Goal: Information Seeking & Learning: Compare options

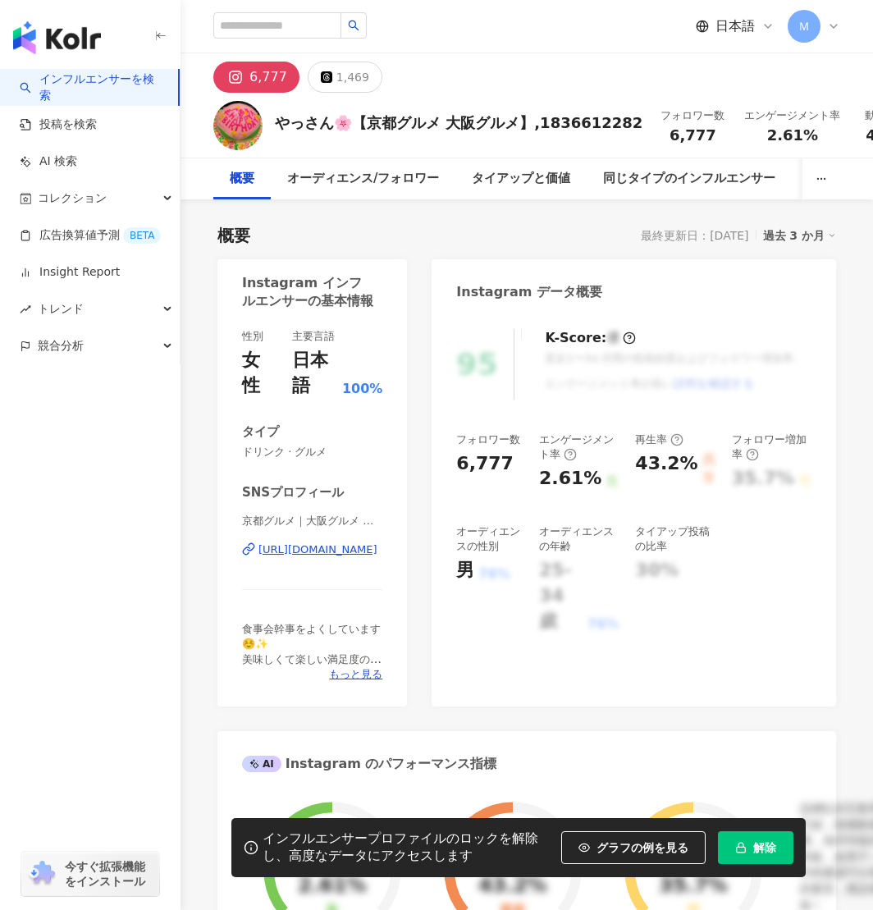
click at [834, 26] on icon at bounding box center [834, 26] width 13 height 13
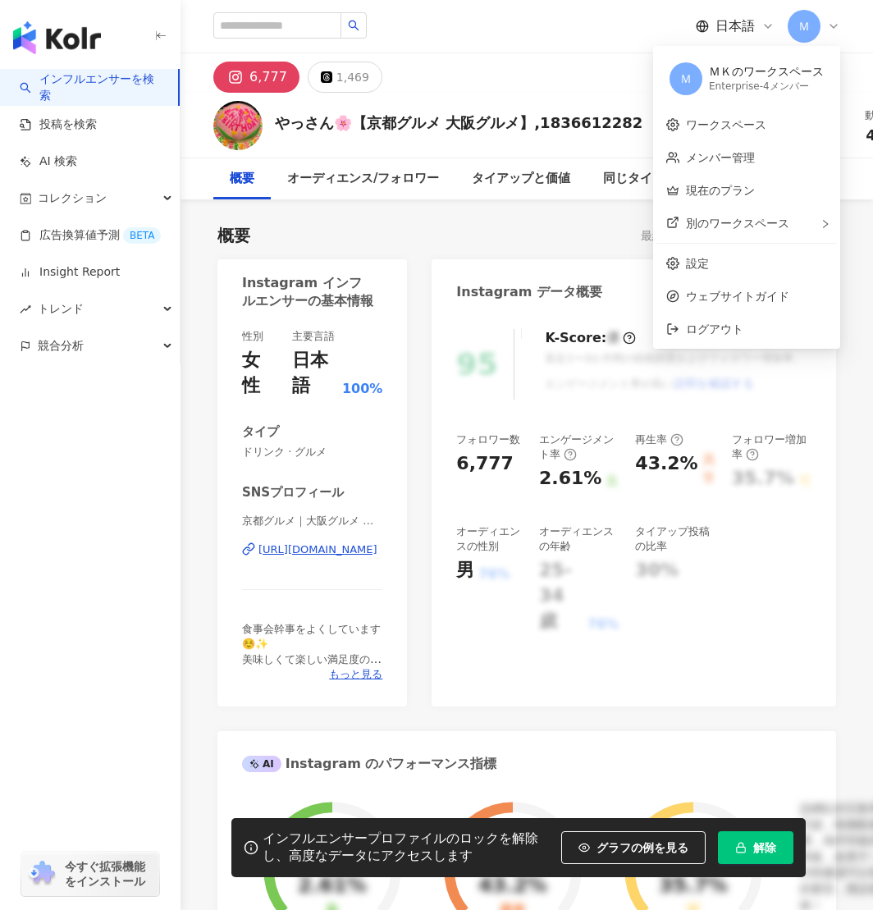
click at [834, 26] on icon at bounding box center [834, 26] width 13 height 13
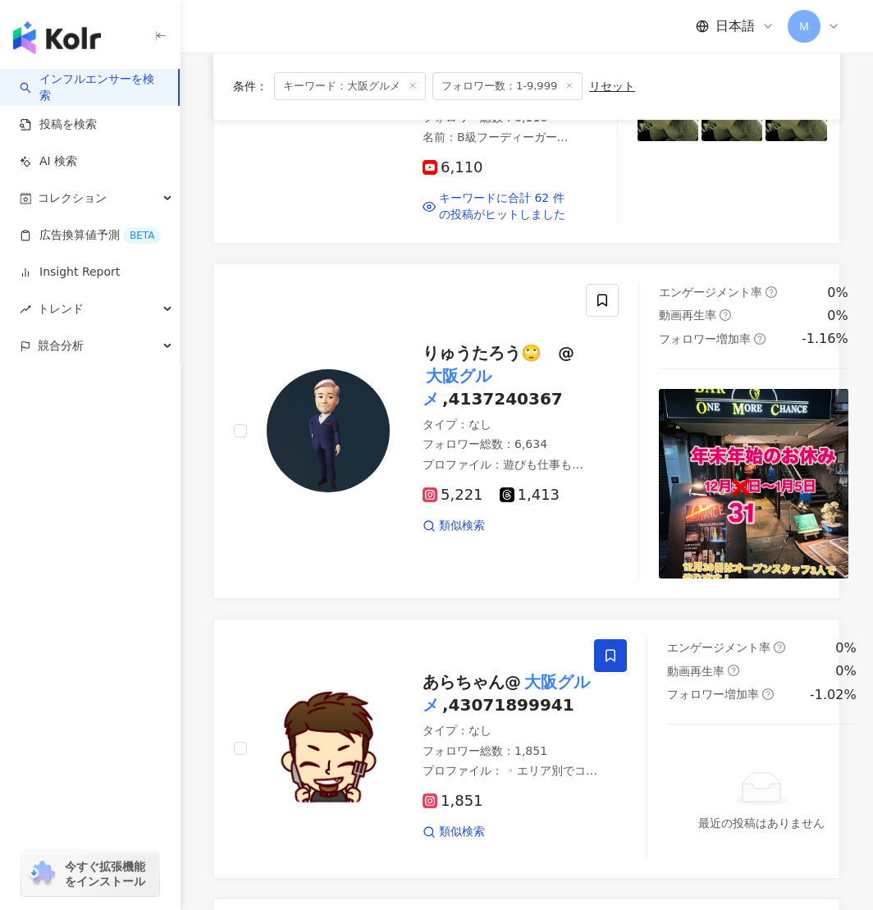
scroll to position [2213, 0]
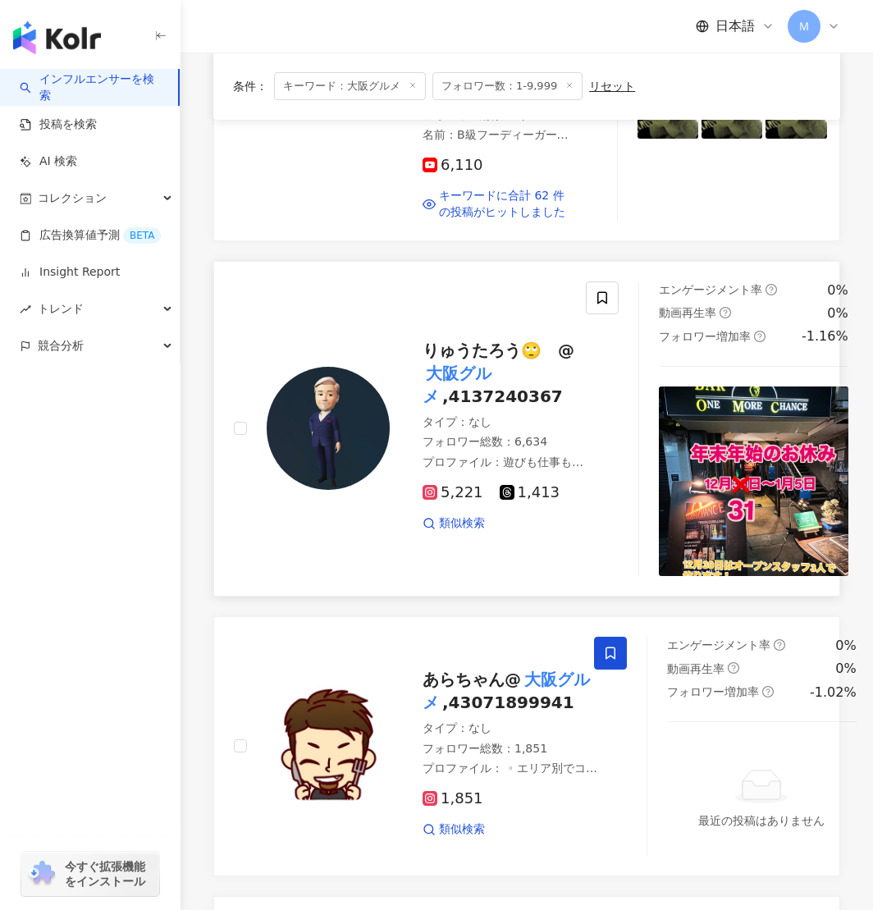
click at [372, 410] on img at bounding box center [328, 428] width 123 height 123
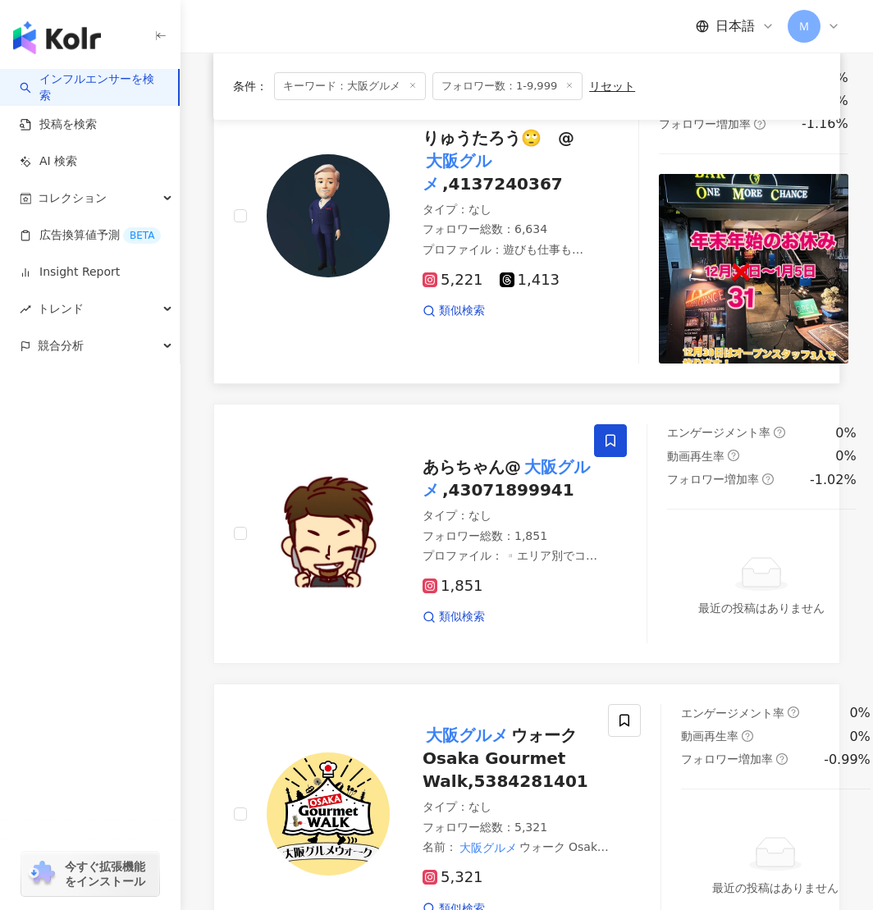
scroll to position [2640, 0]
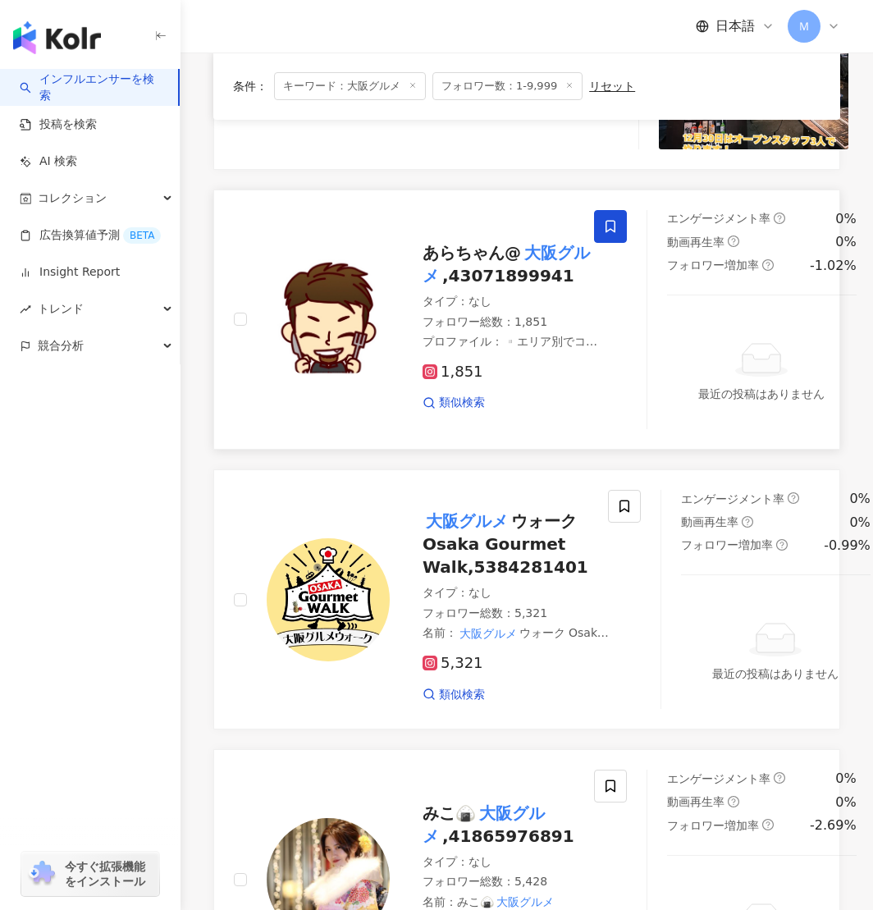
click at [321, 332] on img at bounding box center [328, 319] width 123 height 123
click at [457, 508] on mark "大阪グルメ" at bounding box center [467, 521] width 89 height 26
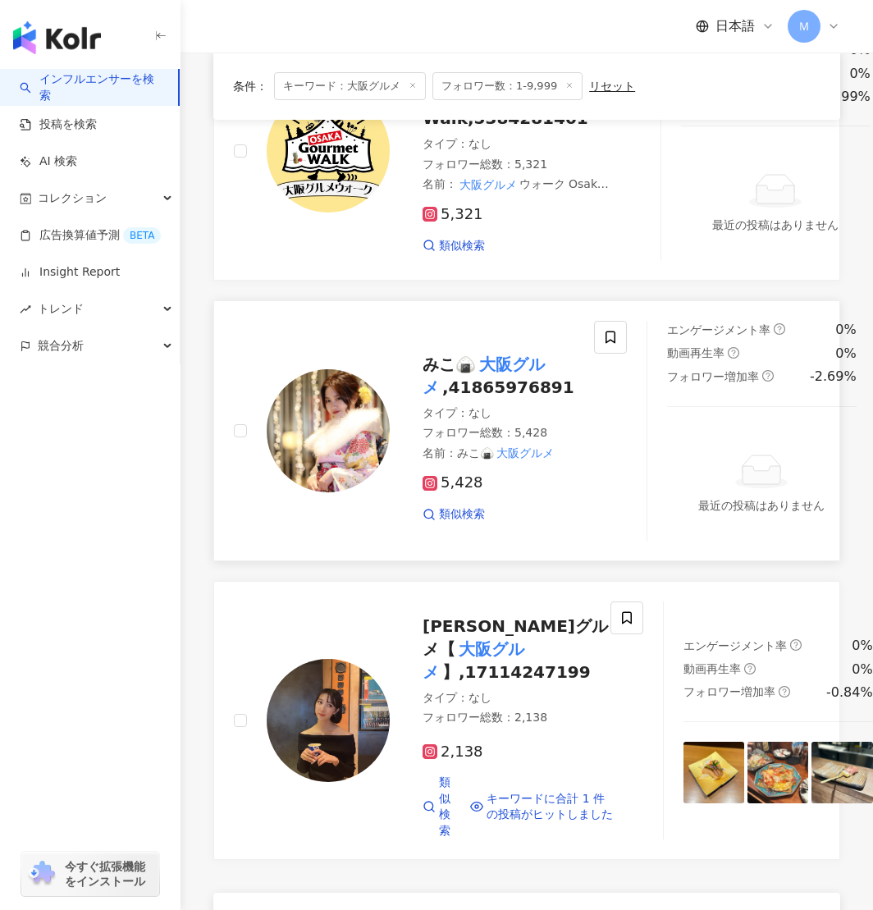
scroll to position [3112, 0]
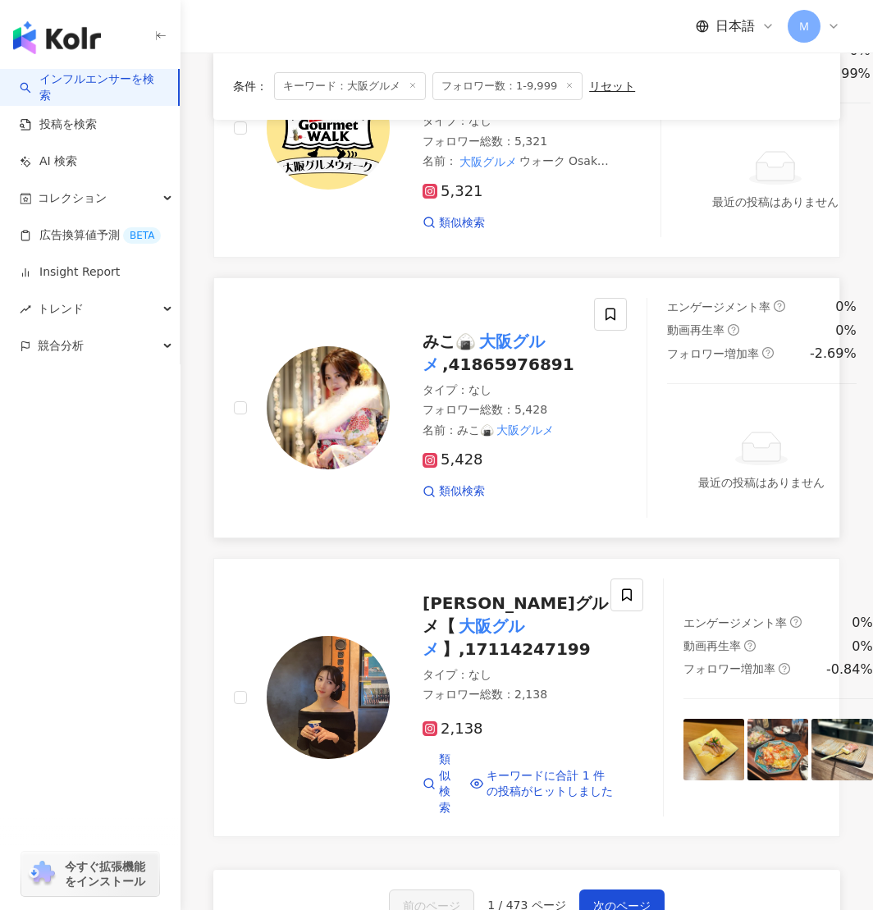
click at [402, 392] on div "みこ🍙 大阪グルメ ,41865976891 タイプ ： なし フォロワー総数 ： 5,428 名前 ： みこ🍙 大阪グルメ 5,428 類似検索" at bounding box center [494, 408] width 209 height 183
click at [465, 631] on div "ななグルメ【 大阪グルメ 】,17114247199 タイプ ： なし フォロワー総数 ： 2,138 2,138 類似検索 キーワードに合計 1 件の投稿…" at bounding box center [503, 698] width 226 height 238
click at [619, 900] on span "次のページ" at bounding box center [622, 906] width 57 height 13
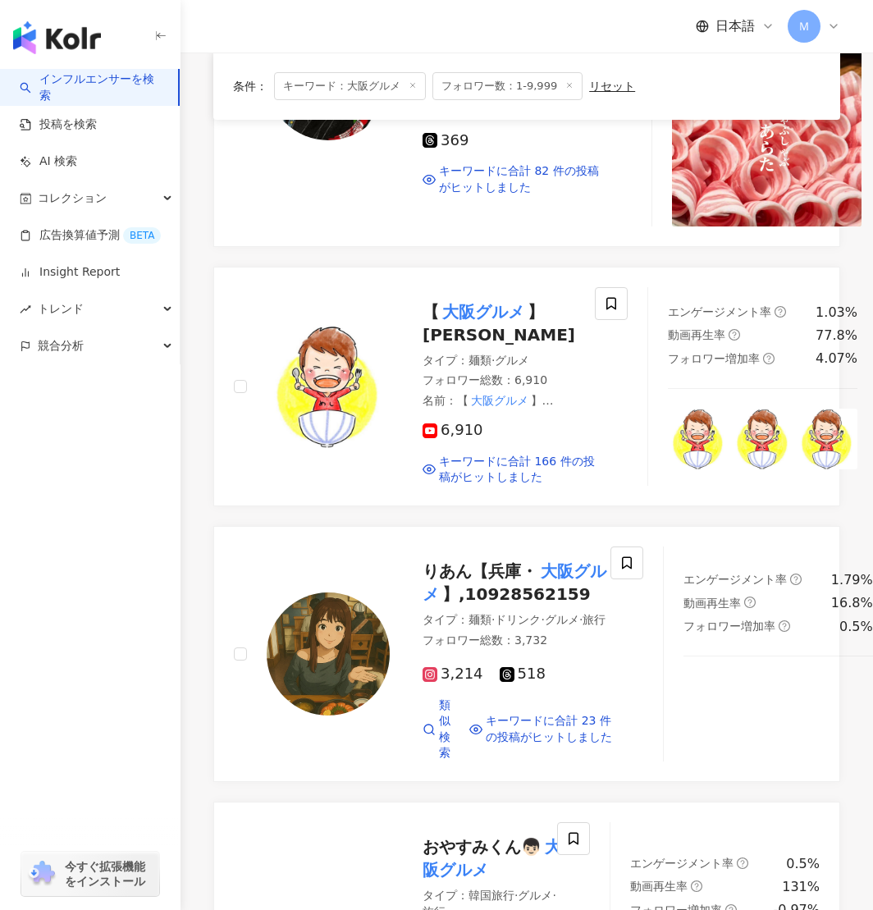
scroll to position [0, 0]
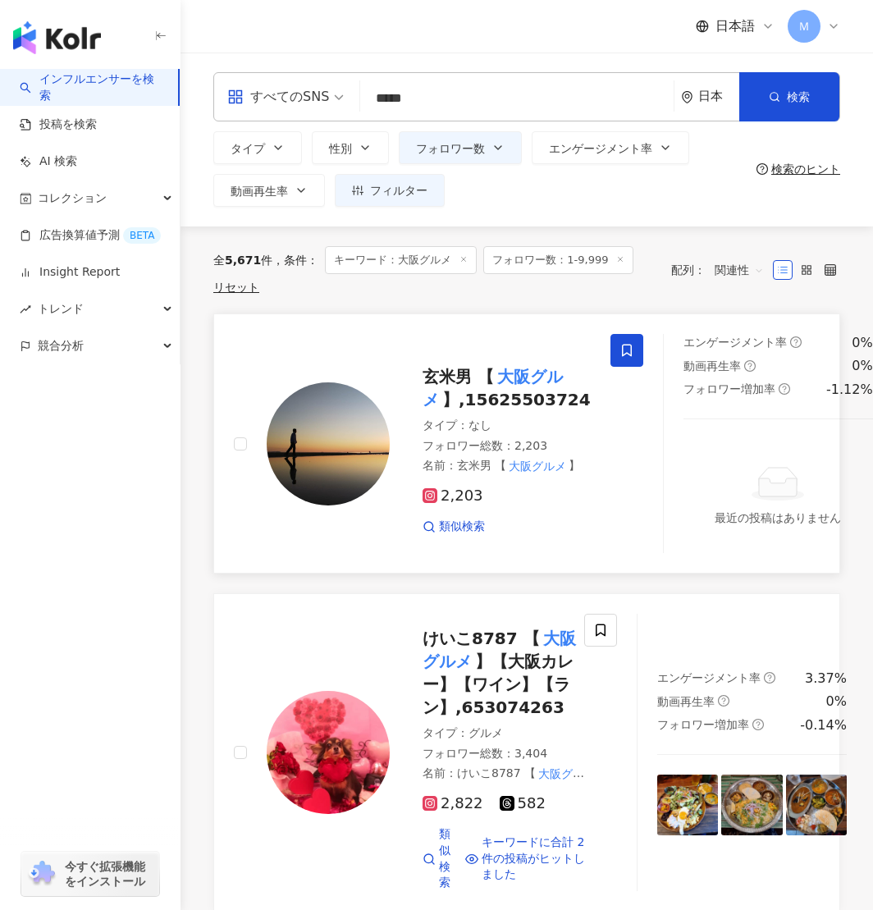
click at [375, 456] on img at bounding box center [328, 444] width 123 height 123
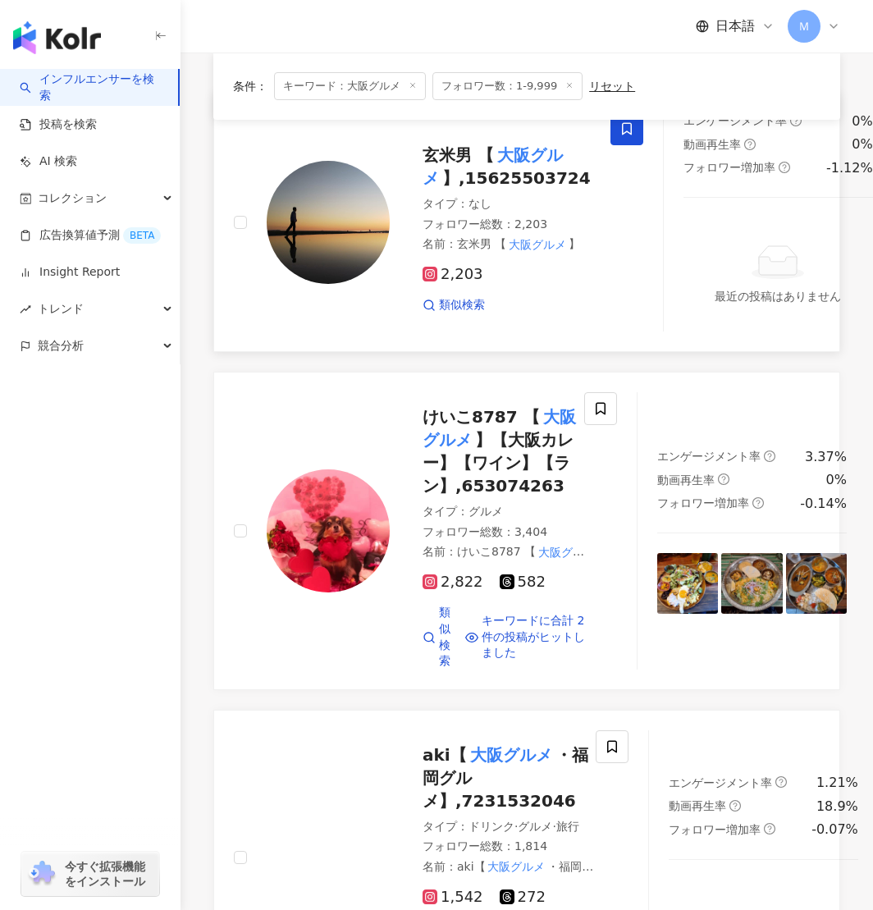
scroll to position [203, 0]
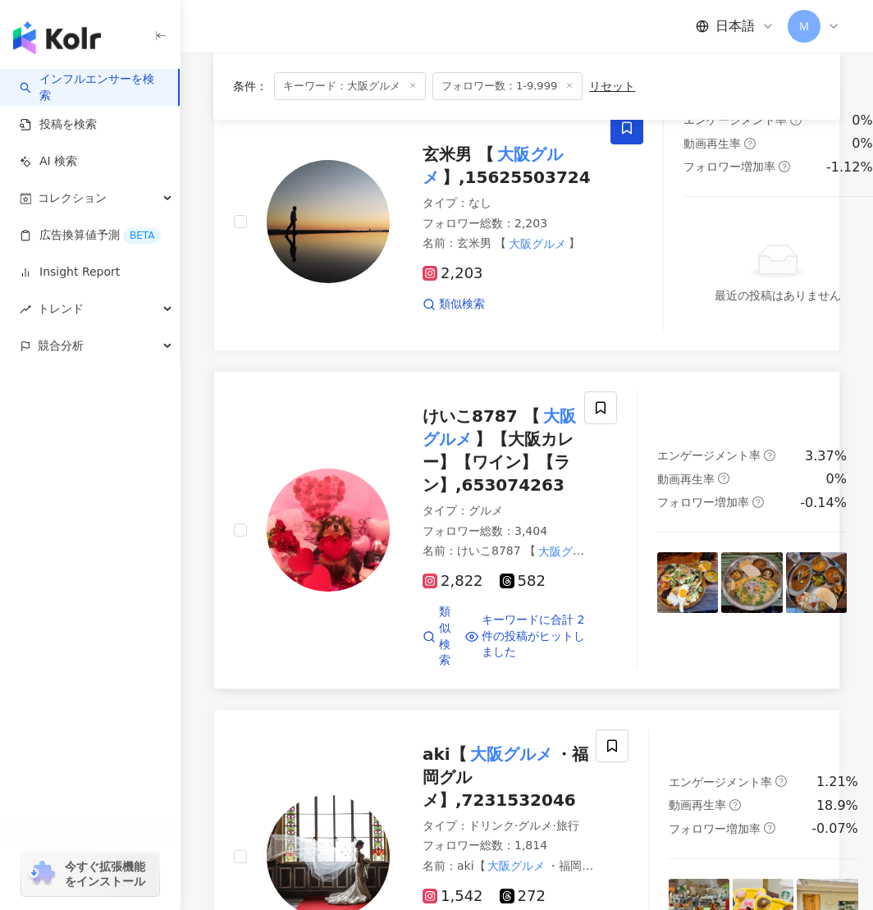
click at [325, 523] on img at bounding box center [328, 530] width 123 height 123
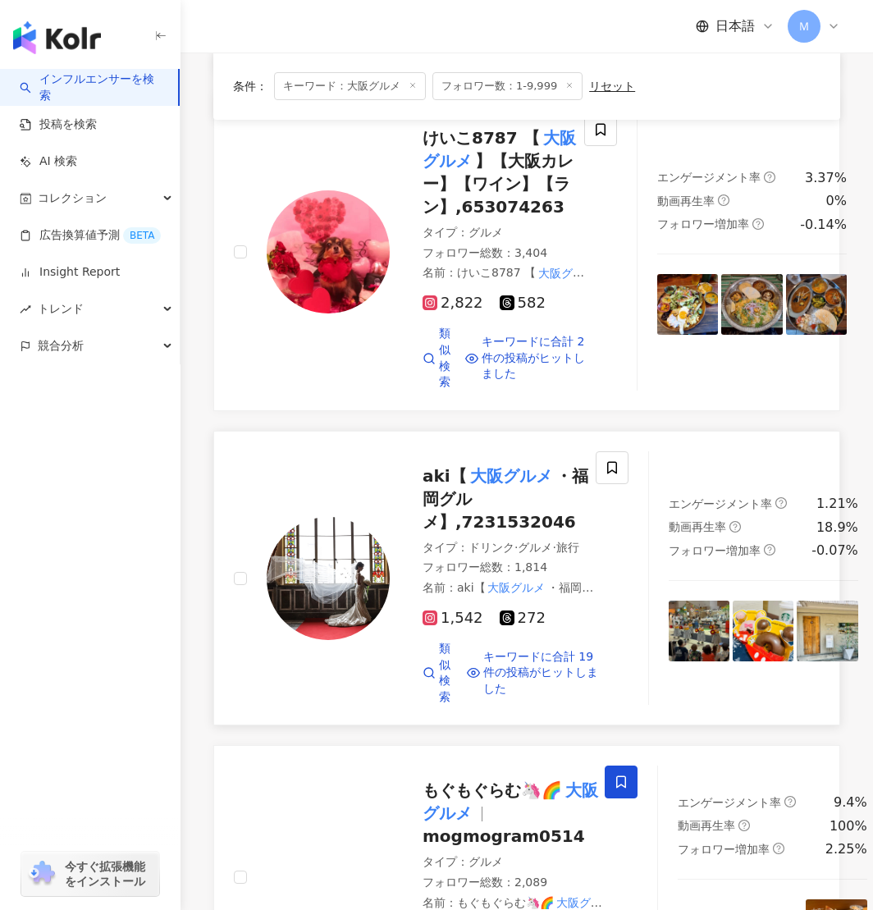
scroll to position [765, 0]
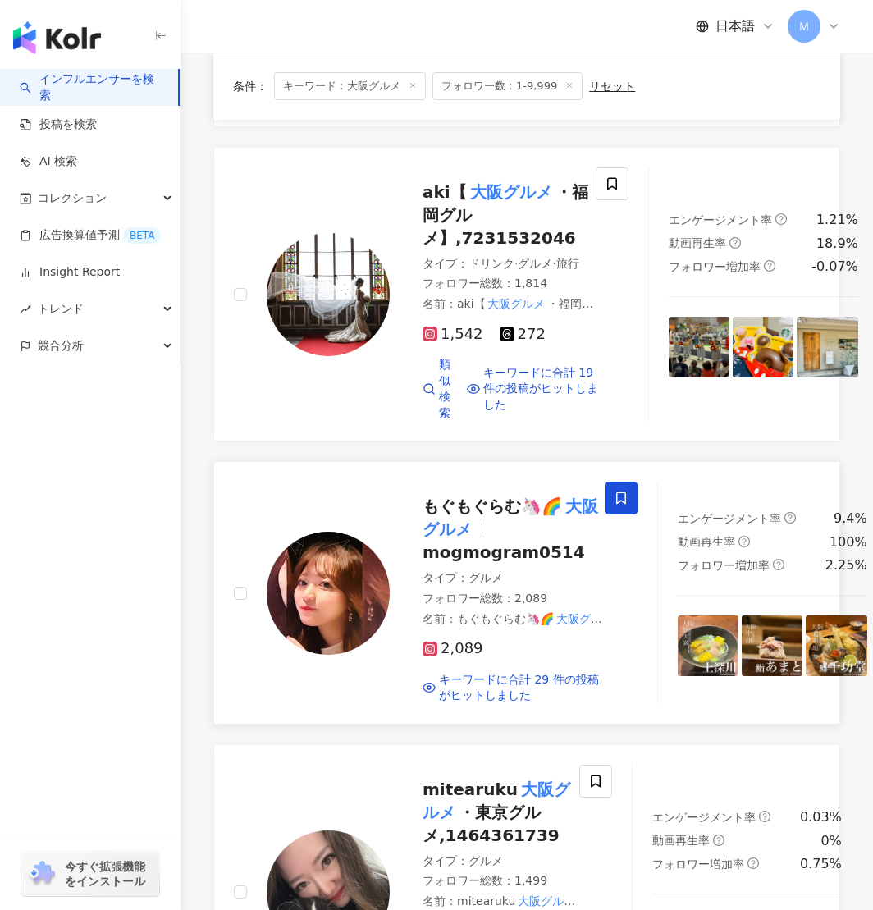
click at [325, 573] on img at bounding box center [328, 593] width 123 height 123
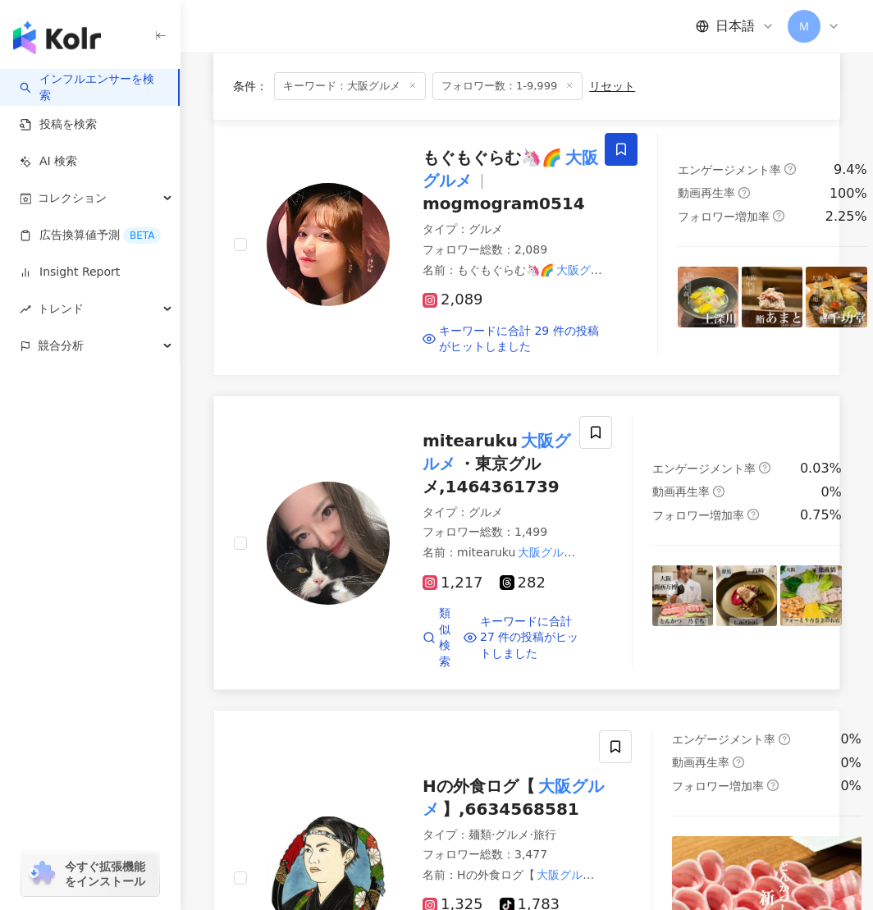
click at [330, 594] on img at bounding box center [328, 543] width 123 height 123
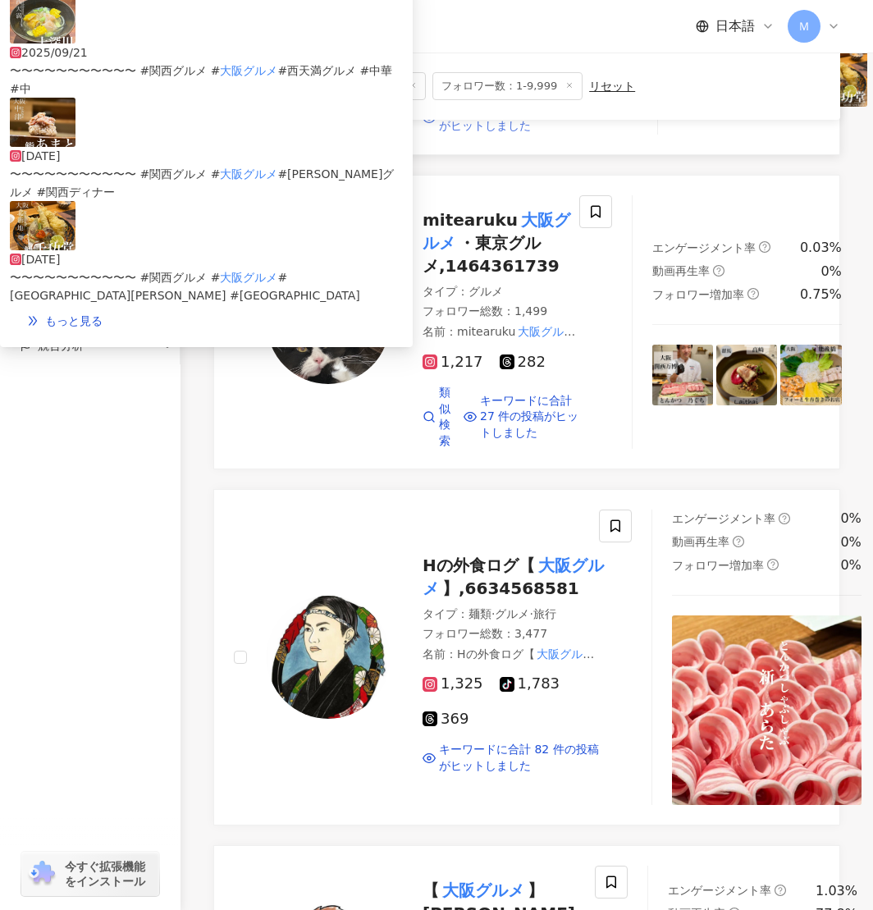
scroll to position [1364, 0]
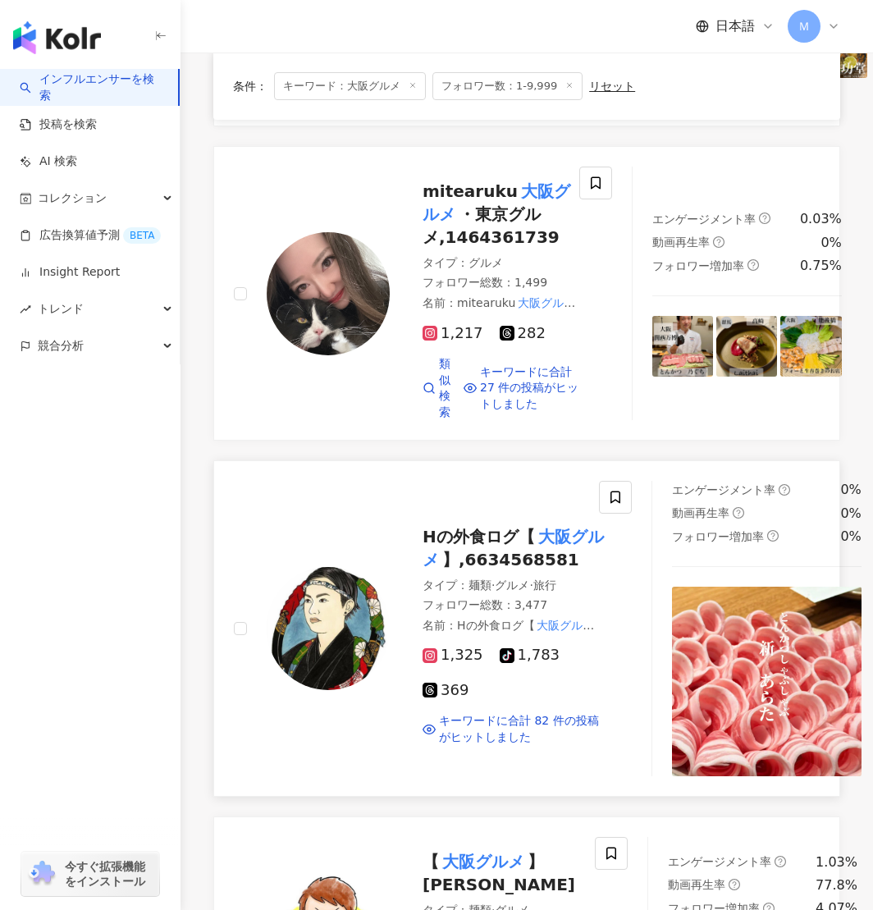
click at [318, 654] on img at bounding box center [328, 628] width 123 height 123
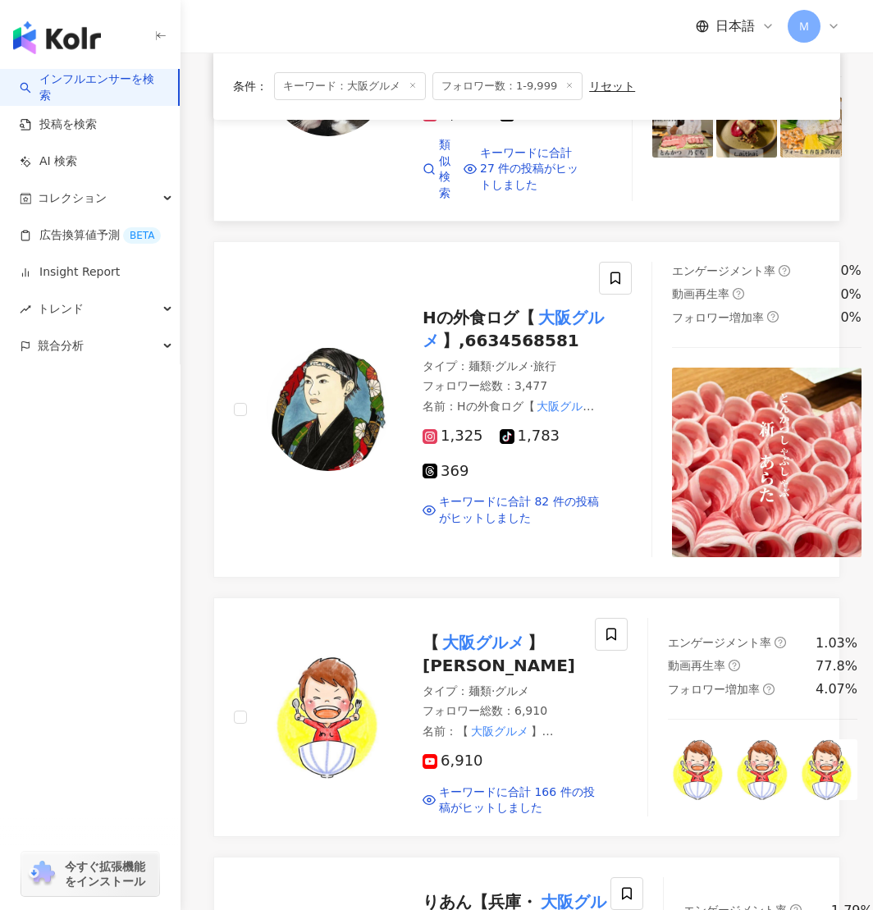
scroll to position [1742, 0]
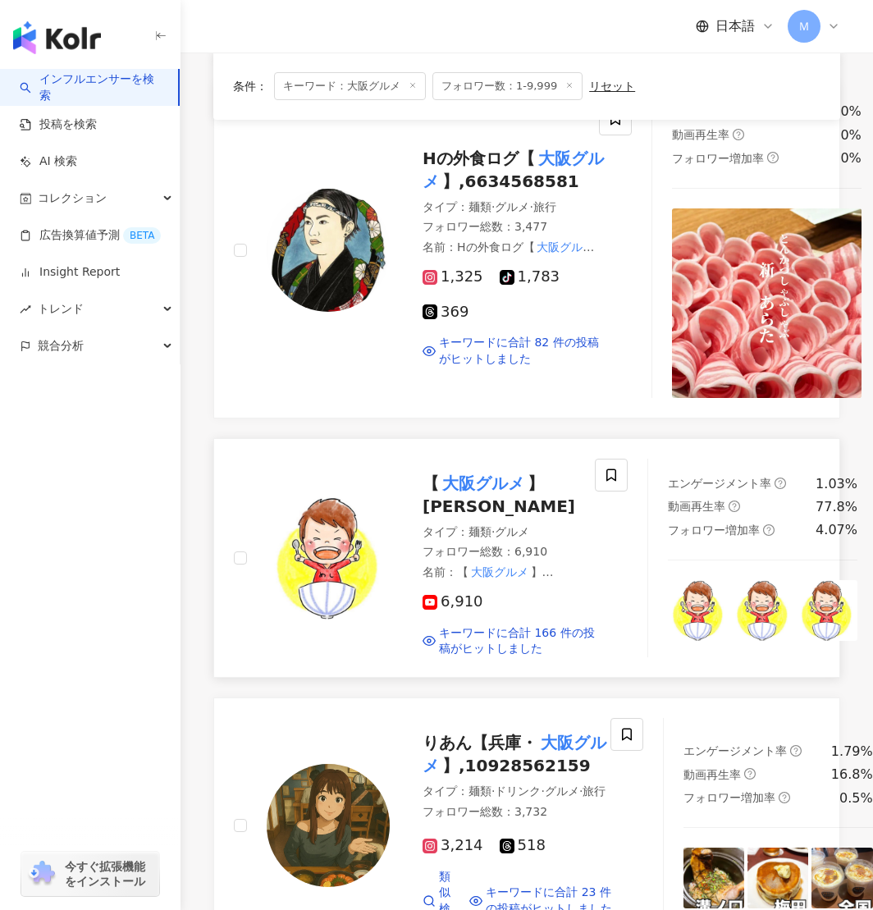
click at [354, 607] on img at bounding box center [328, 558] width 123 height 123
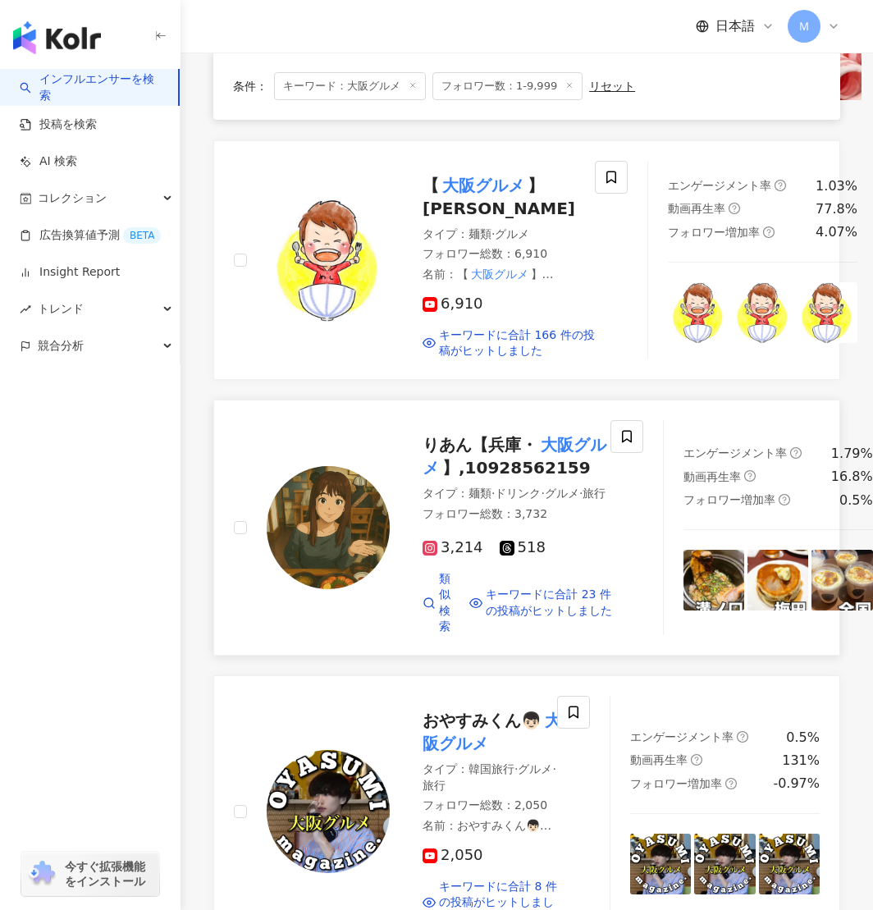
scroll to position [2043, 0]
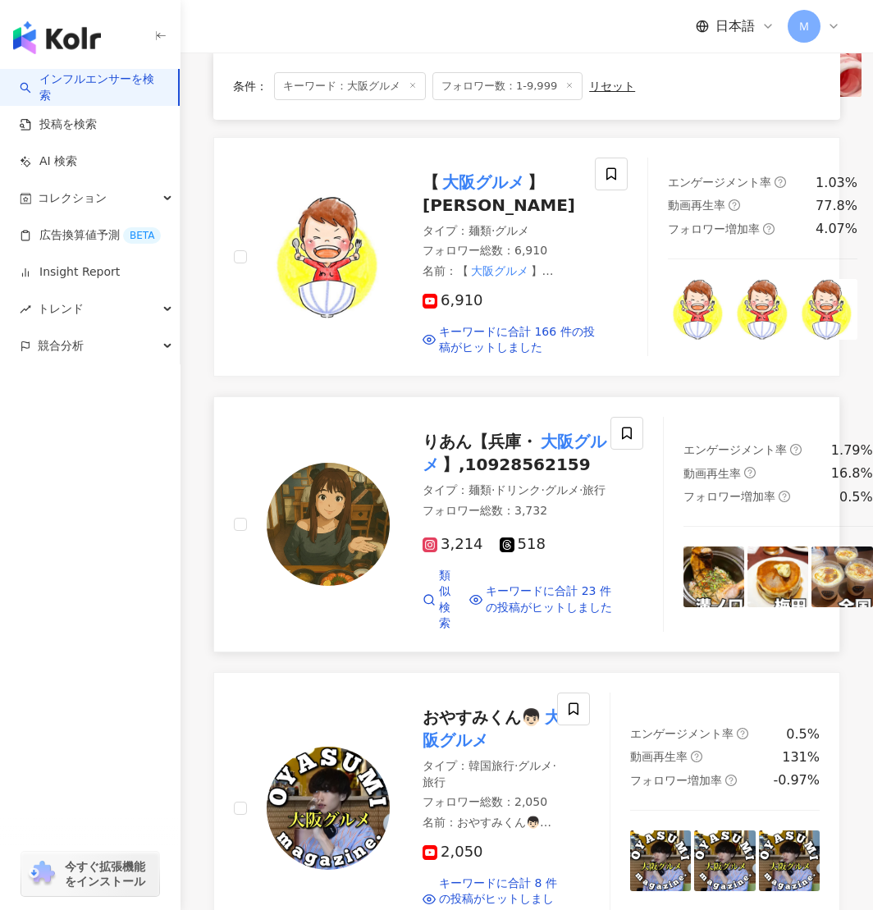
click at [353, 521] on img at bounding box center [328, 524] width 123 height 123
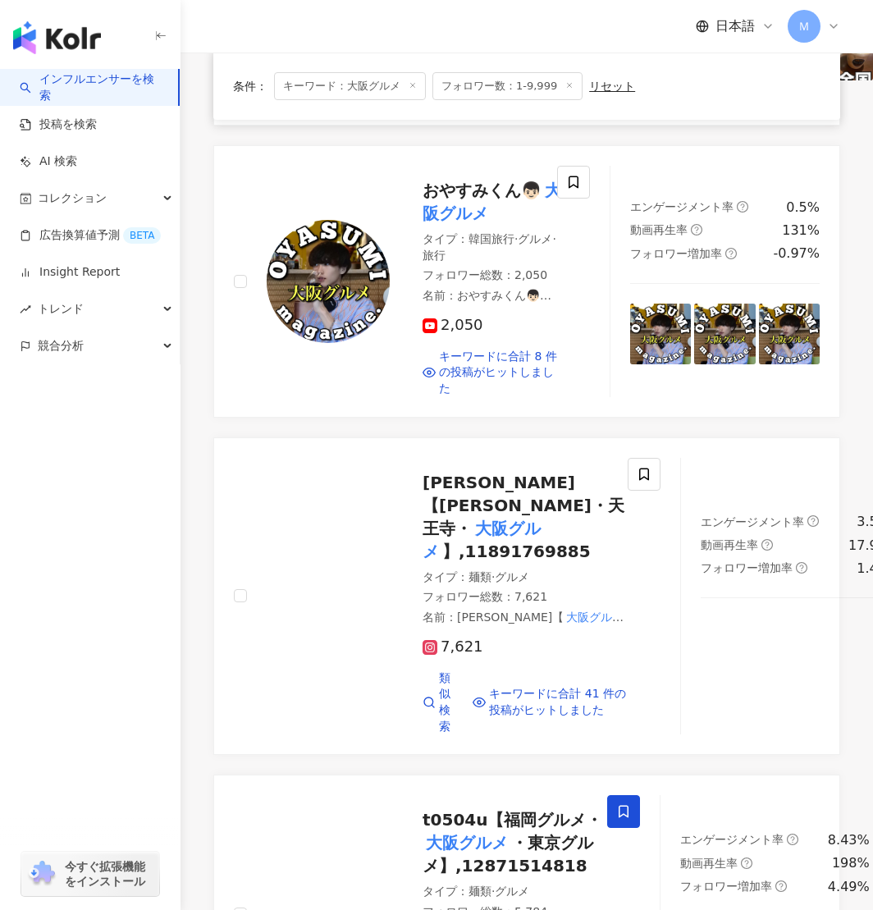
scroll to position [2575, 0]
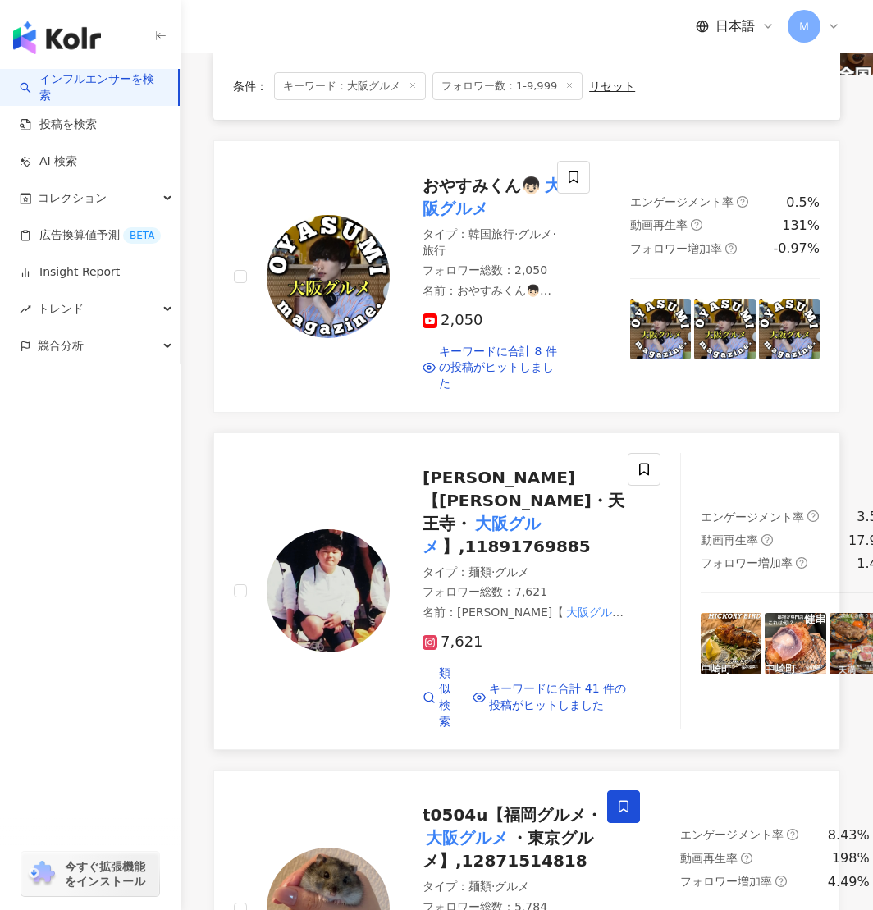
click at [316, 651] on img at bounding box center [328, 591] width 123 height 123
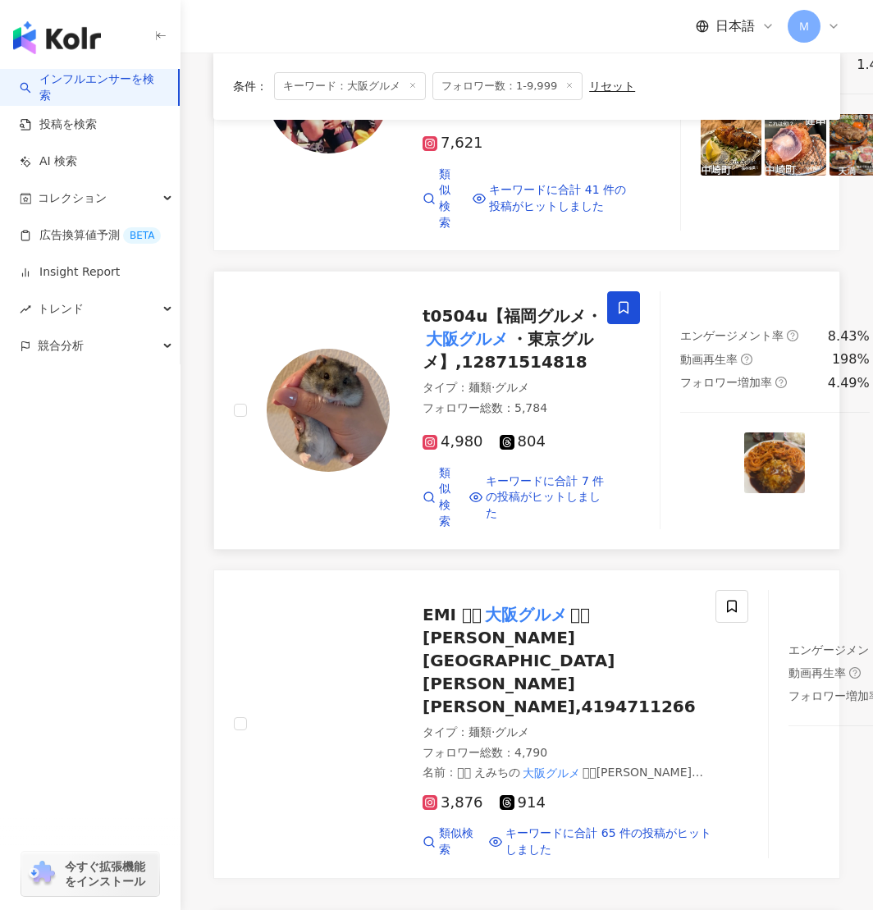
scroll to position [3168, 0]
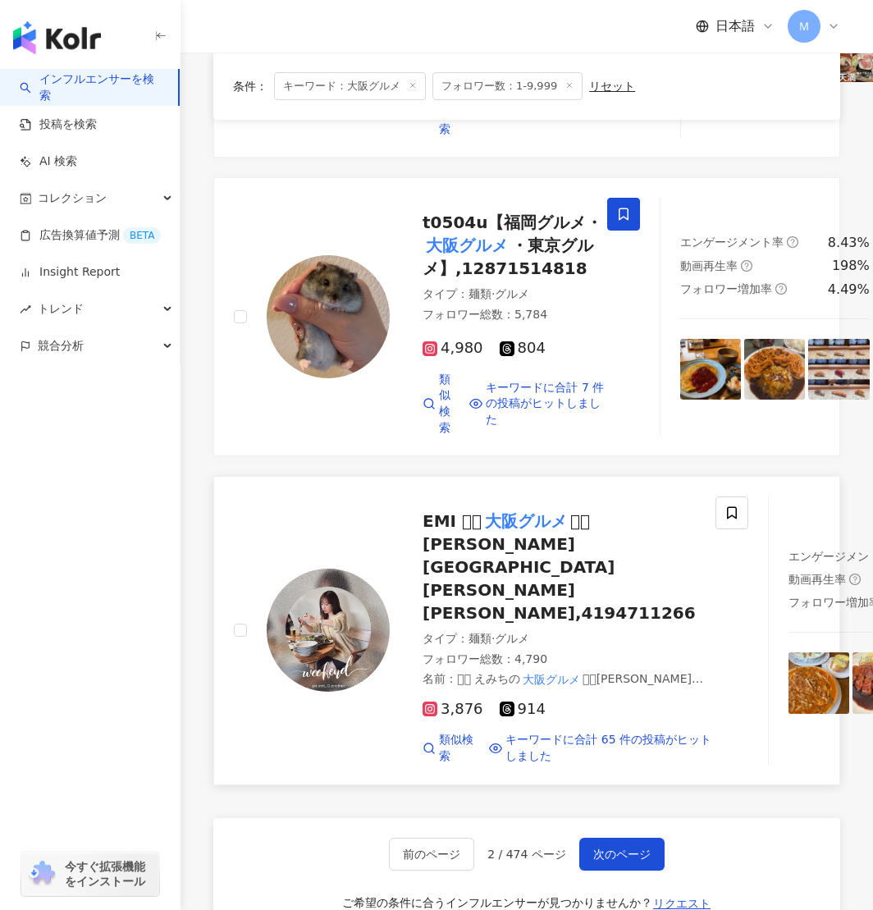
click at [318, 687] on img at bounding box center [328, 630] width 123 height 123
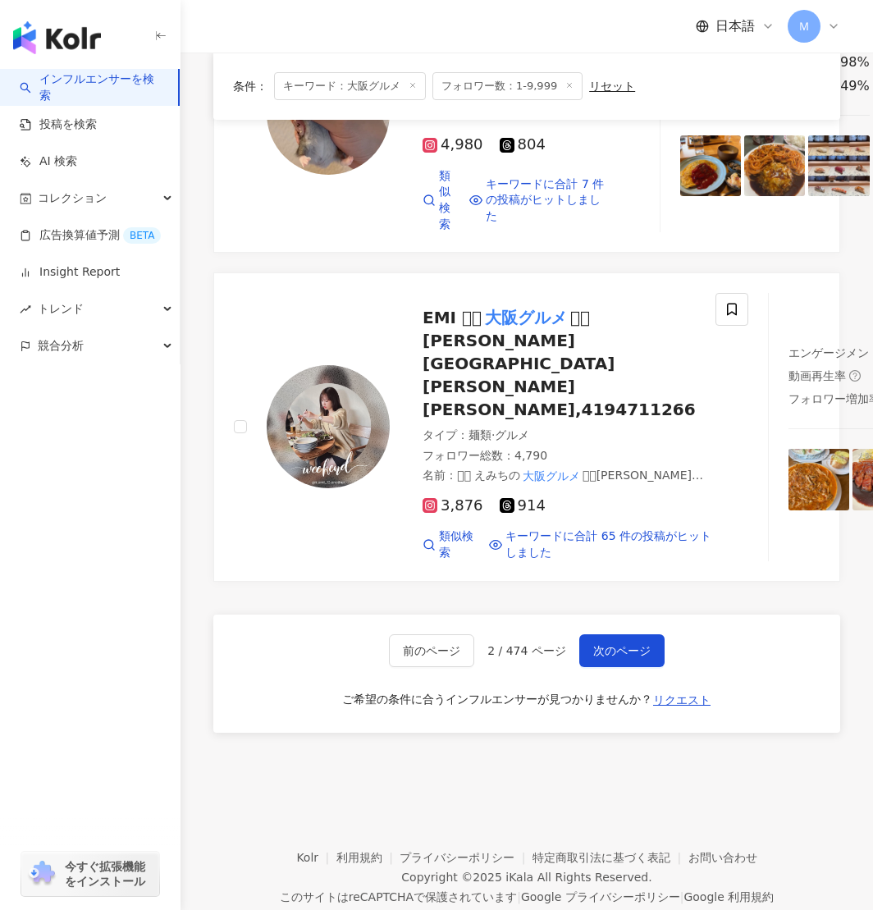
scroll to position [3448, 0]
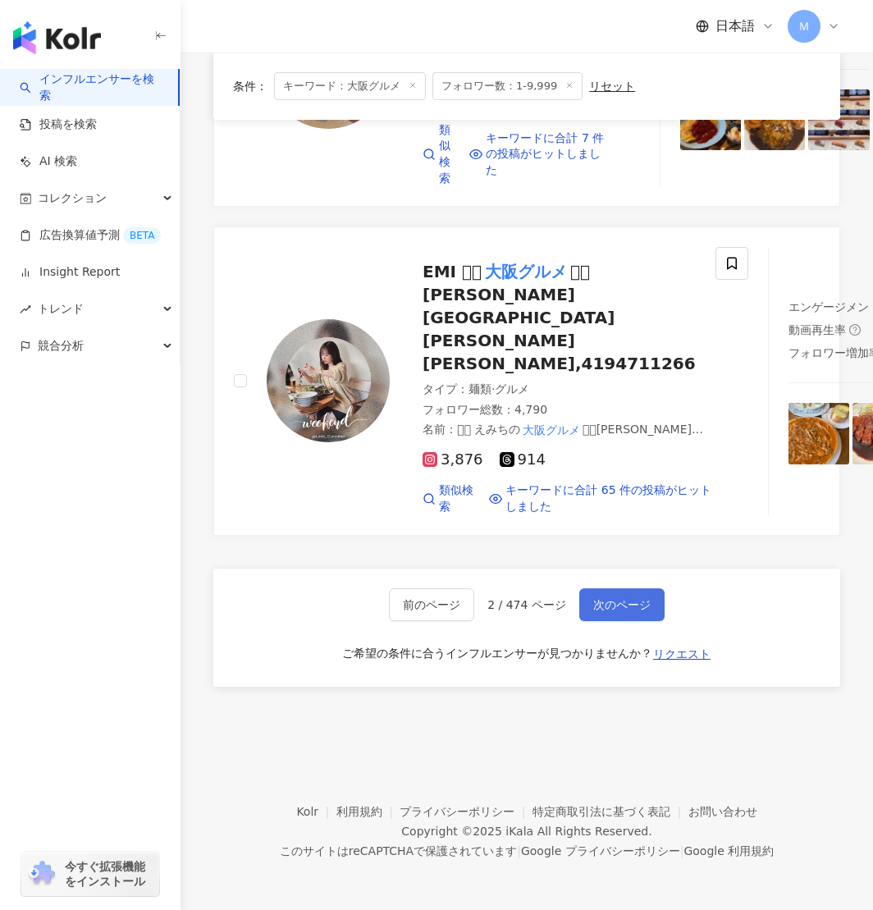
click at [637, 604] on span "次のページ" at bounding box center [622, 604] width 57 height 13
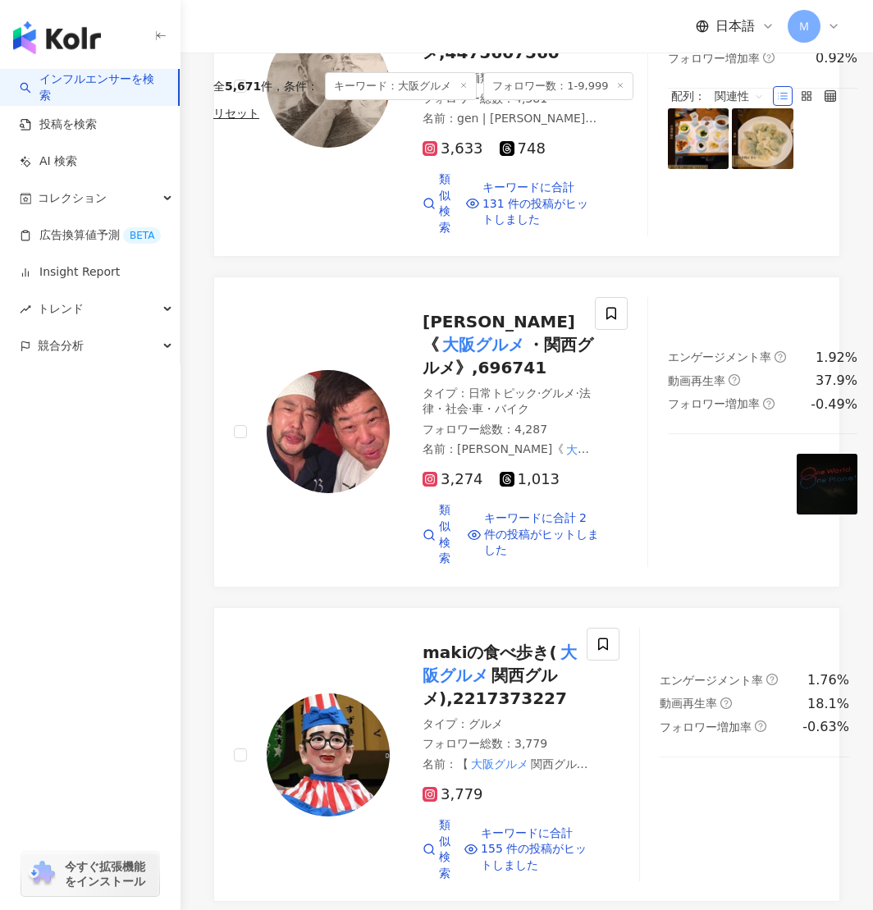
scroll to position [0, 0]
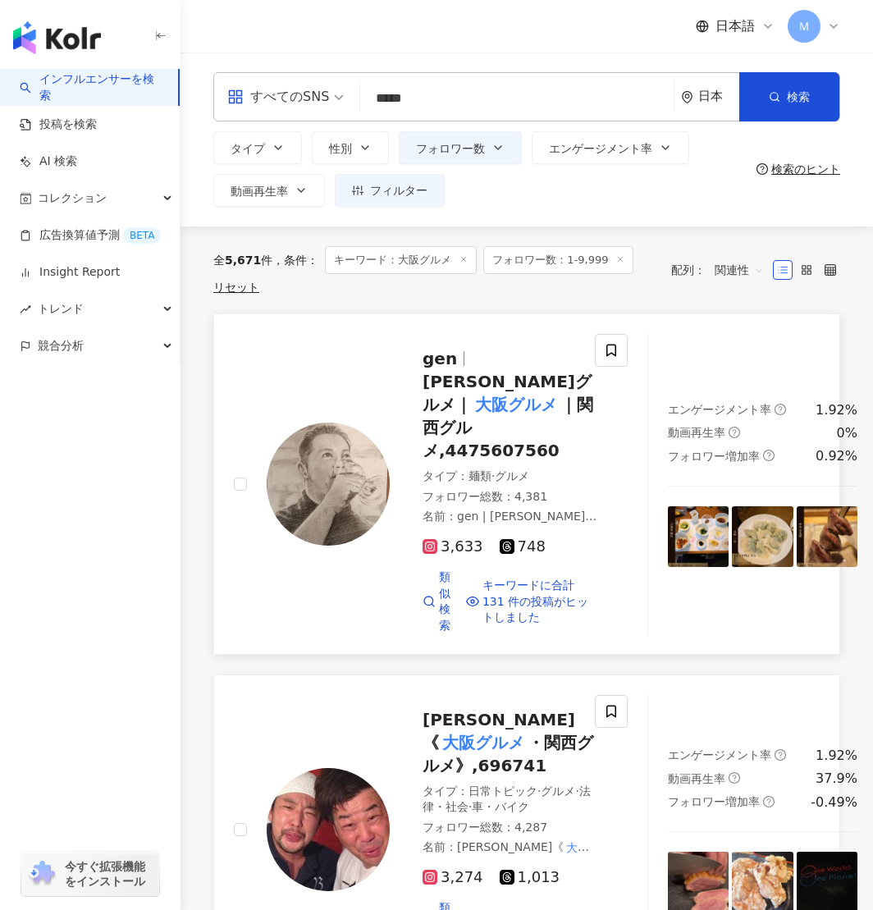
click at [464, 369] on div "gen 福島グルメ｜ 大阪グルメ ｜関西グルメ,4475607560" at bounding box center [511, 404] width 177 height 115
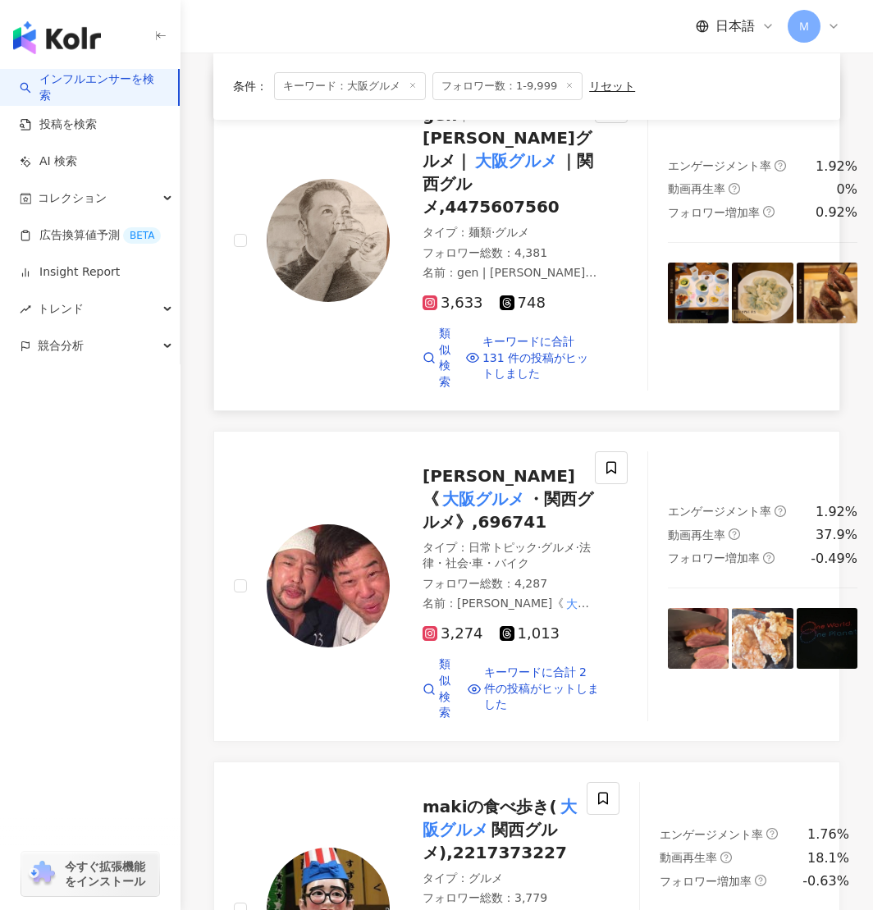
scroll to position [245, 0]
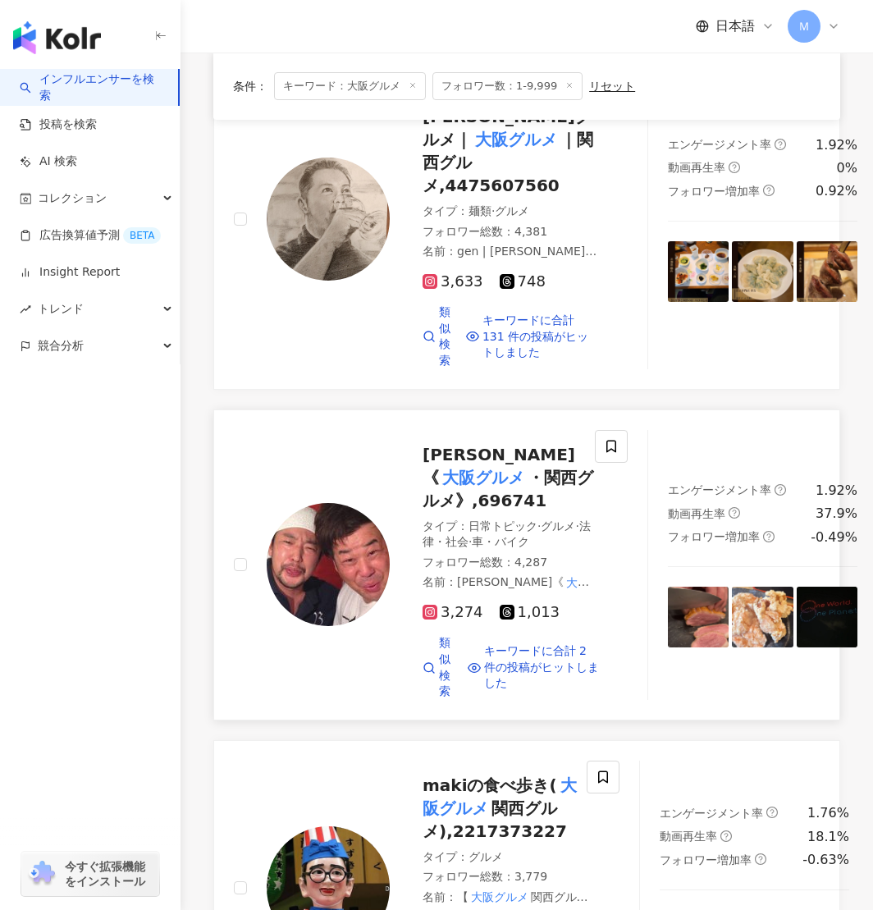
click at [355, 531] on img at bounding box center [328, 564] width 123 height 123
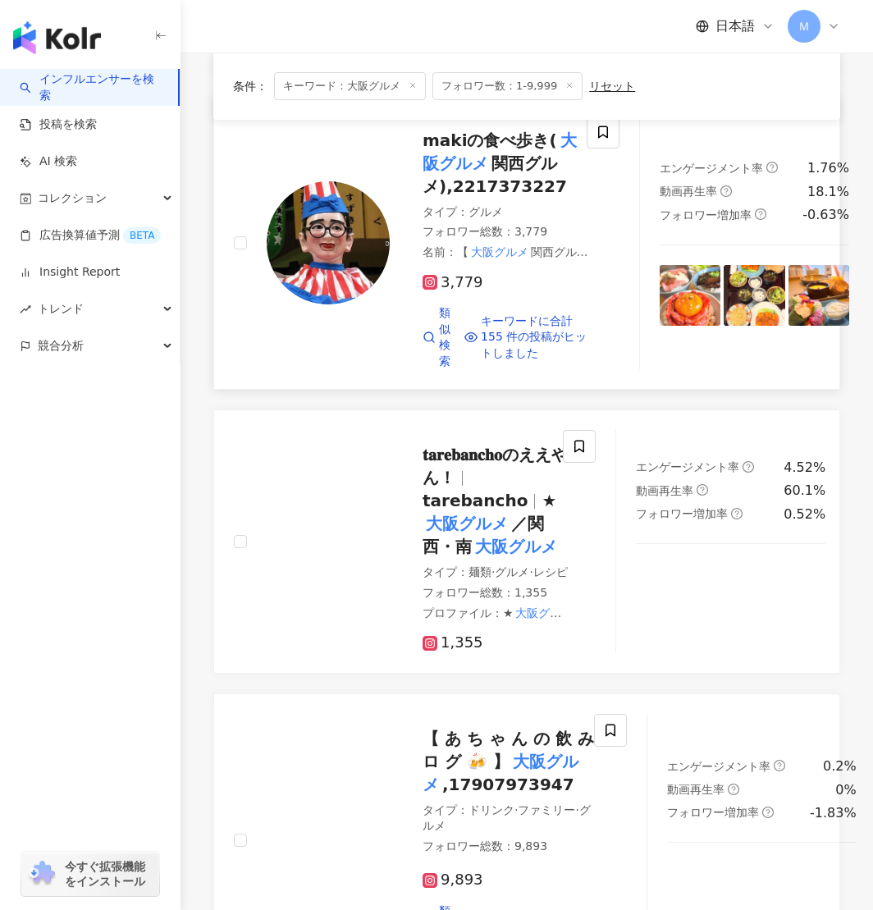
scroll to position [892, 0]
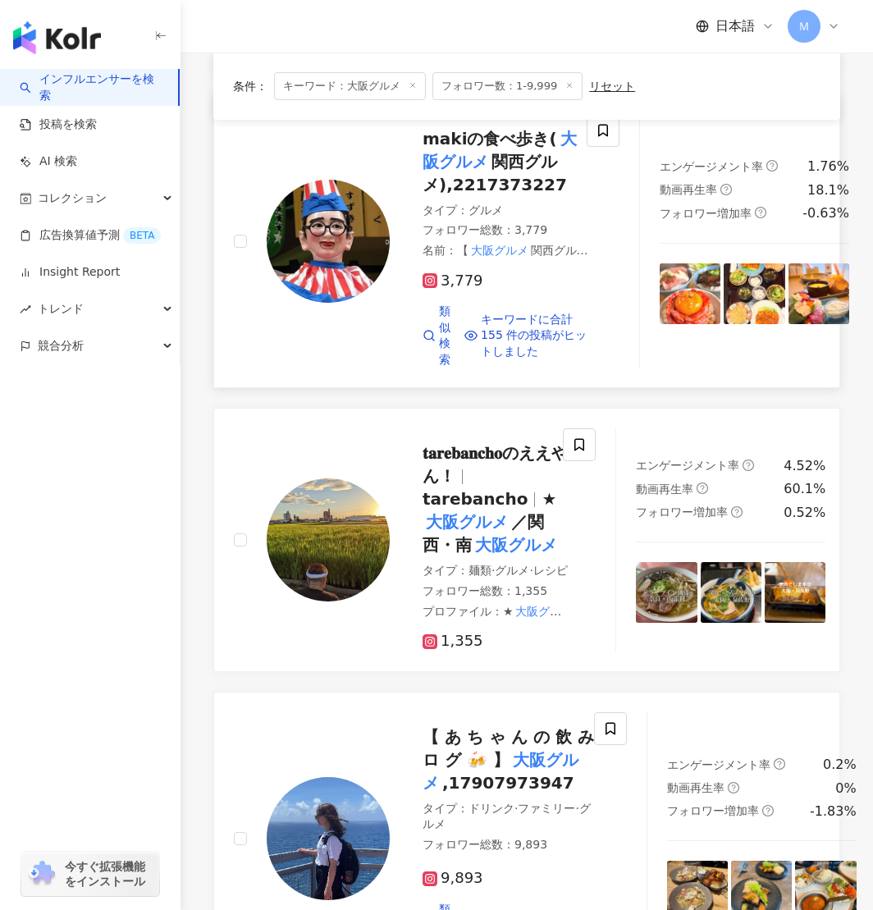
click at [332, 303] on img at bounding box center [328, 241] width 123 height 123
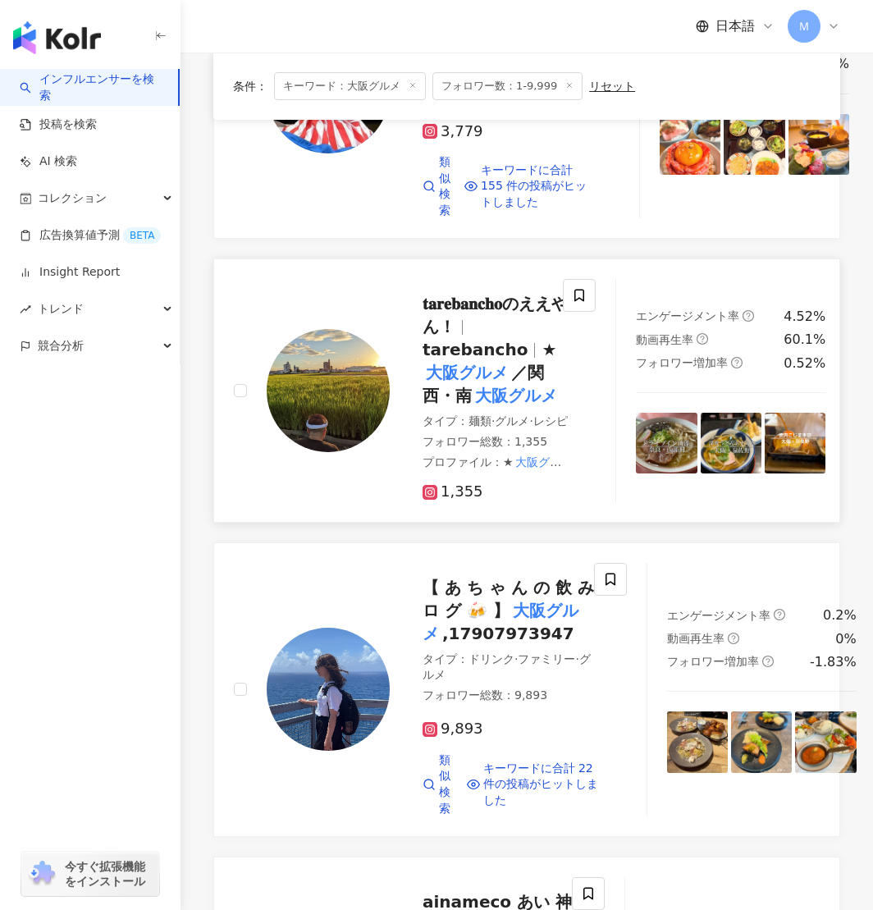
scroll to position [1073, 0]
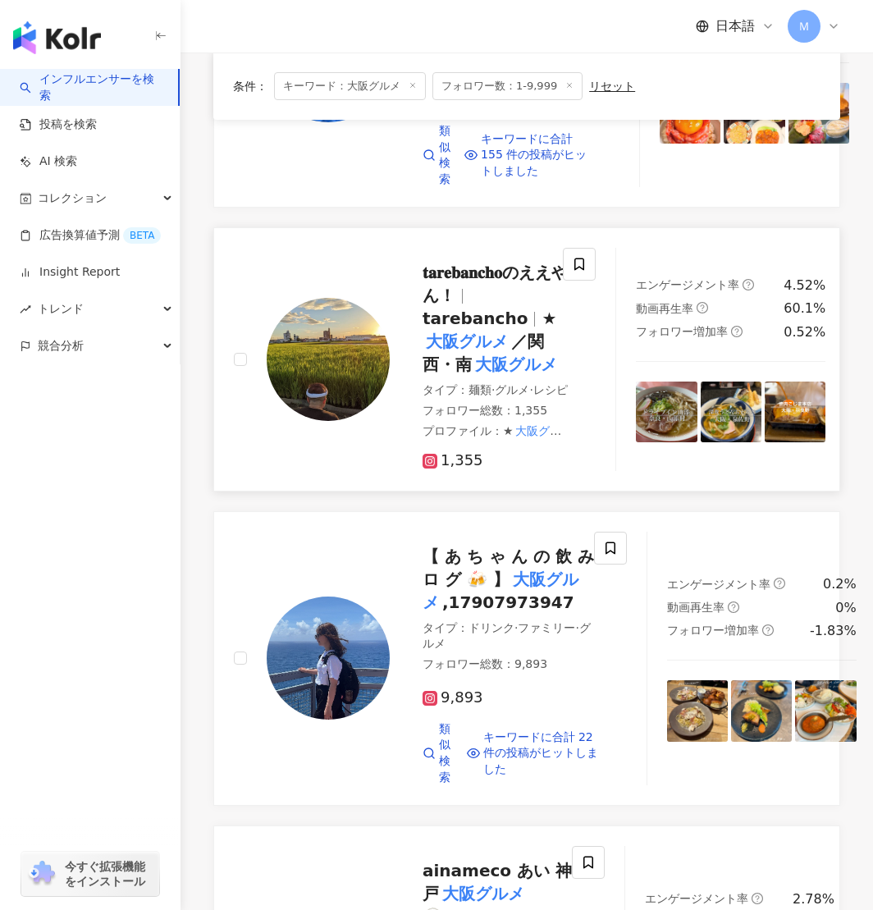
click at [281, 397] on img at bounding box center [328, 359] width 123 height 123
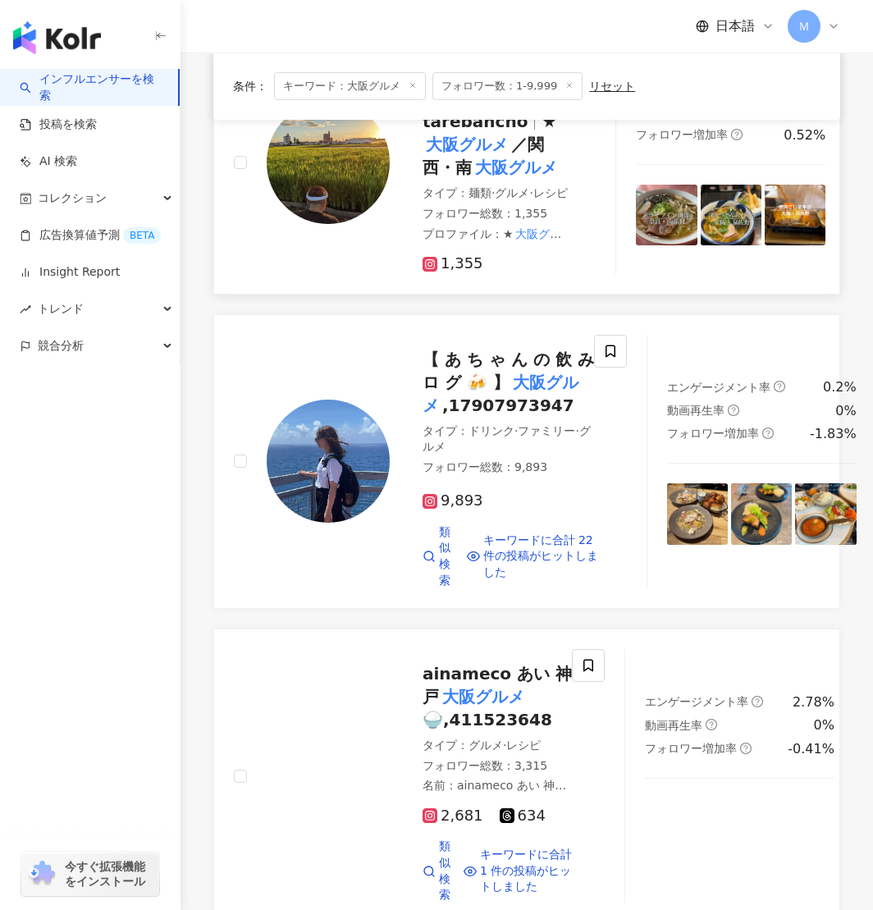
scroll to position [1271, 0]
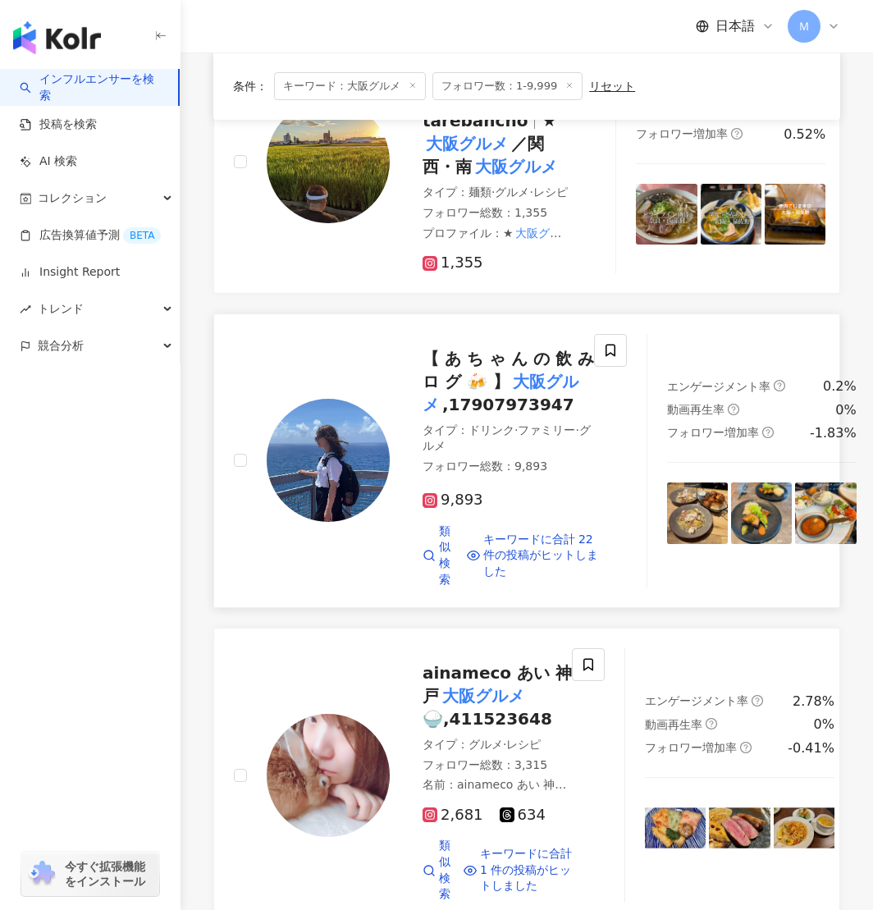
click at [303, 515] on img at bounding box center [328, 460] width 123 height 123
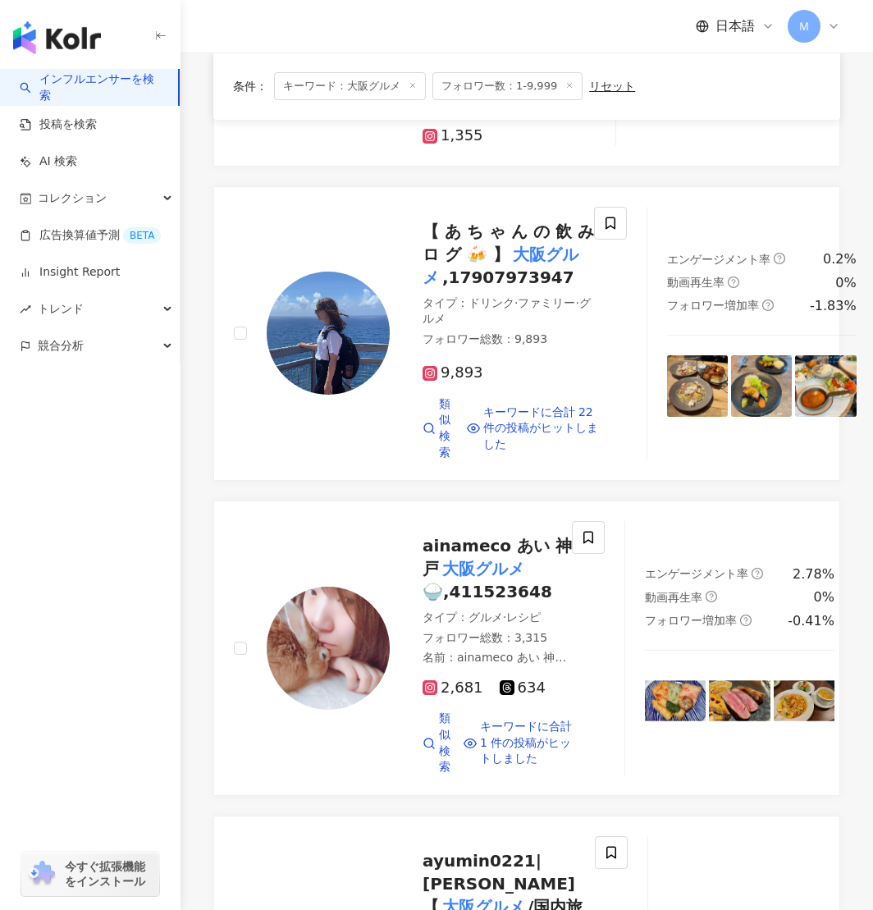
scroll to position [1454, 0]
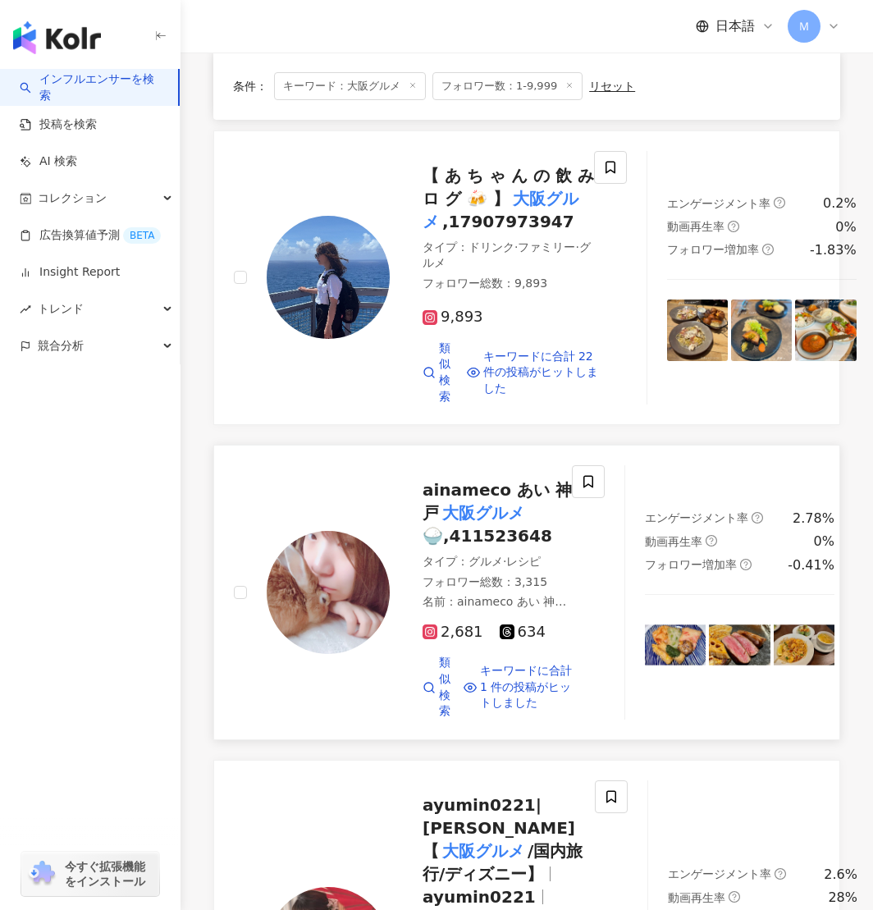
click at [324, 654] on img at bounding box center [328, 592] width 123 height 123
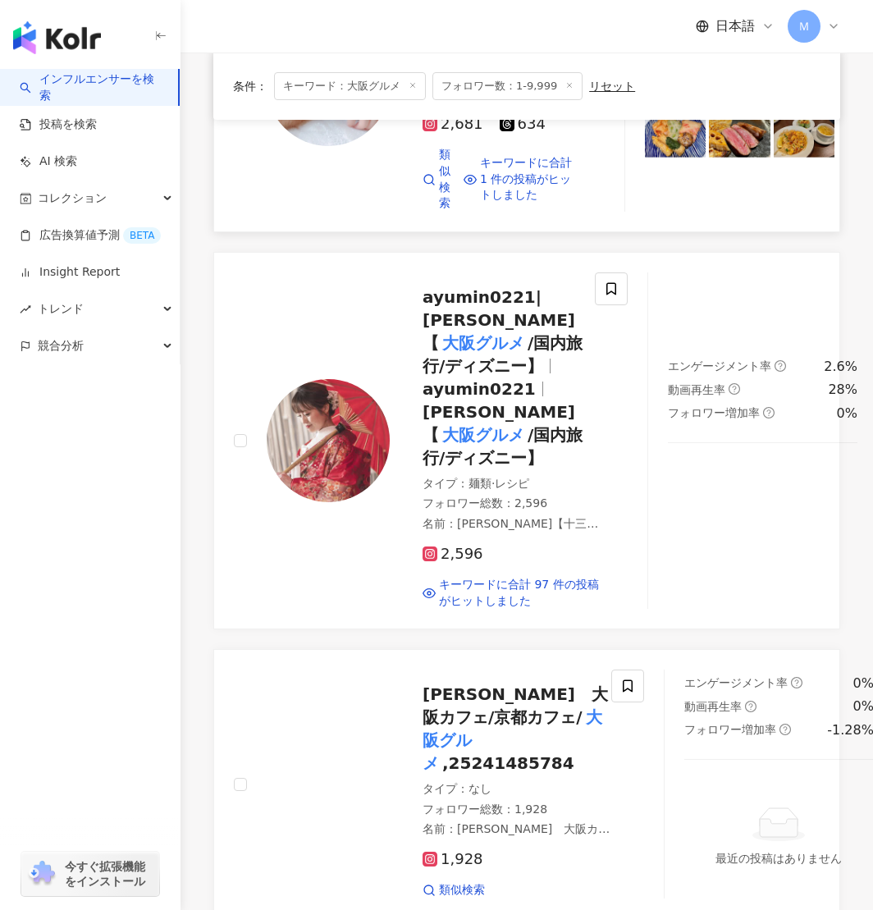
scroll to position [1963, 0]
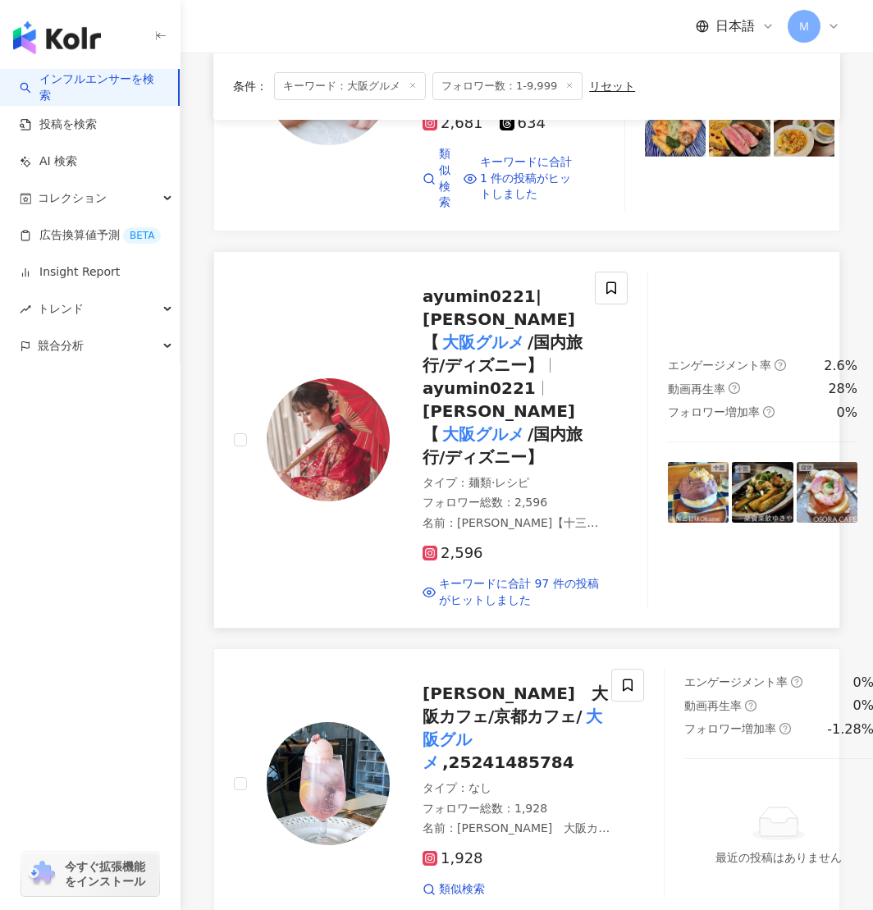
click at [337, 502] on img at bounding box center [328, 439] width 123 height 123
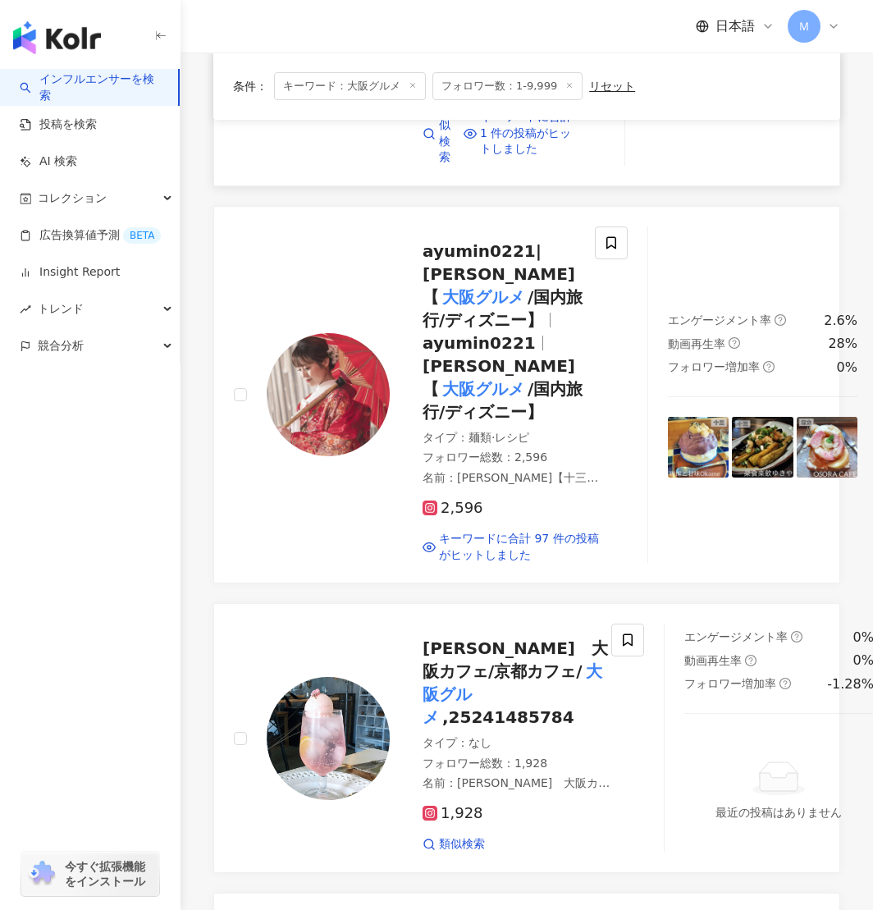
scroll to position [2012, 0]
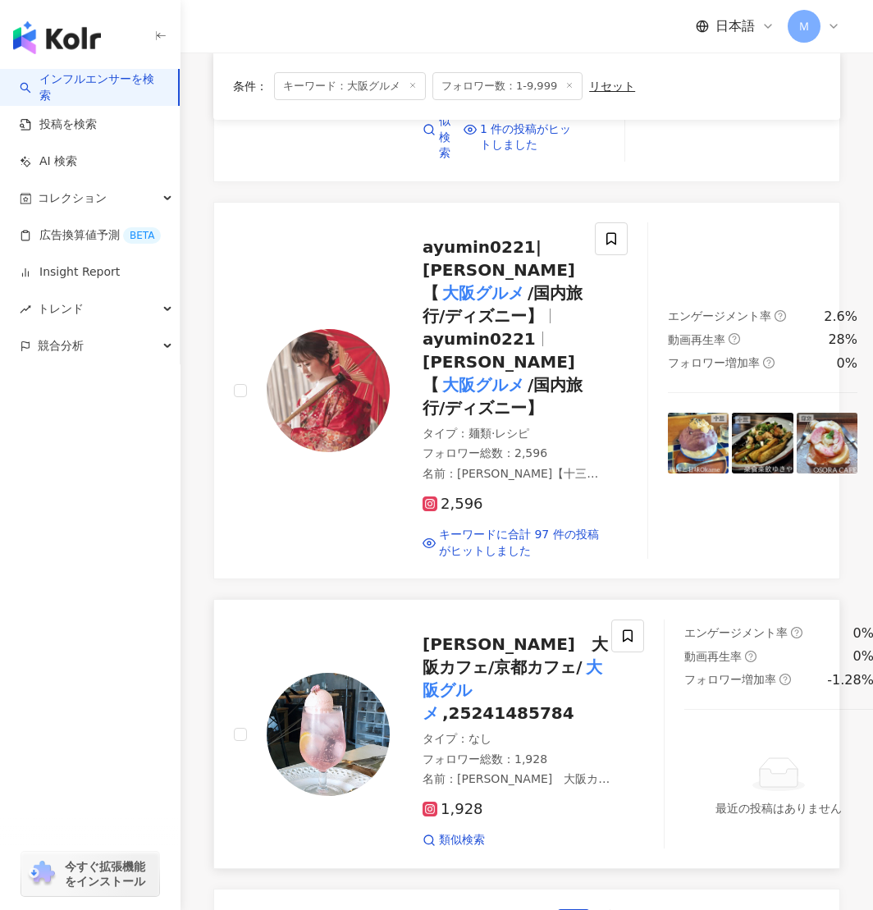
click at [349, 787] on img at bounding box center [328, 734] width 123 height 123
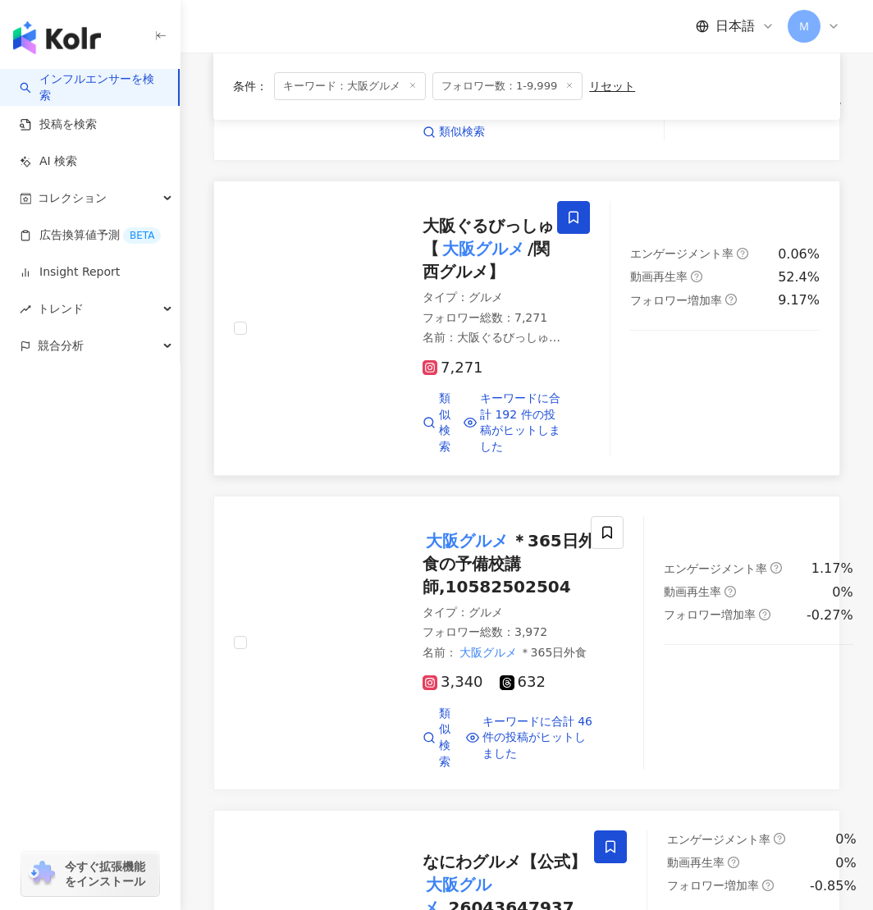
scroll to position [2758, 0]
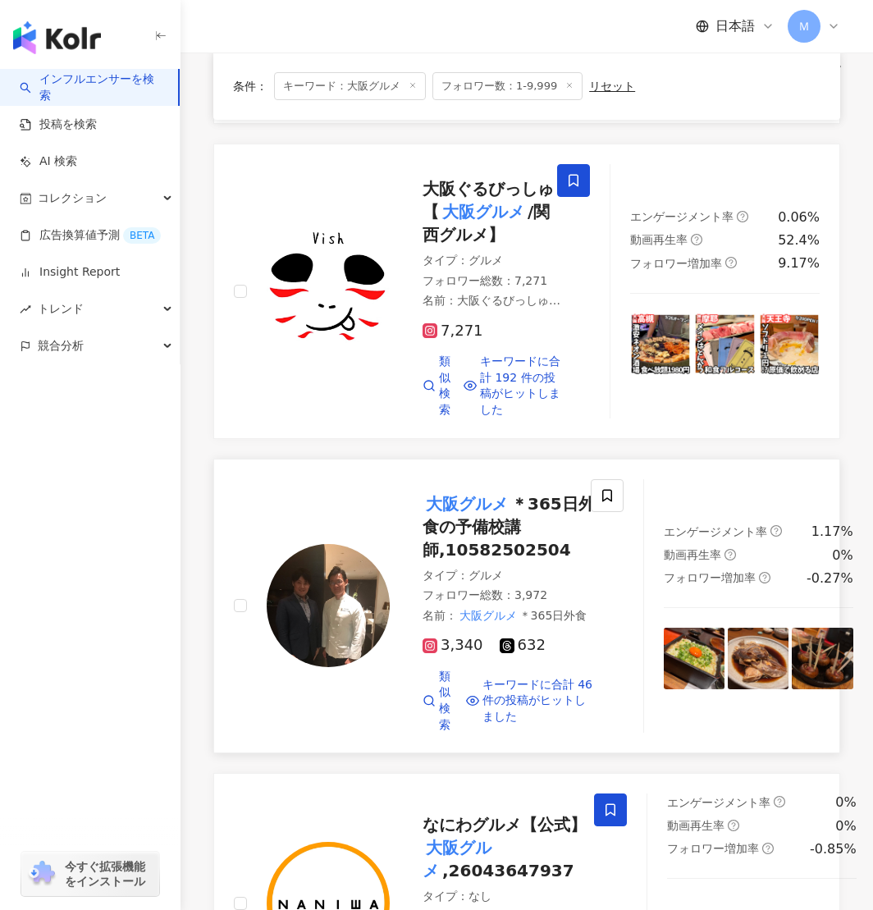
click at [369, 661] on img at bounding box center [328, 605] width 123 height 123
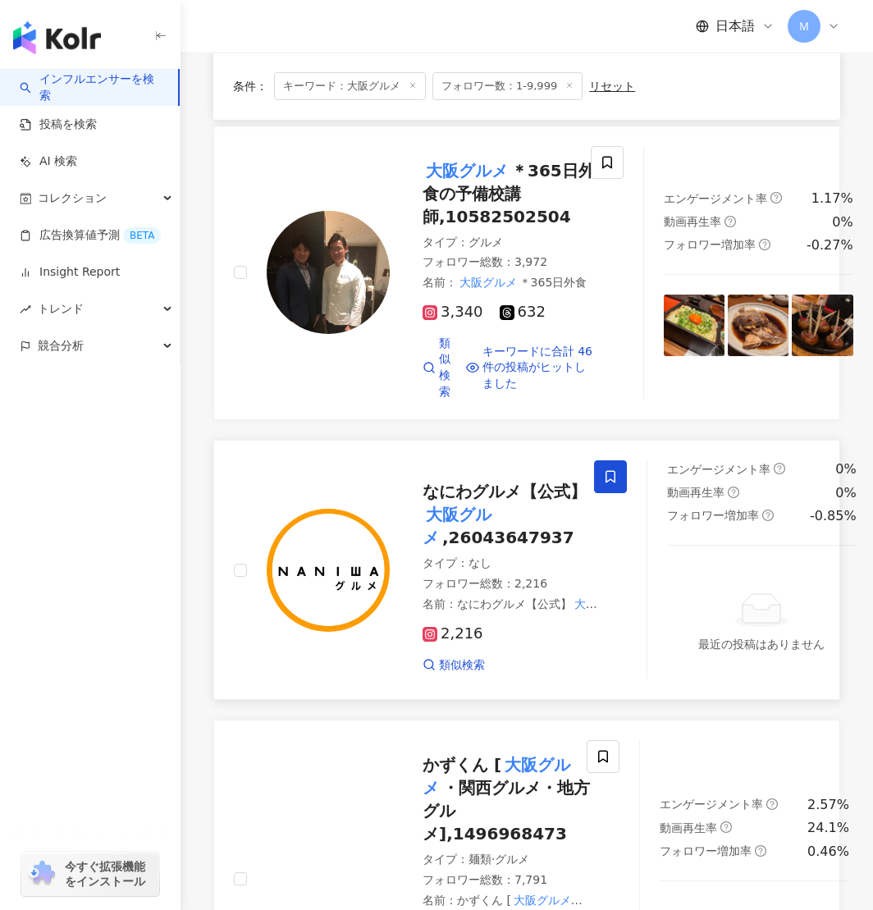
scroll to position [3117, 0]
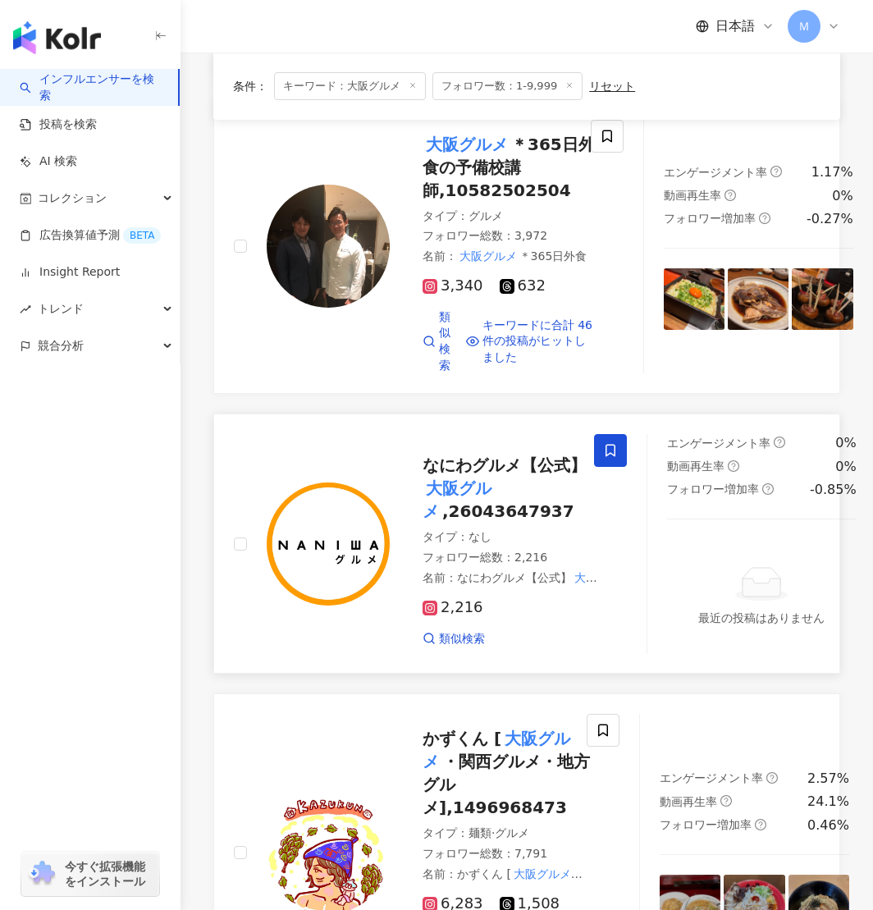
click at [472, 514] on mark "大阪グルメ" at bounding box center [457, 499] width 69 height 49
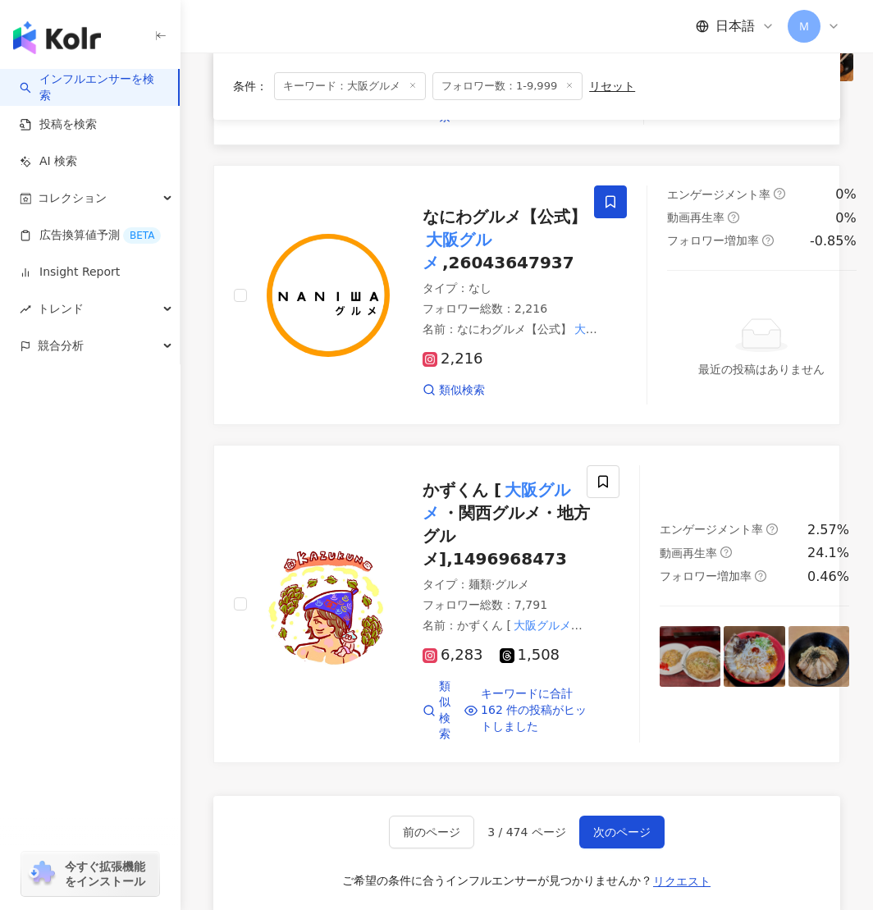
scroll to position [3367, 0]
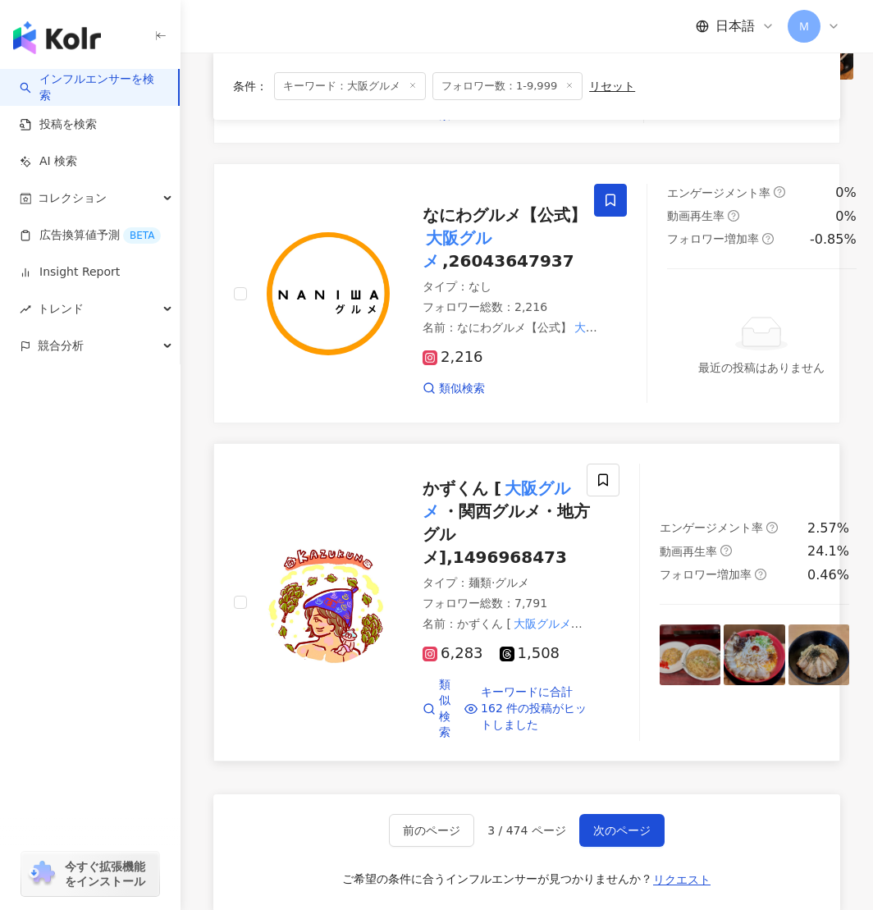
click at [301, 616] on img at bounding box center [328, 602] width 123 height 123
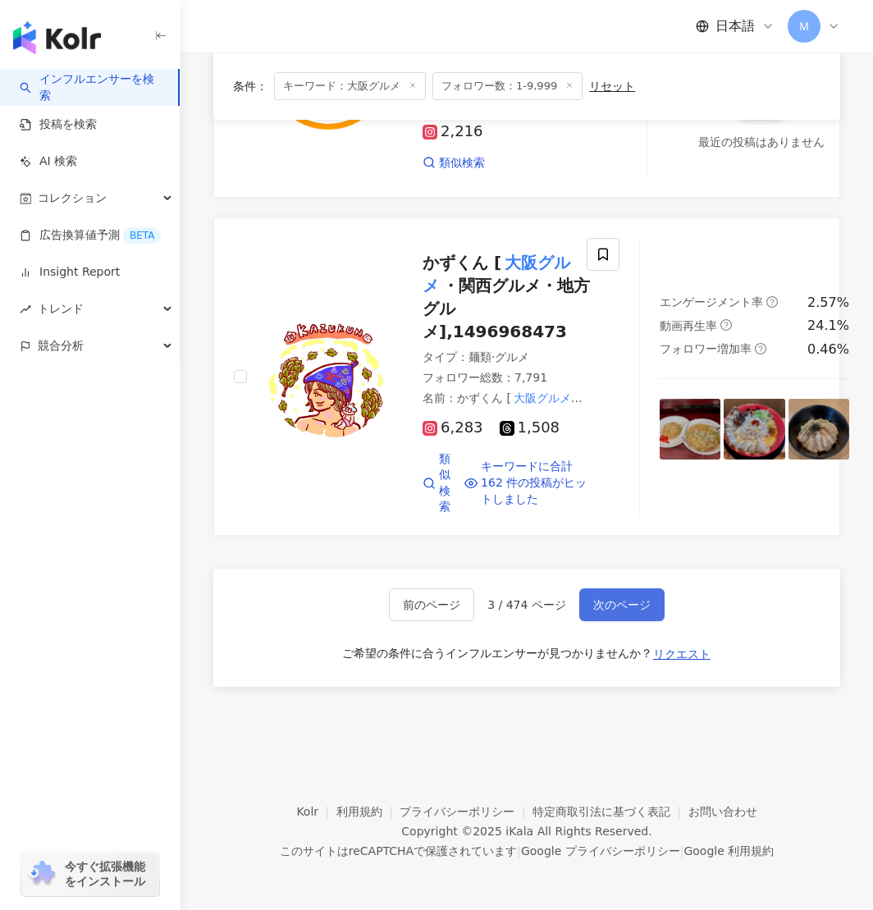
click at [642, 617] on button "次のページ" at bounding box center [622, 605] width 85 height 33
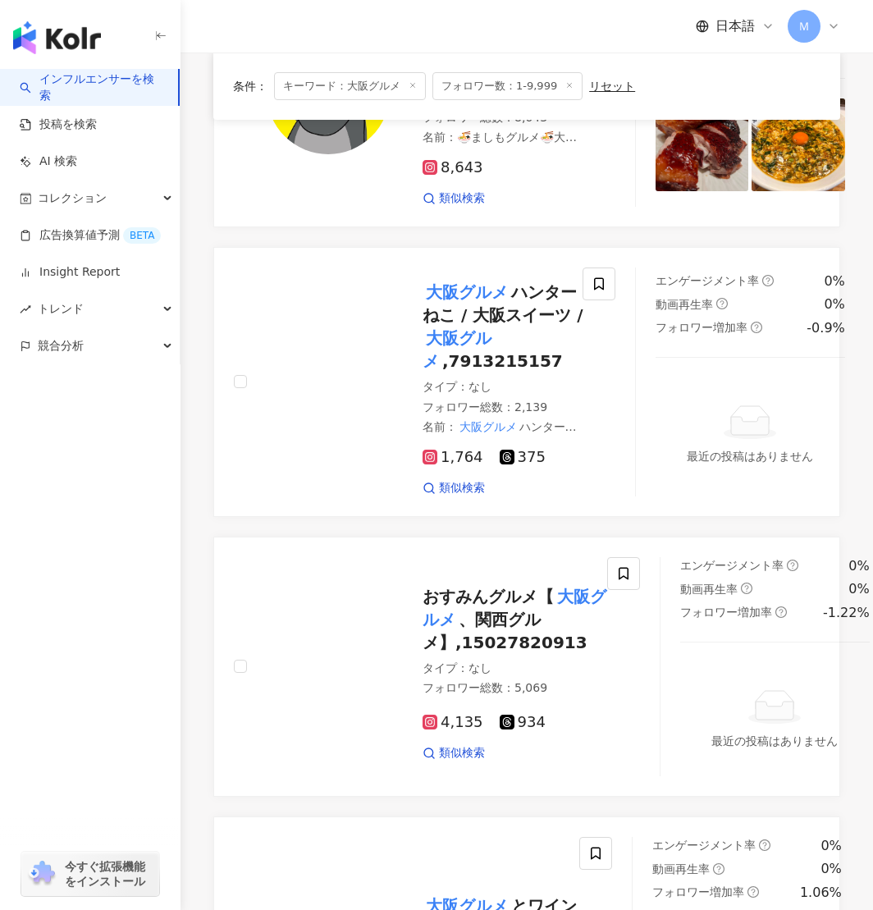
scroll to position [0, 0]
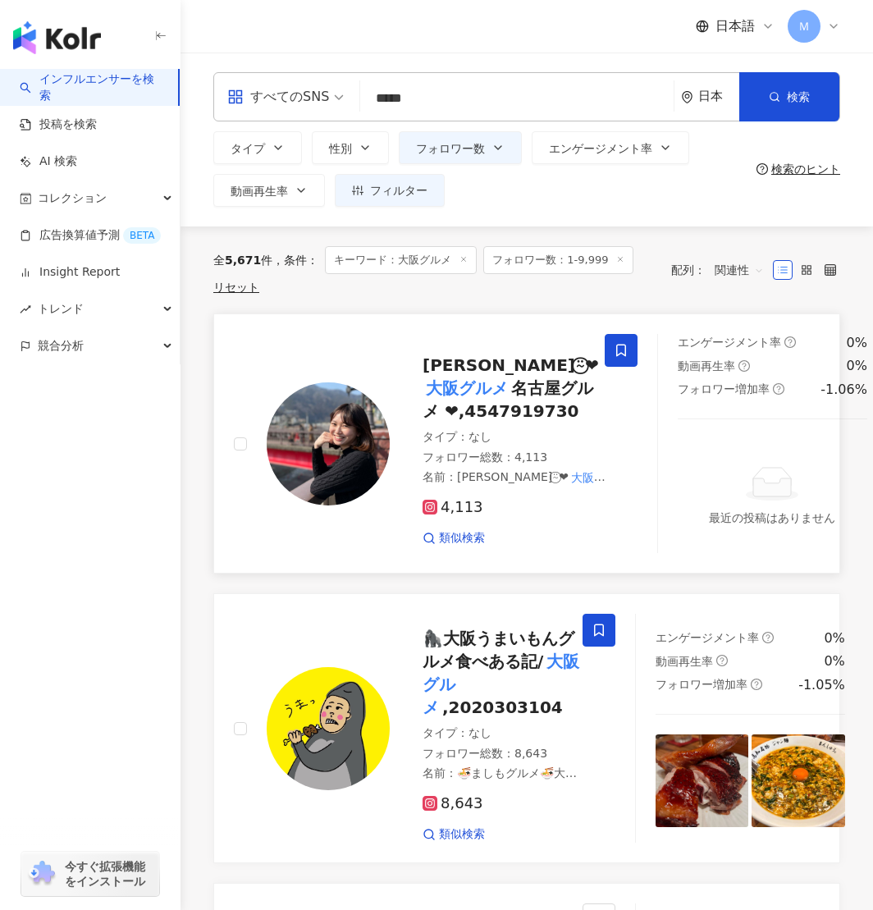
click at [352, 506] on div at bounding box center [328, 444] width 123 height 123
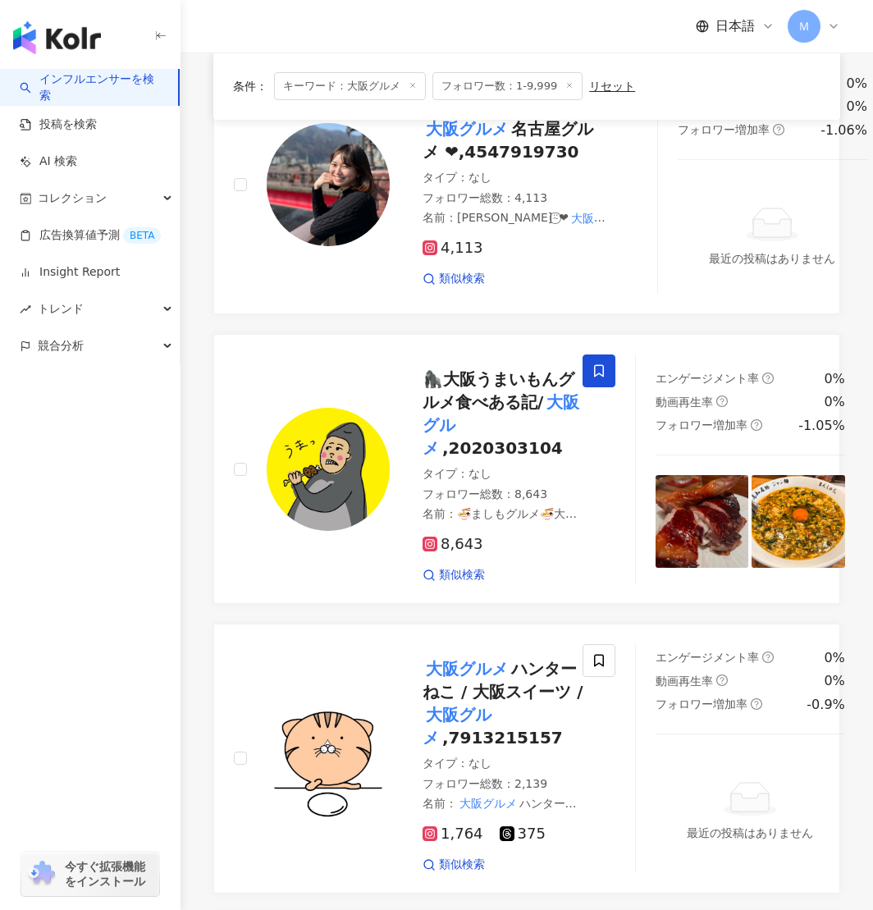
scroll to position [242, 0]
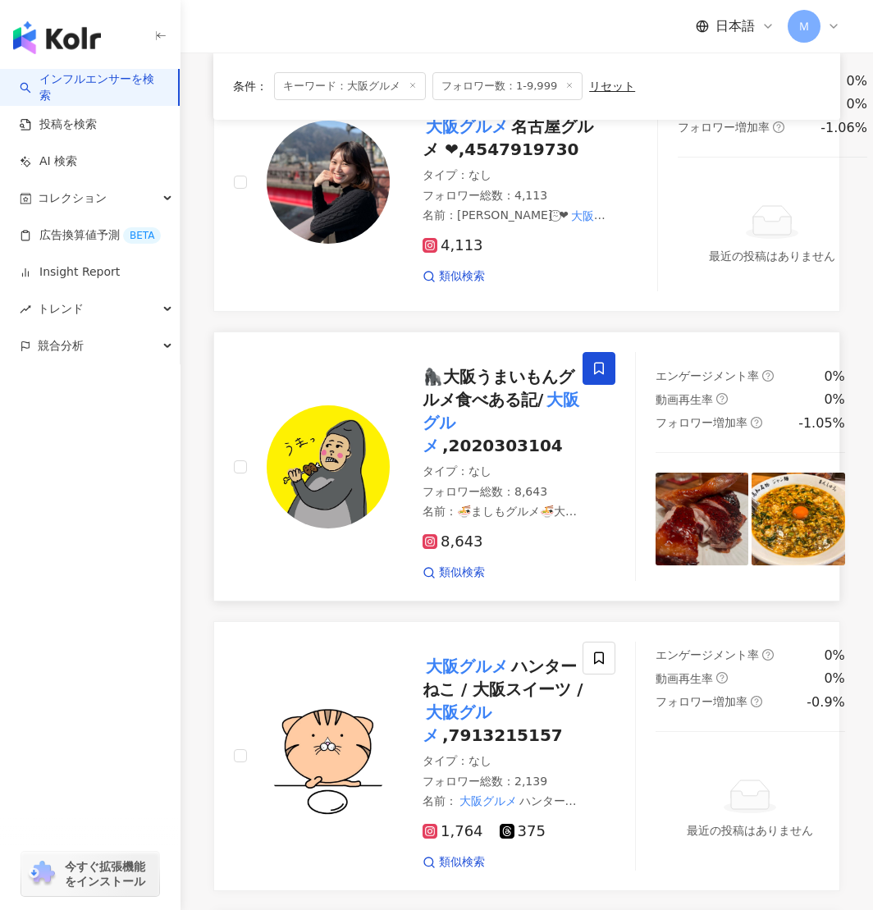
click at [349, 449] on img at bounding box center [328, 467] width 123 height 123
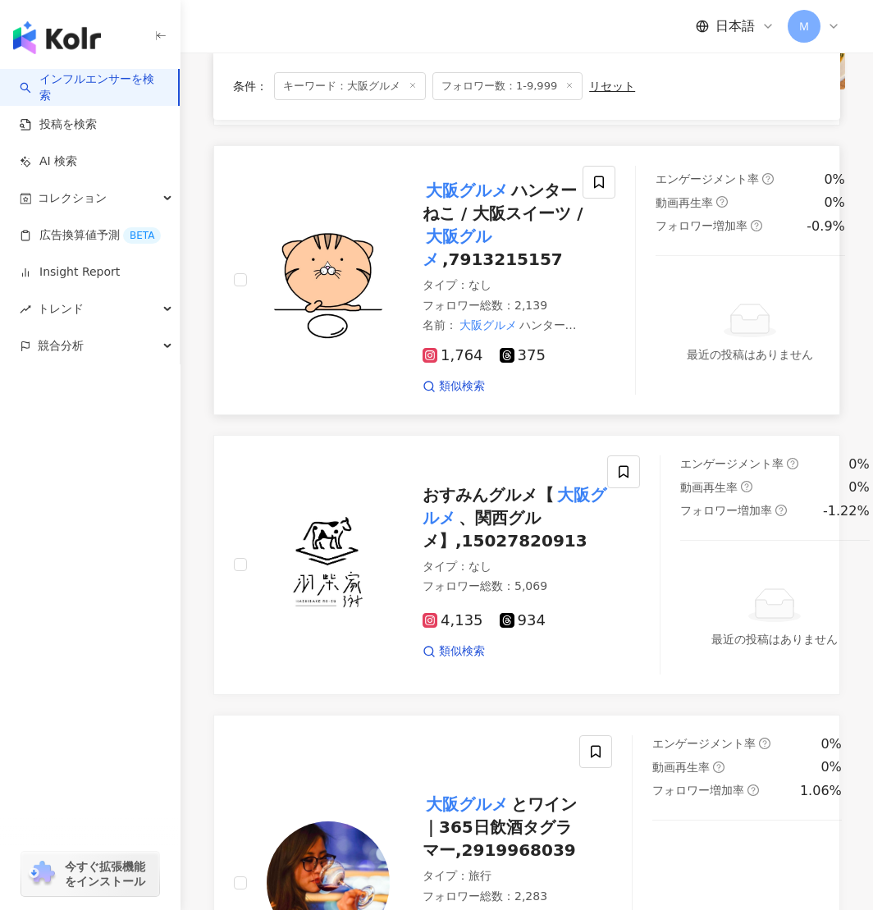
scroll to position [741, 0]
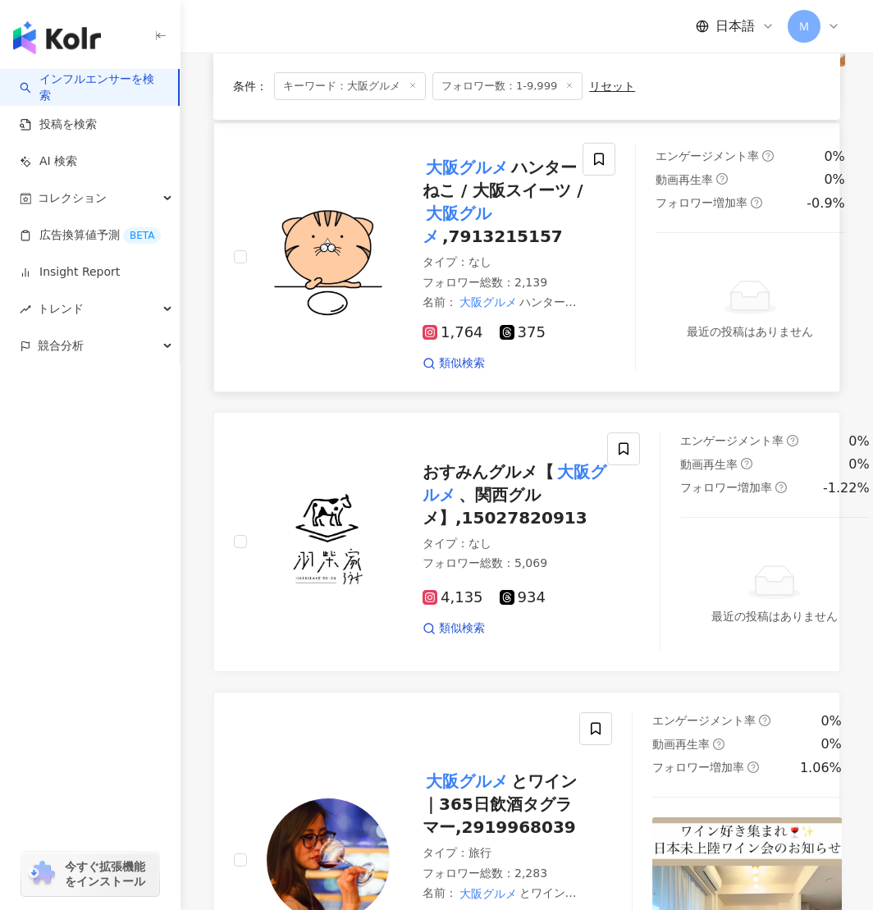
click at [348, 310] on img at bounding box center [328, 256] width 123 height 123
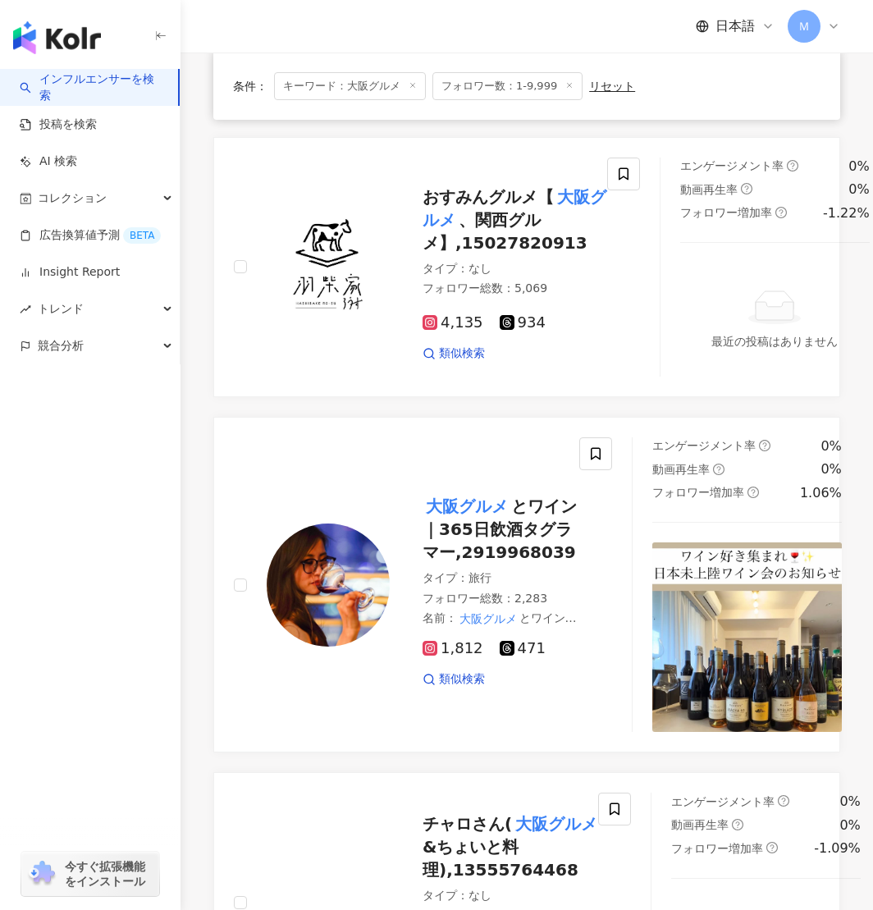
scroll to position [1029, 0]
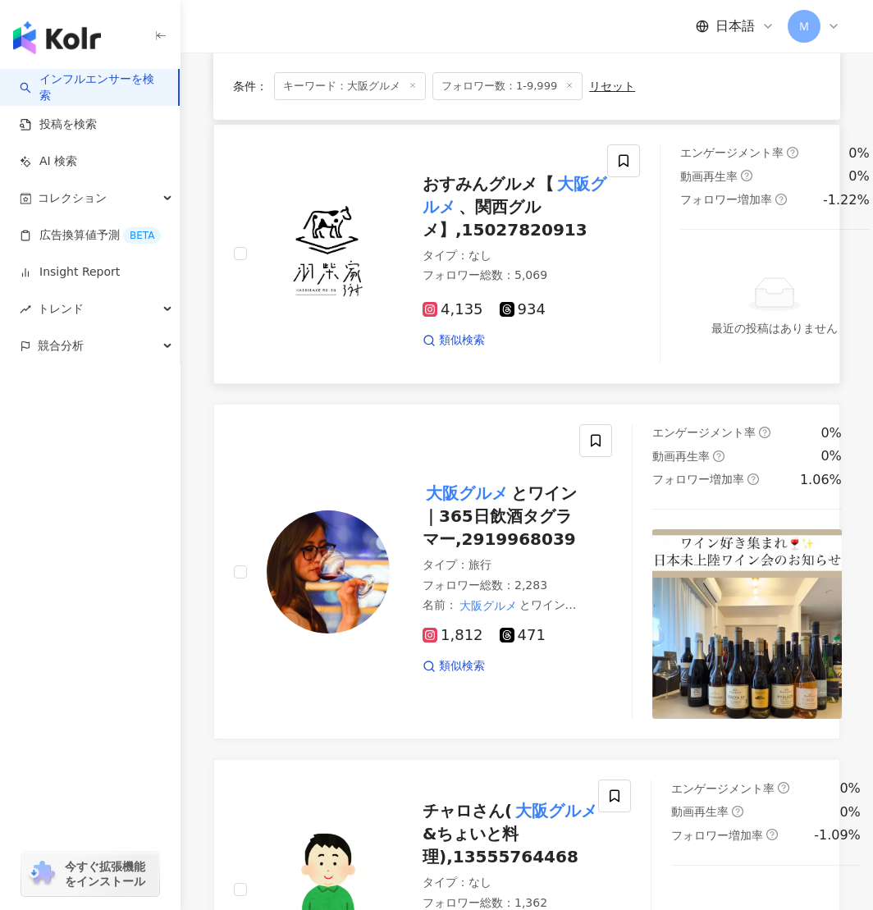
click at [350, 259] on img at bounding box center [328, 253] width 123 height 123
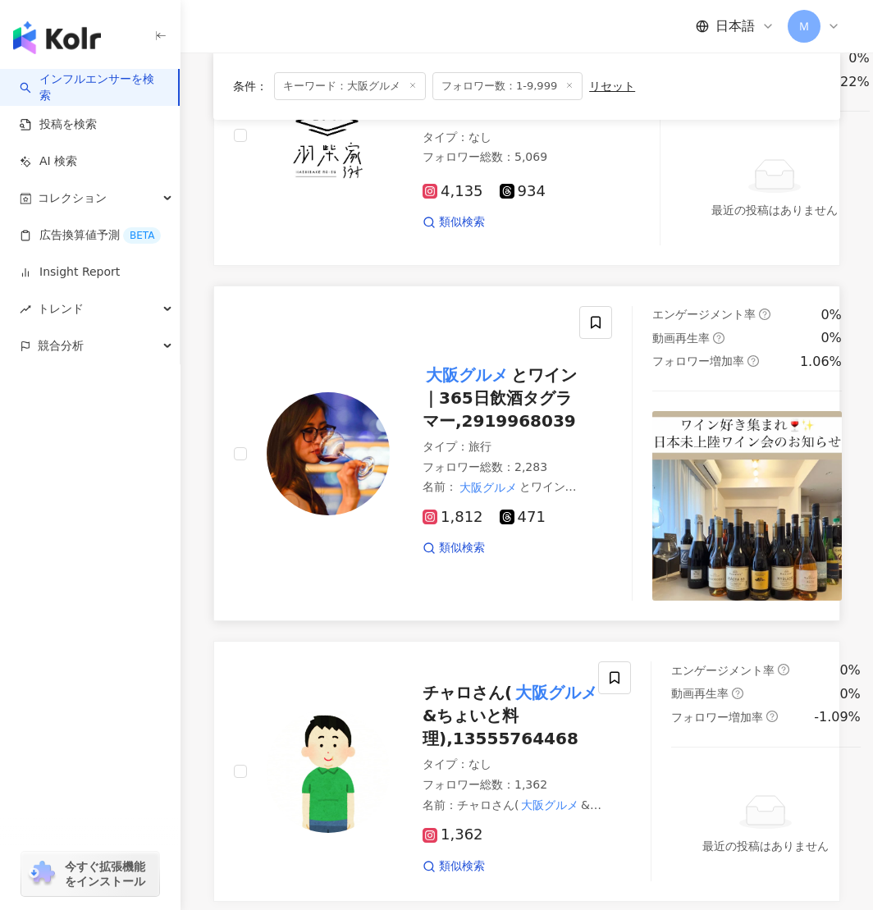
scroll to position [1155, 0]
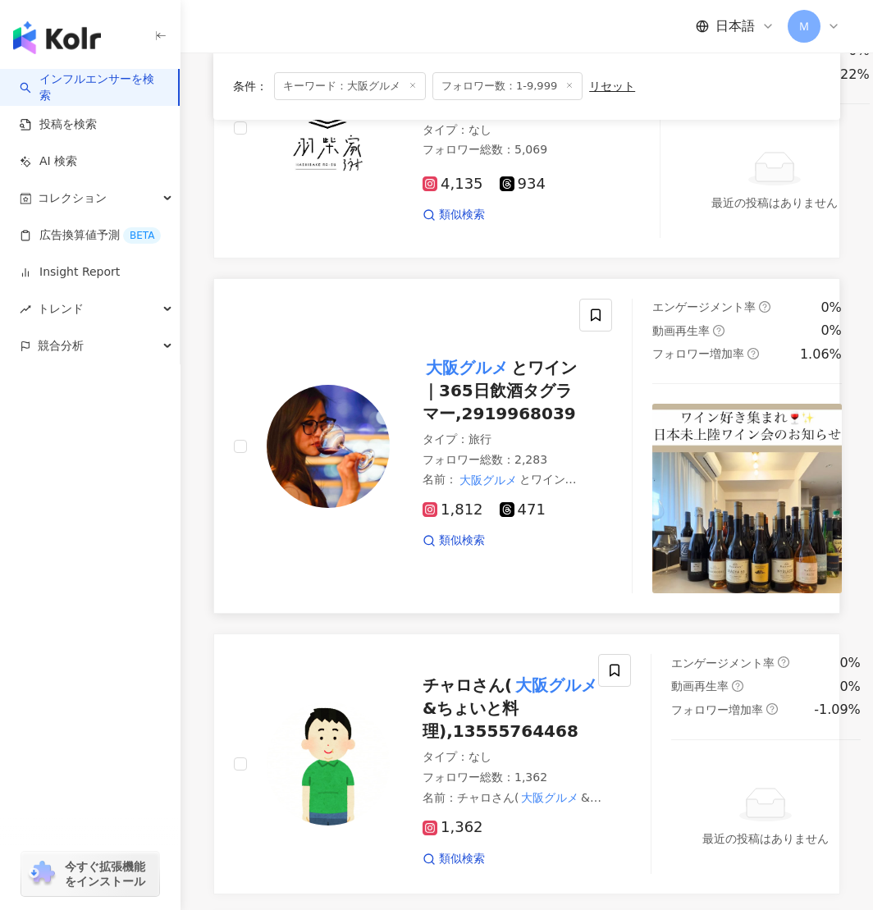
click at [351, 526] on div at bounding box center [312, 446] width 156 height 295
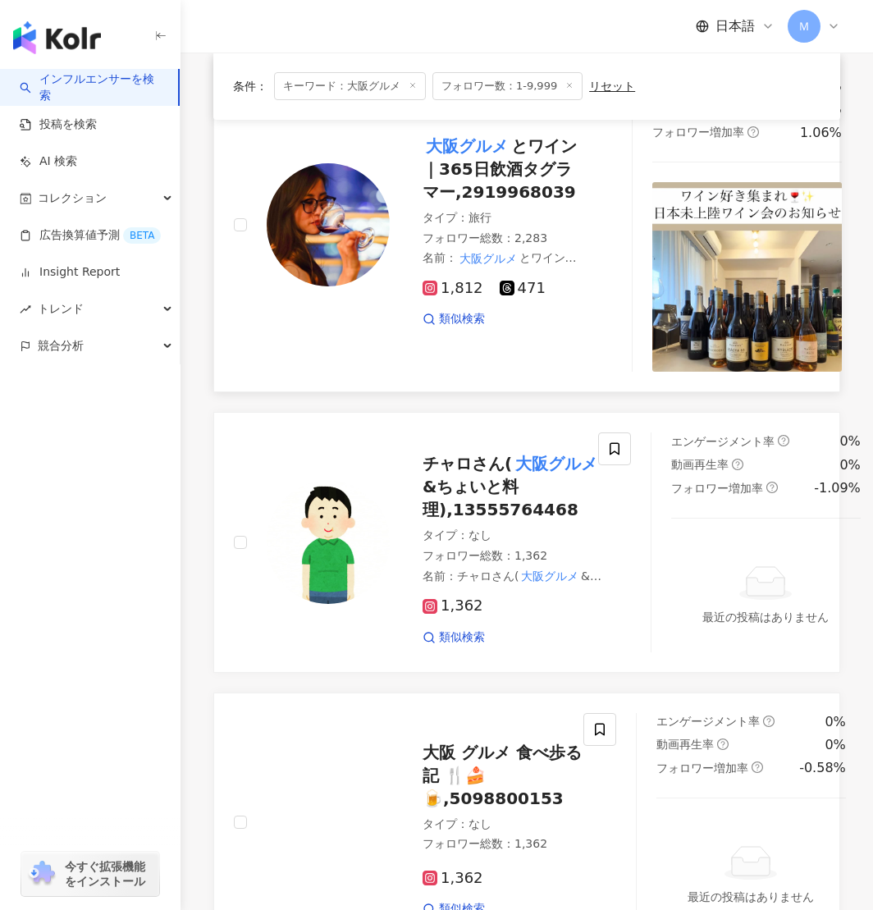
scroll to position [1437, 0]
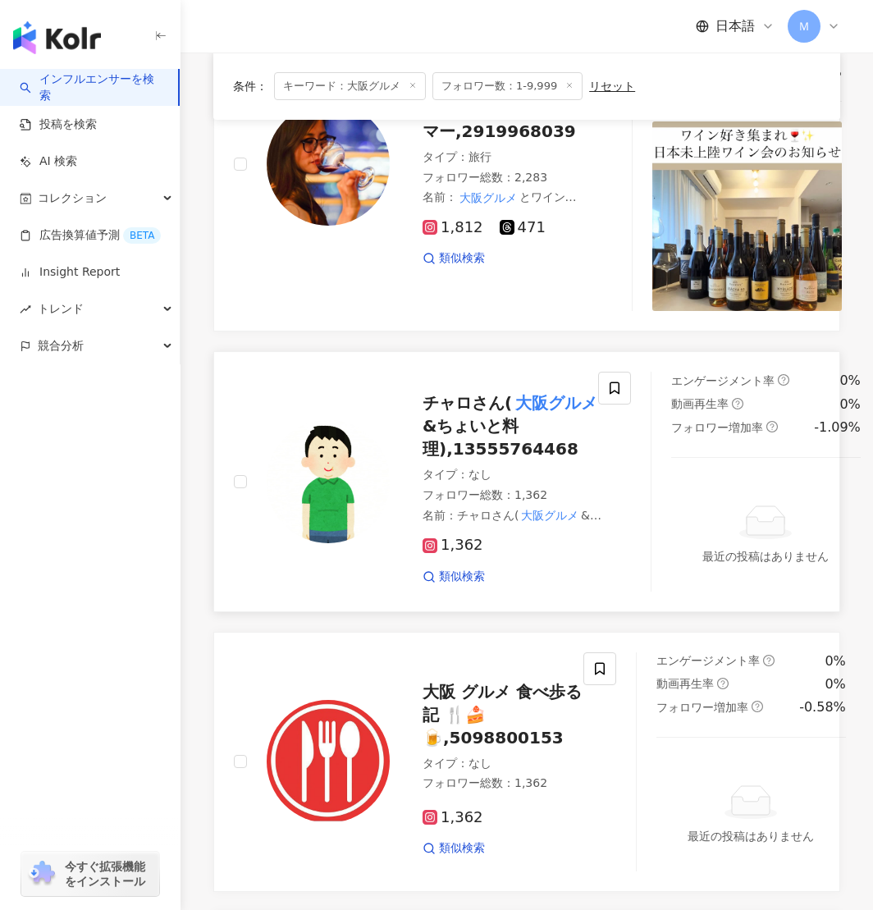
click at [354, 483] on img at bounding box center [328, 481] width 123 height 123
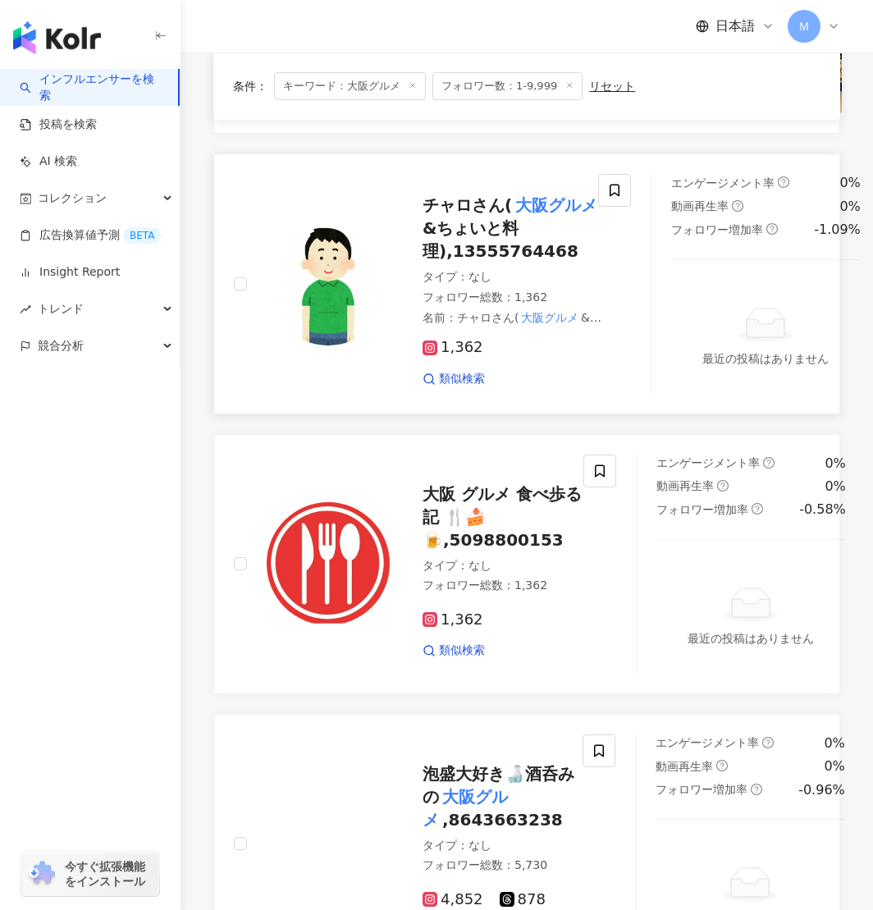
scroll to position [1639, 0]
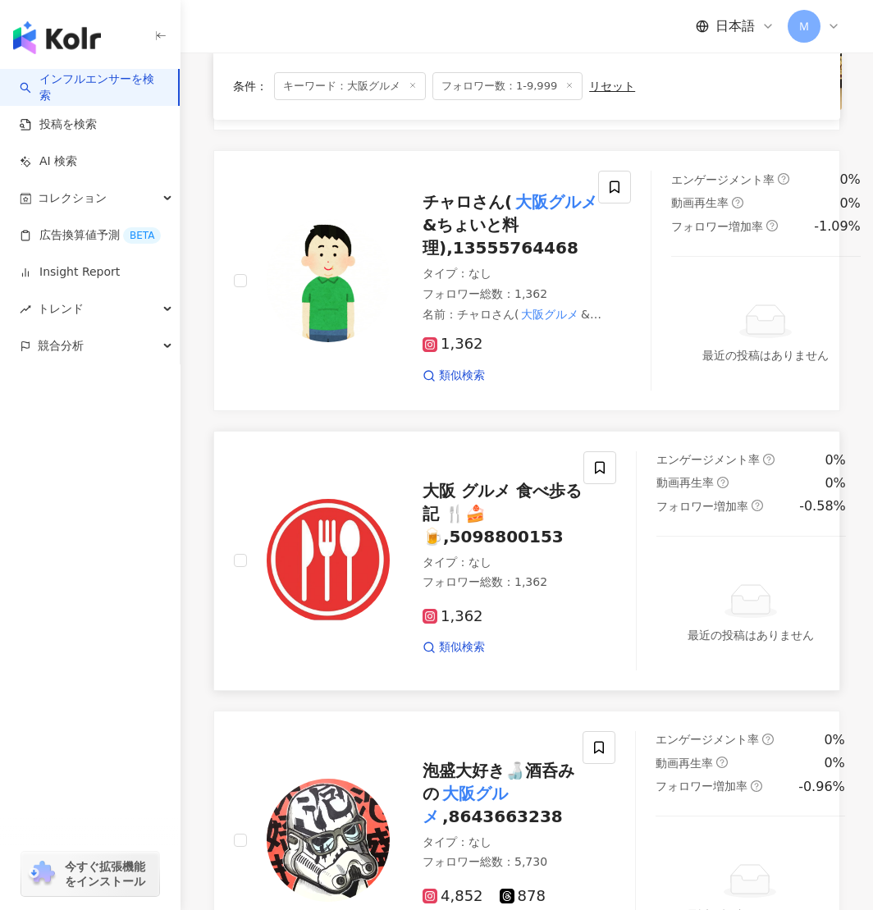
click at [321, 559] on img at bounding box center [328, 560] width 123 height 123
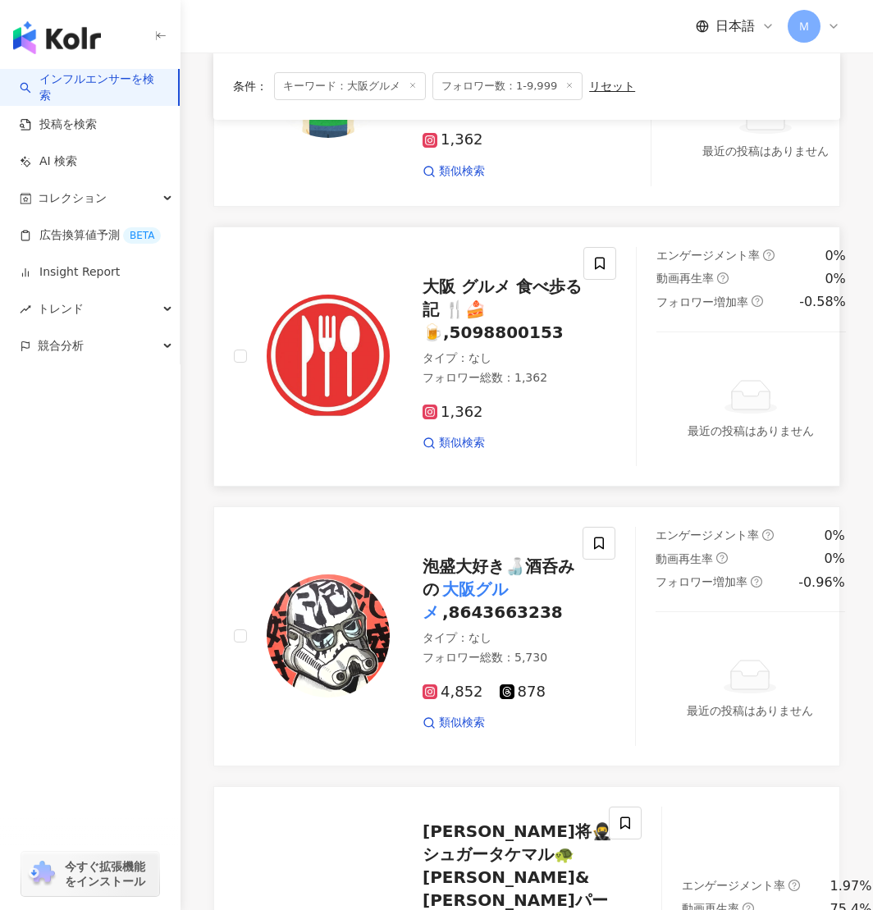
scroll to position [1846, 0]
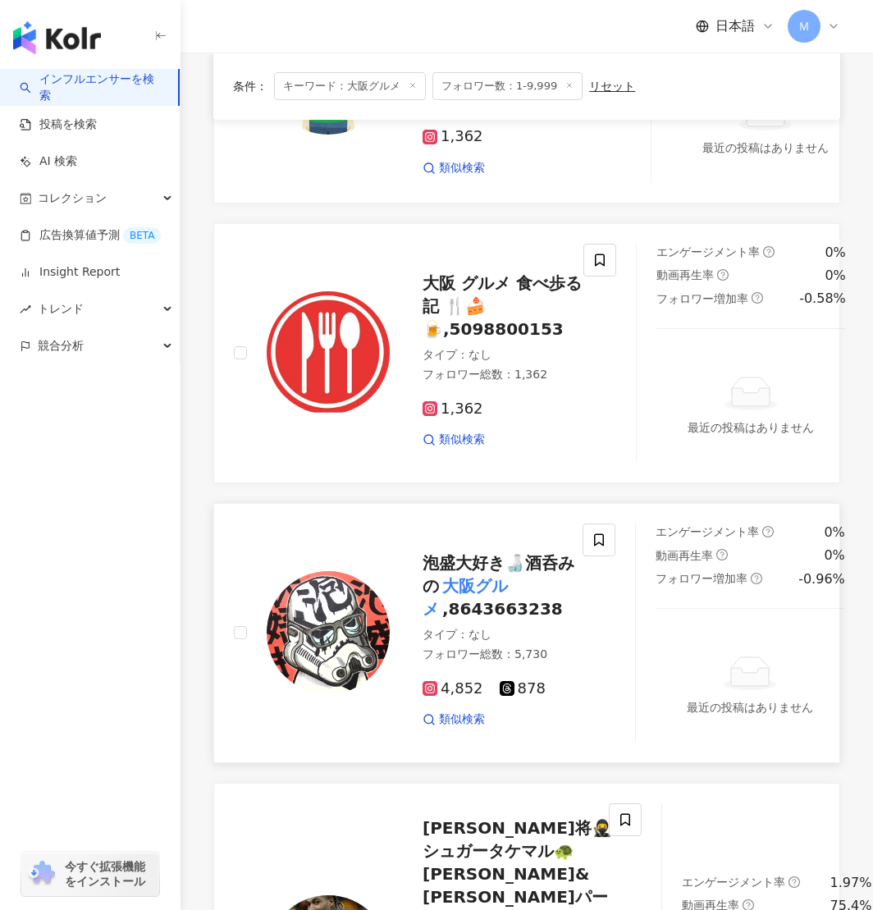
click at [348, 621] on img at bounding box center [328, 632] width 123 height 123
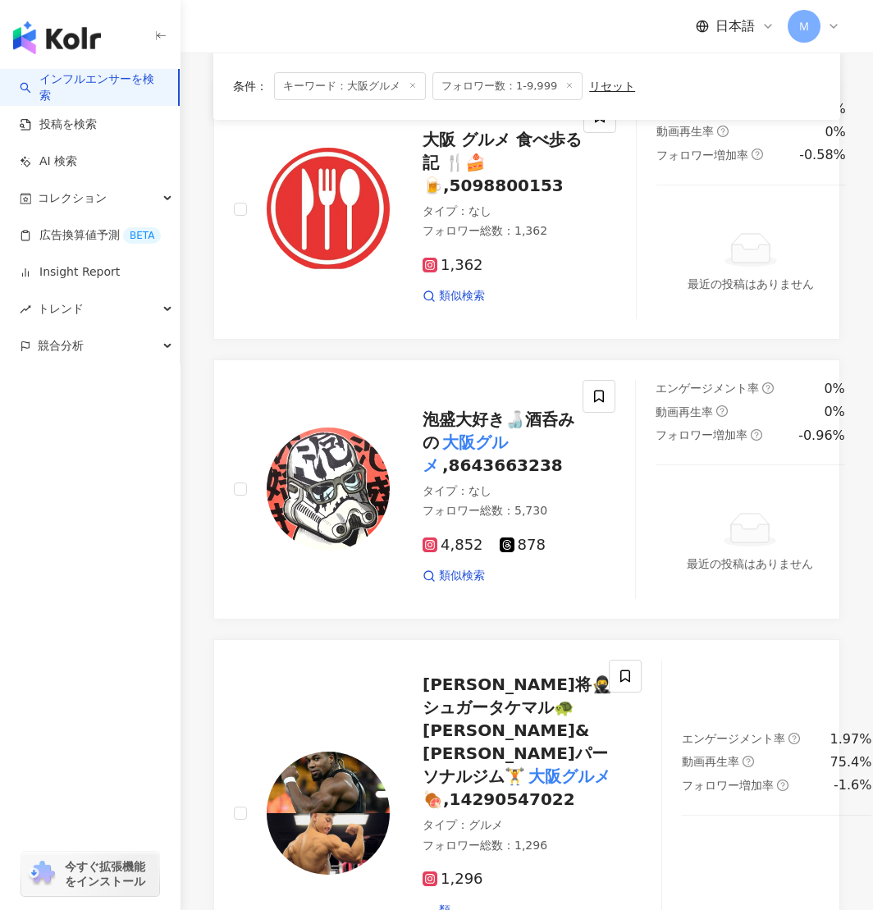
scroll to position [2139, 0]
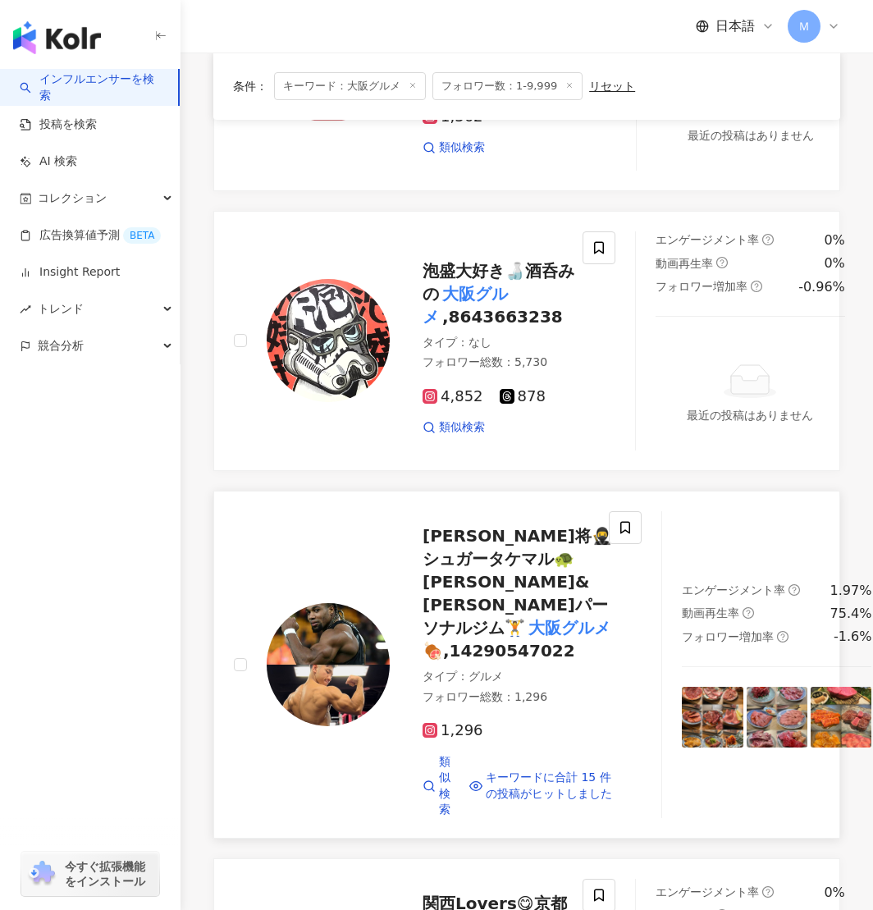
click at [360, 651] on img at bounding box center [328, 664] width 123 height 123
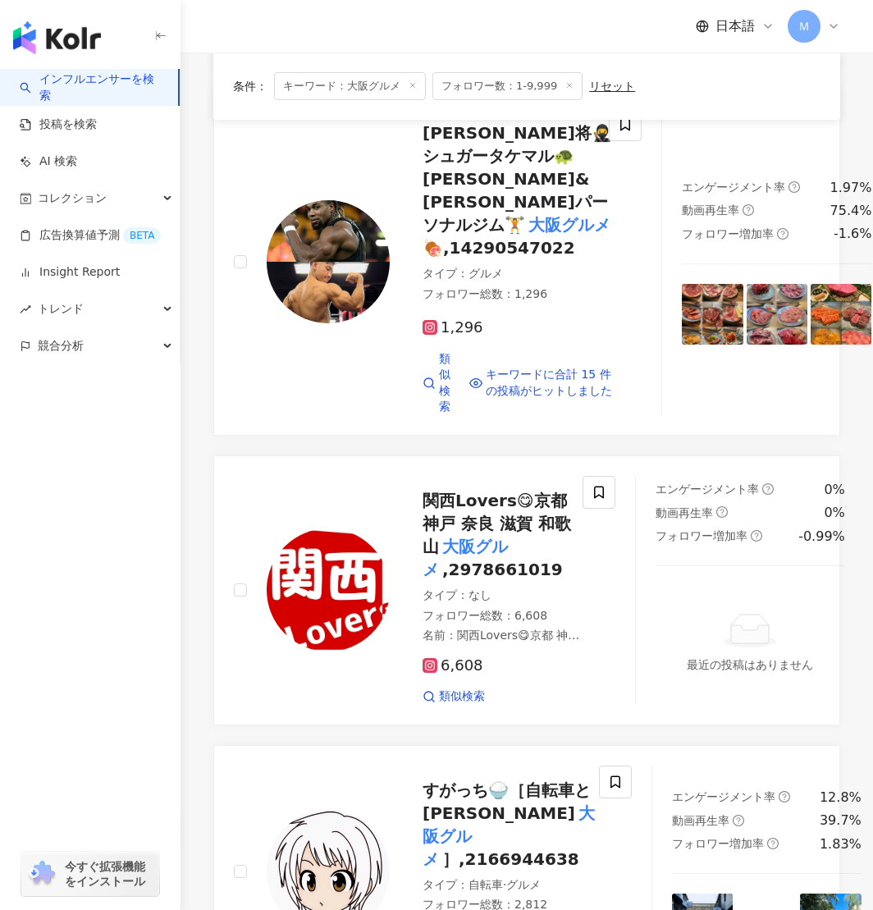
scroll to position [2569, 0]
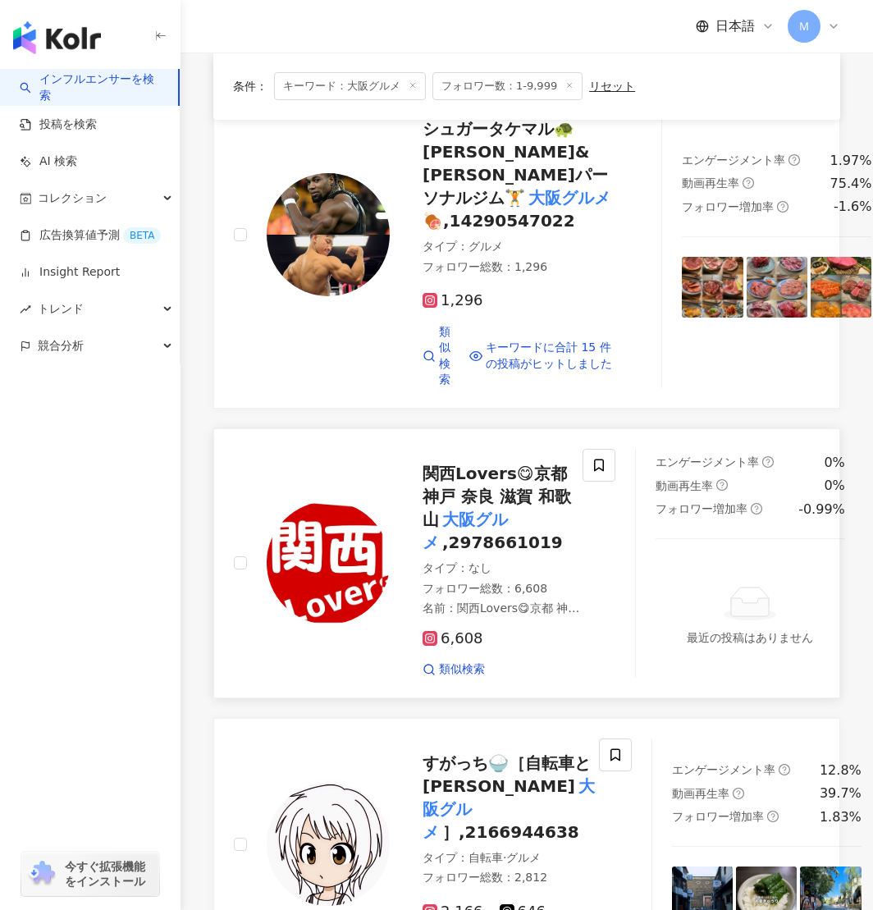
click at [311, 589] on img at bounding box center [328, 563] width 123 height 123
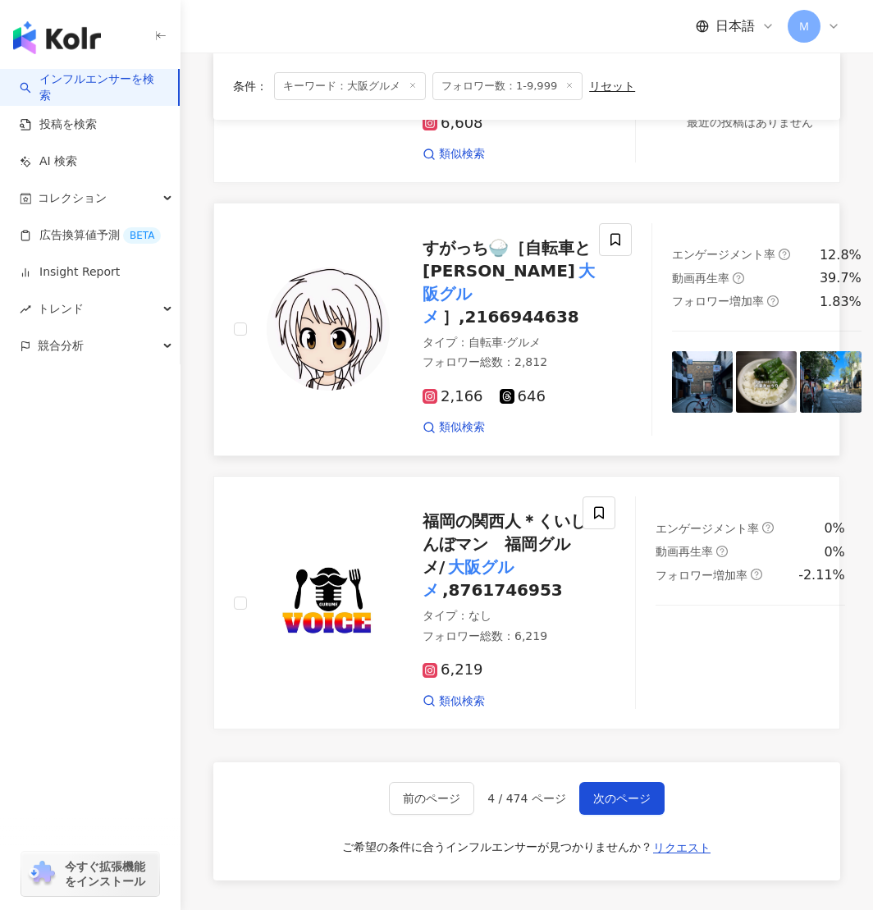
scroll to position [3086, 0]
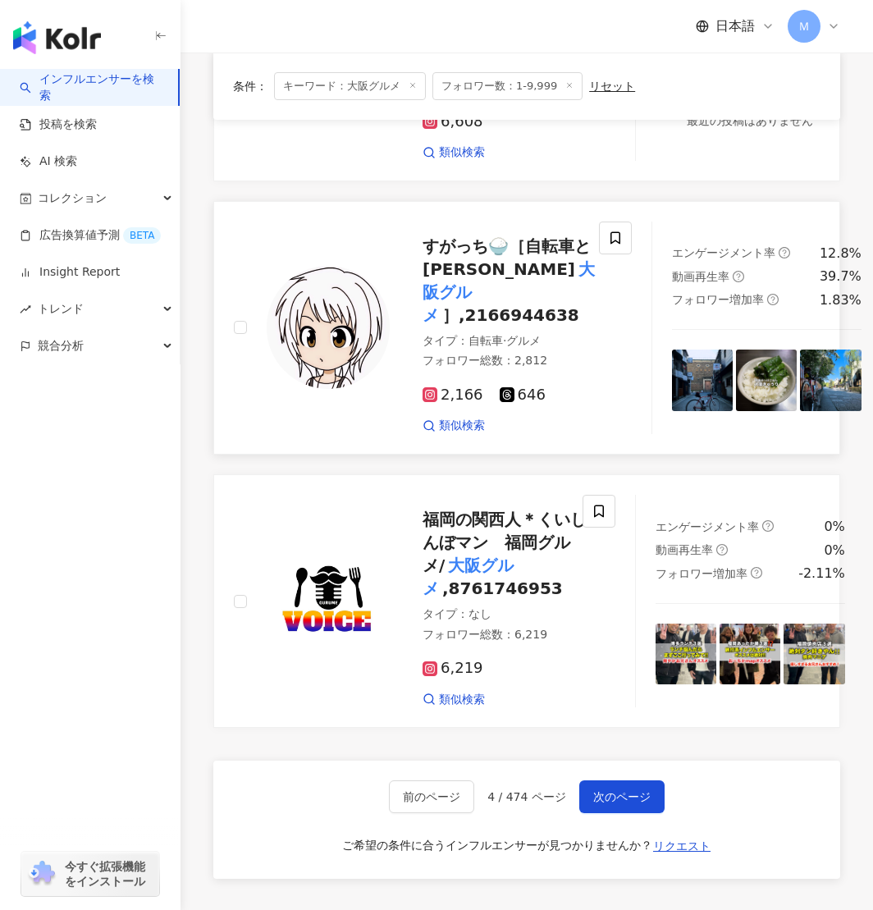
click at [318, 305] on img at bounding box center [328, 327] width 123 height 123
click at [329, 583] on img at bounding box center [328, 601] width 123 height 123
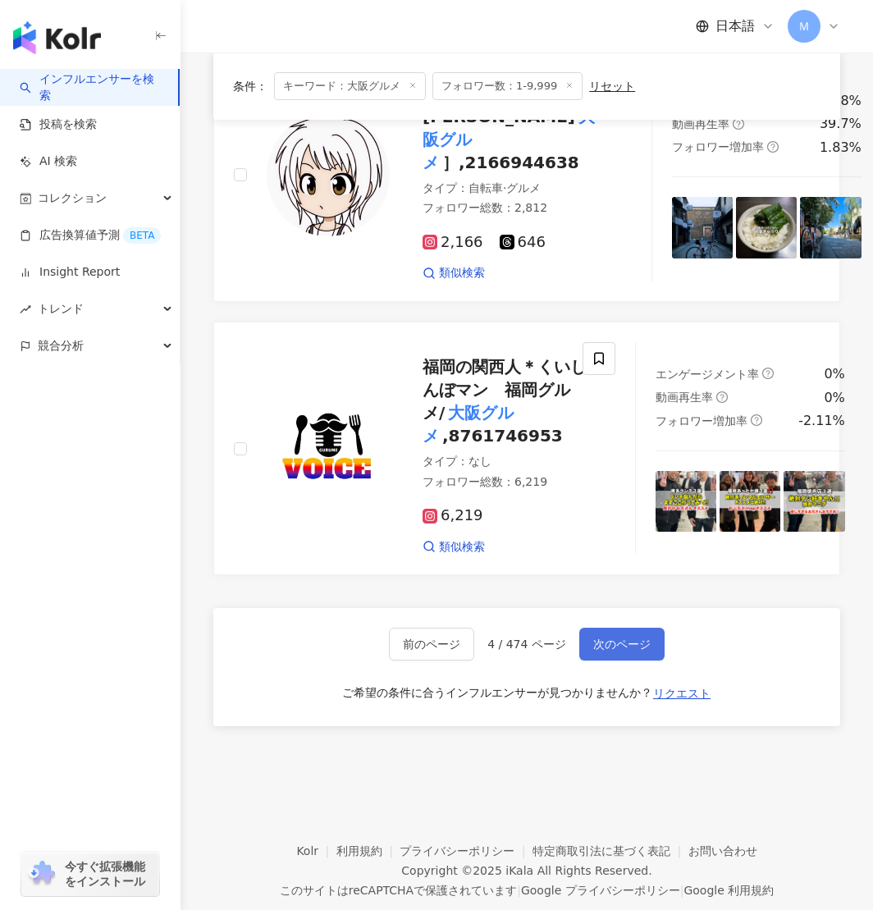
click at [609, 638] on span "次のページ" at bounding box center [622, 644] width 57 height 13
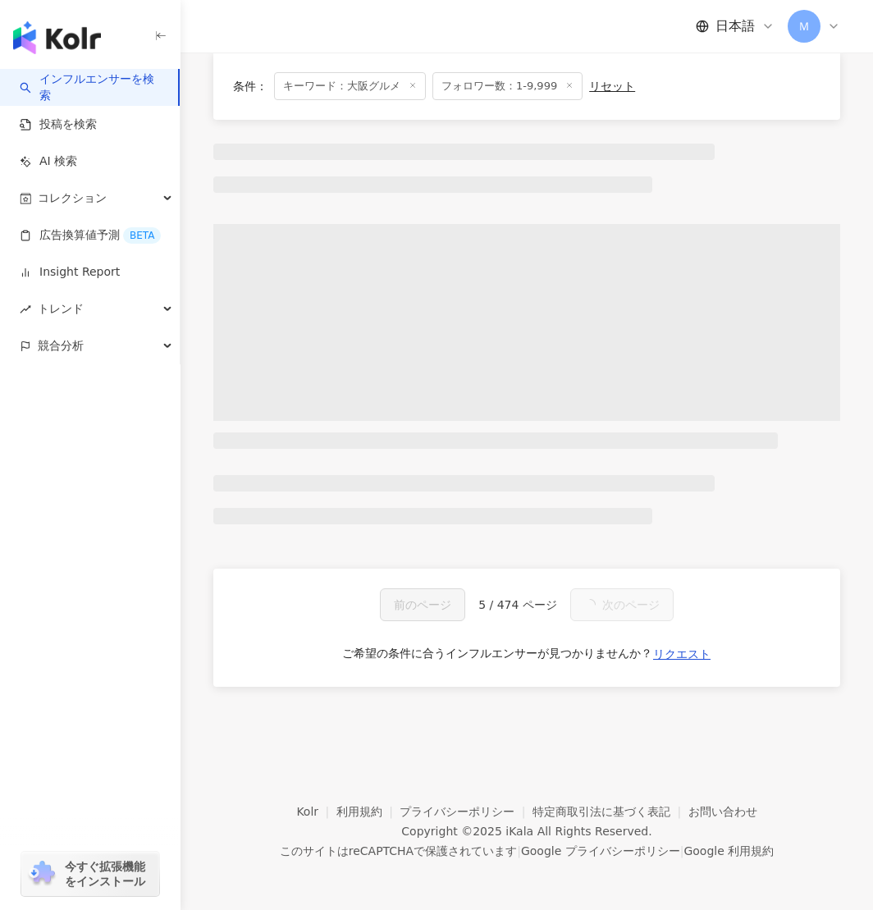
scroll to position [0, 0]
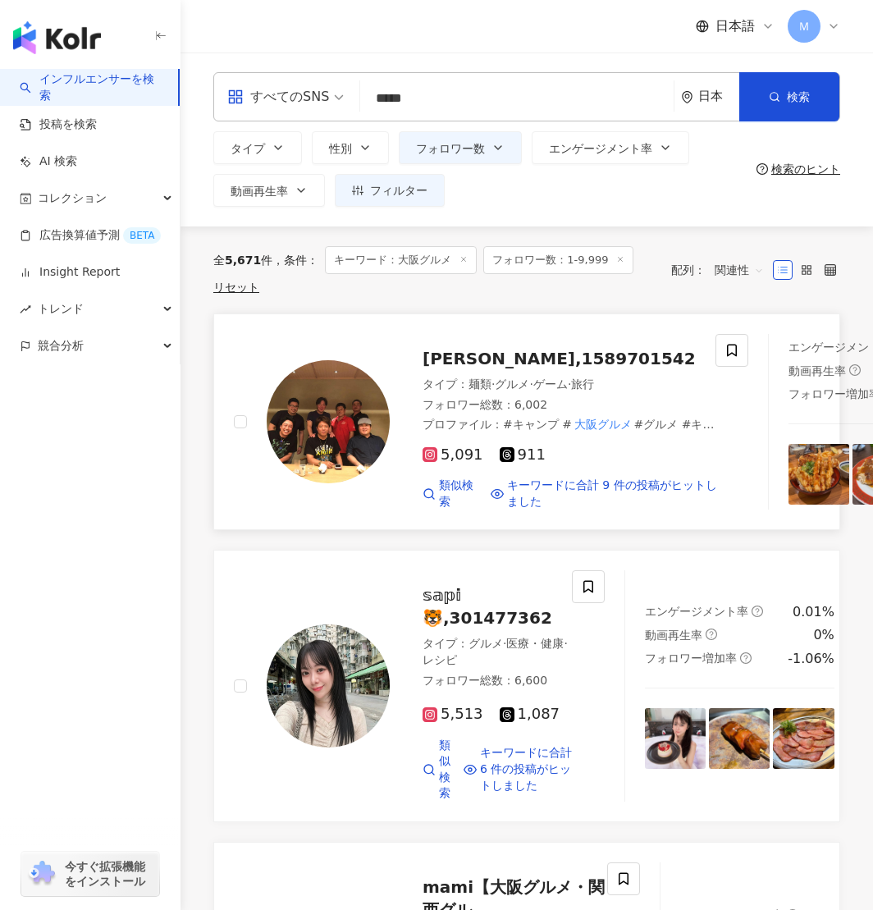
click at [311, 467] on img at bounding box center [328, 421] width 123 height 123
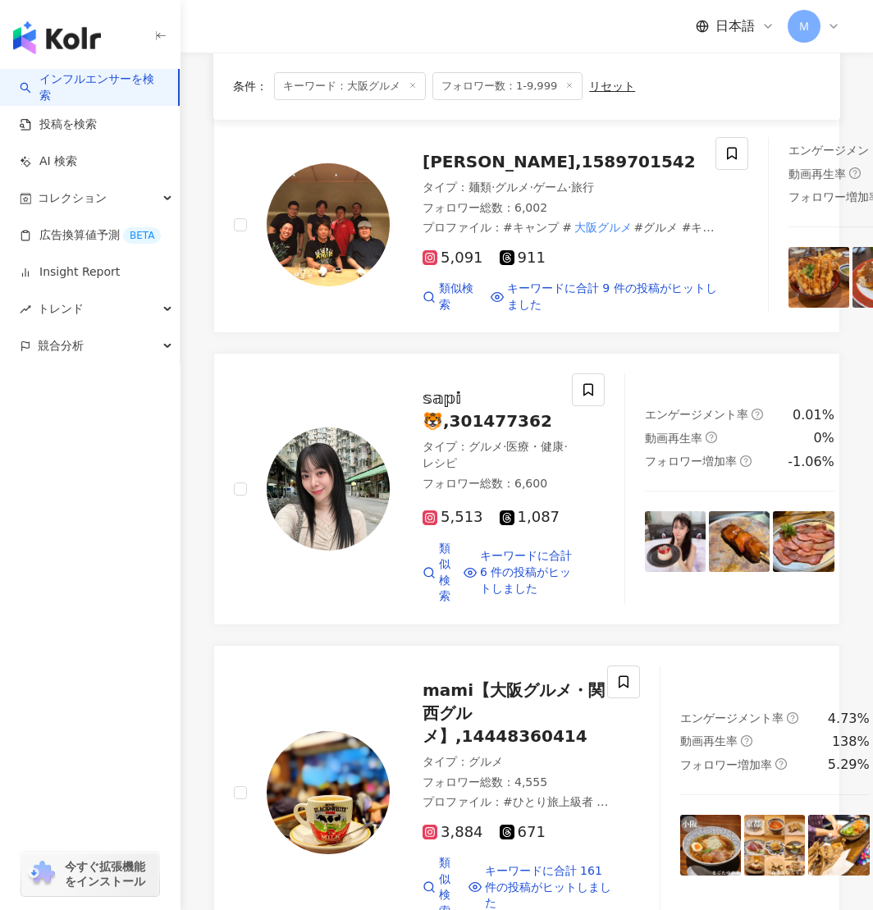
scroll to position [208, 0]
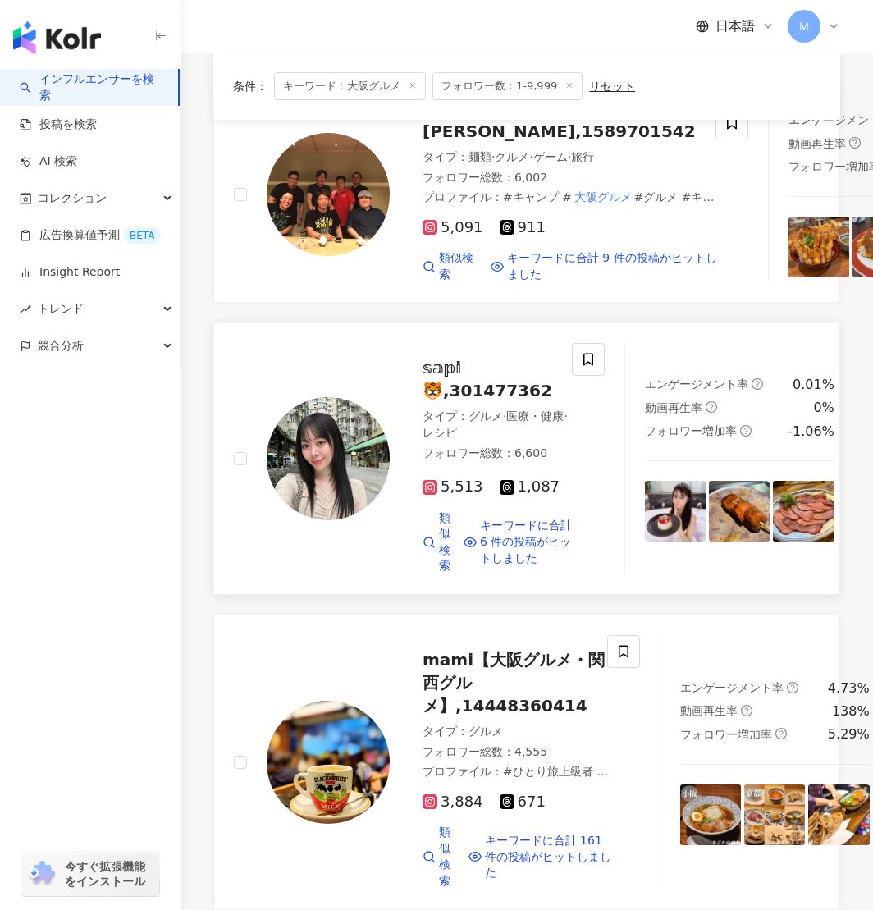
click at [357, 520] on img at bounding box center [328, 458] width 123 height 123
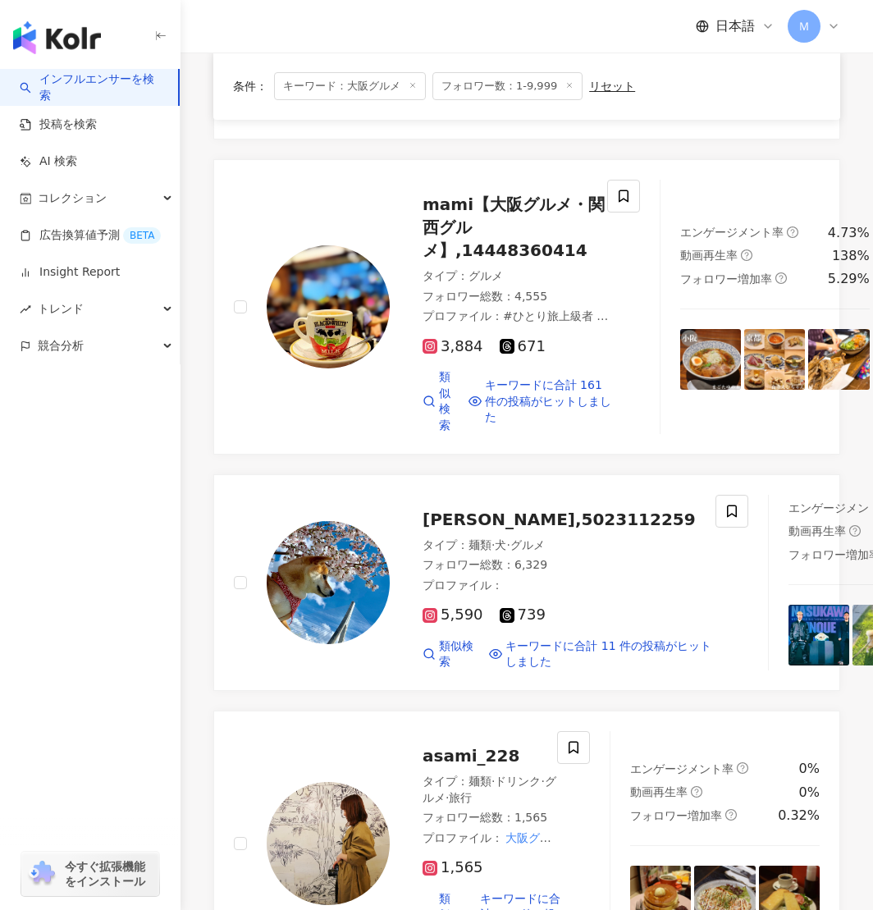
scroll to position [666, 0]
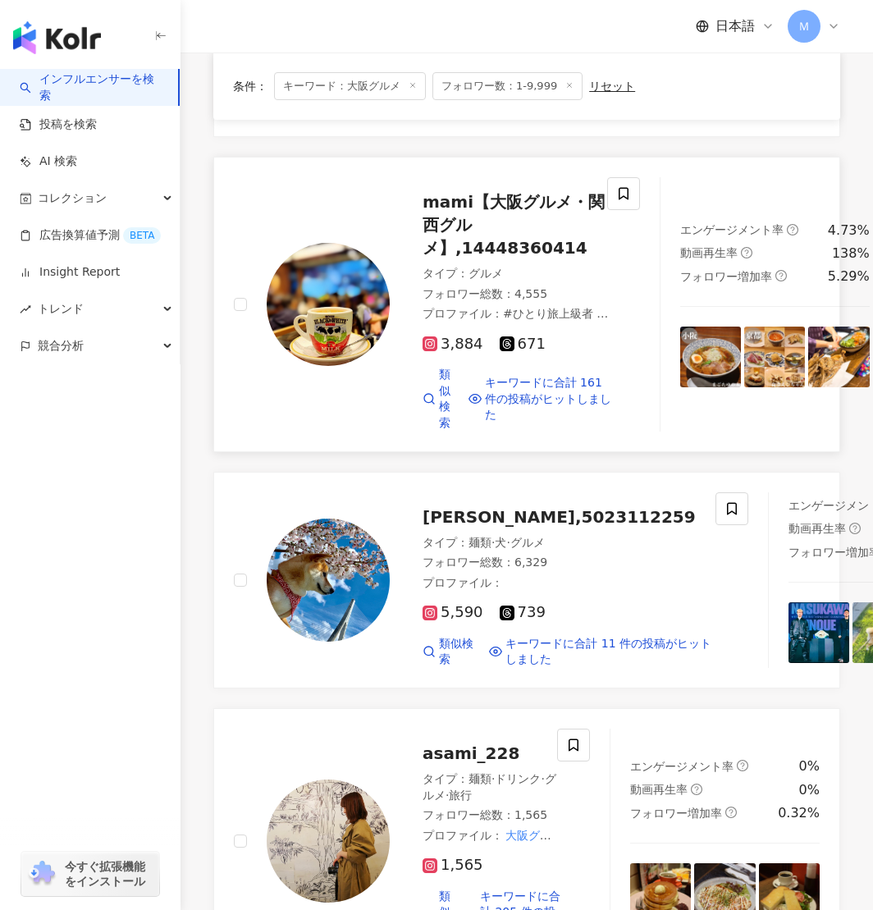
click at [315, 353] on img at bounding box center [328, 304] width 123 height 123
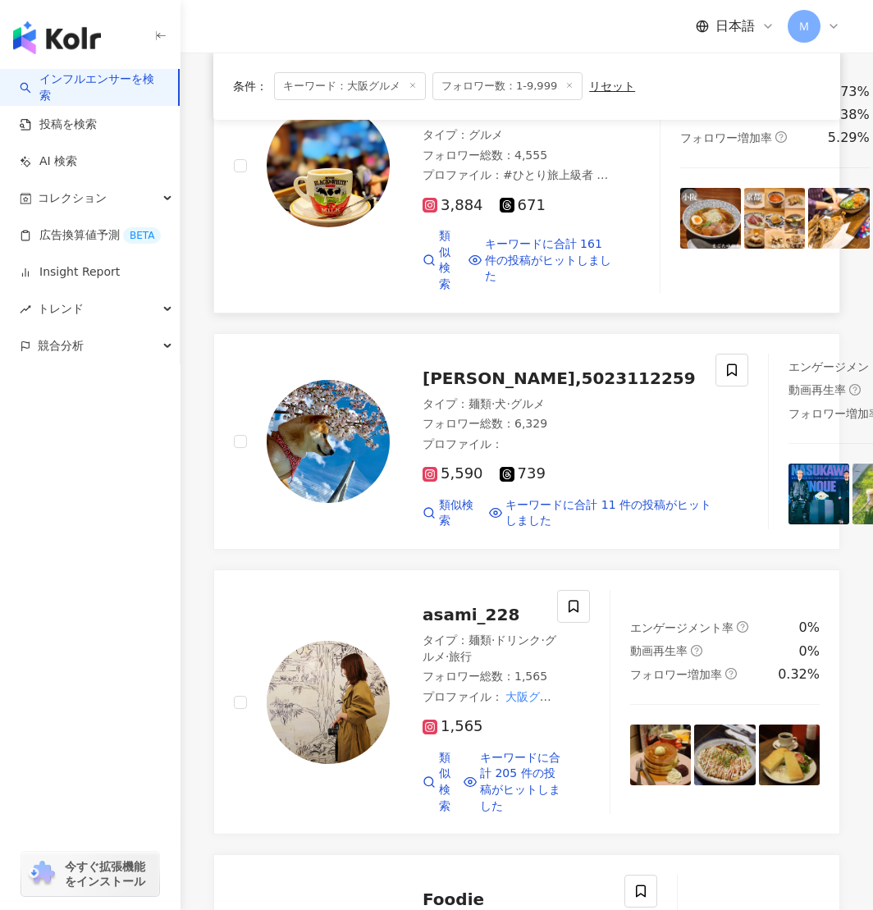
scroll to position [805, 0]
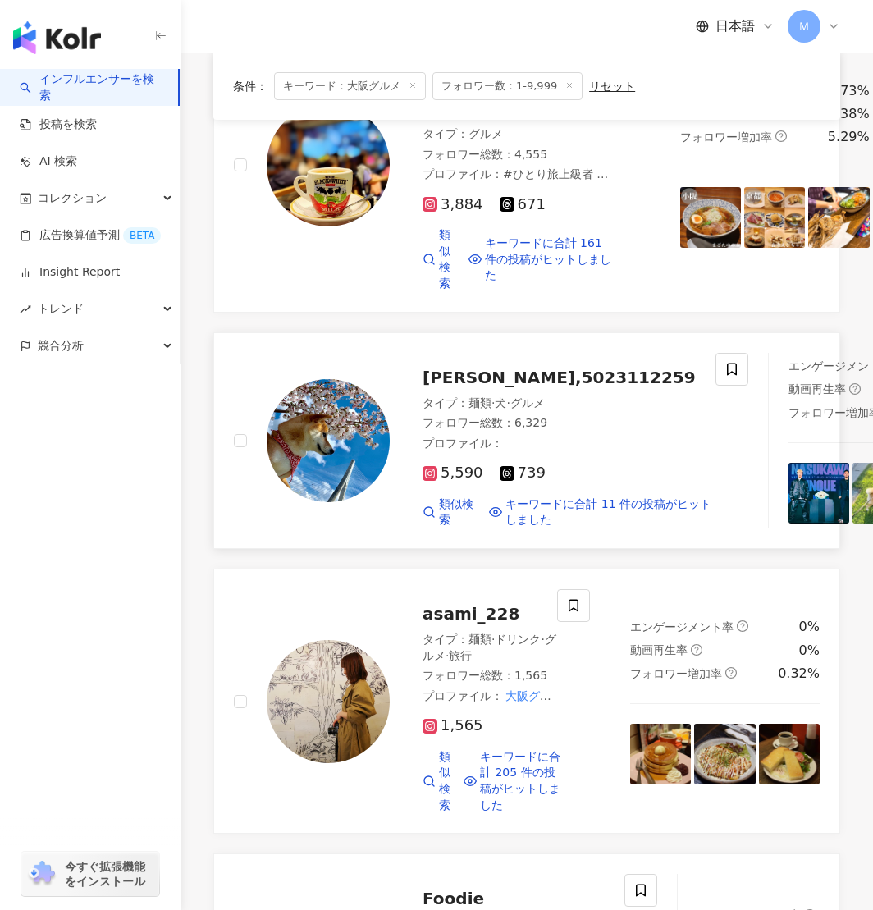
click at [330, 502] on img at bounding box center [328, 440] width 123 height 123
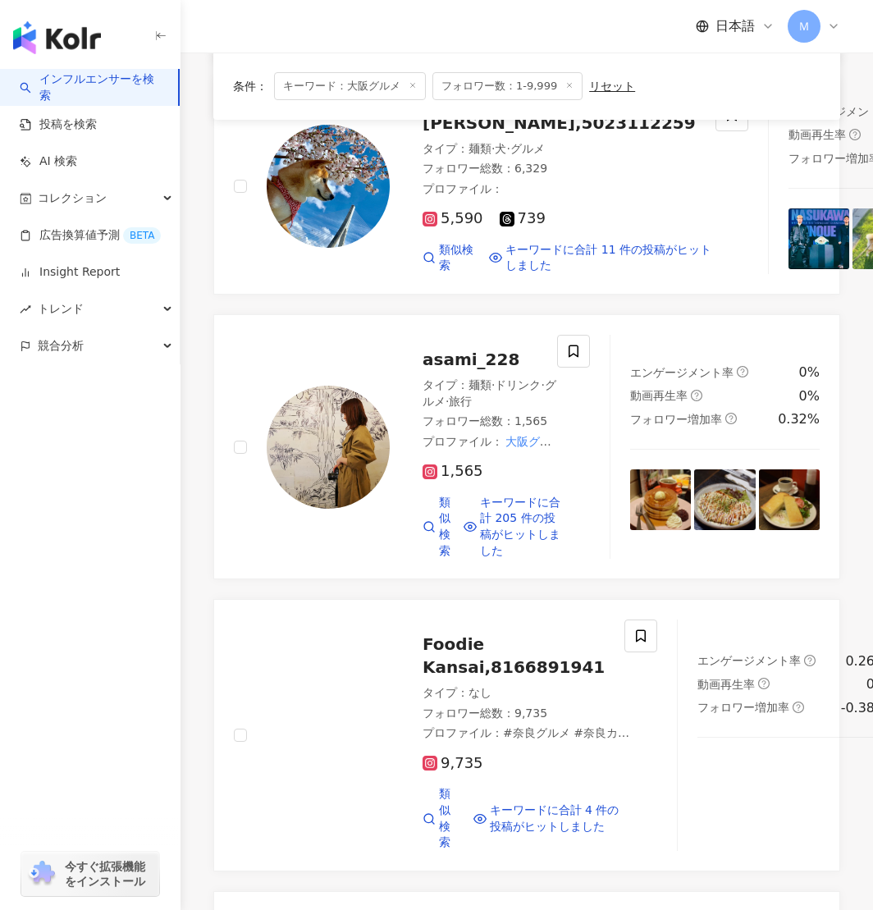
scroll to position [1293, 0]
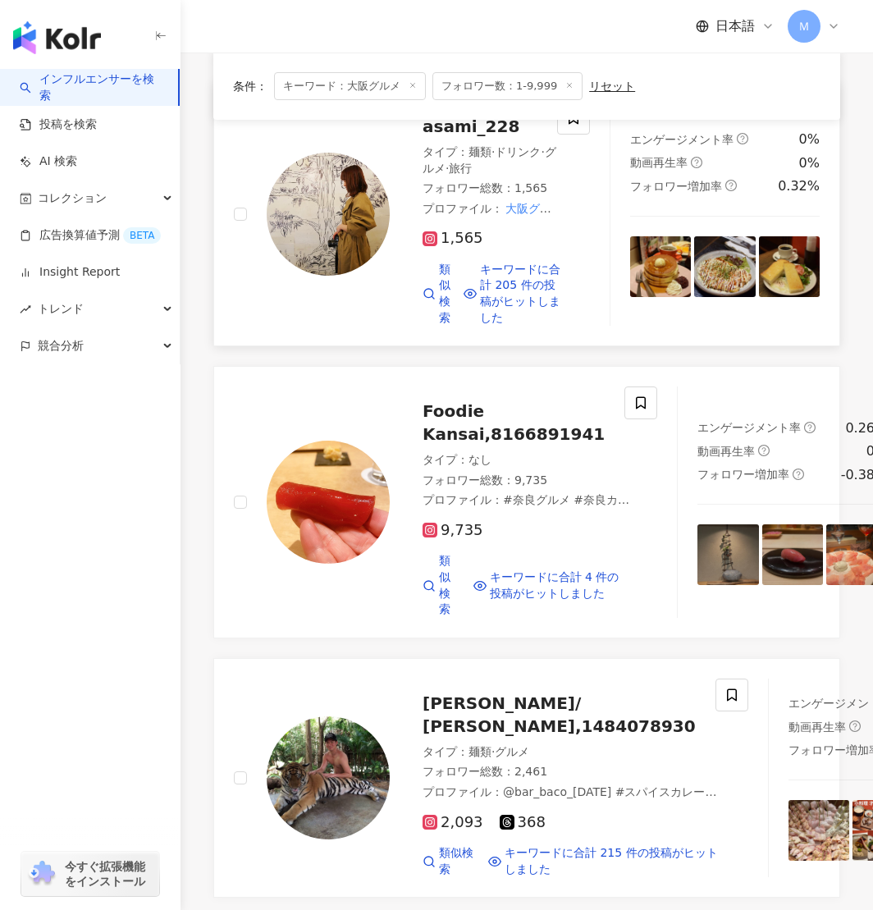
click at [360, 276] on img at bounding box center [328, 214] width 123 height 123
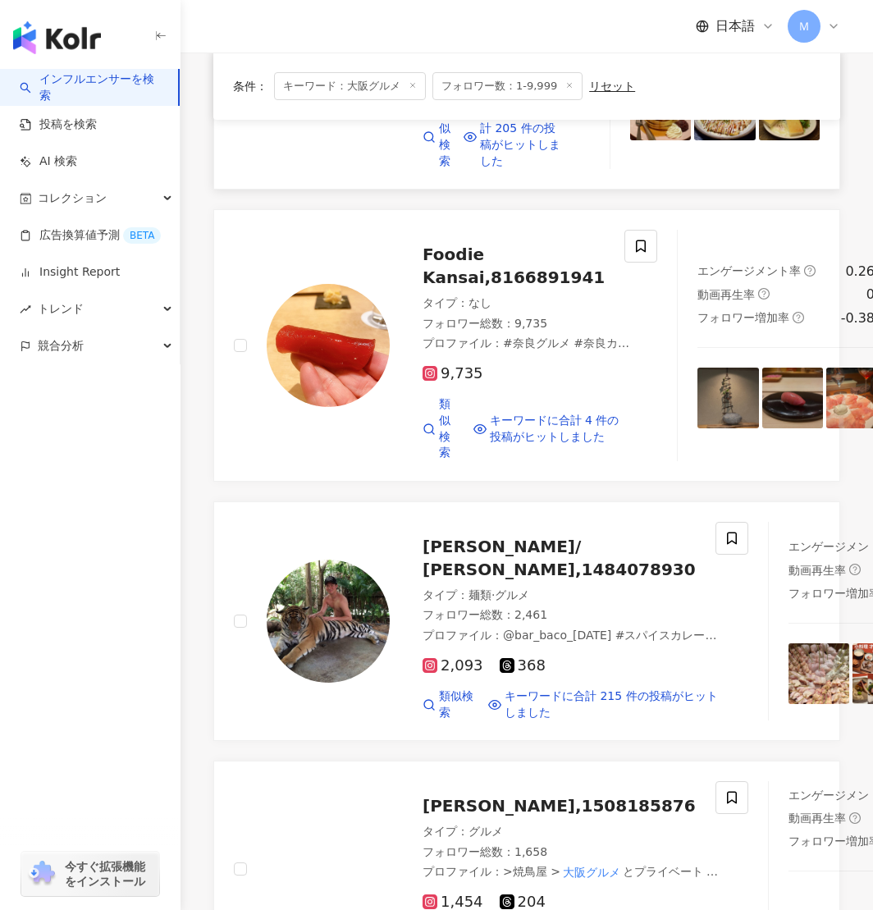
scroll to position [1451, 0]
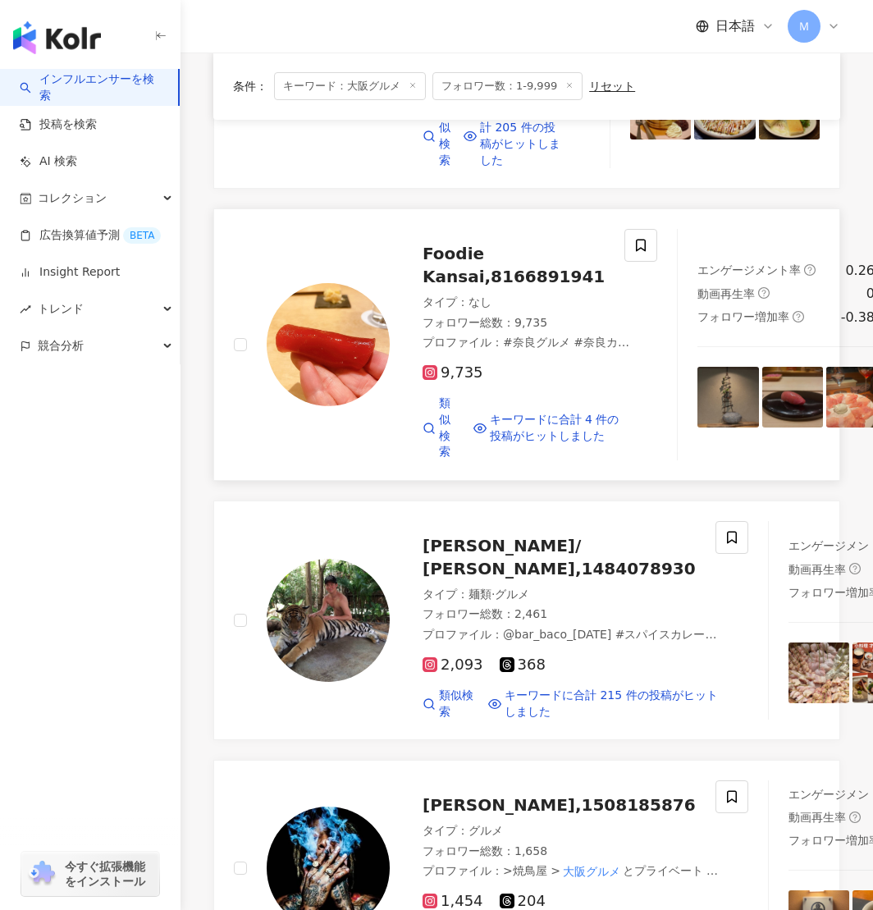
click at [330, 406] on img at bounding box center [328, 344] width 123 height 123
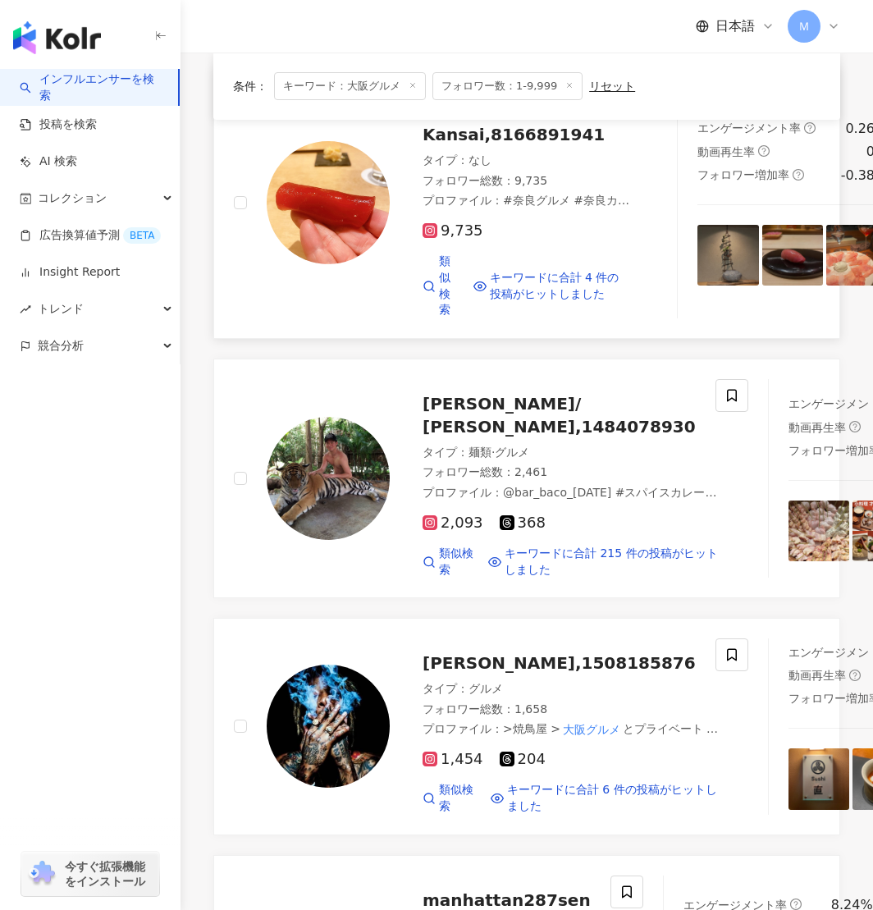
scroll to position [1593, 0]
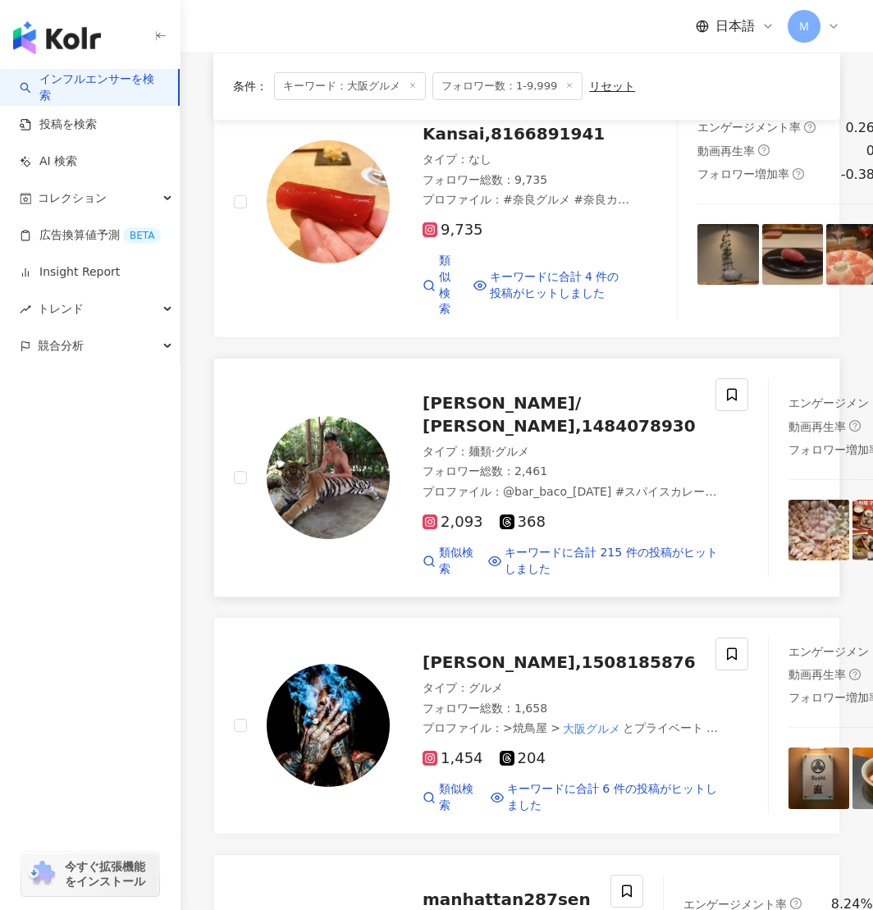
click at [298, 539] on img at bounding box center [328, 477] width 123 height 123
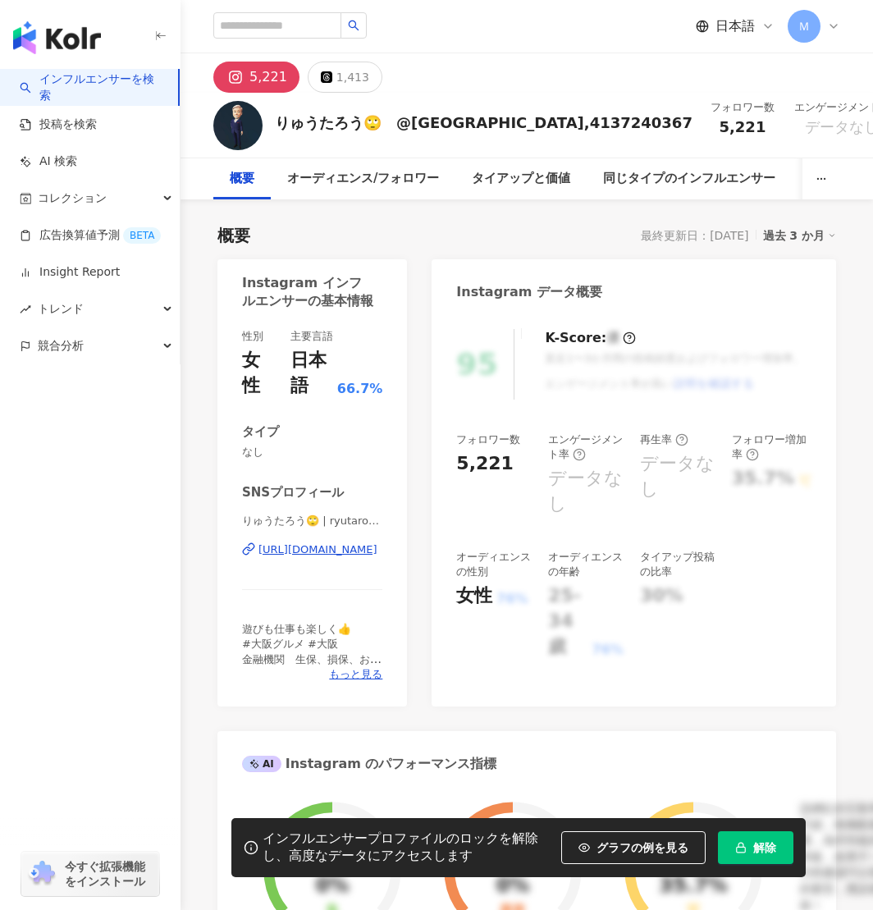
click at [330, 551] on div "https://www.instagram.com/ryutaro0603/" at bounding box center [318, 550] width 119 height 15
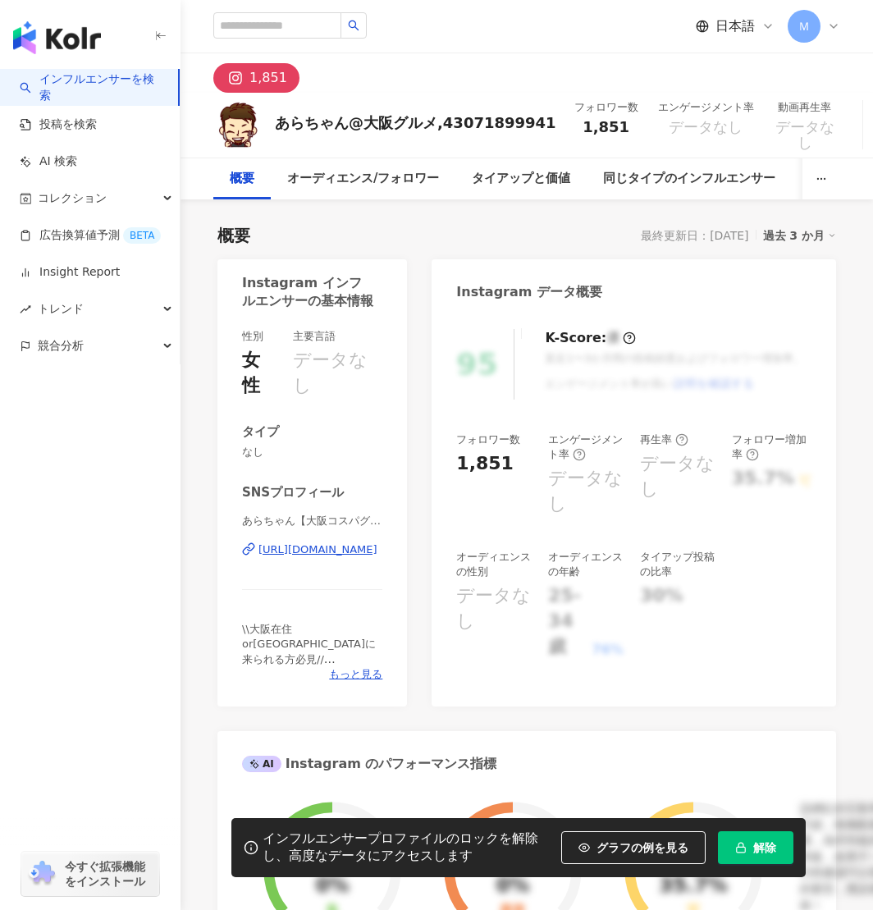
click at [329, 546] on div "[URL][DOMAIN_NAME]" at bounding box center [318, 550] width 119 height 15
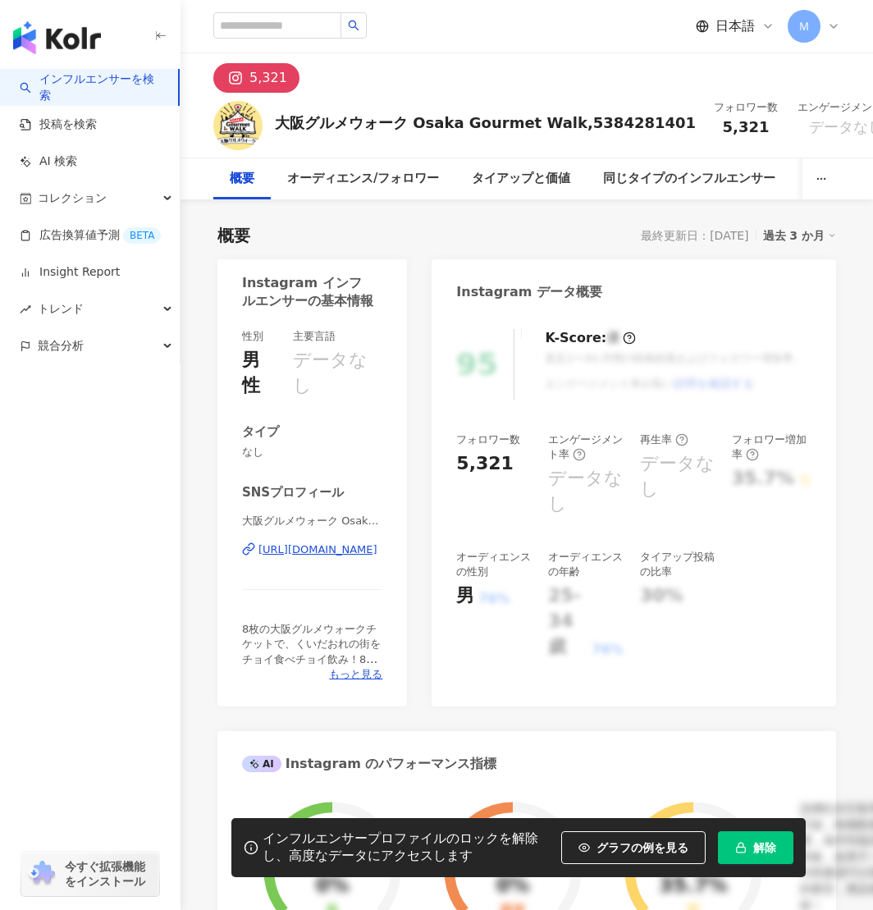
scroll to position [15, 0]
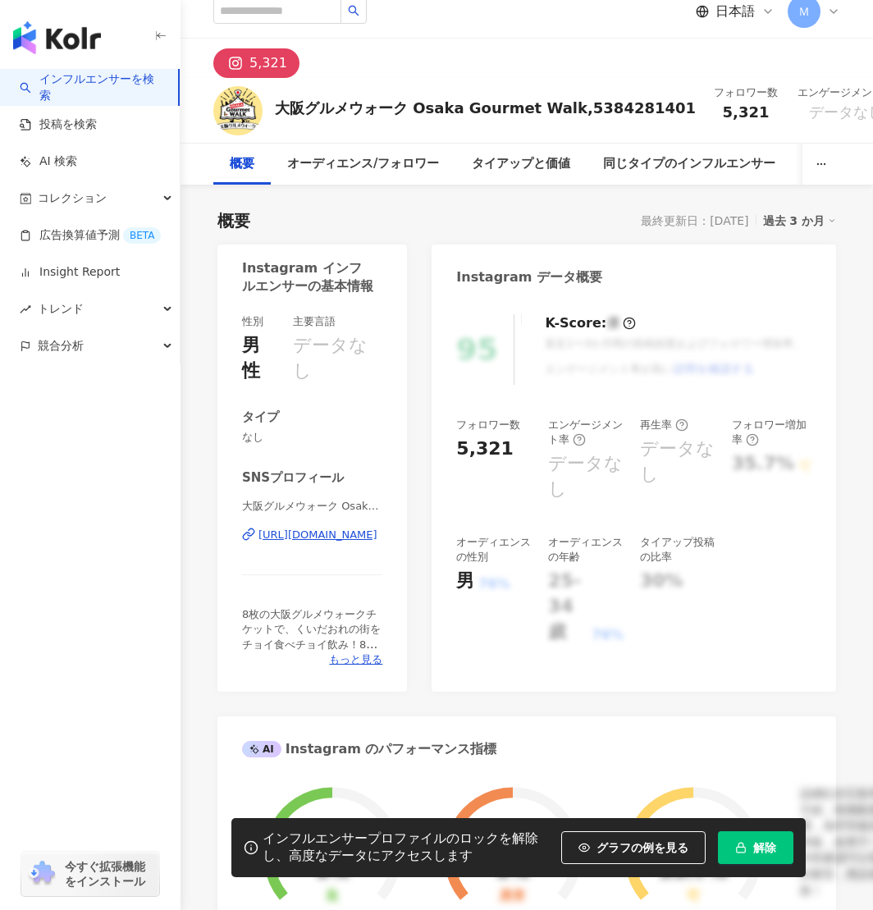
click at [329, 539] on div "https://www.instagram.com/osakagourmetwalk/" at bounding box center [318, 535] width 119 height 15
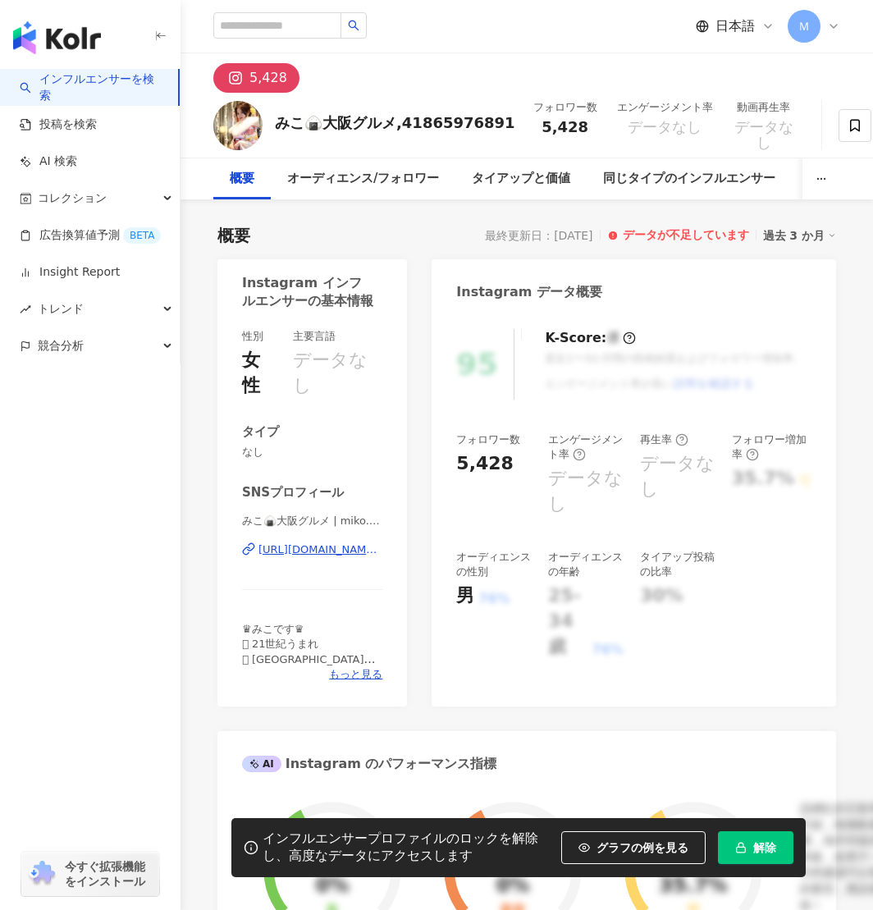
click at [341, 557] on div "https://www.instagram.com/miko.niko.ikko/" at bounding box center [321, 550] width 124 height 15
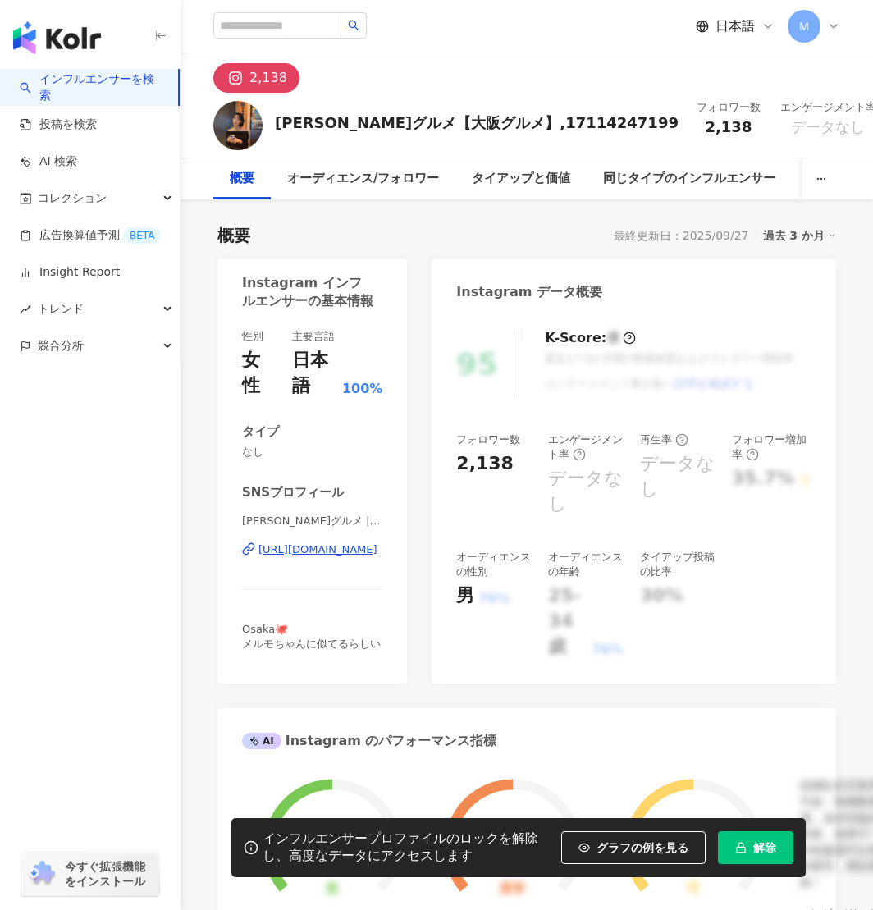
click at [344, 552] on div "https://www.instagram.com/naana_gourmet/" at bounding box center [318, 550] width 119 height 15
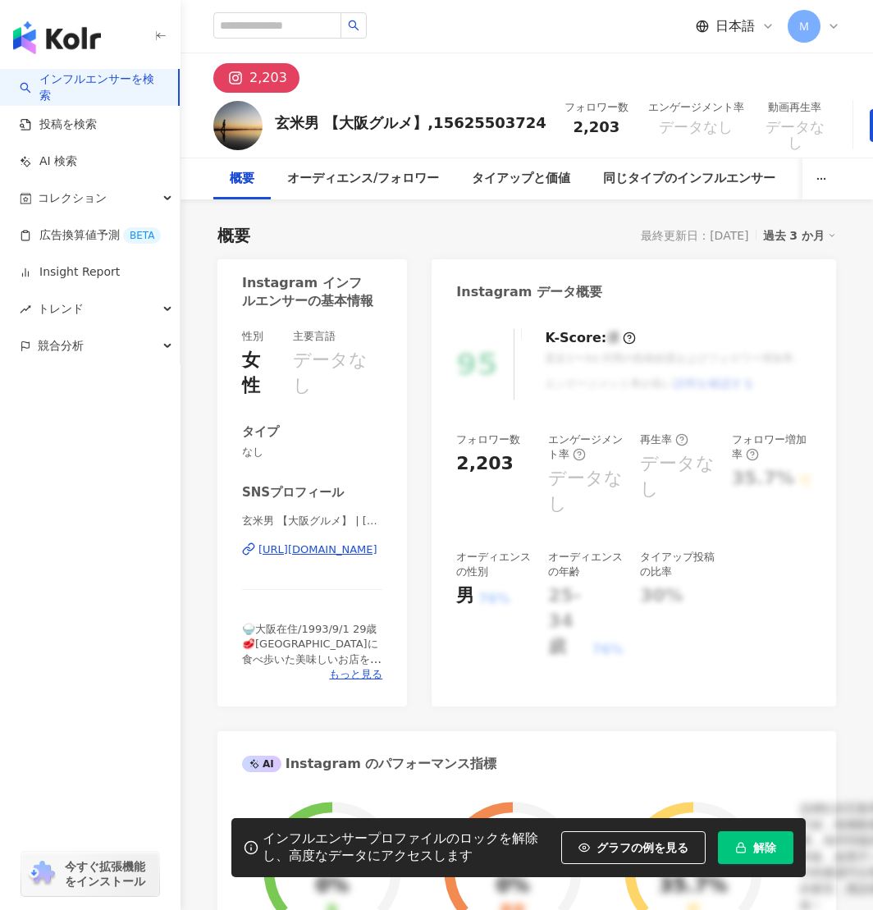
click at [334, 551] on div "https://www.instagram.com/genmaiotoko/" at bounding box center [318, 550] width 119 height 15
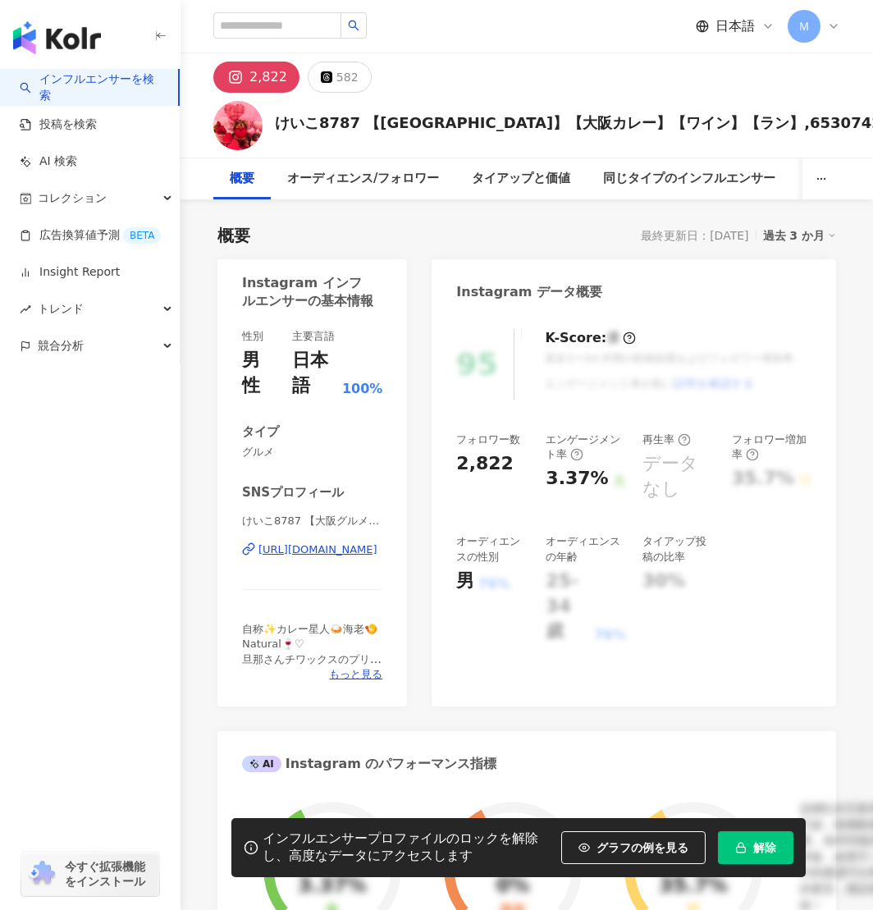
click at [326, 549] on div "https://www.instagram.com/mamokei8787/" at bounding box center [318, 550] width 119 height 15
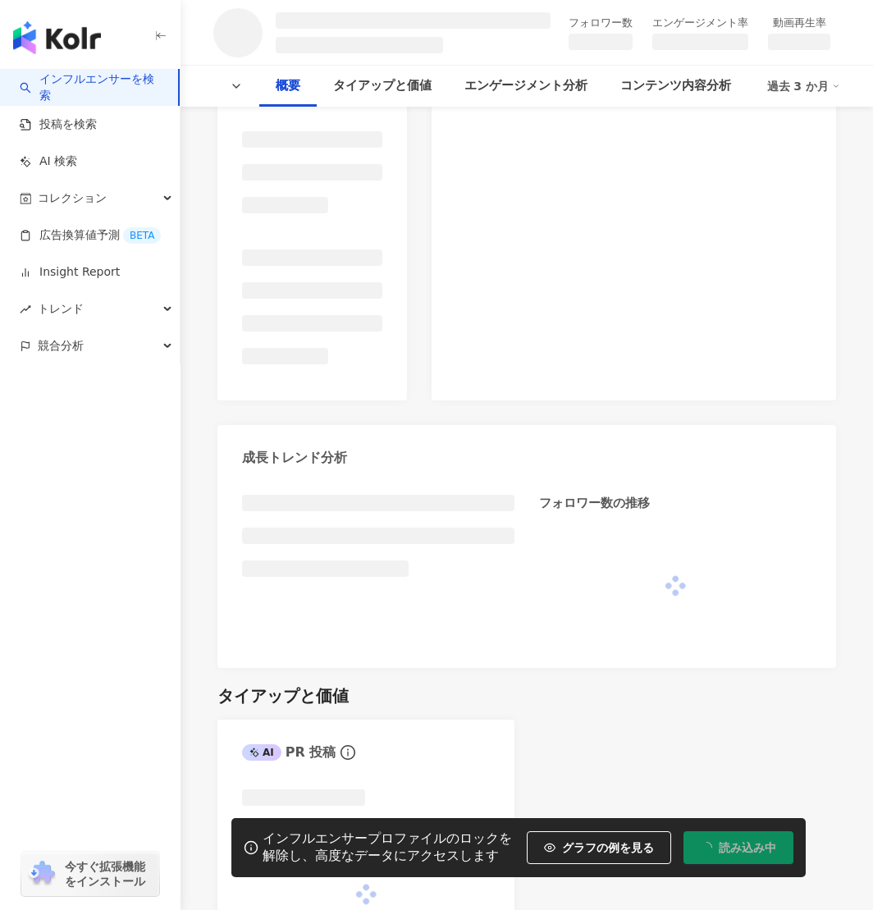
scroll to position [316, 0]
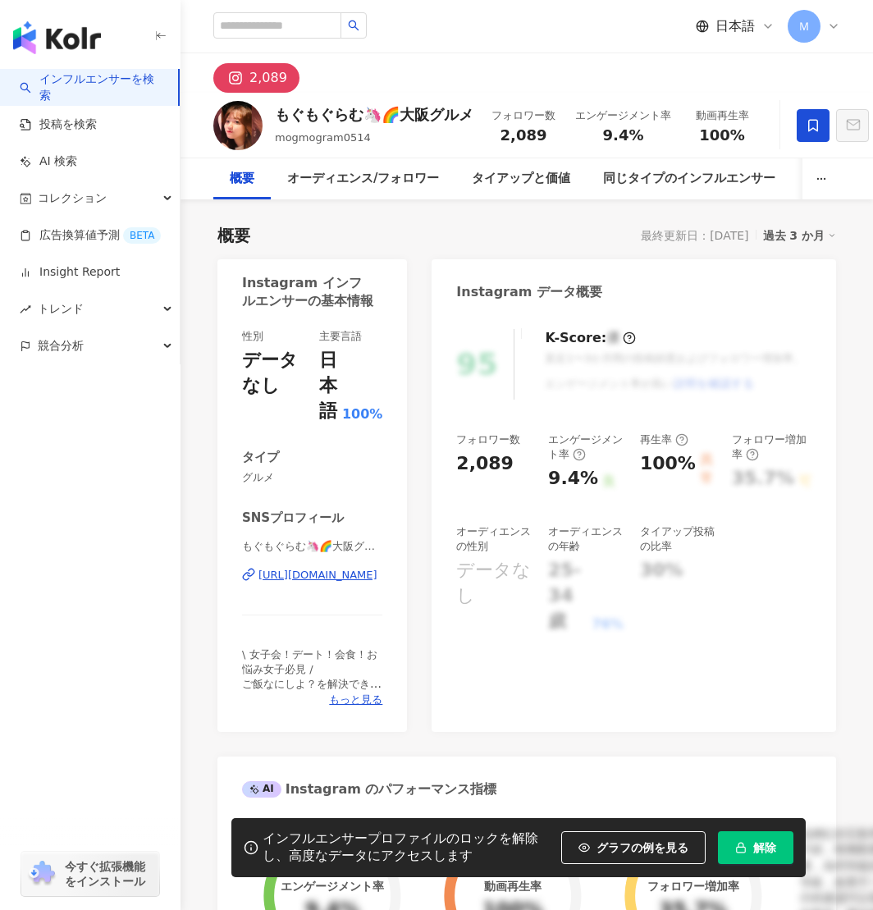
click at [314, 569] on div "[URL][DOMAIN_NAME]" at bounding box center [318, 575] width 119 height 15
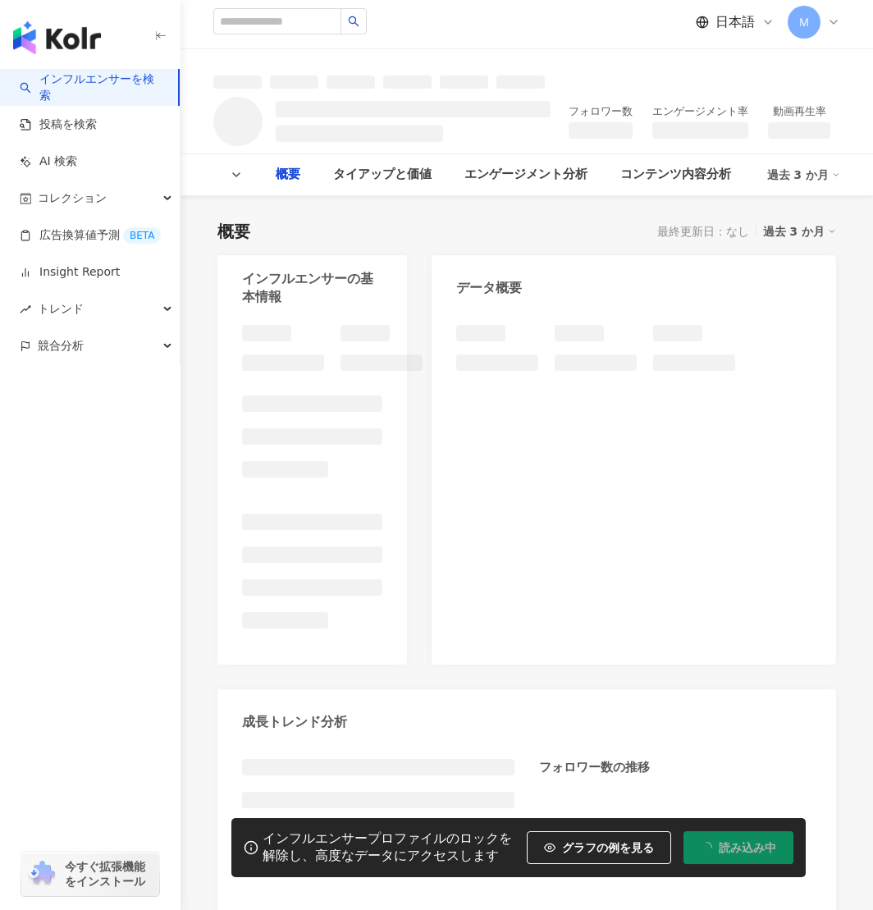
scroll to position [2, 0]
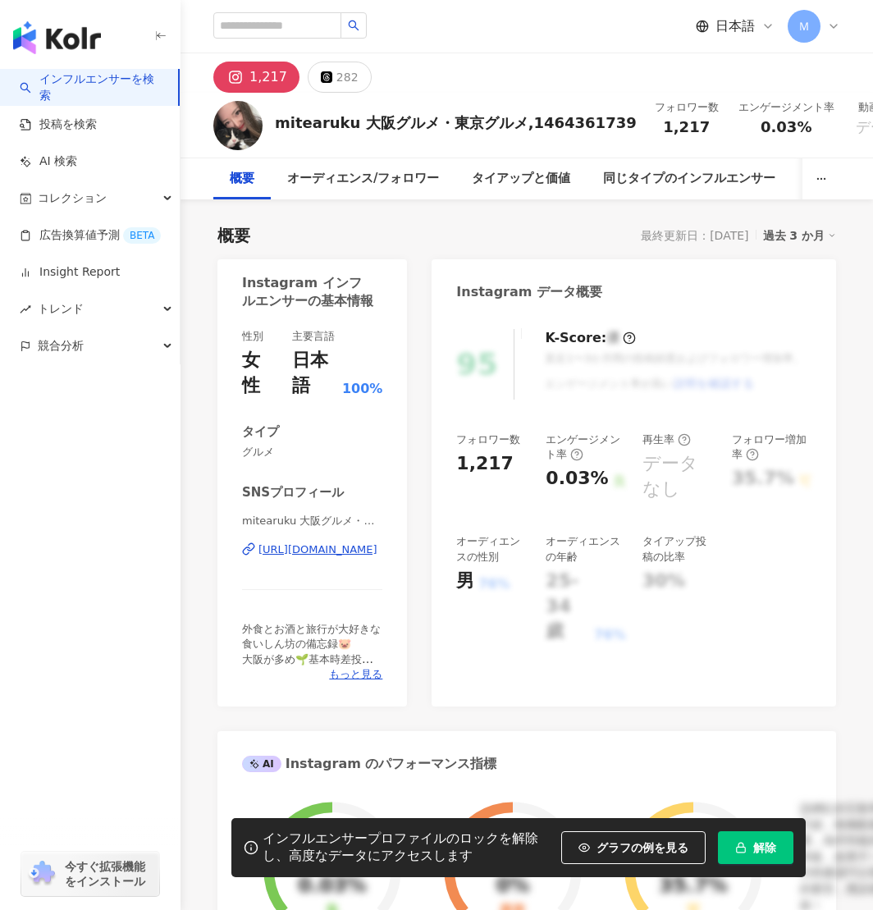
click at [315, 552] on div "https://www.instagram.com/t._.miho/" at bounding box center [318, 550] width 119 height 15
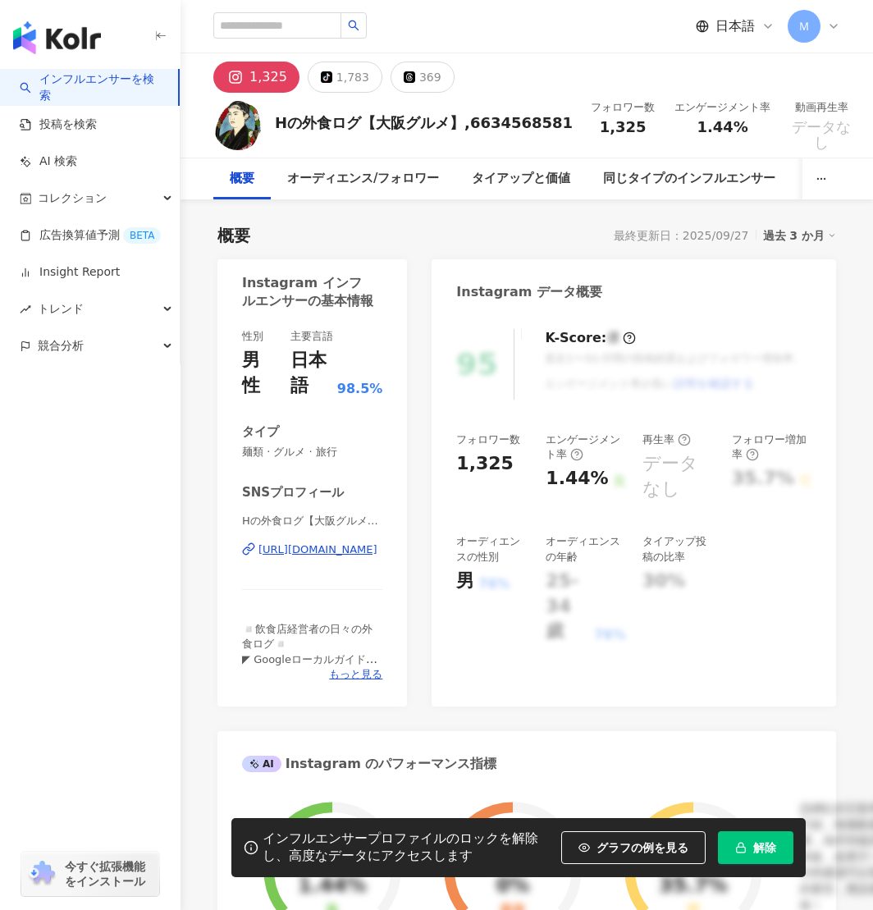
scroll to position [2, 0]
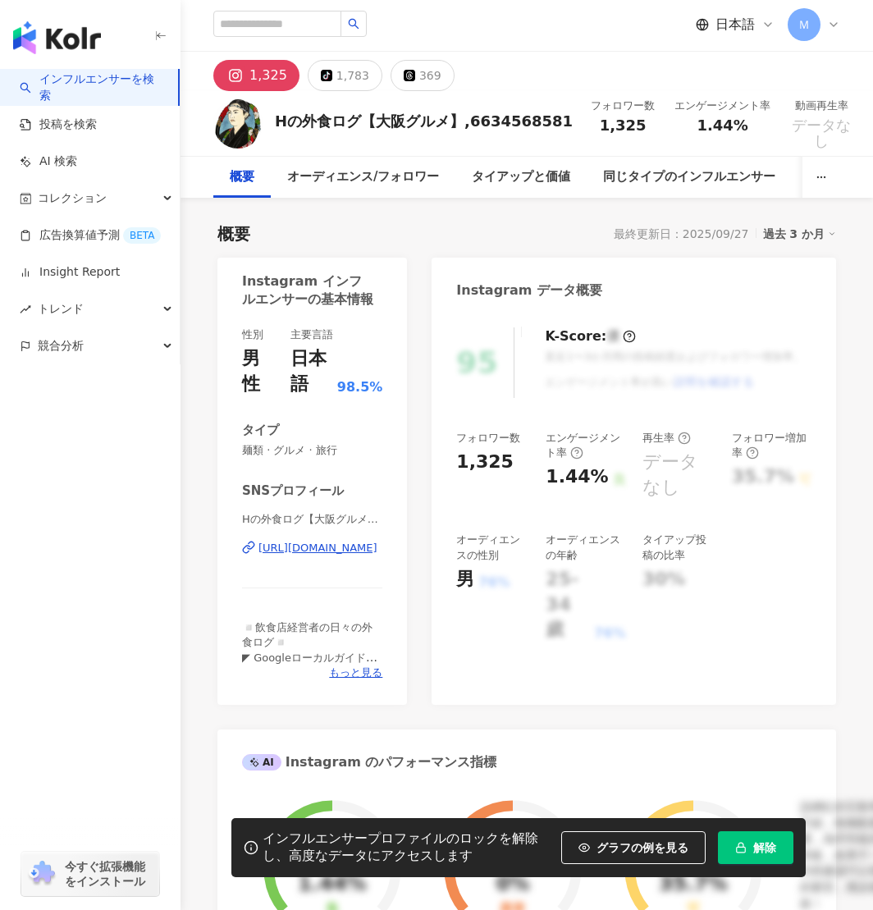
click at [313, 557] on div "Hの外食ログ【大阪グルメ】 | instafood_h https://www.instagram.com/instafood_h/" at bounding box center [312, 560] width 140 height 96
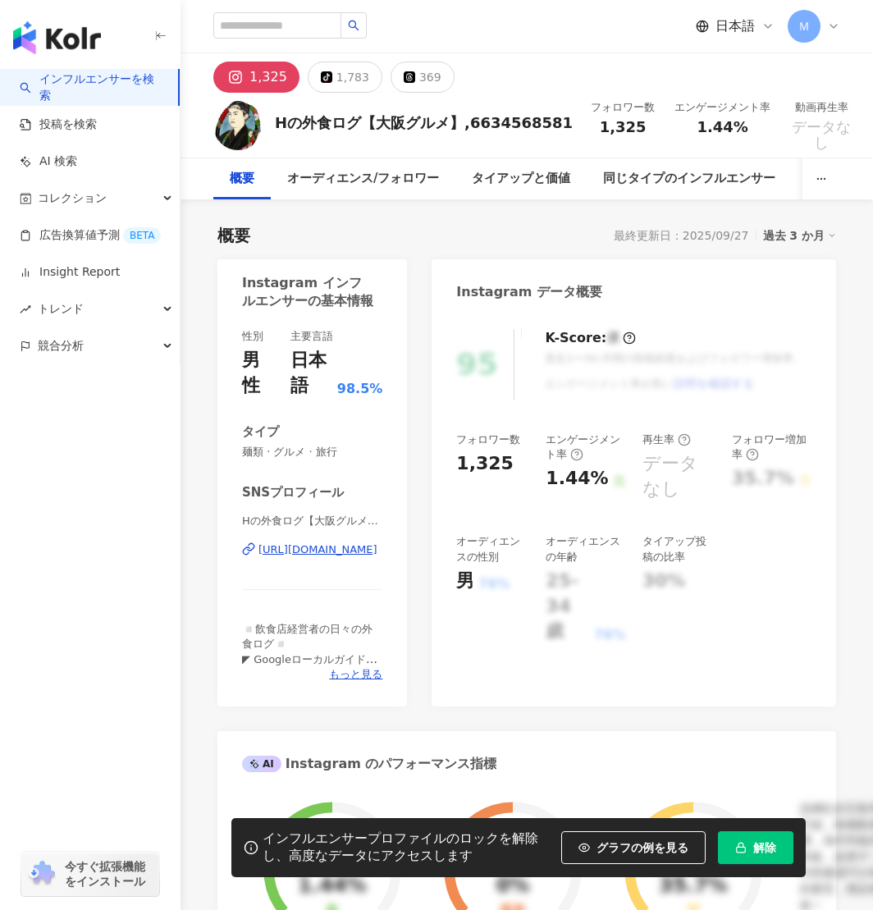
click at [314, 552] on div "https://www.instagram.com/instafood_h/" at bounding box center [318, 550] width 119 height 15
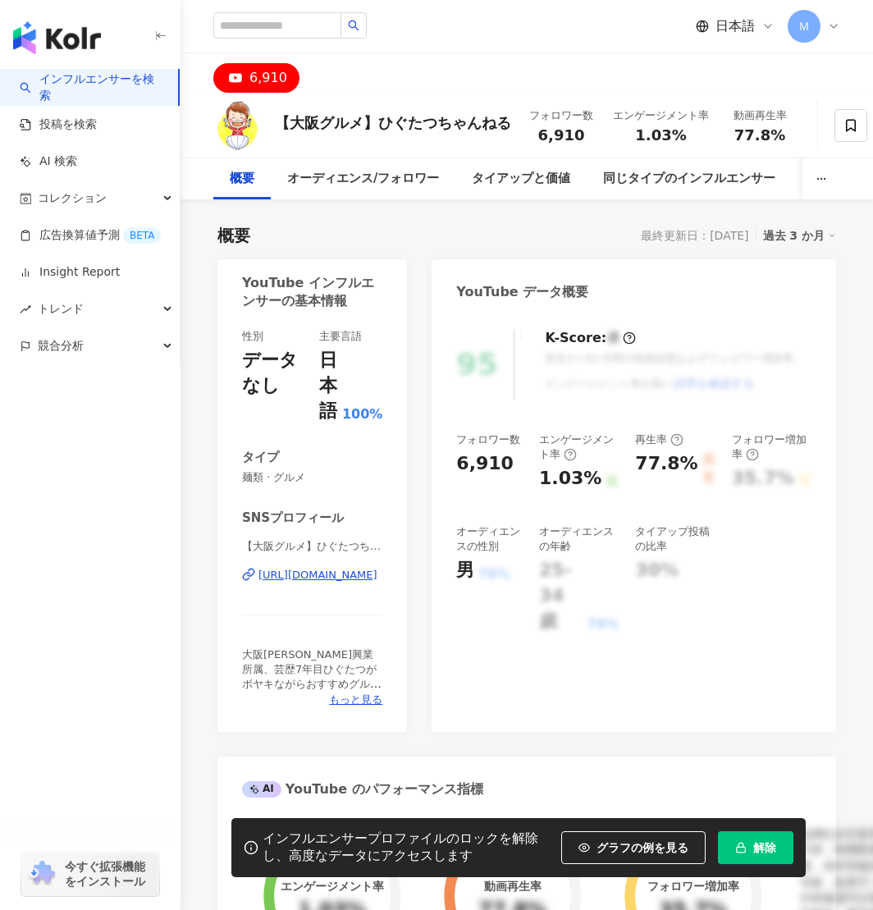
drag, startPoint x: 341, startPoint y: 598, endPoint x: 338, endPoint y: 587, distance: 11.0
click at [340, 593] on div "【大阪グルメ】ひぐたつちゃんねる | @higutatsu-higoodjob19 | UC_MeLNQIjDzDycyQqXbcmsg [URL][DOMA…" at bounding box center [312, 587] width 140 height 96
click at [337, 580] on div "https://www.youtube.com/channel/UC_MeLNQIjDzDycyQqXbcmsg" at bounding box center [318, 575] width 119 height 15
click at [357, 571] on div "https://www.youtube.com/channel/UC_MeLNQIjDzDycyQqXbcmsg" at bounding box center [318, 575] width 119 height 15
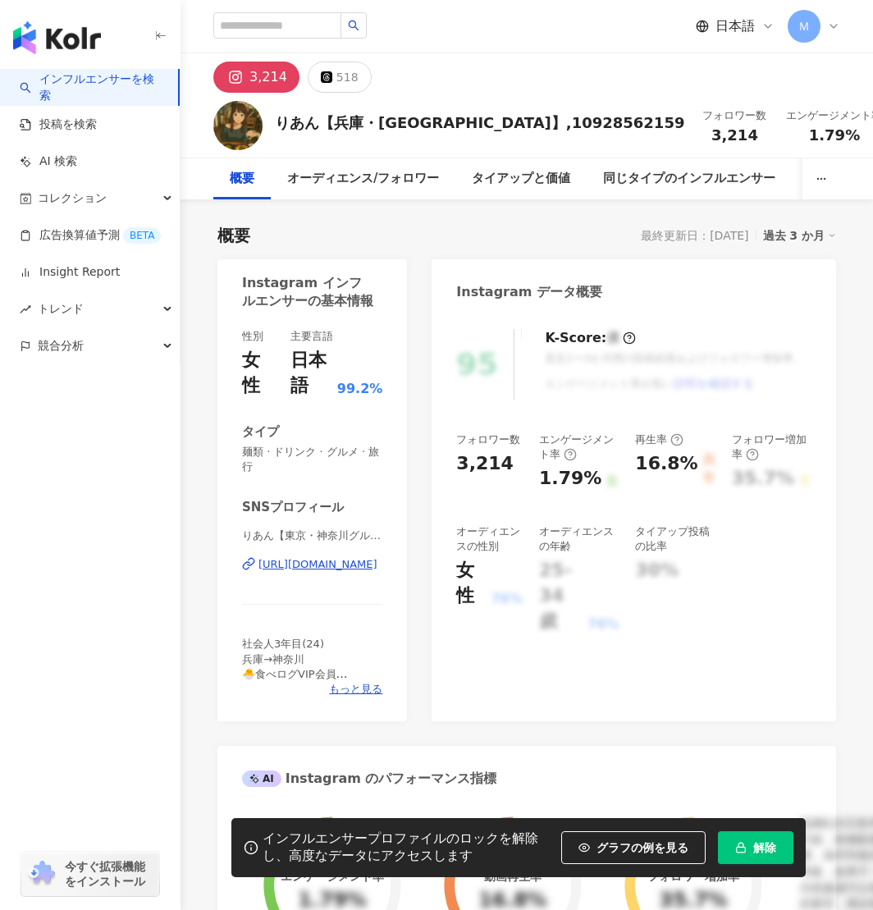
click at [348, 566] on div "[URL][DOMAIN_NAME]" at bounding box center [318, 564] width 119 height 15
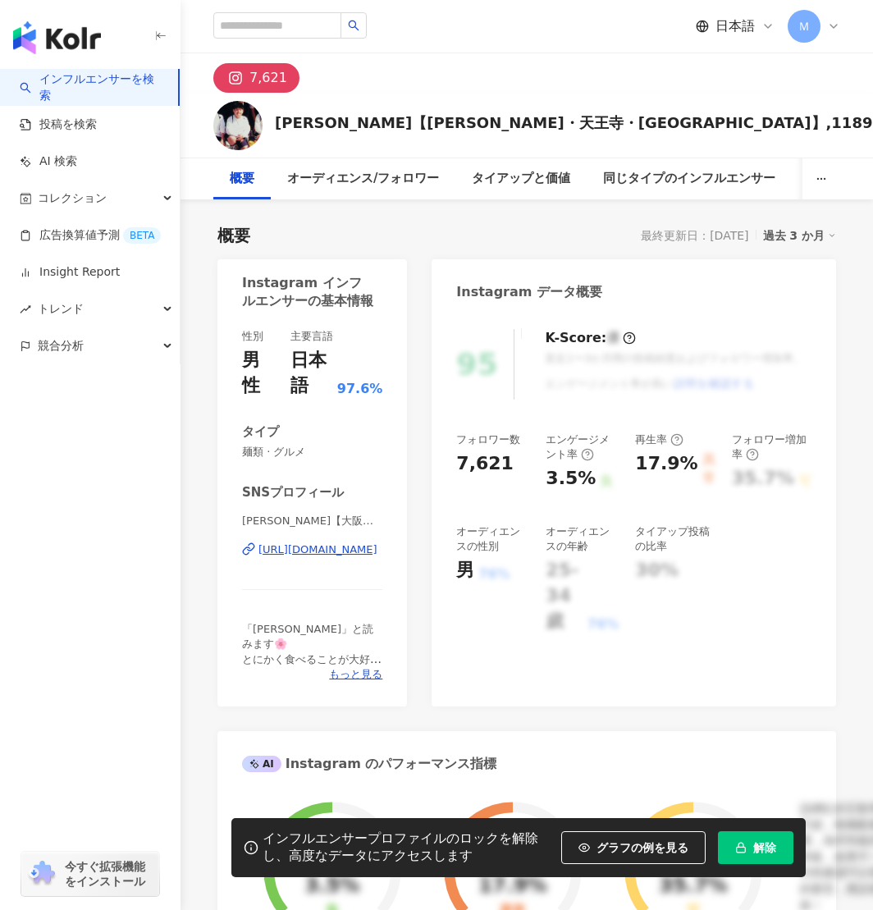
click at [309, 555] on div "https://www.instagram.com/saqurai358/" at bounding box center [318, 550] width 119 height 15
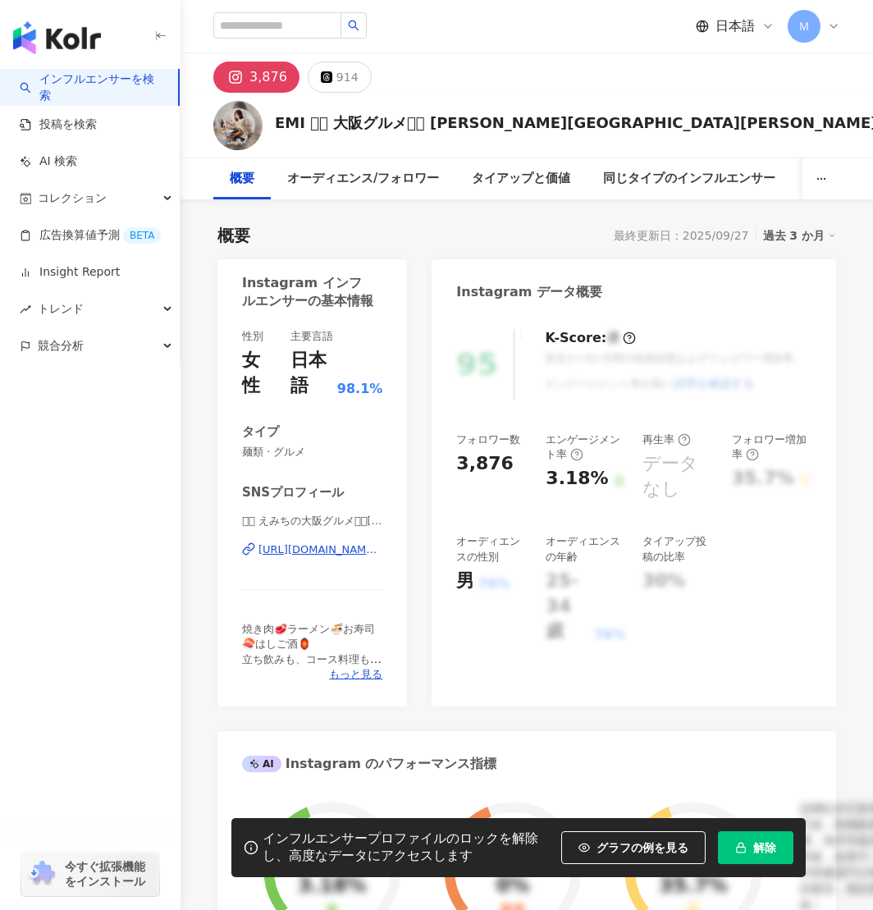
click at [311, 544] on div "https://www.instagram.com/k.emi_12.another/" at bounding box center [321, 550] width 124 height 15
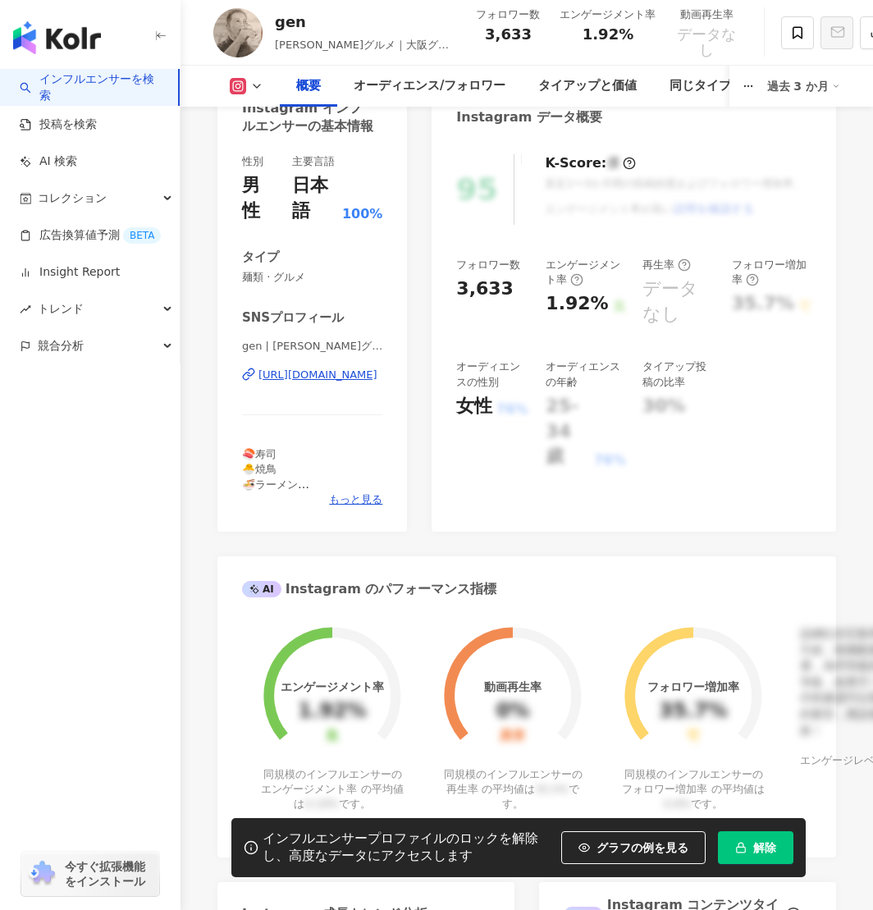
scroll to position [181, 0]
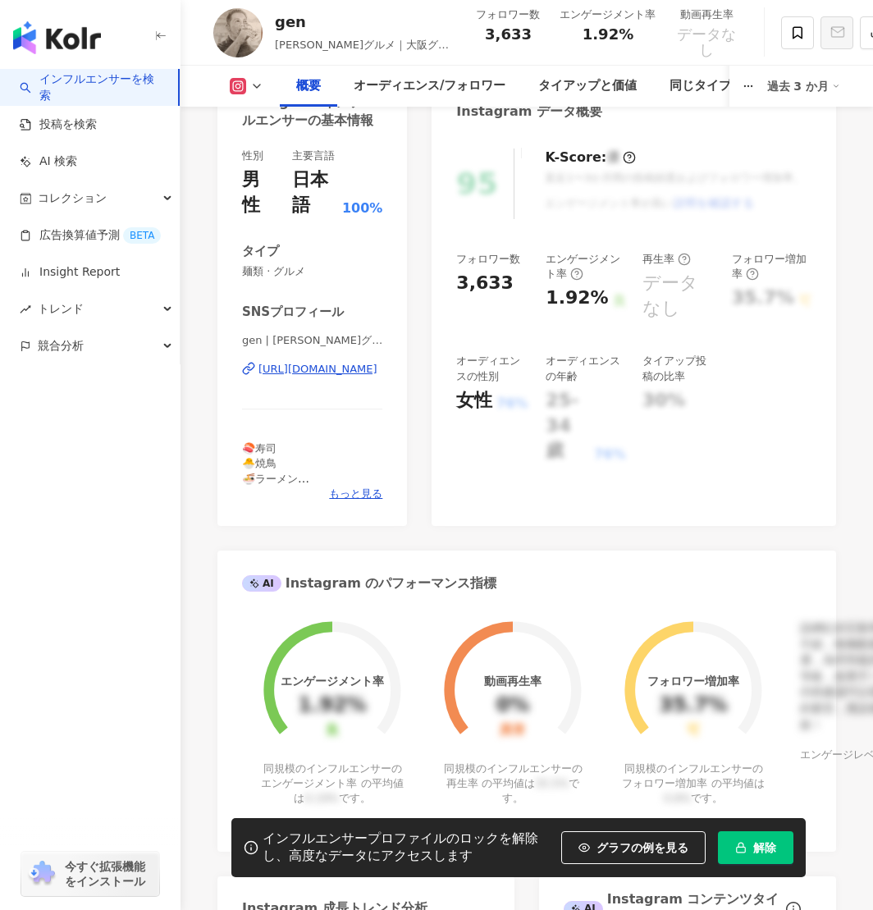
click at [304, 369] on div "https://www.instagram.com/gen0314/" at bounding box center [318, 369] width 119 height 15
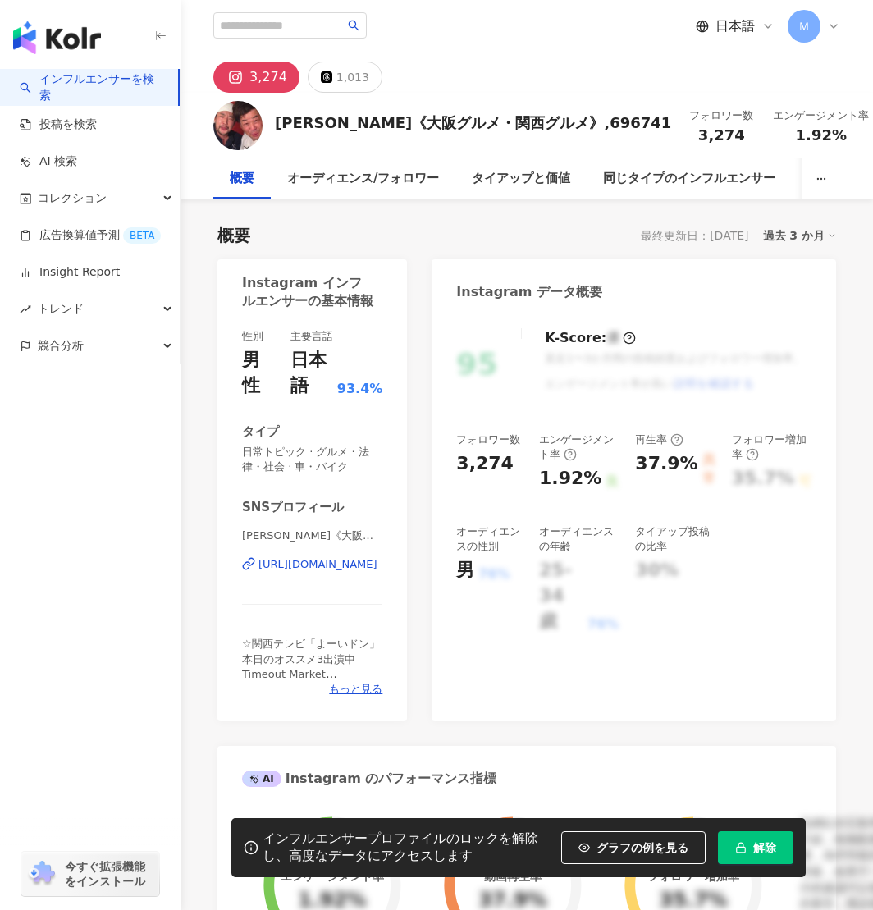
click at [285, 569] on div "https://www.instagram.com/sanchanudon/" at bounding box center [318, 564] width 119 height 15
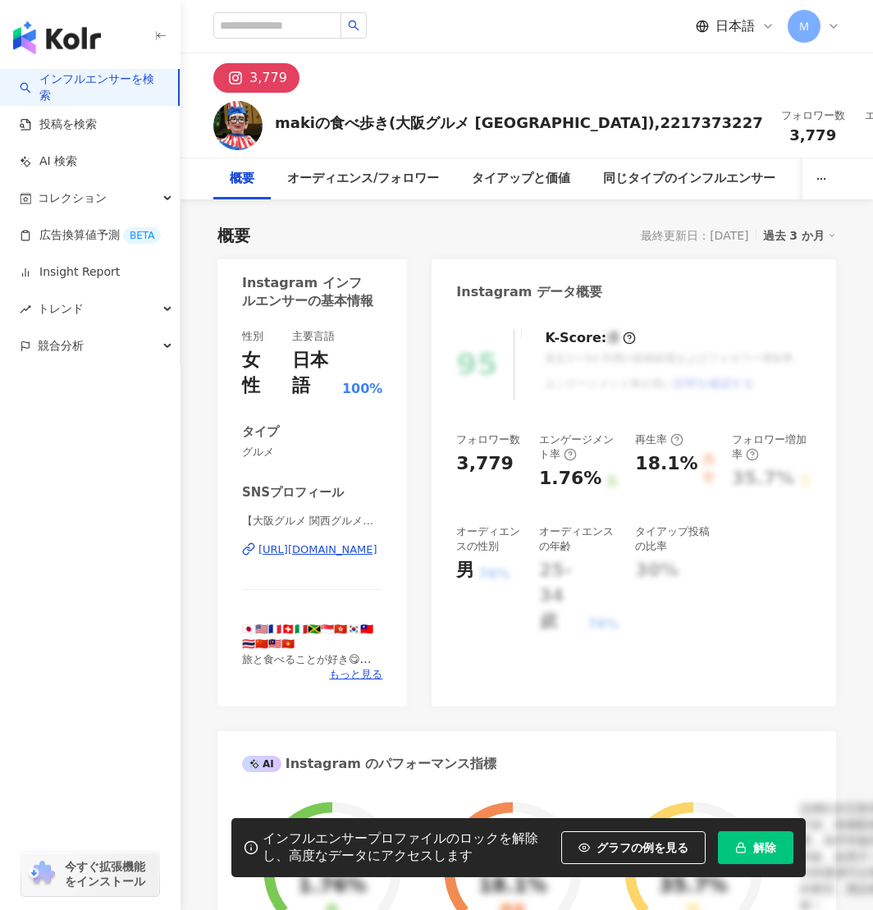
click at [344, 556] on div "https://www.instagram.com/macky565656/" at bounding box center [318, 550] width 119 height 15
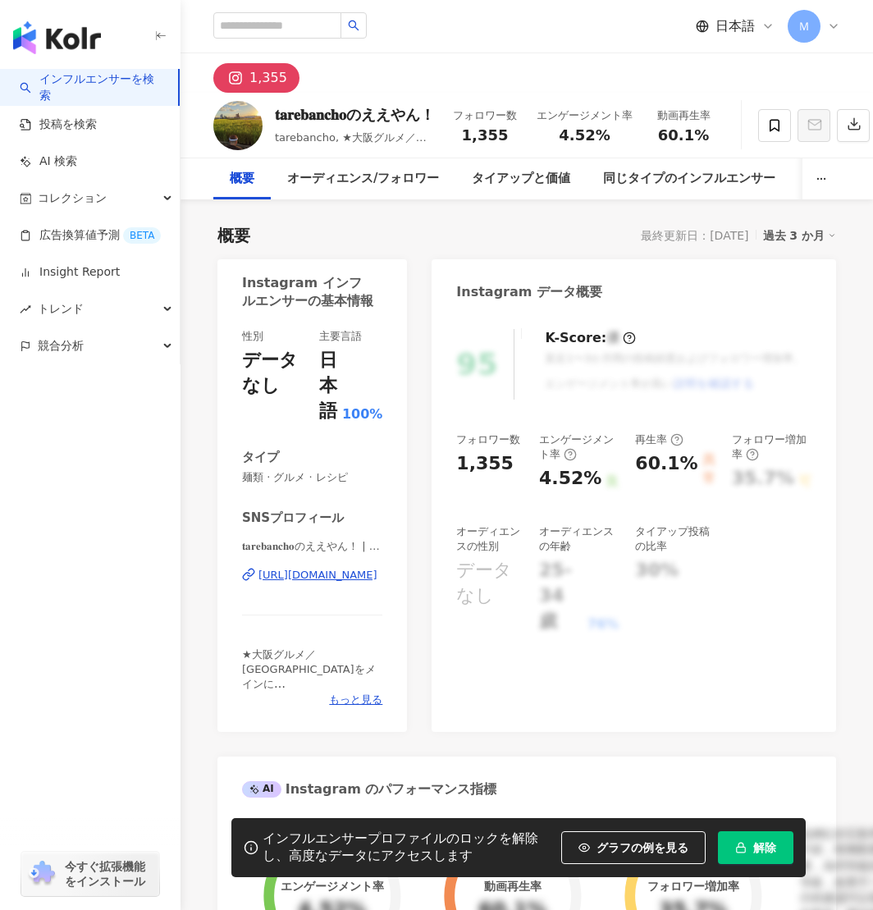
click at [331, 572] on div "https://www.instagram.com/tarebancho/" at bounding box center [318, 575] width 119 height 15
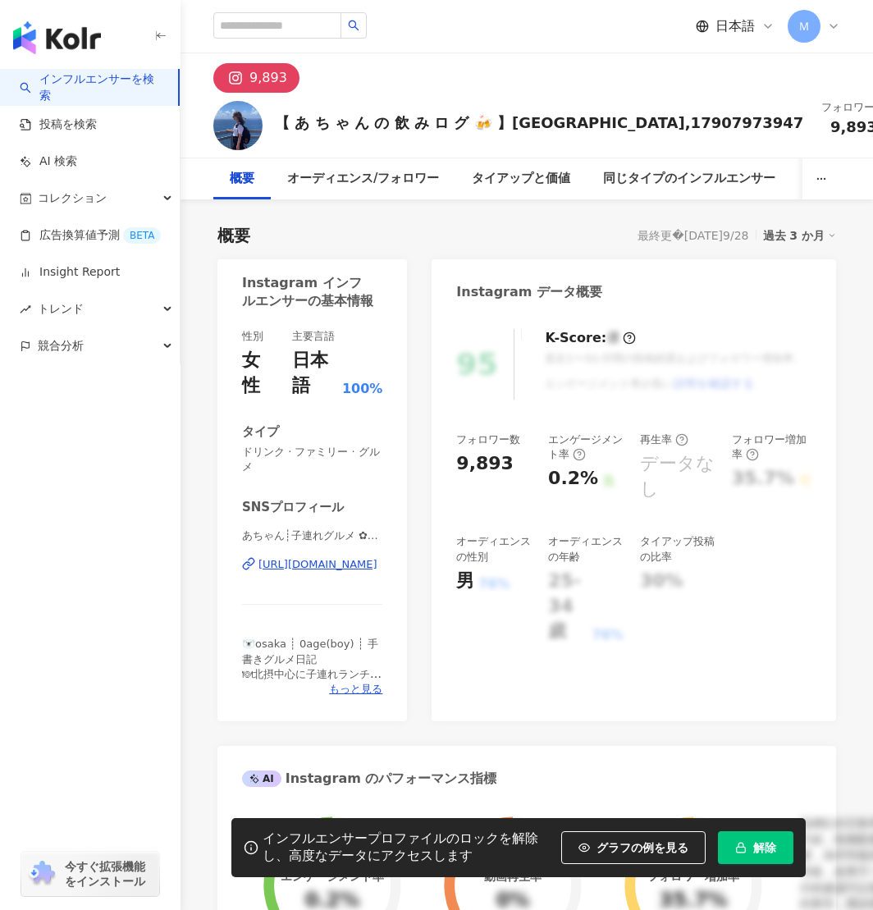
click at [338, 566] on div "https://www.instagram.com/syutagram_a/" at bounding box center [318, 564] width 119 height 15
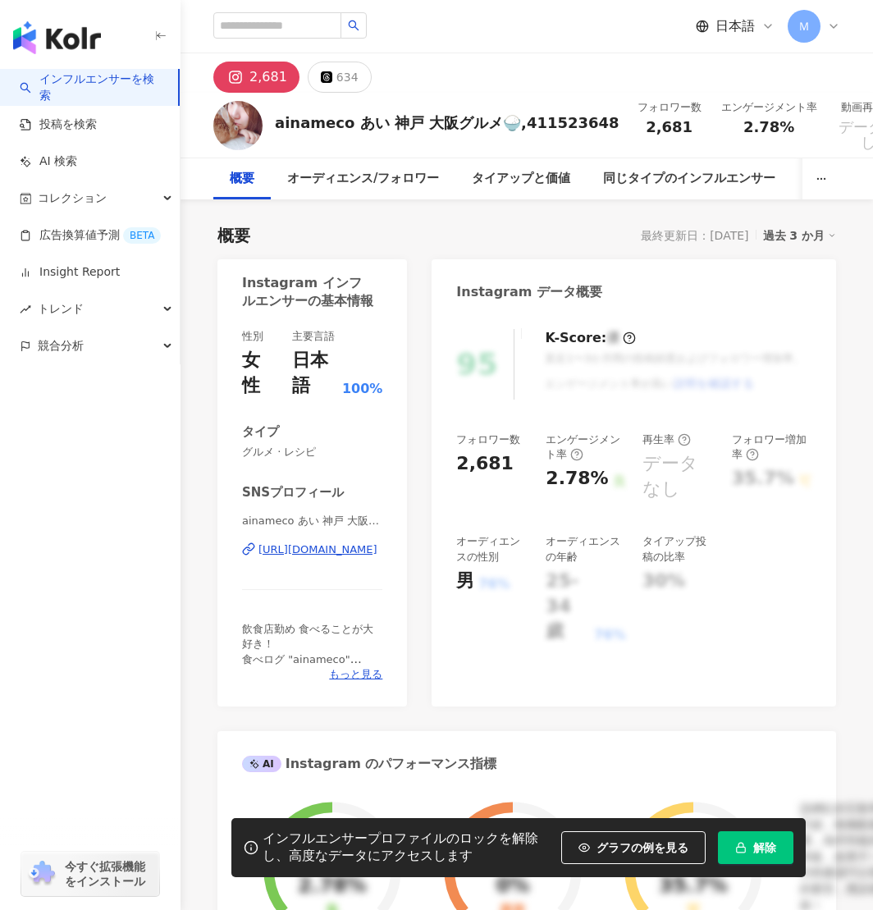
click at [306, 552] on div "https://www.instagram.com/ainameco/" at bounding box center [318, 550] width 119 height 15
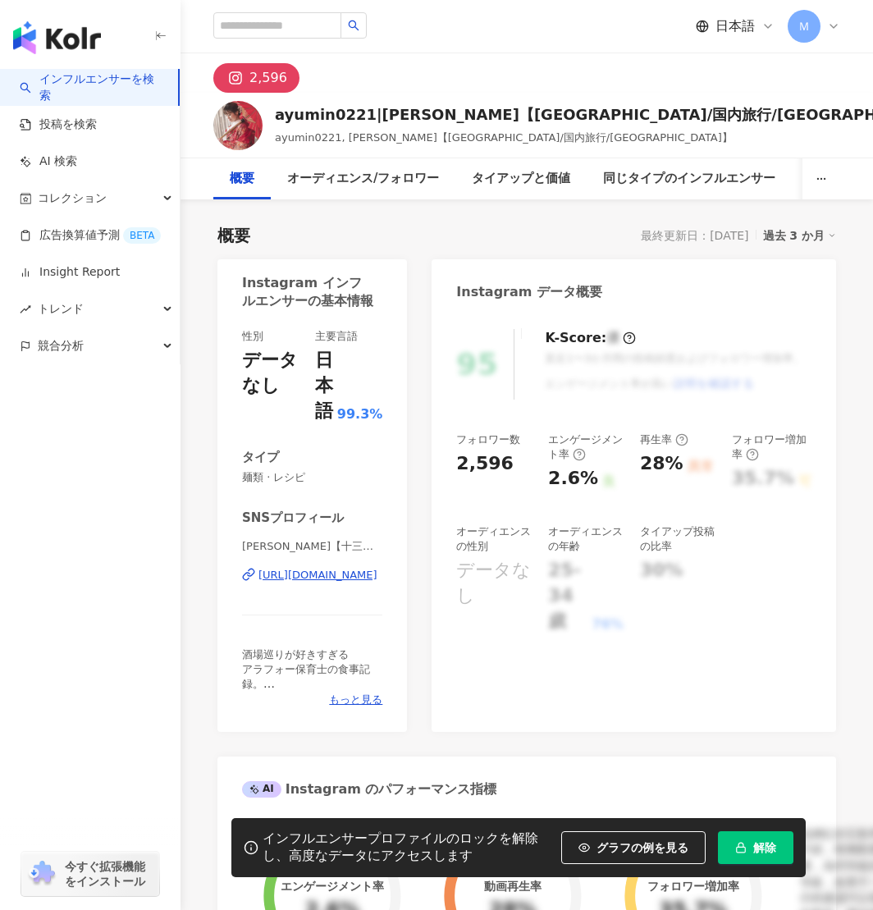
click at [348, 577] on div "https://www.instagram.com/ayumin0221" at bounding box center [318, 575] width 119 height 15
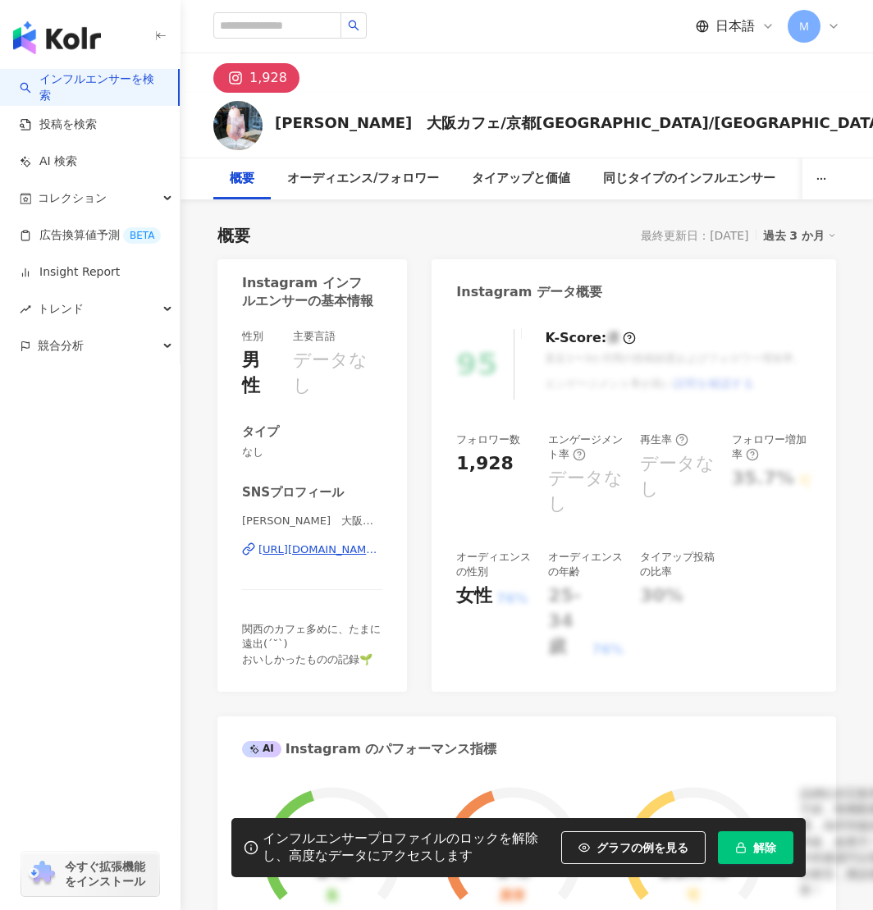
scroll to position [2, 0]
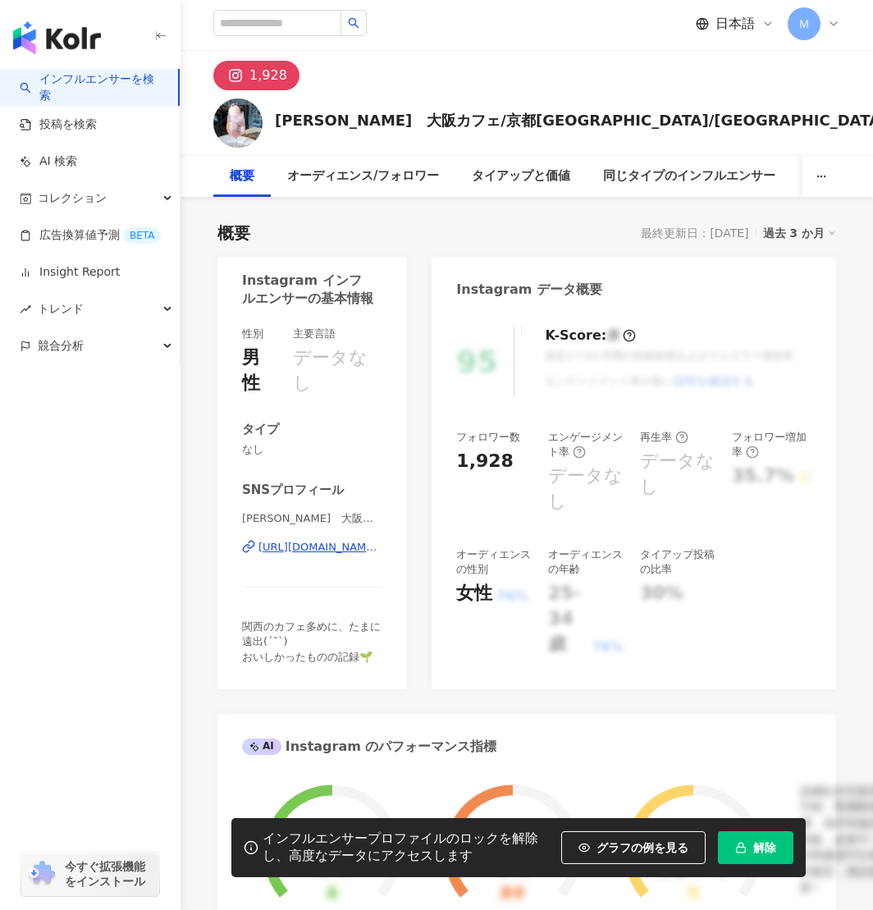
click at [299, 544] on div "https://www.instagram.com/haru_ri.ra/" at bounding box center [321, 547] width 124 height 15
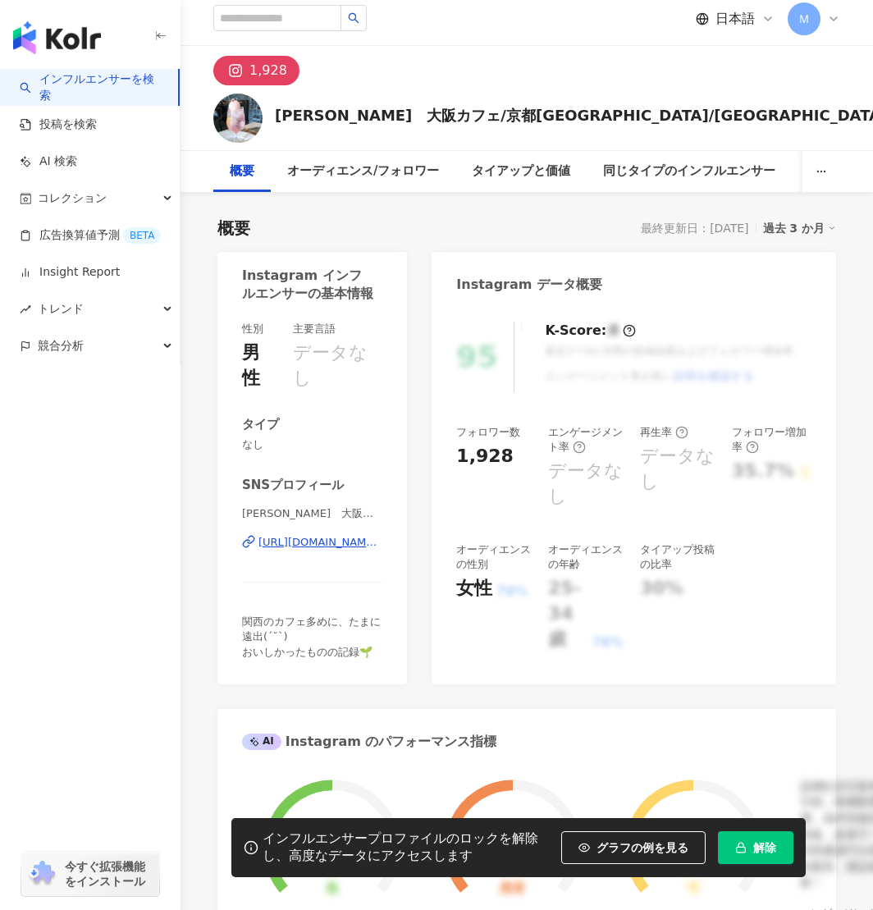
scroll to position [0, 0]
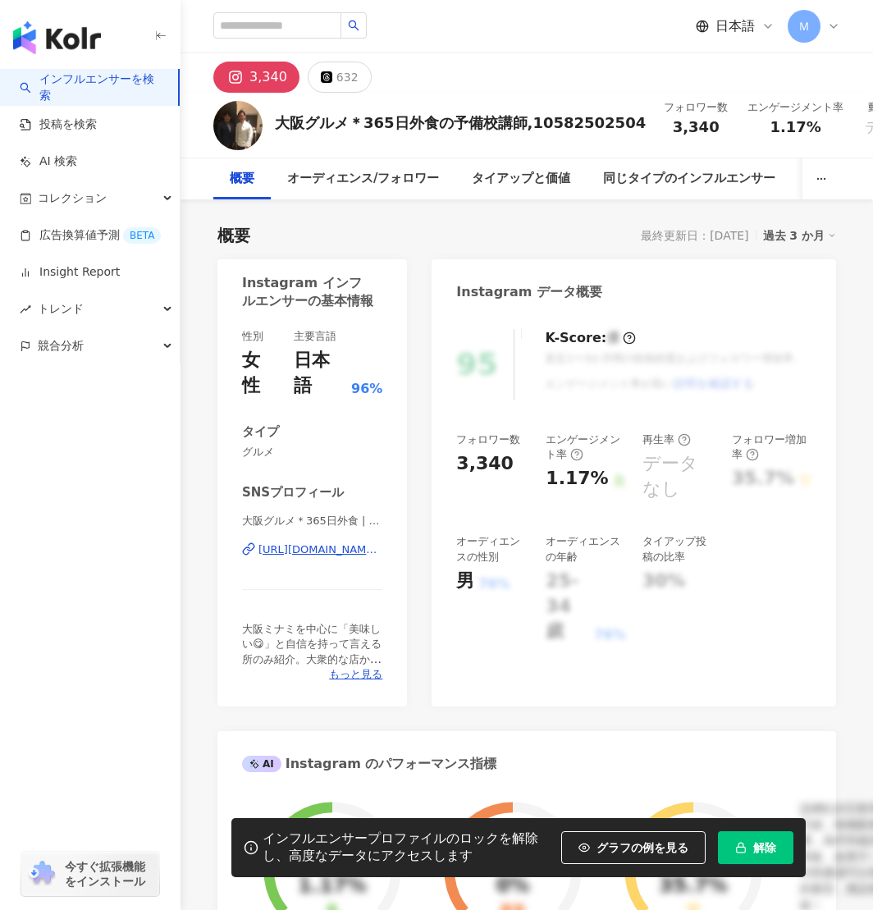
click at [326, 543] on div "https://www.instagram.com/yasu.morita.hiro/" at bounding box center [321, 550] width 124 height 15
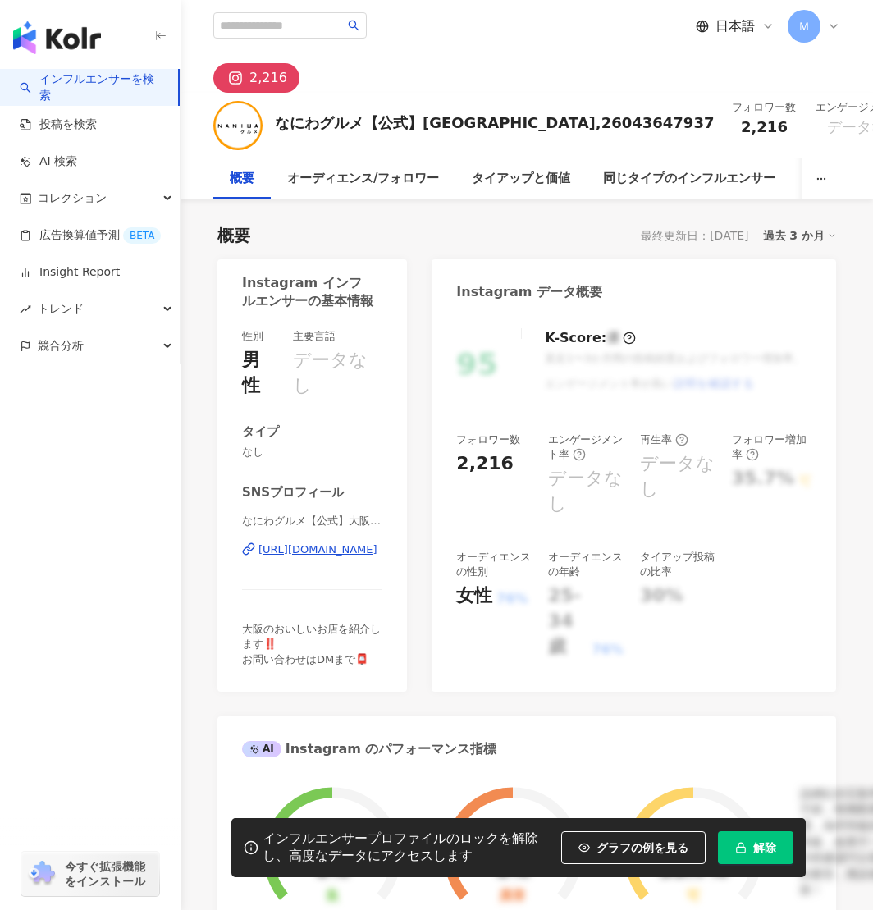
click at [304, 547] on div "[URL][DOMAIN_NAME]" at bounding box center [318, 550] width 119 height 15
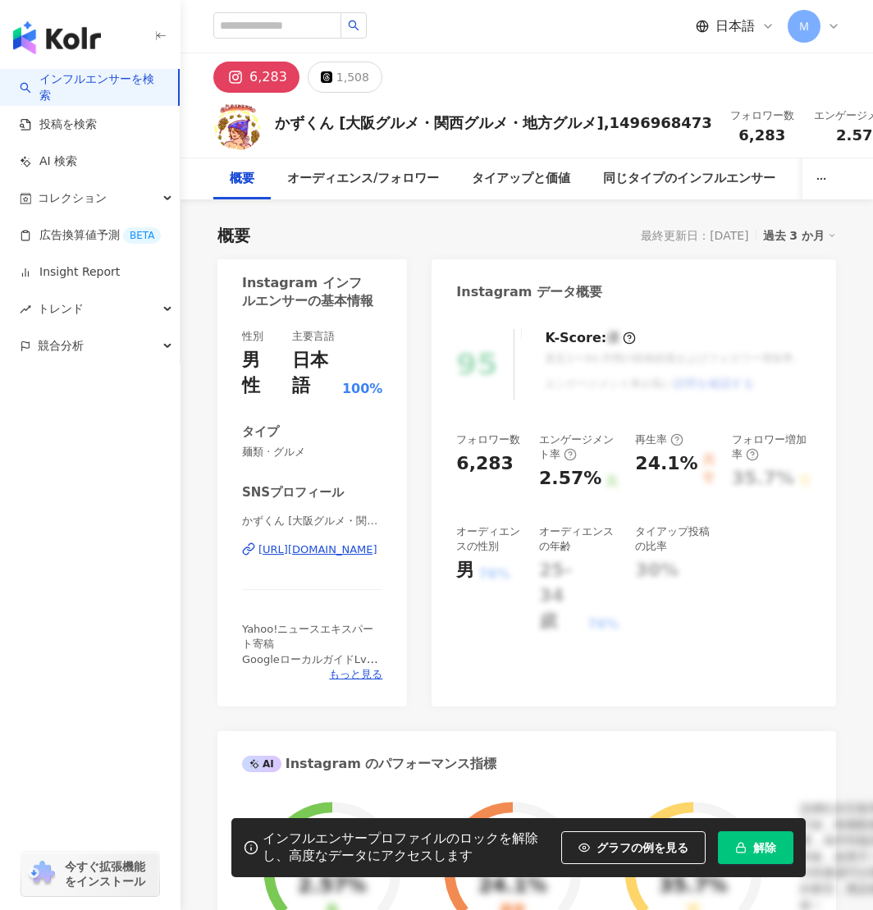
click at [267, 552] on div "https://www.instagram.com/k_kazukun/" at bounding box center [318, 550] width 119 height 15
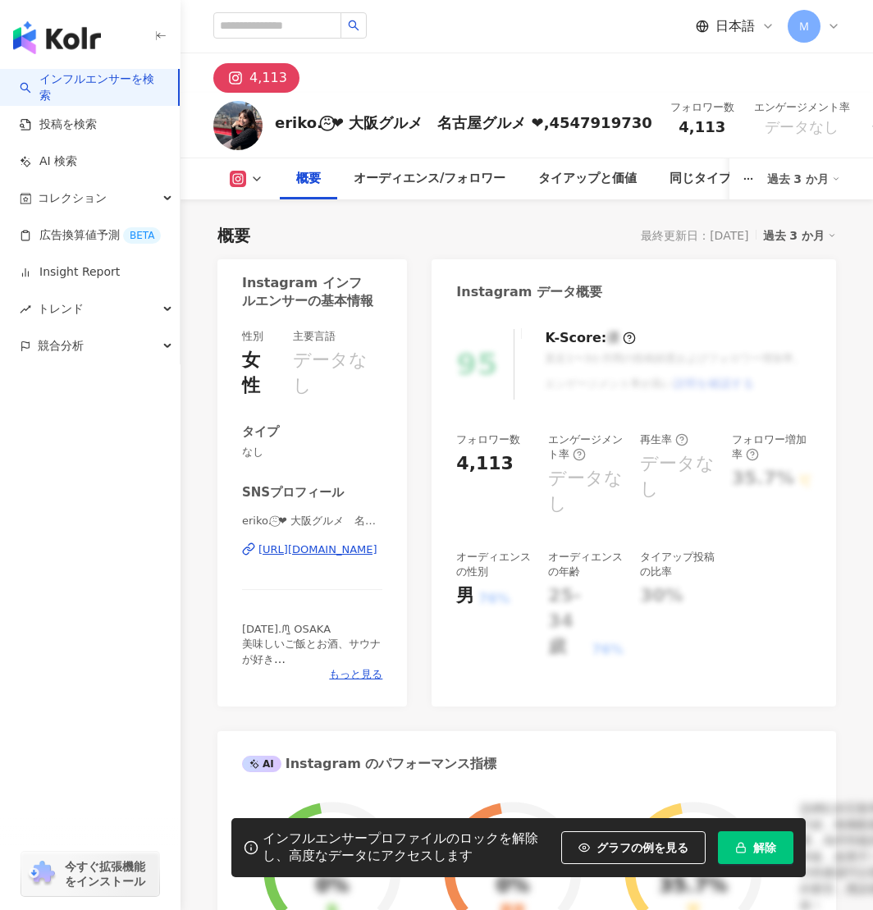
scroll to position [131, 0]
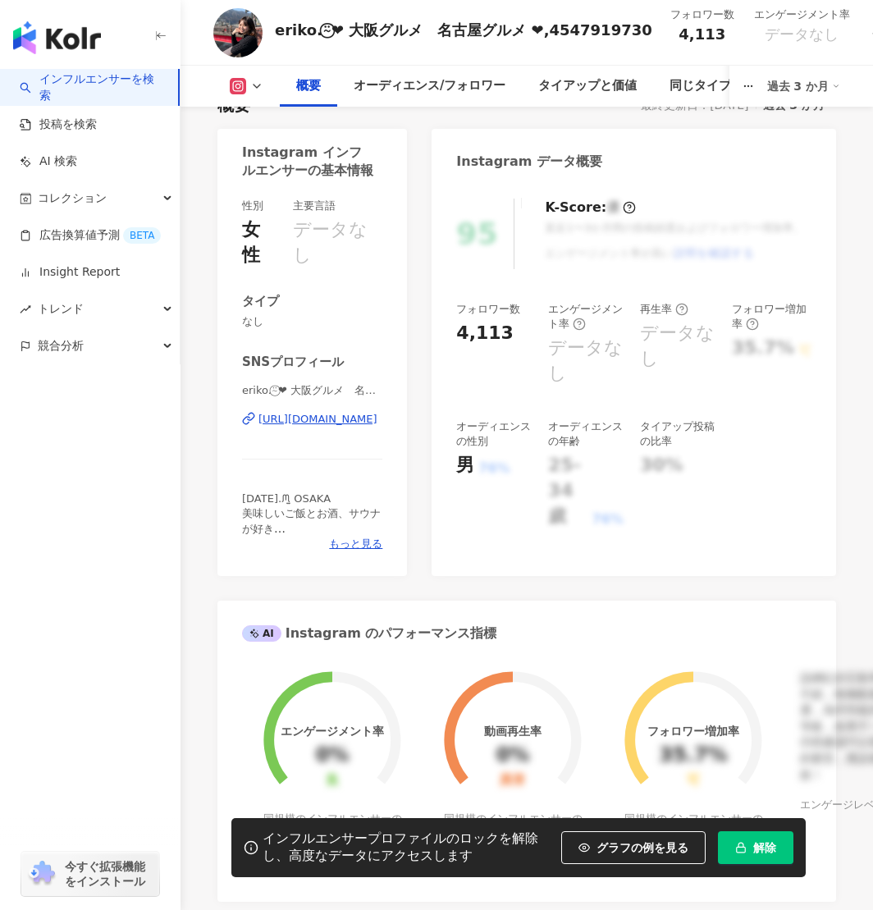
click at [322, 425] on div "https://www.instagram.com/019me/" at bounding box center [318, 419] width 119 height 15
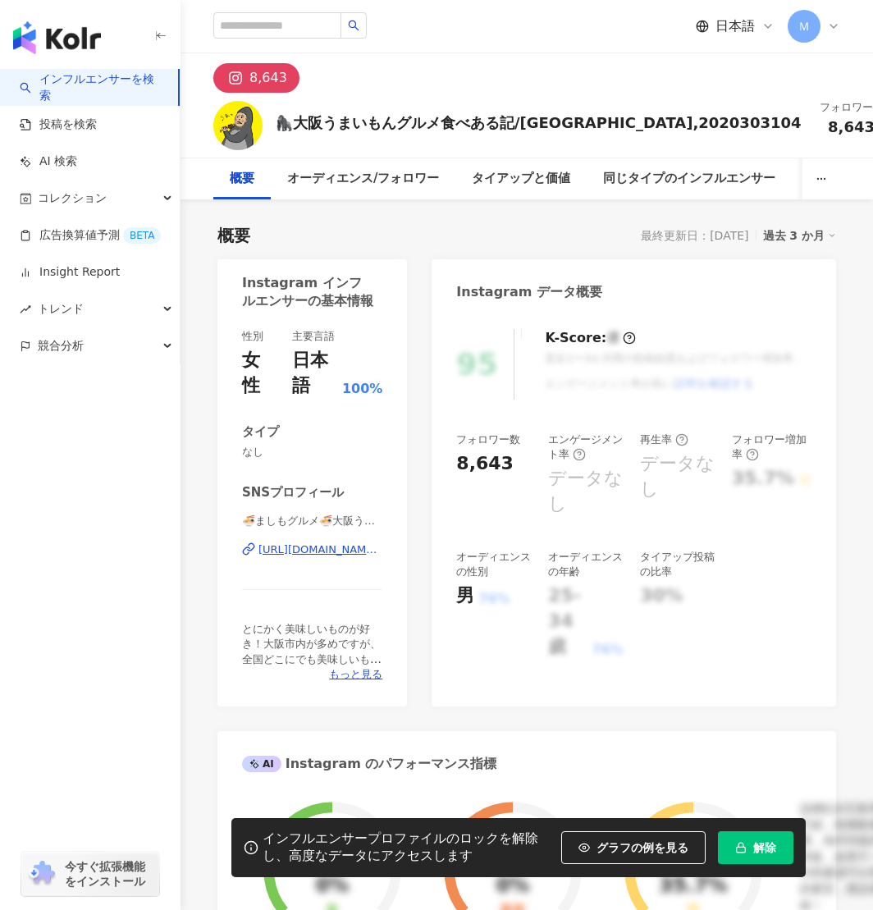
click at [282, 546] on div "[URL][DOMAIN_NAME][DOMAIN_NAME][PERSON_NAME]" at bounding box center [321, 550] width 124 height 15
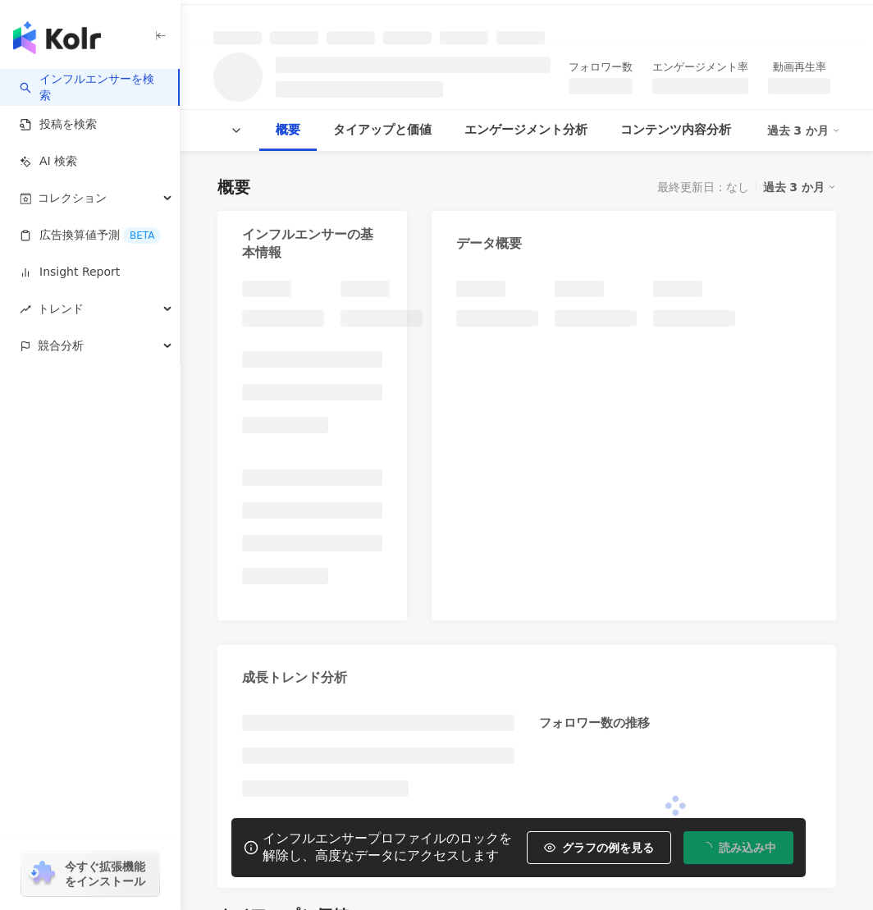
scroll to position [7, 0]
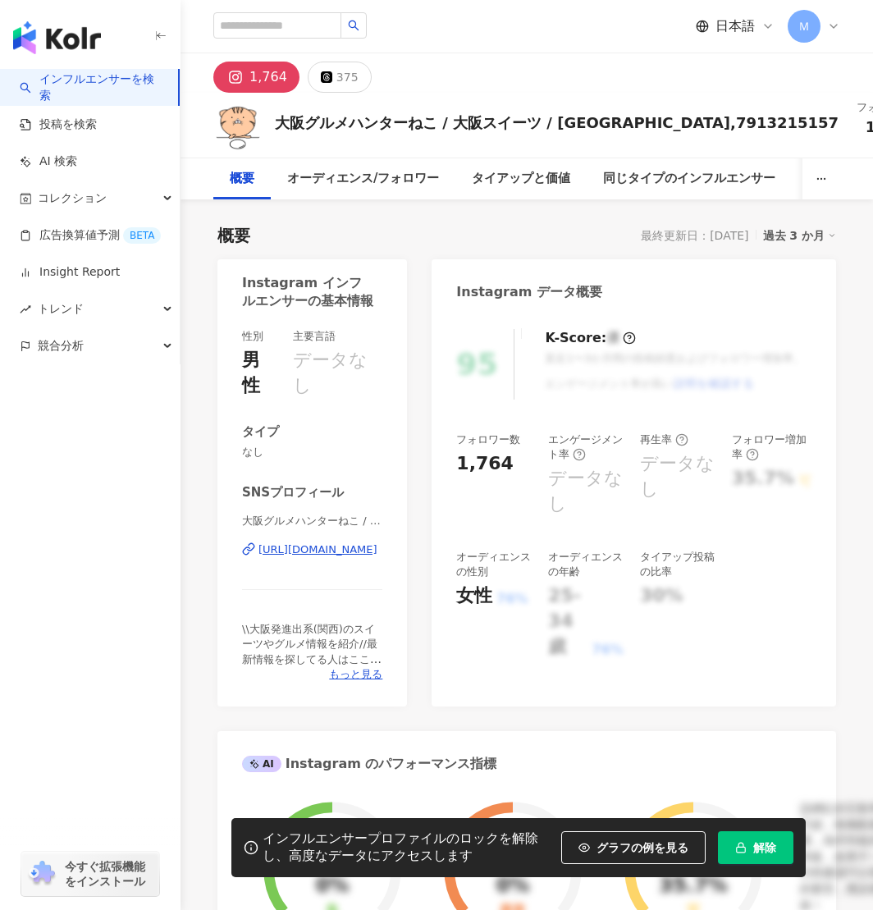
click at [308, 551] on div "https://www.instagram.com/gourmet_hunter_neko/" at bounding box center [318, 550] width 119 height 15
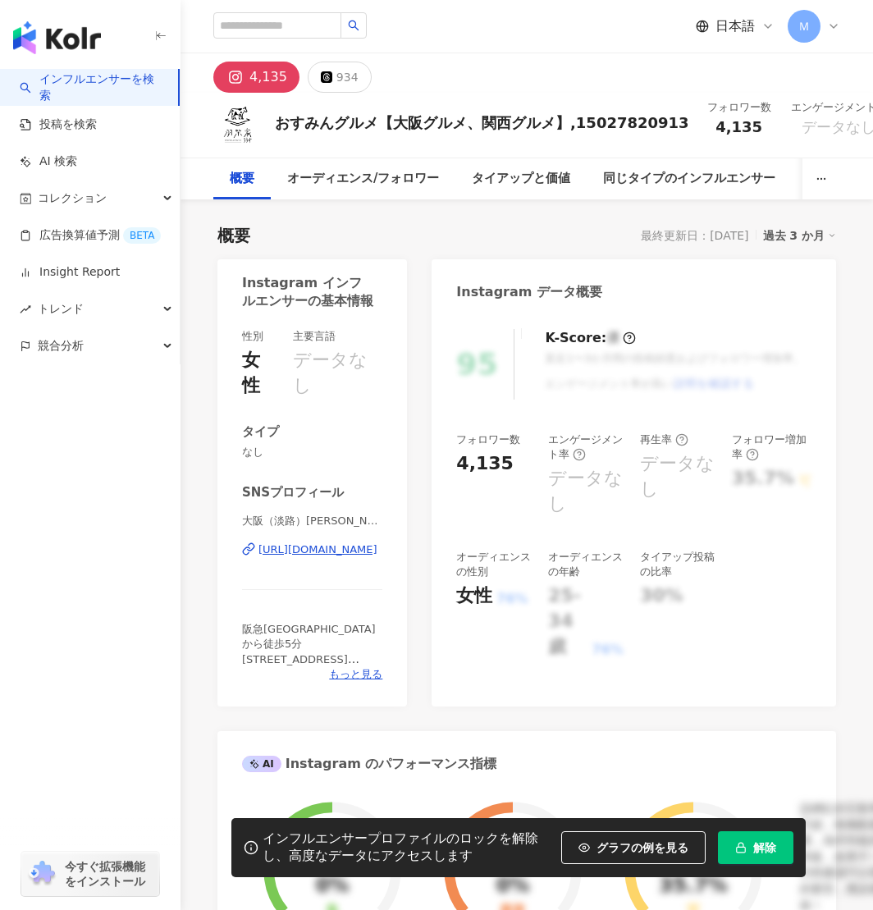
click at [312, 543] on div "https://www.instagram.com/hashibake_rousu/" at bounding box center [318, 550] width 119 height 15
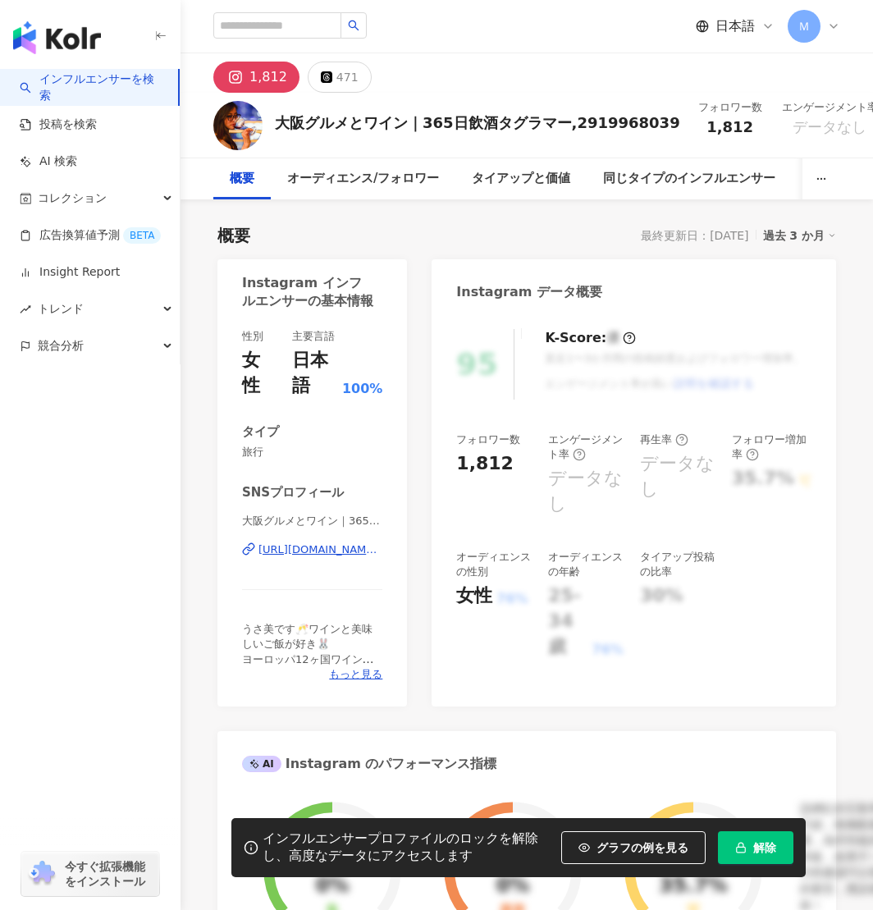
click at [347, 550] on div "https://www.instagram.com/usami.jpn/" at bounding box center [321, 550] width 124 height 15
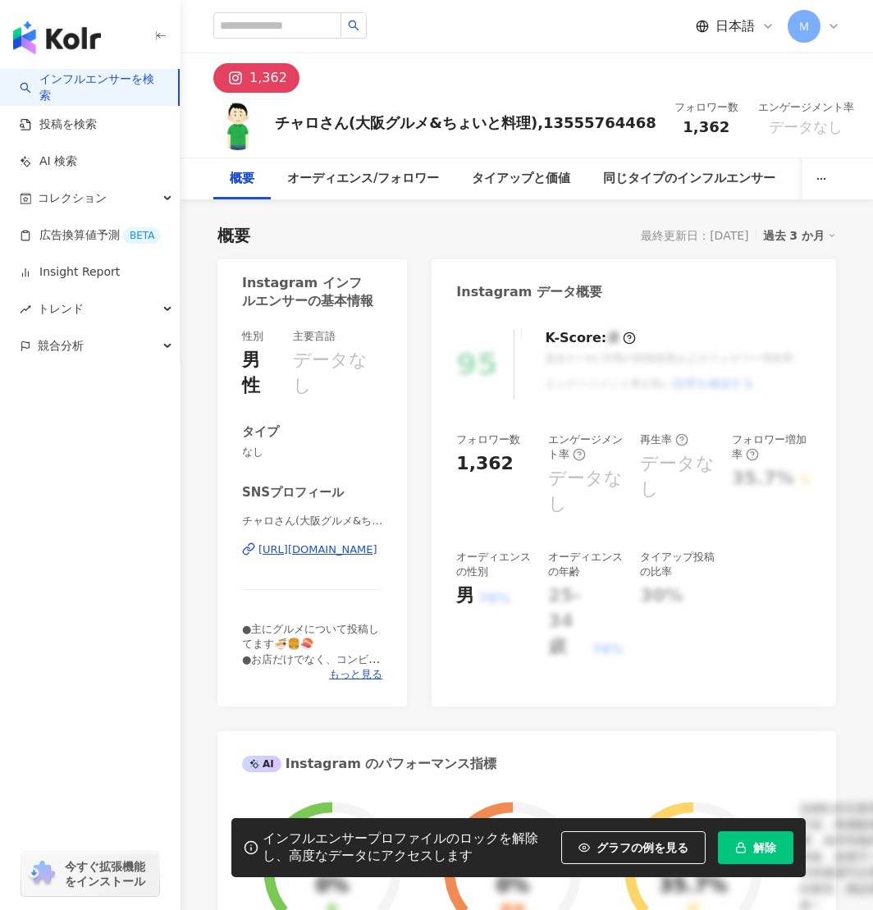
click at [324, 558] on div "チャロさん(大阪グルメ&ちょいと料理) | charosan4649 https://www.instagram.com/charosan4649/" at bounding box center [312, 562] width 140 height 96
click at [323, 556] on div "https://www.instagram.com/charosan4649/" at bounding box center [318, 550] width 119 height 15
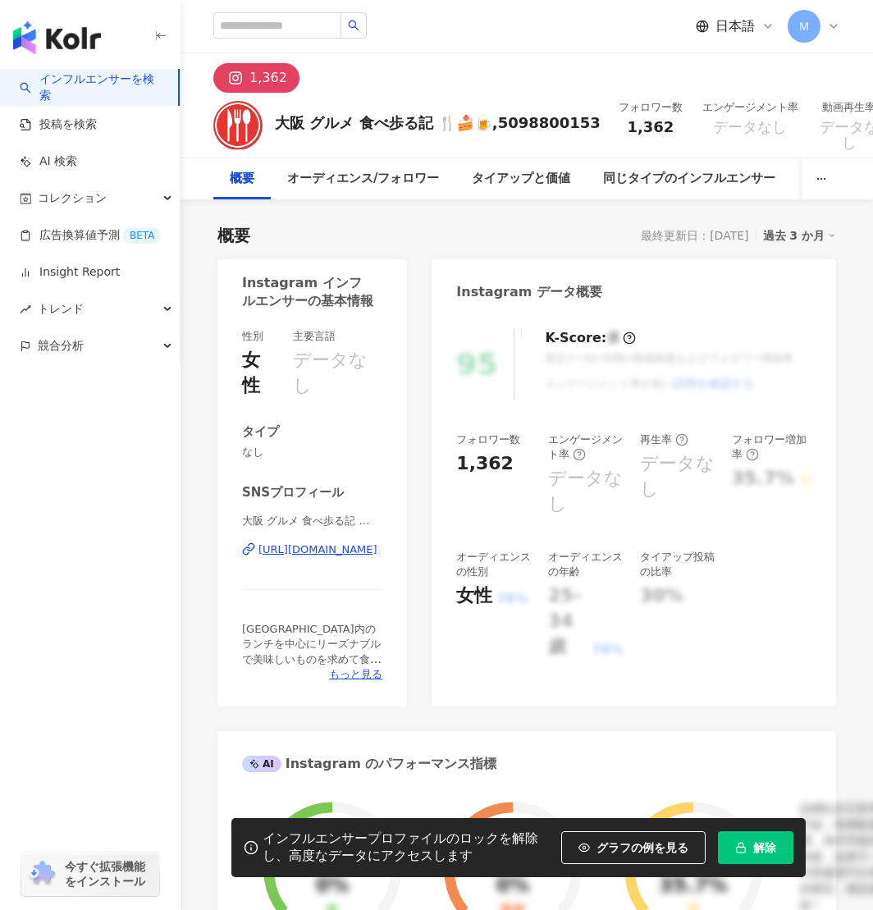
click at [329, 552] on div "https://www.instagram.com/gourmet_motor/" at bounding box center [318, 550] width 119 height 15
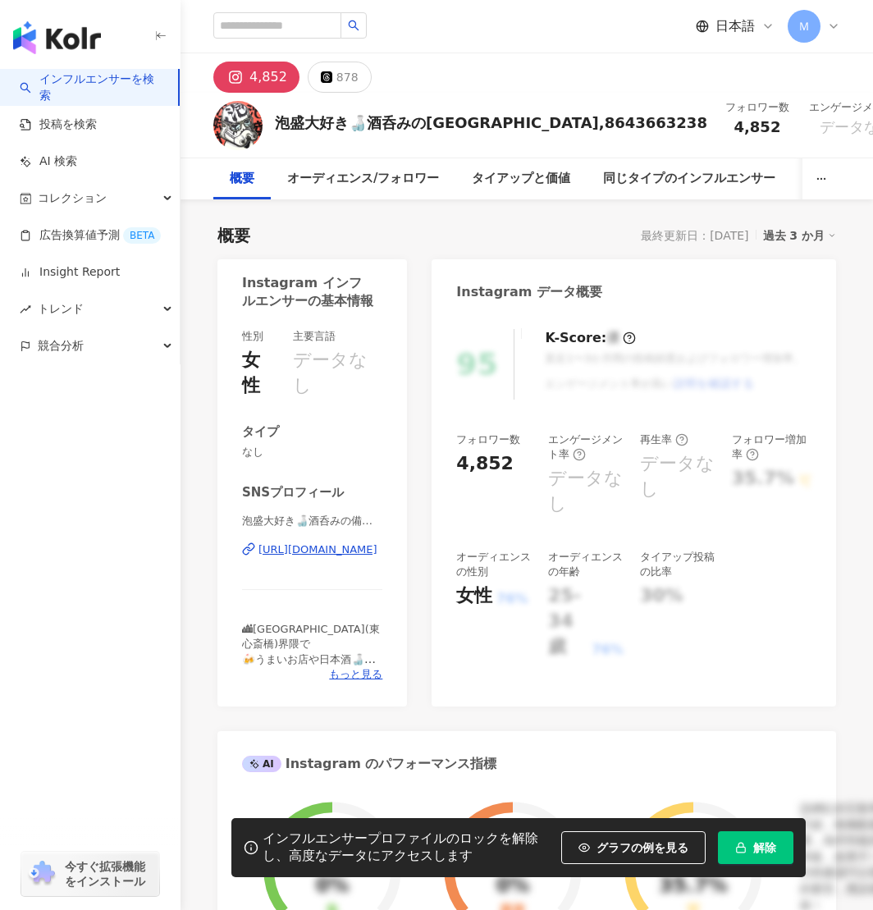
click at [312, 554] on div "https://www.instagram.com/awamori_daisuki_me_too/" at bounding box center [318, 550] width 119 height 15
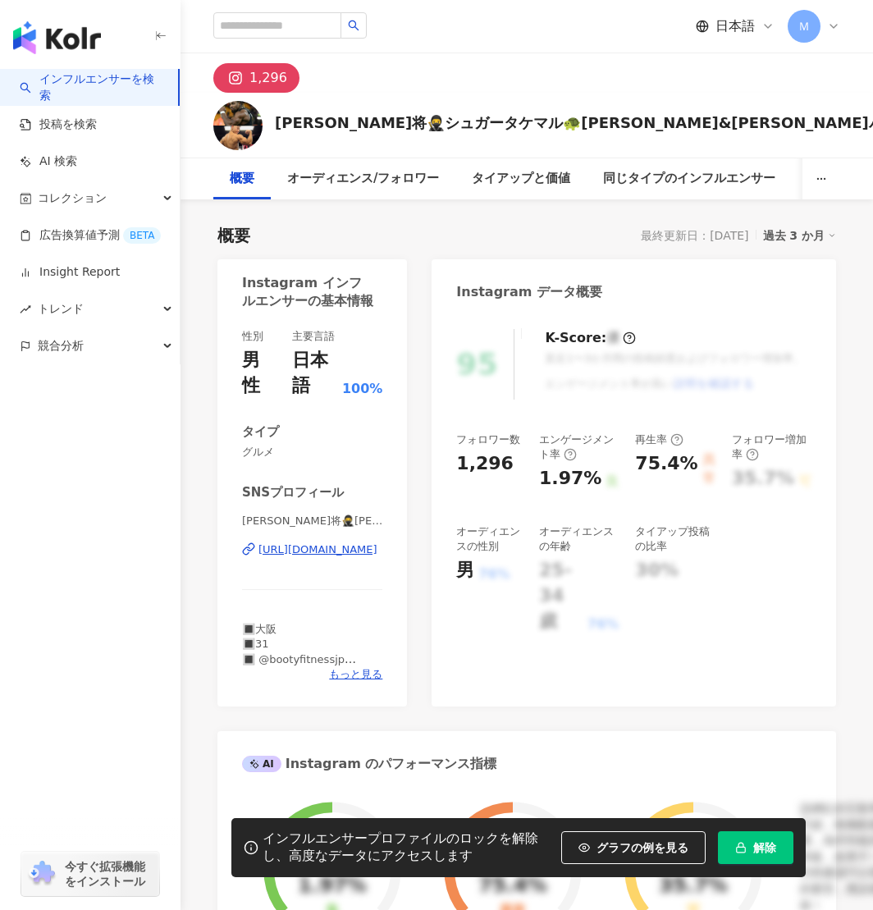
click at [309, 553] on div "https://www.instagram.com/sugar_takemaluma310/" at bounding box center [318, 550] width 119 height 15
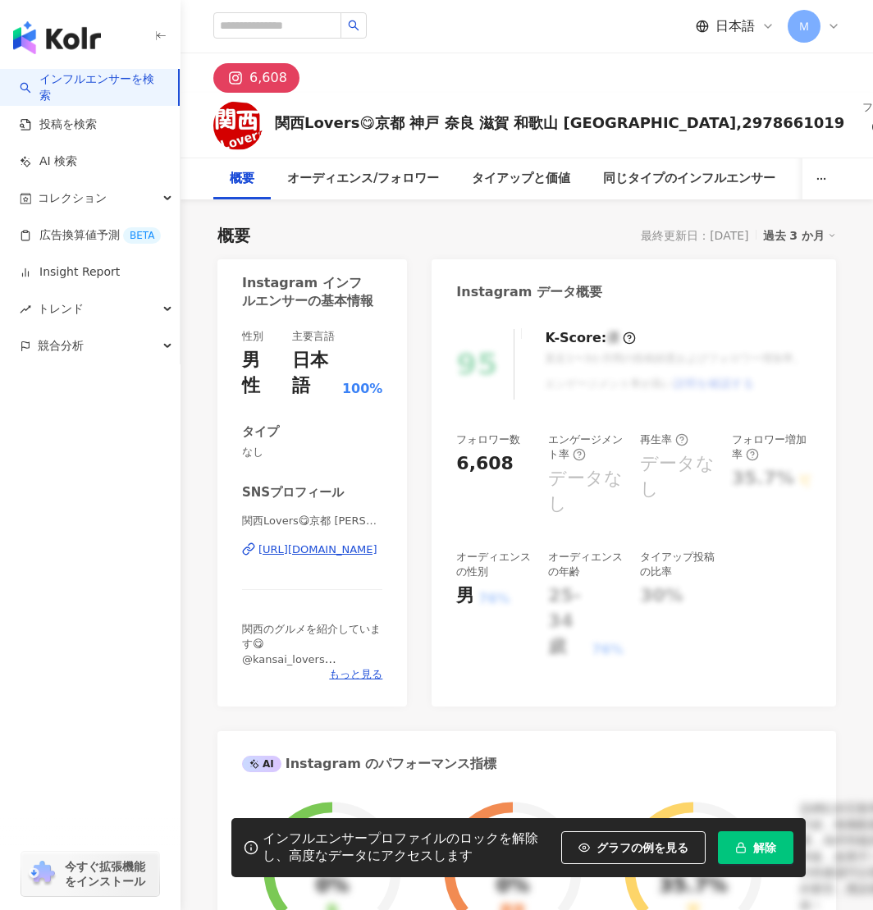
click at [301, 558] on div "関西Lovers😋京都 神戸 奈良 滋賀 和歌山 大阪グルメ | kansai_lovers https://www.instagram.com/kansai…" at bounding box center [312, 562] width 140 height 96
click at [301, 556] on div "https://www.instagram.com/kansai_lovers/" at bounding box center [318, 550] width 119 height 15
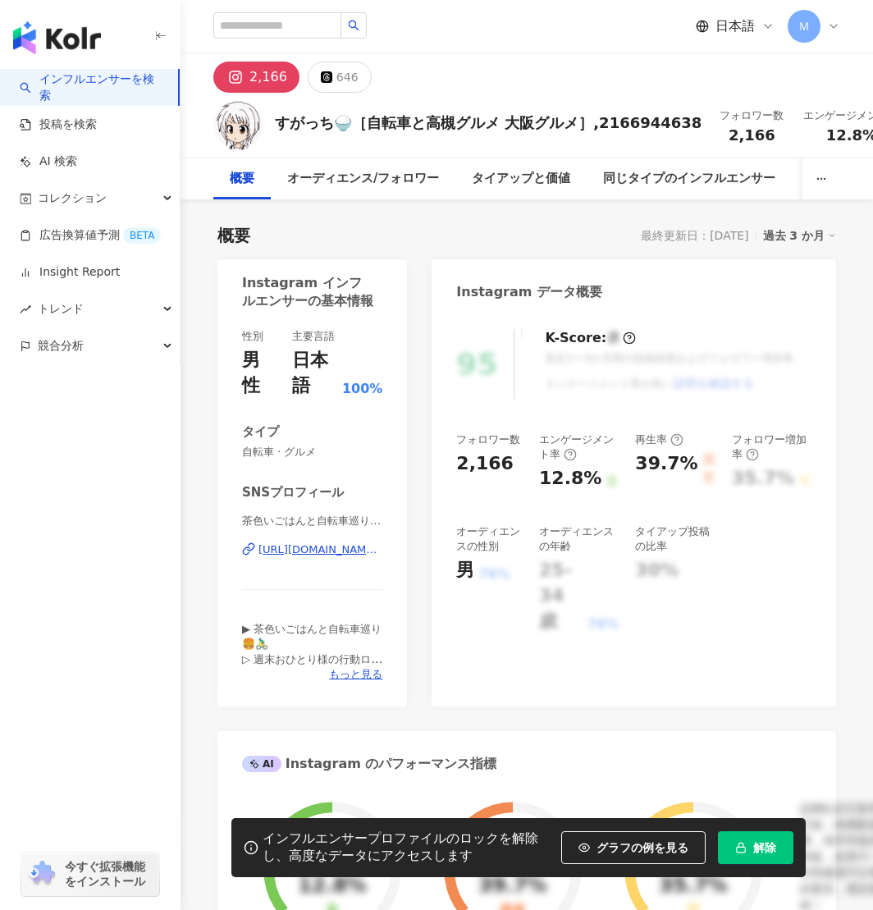
click at [345, 541] on div "茶色いごはんと自転車巡り| すがっち | sugacchi1988 https://www.instagram.com/sugacchi1988/" at bounding box center [312, 562] width 140 height 96
click at [342, 553] on div "https://www.instagram.com/sugacchi1988/" at bounding box center [321, 550] width 124 height 15
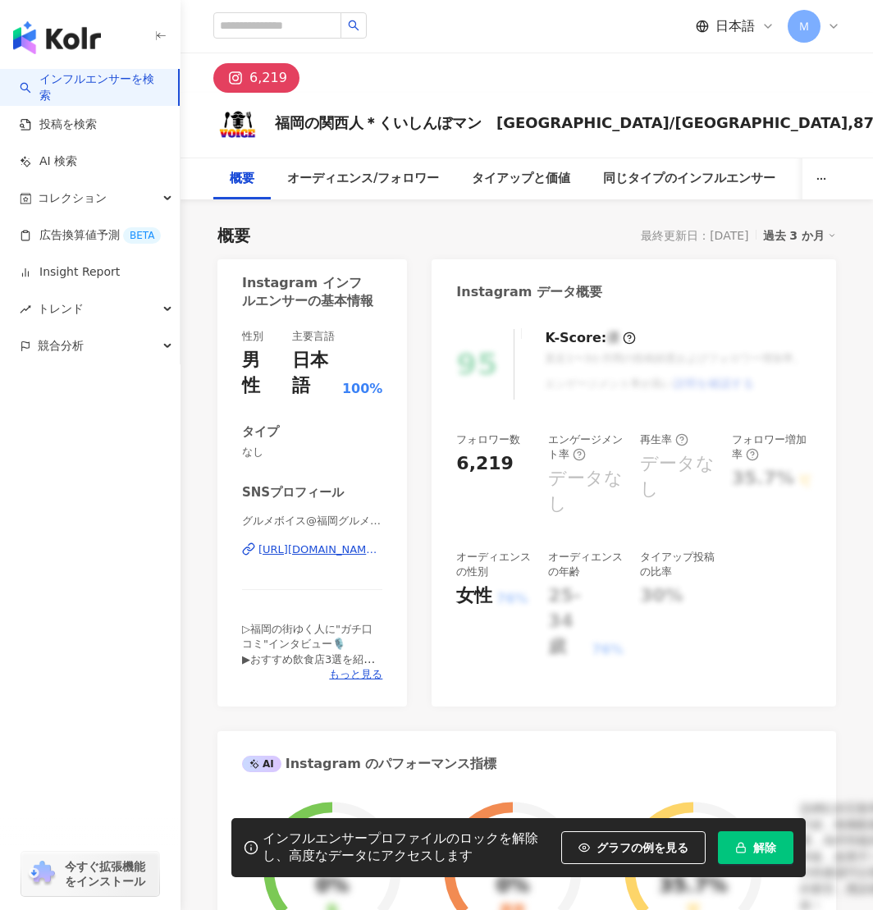
click at [329, 553] on div "https://www.instagram.com/gourmet.voice/" at bounding box center [321, 550] width 124 height 15
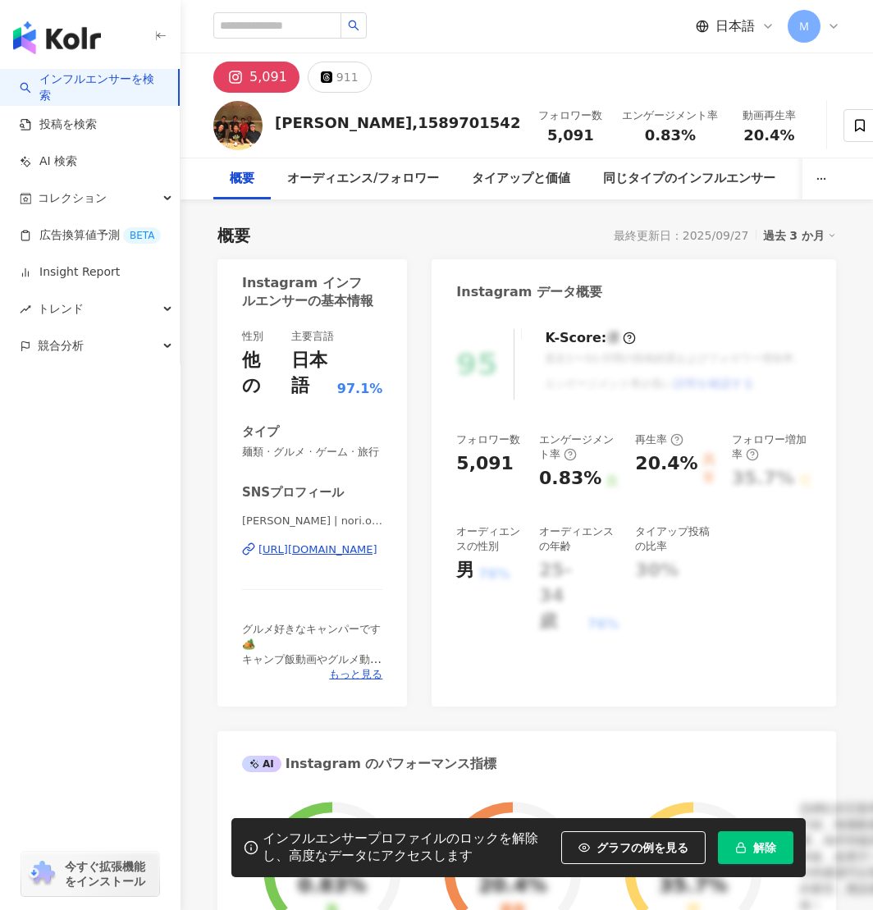
click at [341, 557] on div "https://www.instagram.com/nori.okumura.64/" at bounding box center [318, 550] width 119 height 15
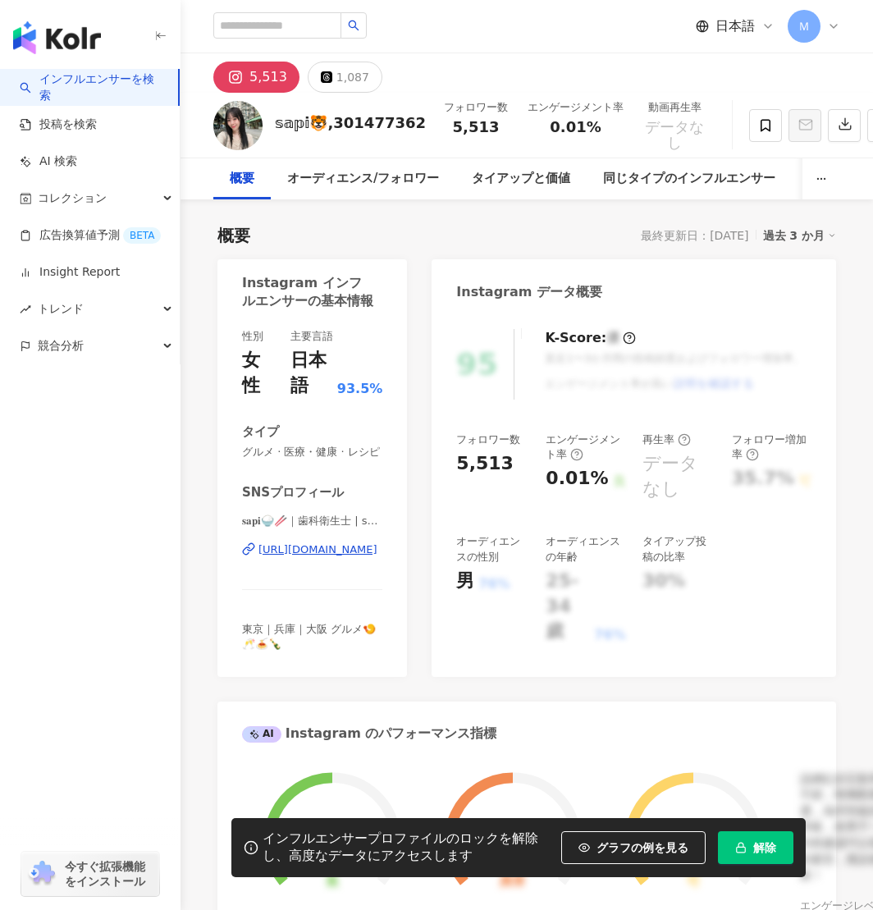
click at [357, 553] on div "https://www.instagram.com/sapi_dh_/" at bounding box center [318, 550] width 119 height 15
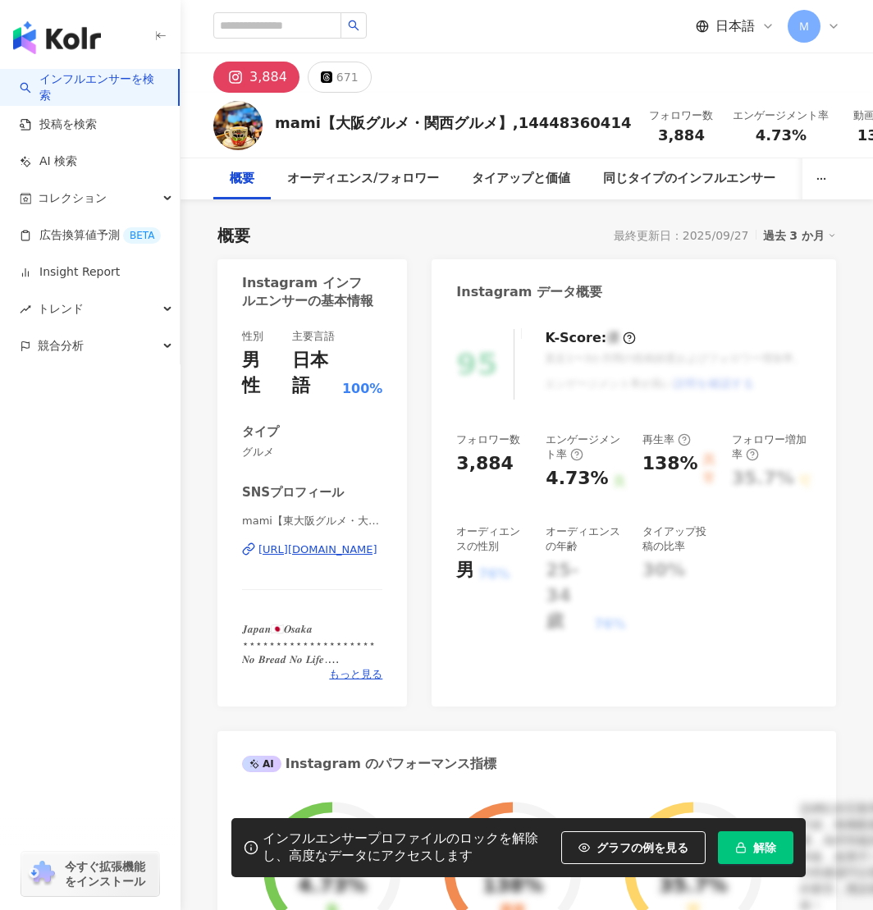
click at [313, 553] on div "https://www.instagram.com/rune6688/" at bounding box center [318, 550] width 119 height 15
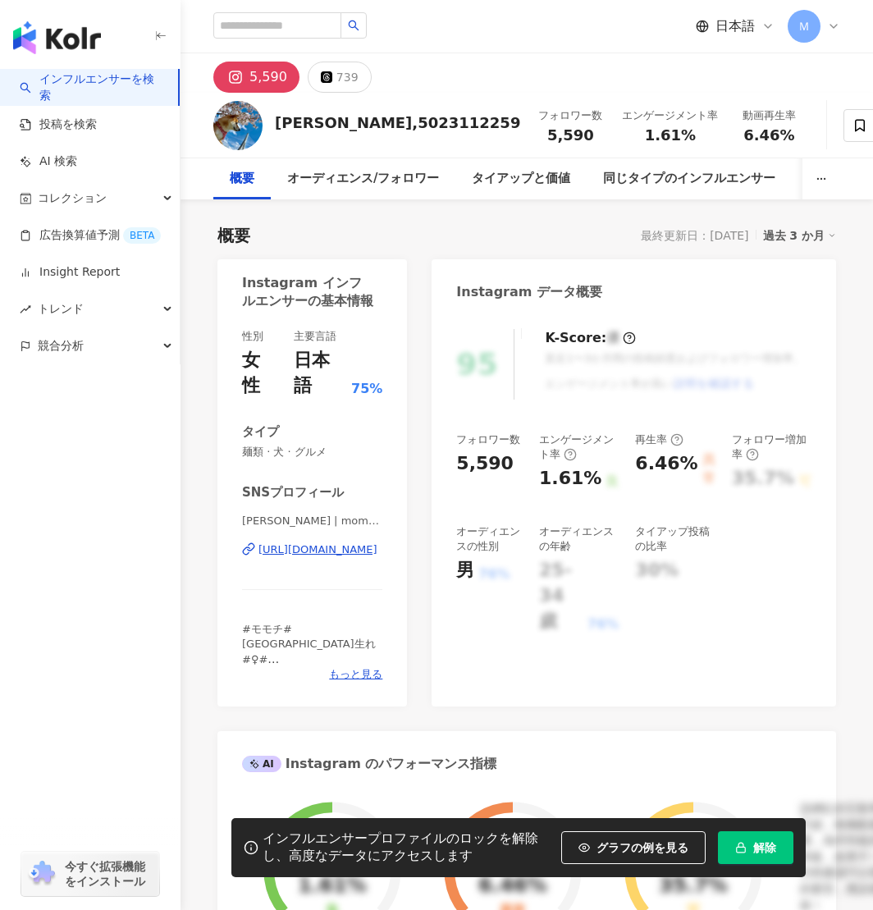
click at [321, 543] on div "https://www.instagram.com/momochishiba/" at bounding box center [318, 550] width 119 height 15
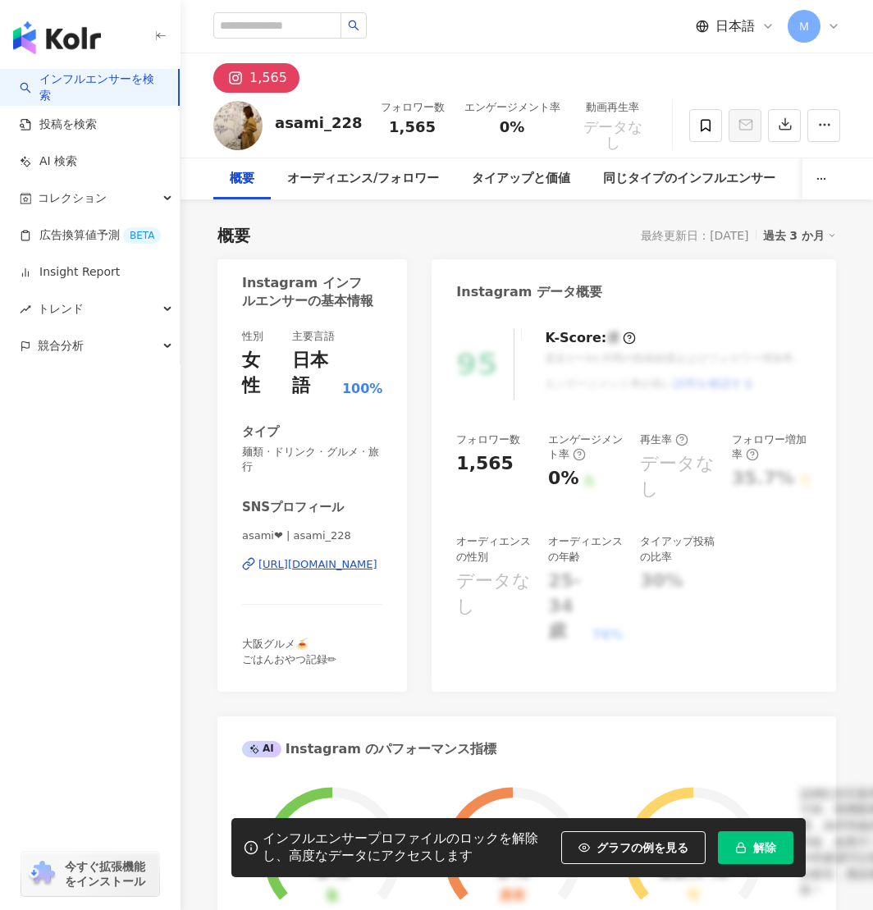
click at [314, 571] on div "https://www.instagram.com/asami_228/" at bounding box center [318, 564] width 119 height 15
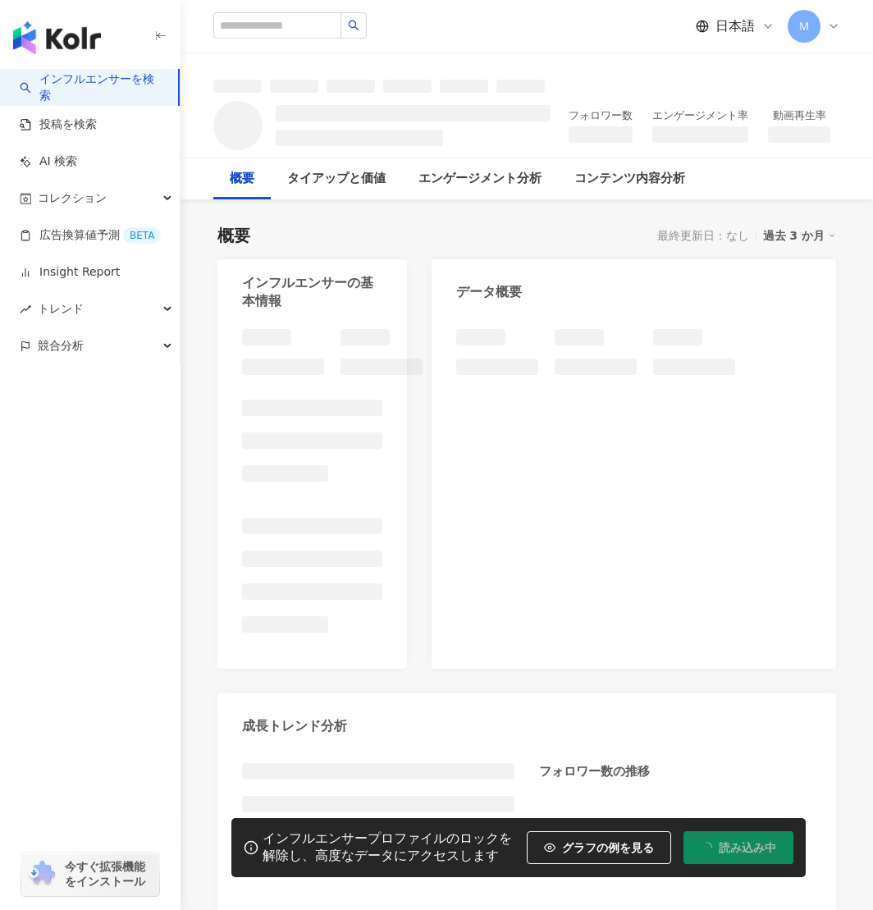
scroll to position [68, 0]
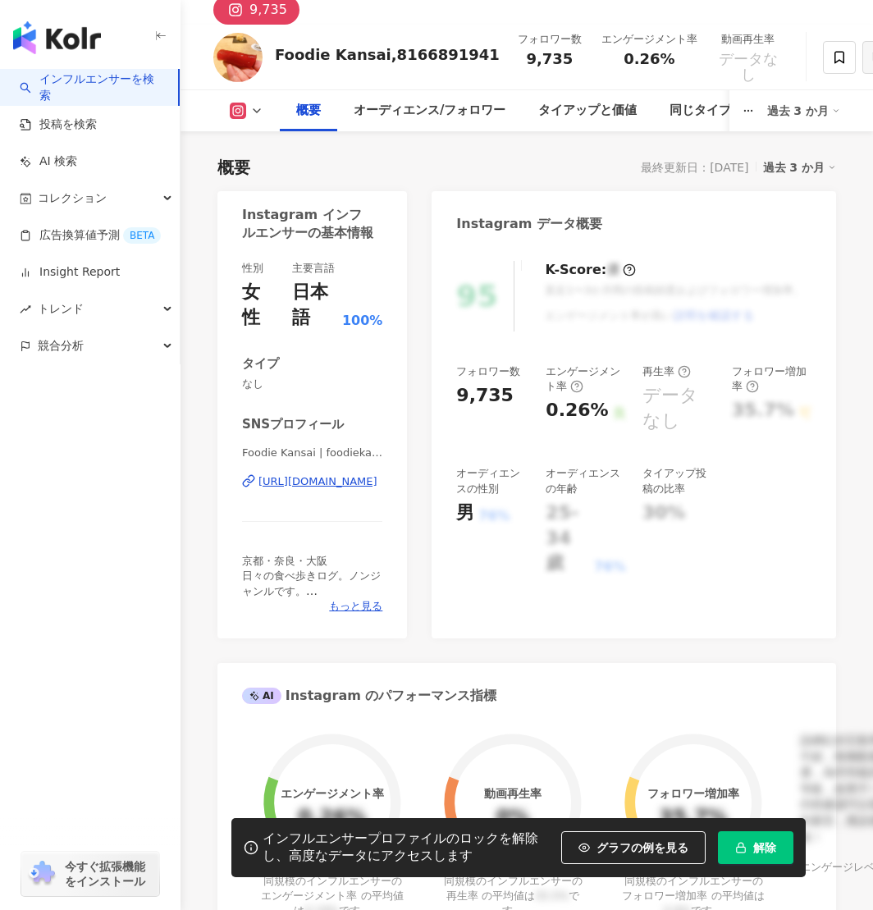
scroll to position [204, 0]
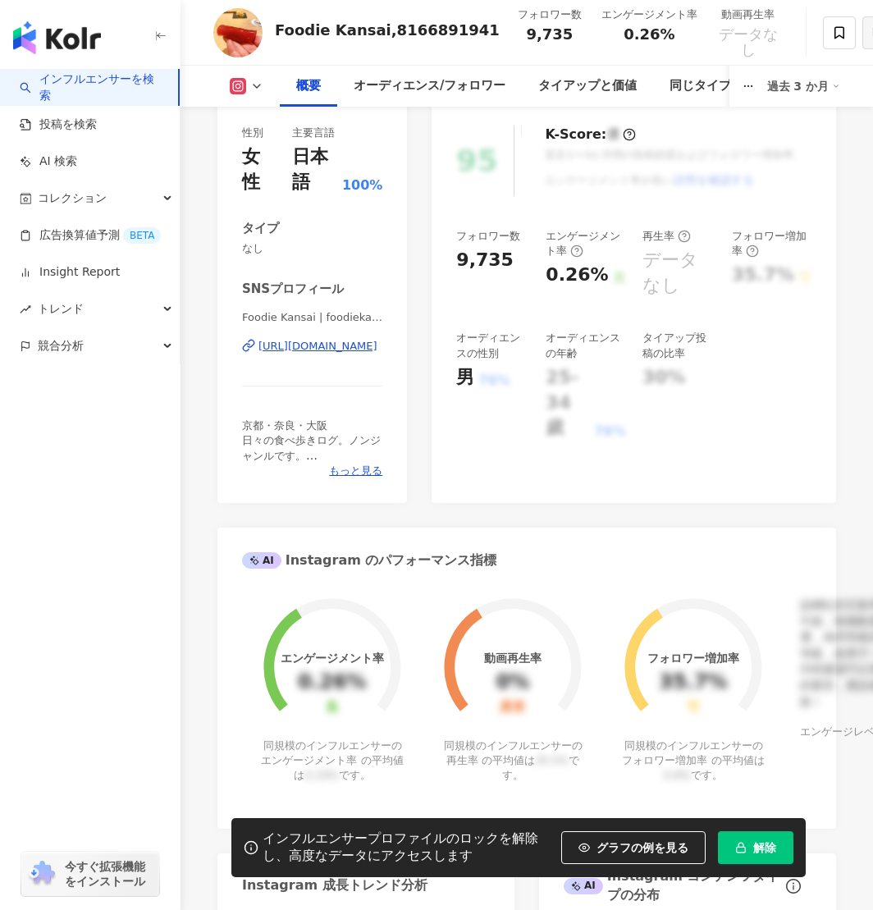
click at [300, 349] on div "https://www.instagram.com/foodiekansai/" at bounding box center [318, 346] width 119 height 15
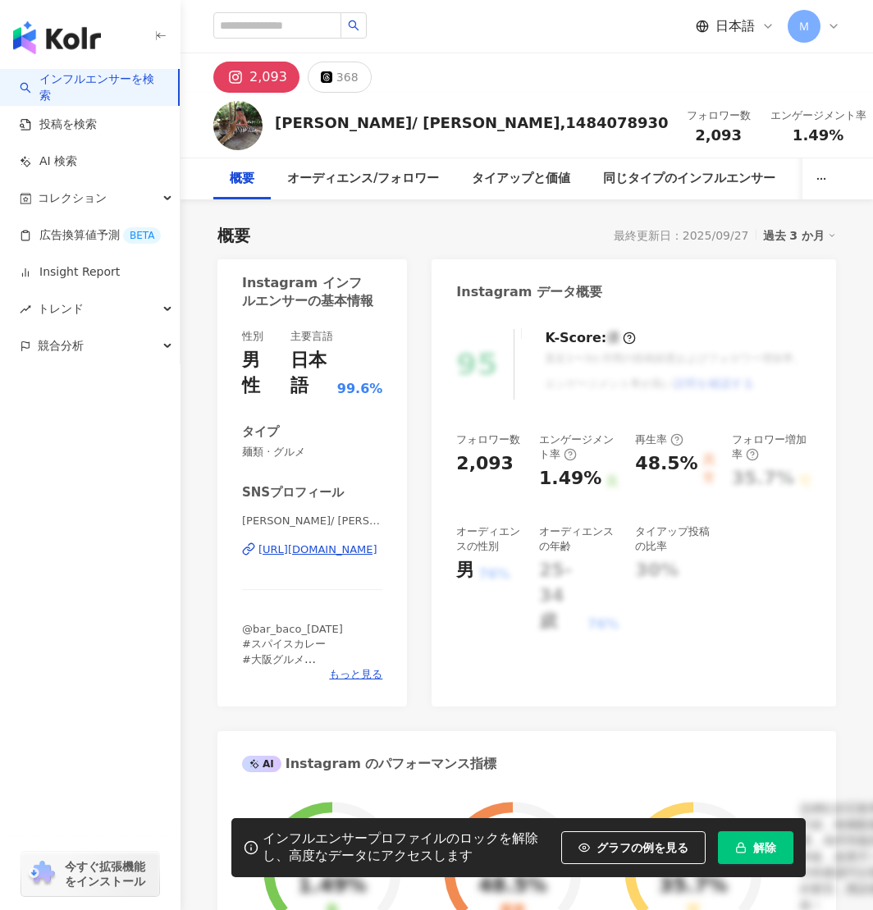
click at [325, 546] on div "https://www.instagram.com/shnkwjr/" at bounding box center [318, 550] width 119 height 15
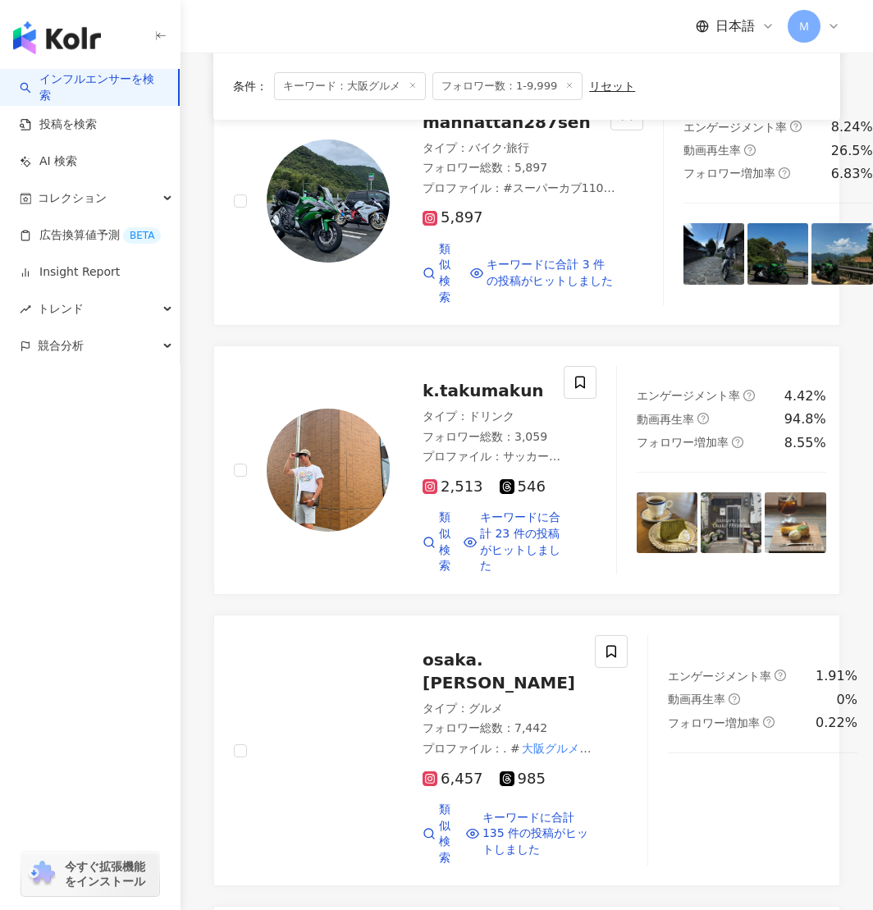
scroll to position [2739, 0]
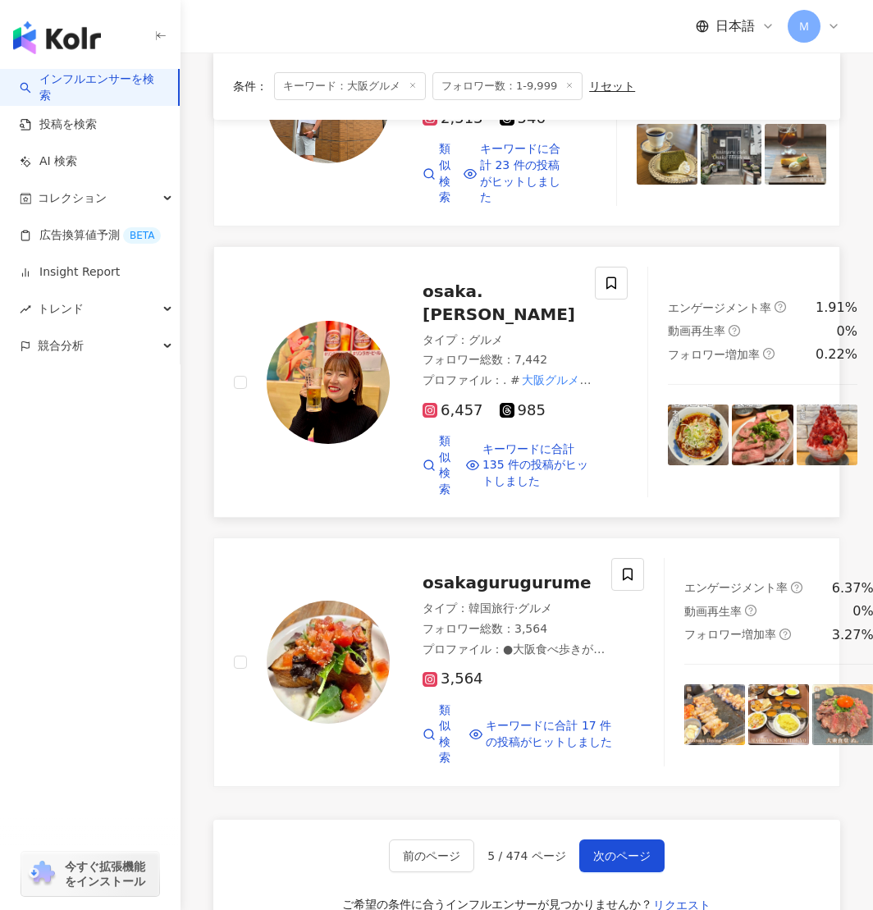
click at [342, 444] on img at bounding box center [328, 382] width 123 height 123
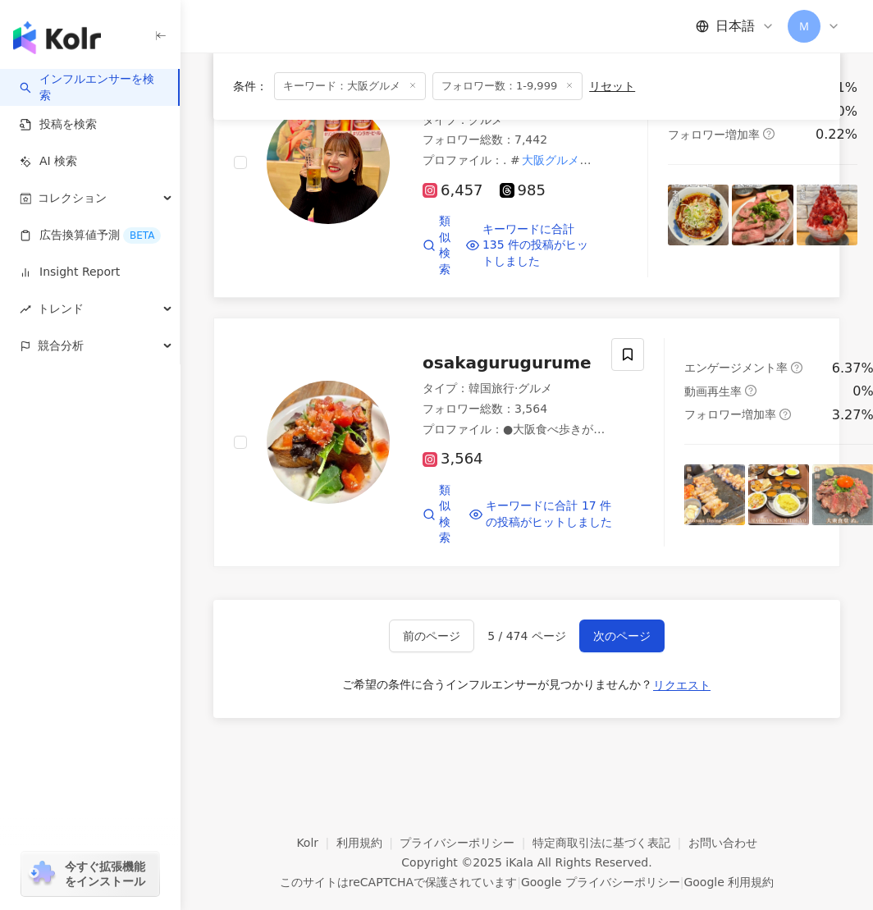
scroll to position [2982, 0]
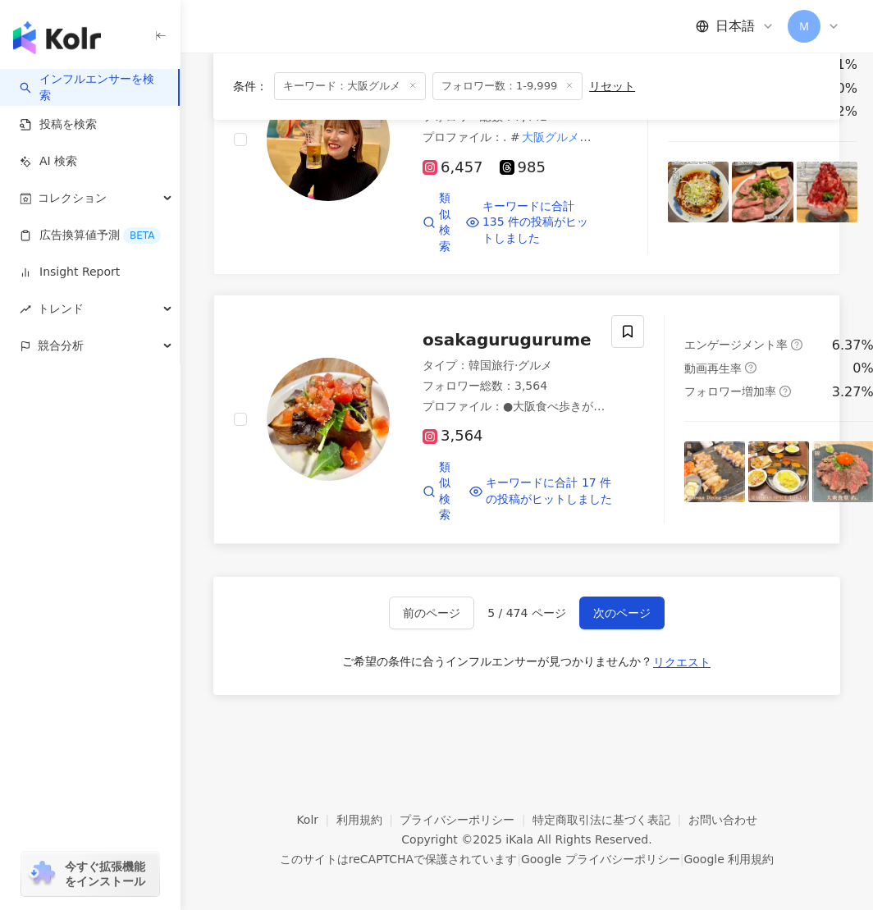
click at [356, 481] on img at bounding box center [328, 419] width 123 height 123
click at [355, 481] on img at bounding box center [328, 419] width 123 height 123
click at [639, 620] on span "次のページ" at bounding box center [622, 613] width 57 height 13
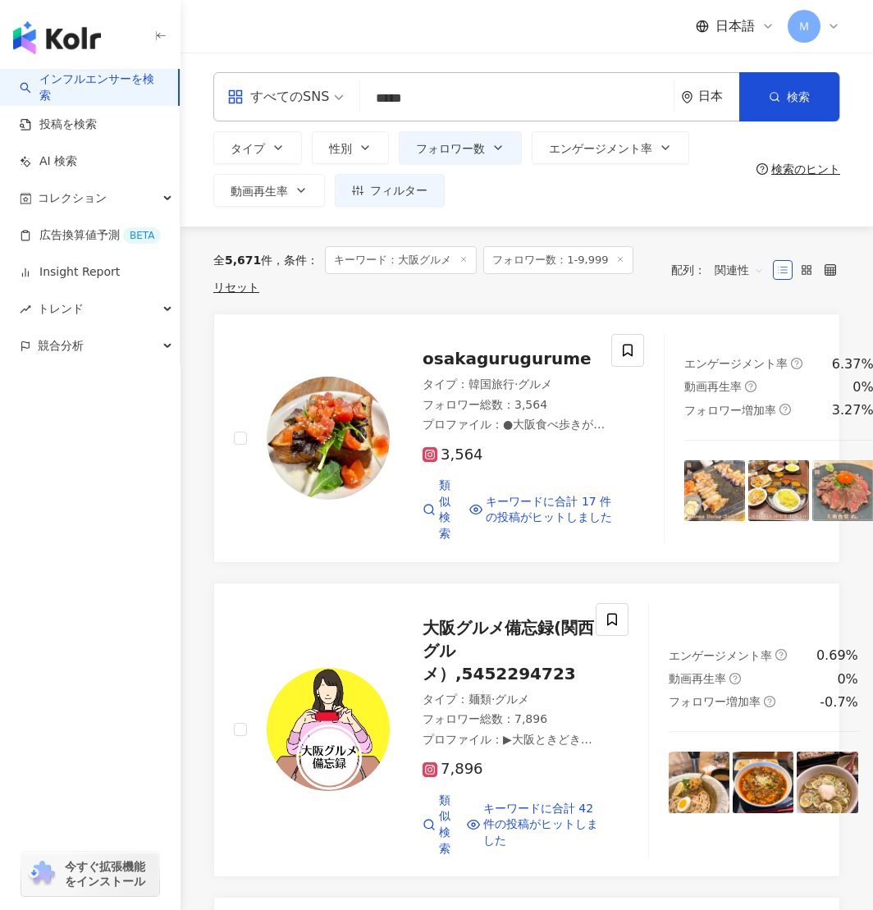
scroll to position [96, 0]
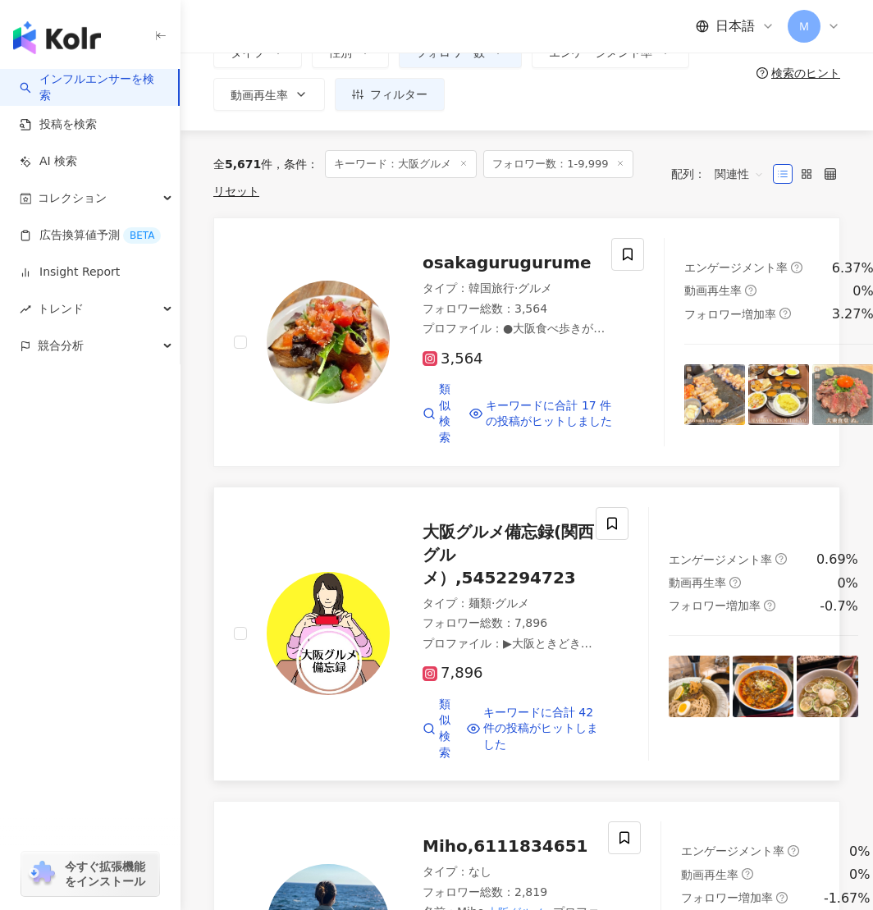
click at [344, 610] on img at bounding box center [328, 633] width 123 height 123
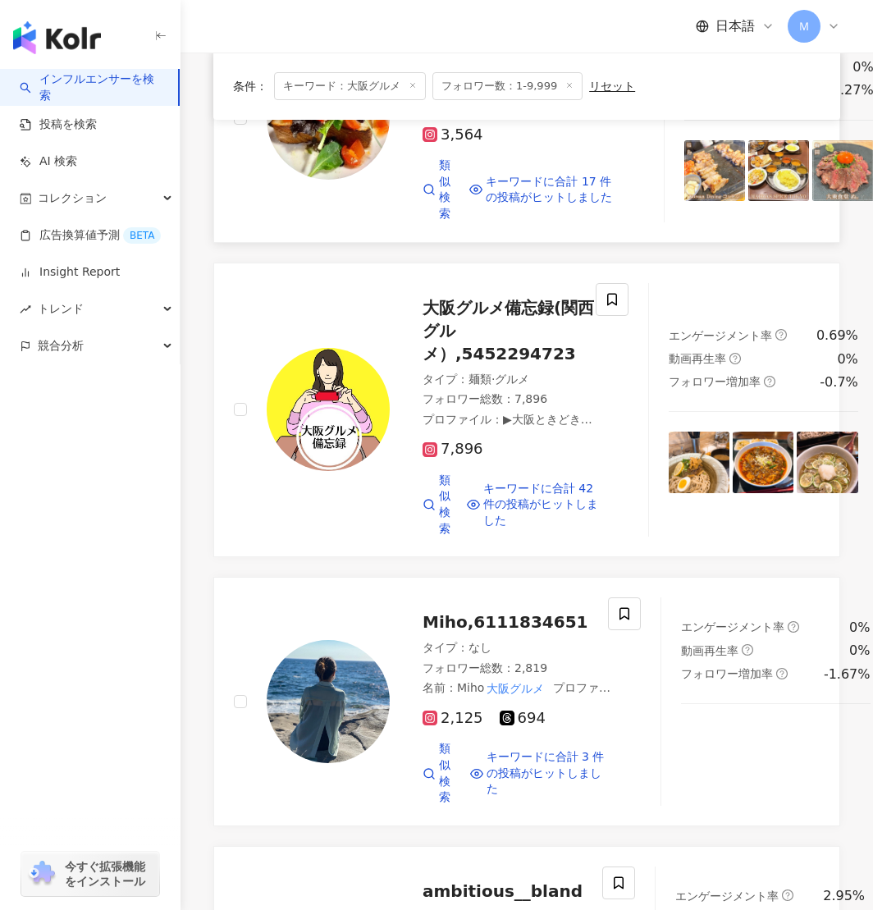
scroll to position [446, 0]
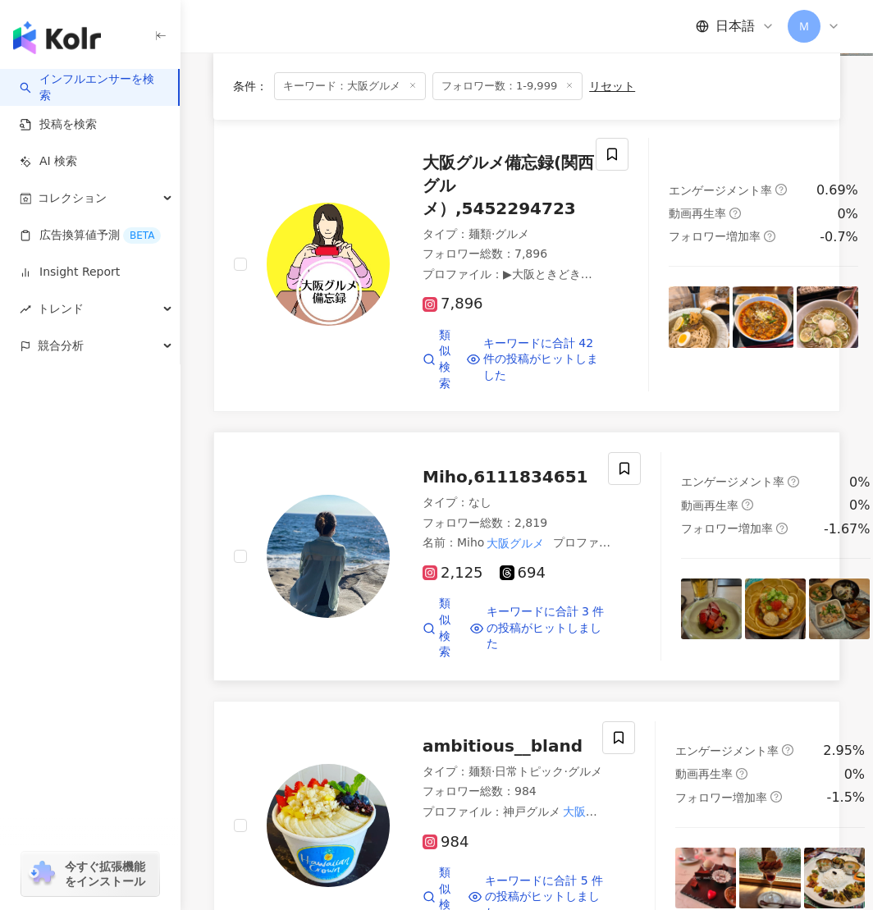
click at [321, 591] on img at bounding box center [328, 556] width 123 height 123
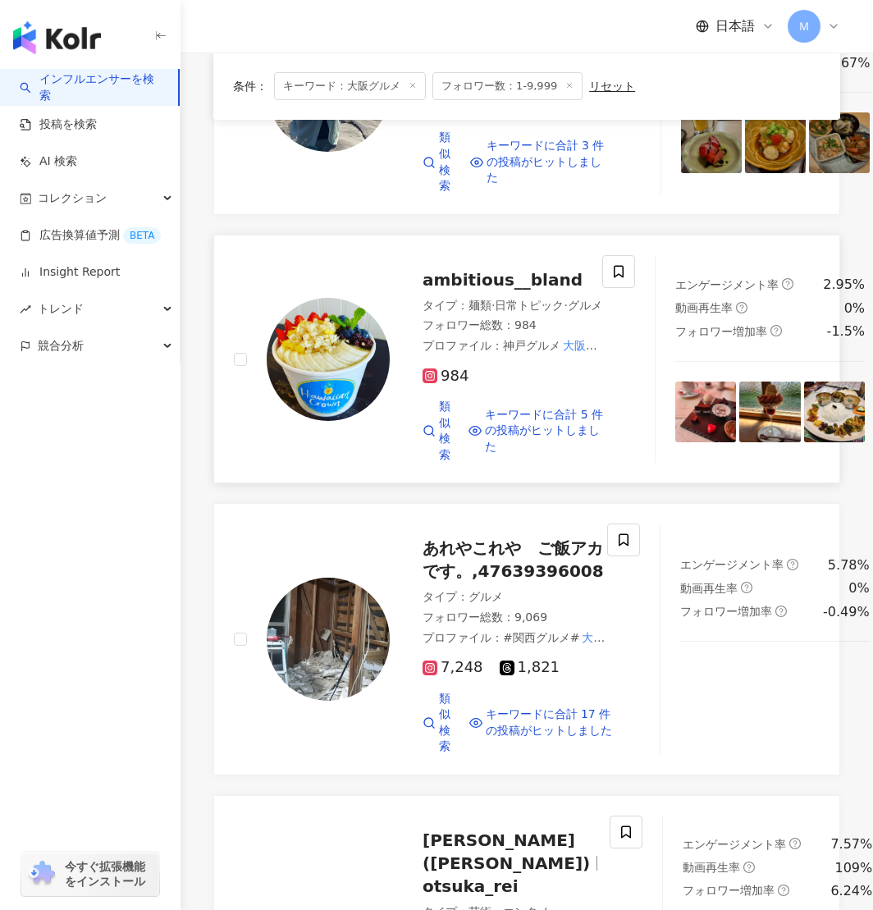
scroll to position [939, 0]
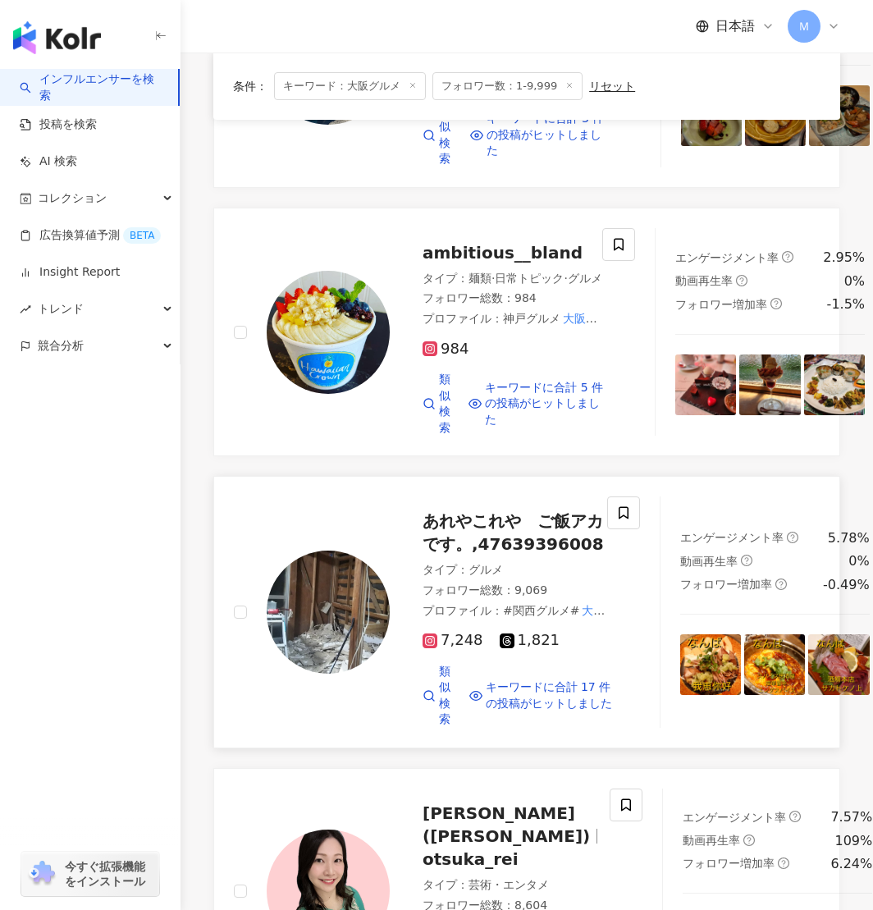
click at [387, 641] on img at bounding box center [328, 612] width 123 height 123
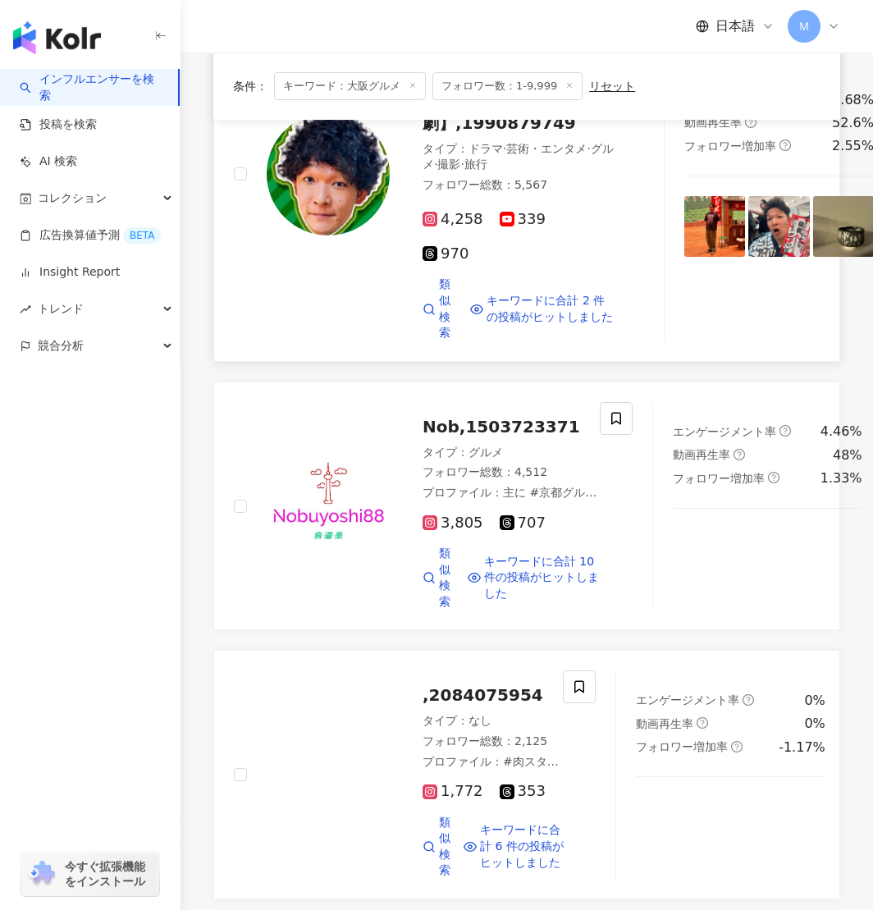
scroll to position [1989, 0]
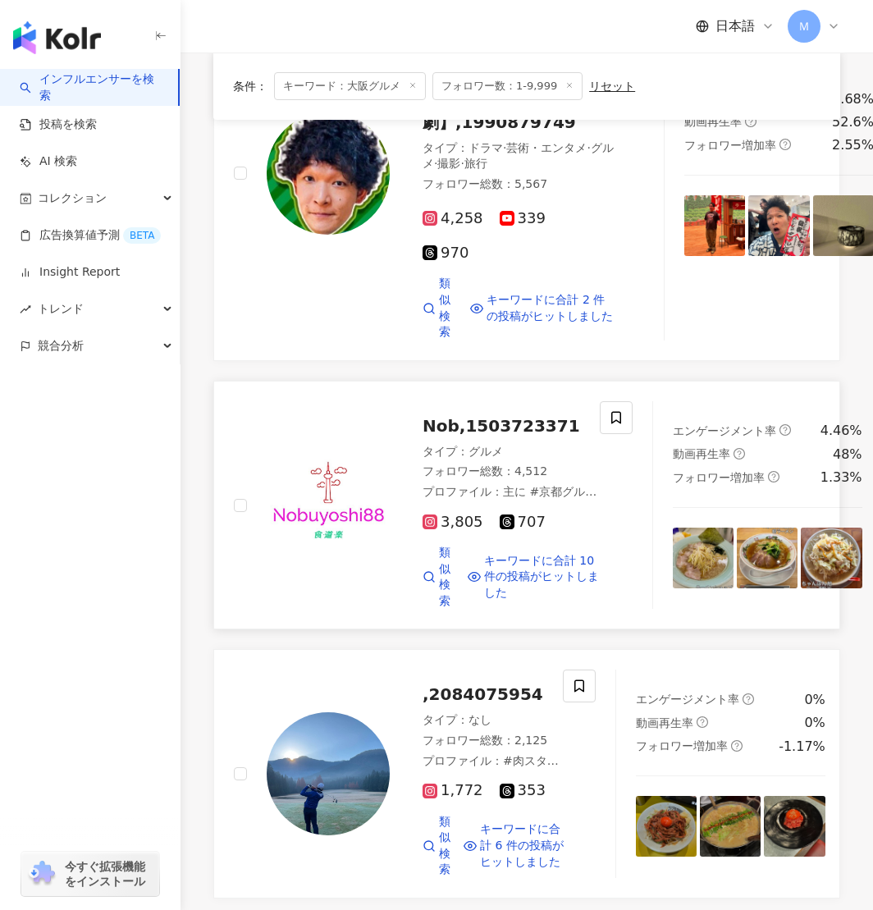
click at [332, 484] on img at bounding box center [328, 505] width 123 height 123
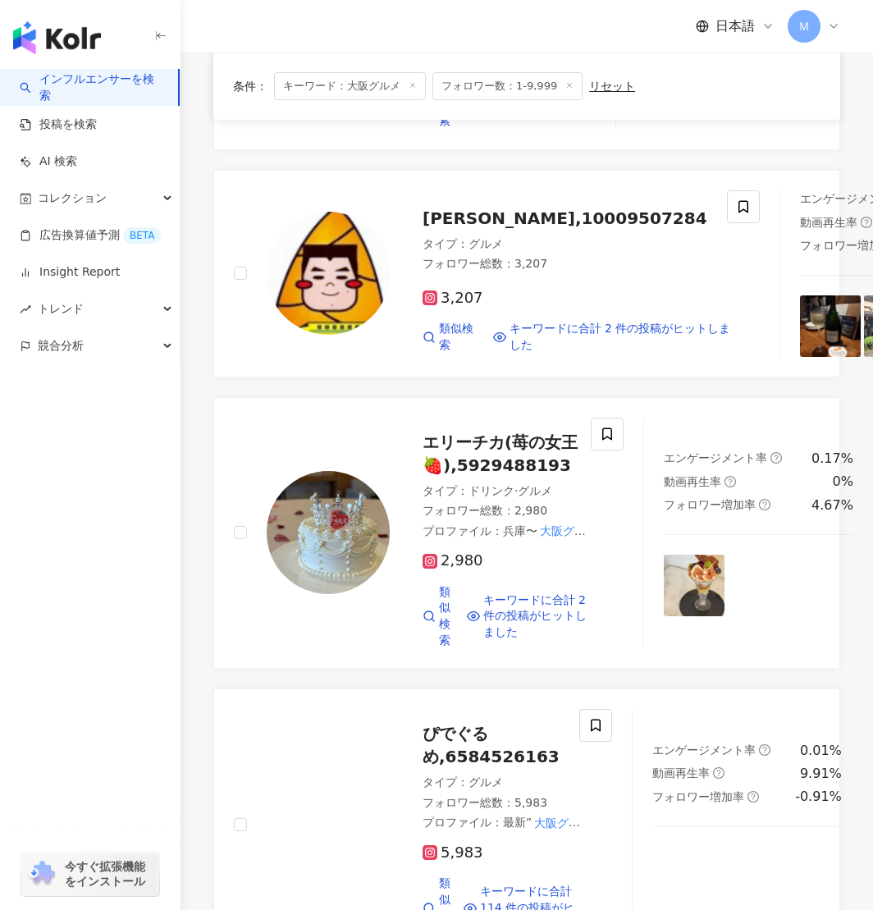
scroll to position [2799, 0]
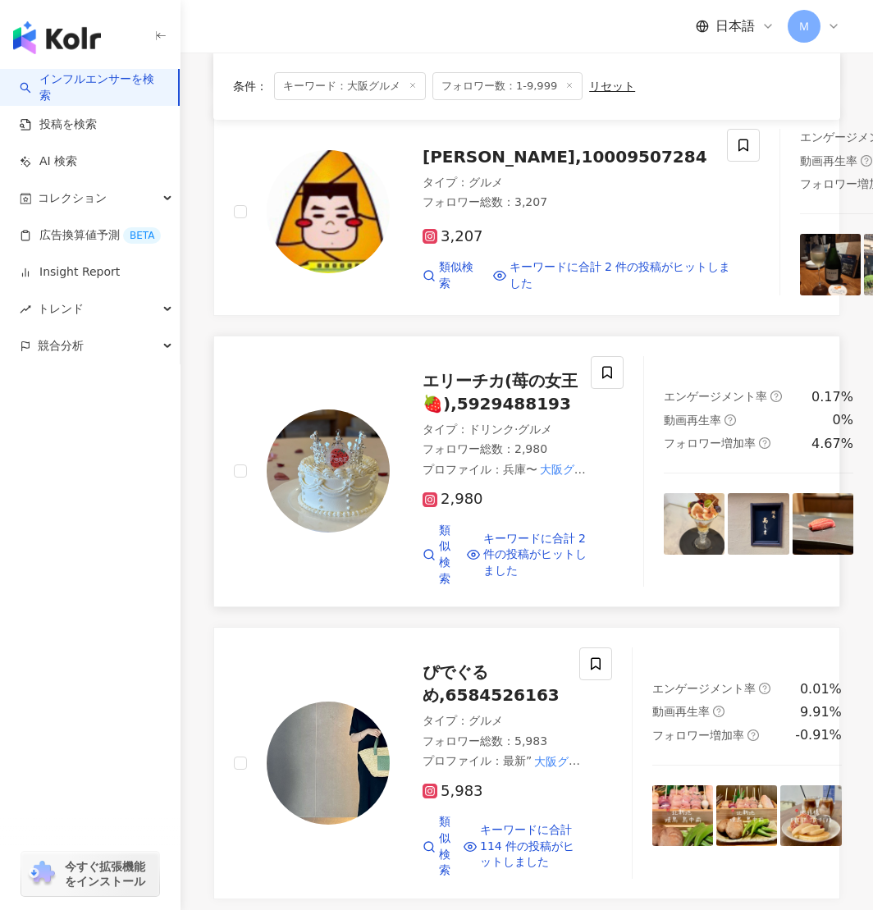
click at [364, 520] on img at bounding box center [328, 471] width 123 height 123
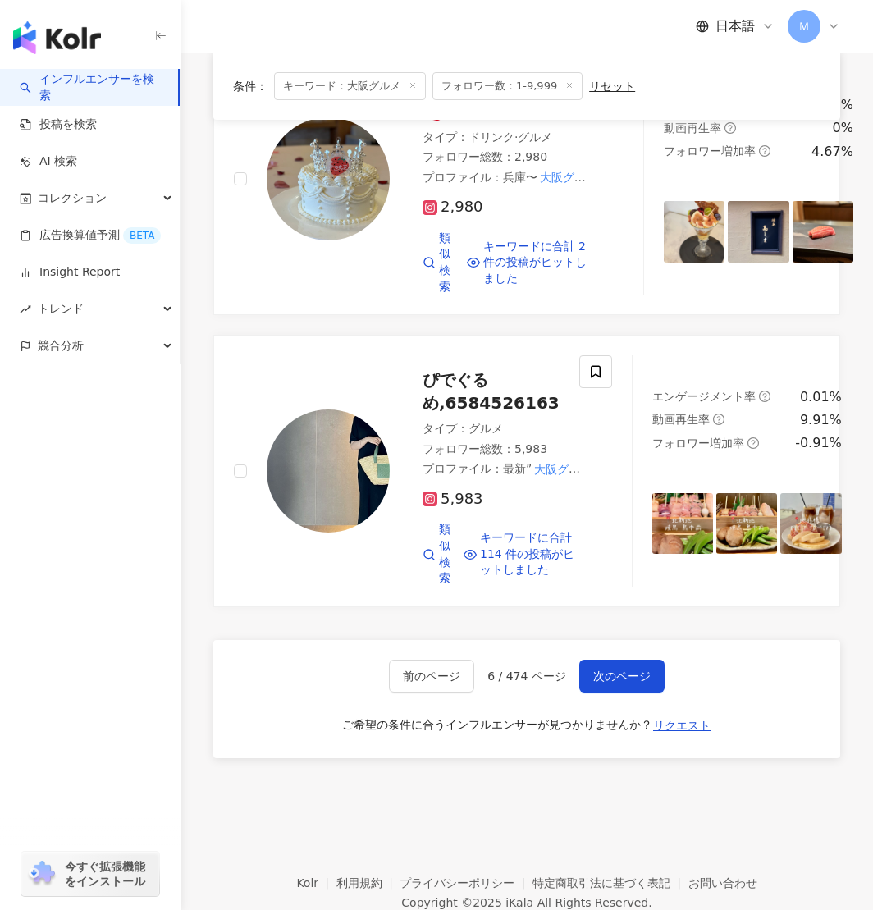
scroll to position [3092, 0]
click at [366, 463] on img at bounding box center [328, 470] width 123 height 123
click at [595, 682] on span "次のページ" at bounding box center [622, 675] width 57 height 13
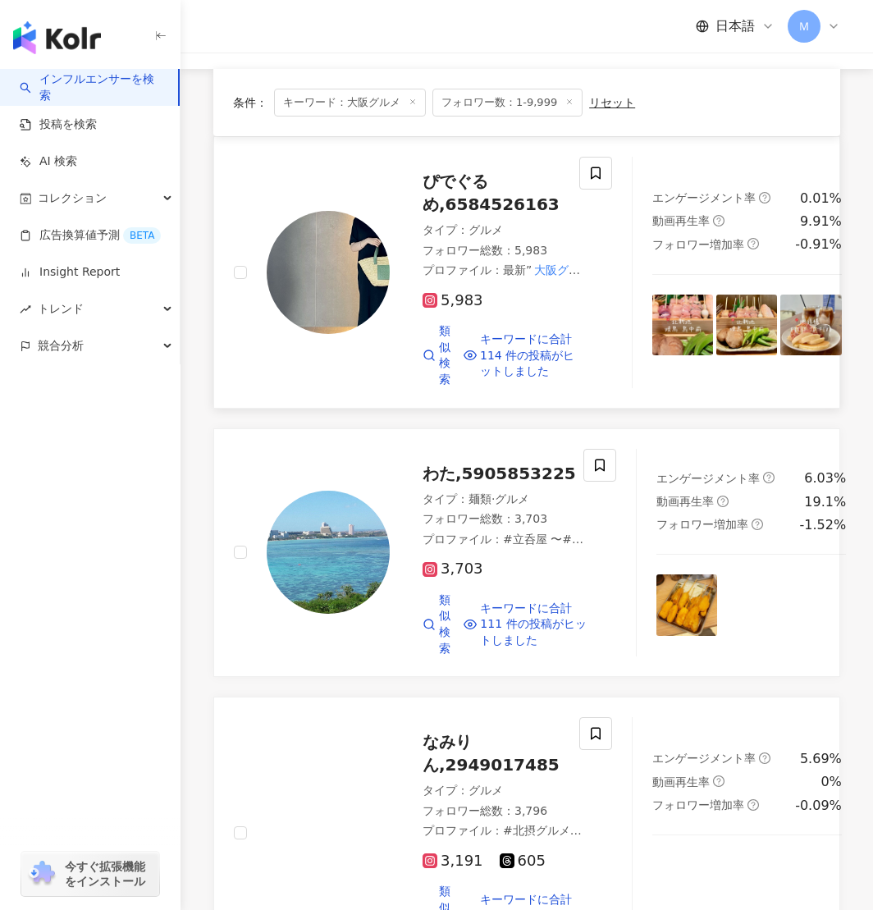
scroll to position [239, 0]
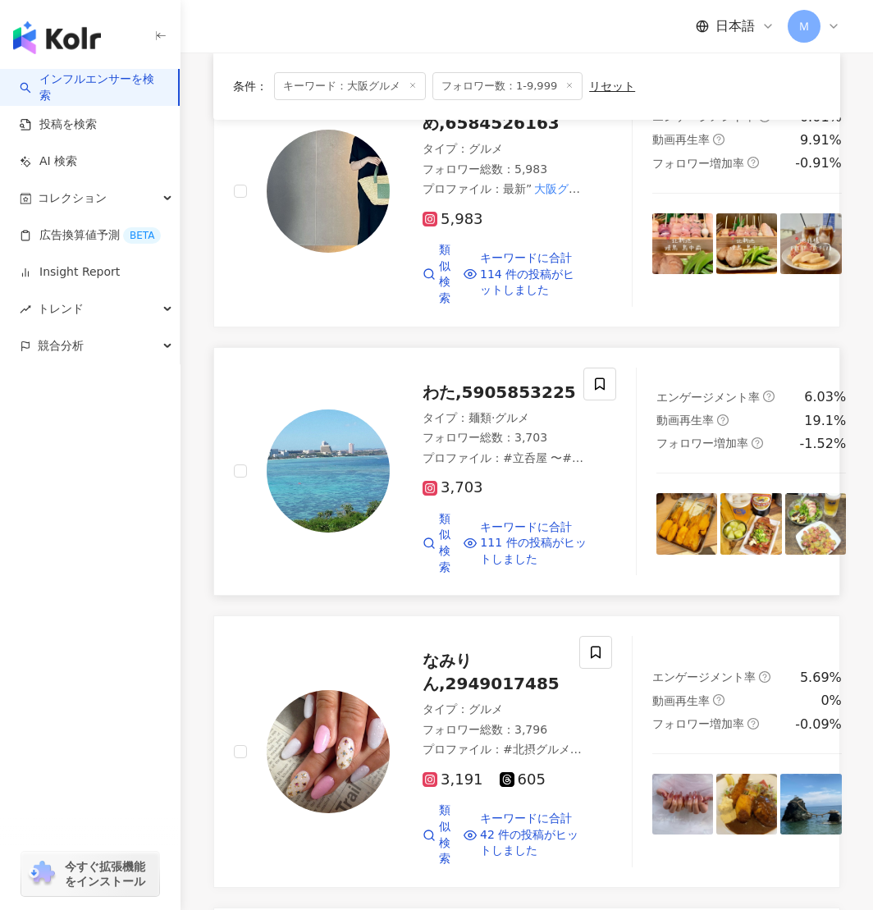
click at [342, 465] on img at bounding box center [328, 471] width 123 height 123
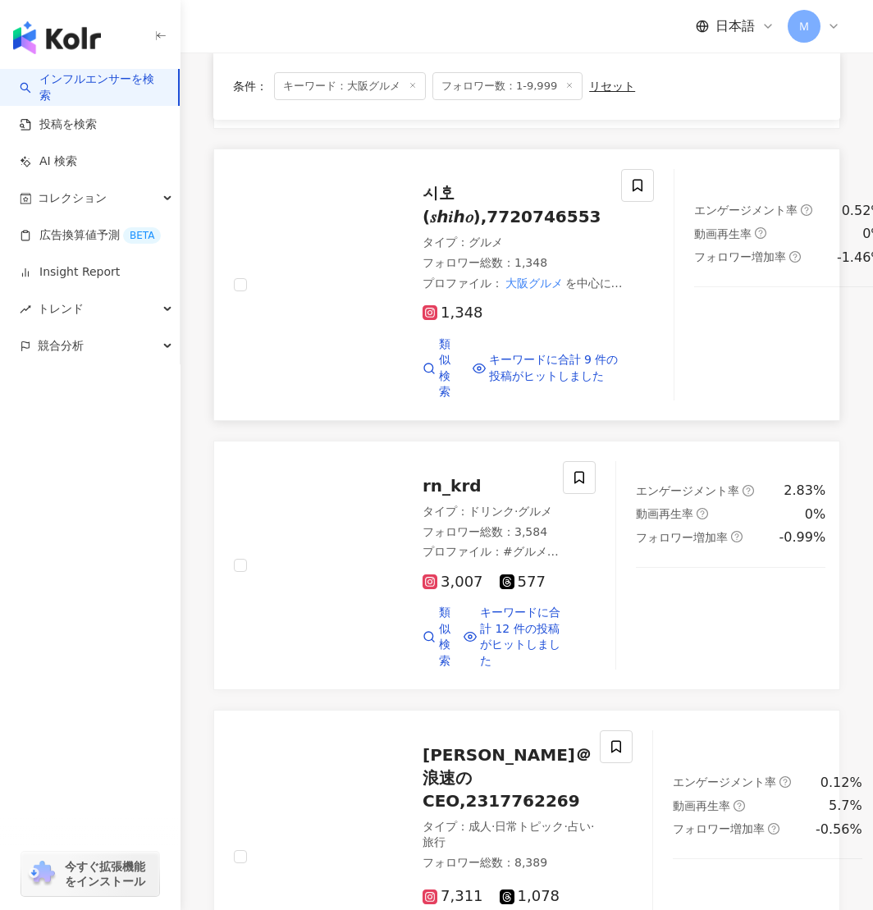
scroll to position [1228, 0]
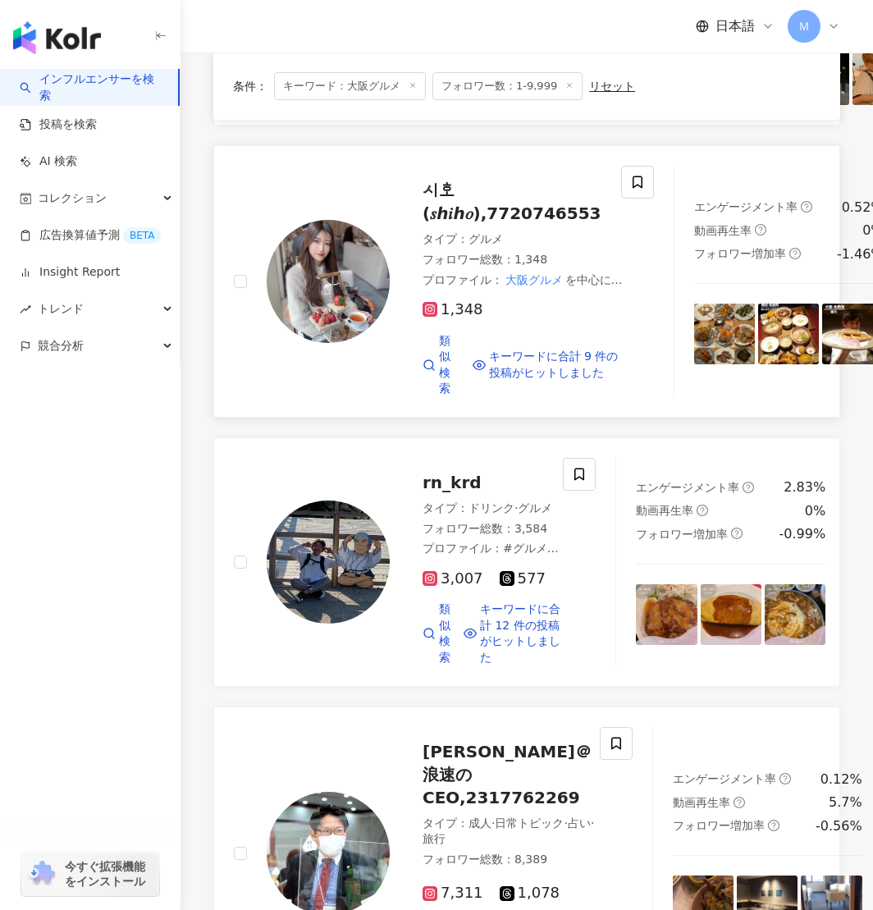
click at [301, 343] on img at bounding box center [328, 281] width 123 height 123
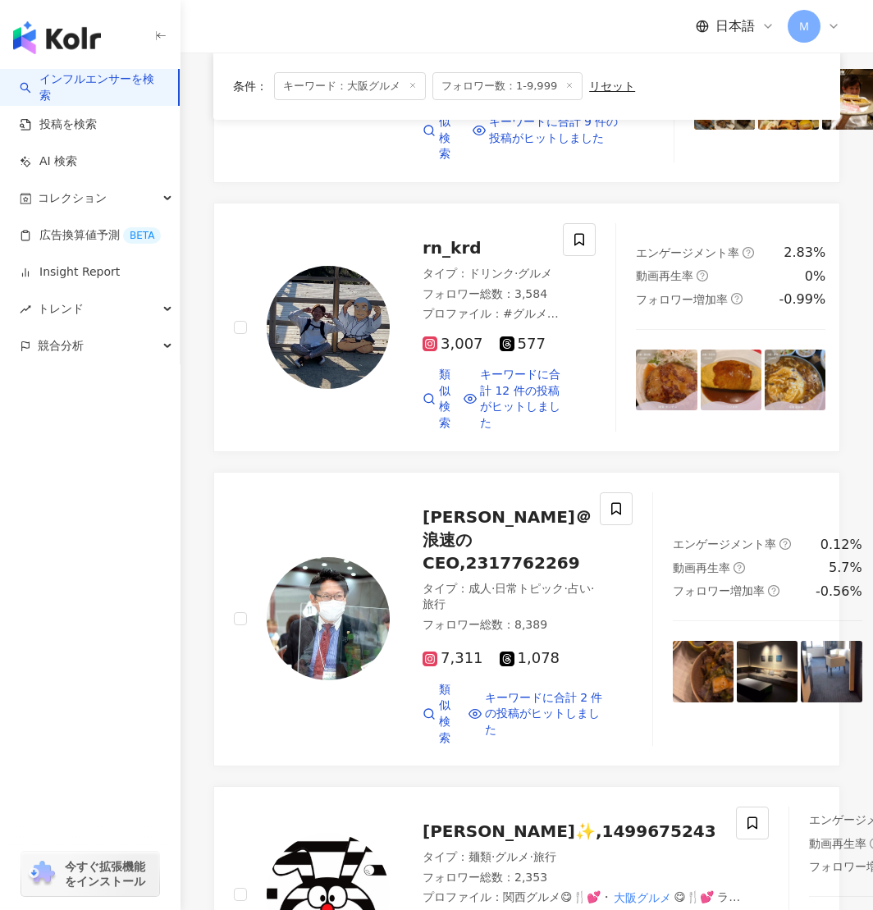
scroll to position [1474, 0]
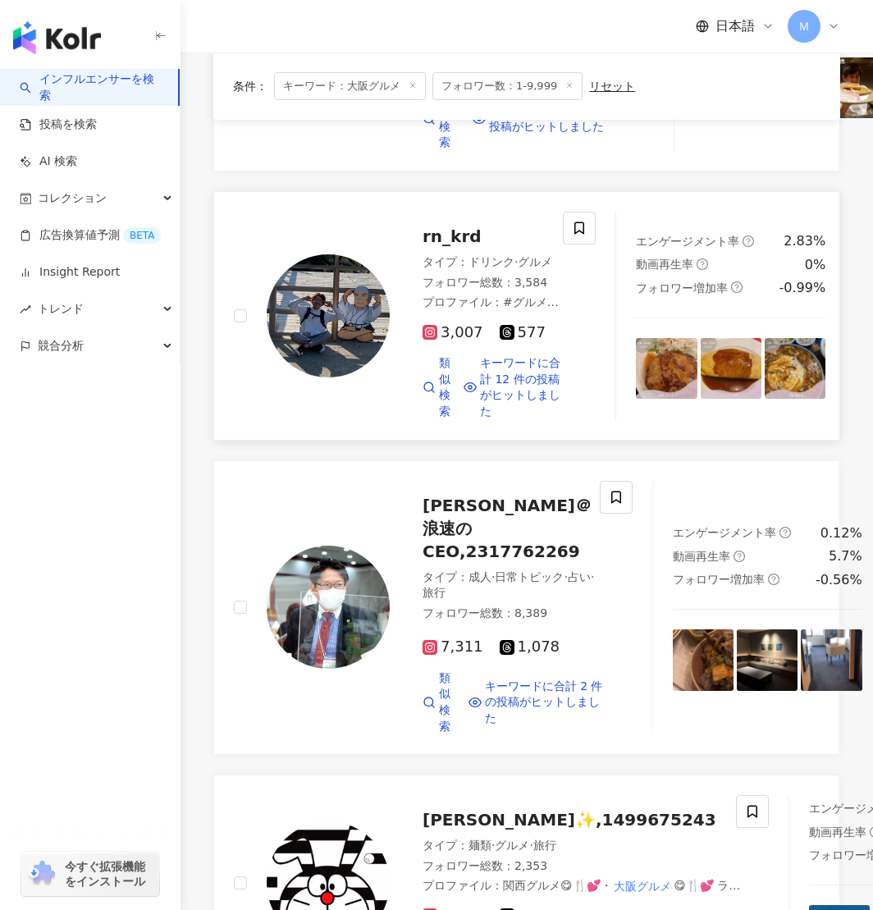
click at [331, 378] on img at bounding box center [328, 315] width 123 height 123
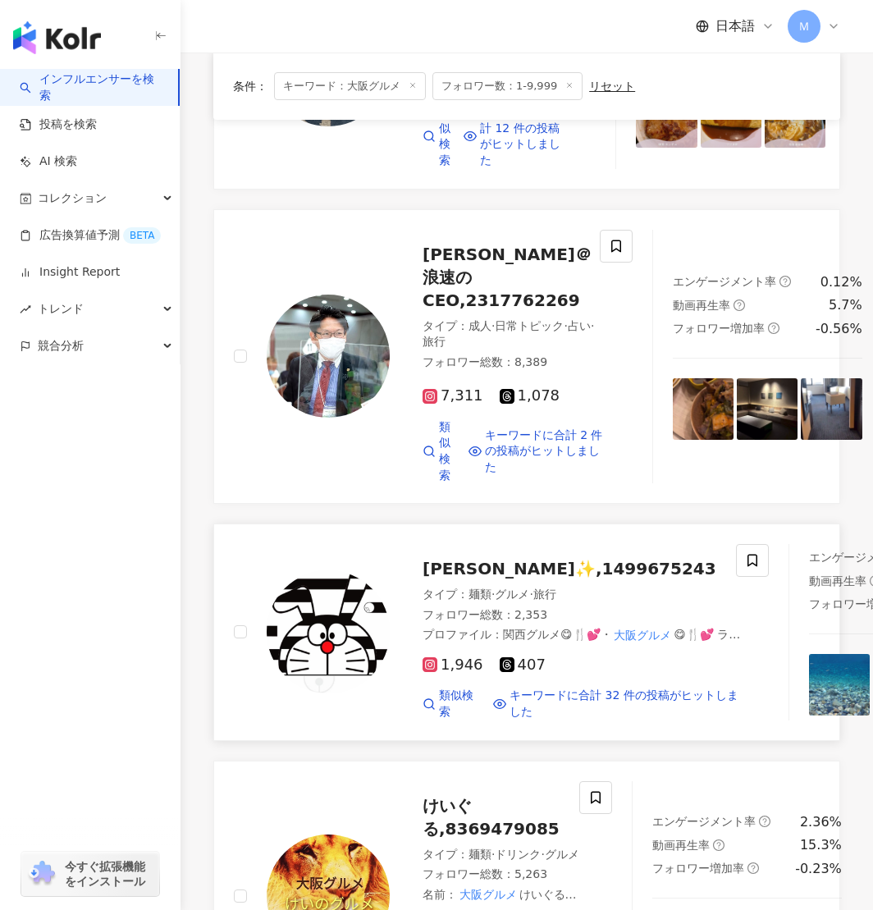
scroll to position [2247, 0]
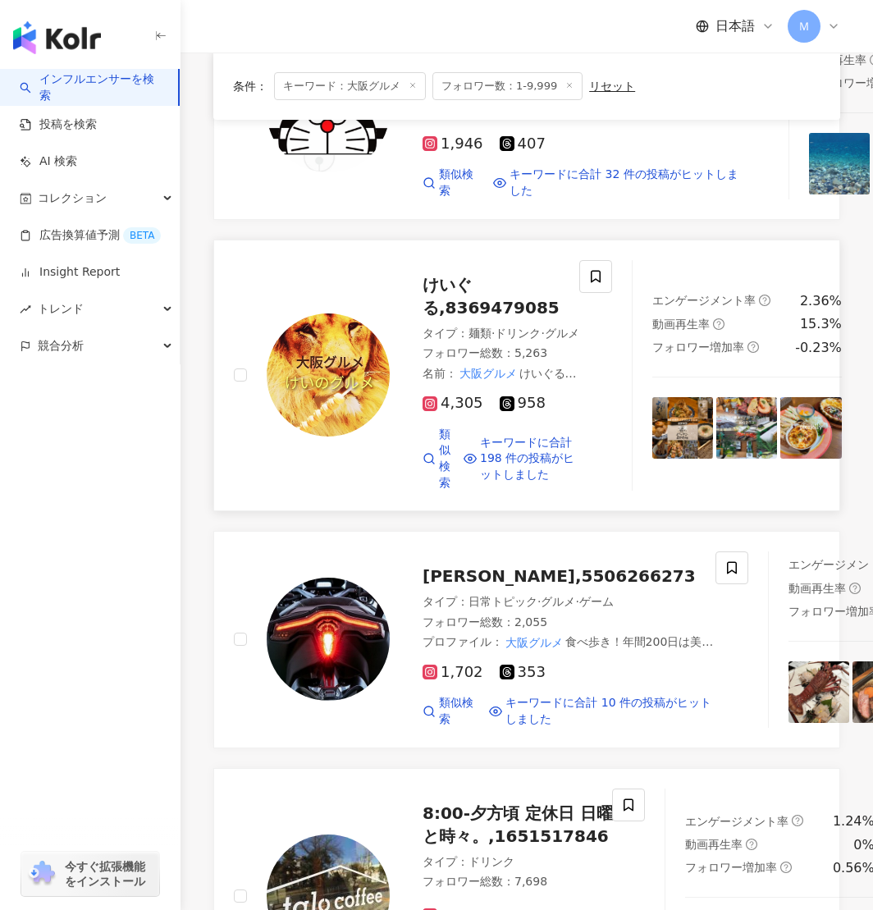
click at [347, 437] on img at bounding box center [328, 375] width 123 height 123
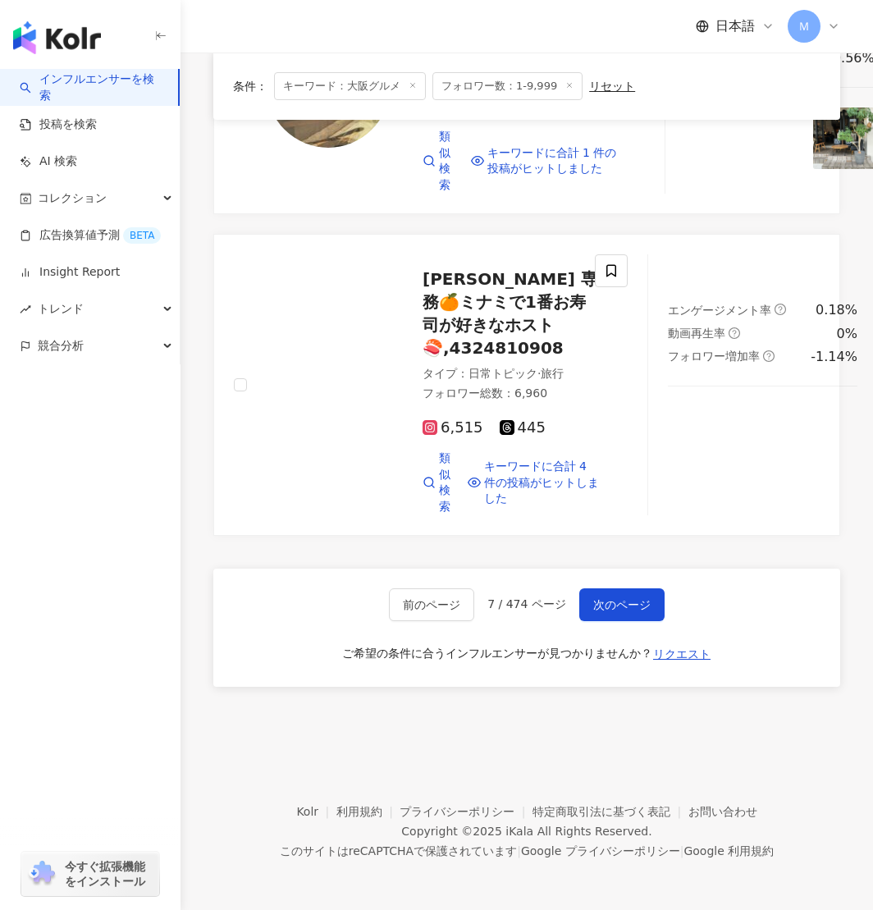
scroll to position [3237, 0]
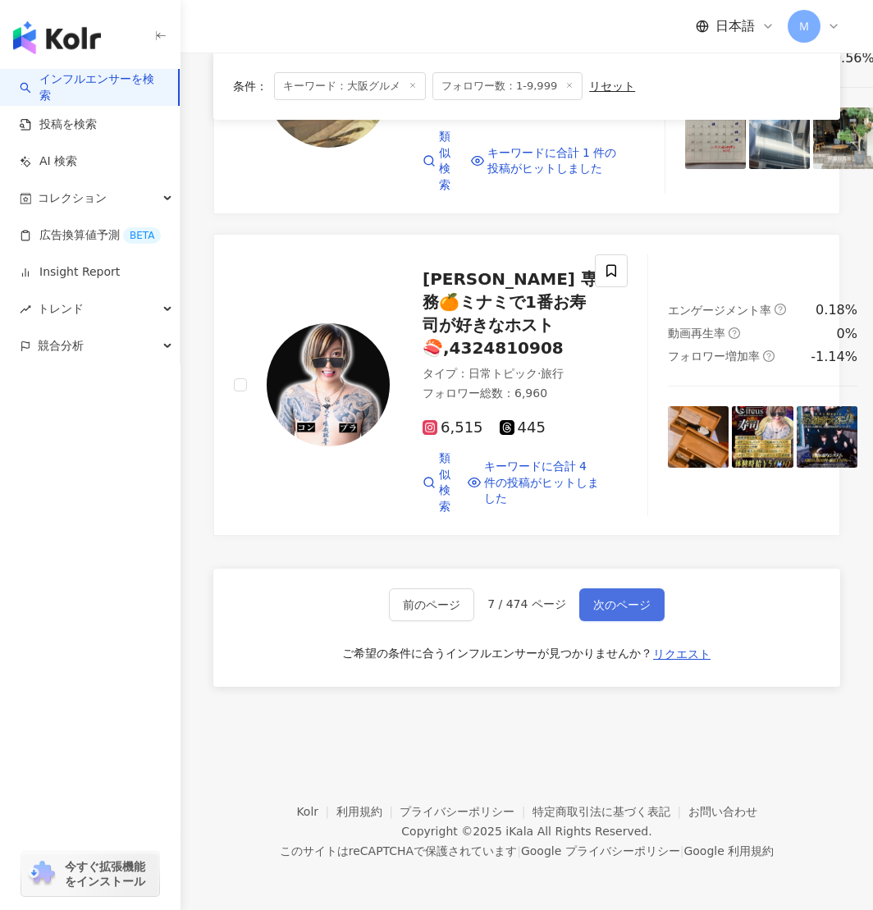
click at [651, 605] on button "次のページ" at bounding box center [622, 605] width 85 height 33
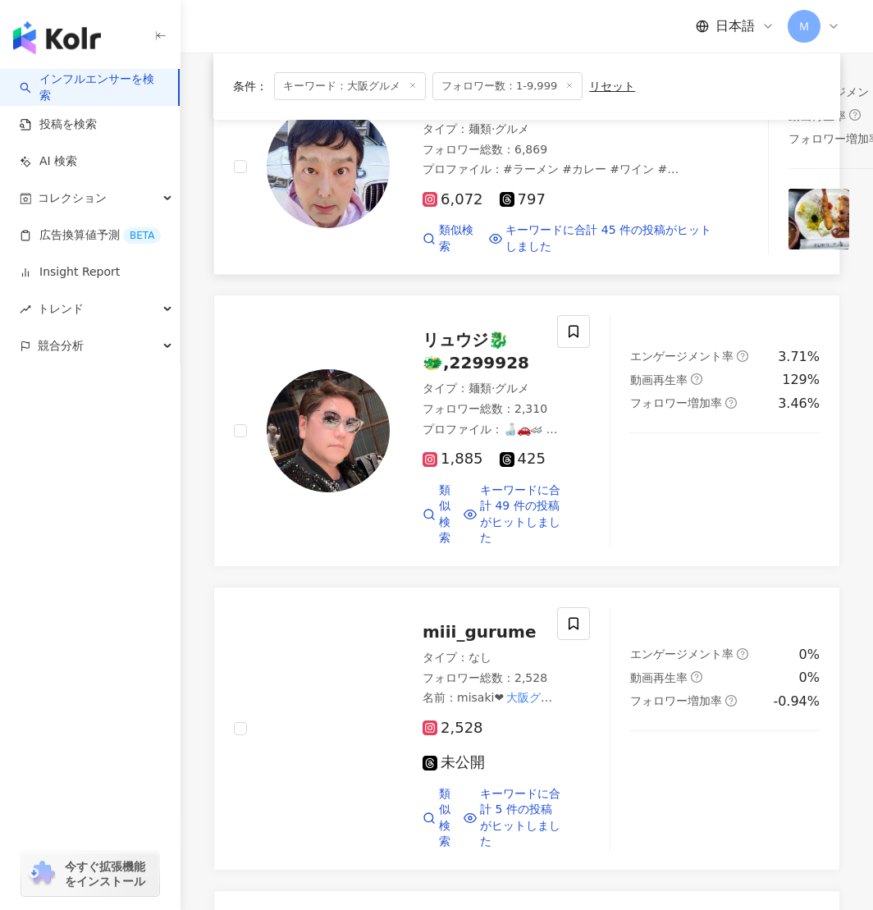
scroll to position [0, 0]
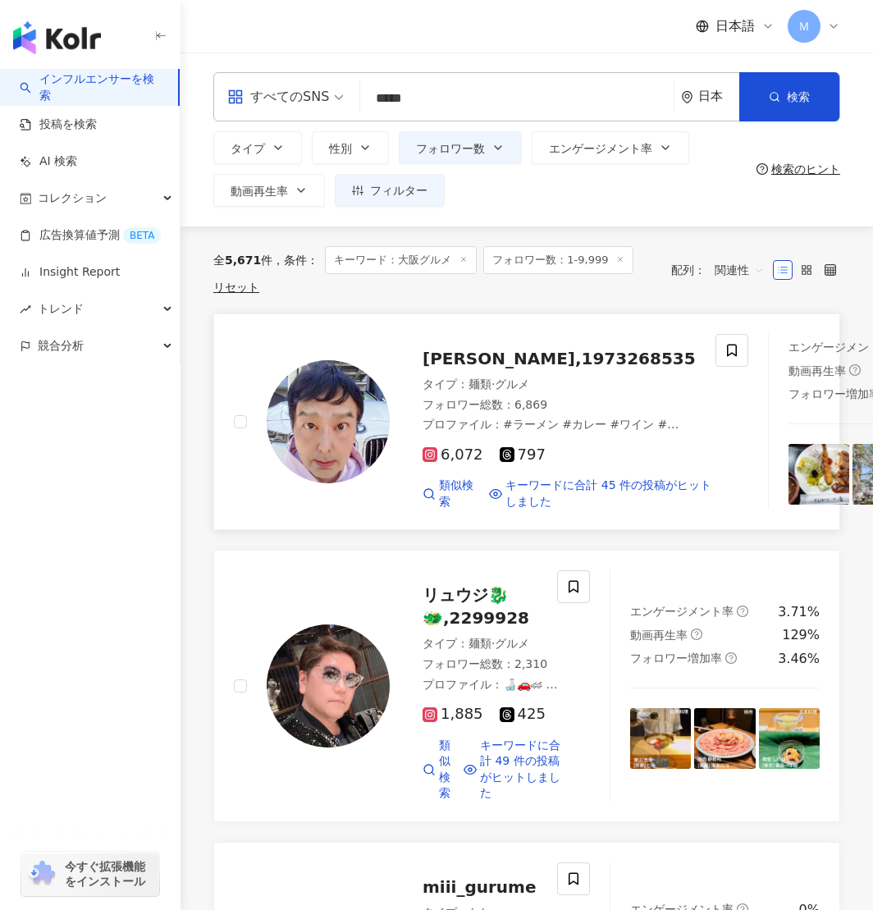
click at [308, 435] on img at bounding box center [328, 421] width 123 height 123
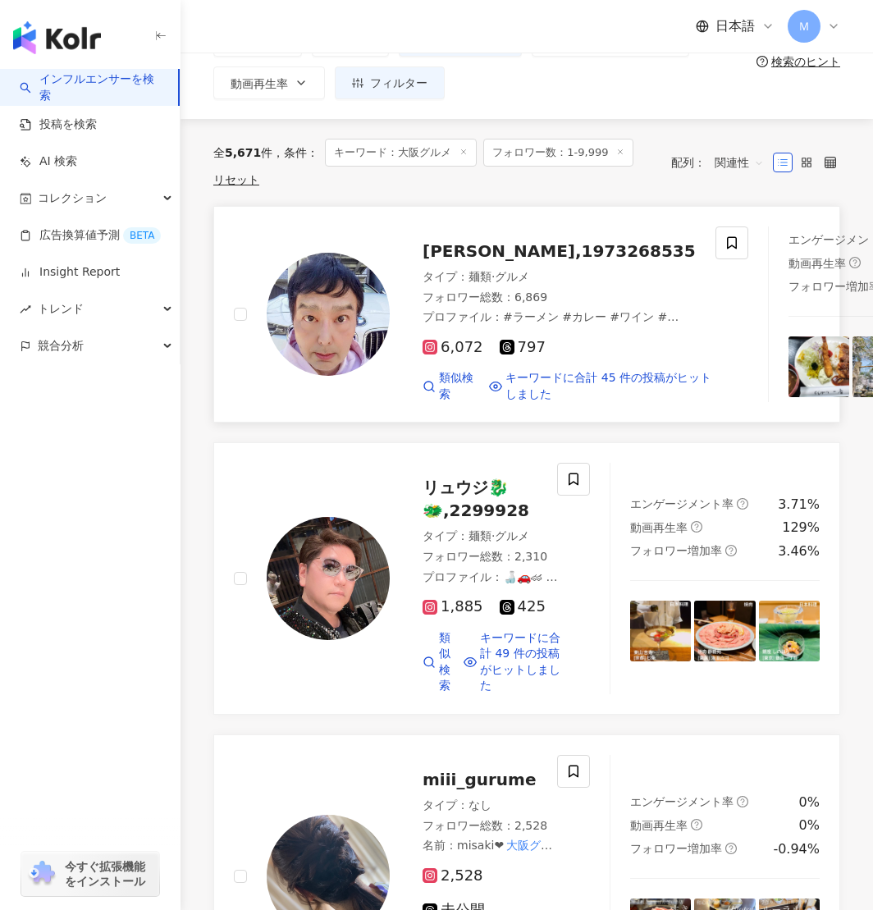
scroll to position [147, 0]
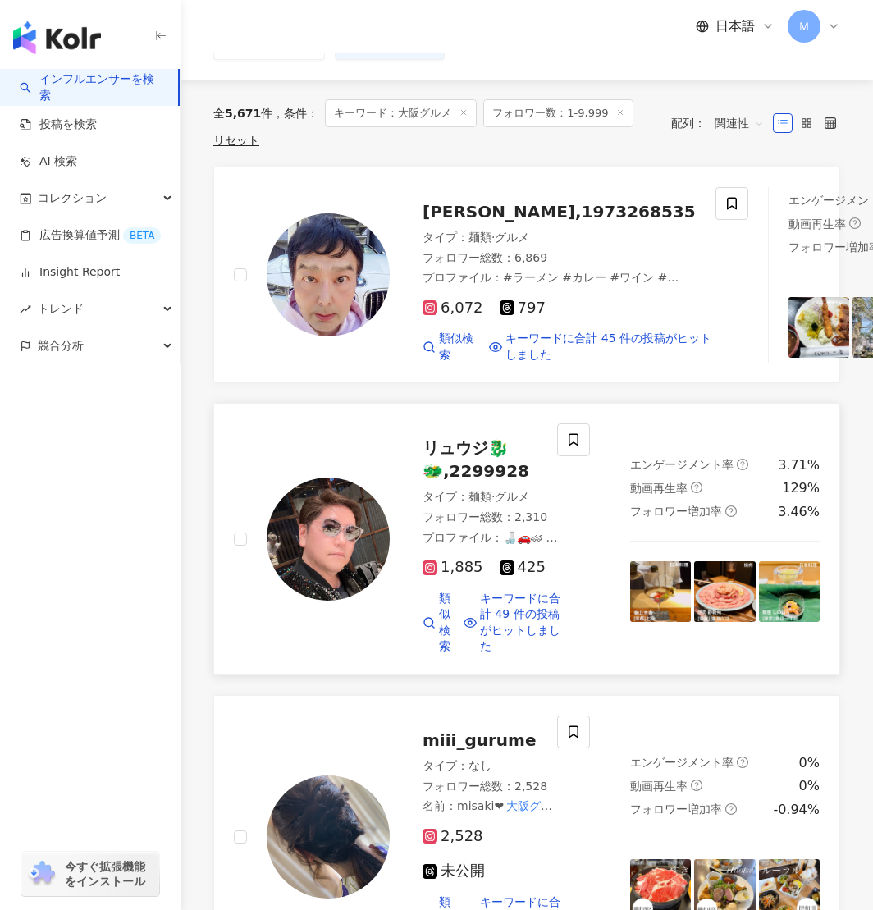
click at [348, 581] on img at bounding box center [328, 539] width 123 height 123
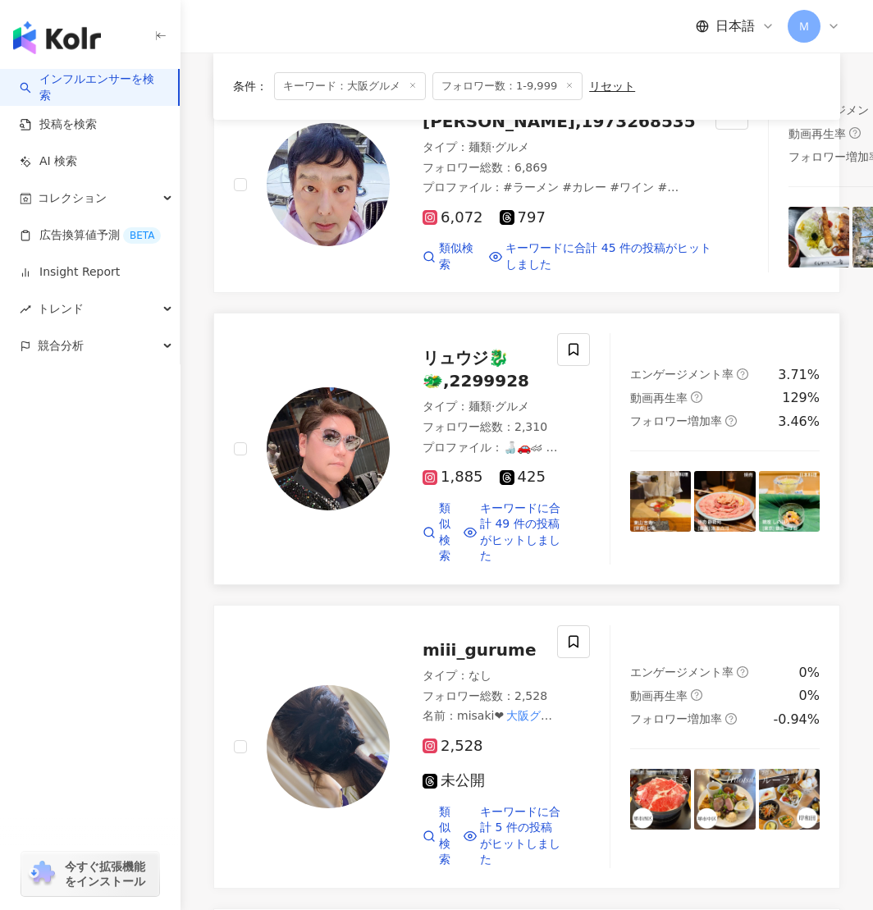
scroll to position [624, 0]
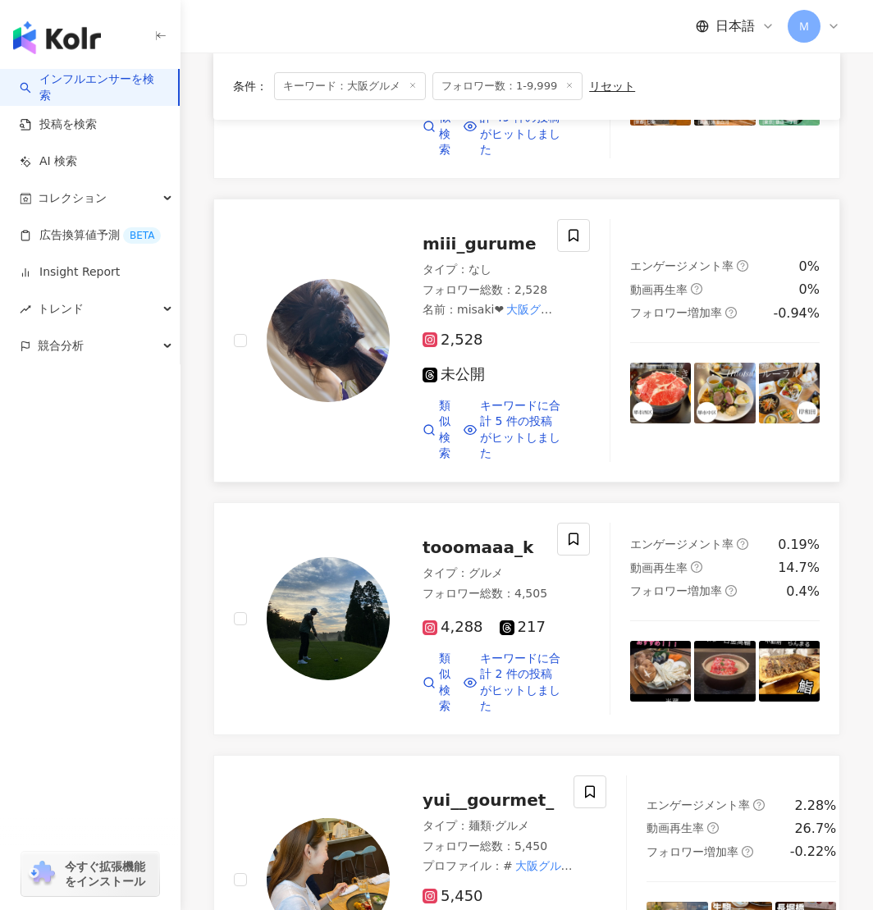
click at [354, 402] on img at bounding box center [328, 340] width 123 height 123
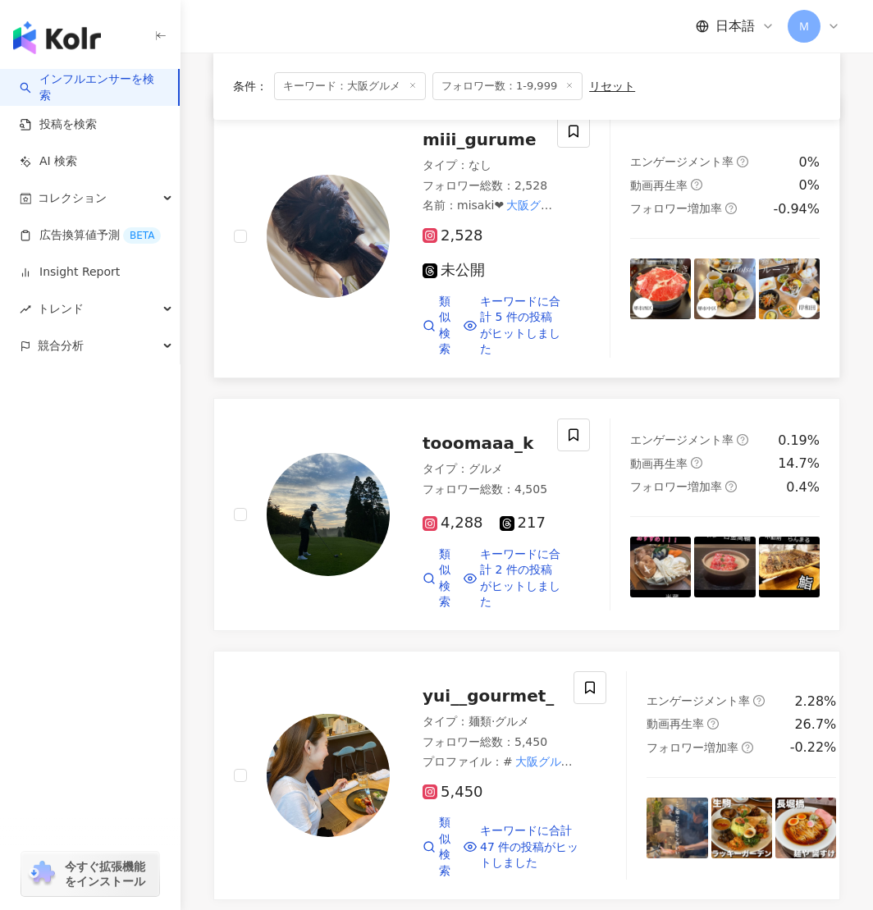
scroll to position [752, 0]
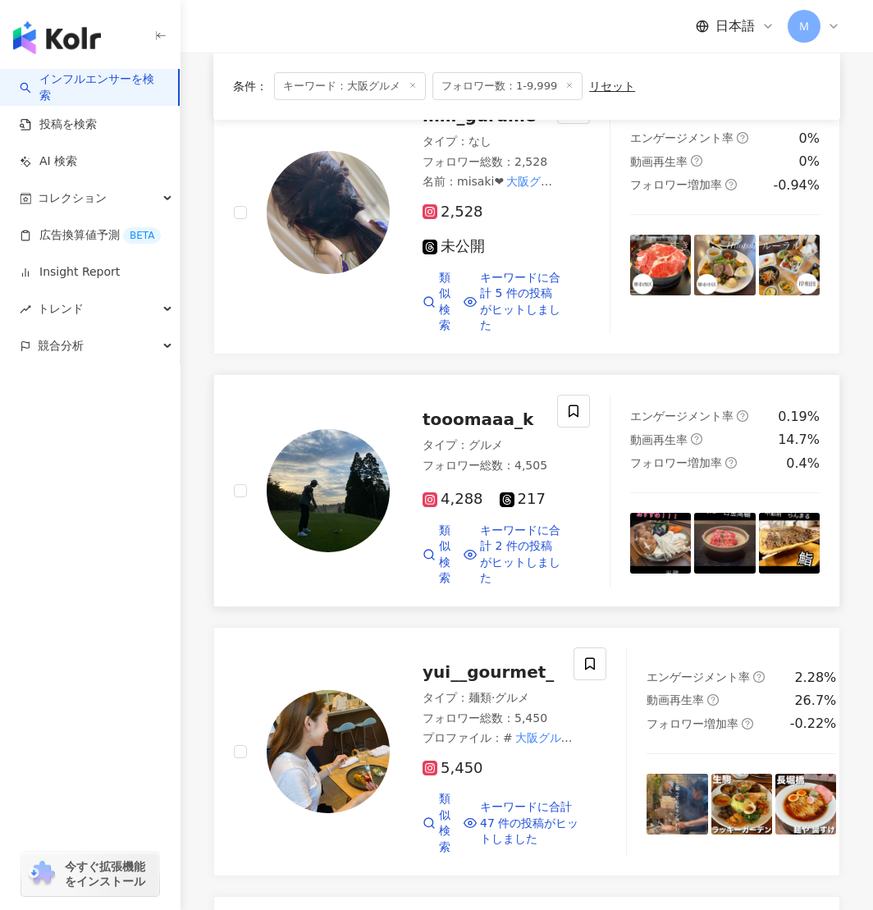
click at [371, 535] on img at bounding box center [328, 490] width 123 height 123
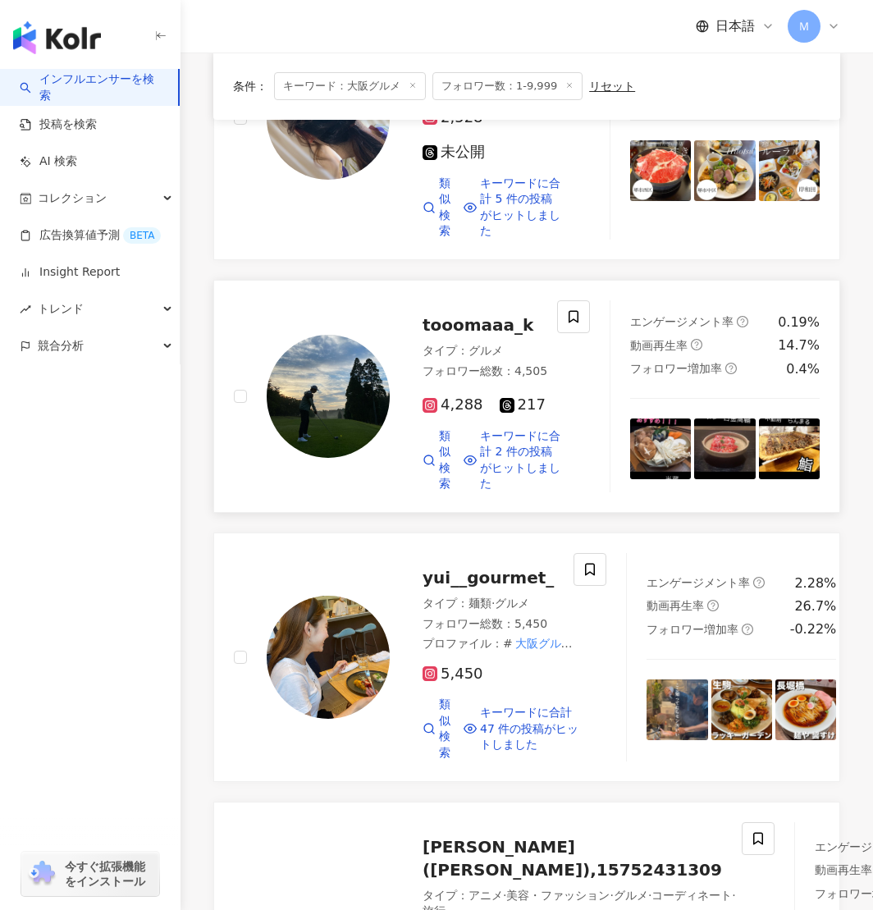
scroll to position [876, 0]
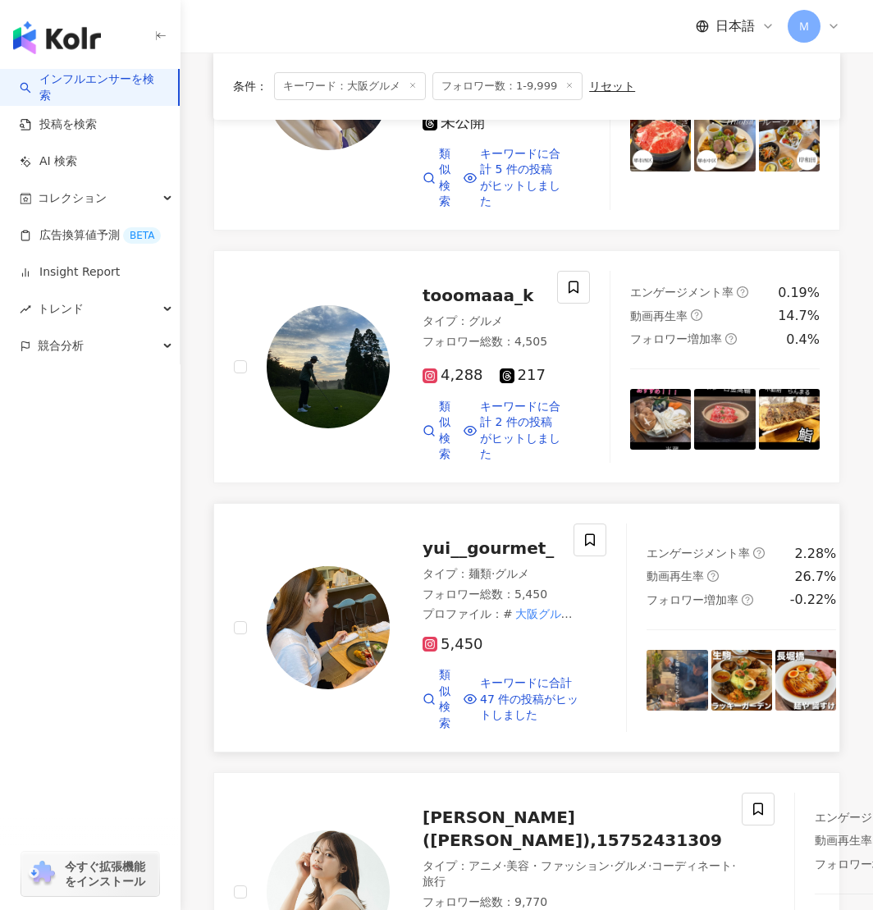
click at [333, 658] on img at bounding box center [328, 627] width 123 height 123
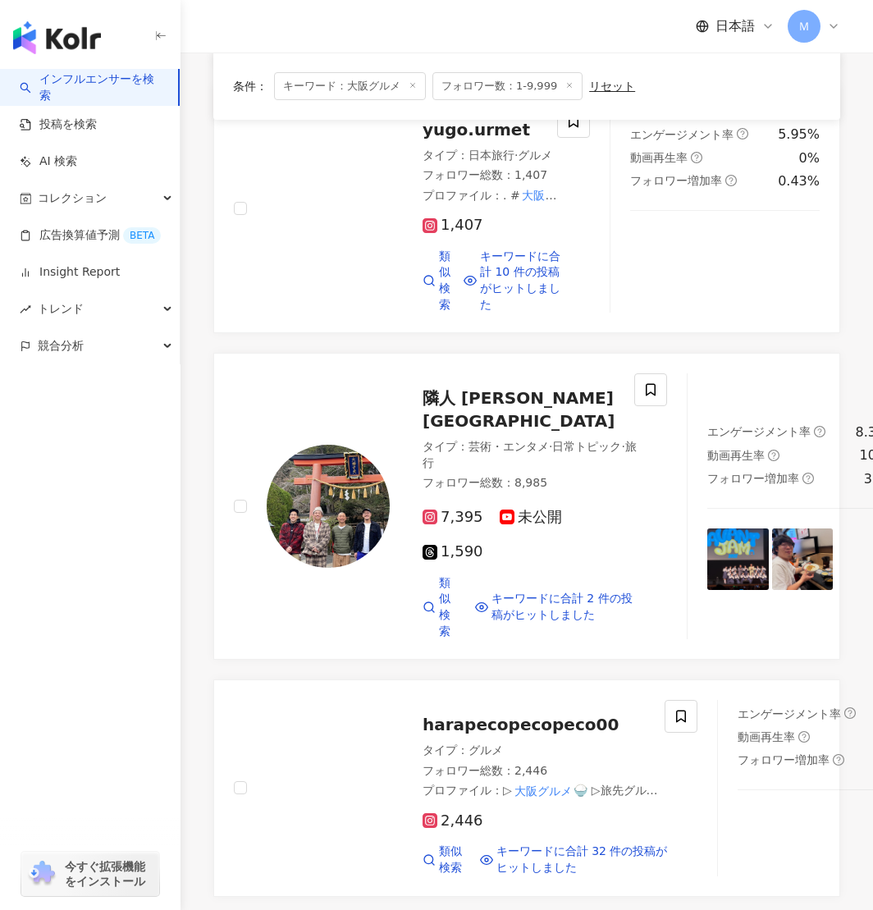
scroll to position [2079, 0]
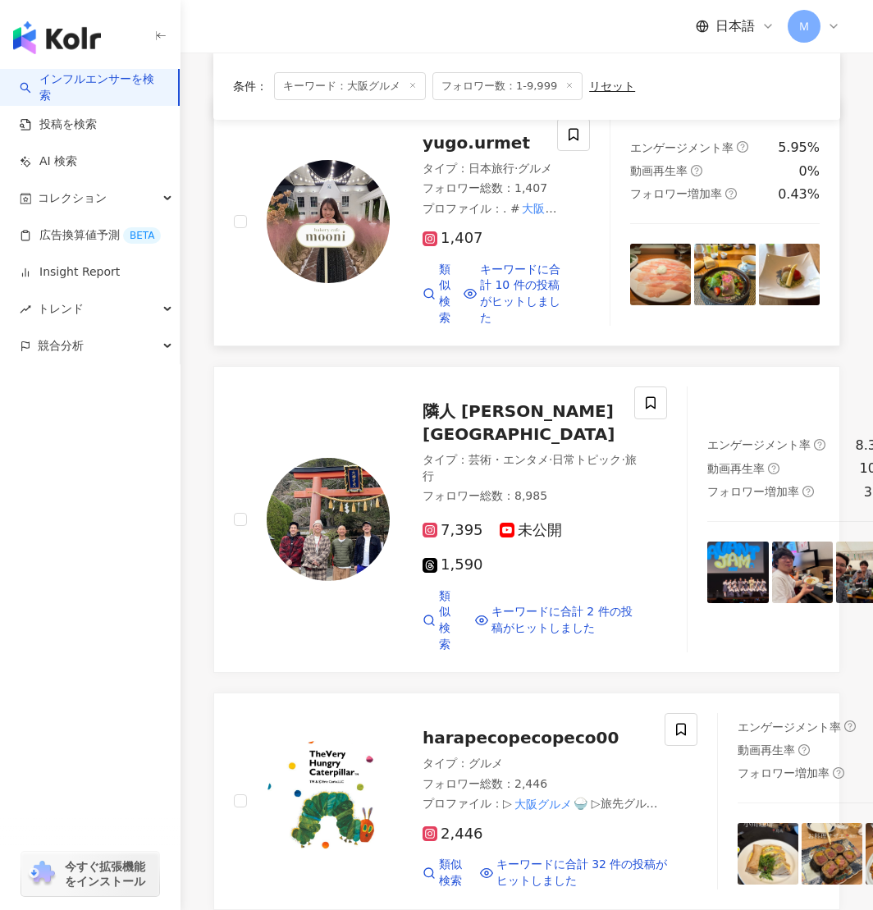
click at [337, 283] on img at bounding box center [328, 221] width 123 height 123
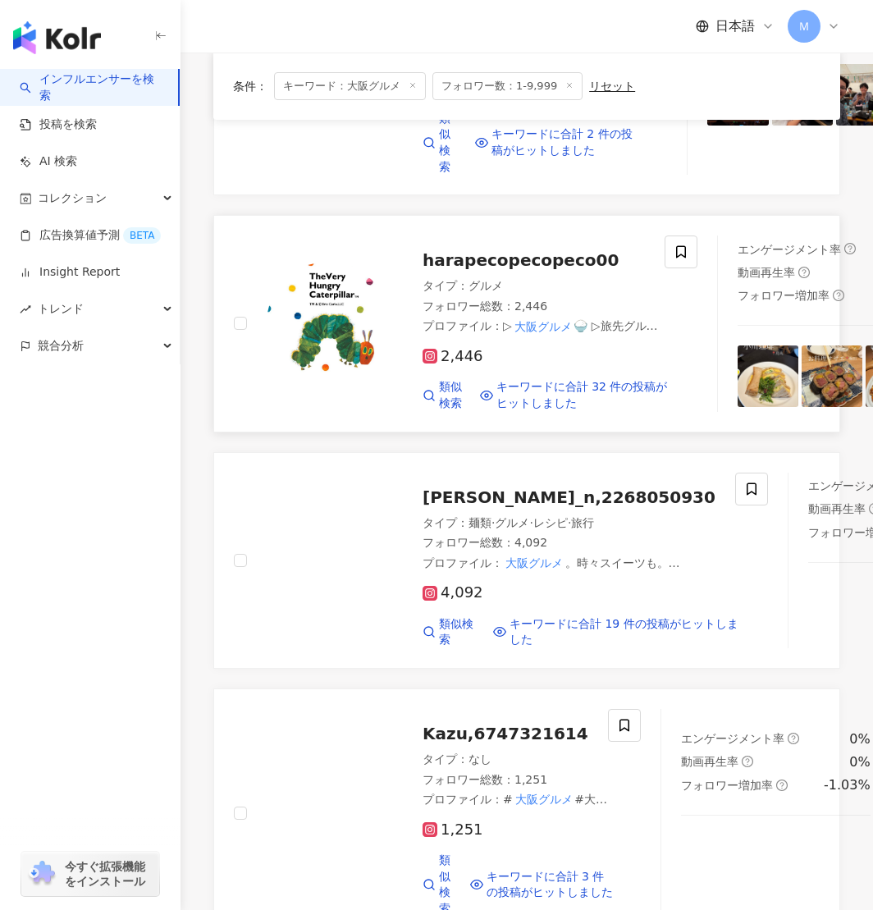
scroll to position [2558, 0]
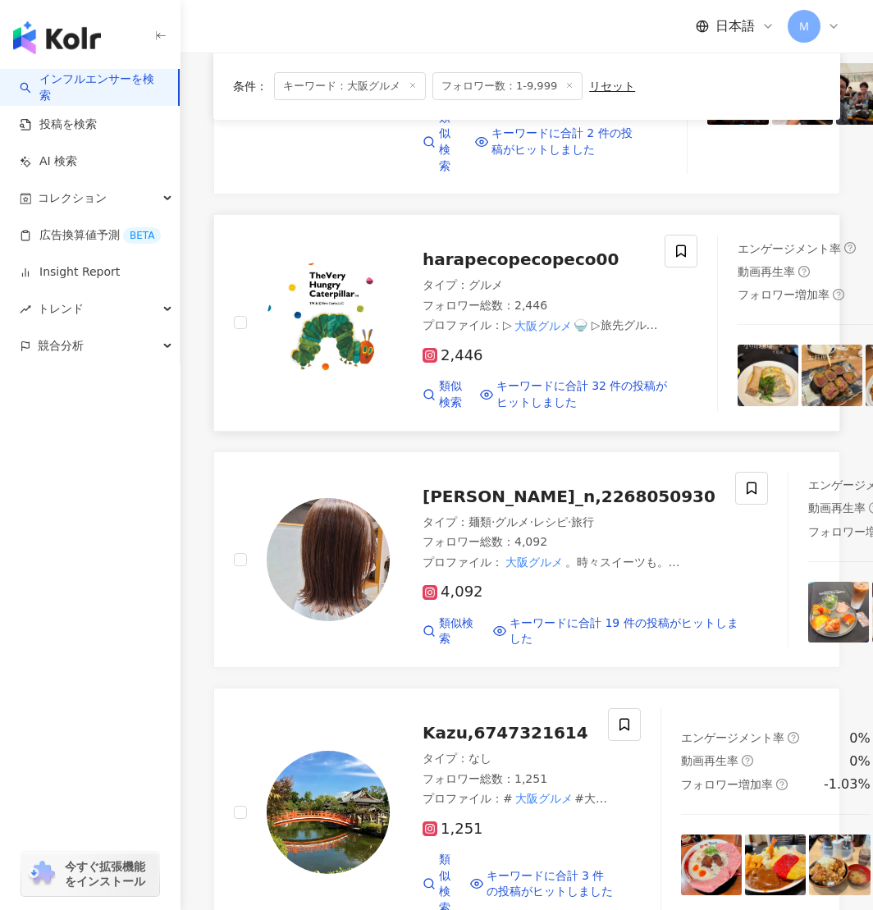
click at [322, 384] on img at bounding box center [328, 322] width 123 height 123
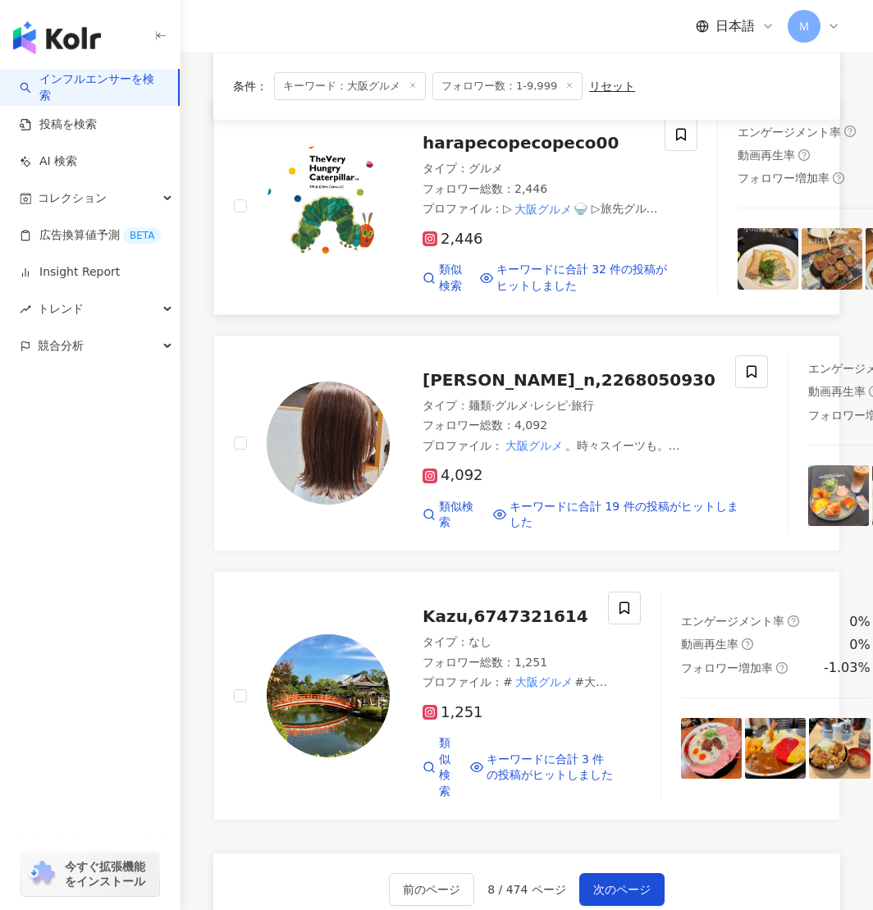
scroll to position [2718, 0]
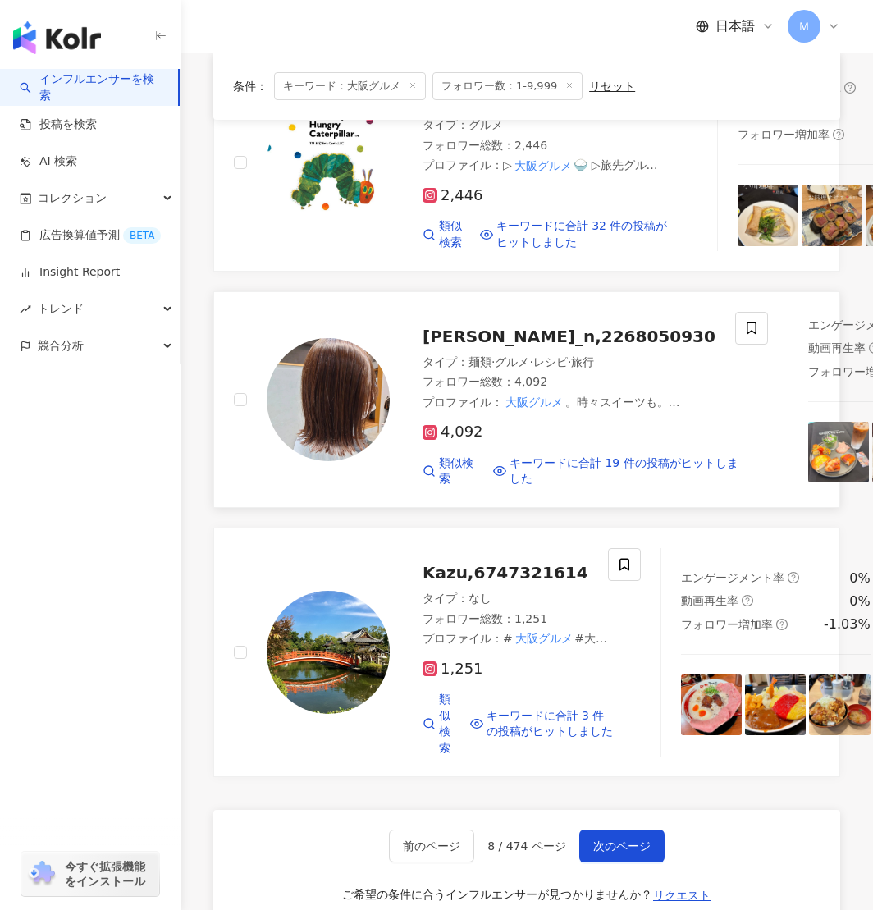
click at [347, 461] on img at bounding box center [328, 399] width 123 height 123
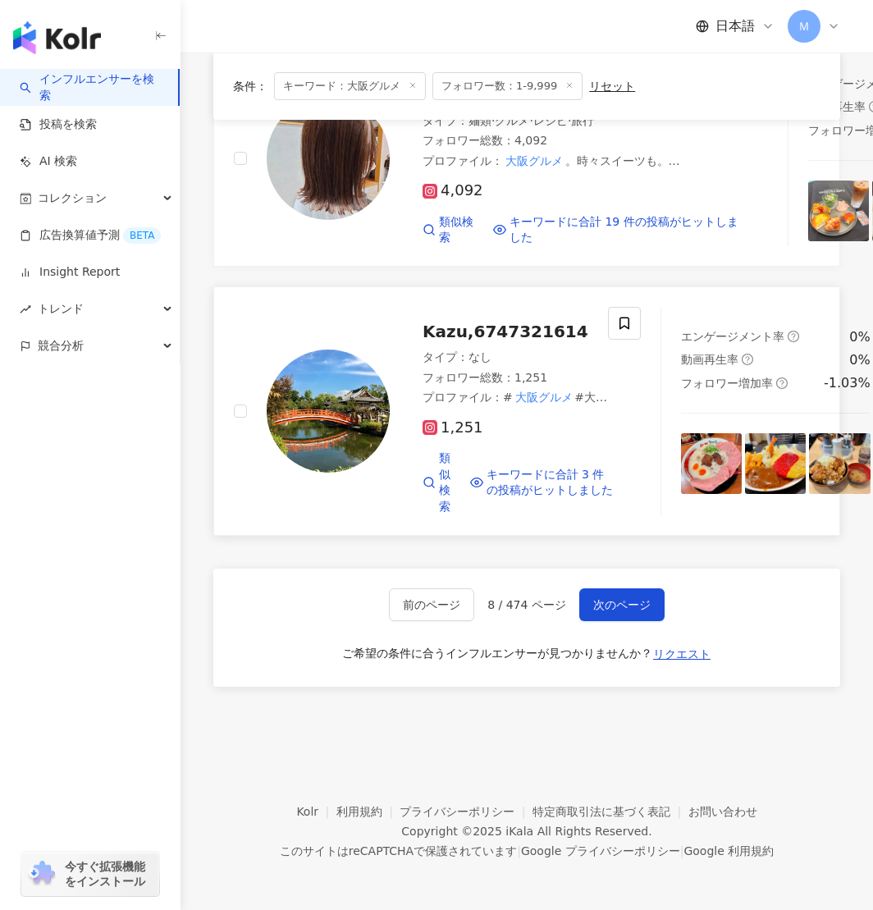
click at [336, 473] on img at bounding box center [328, 411] width 123 height 123
click at [647, 621] on button "次のページ" at bounding box center [622, 605] width 85 height 33
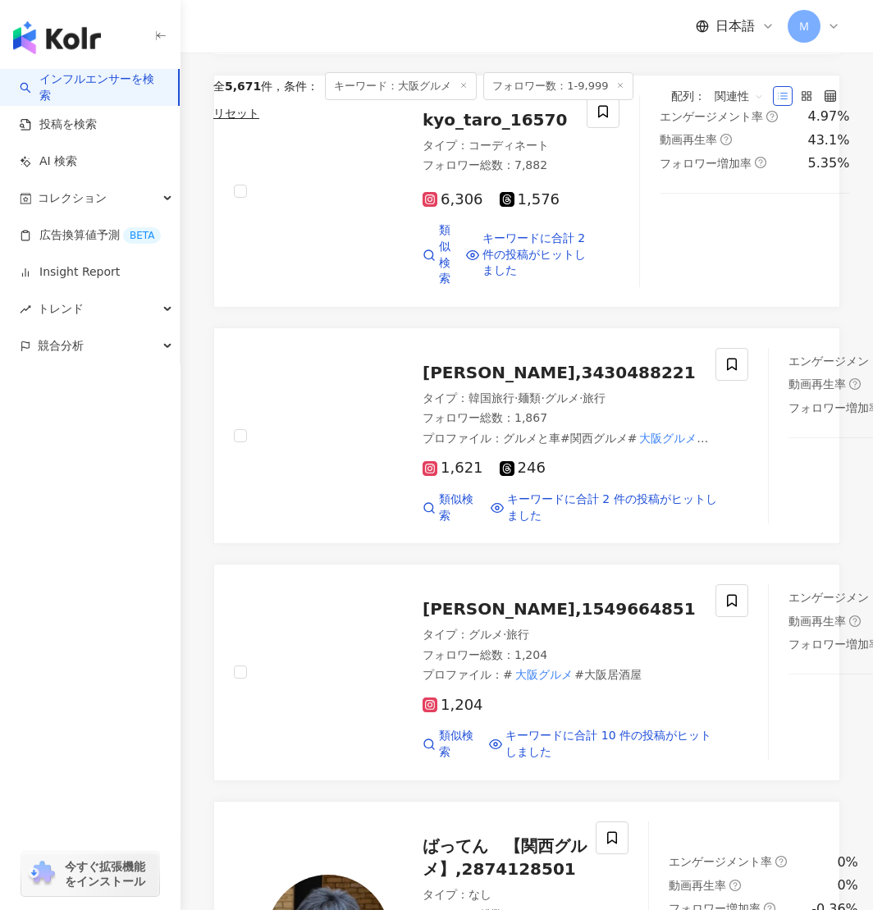
scroll to position [0, 0]
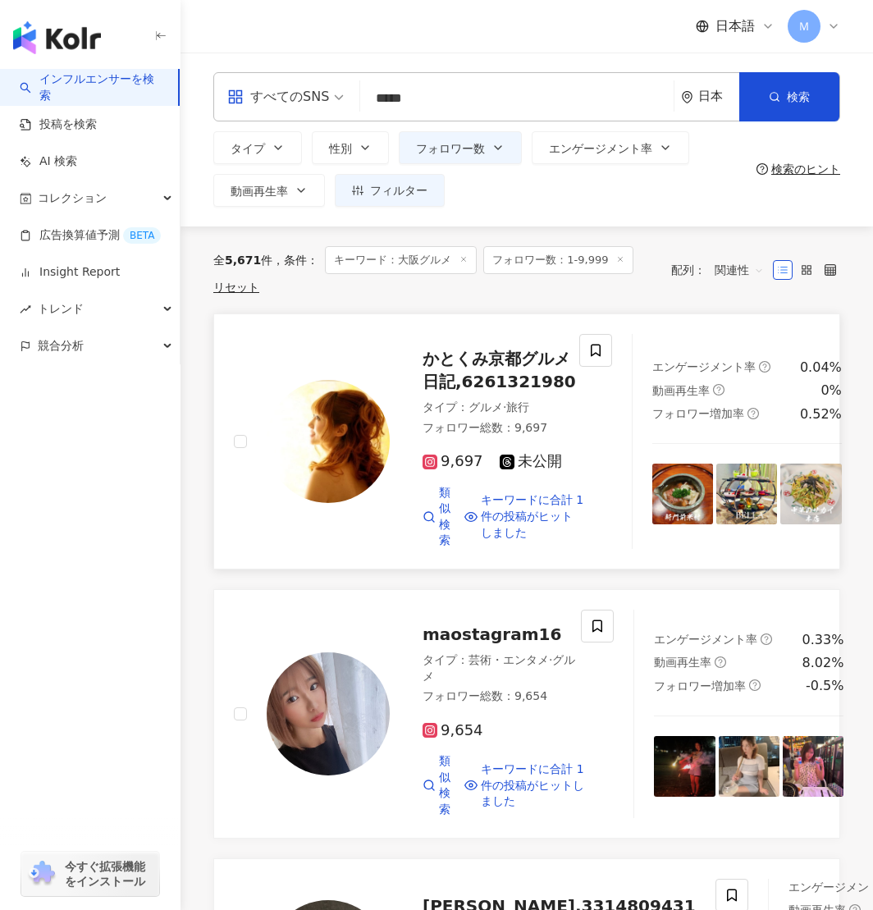
click at [341, 464] on img at bounding box center [328, 441] width 123 height 123
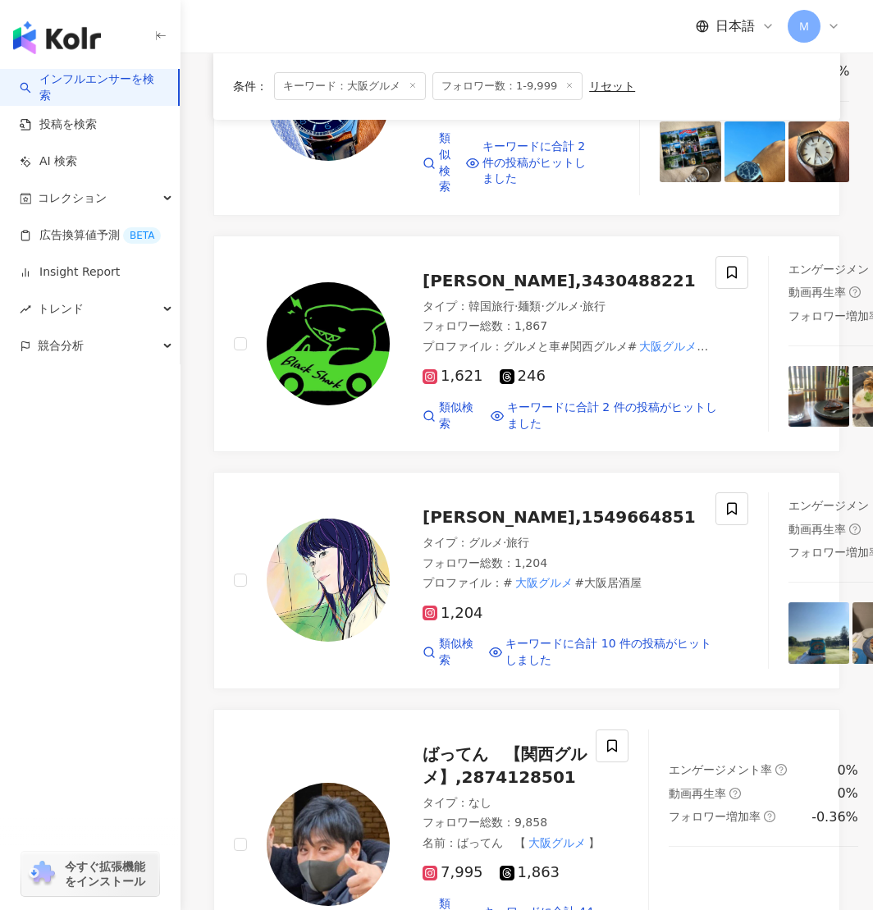
scroll to position [1767, 0]
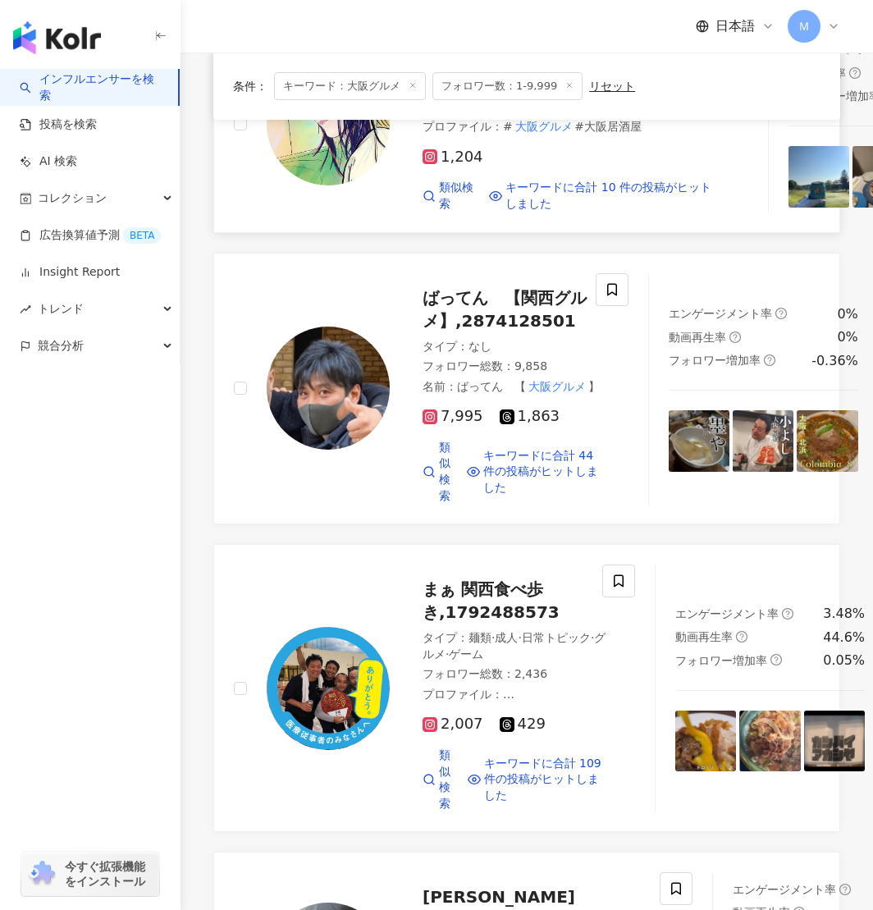
click at [351, 186] on img at bounding box center [328, 123] width 123 height 123
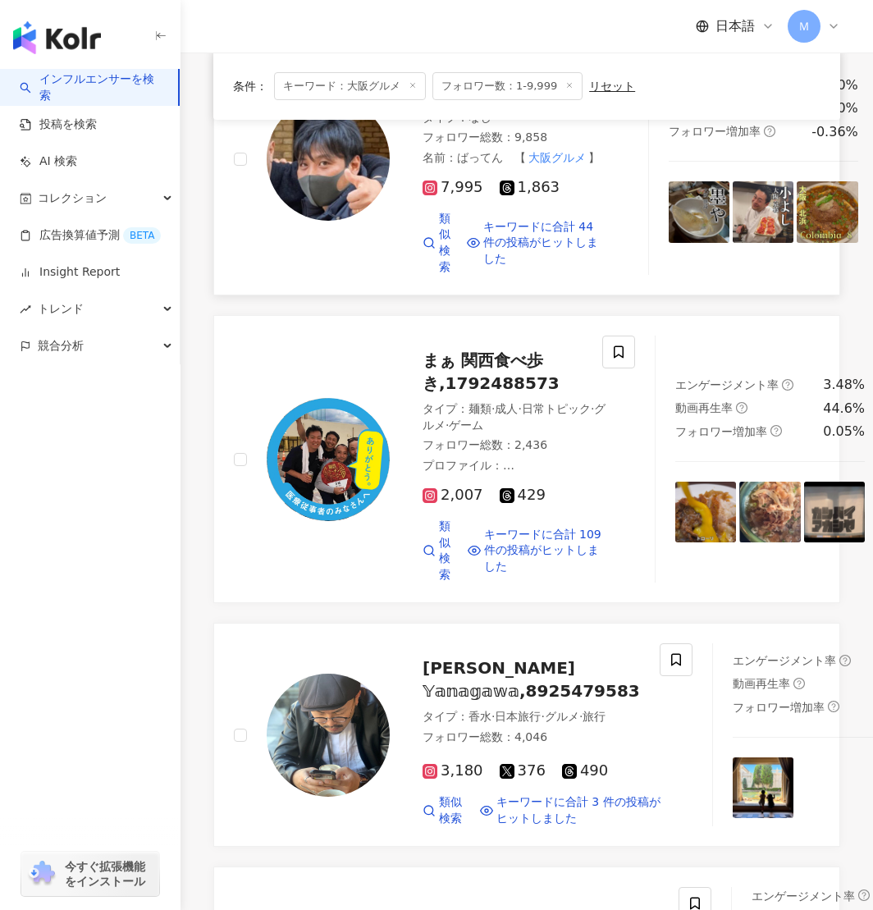
scroll to position [2036, 0]
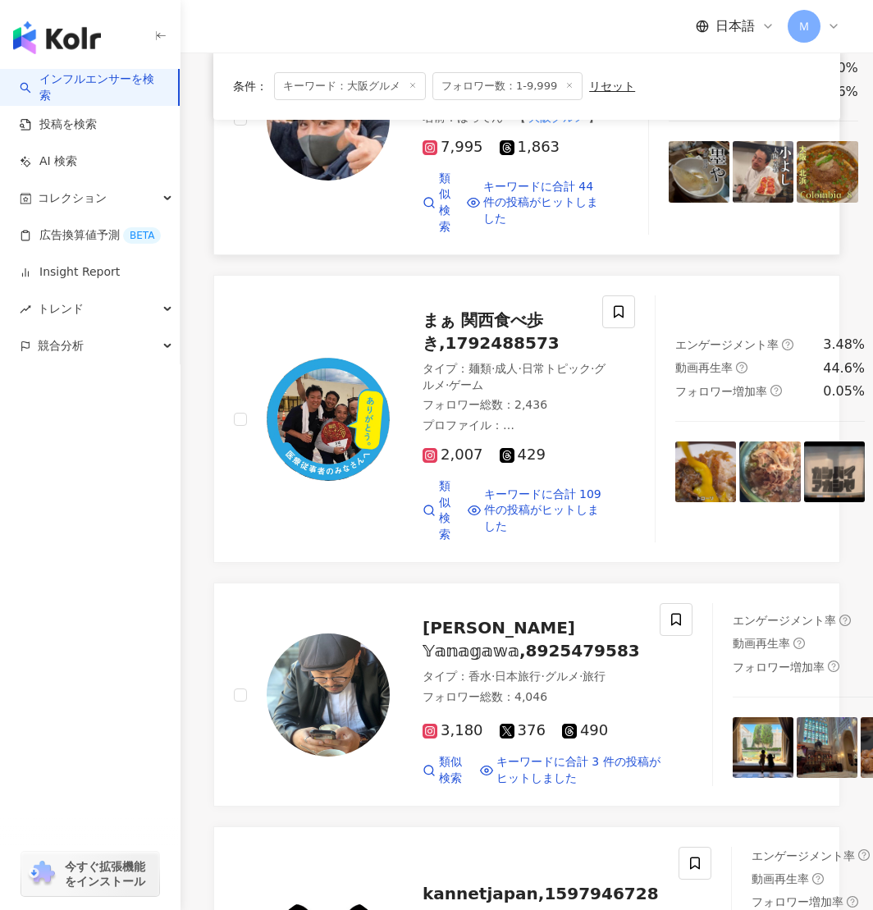
click at [303, 181] on img at bounding box center [328, 118] width 123 height 123
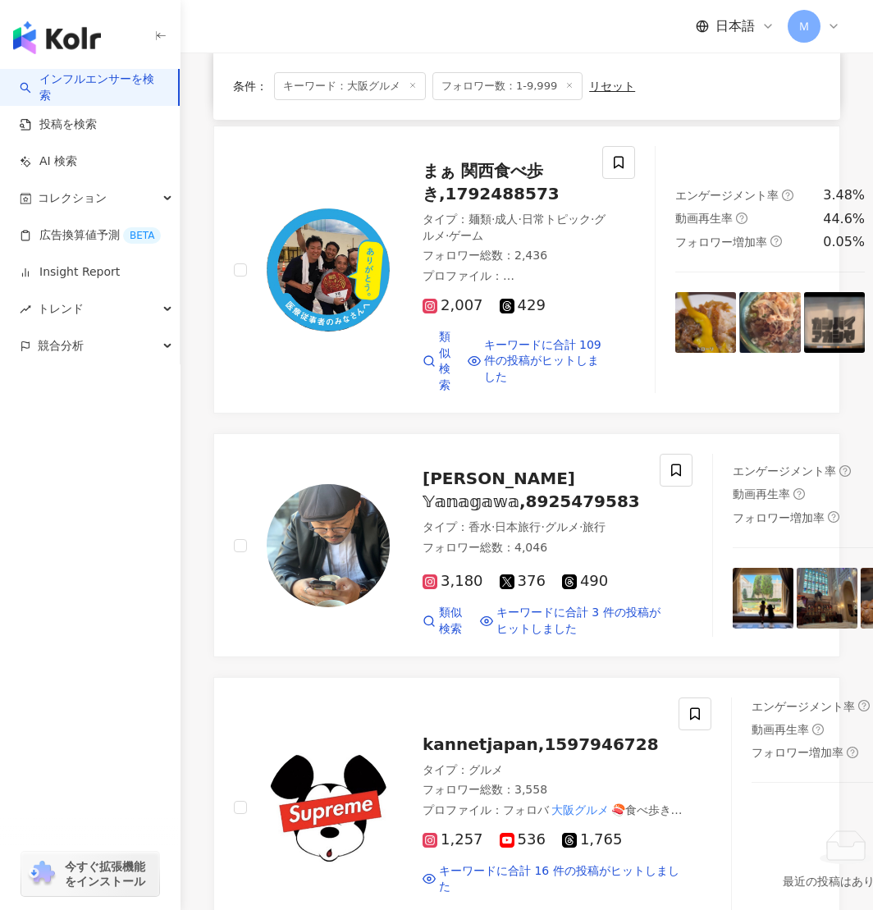
scroll to position [2186, 0]
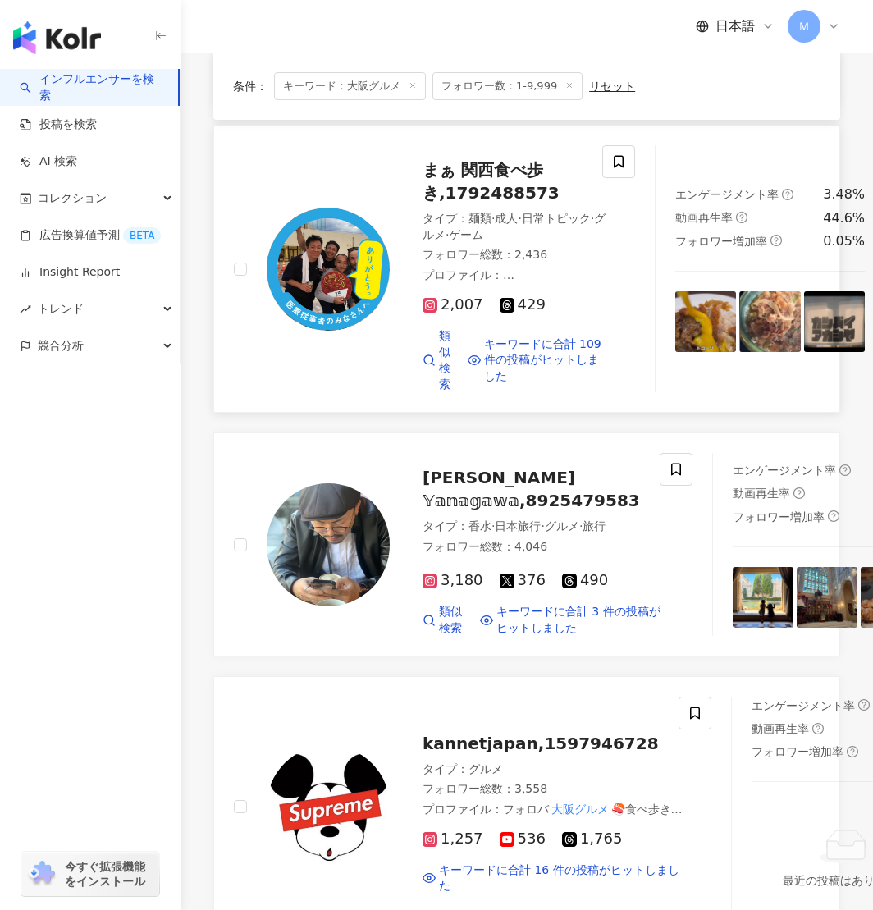
click at [309, 331] on img at bounding box center [328, 269] width 123 height 123
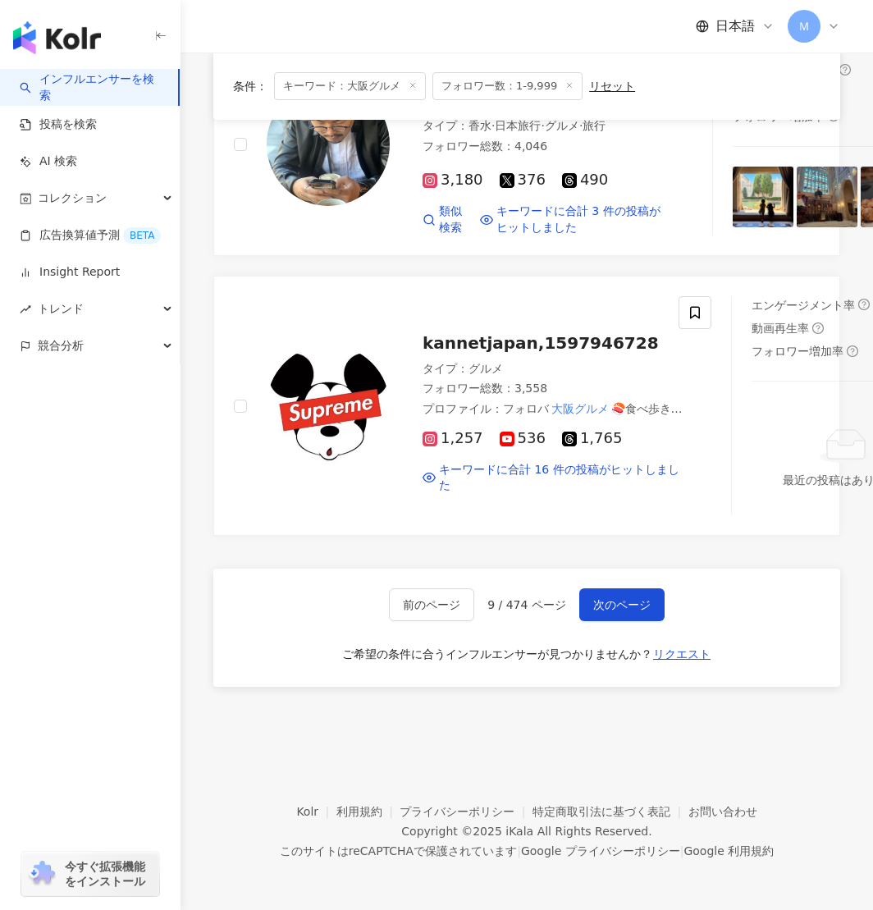
scroll to position [2860, 0]
click at [624, 600] on span "次のページ" at bounding box center [622, 604] width 57 height 13
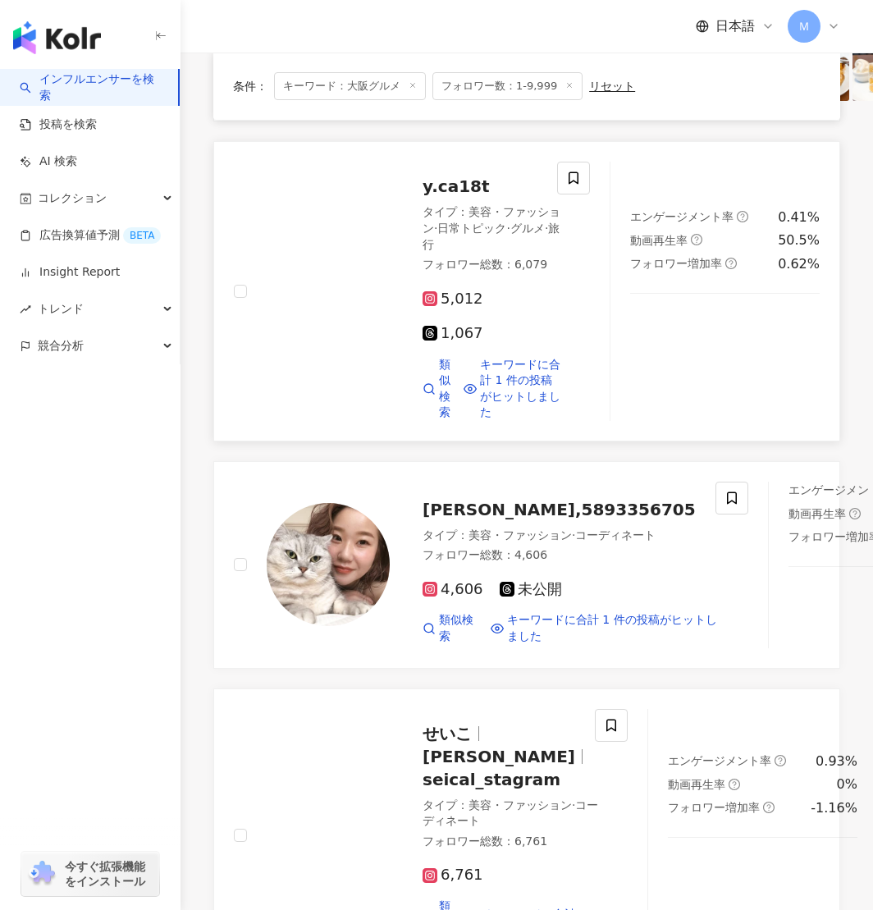
scroll to position [0, 0]
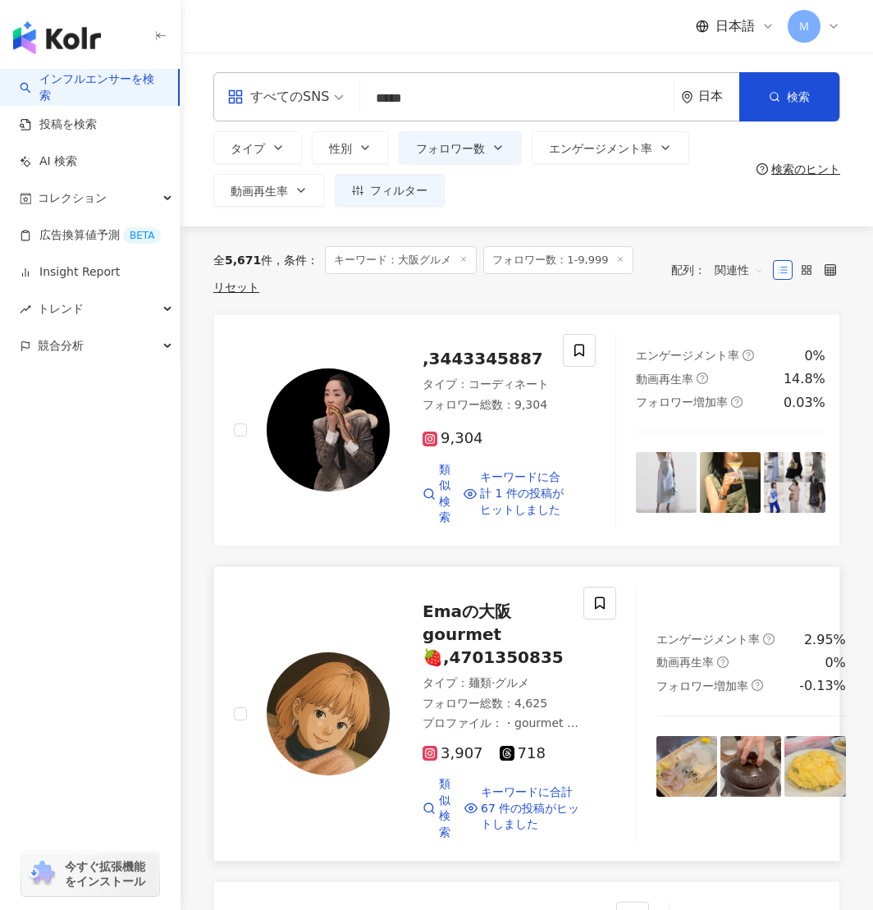
click at [319, 693] on img at bounding box center [328, 714] width 123 height 123
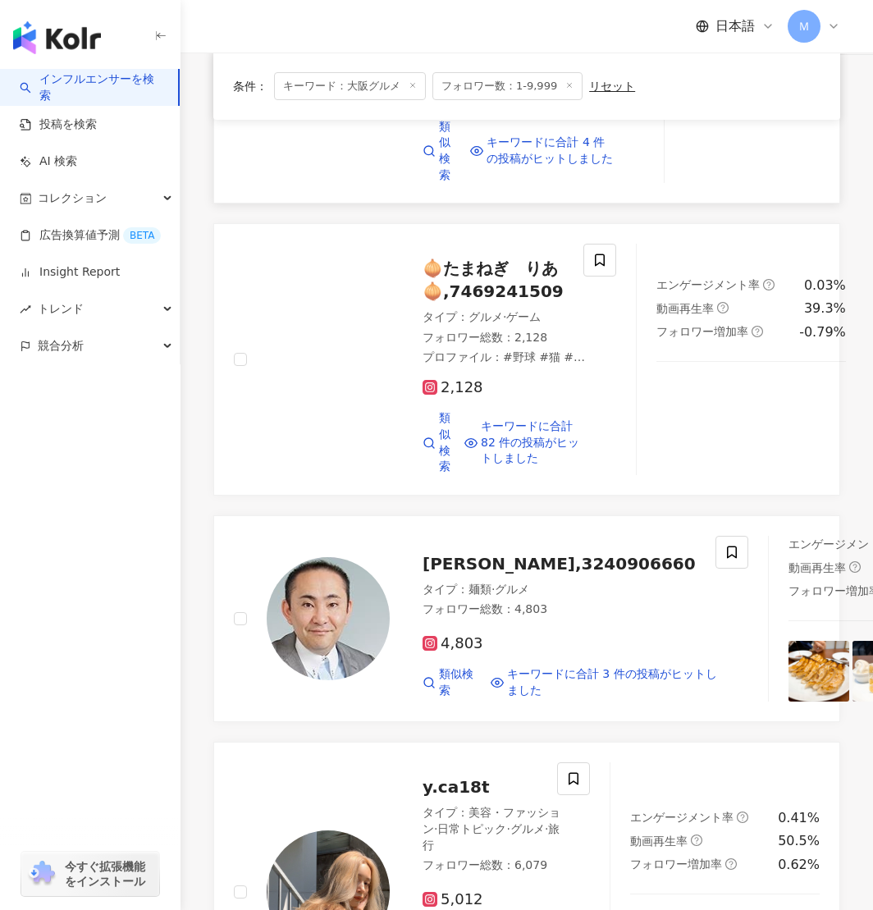
scroll to position [1358, 0]
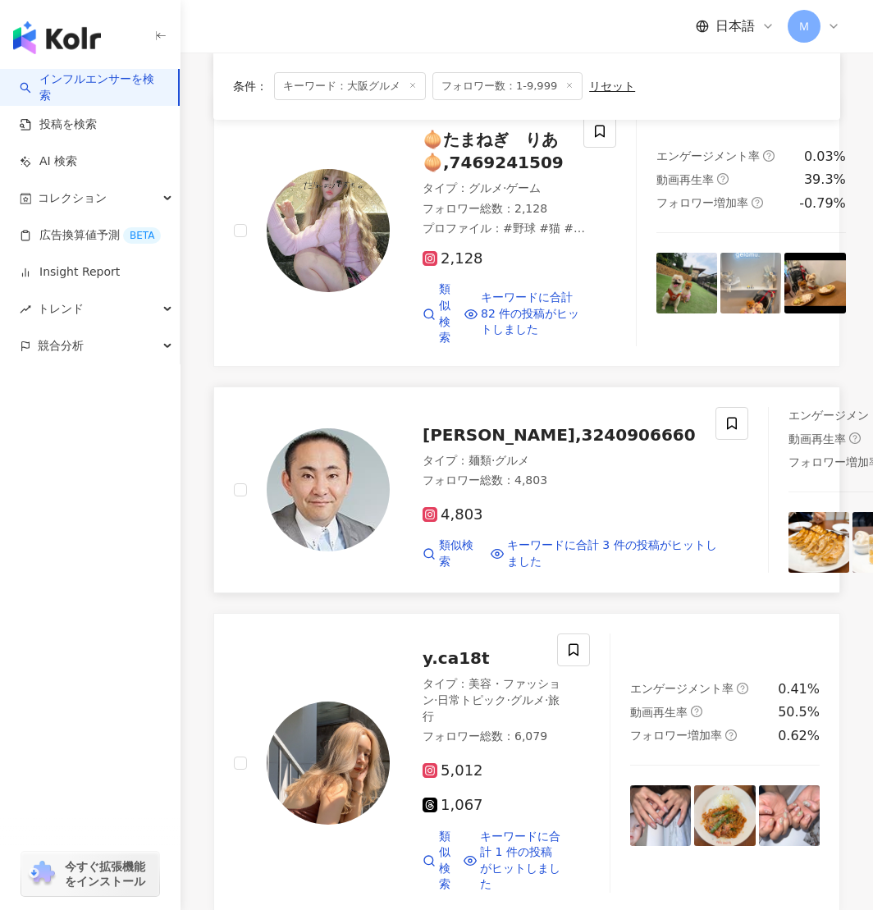
click at [302, 499] on img at bounding box center [328, 490] width 123 height 123
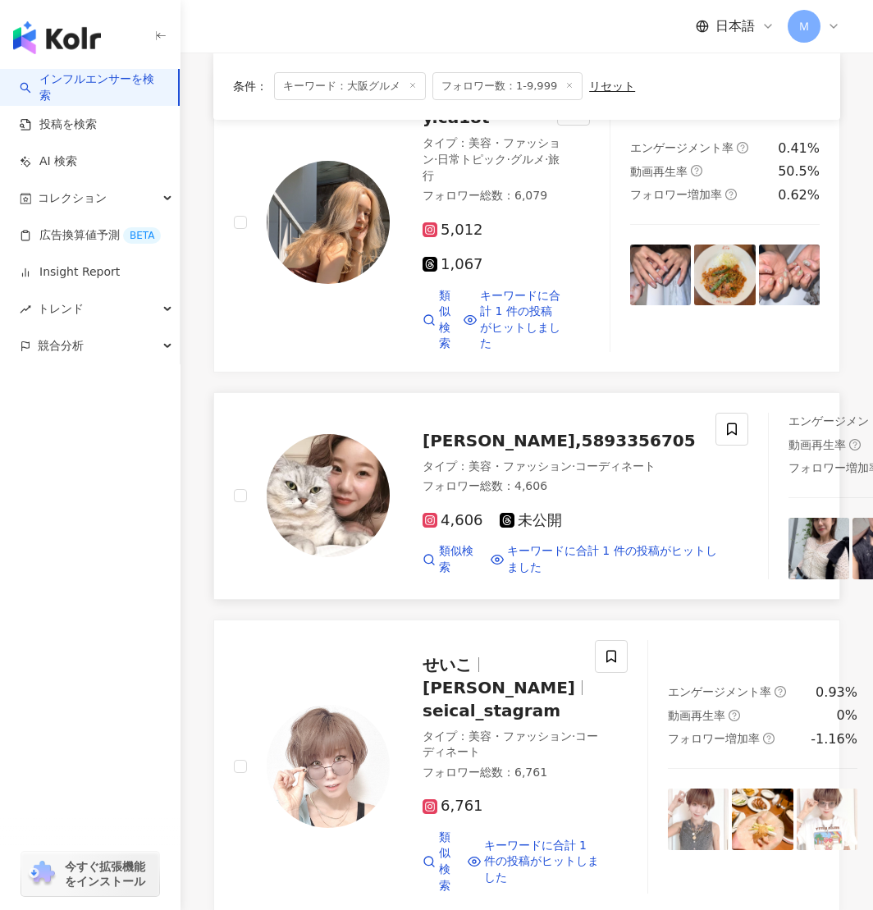
scroll to position [1917, 0]
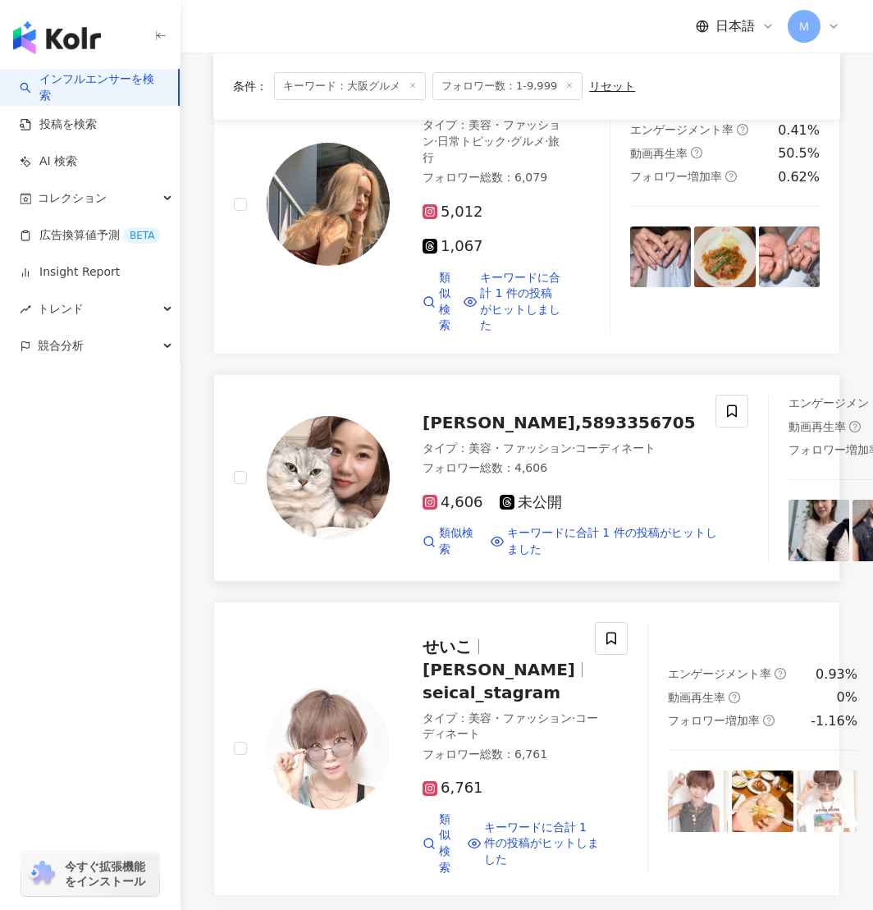
click at [530, 433] on span "𝕄𝕌𝕋𝕊𝕌𝕄𝕀,5893356705" at bounding box center [559, 423] width 273 height 20
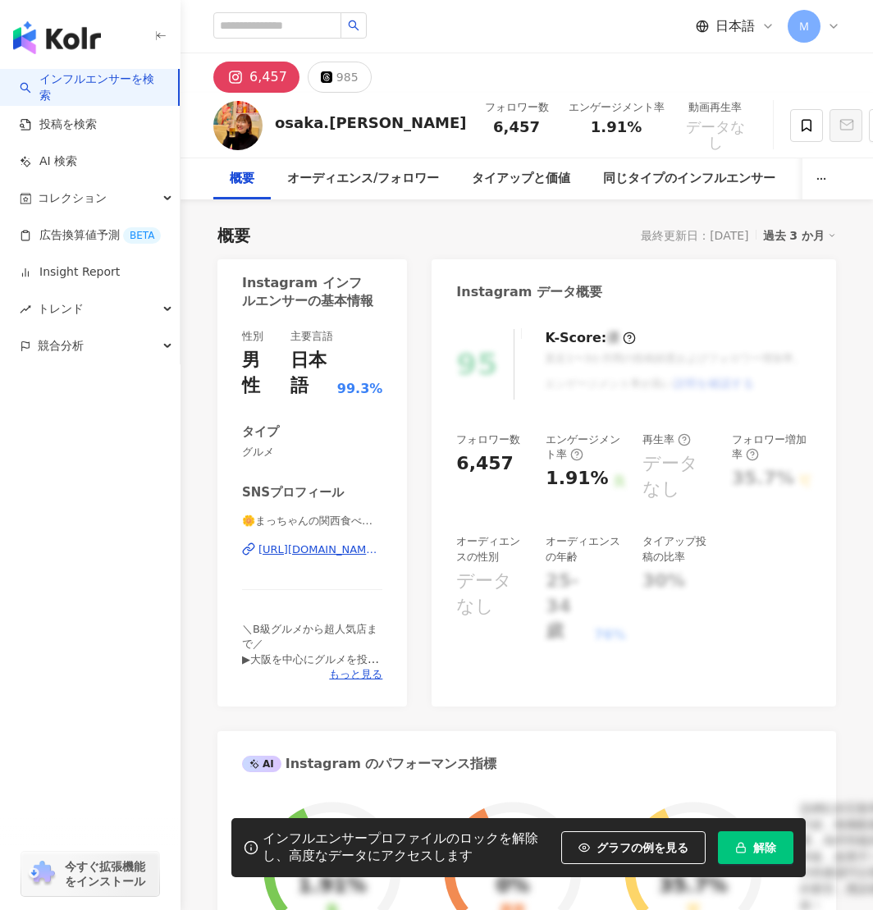
click at [363, 564] on div "🌼まっちゃんの関西食べ歩き🌼 | [GEOGRAPHIC_DATA][PERSON_NAME] [URL][DOMAIN_NAME][DOMAIN_NAME]…" at bounding box center [312, 562] width 140 height 96
click at [360, 562] on div "🌼まっちゃんの関西食べ歩き🌼 | osaka.matchan https://www.instagram.com/osaka.matchan/" at bounding box center [312, 562] width 140 height 96
click at [360, 548] on div "https://www.instagram.com/osaka.matchan/" at bounding box center [321, 550] width 124 height 15
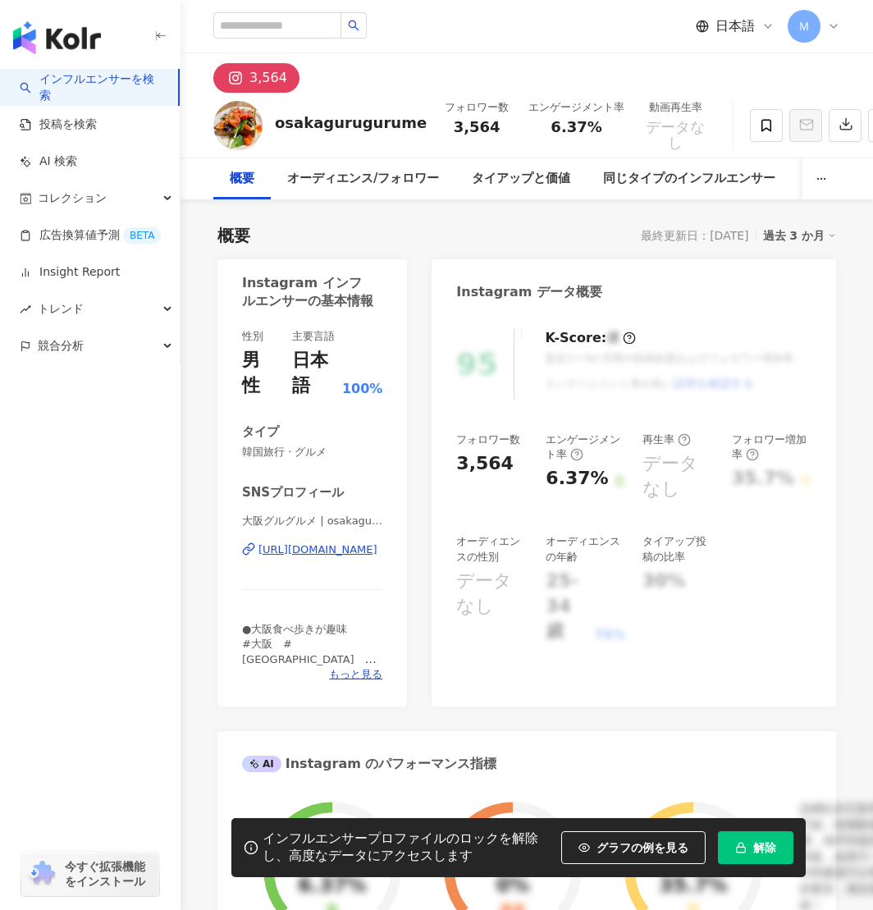
click at [313, 556] on div "https://www.instagram.com/osakagurugurume/" at bounding box center [318, 550] width 119 height 15
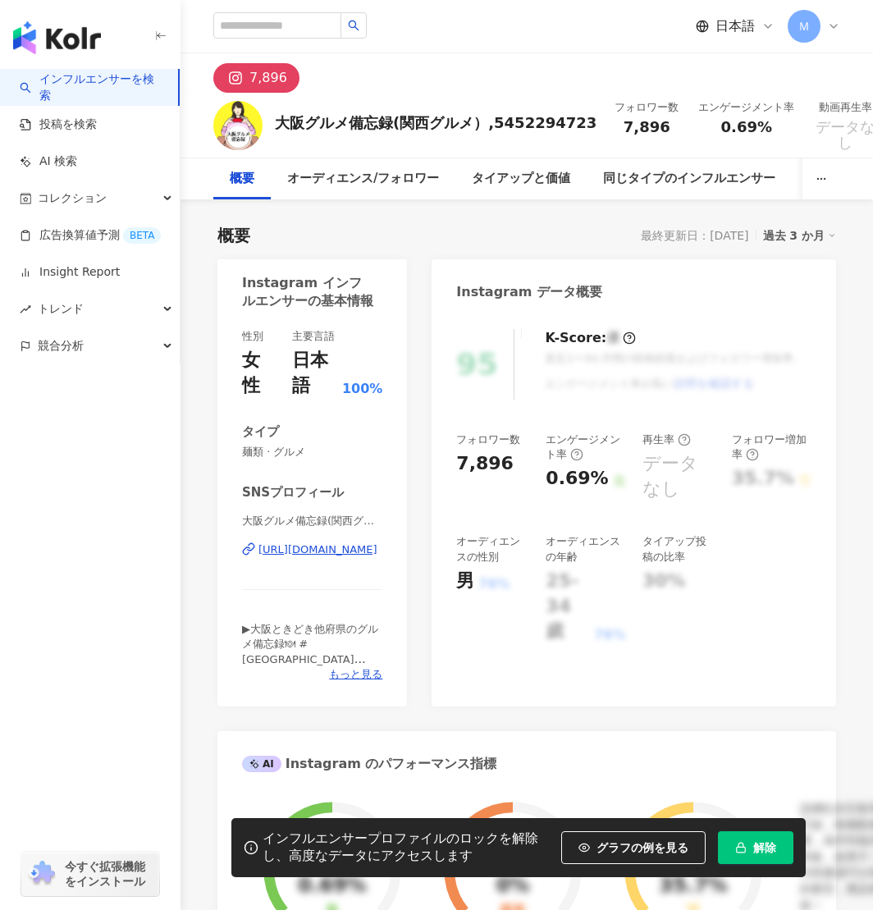
click at [321, 561] on div "大阪グルメ備忘録(関西グルメ） | i.am.o_foodie https://www.instagram.com/i.am.o_foodie/" at bounding box center [312, 562] width 140 height 96
click at [322, 554] on div "https://www.instagram.com/i.am.o_foodie/" at bounding box center [318, 550] width 119 height 15
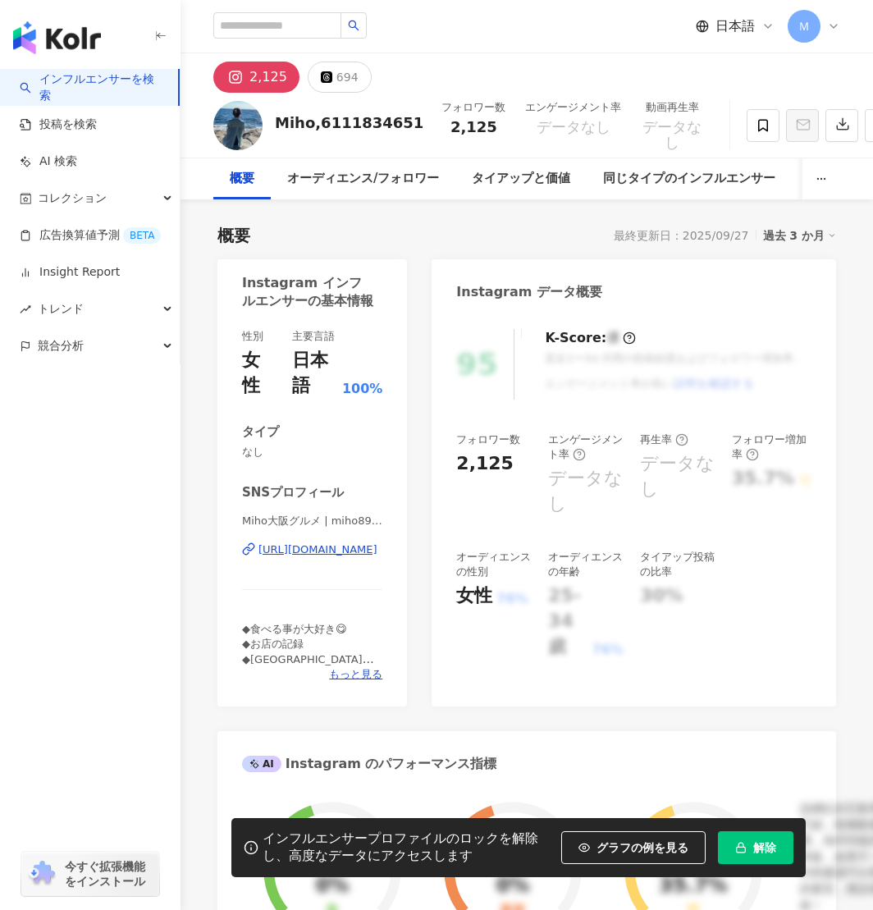
click at [318, 562] on div "Miho大阪グルメ | miho8990 https://www.instagram.com/miho8990/" at bounding box center [312, 562] width 140 height 96
click at [315, 552] on div "https://www.instagram.com/miho8990/" at bounding box center [318, 550] width 119 height 15
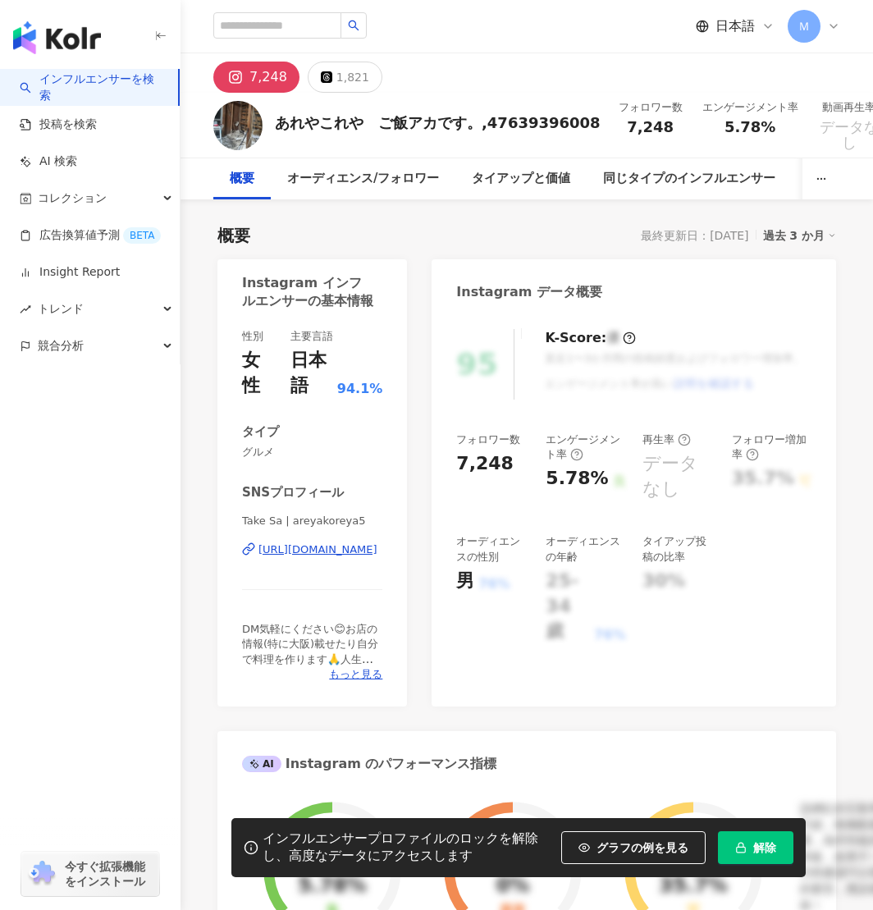
click at [329, 550] on div "[URL][DOMAIN_NAME]" at bounding box center [318, 550] width 119 height 15
click at [323, 549] on div "https://www.instagram.com/areyakoreya5/" at bounding box center [318, 550] width 119 height 15
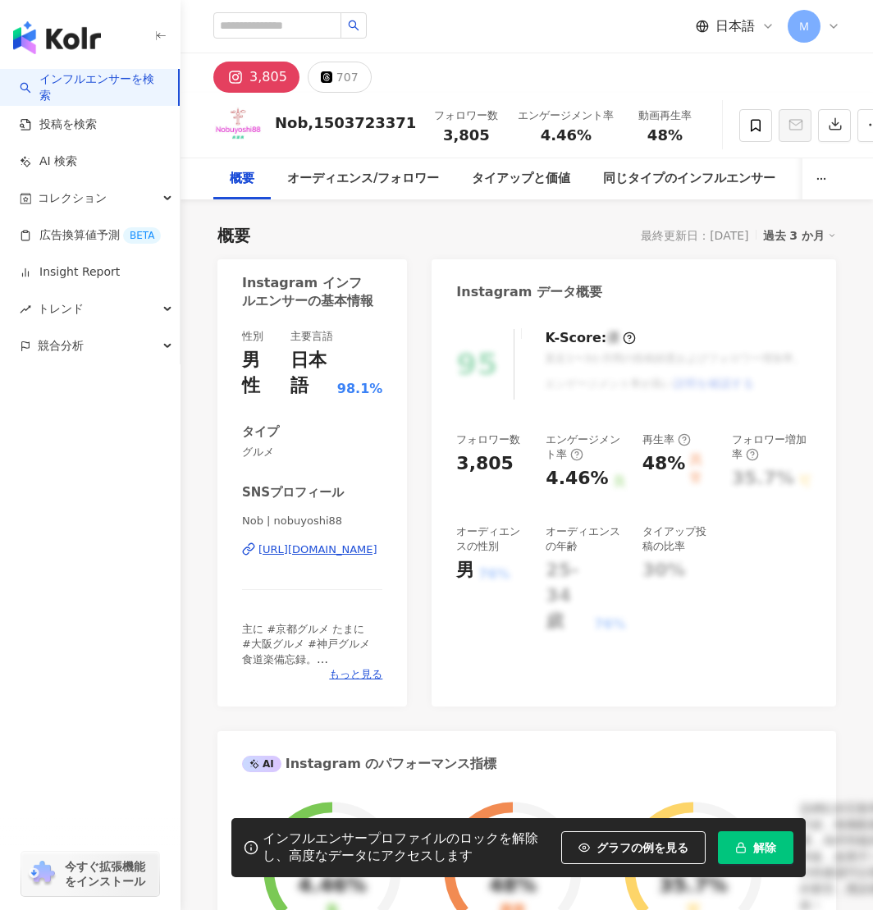
click at [281, 554] on div "https://www.instagram.com/nobuyoshi88/" at bounding box center [318, 550] width 119 height 15
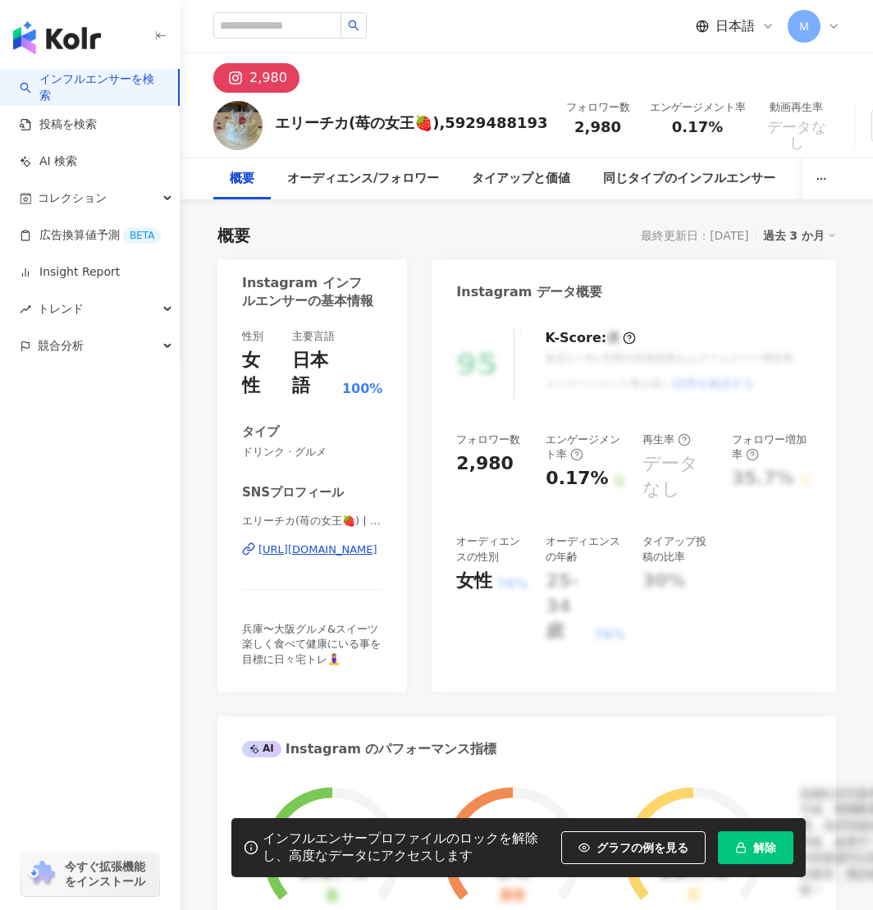
click at [321, 553] on div "https://www.instagram.com/er_____tk/" at bounding box center [318, 550] width 119 height 15
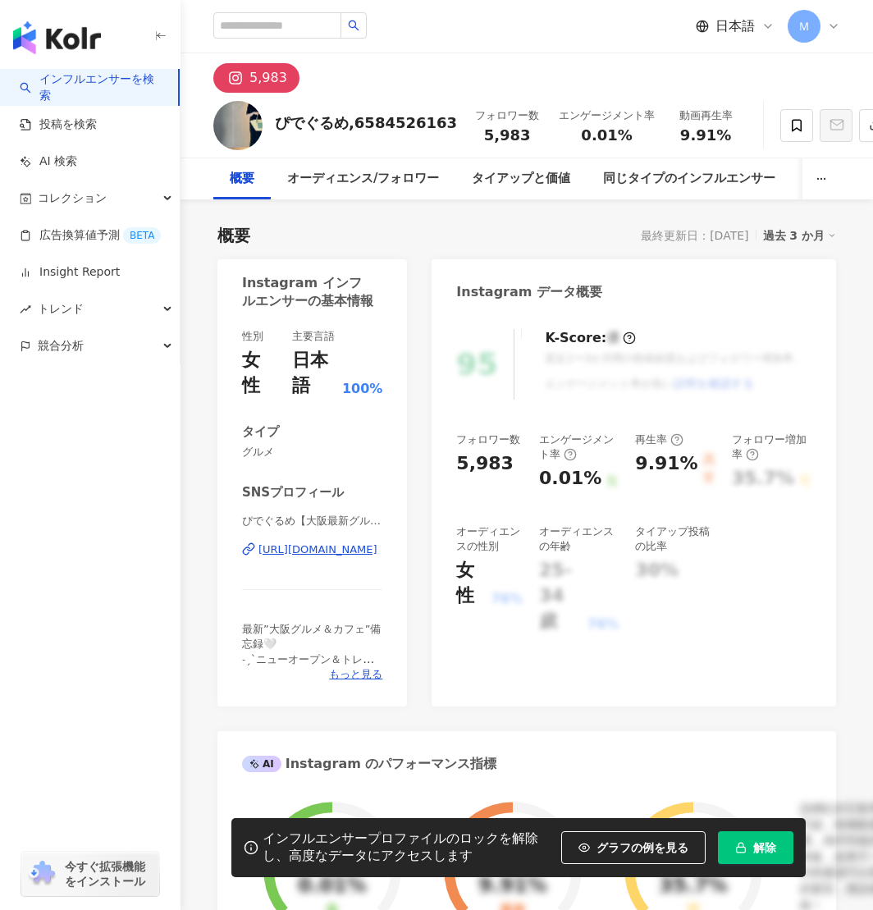
click at [328, 555] on div "[URL][DOMAIN_NAME]" at bounding box center [318, 550] width 119 height 15
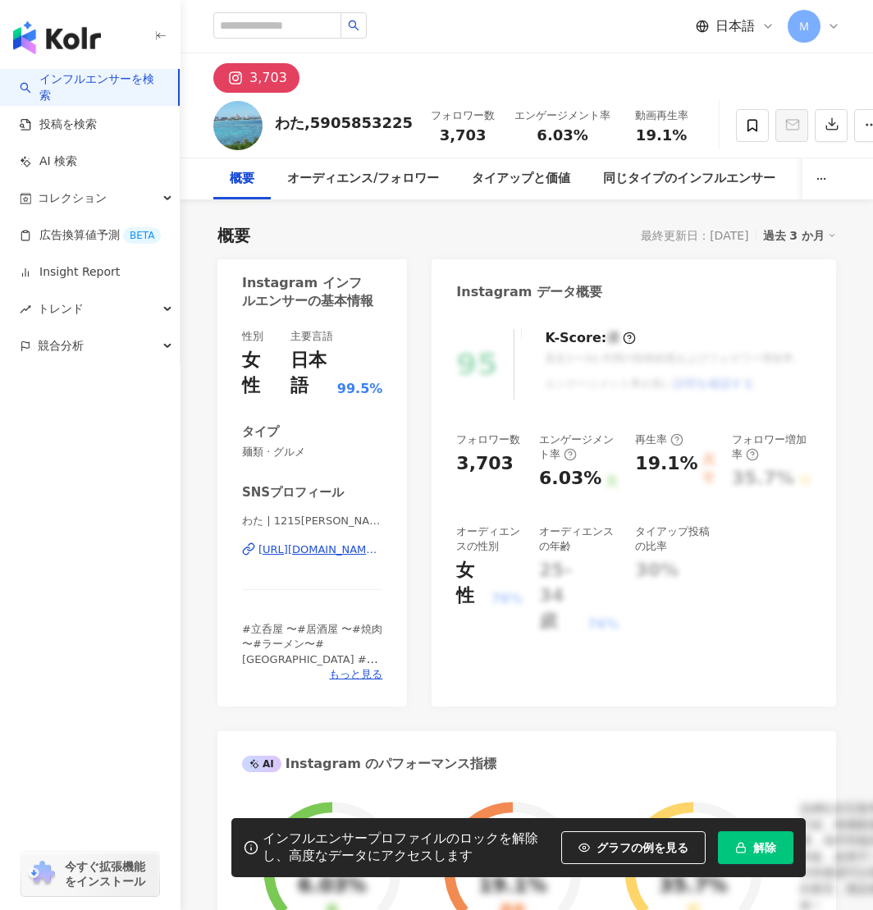
click at [322, 559] on div "わた | 1215watanabe https://www.instagram.com/1215watanabe/" at bounding box center [312, 562] width 140 height 96
click at [324, 552] on div "https://www.instagram.com/1215watanabe/" at bounding box center [321, 550] width 124 height 15
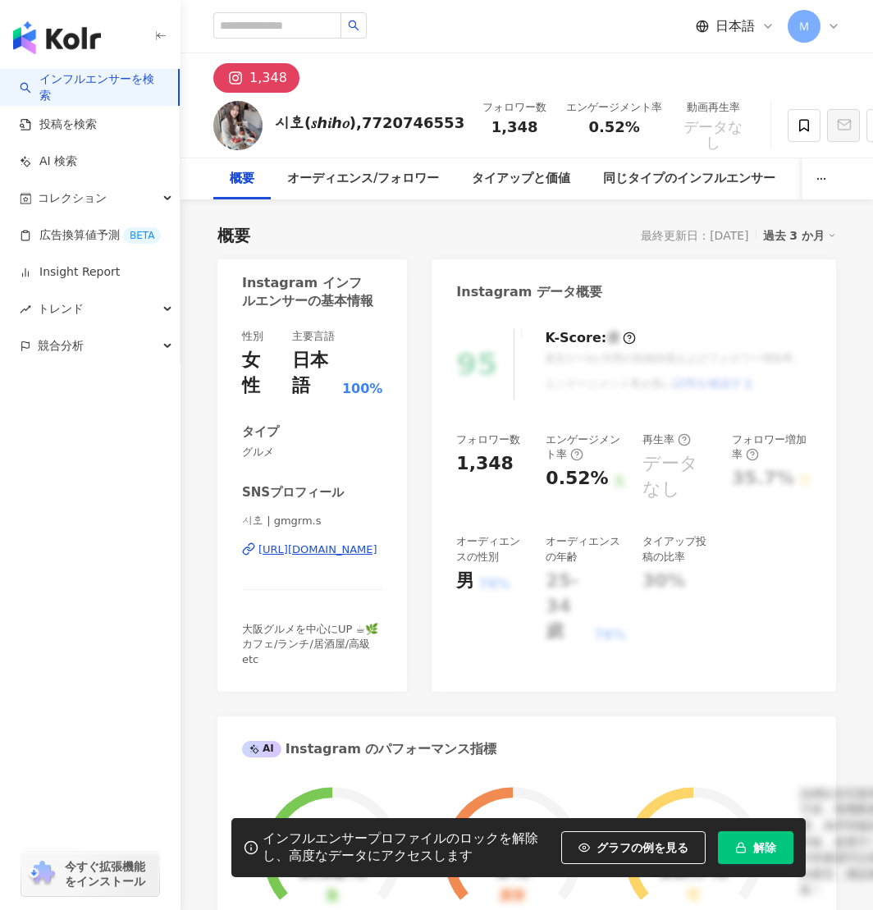
click at [305, 550] on div "https://www.instagram.com/gmgrm.s/" at bounding box center [318, 550] width 119 height 15
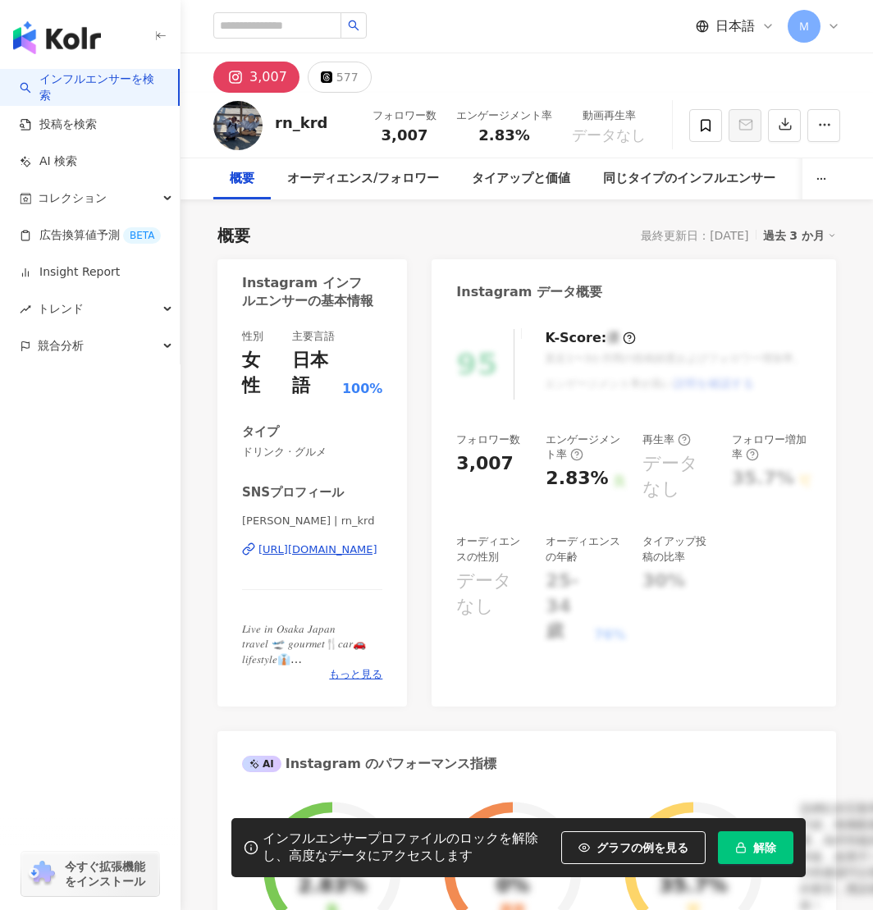
click at [332, 555] on div "[URL][DOMAIN_NAME]" at bounding box center [318, 550] width 119 height 15
click at [292, 545] on div "https://www.instagram.com/rn_krd/" at bounding box center [318, 550] width 119 height 15
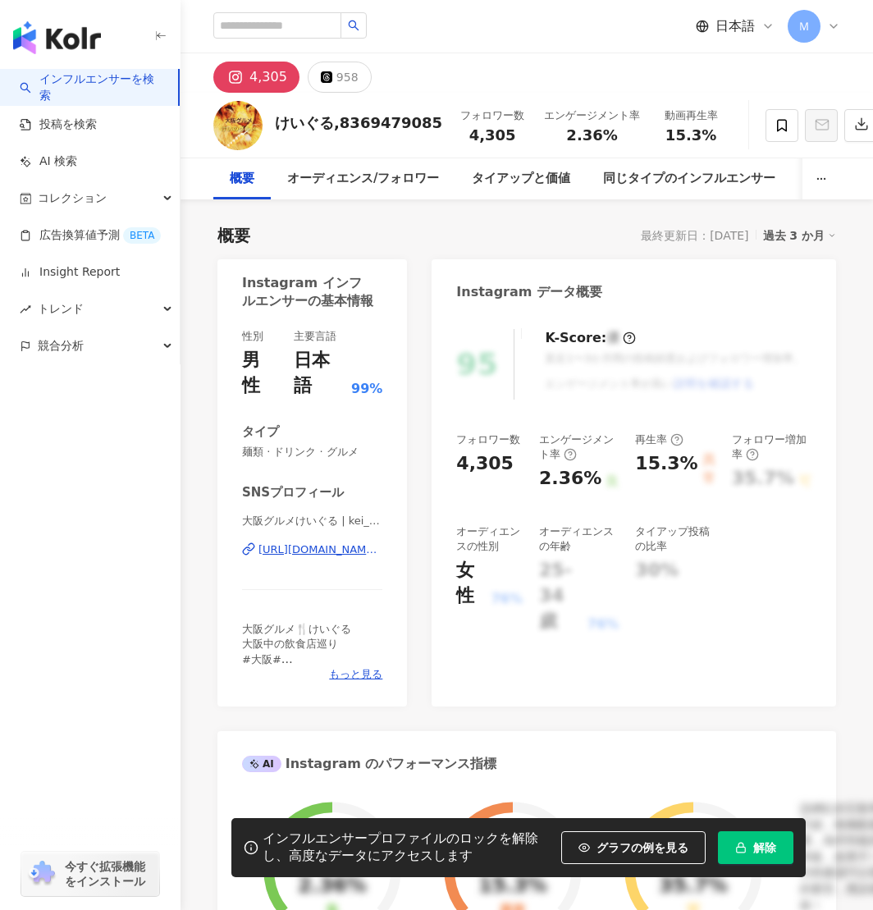
click at [306, 533] on div "大阪グルメけいぐる | kei_s.dining https://www.instagram.com/kei_s.dining/" at bounding box center [312, 562] width 140 height 96
click at [307, 543] on div "https://www.instagram.com/kei_s.dining/" at bounding box center [321, 550] width 124 height 15
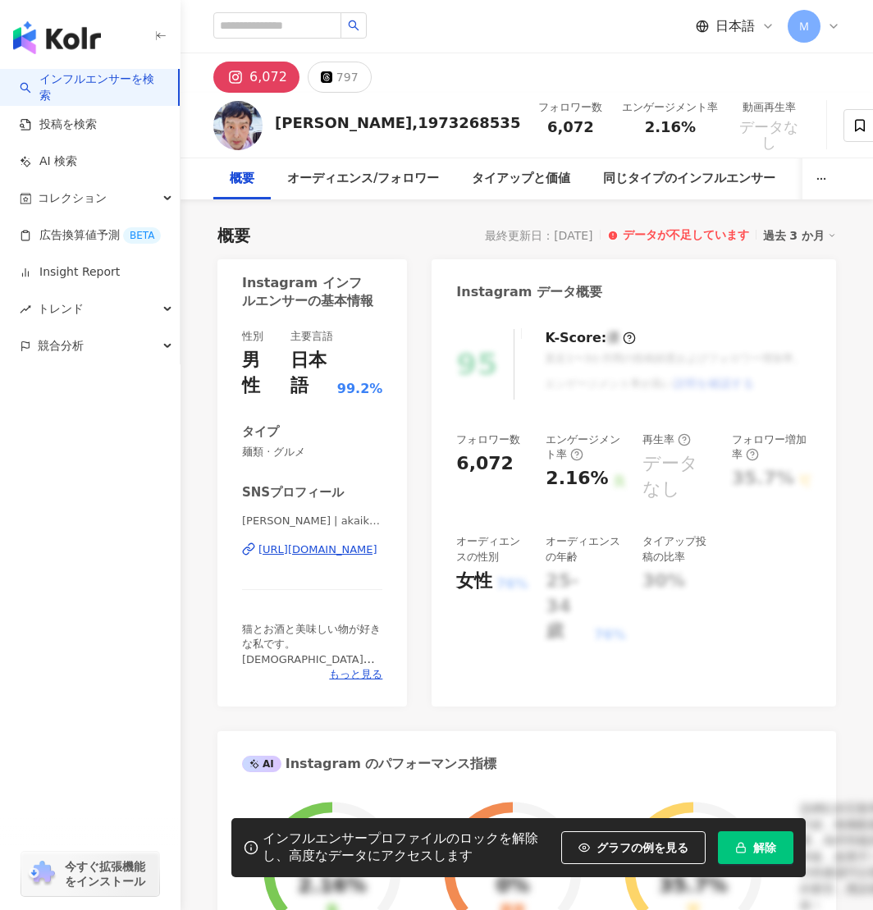
click at [305, 551] on div "[URL][DOMAIN_NAME]" at bounding box center [318, 550] width 119 height 15
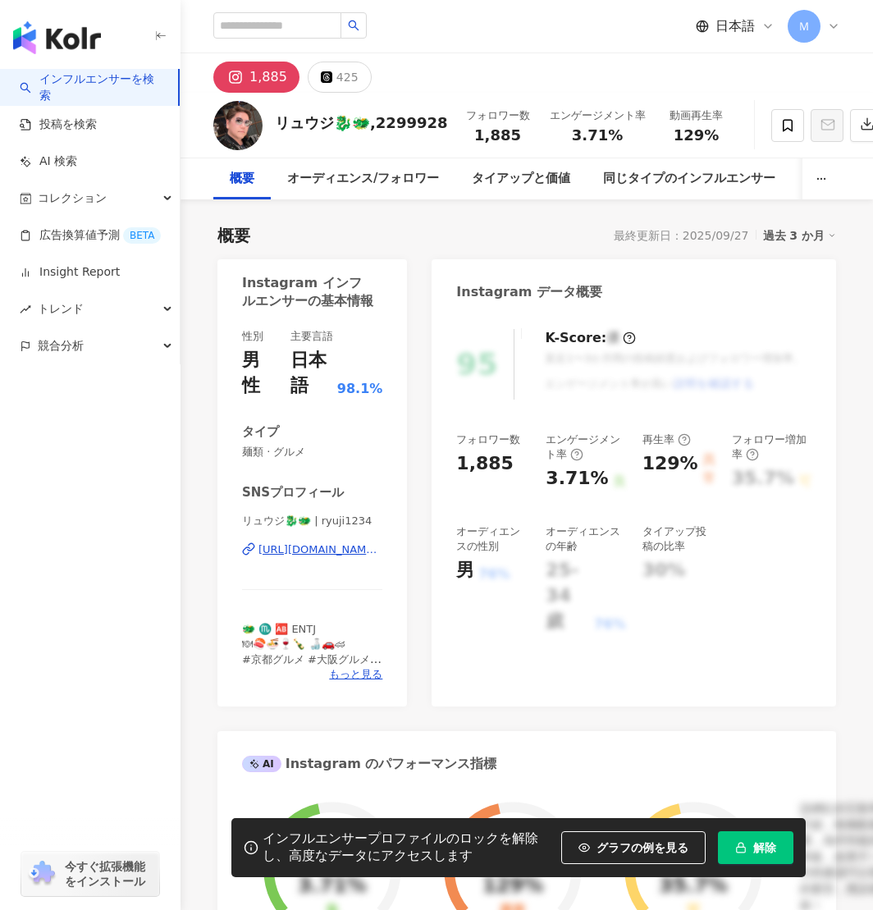
click at [324, 545] on div "https://www.instagram.com/ryuji1234/" at bounding box center [321, 550] width 124 height 15
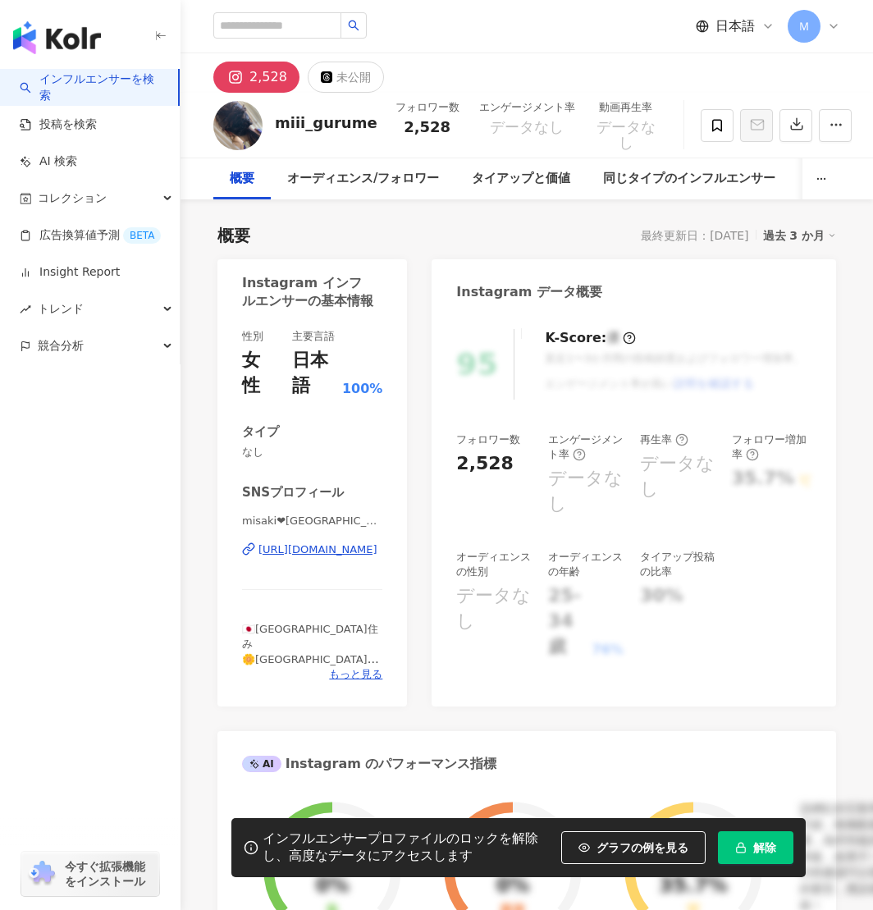
click at [339, 548] on div "https://www.instagram.com/miii_gurume/" at bounding box center [318, 550] width 119 height 15
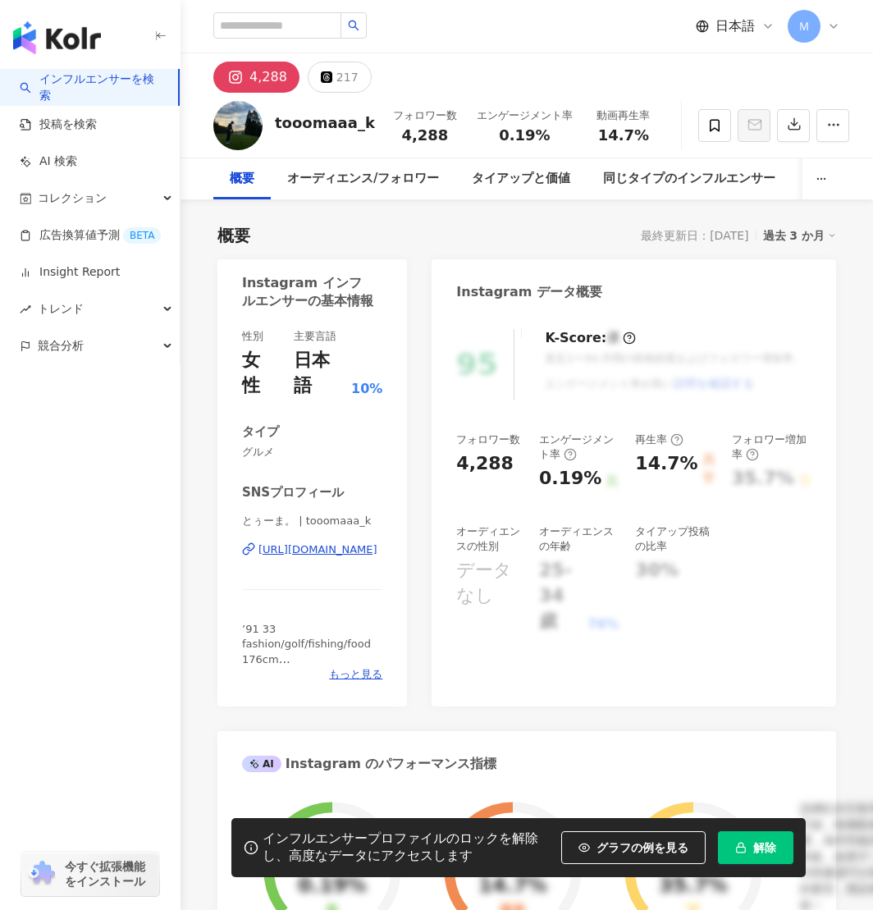
click at [311, 543] on div "https://www.instagram.com/tooomaaa_k/" at bounding box center [318, 550] width 119 height 15
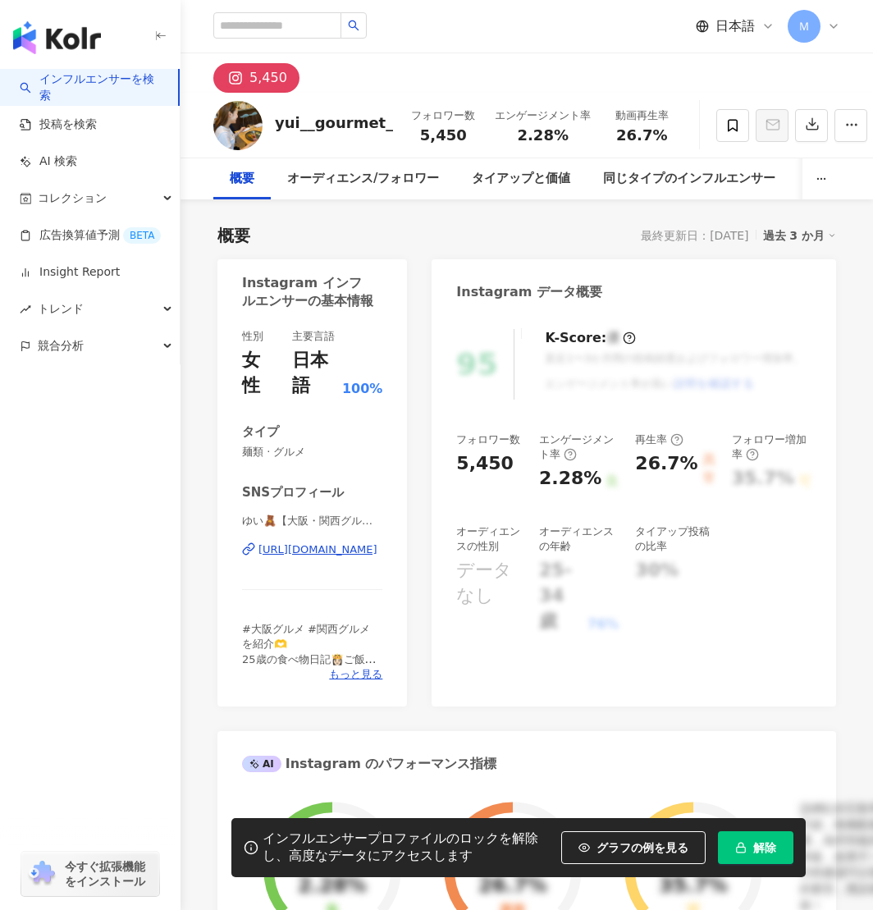
click at [320, 548] on div "https://www.instagram.com/yui__gourmet_/" at bounding box center [318, 550] width 119 height 15
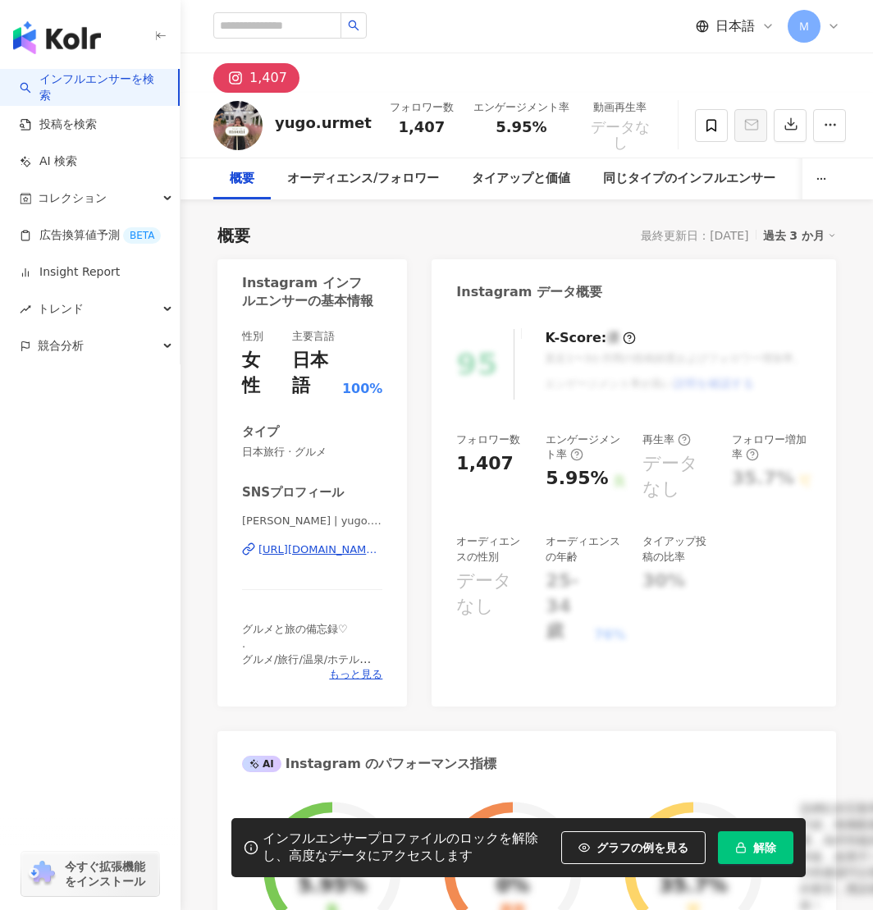
click at [346, 548] on div "https://www.instagram.com/yugo.urmet/" at bounding box center [321, 550] width 124 height 15
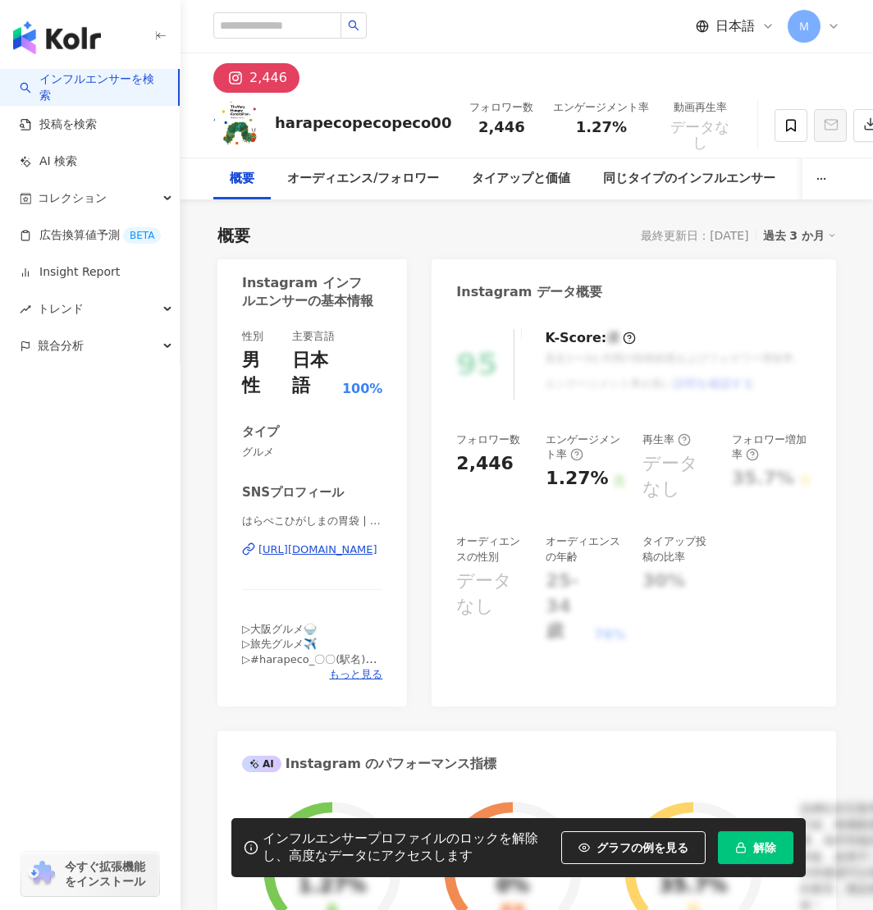
click at [323, 548] on div "https://www.instagram.com/harapecopecopeco00/" at bounding box center [318, 550] width 119 height 15
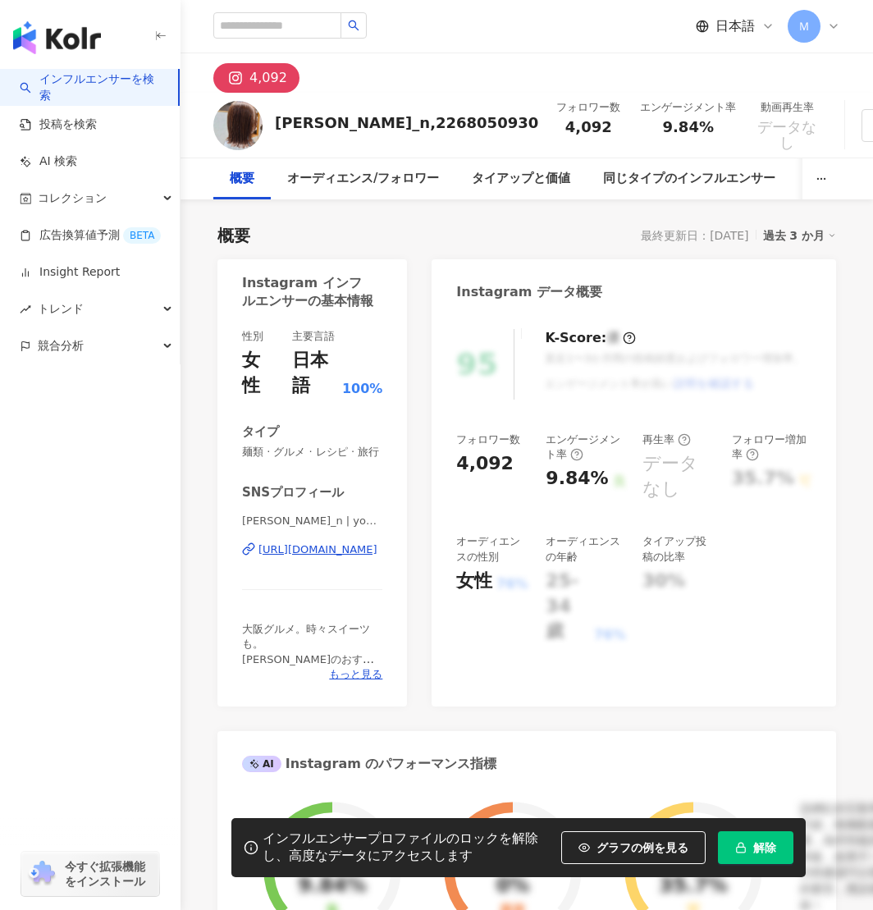
click at [314, 560] on div "yoko_n | yoooko_n https://www.instagram.com/yoooko_n/" at bounding box center [312, 562] width 140 height 96
click at [314, 551] on div "https://www.instagram.com/yoooko_n/" at bounding box center [318, 550] width 119 height 15
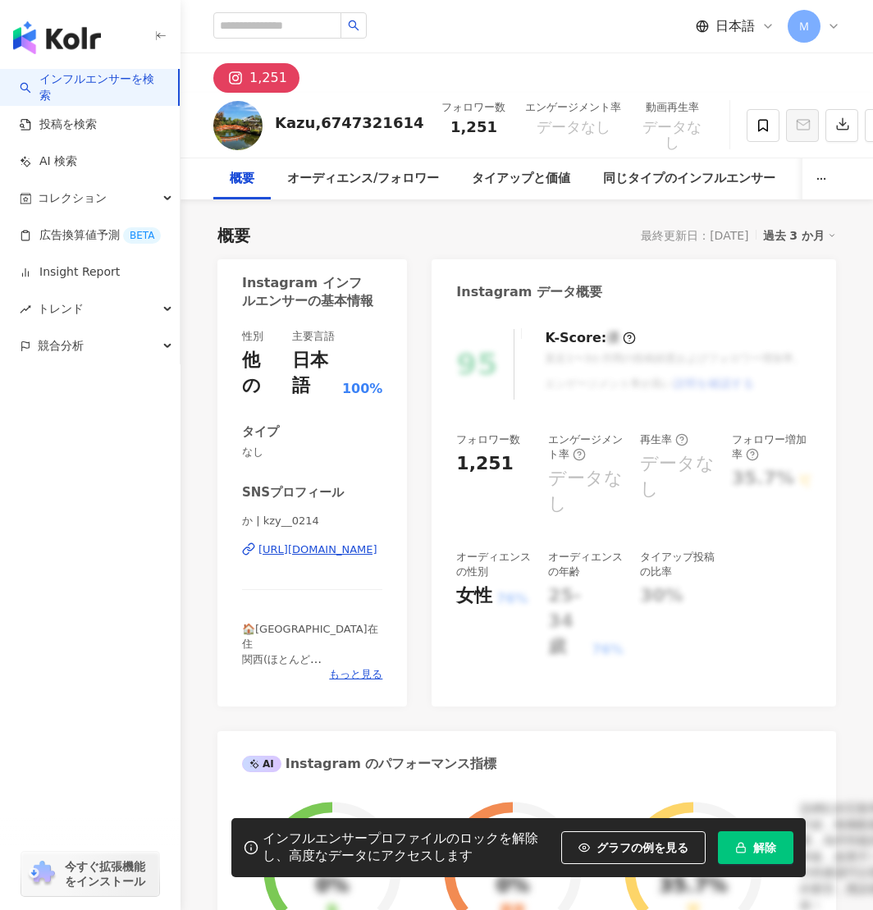
click at [335, 550] on div "[URL][DOMAIN_NAME]" at bounding box center [318, 550] width 119 height 15
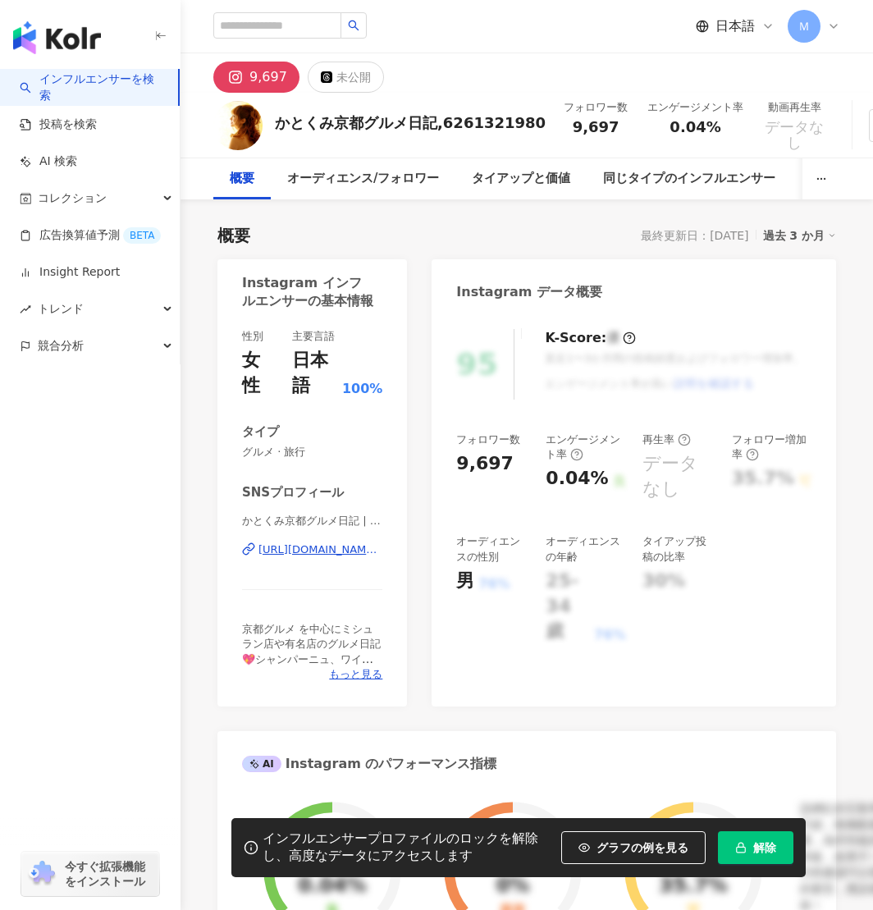
click at [295, 552] on div "https://www.instagram.com/katoh_kumiko/" at bounding box center [321, 550] width 124 height 15
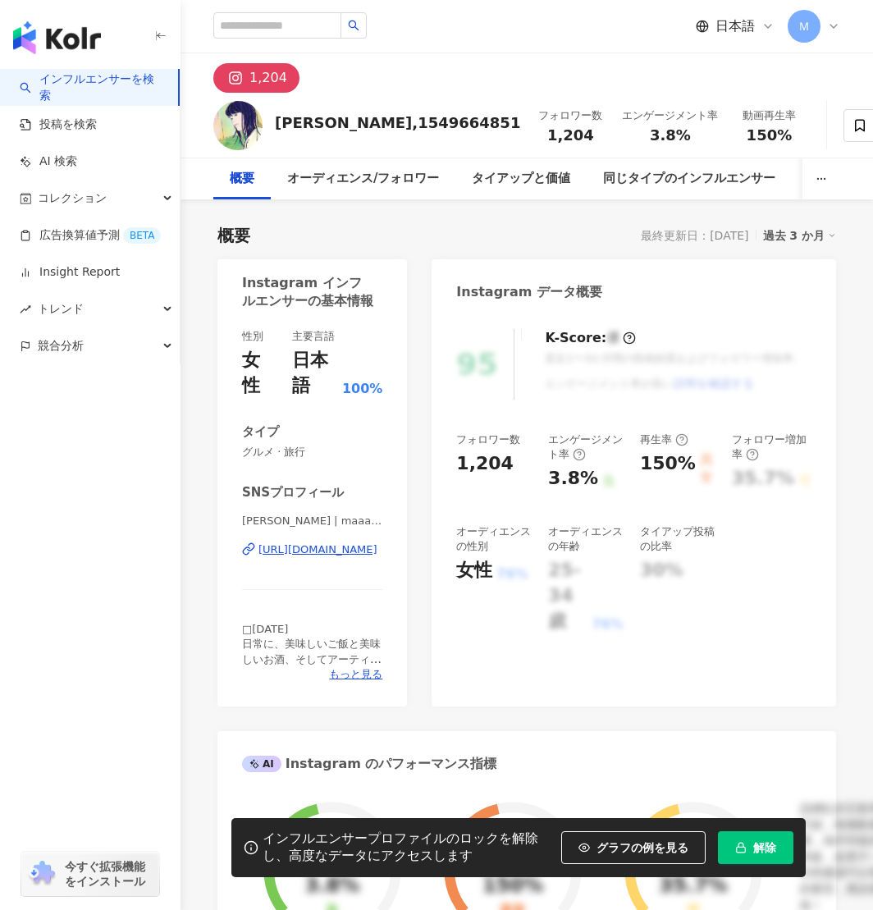
click at [319, 550] on div "[URL][DOMAIN_NAME]" at bounding box center [318, 550] width 119 height 15
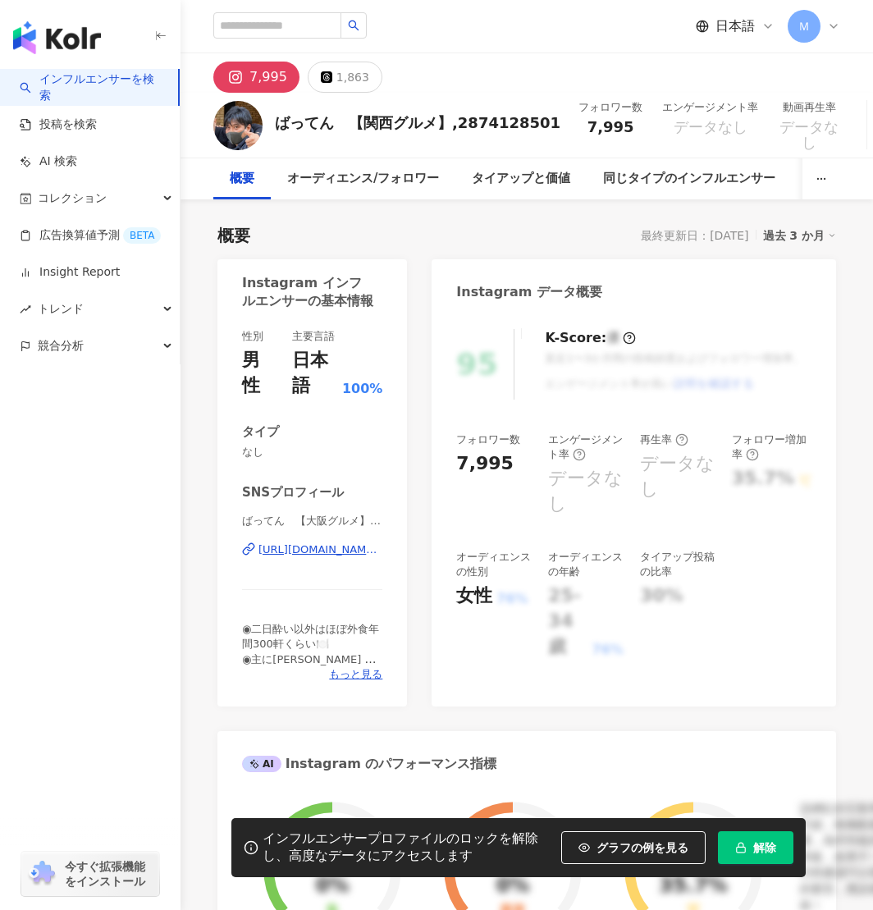
click at [290, 543] on div "https://www.instagram.com/78arakawa/" at bounding box center [321, 550] width 124 height 15
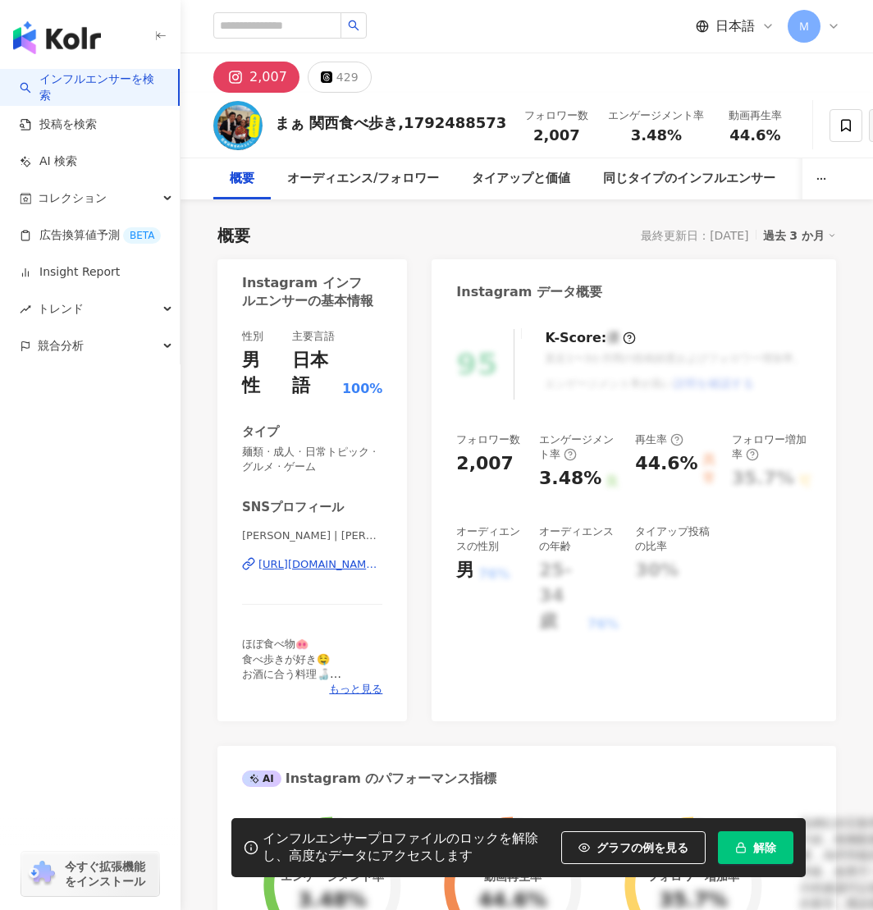
click at [305, 569] on div "https://www.instagram.com/ma_yamamoto/" at bounding box center [321, 564] width 124 height 15
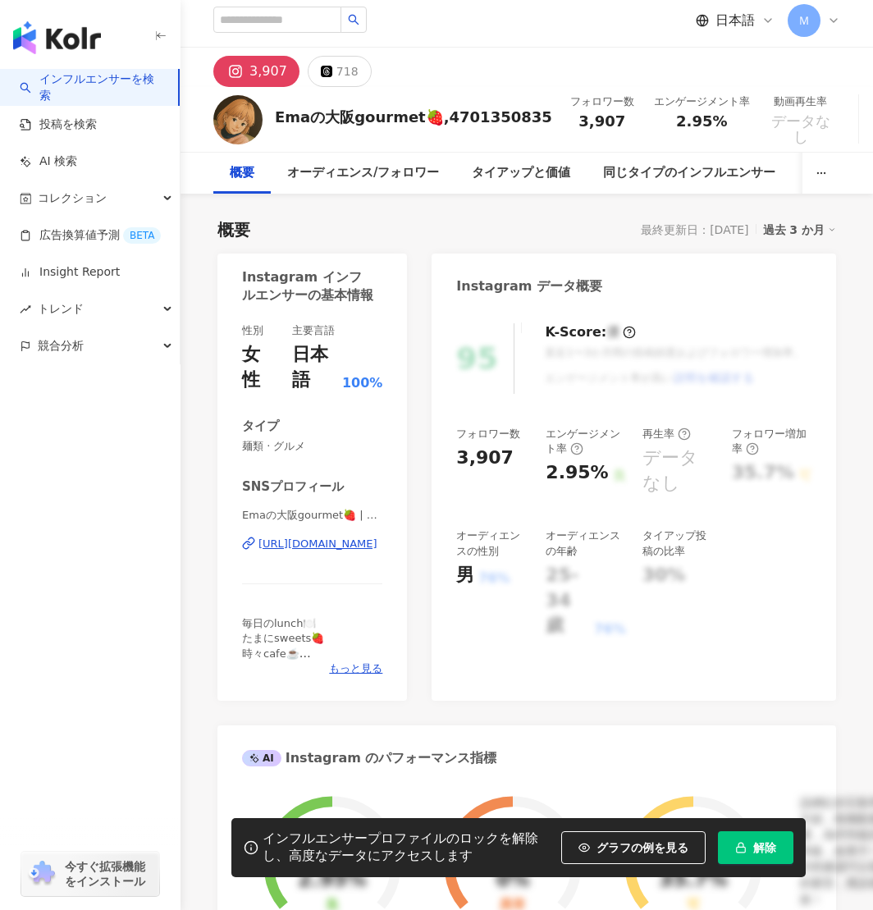
click at [319, 544] on div "https://www.instagram.com/emma.27/" at bounding box center [318, 544] width 119 height 15
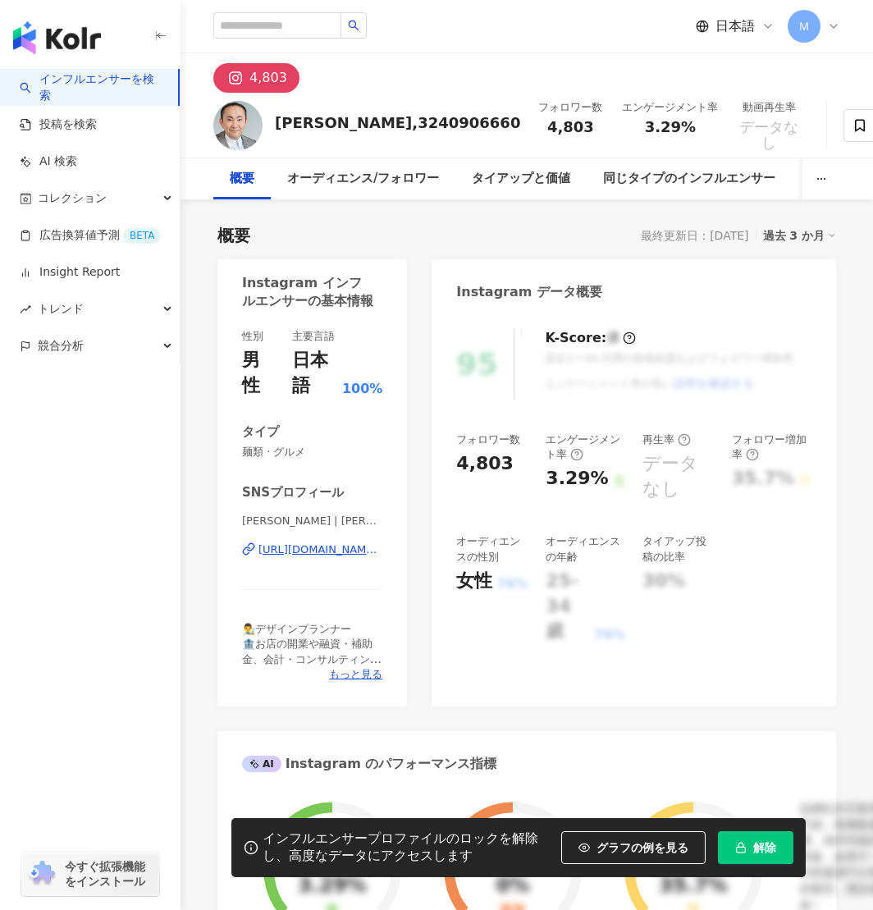
drag, startPoint x: 332, startPoint y: 544, endPoint x: 329, endPoint y: 553, distance: 9.4
click at [331, 545] on div "https://www.instagram.com/hideaki.kashihara/" at bounding box center [321, 550] width 124 height 15
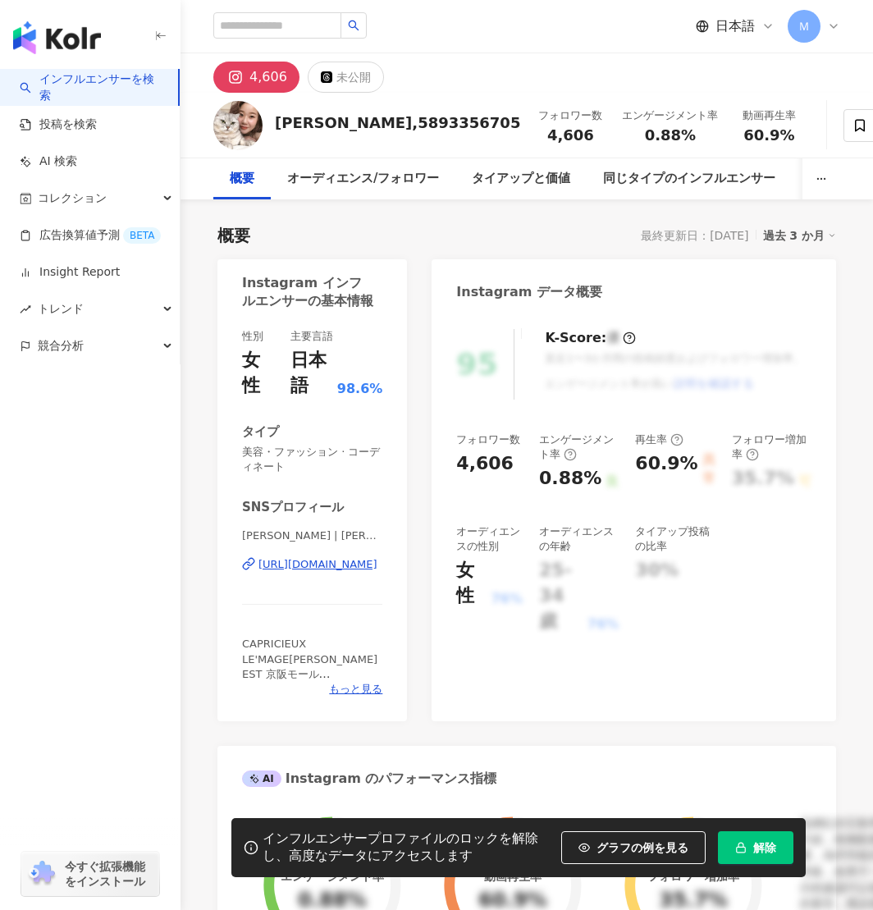
click at [308, 561] on div "https://www.instagram.com/mutsumi_lemage/" at bounding box center [318, 564] width 119 height 15
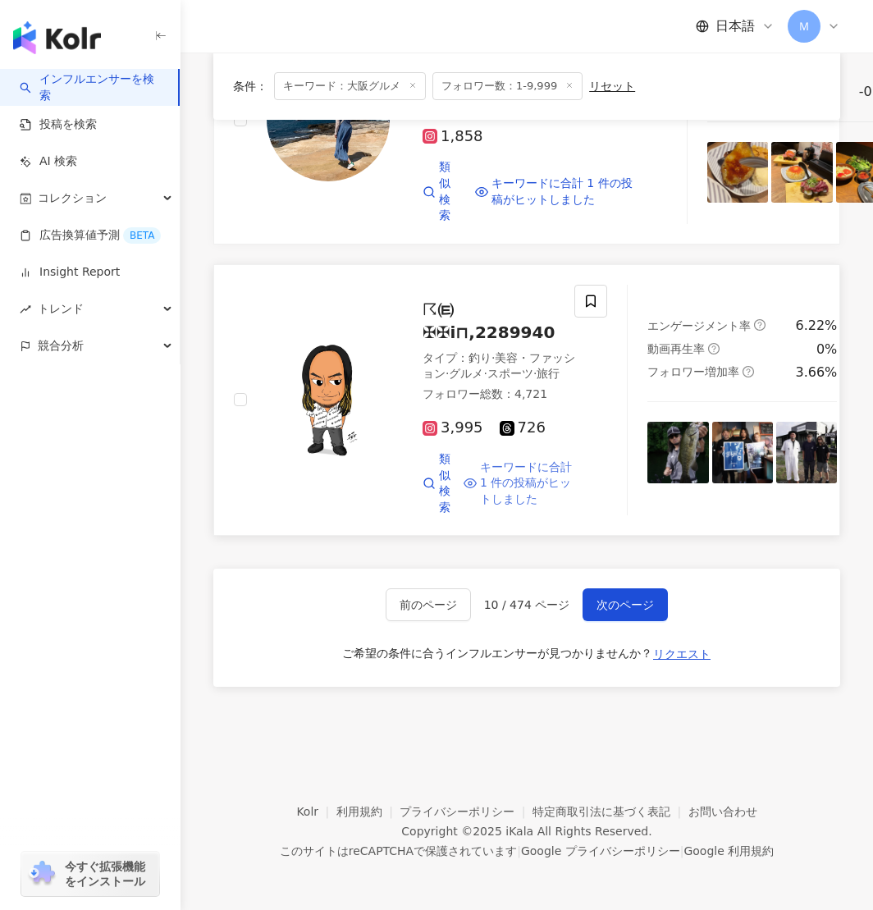
scroll to position [2895, 0]
click at [633, 592] on button "次のページ" at bounding box center [625, 605] width 85 height 33
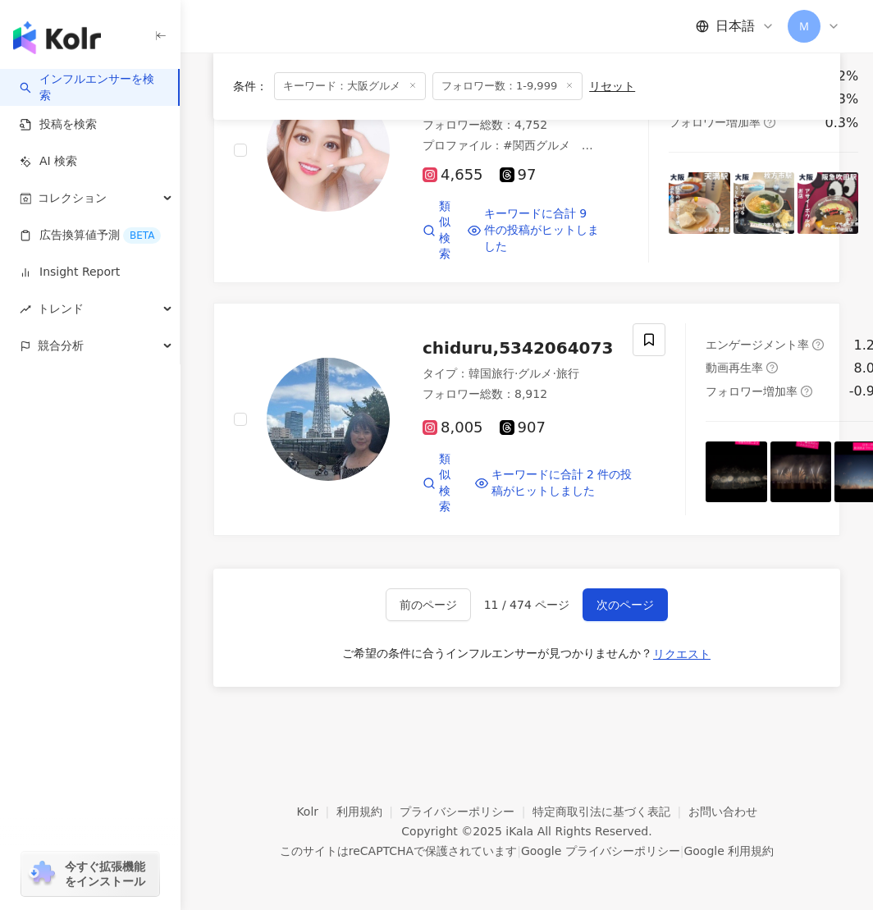
scroll to position [2999, 0]
click at [381, 212] on img at bounding box center [328, 150] width 123 height 123
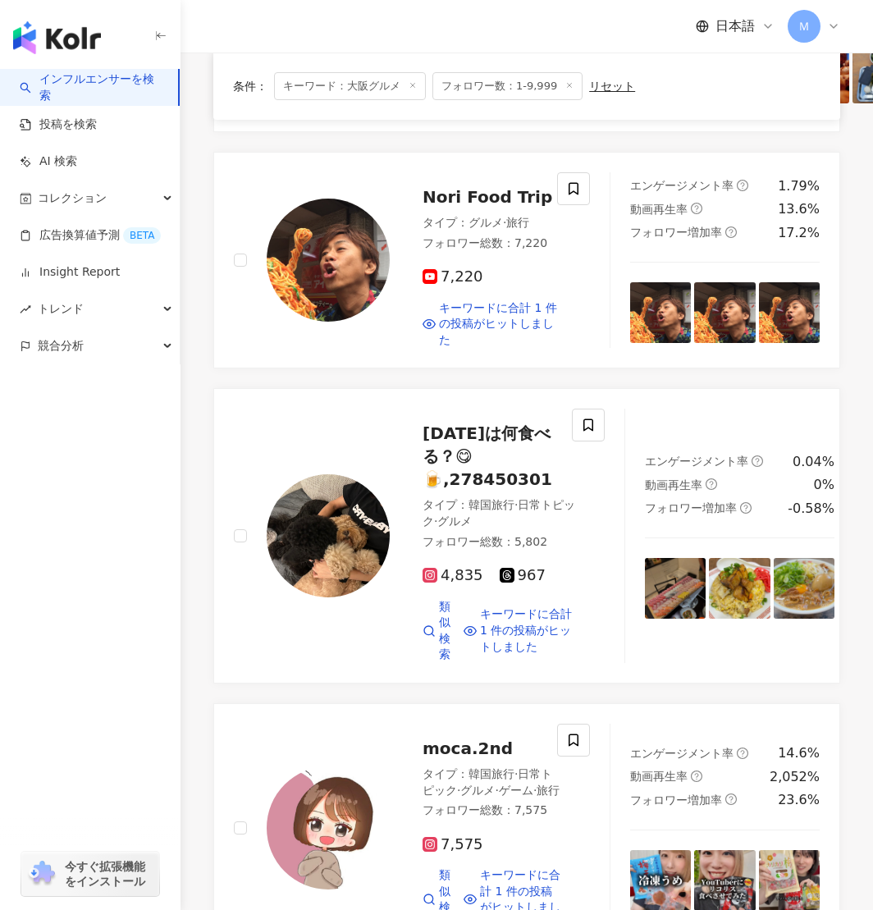
scroll to position [785, 0]
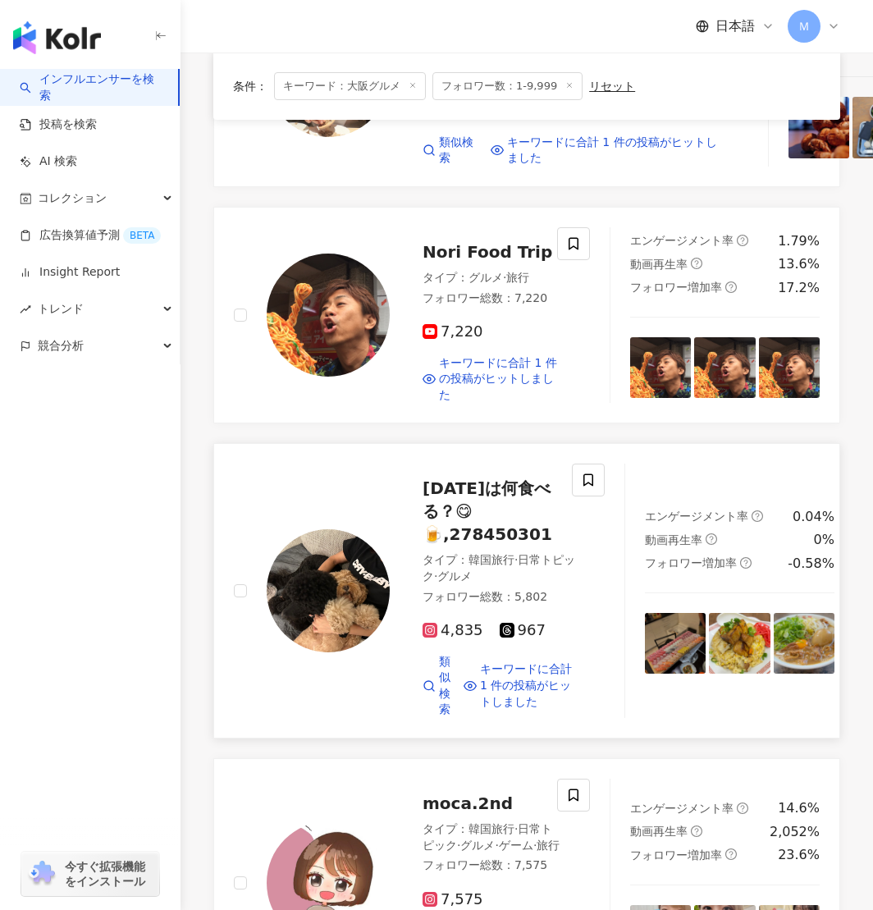
click at [344, 653] on img at bounding box center [328, 591] width 123 height 123
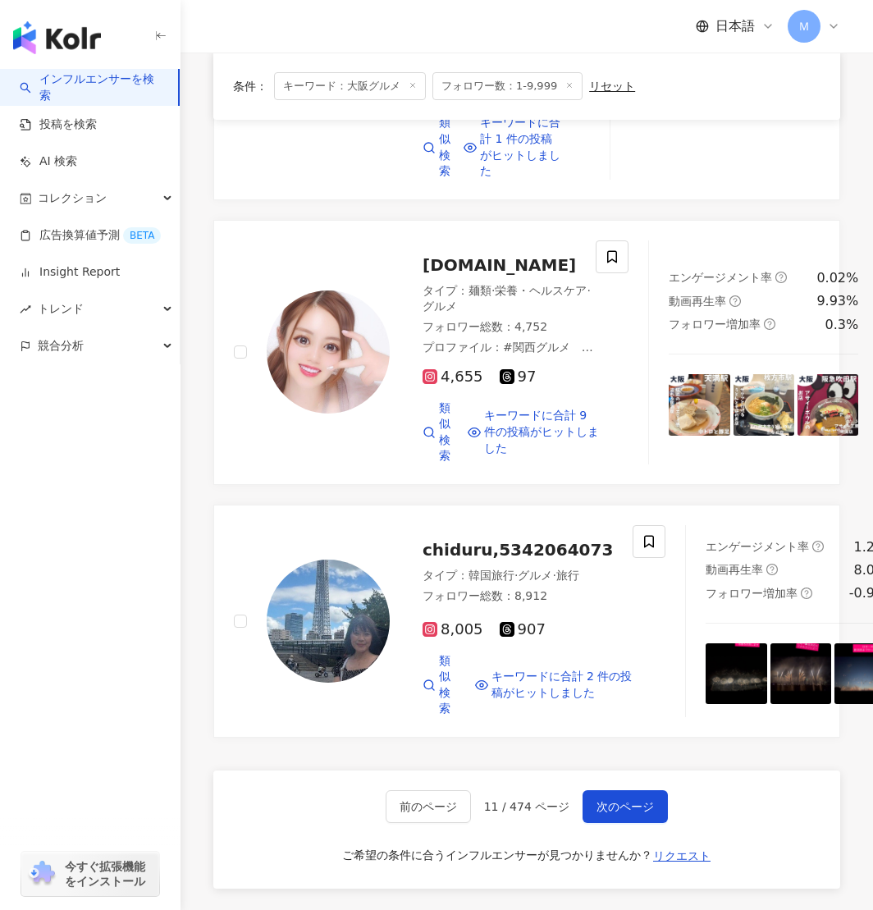
scroll to position [3208, 0]
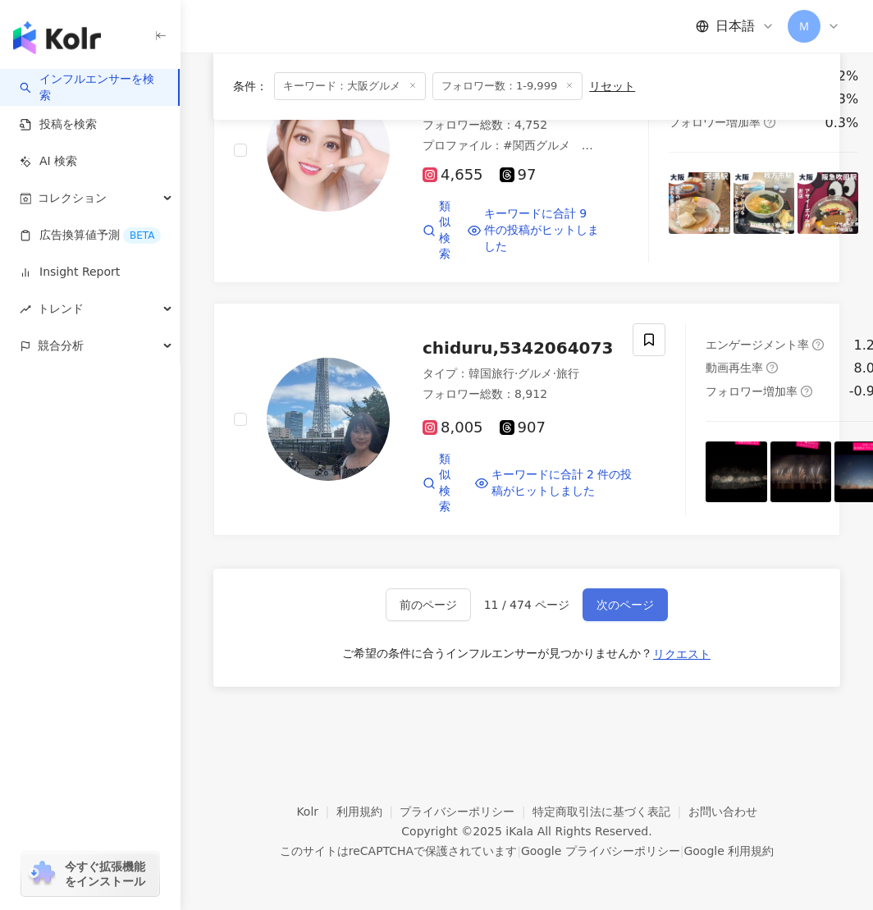
click at [658, 604] on button "次のページ" at bounding box center [625, 605] width 85 height 33
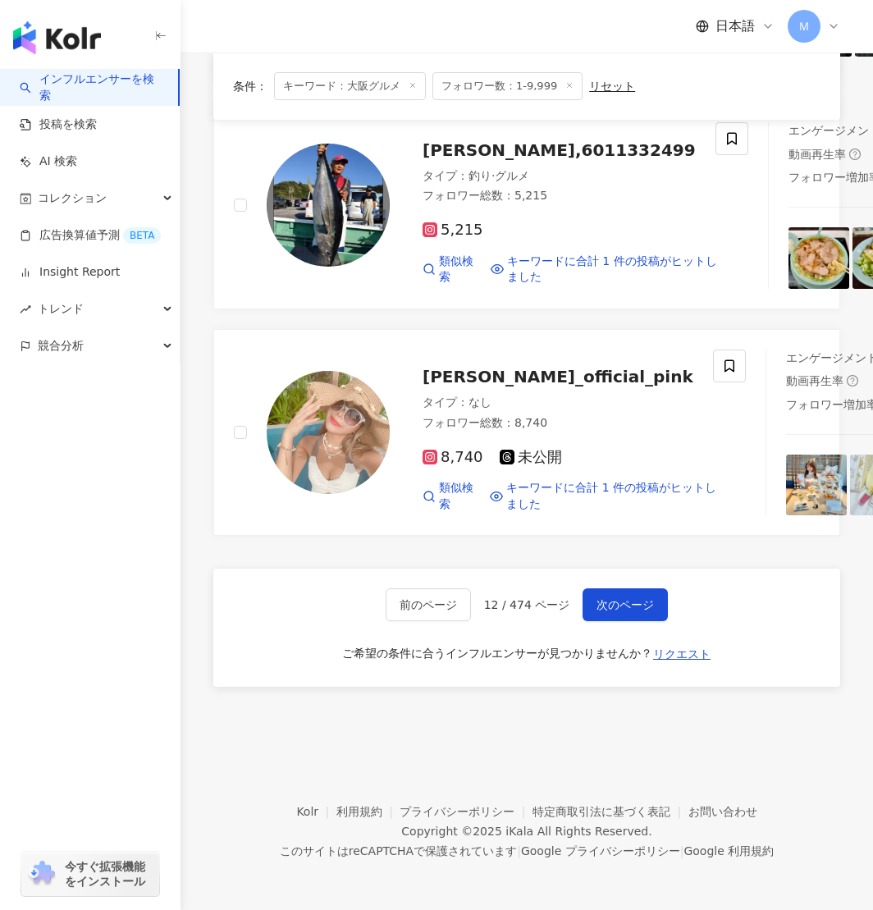
scroll to position [3056, 0]
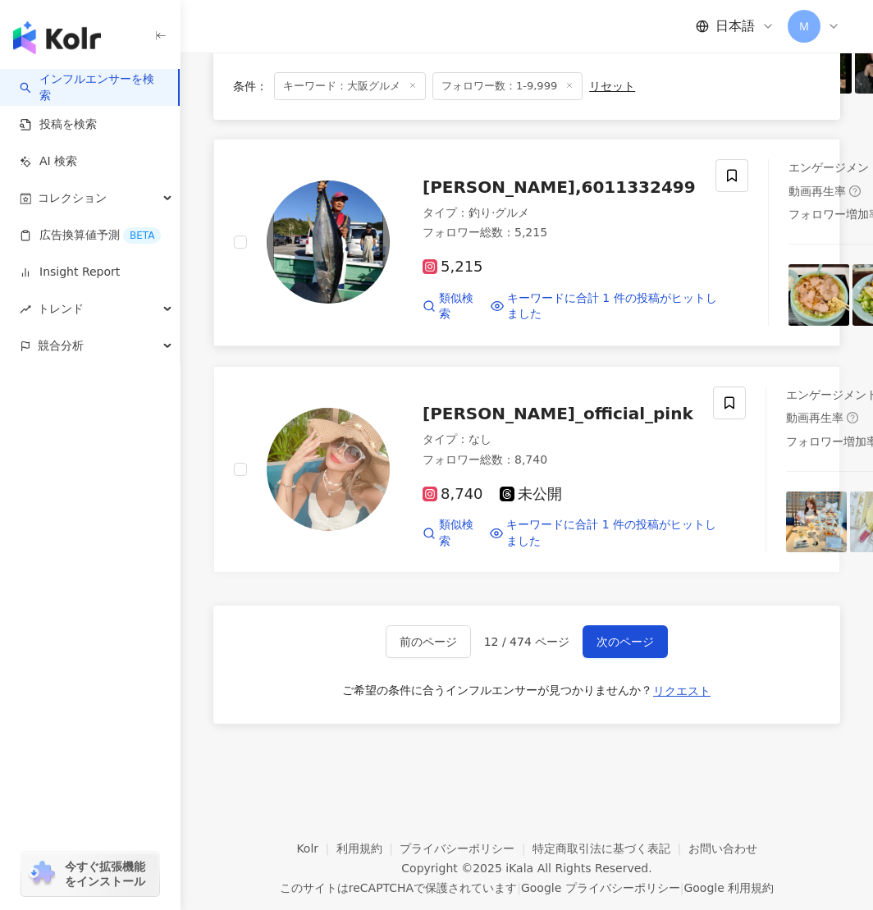
click at [430, 199] on div "稲尾史朗,6011332499" at bounding box center [572, 187] width 298 height 23
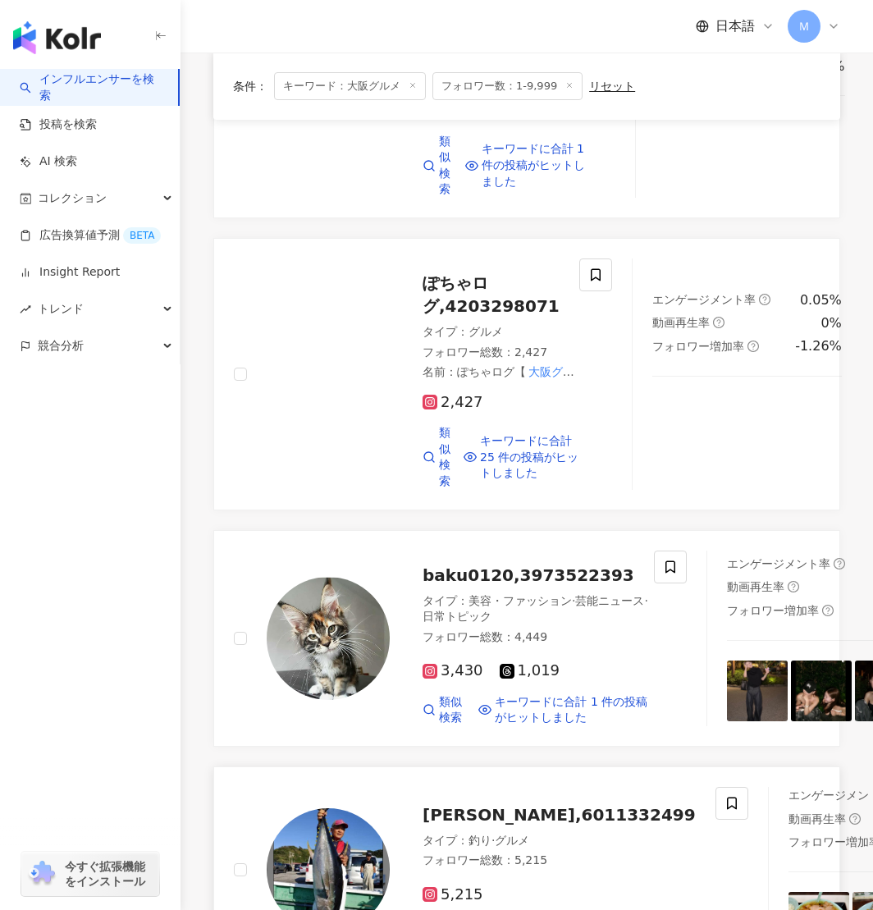
scroll to position [2424, 0]
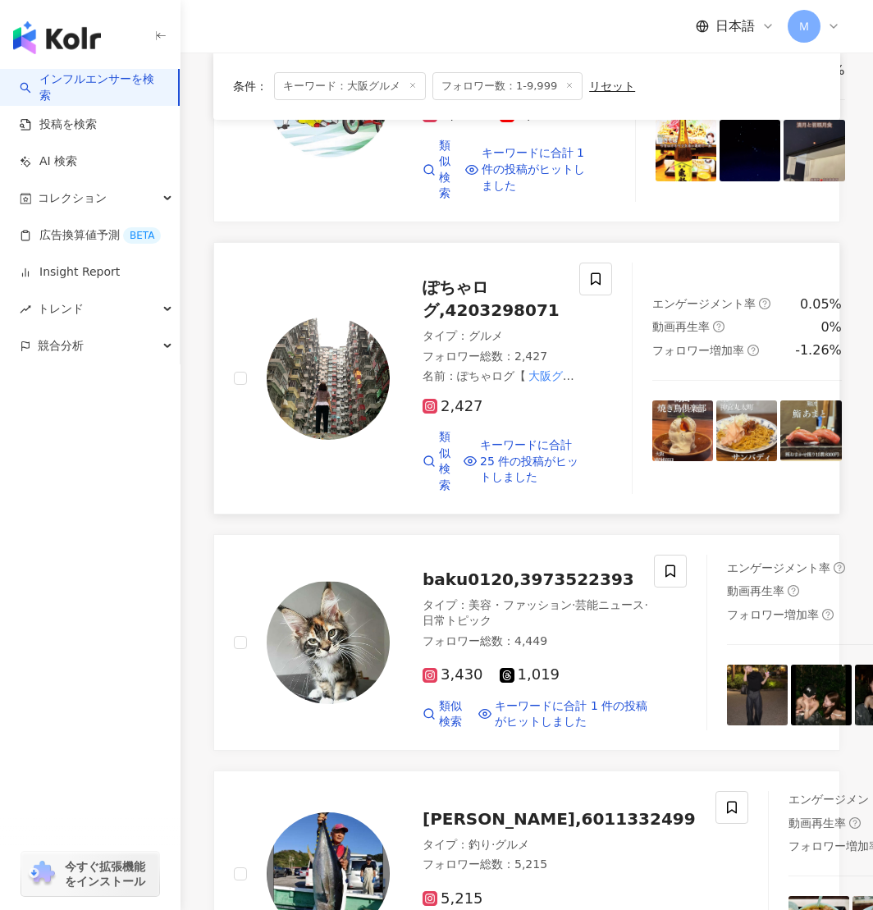
click at [370, 415] on img at bounding box center [328, 378] width 123 height 123
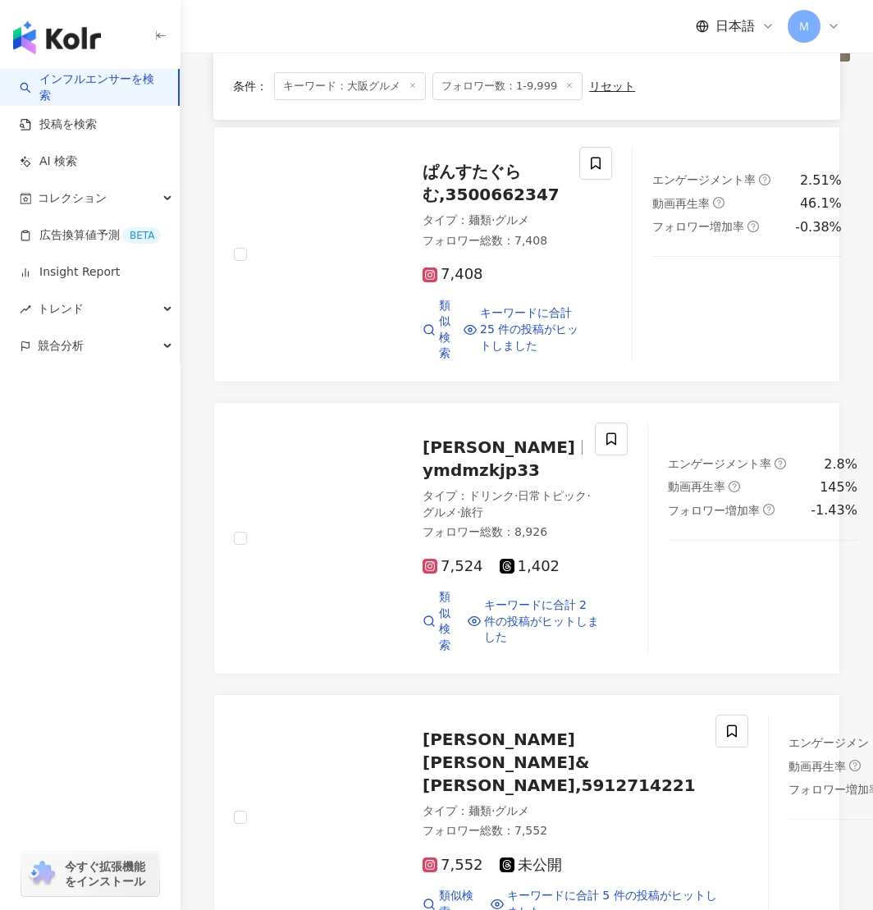
scroll to position [442, 0]
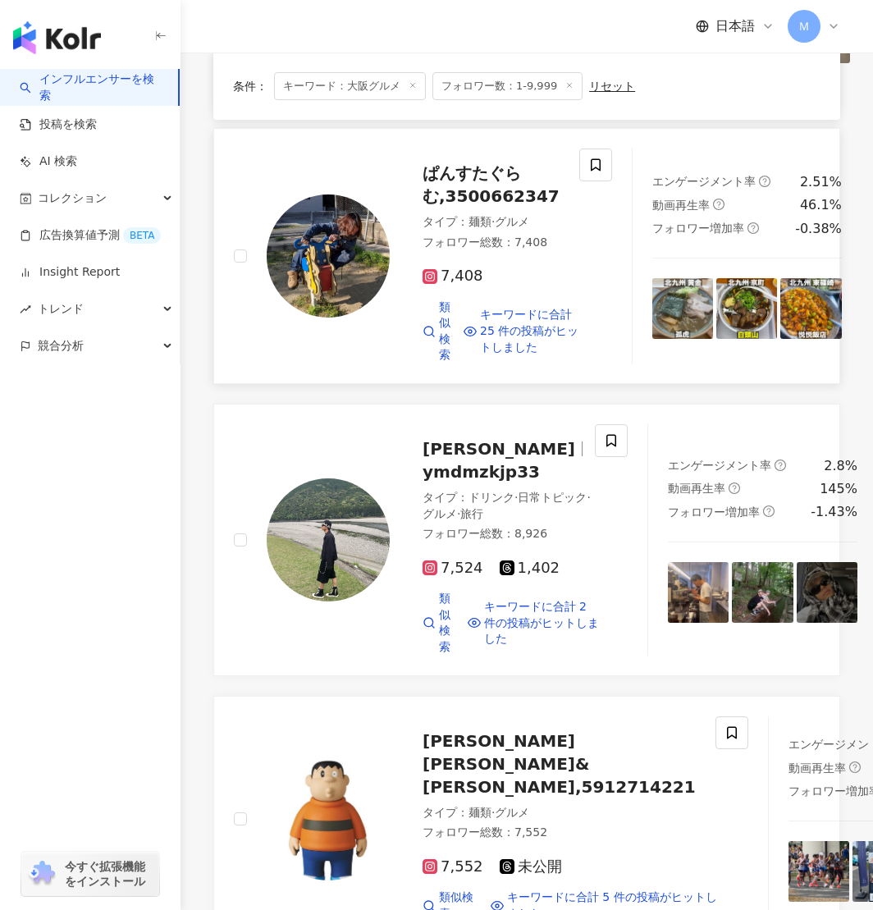
click at [481, 206] on span "ぱんすたぐらむ,3500662347" at bounding box center [491, 184] width 137 height 43
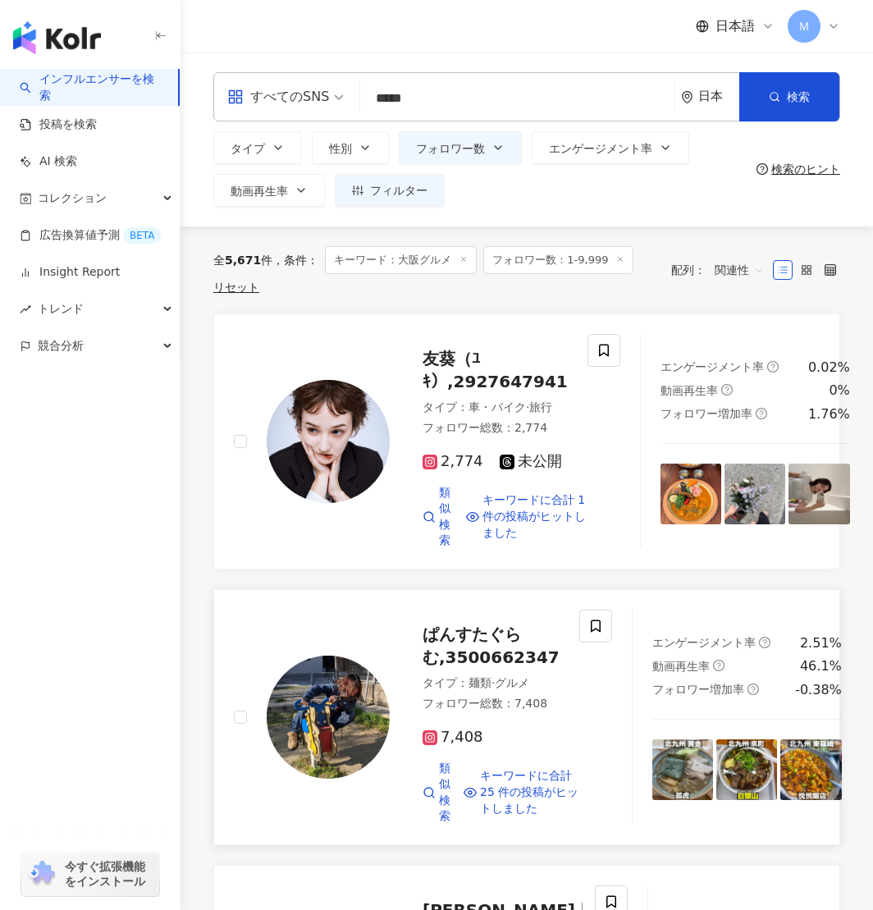
scroll to position [3244, 0]
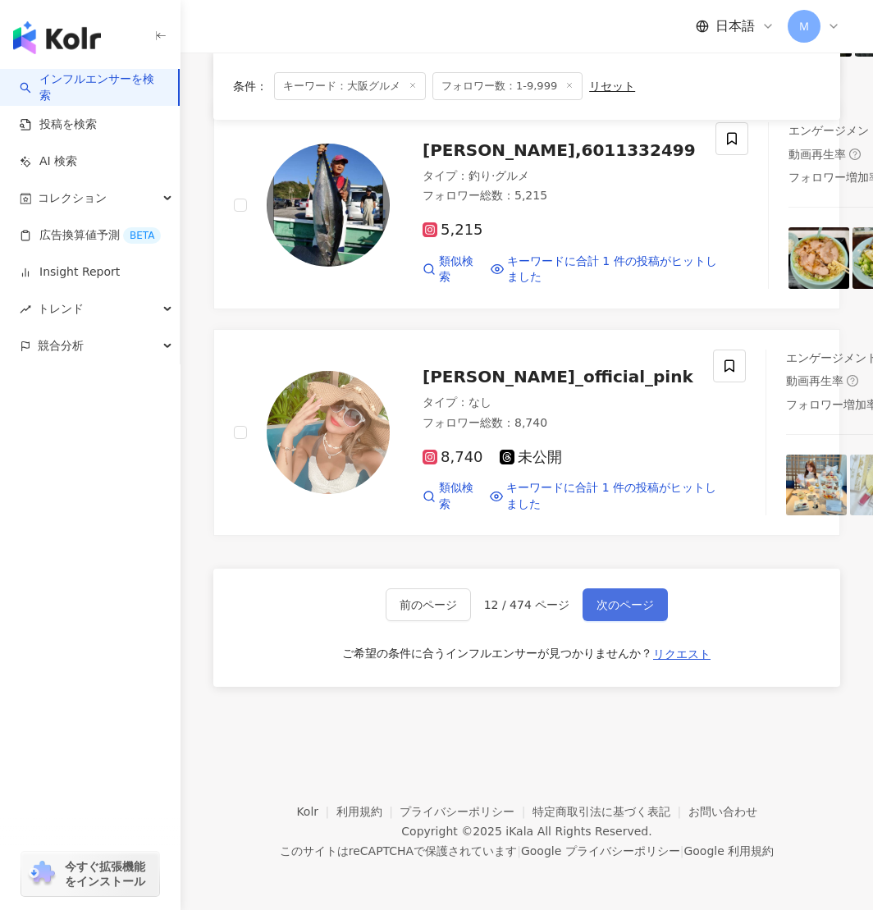
click at [606, 596] on button "次のページ" at bounding box center [625, 605] width 85 height 33
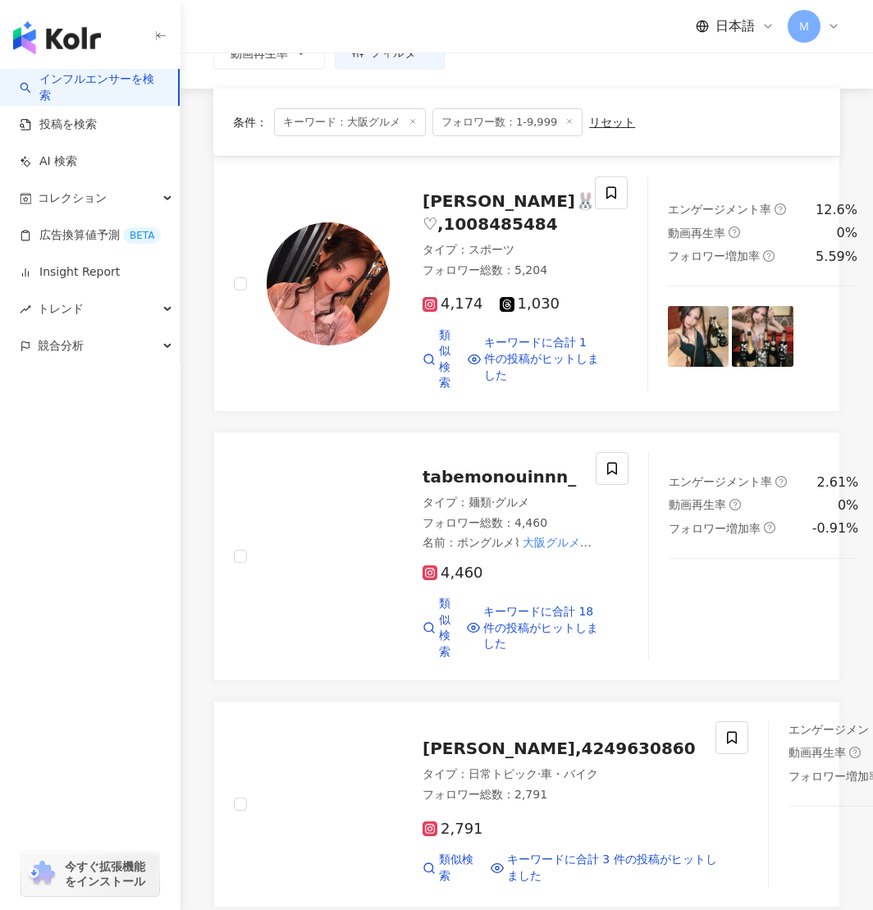
scroll to position [181, 0]
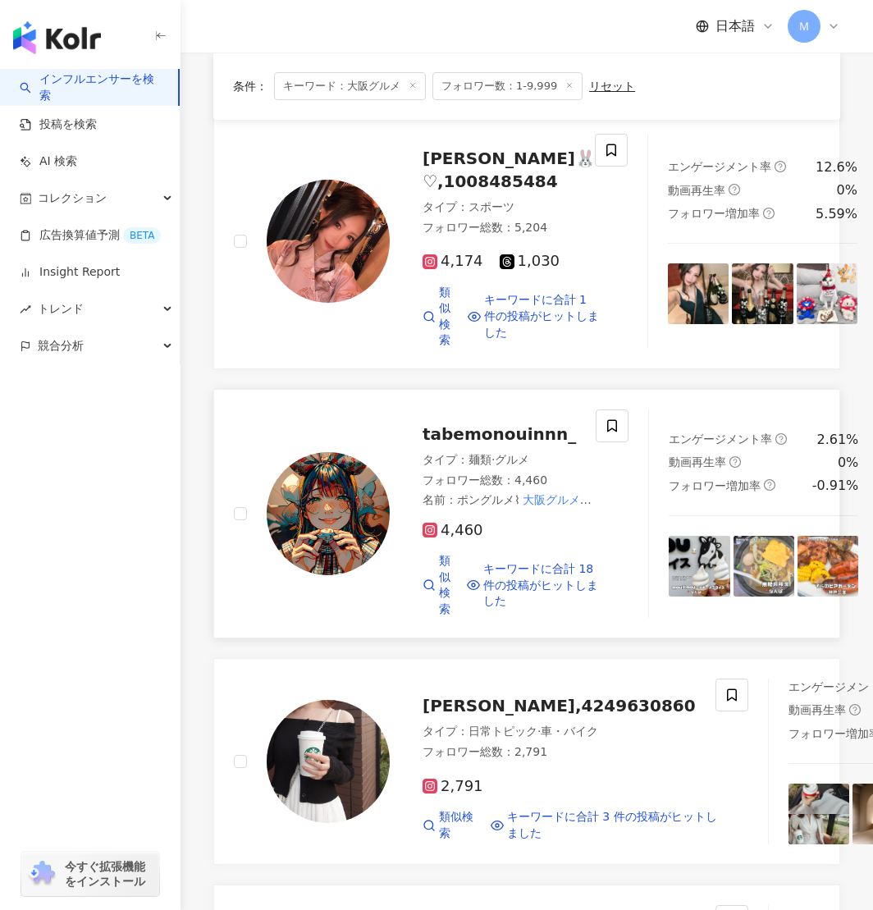
click at [307, 513] on img at bounding box center [328, 513] width 123 height 123
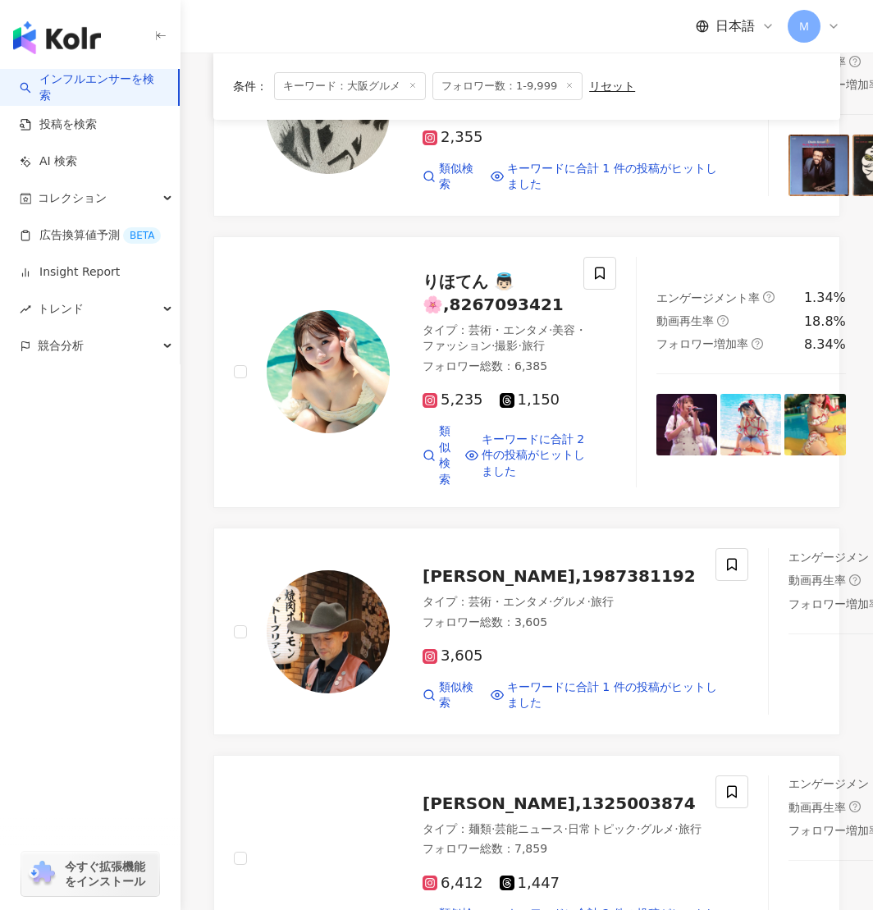
scroll to position [2044, 0]
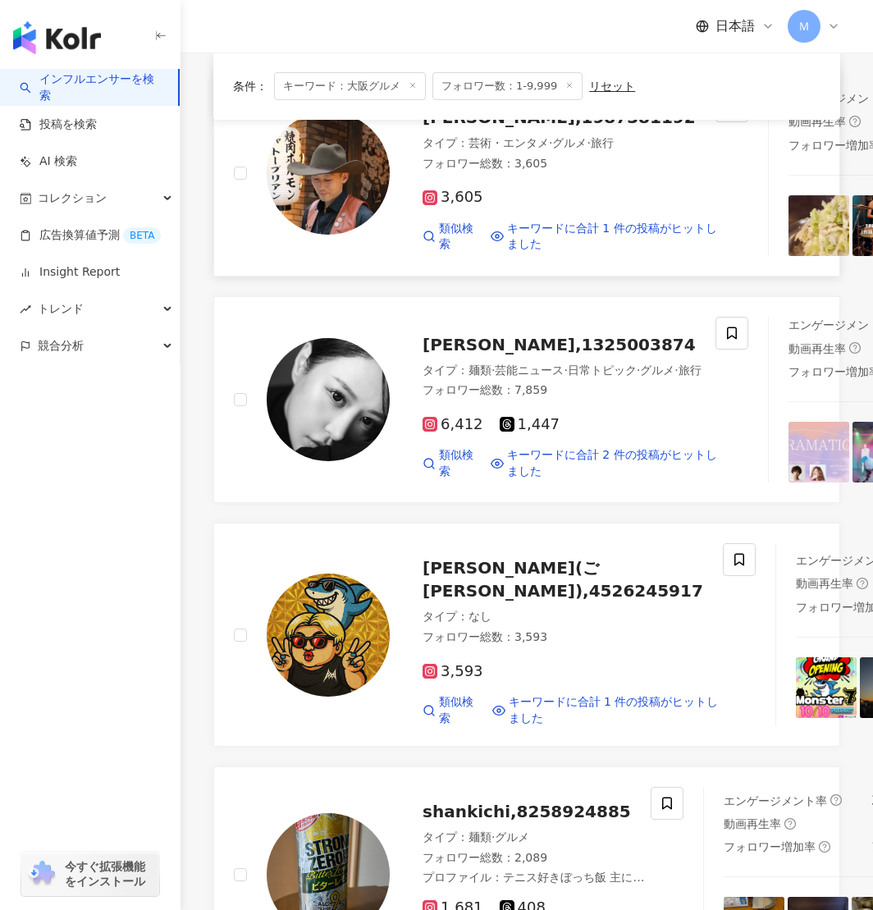
click at [359, 235] on img at bounding box center [328, 173] width 123 height 123
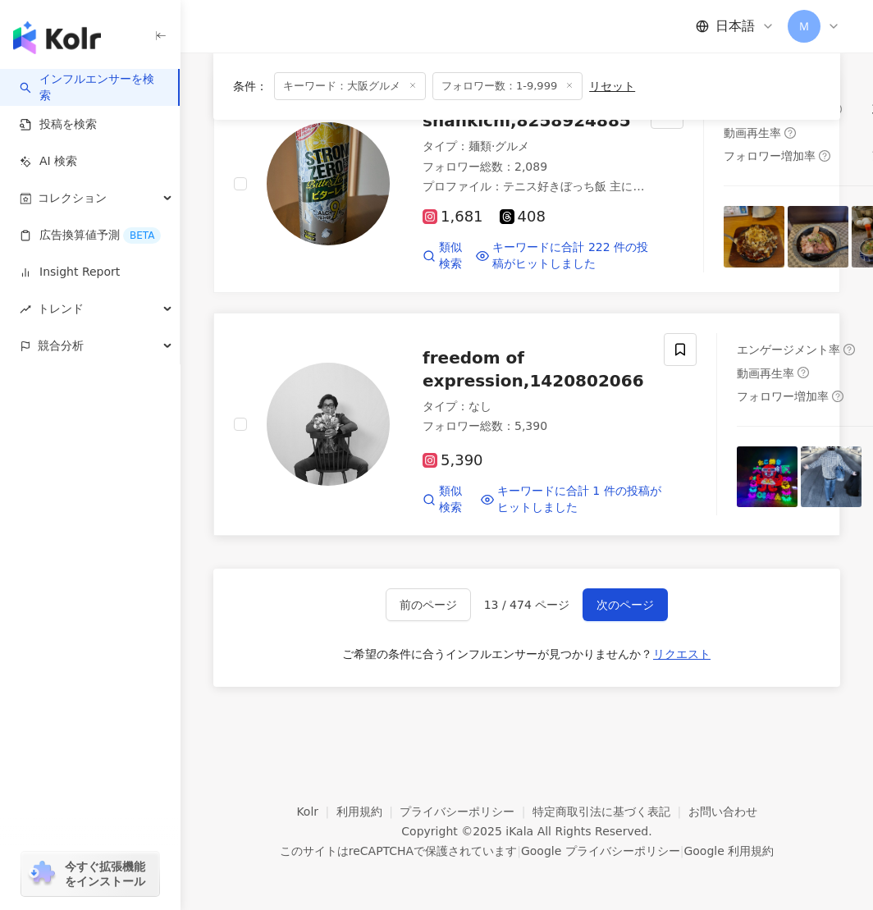
scroll to position [3181, 0]
click at [635, 603] on span "次のページ" at bounding box center [625, 604] width 57 height 13
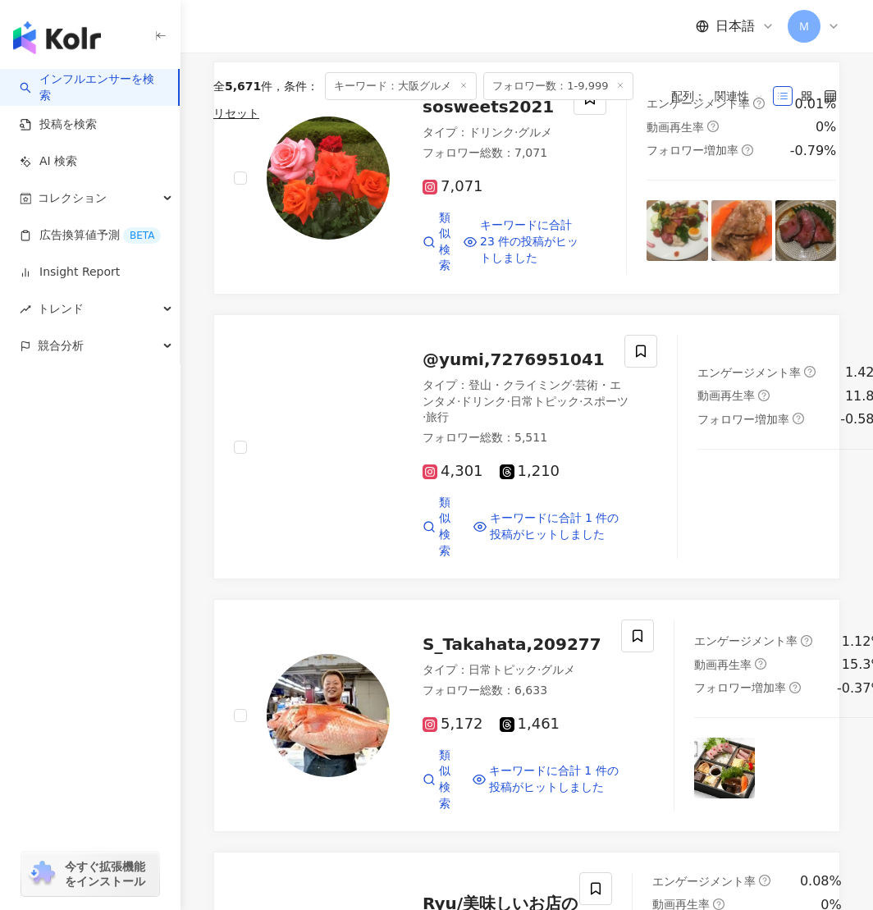
scroll to position [0, 0]
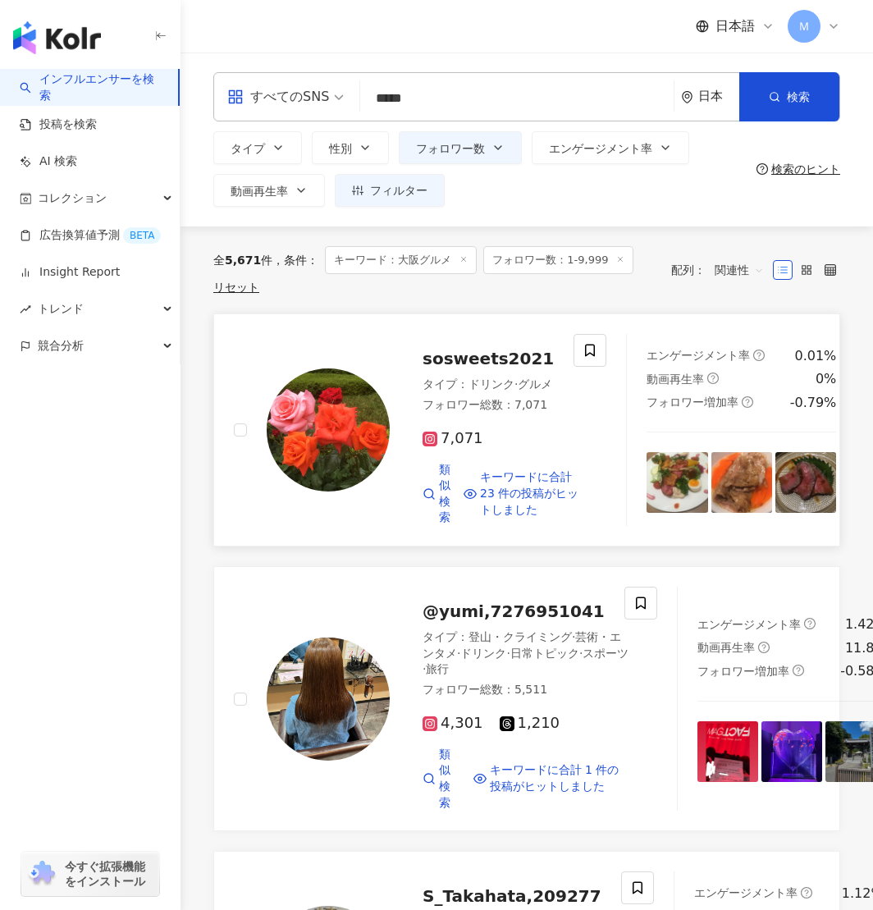
click at [334, 424] on img at bounding box center [328, 430] width 123 height 123
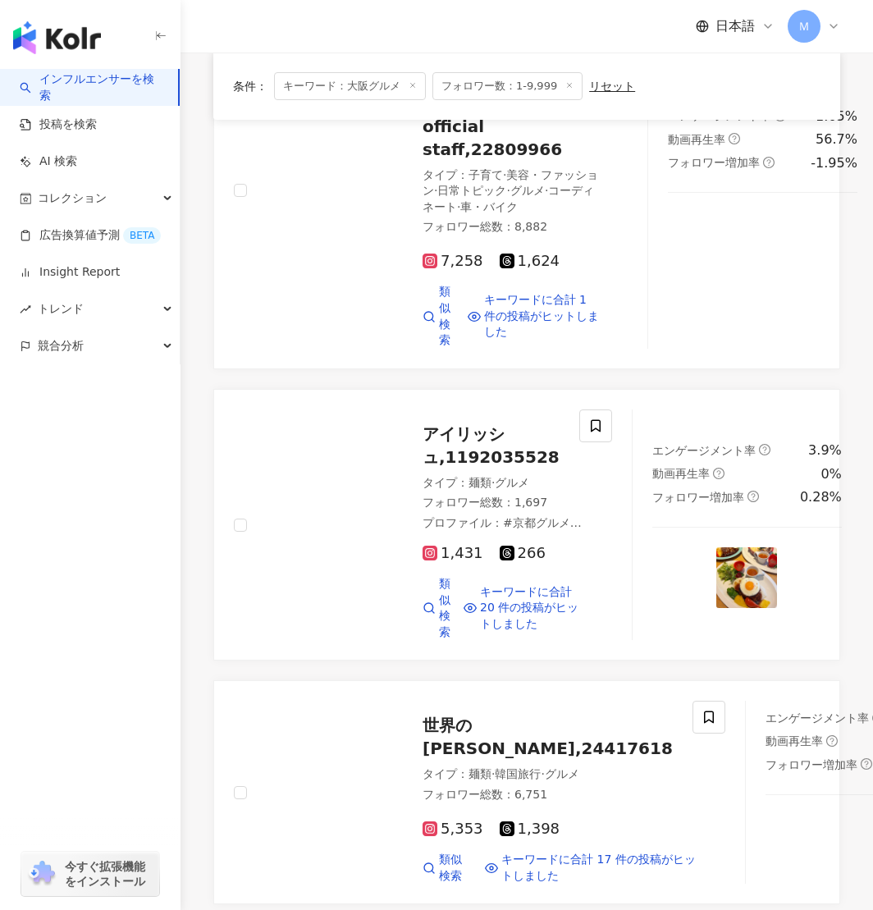
scroll to position [2564, 0]
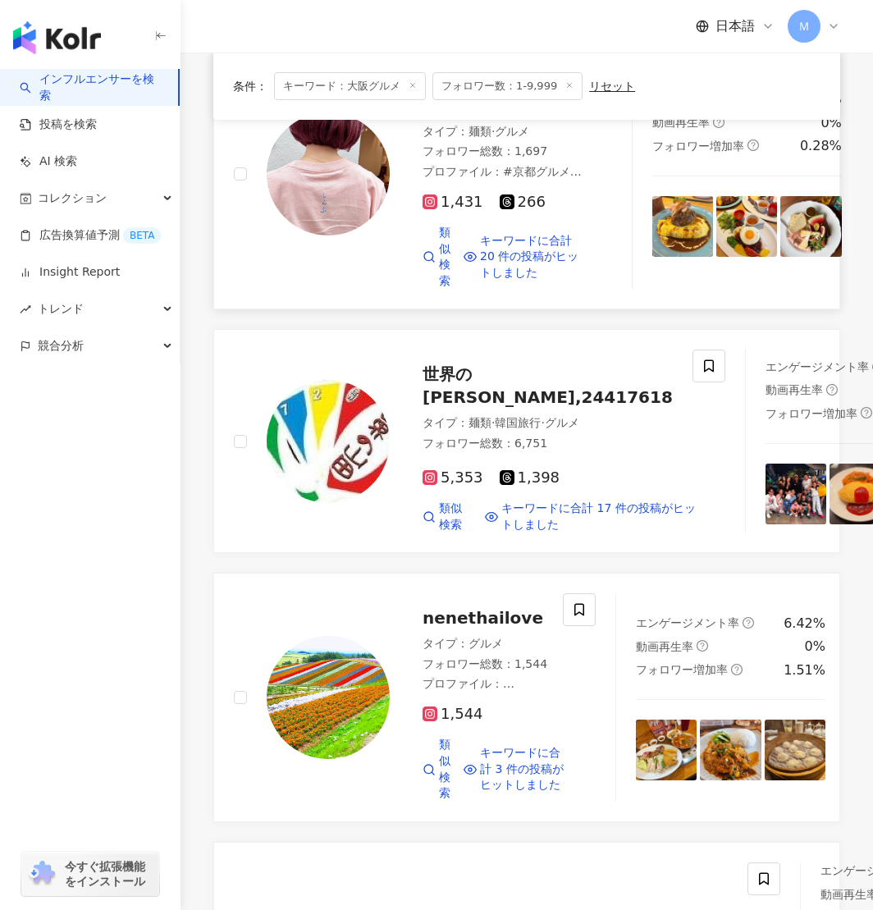
click at [374, 236] on div at bounding box center [328, 173] width 123 height 123
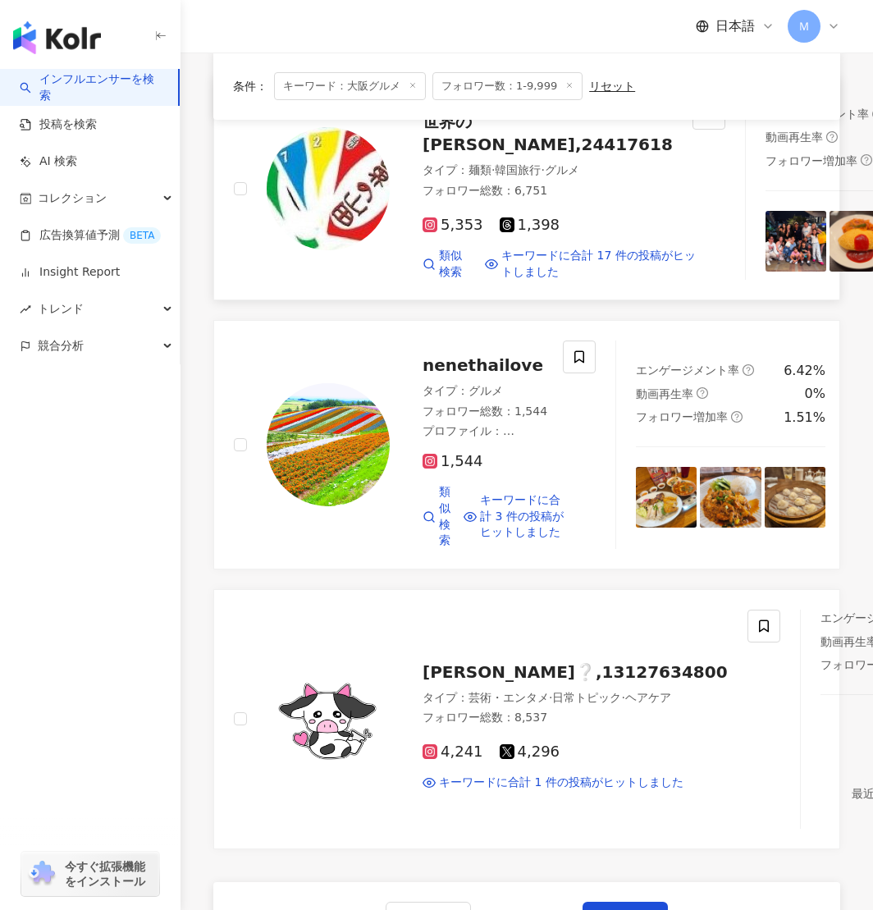
scroll to position [2850, 0]
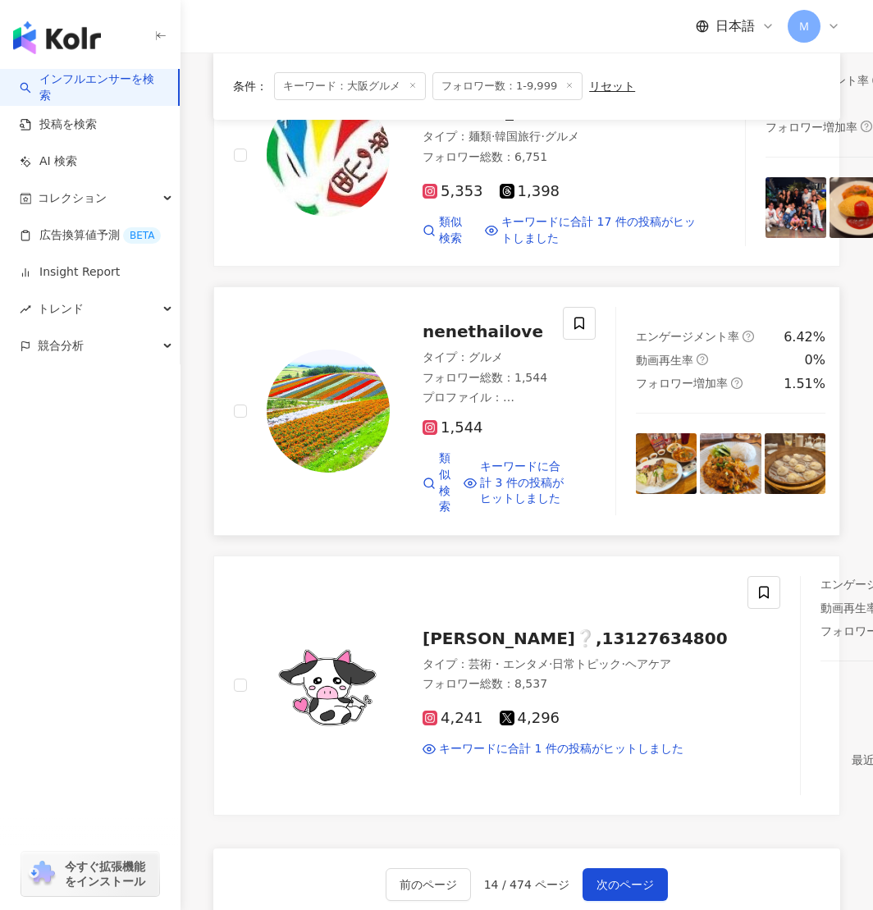
click at [322, 473] on img at bounding box center [328, 411] width 123 height 123
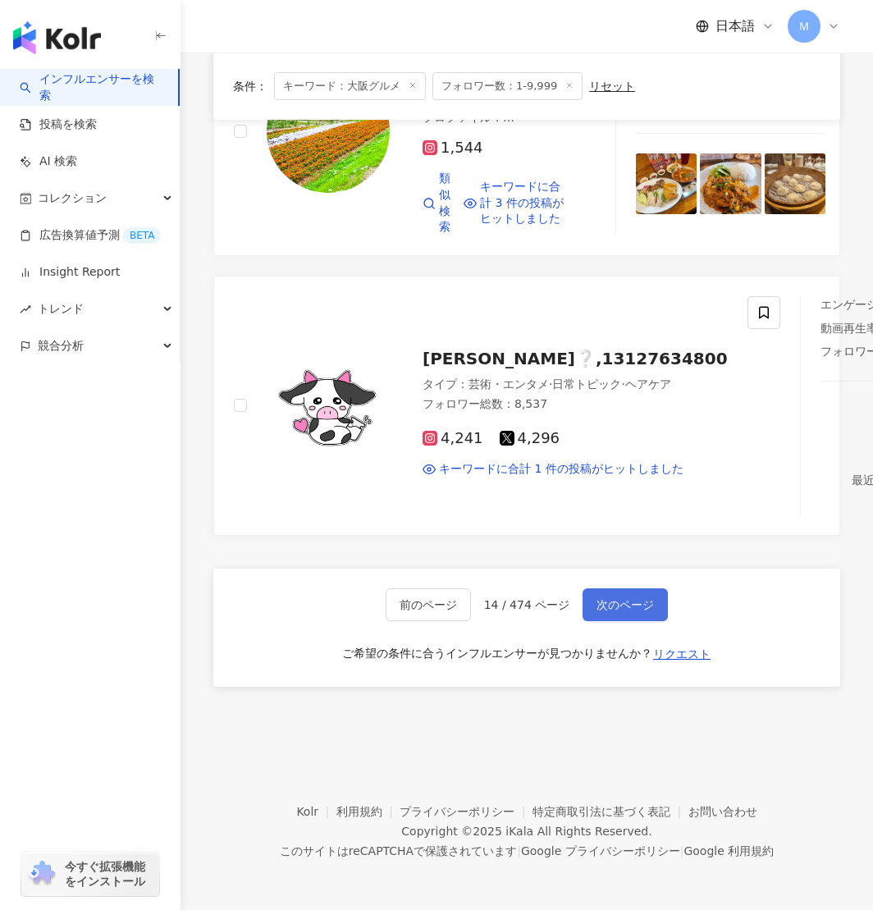
click at [628, 598] on span "次のページ" at bounding box center [625, 604] width 57 height 13
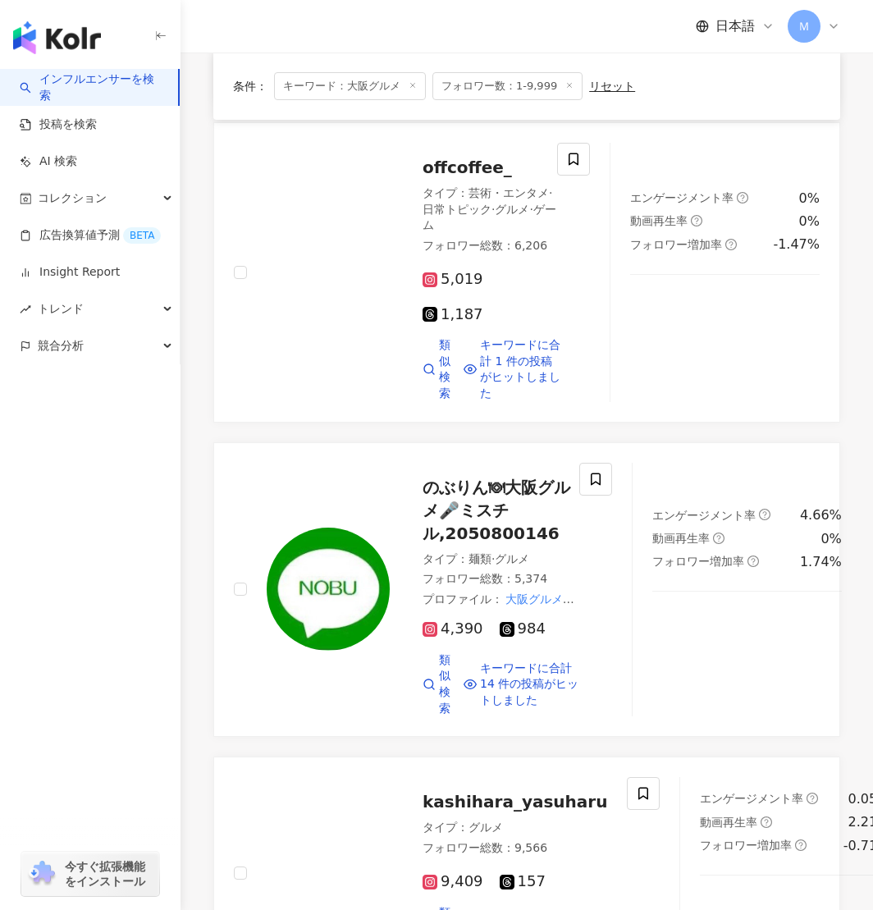
scroll to position [497, 0]
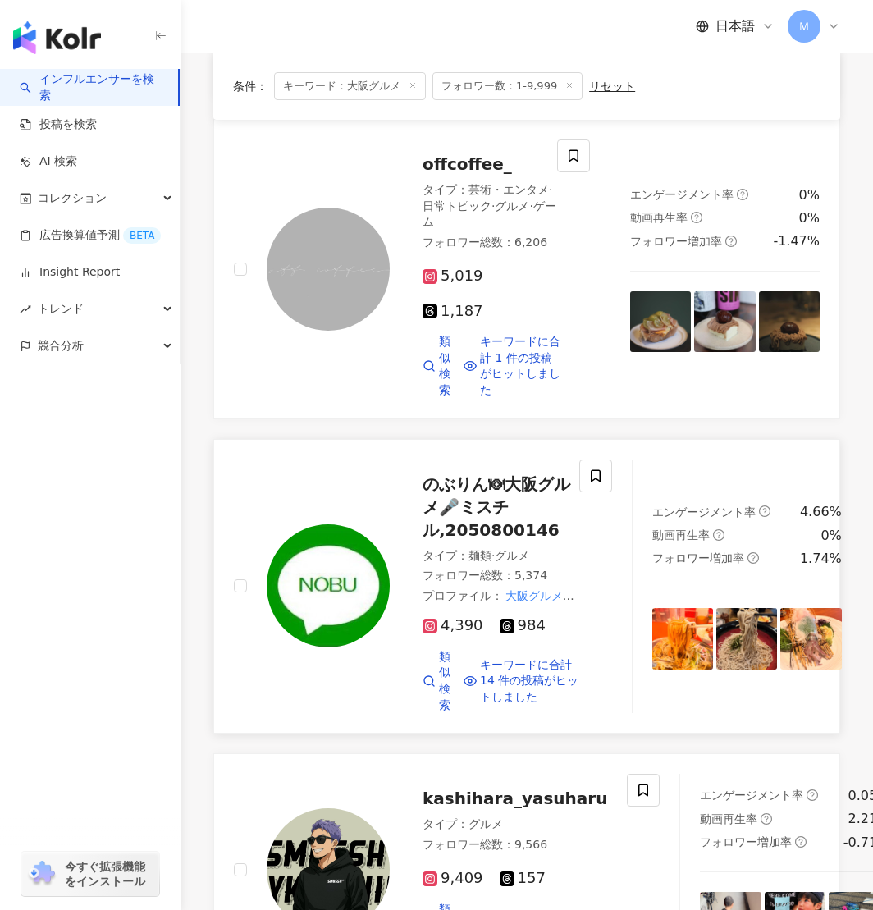
click at [365, 583] on img at bounding box center [328, 586] width 123 height 123
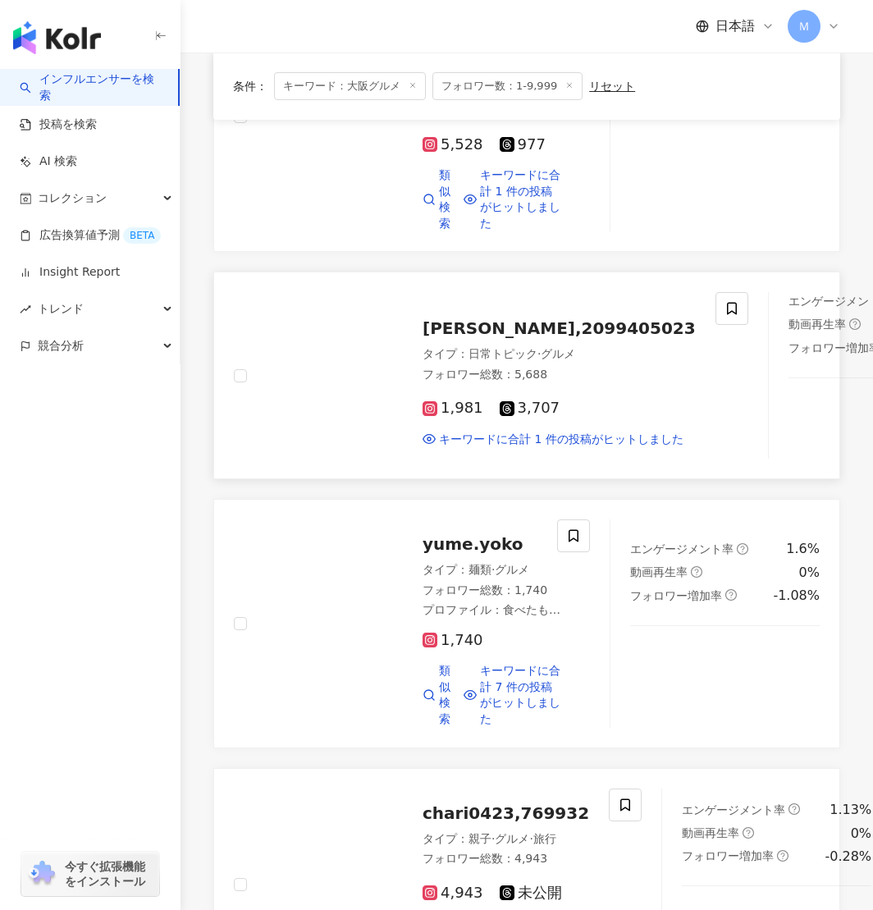
scroll to position [2115, 0]
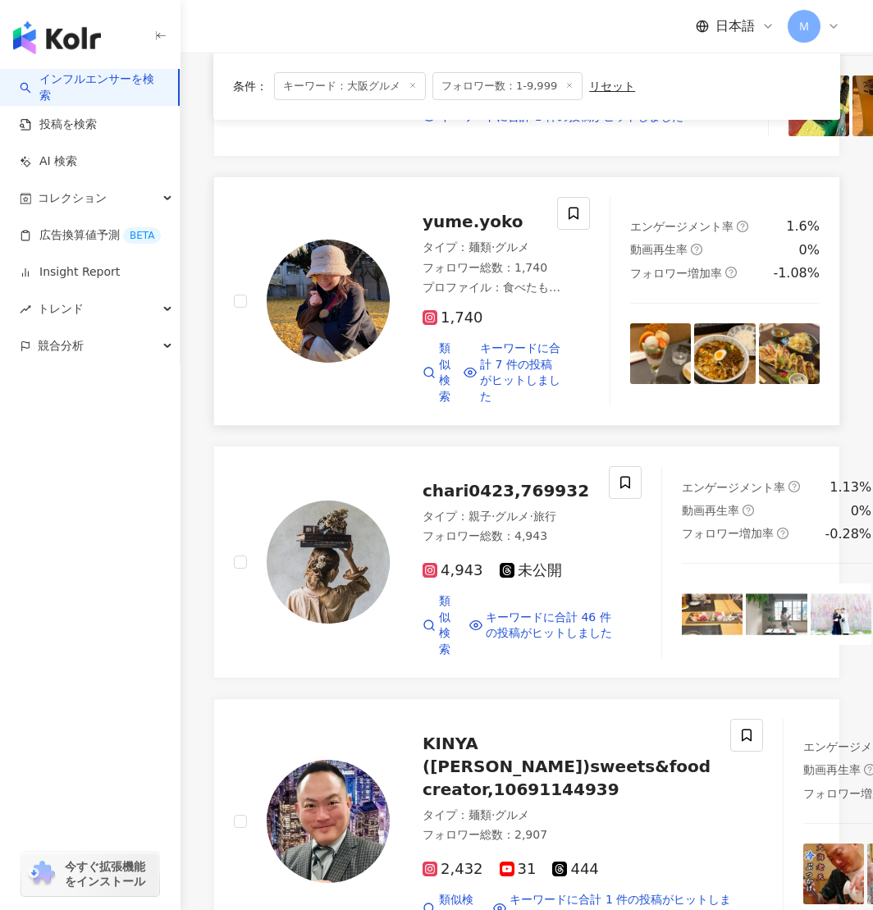
click at [303, 363] on img at bounding box center [328, 301] width 123 height 123
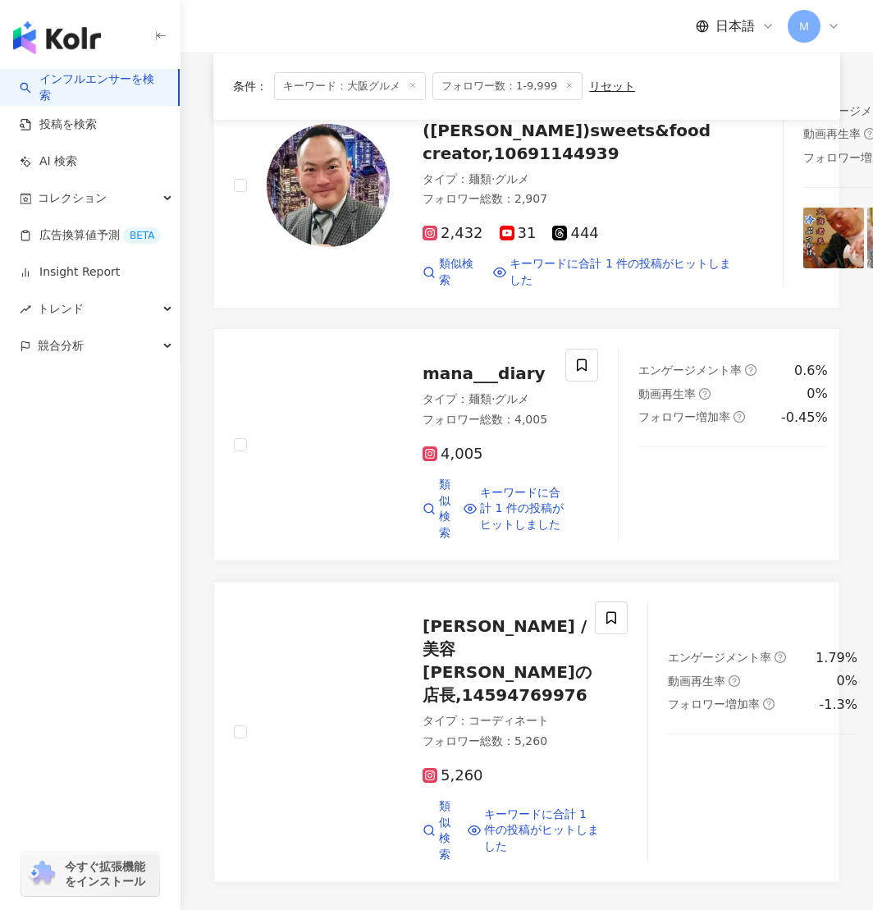
scroll to position [3162, 0]
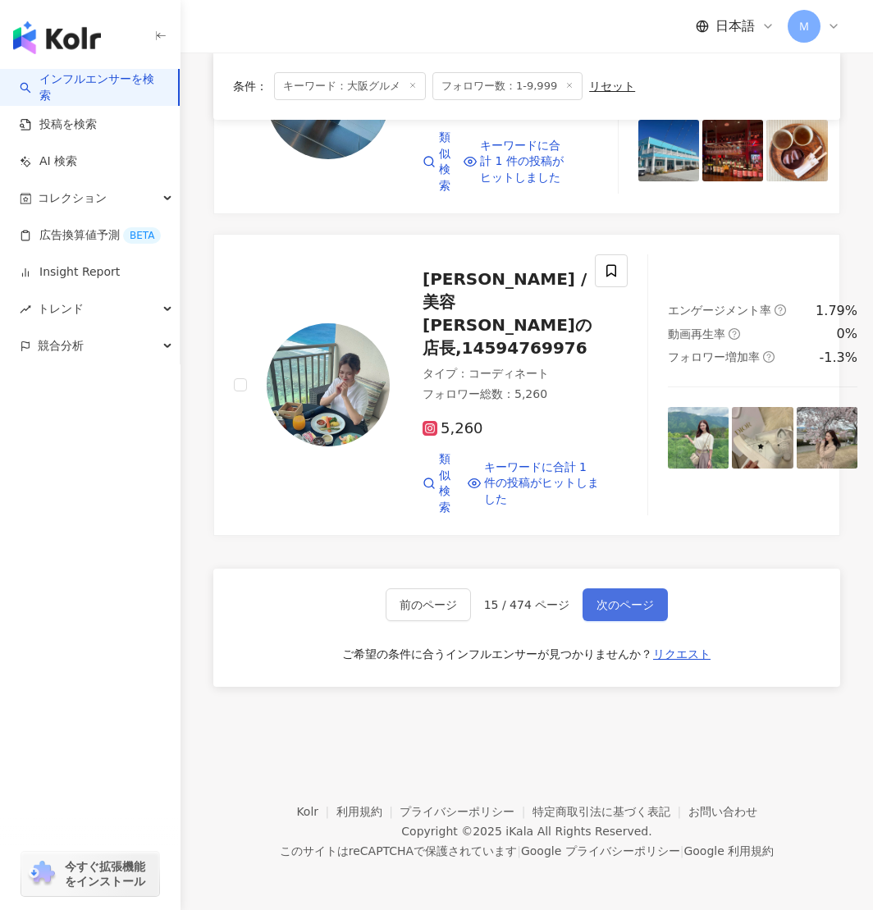
click at [620, 621] on button "次のページ" at bounding box center [625, 605] width 85 height 33
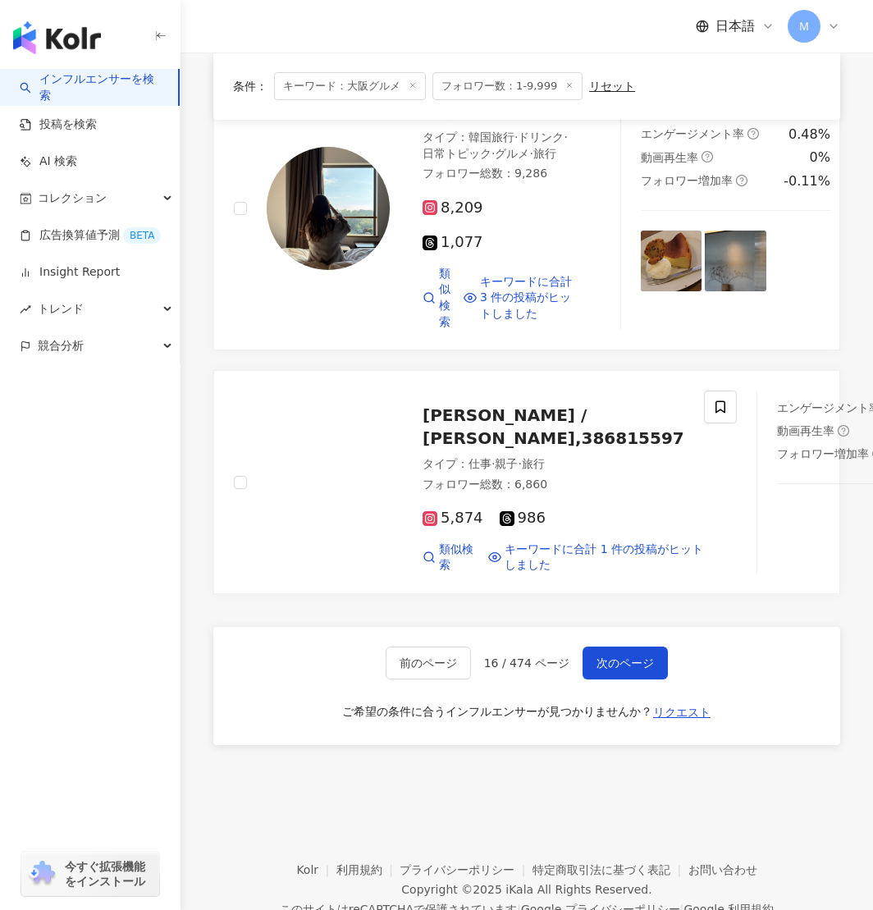
scroll to position [2945, 0]
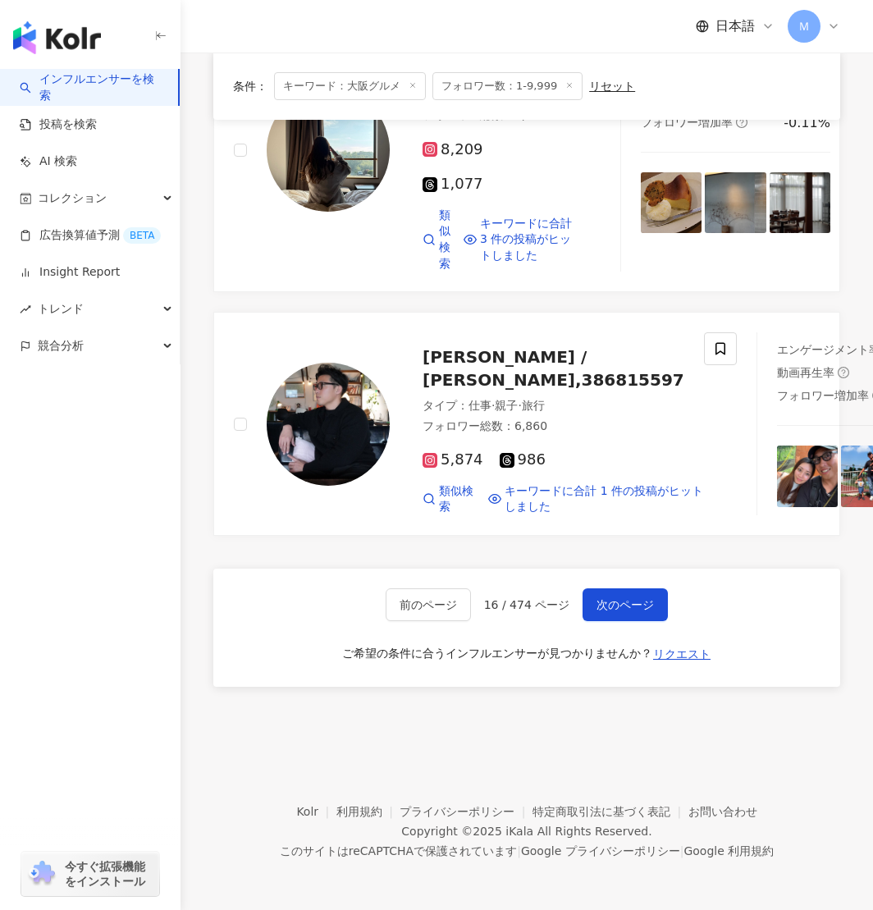
scroll to position [3383, 0]
click at [631, 597] on button "次のページ" at bounding box center [625, 605] width 85 height 33
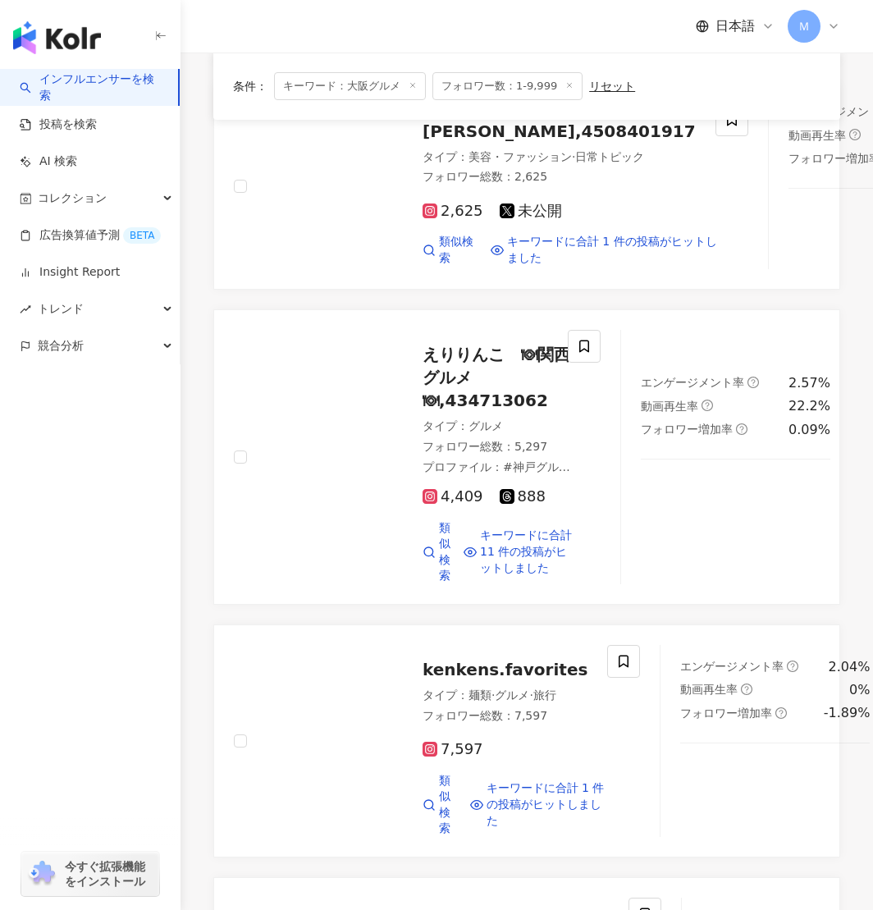
scroll to position [1291, 0]
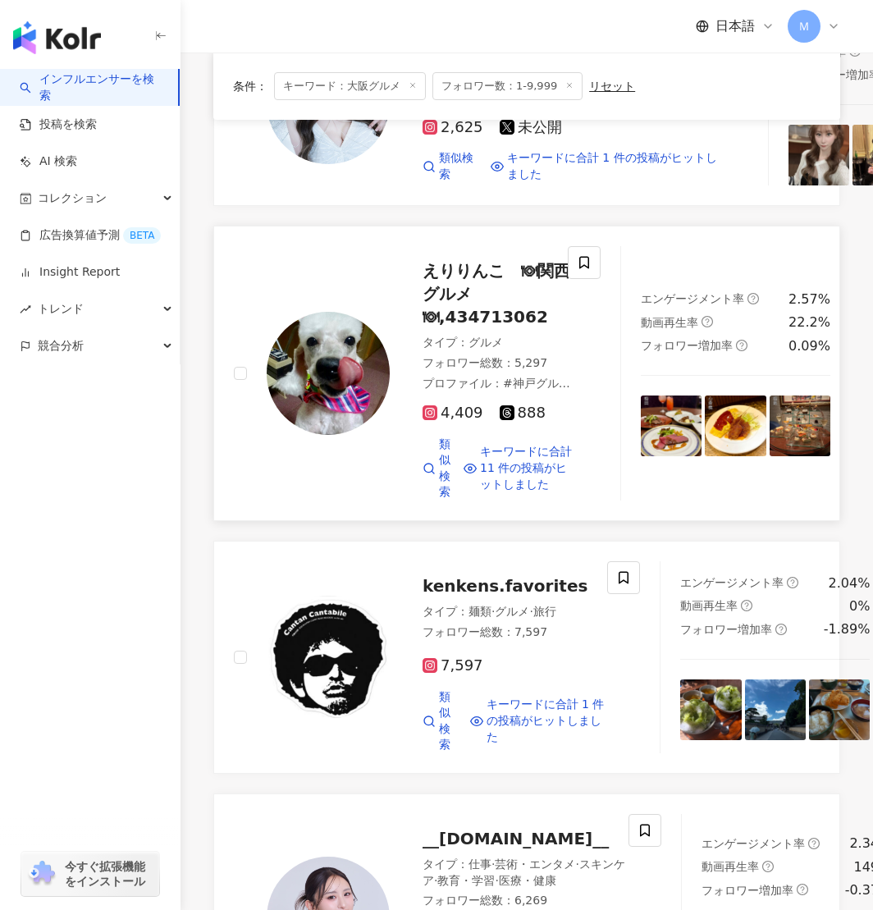
click at [356, 435] on img at bounding box center [328, 373] width 123 height 123
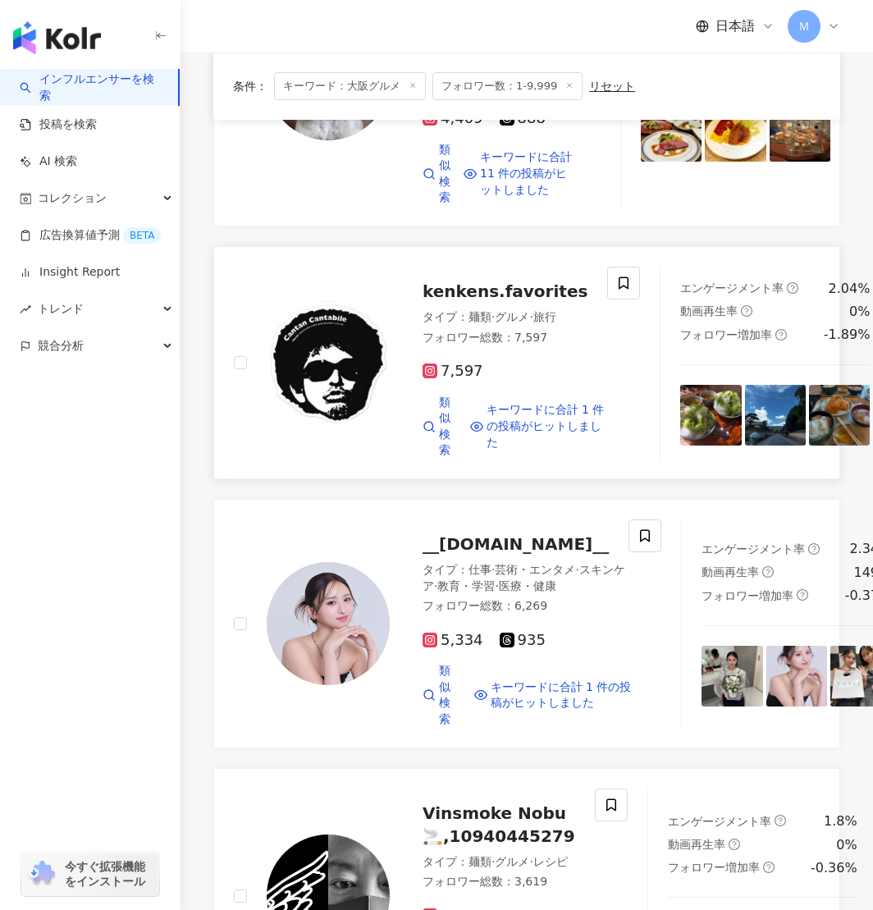
click at [348, 424] on img at bounding box center [328, 362] width 123 height 123
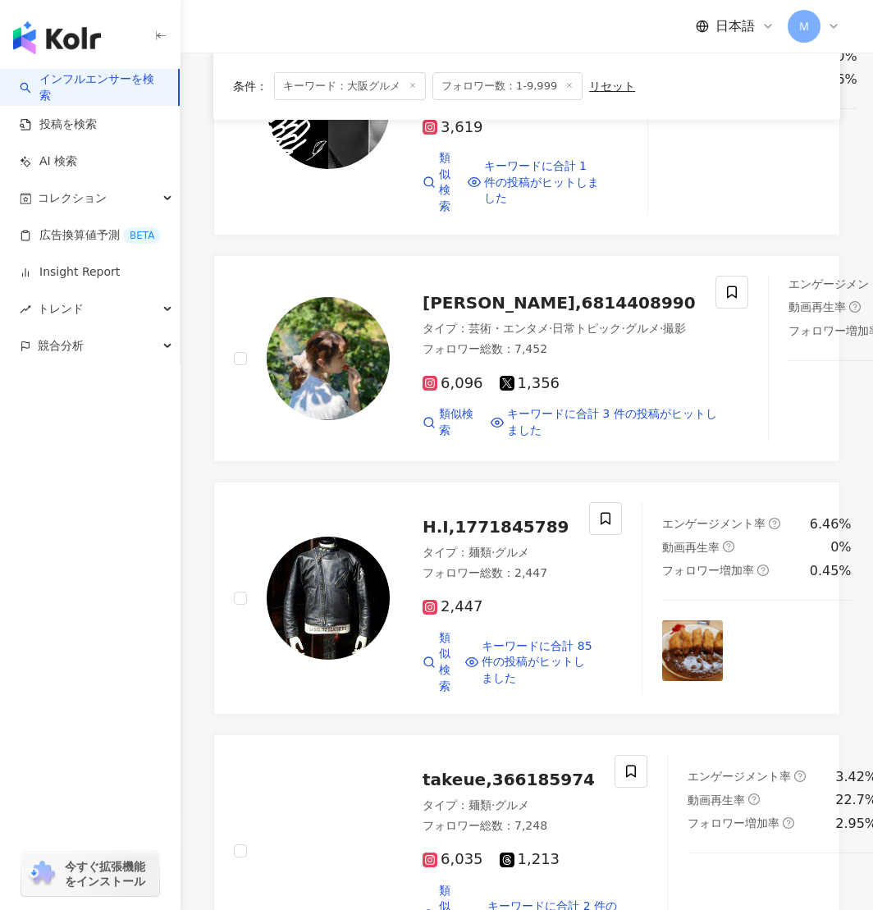
scroll to position [2642, 0]
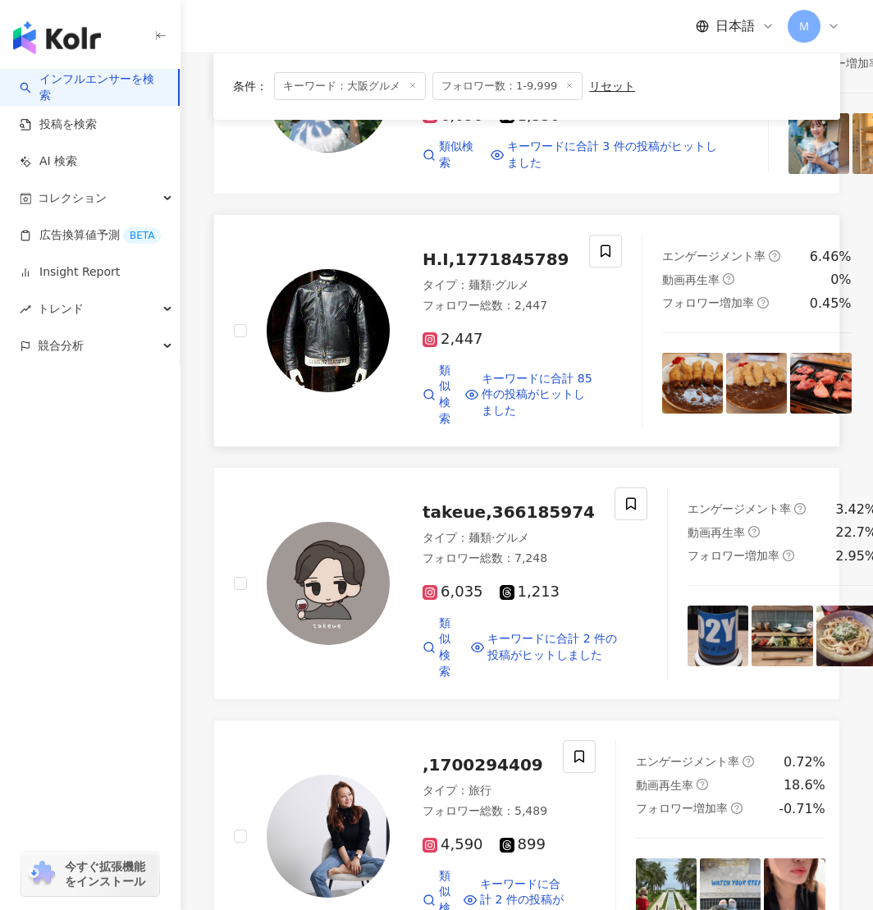
click at [300, 392] on img at bounding box center [328, 330] width 123 height 123
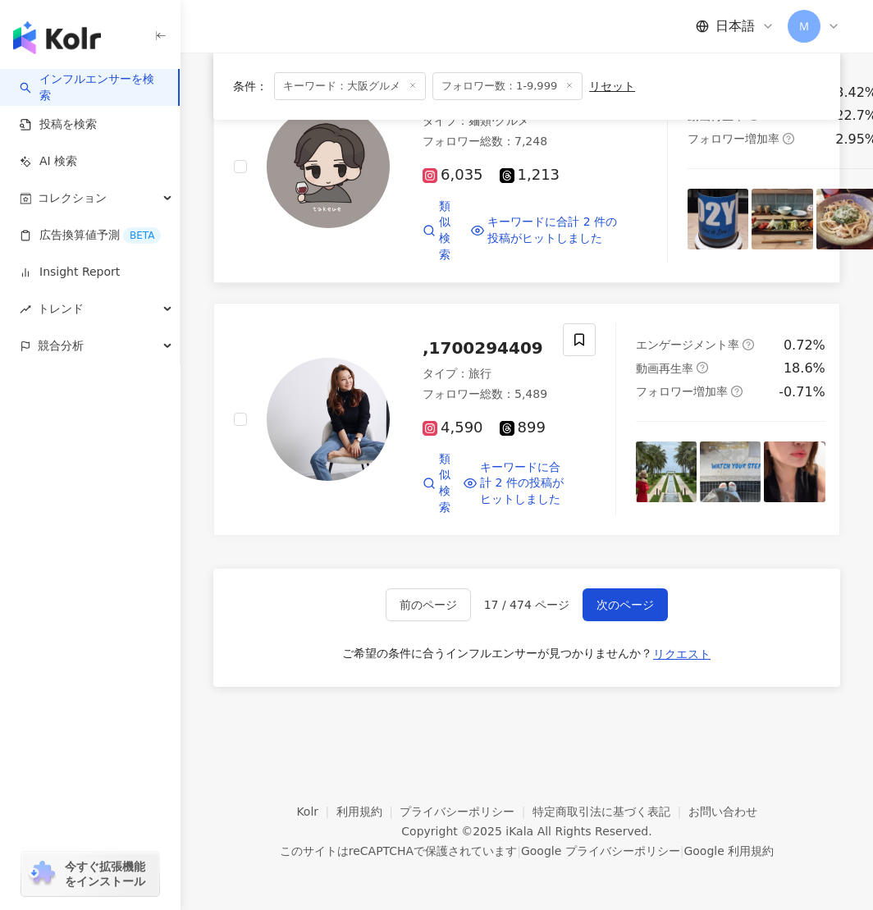
click at [319, 228] on img at bounding box center [328, 166] width 123 height 123
click at [602, 596] on button "次のページ" at bounding box center [625, 605] width 85 height 33
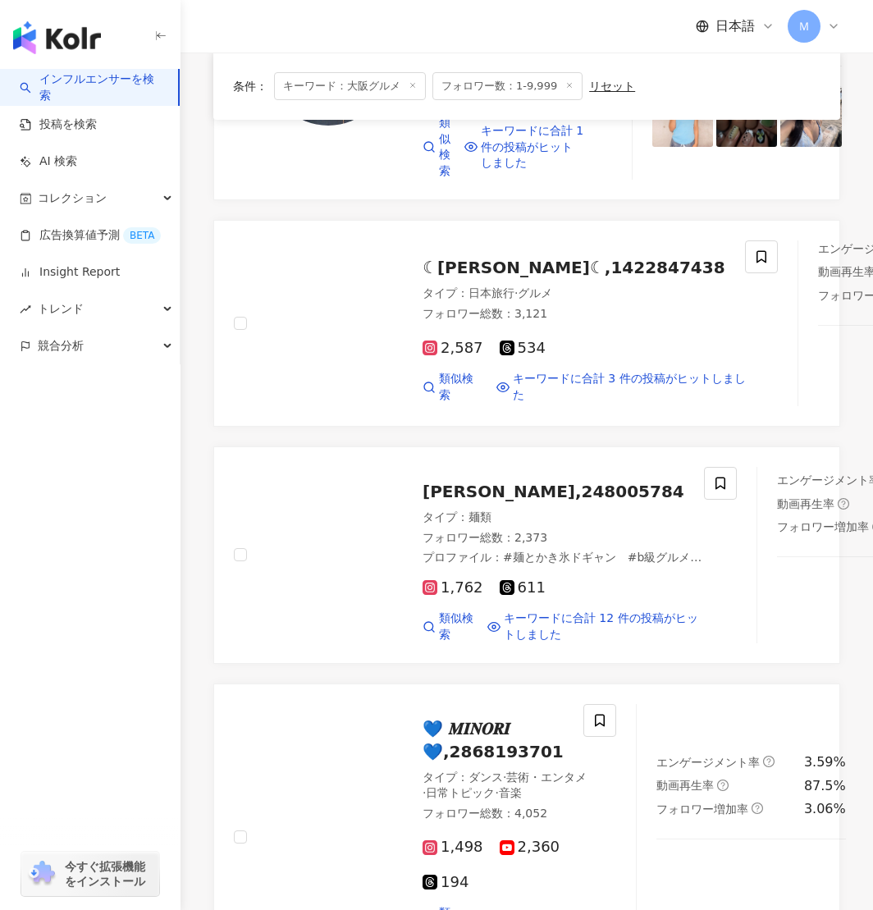
scroll to position [530, 0]
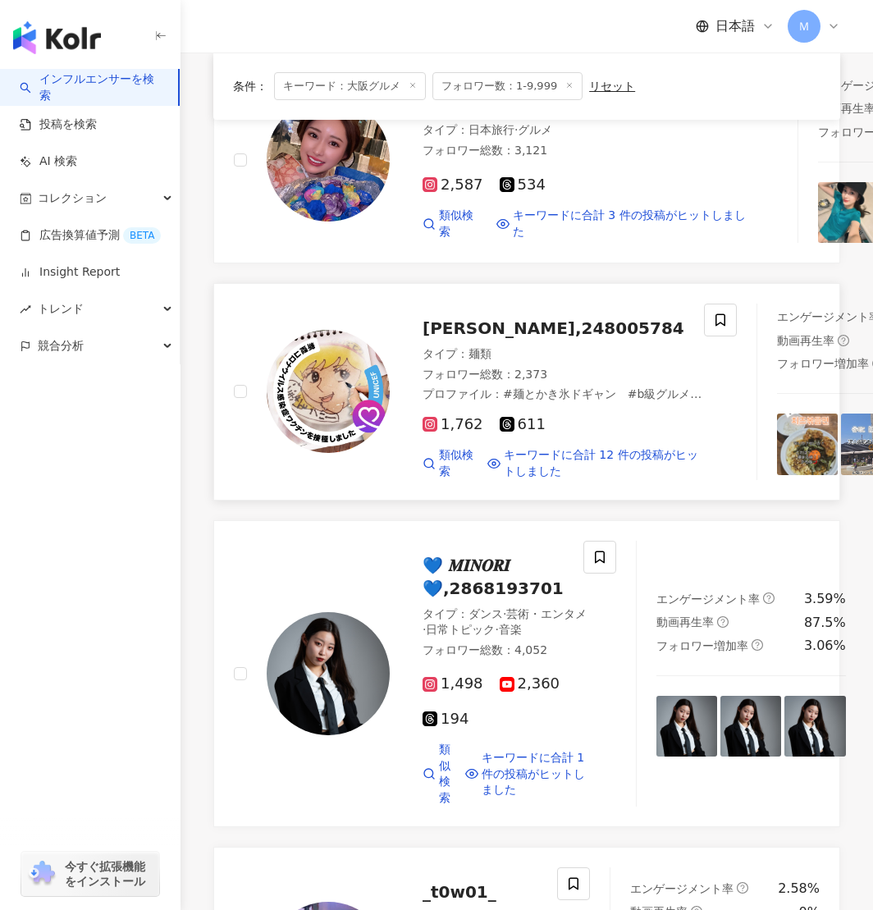
click at [362, 451] on img at bounding box center [328, 391] width 123 height 123
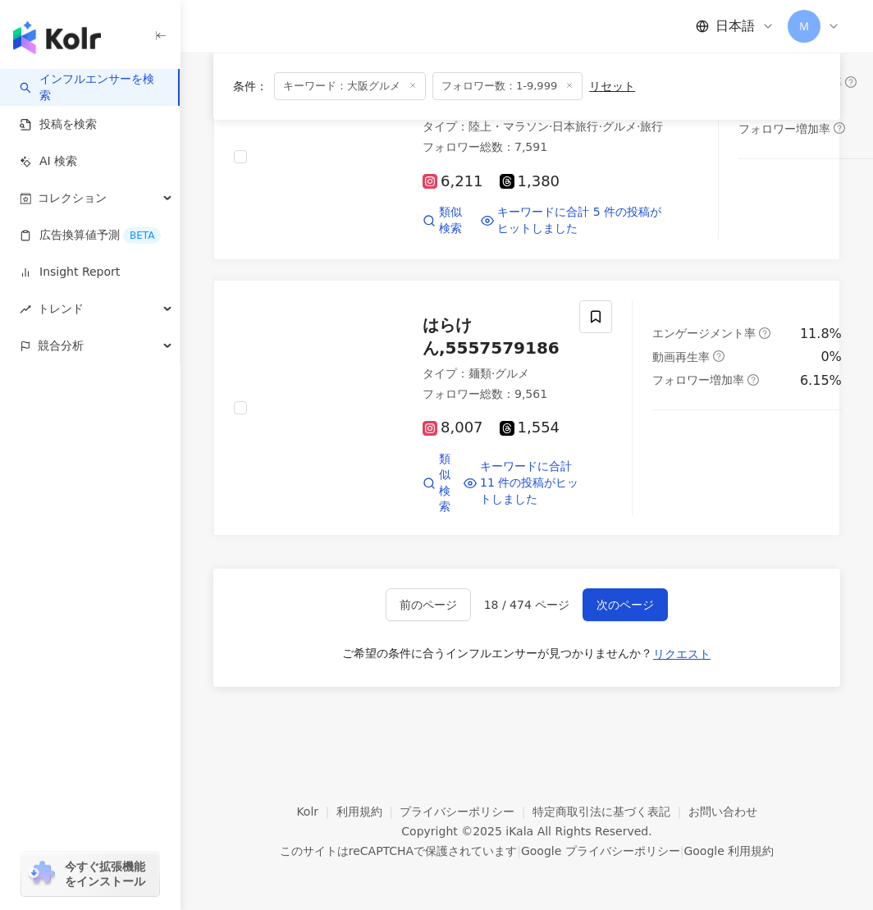
scroll to position [3303, 0]
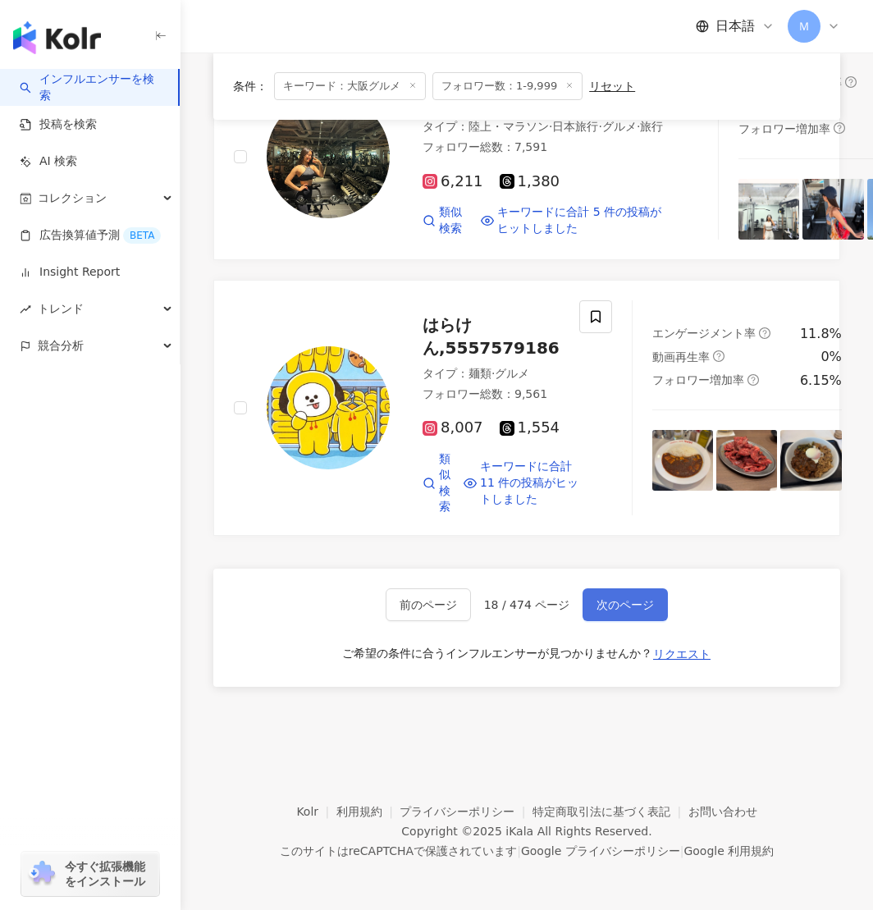
click at [637, 600] on span "次のページ" at bounding box center [625, 604] width 57 height 13
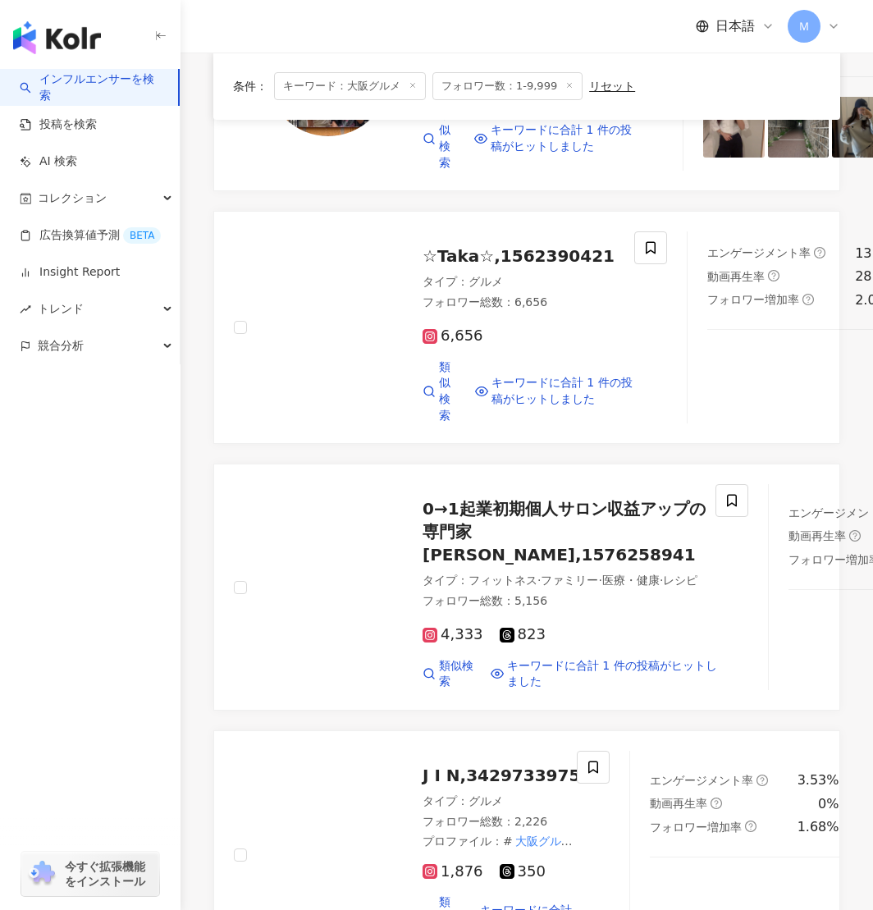
scroll to position [2362, 0]
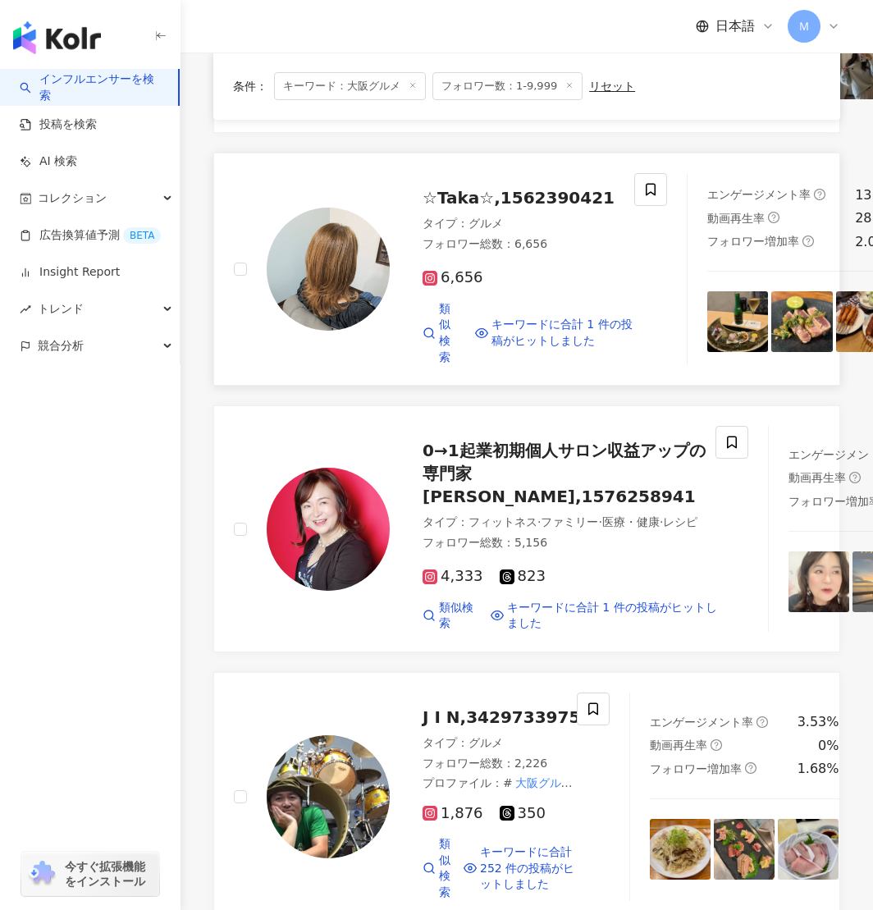
click at [299, 331] on img at bounding box center [328, 269] width 123 height 123
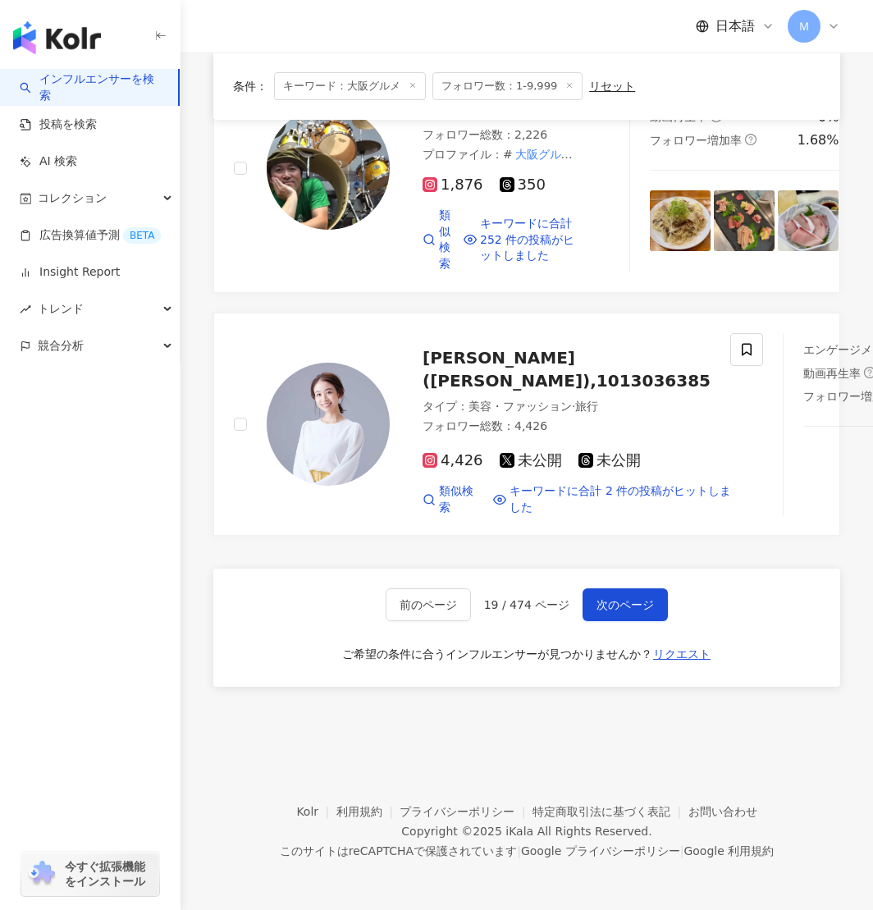
scroll to position [3005, 0]
click at [374, 230] on img at bounding box center [328, 168] width 123 height 123
click at [632, 612] on span "次のページ" at bounding box center [625, 604] width 57 height 13
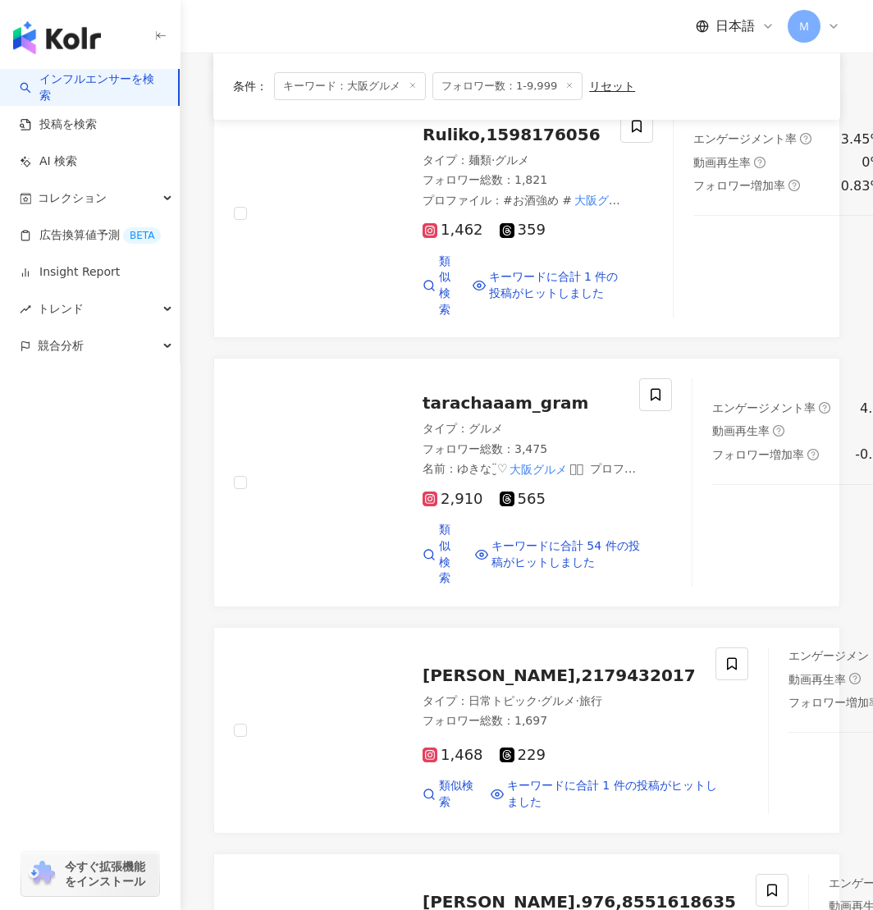
scroll to position [438, 0]
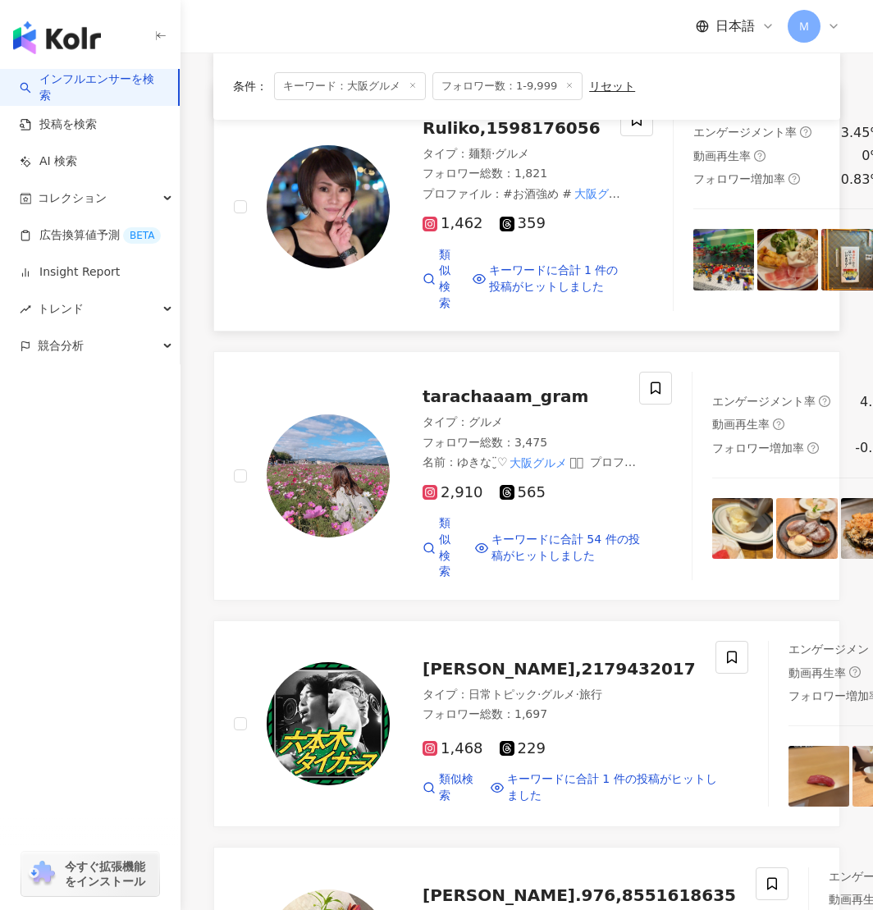
click at [350, 268] on img at bounding box center [328, 206] width 123 height 123
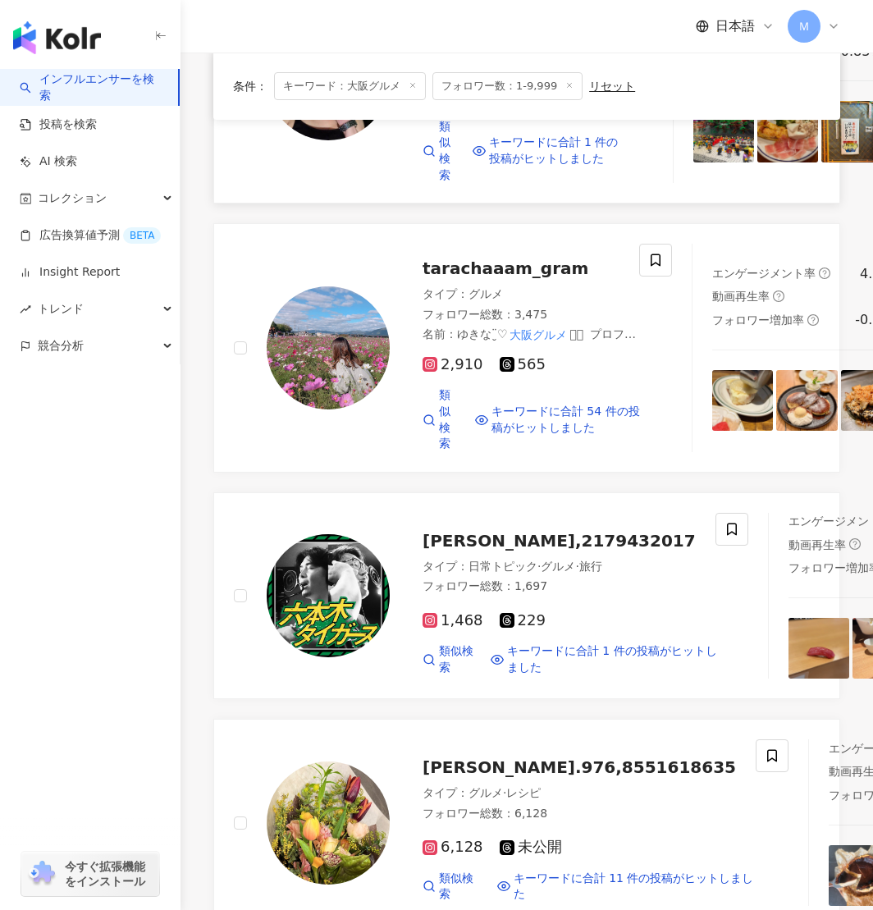
scroll to position [571, 0]
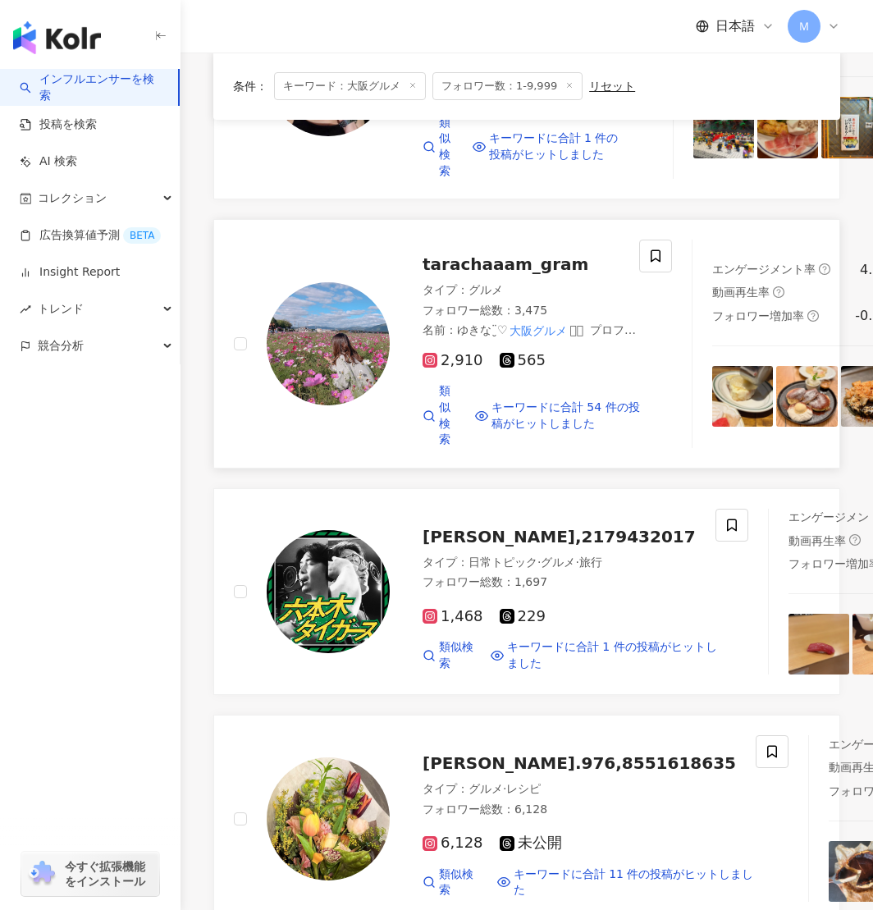
click at [312, 406] on img at bounding box center [328, 343] width 123 height 123
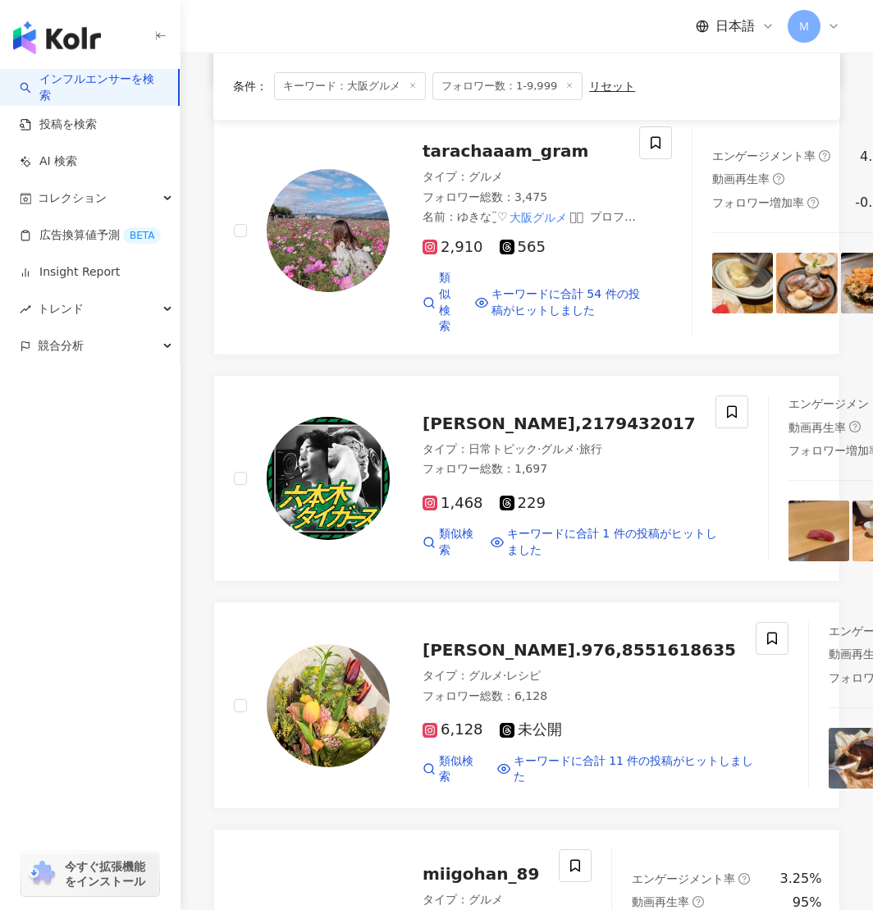
scroll to position [833, 0]
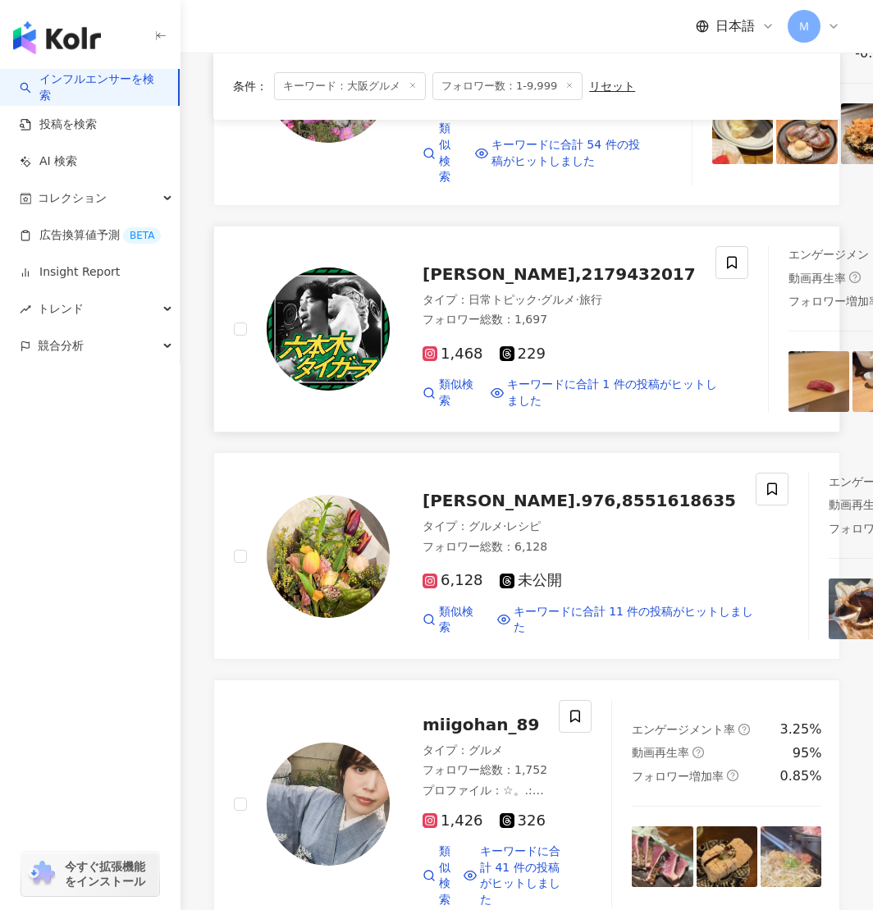
click at [364, 391] on img at bounding box center [328, 329] width 123 height 123
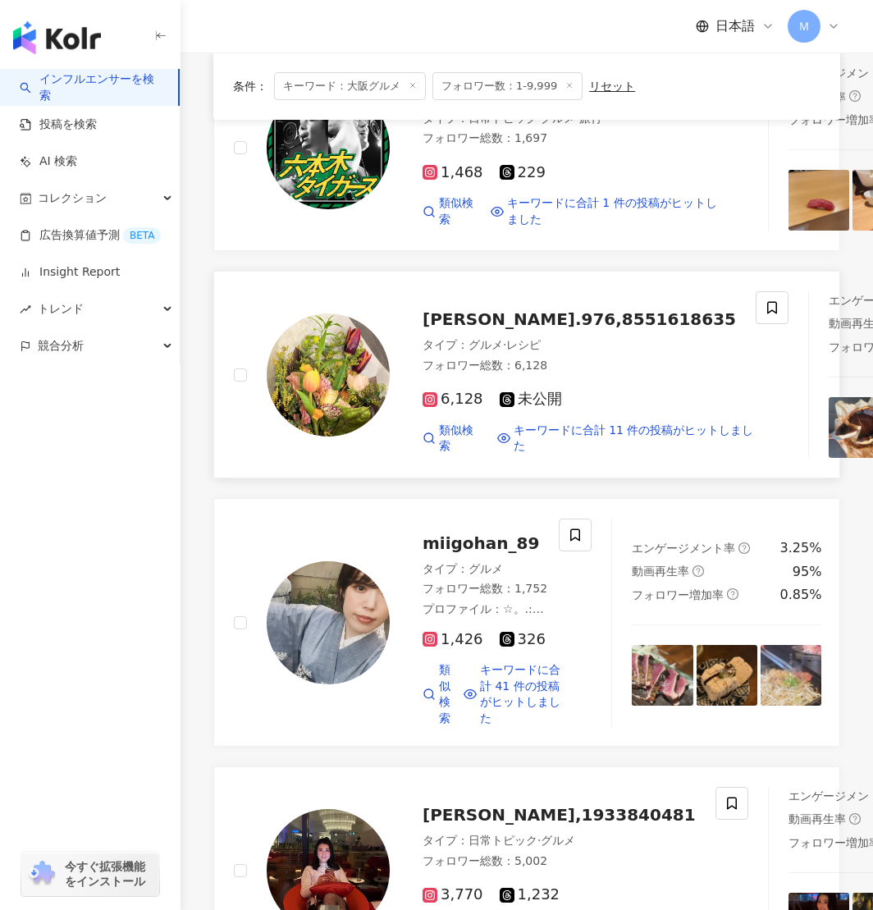
scroll to position [1015, 0]
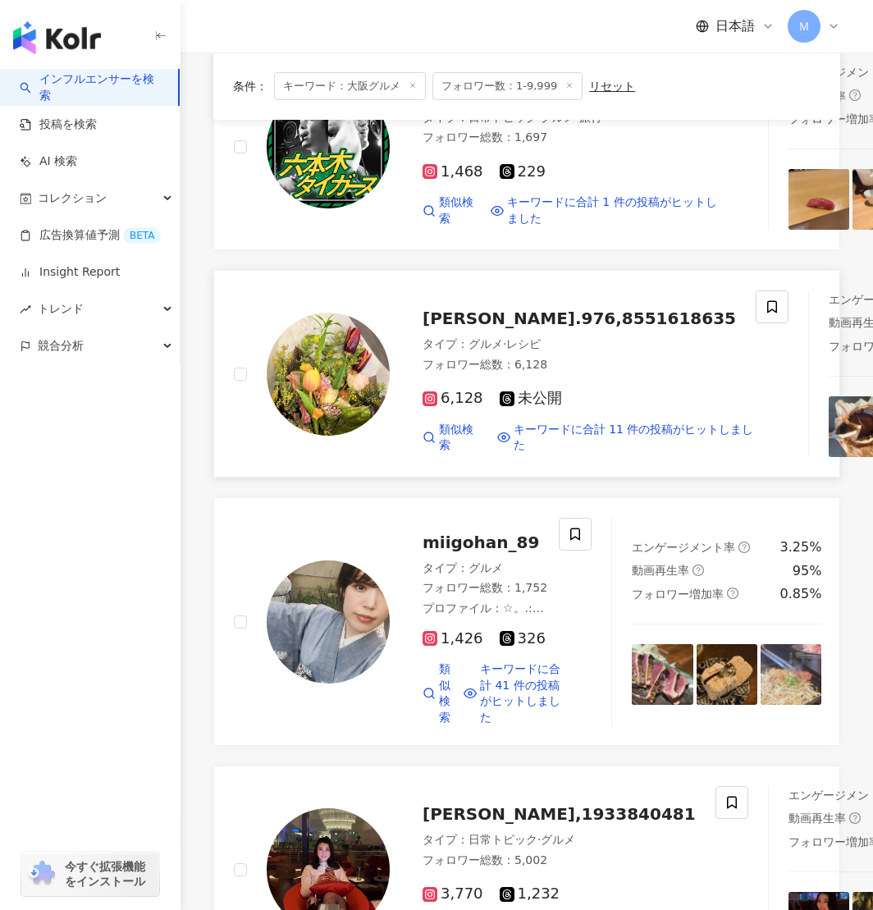
click at [342, 436] on img at bounding box center [328, 374] width 123 height 123
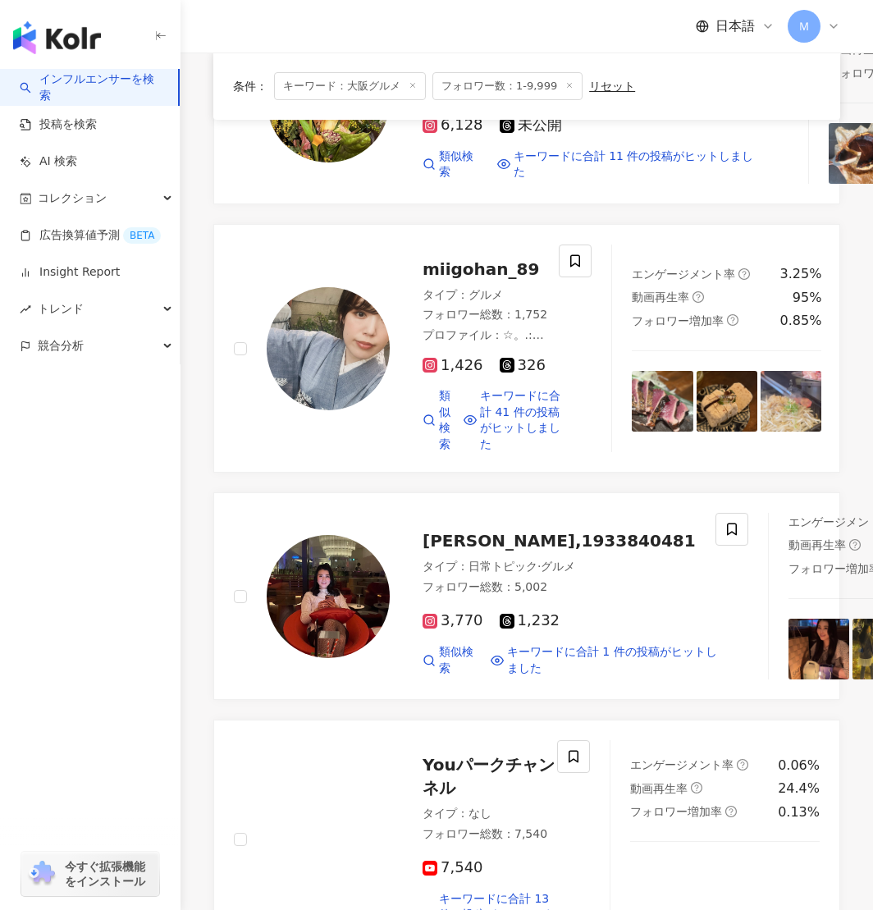
scroll to position [1352, 0]
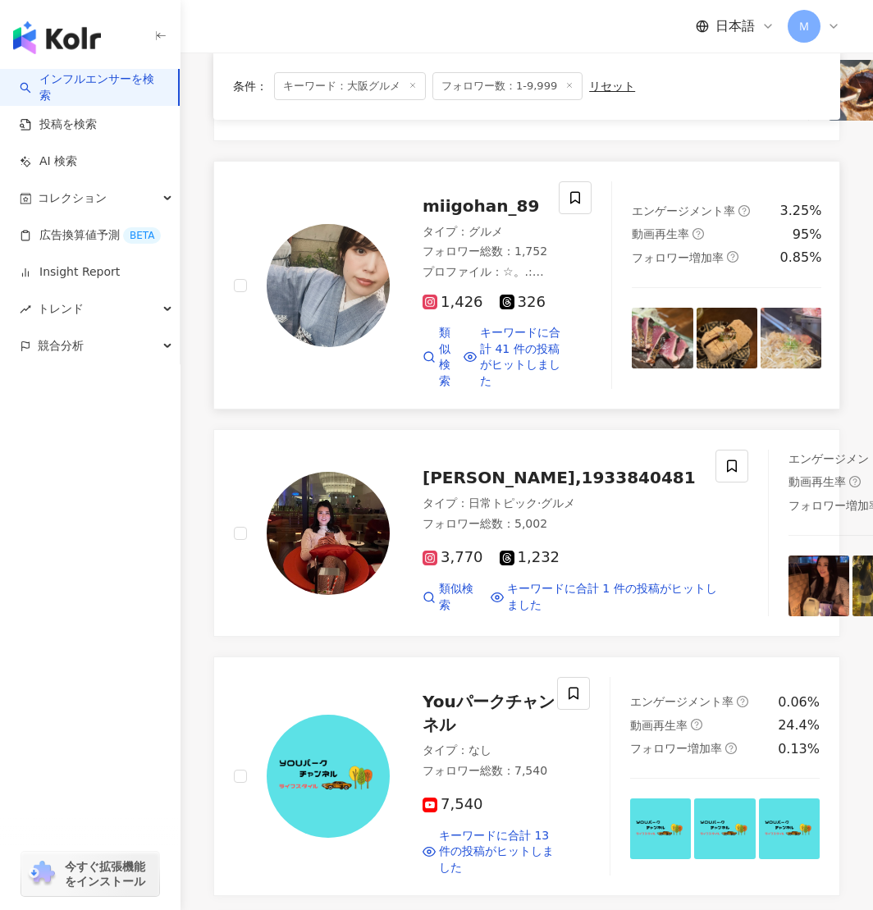
click at [293, 347] on img at bounding box center [328, 285] width 123 height 123
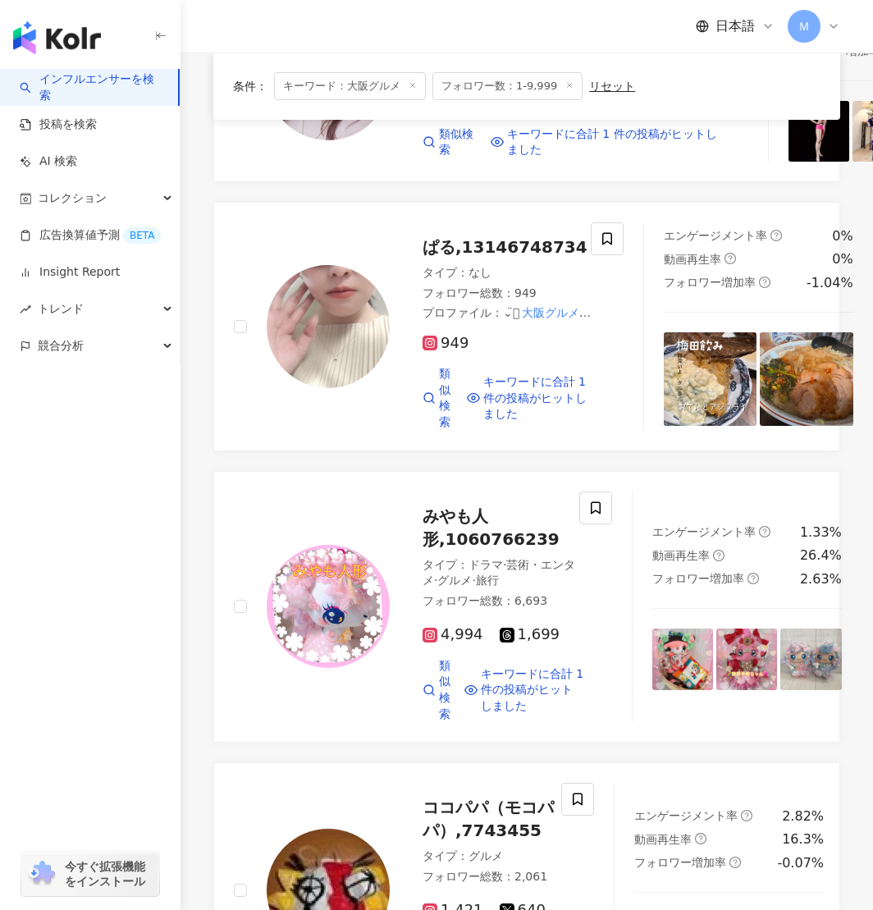
scroll to position [2299, 0]
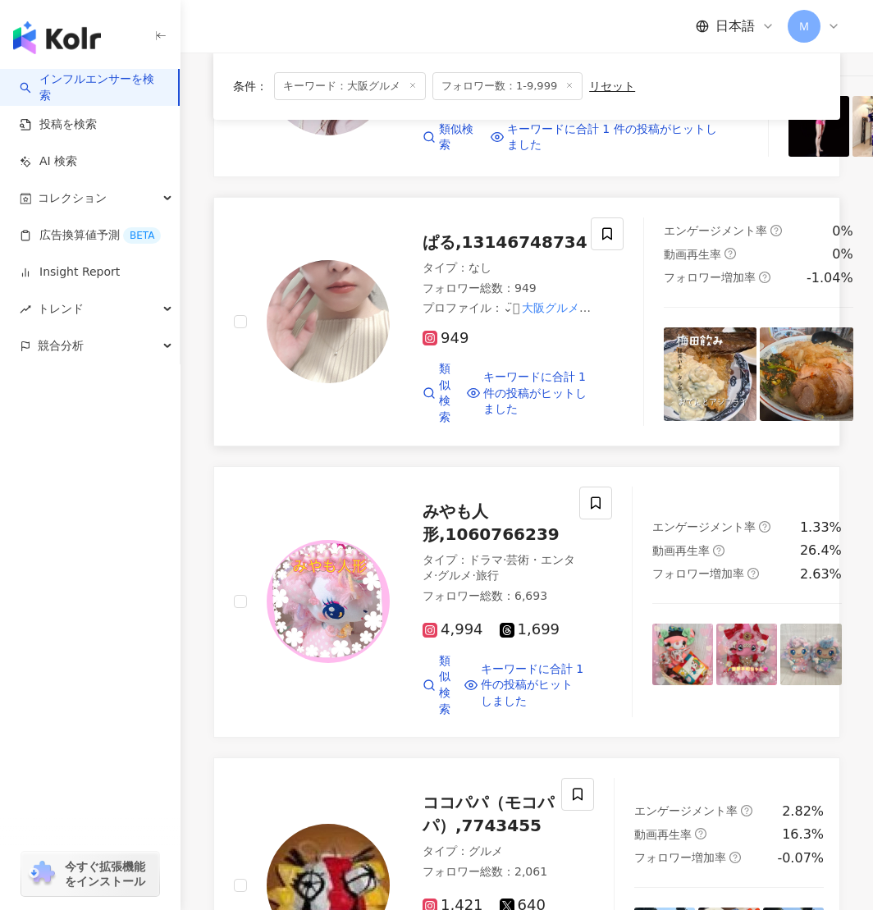
click at [371, 383] on div at bounding box center [328, 321] width 123 height 123
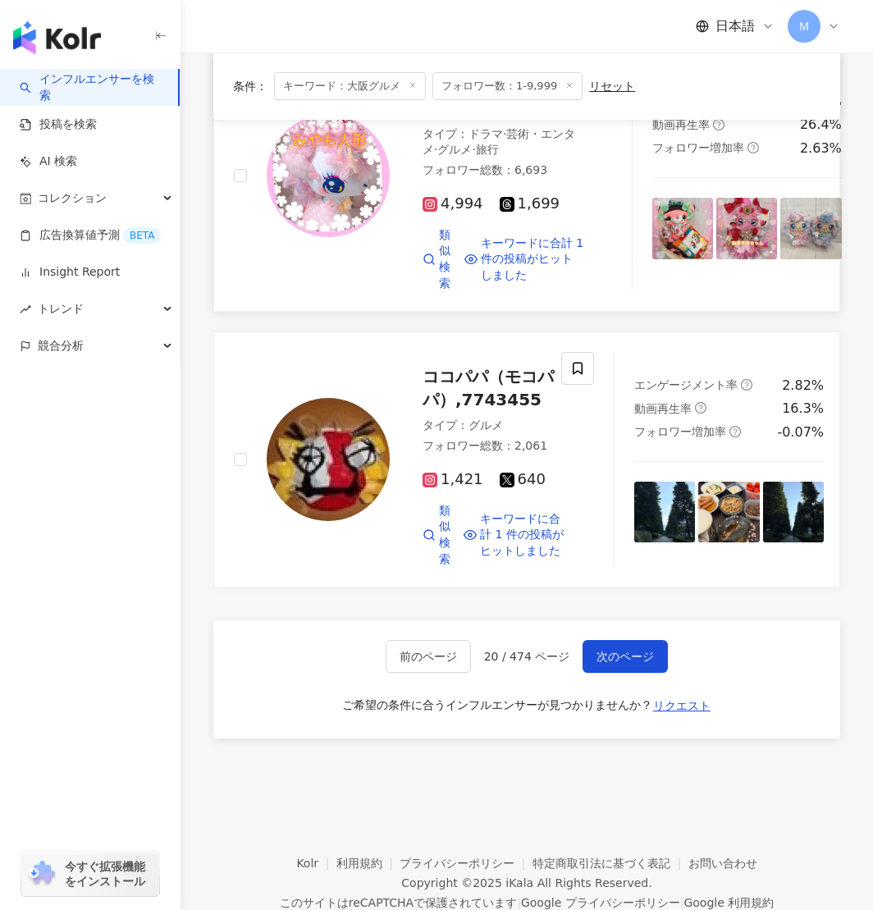
scroll to position [2964, 0]
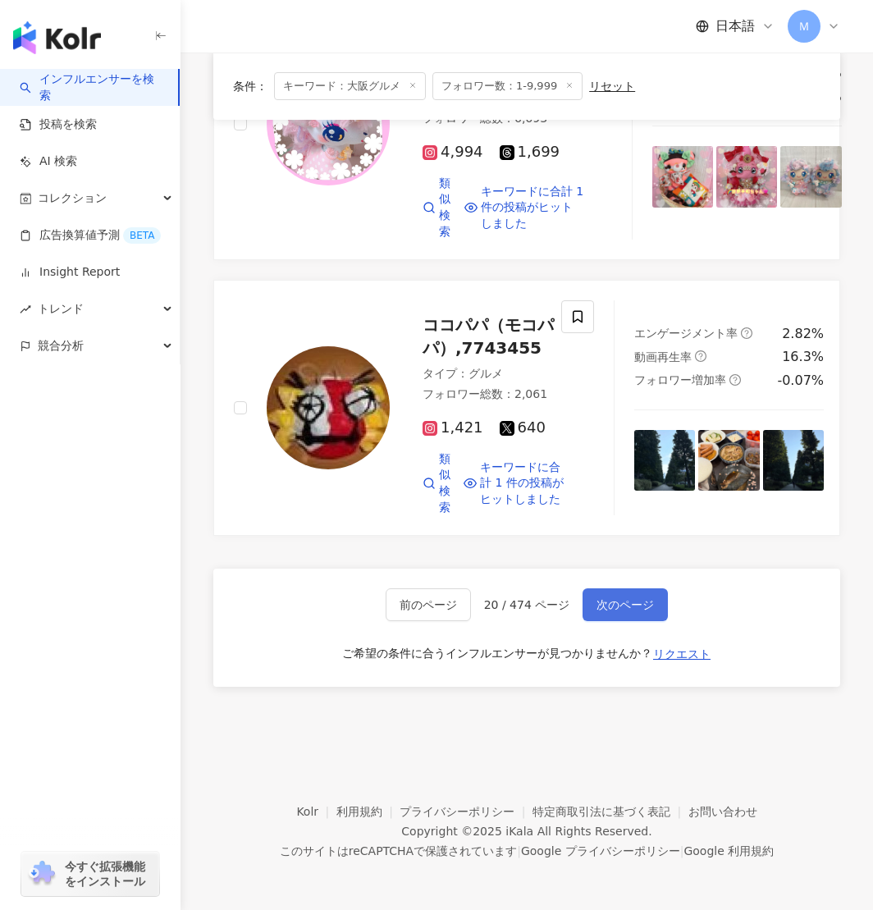
click at [644, 621] on button "次のページ" at bounding box center [625, 605] width 85 height 33
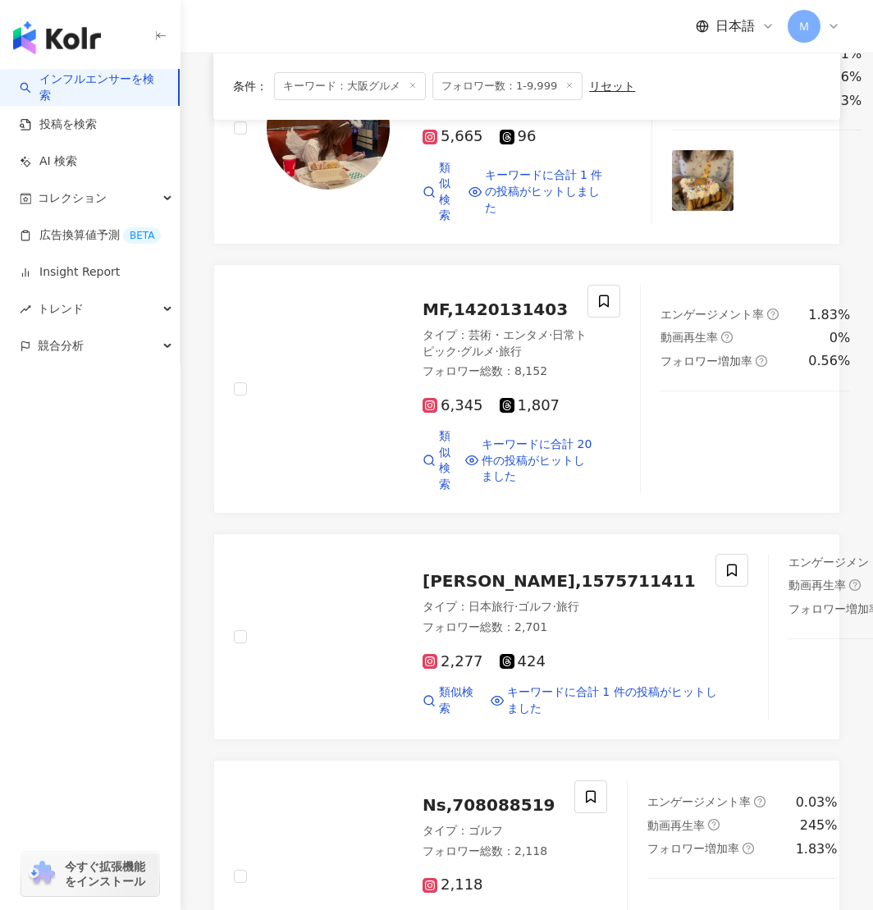
scroll to position [910, 0]
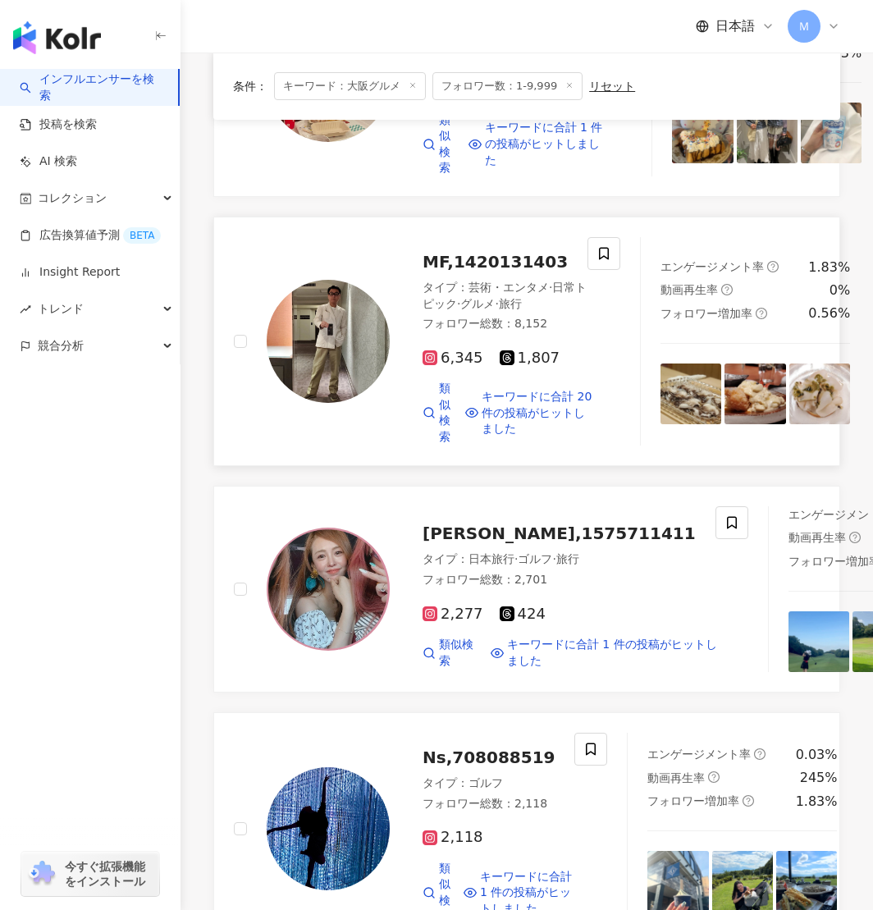
click at [305, 365] on img at bounding box center [328, 341] width 123 height 123
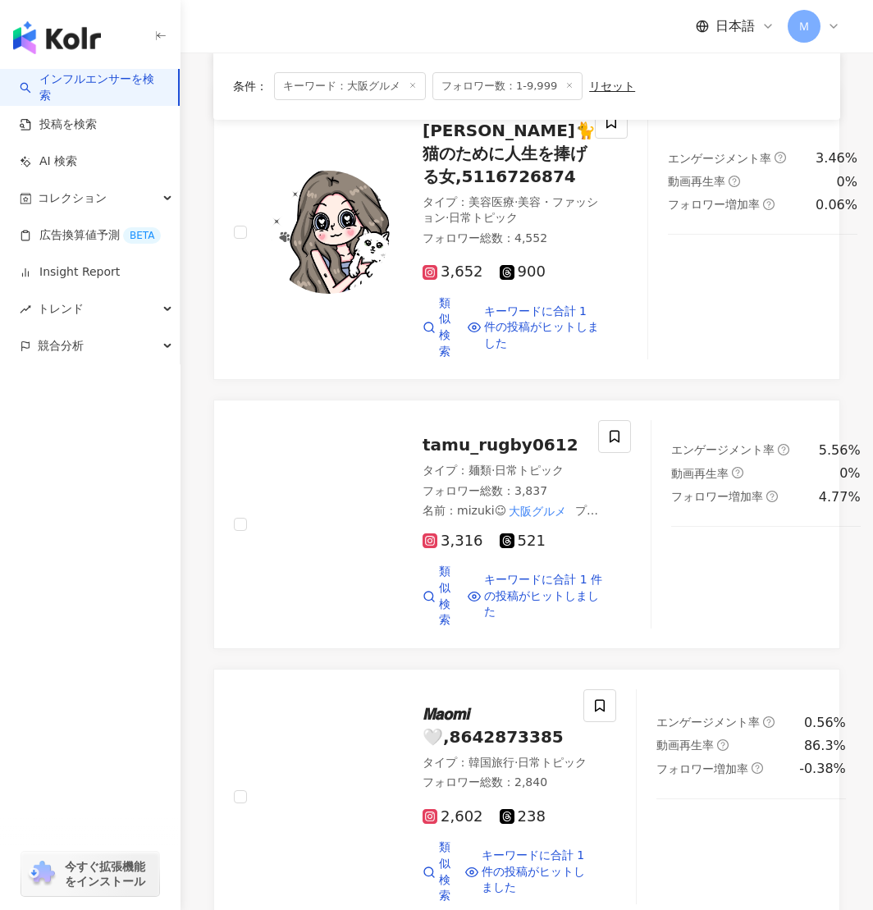
scroll to position [2655, 0]
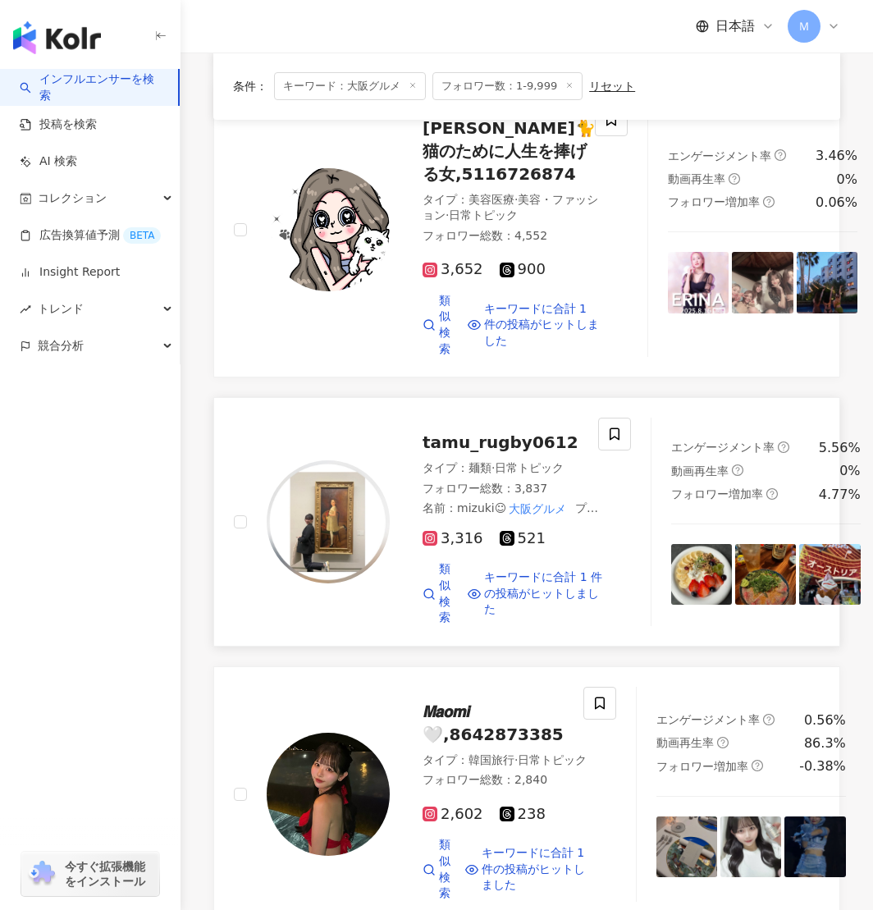
click at [334, 584] on img at bounding box center [328, 522] width 123 height 123
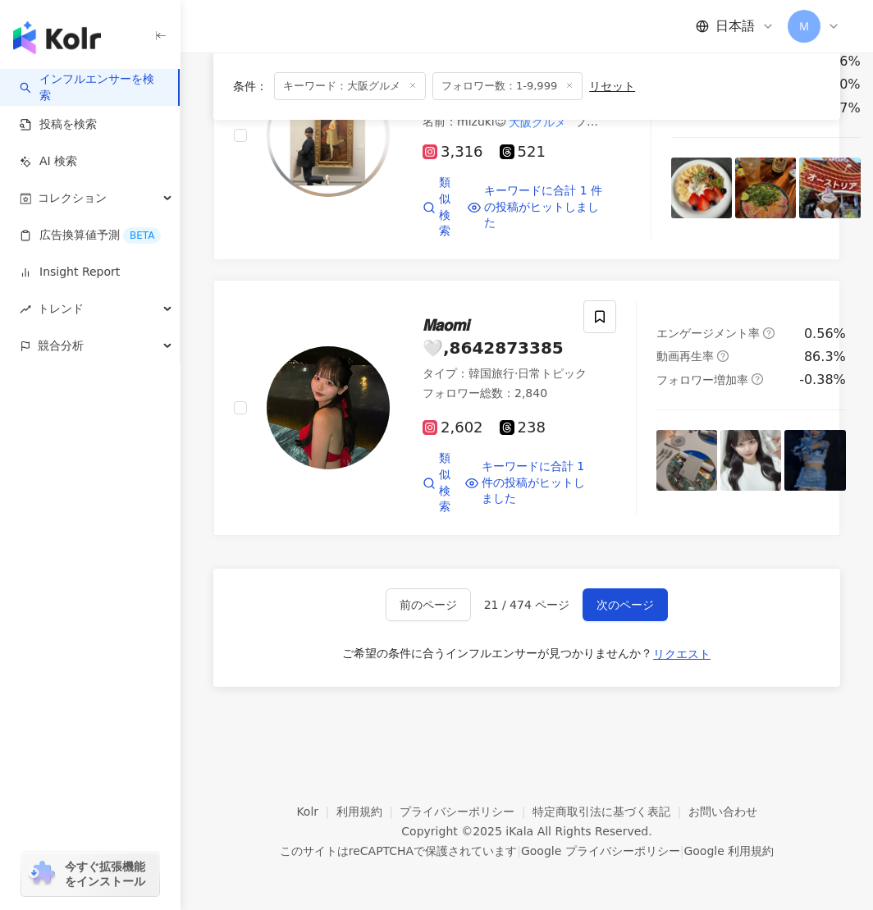
scroll to position [3193, 0]
click at [627, 603] on span "次のページ" at bounding box center [625, 604] width 57 height 13
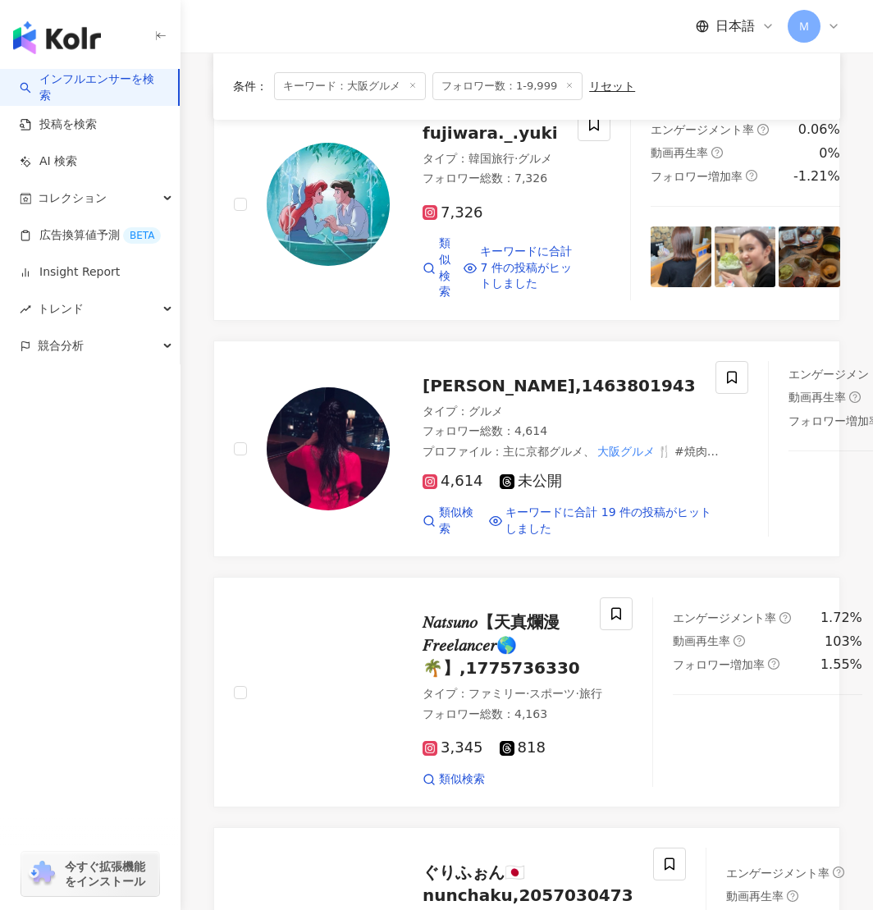
scroll to position [993, 0]
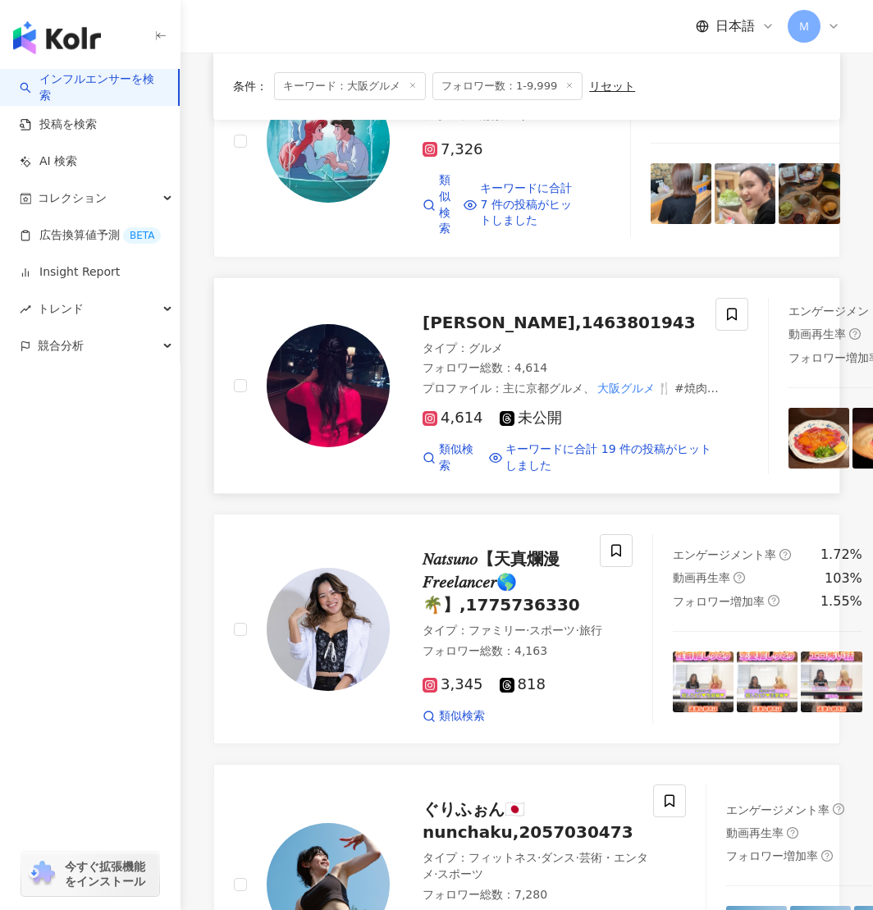
click at [300, 447] on img at bounding box center [328, 385] width 123 height 123
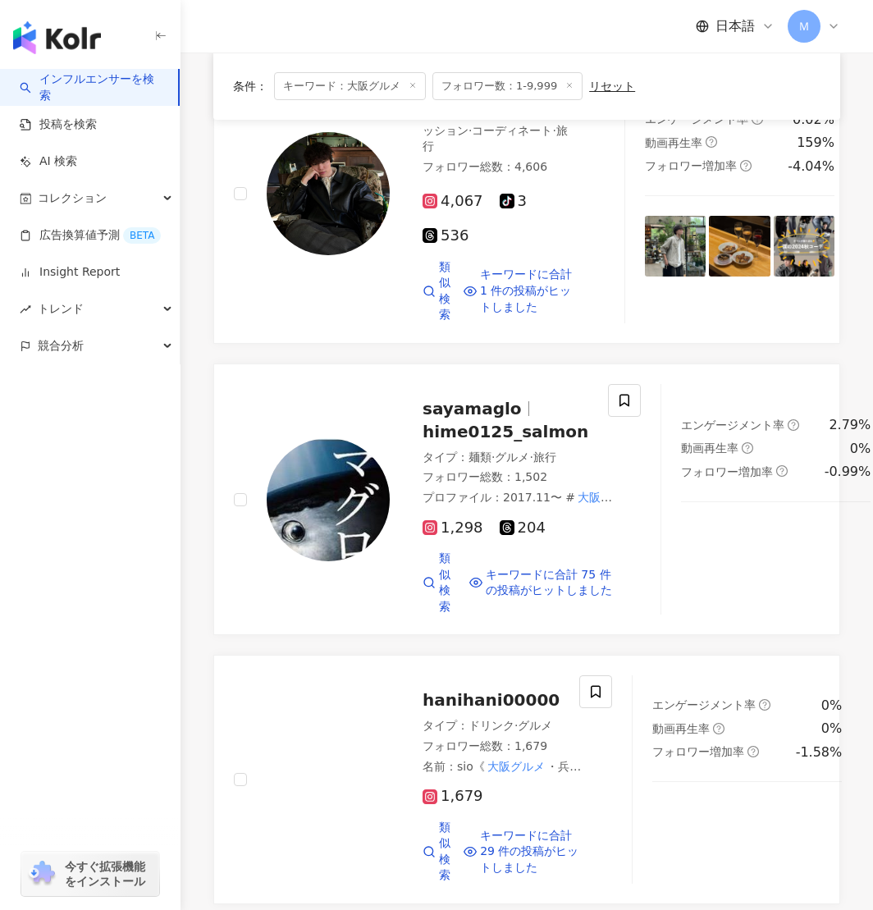
scroll to position [2224, 0]
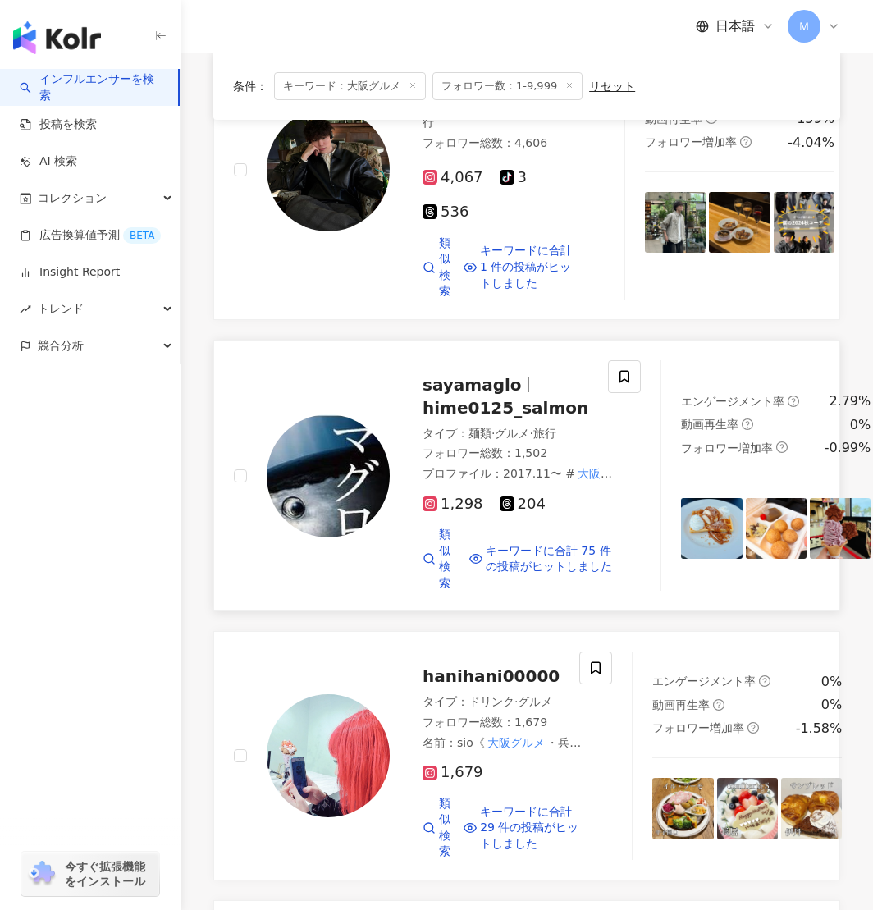
click at [356, 538] on img at bounding box center [328, 476] width 123 height 123
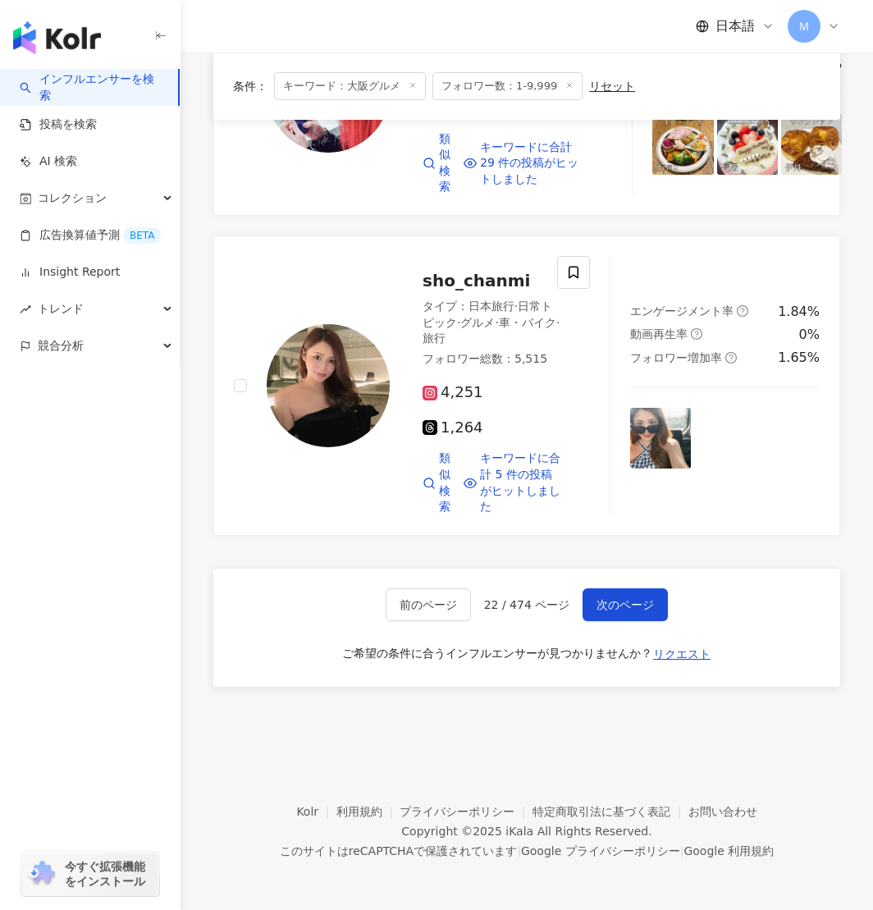
scroll to position [2995, 0]
click at [344, 153] on img at bounding box center [328, 91] width 123 height 123
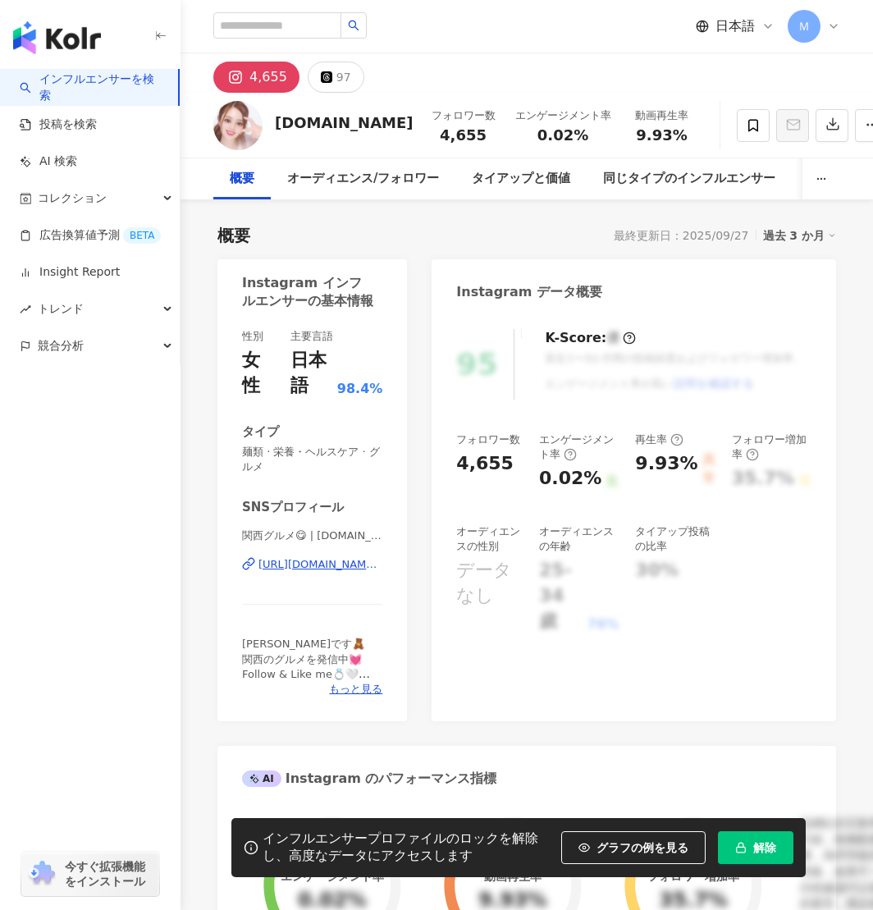
click at [337, 566] on div "https://www.instagram.com/kinako.music/" at bounding box center [321, 564] width 124 height 15
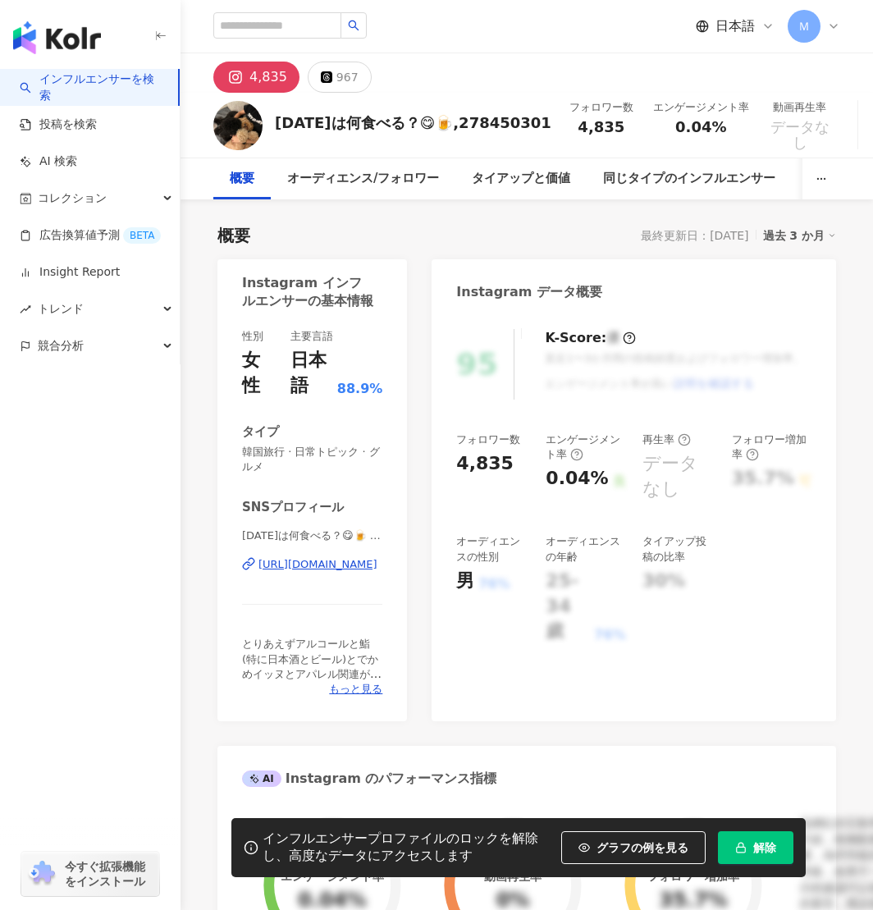
click at [318, 564] on div "https://www.instagram.com/tab_eat_west/" at bounding box center [318, 564] width 119 height 15
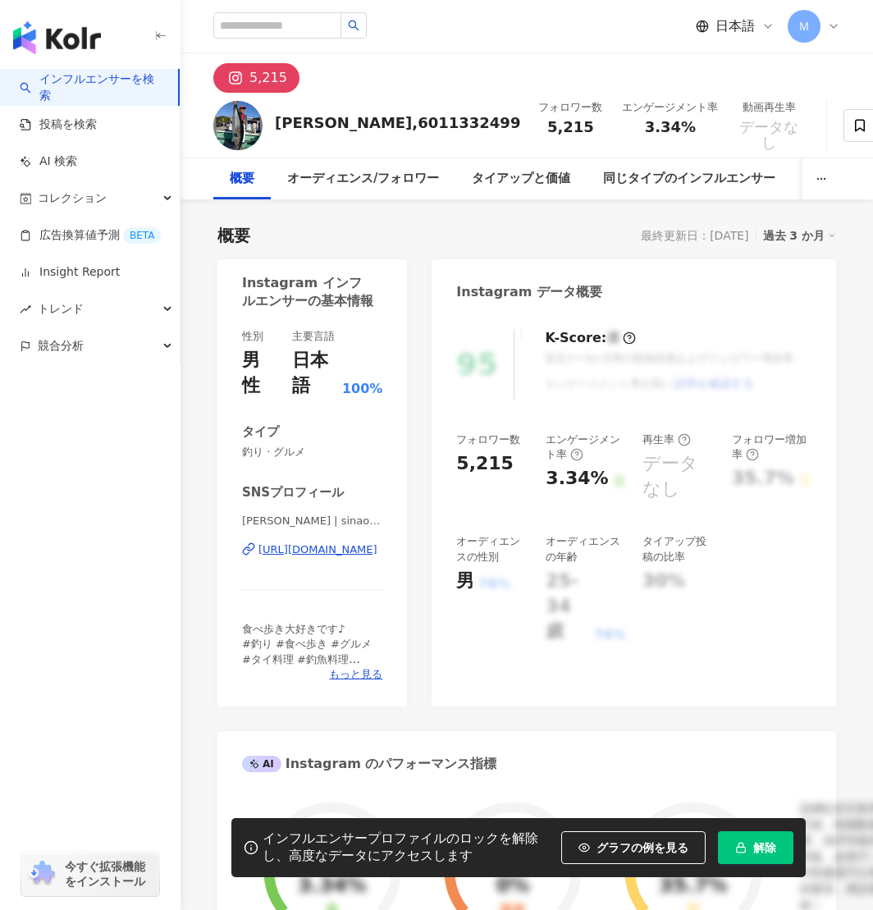
click at [305, 548] on div "https://www.instagram.com/sinao0217/" at bounding box center [318, 550] width 119 height 15
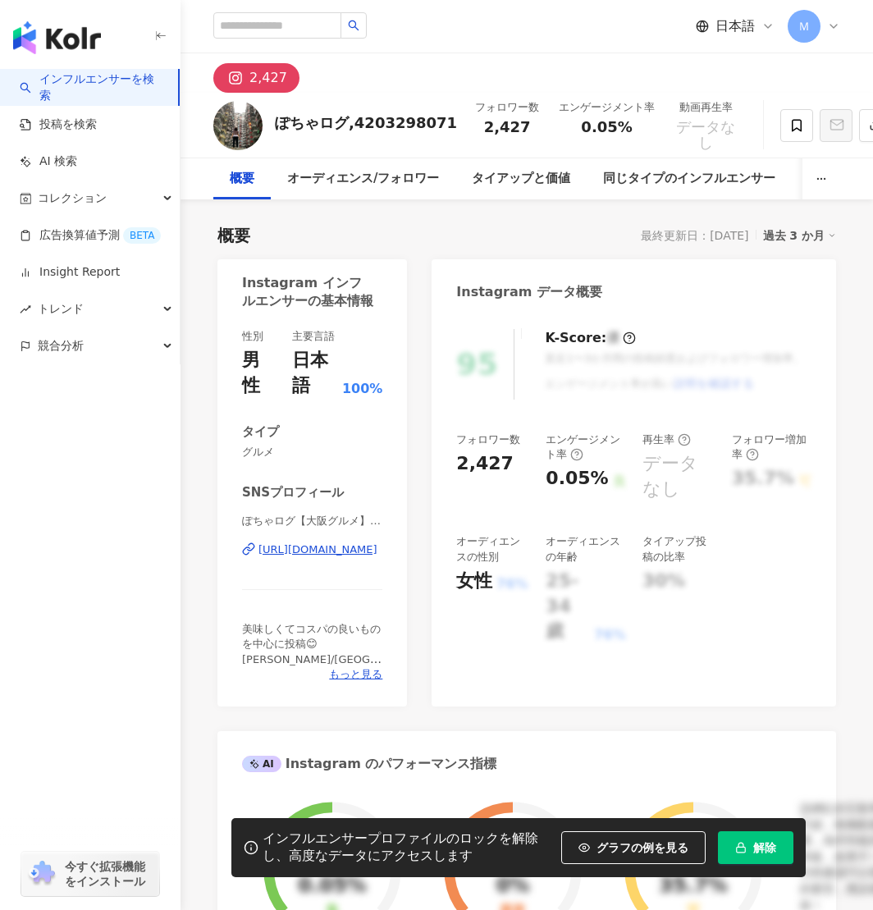
click at [318, 551] on div "[URL][DOMAIN_NAME]" at bounding box center [318, 550] width 119 height 15
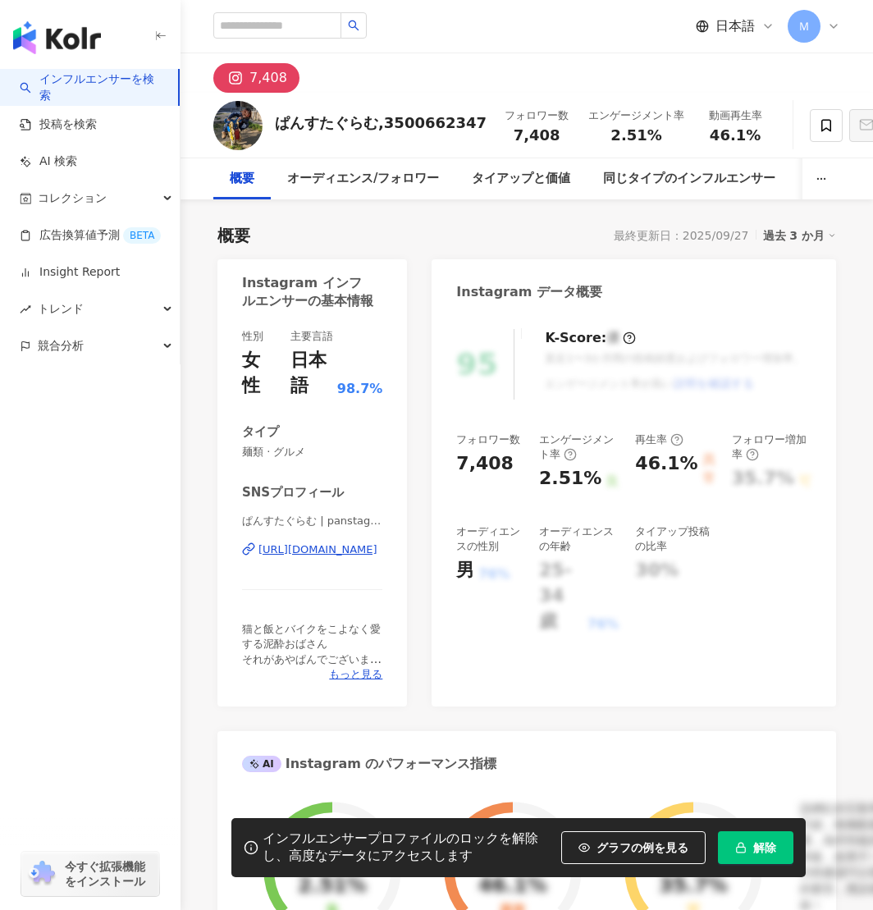
click at [309, 555] on div "https://www.instagram.com/panstagraaam/" at bounding box center [318, 550] width 119 height 15
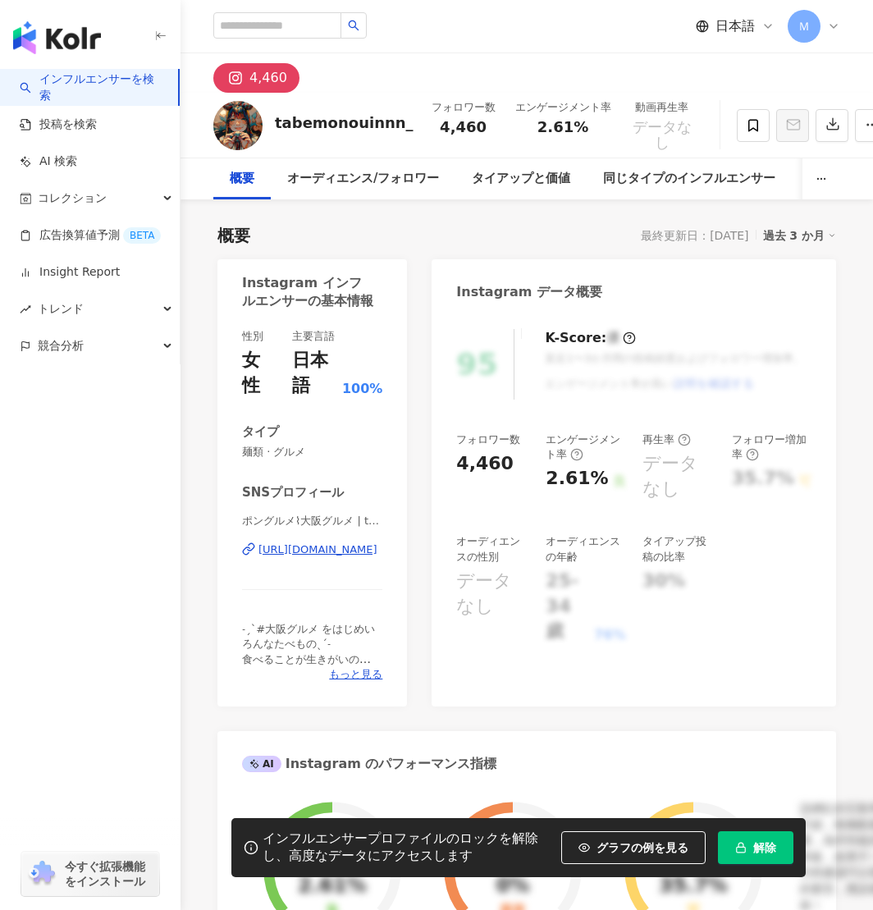
click at [286, 548] on div "https://www.instagram.com/tabemonouinnn_/" at bounding box center [318, 550] width 119 height 15
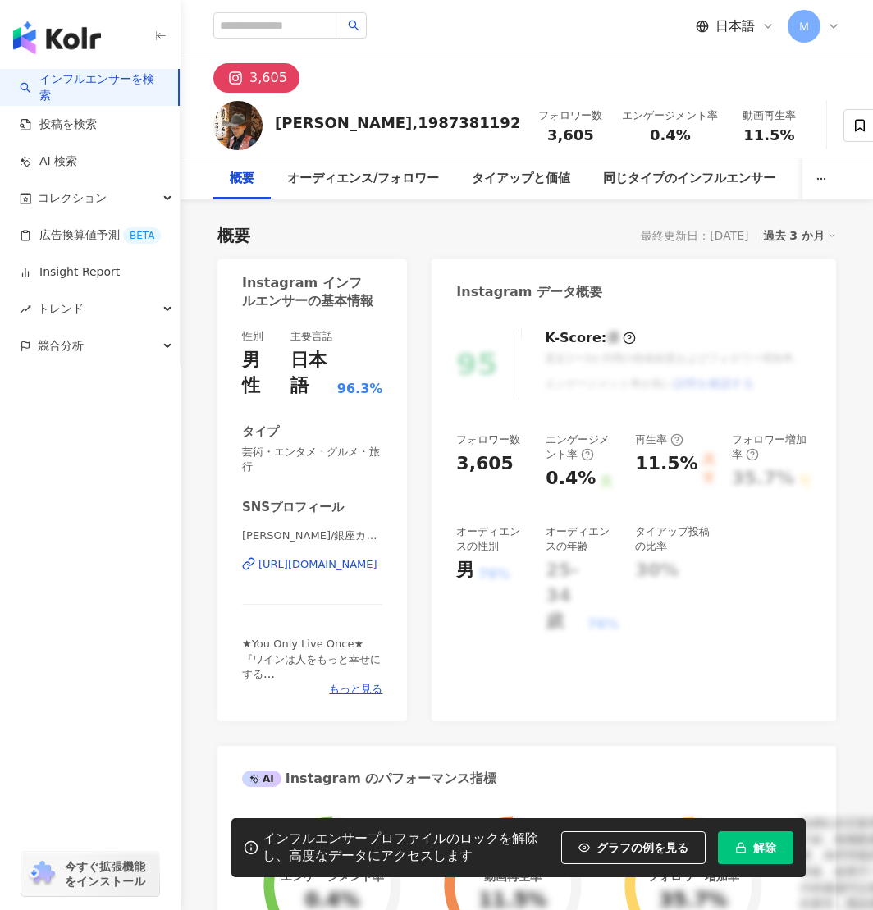
click at [289, 570] on div "[URL][DOMAIN_NAME]" at bounding box center [318, 564] width 119 height 15
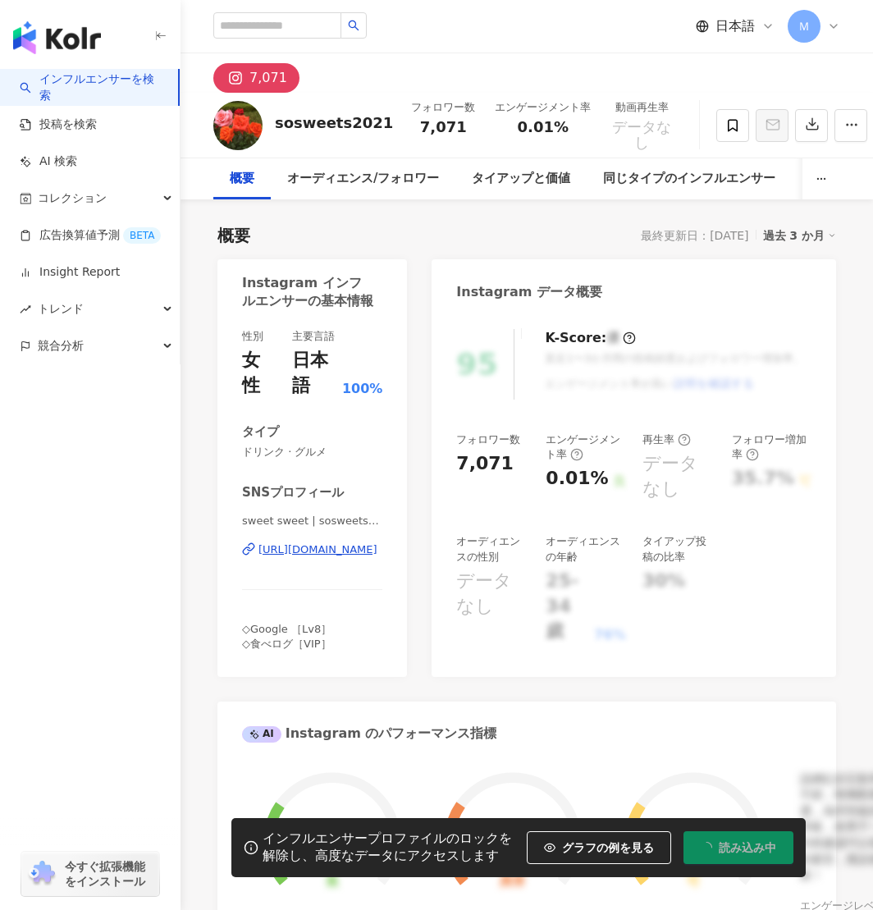
click at [313, 556] on div "https://www.instagram.com/sosweets2021/" at bounding box center [318, 550] width 119 height 15
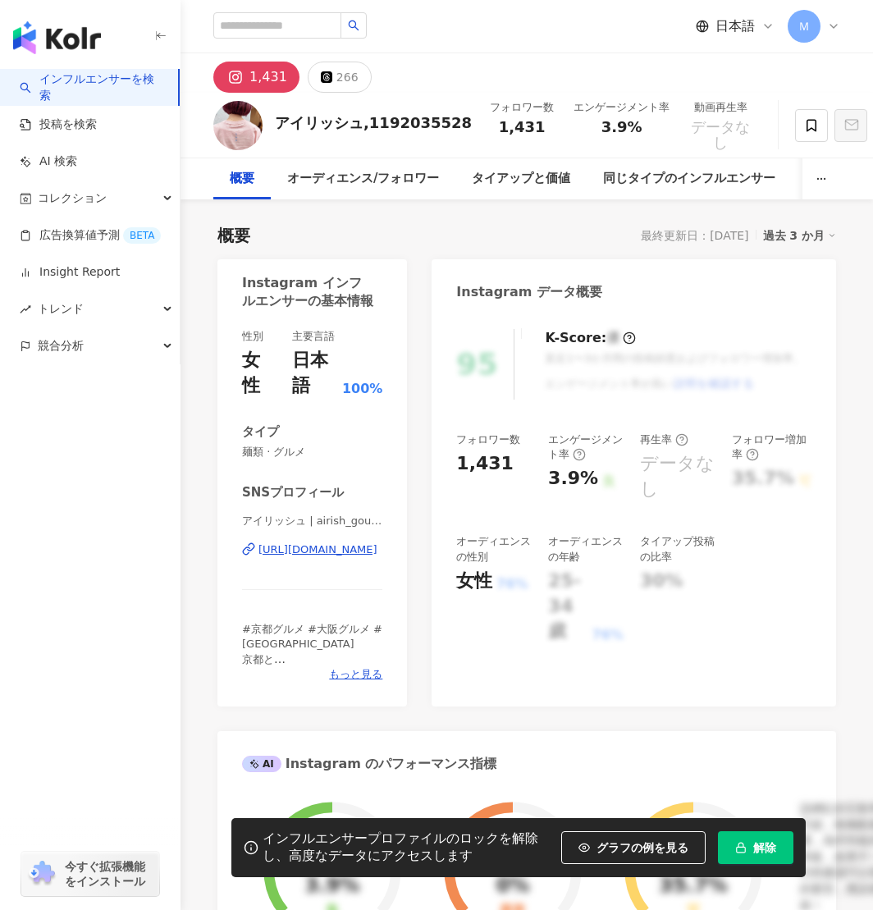
click at [308, 550] on div "https://www.instagram.com/airish_gourmet/" at bounding box center [318, 550] width 119 height 15
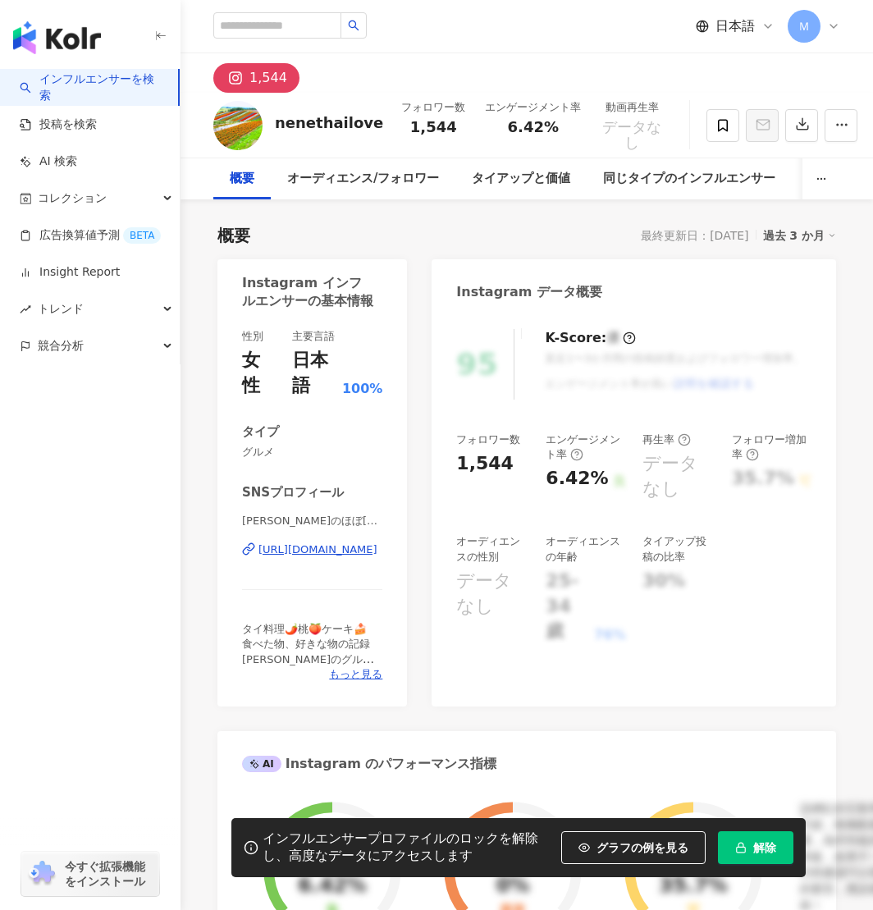
click at [335, 547] on div "[URL][DOMAIN_NAME]" at bounding box center [318, 550] width 119 height 15
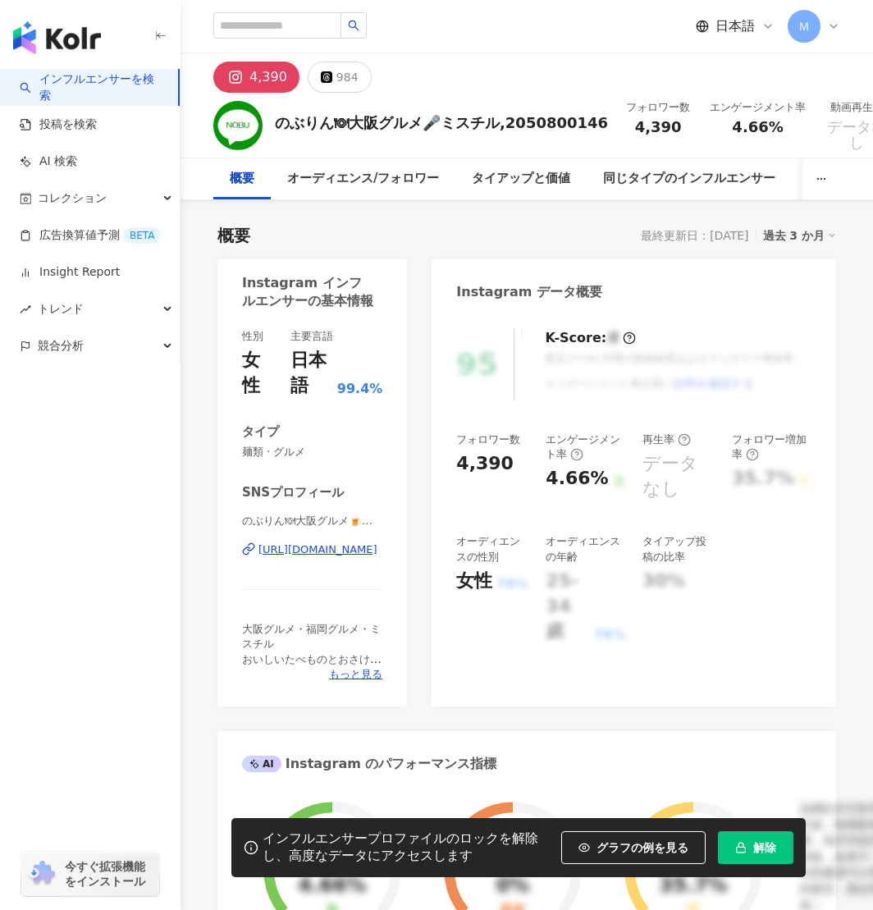
click at [297, 554] on div "https://www.instagram.com/noburin0123/" at bounding box center [318, 550] width 119 height 15
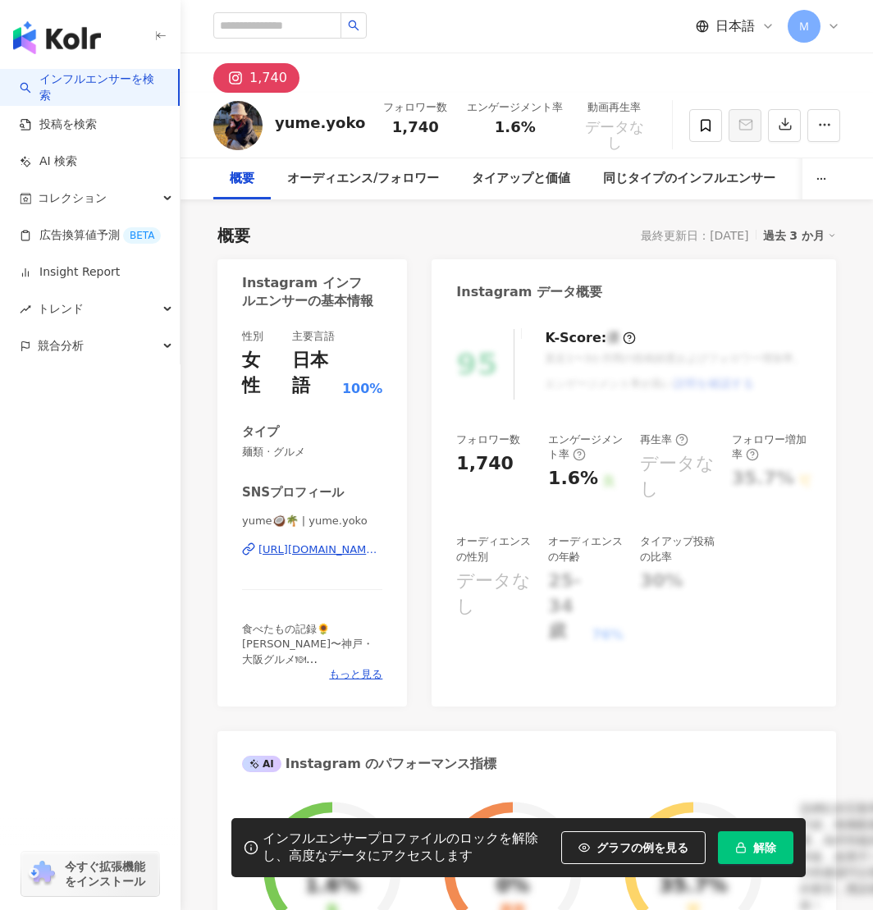
click at [337, 549] on div "https://www.instagram.com/yume.yoko/" at bounding box center [321, 550] width 124 height 15
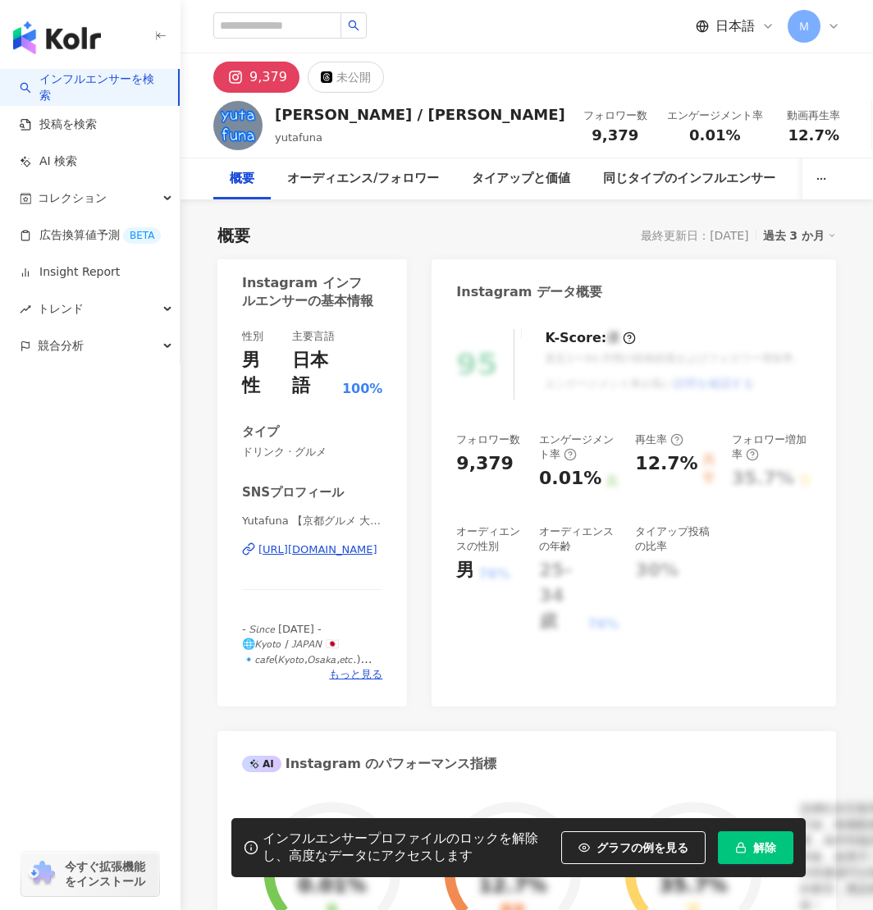
click at [331, 551] on div "https://www.instagram.com/yutafuna/" at bounding box center [318, 550] width 119 height 15
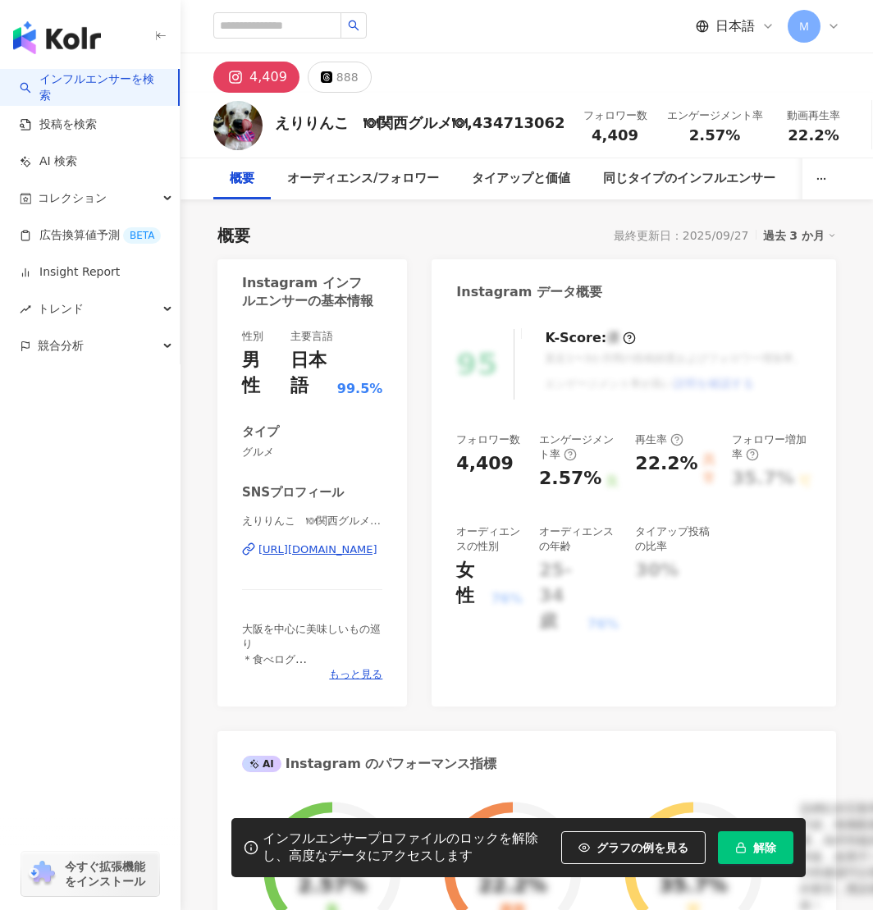
click at [291, 556] on div "https://www.instagram.com/eeeeerrriiiii/" at bounding box center [318, 550] width 119 height 15
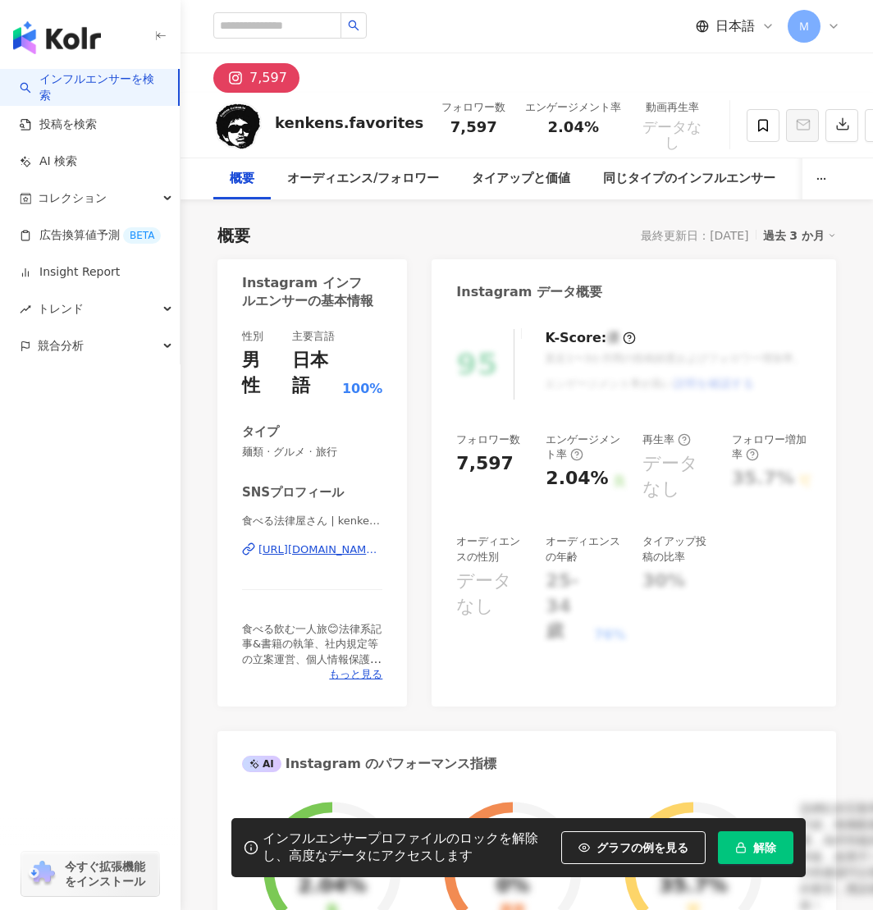
click at [296, 548] on div "https://www.instagram.com/kenkens.favorites/" at bounding box center [321, 550] width 124 height 15
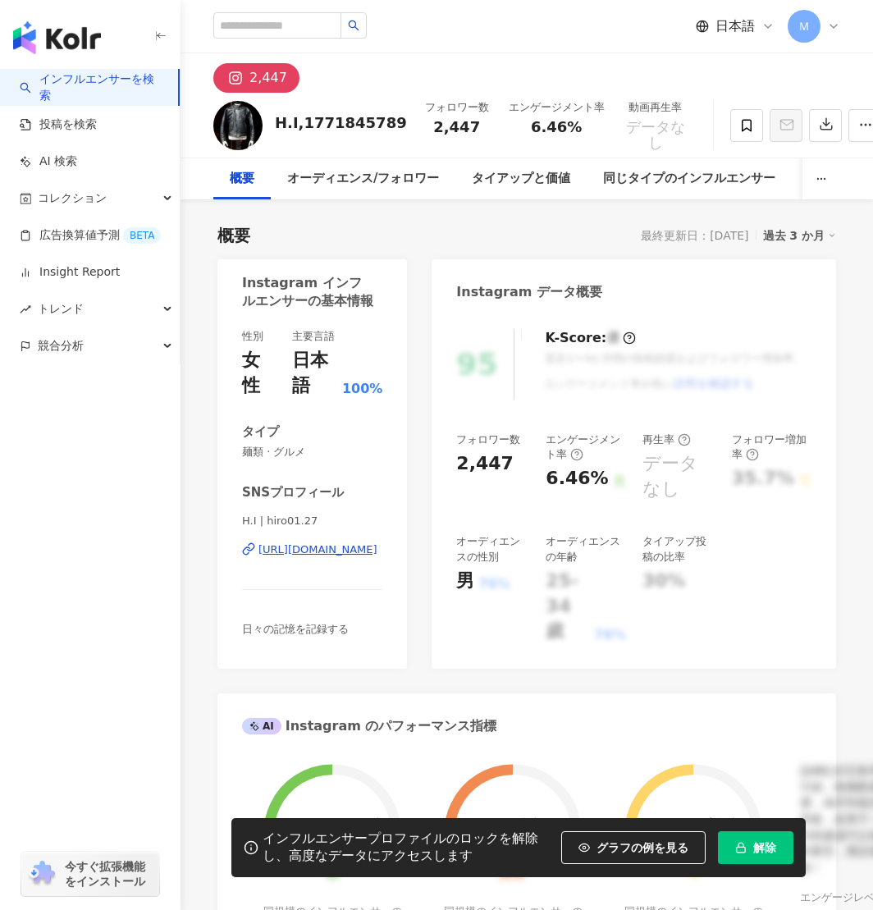
click at [298, 552] on div "https://www.instagram.com/hiro01.27/" at bounding box center [318, 550] width 119 height 15
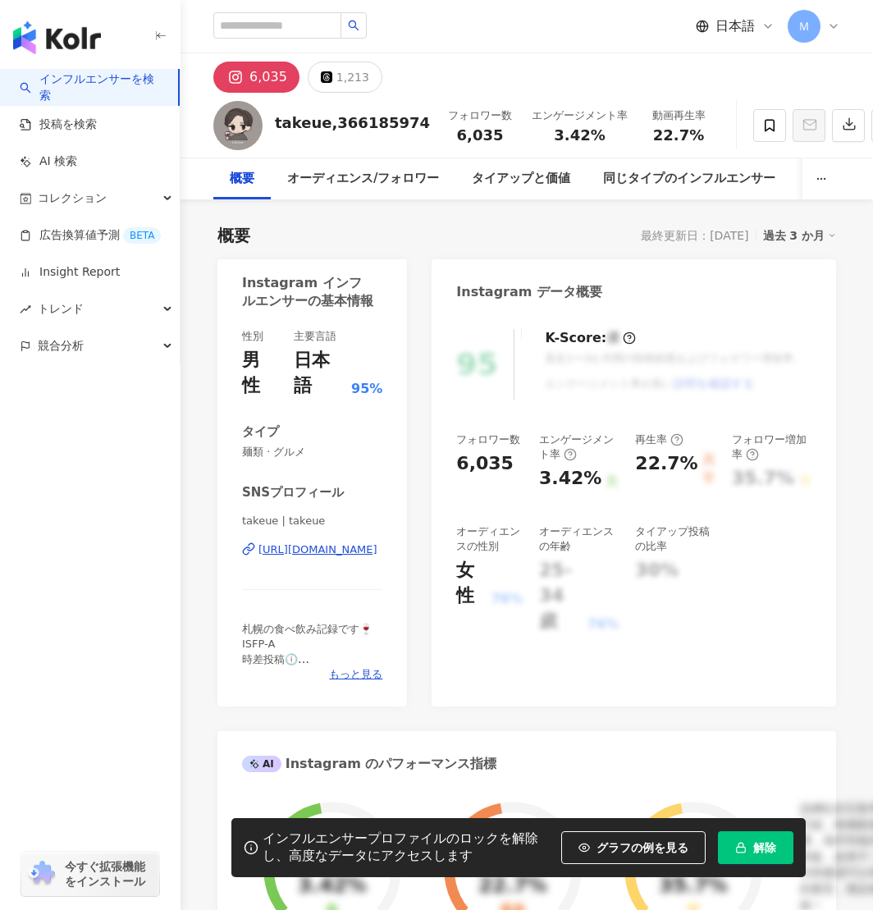
click at [332, 543] on div "https://www.instagram.com/takeue/" at bounding box center [318, 550] width 119 height 15
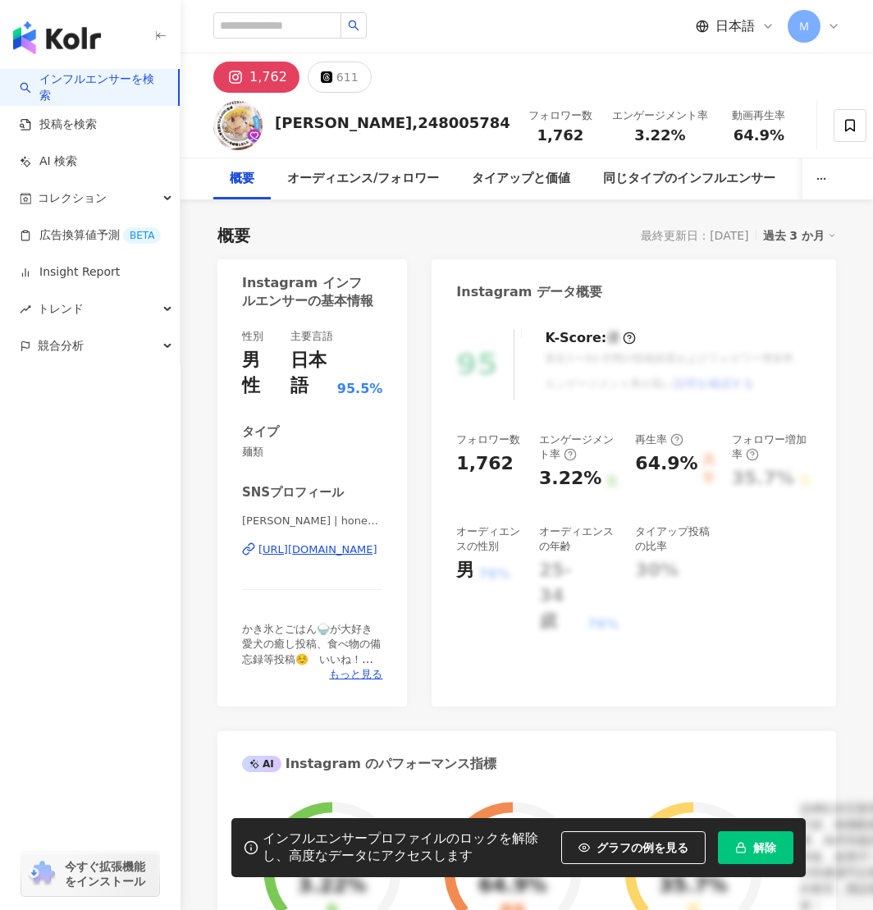
click at [319, 551] on div "https://www.instagram.com/honeydogyan/" at bounding box center [318, 550] width 119 height 15
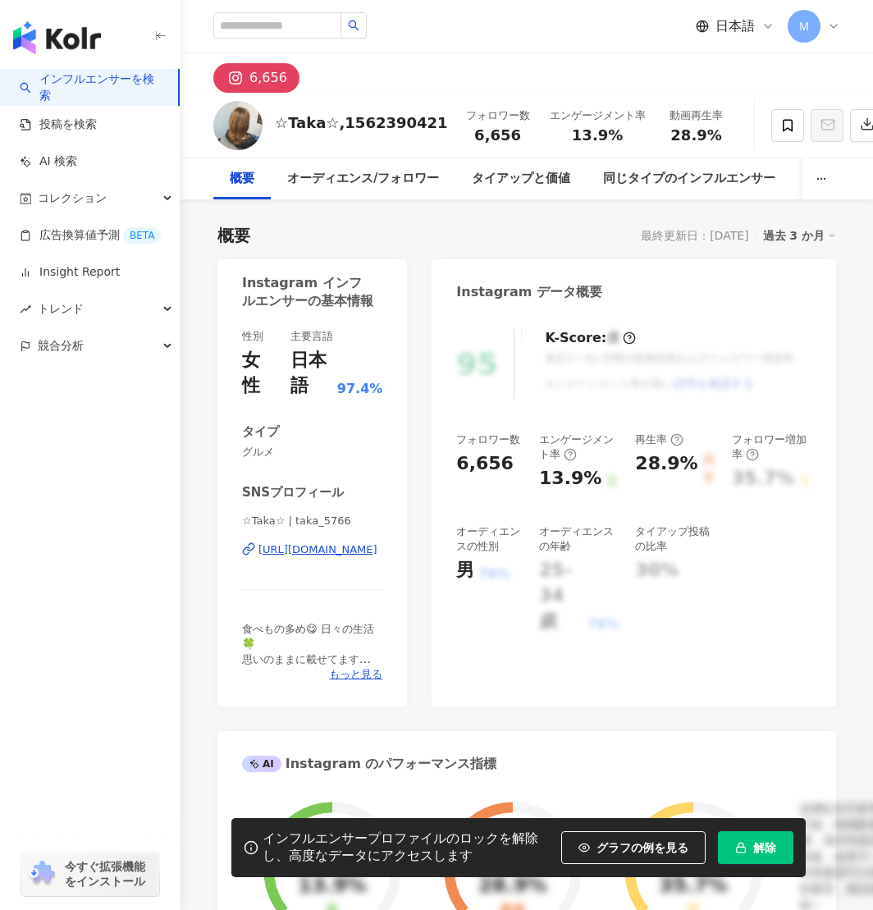
click at [312, 547] on div "[URL][DOMAIN_NAME]" at bounding box center [318, 550] width 119 height 15
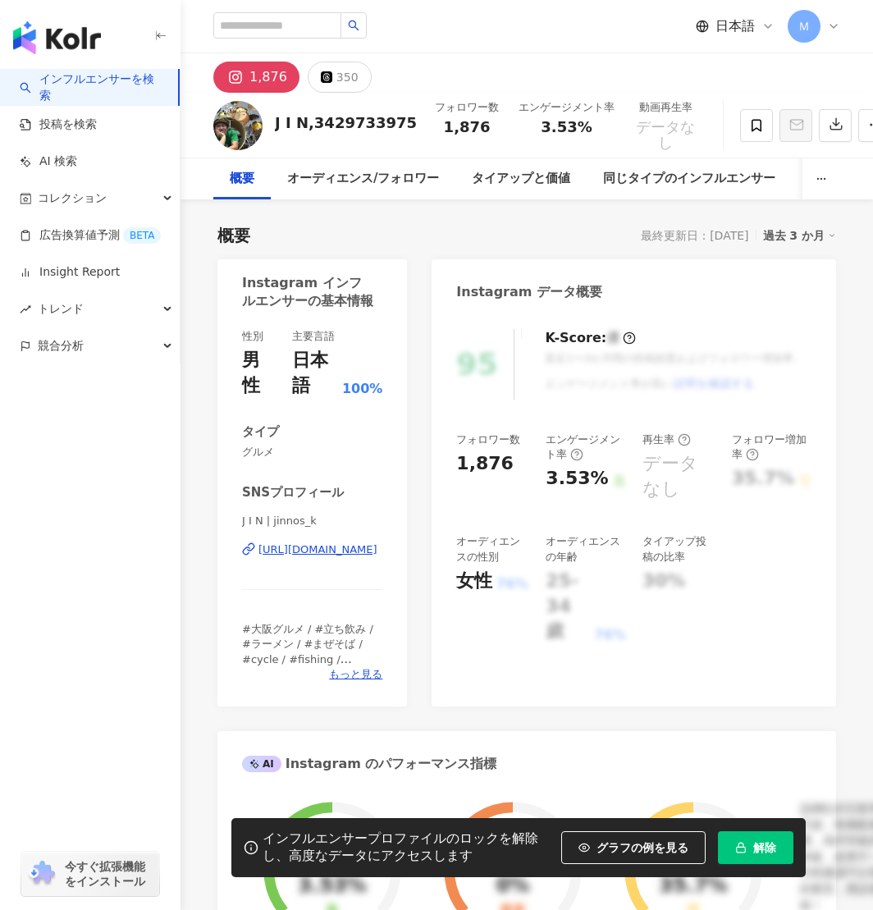
click at [341, 551] on div "https://www.instagram.com/jinnos_k/" at bounding box center [318, 550] width 119 height 15
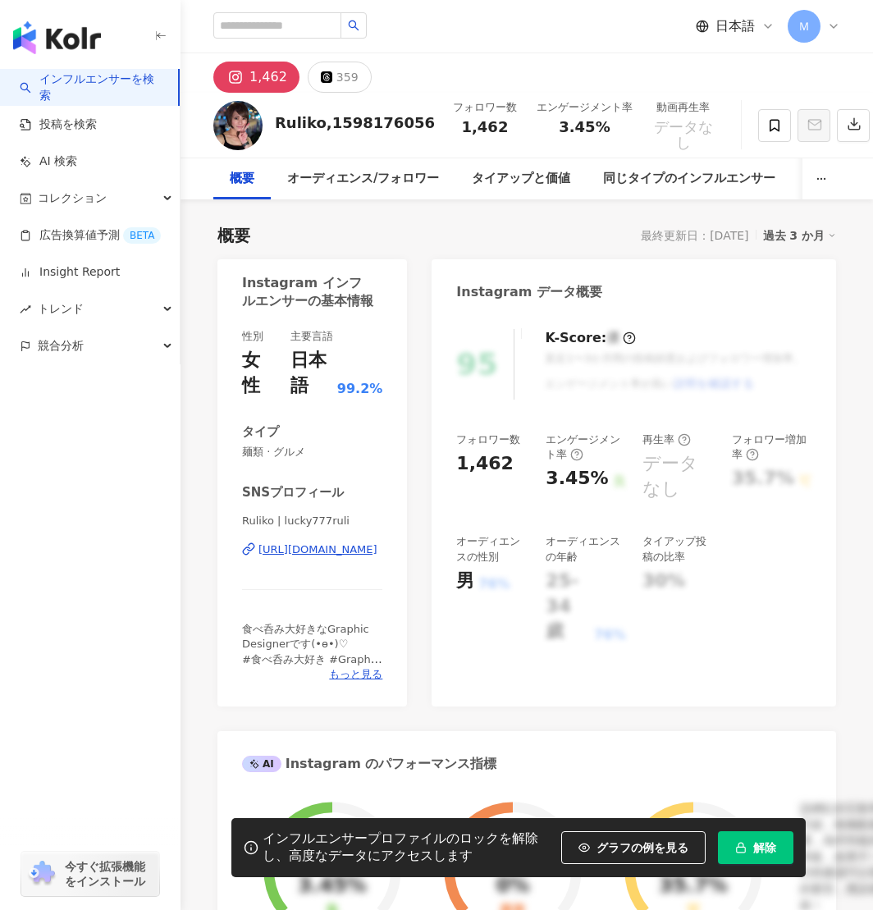
click at [364, 548] on div "https://www.instagram.com/lucky777ruli/" at bounding box center [318, 550] width 119 height 15
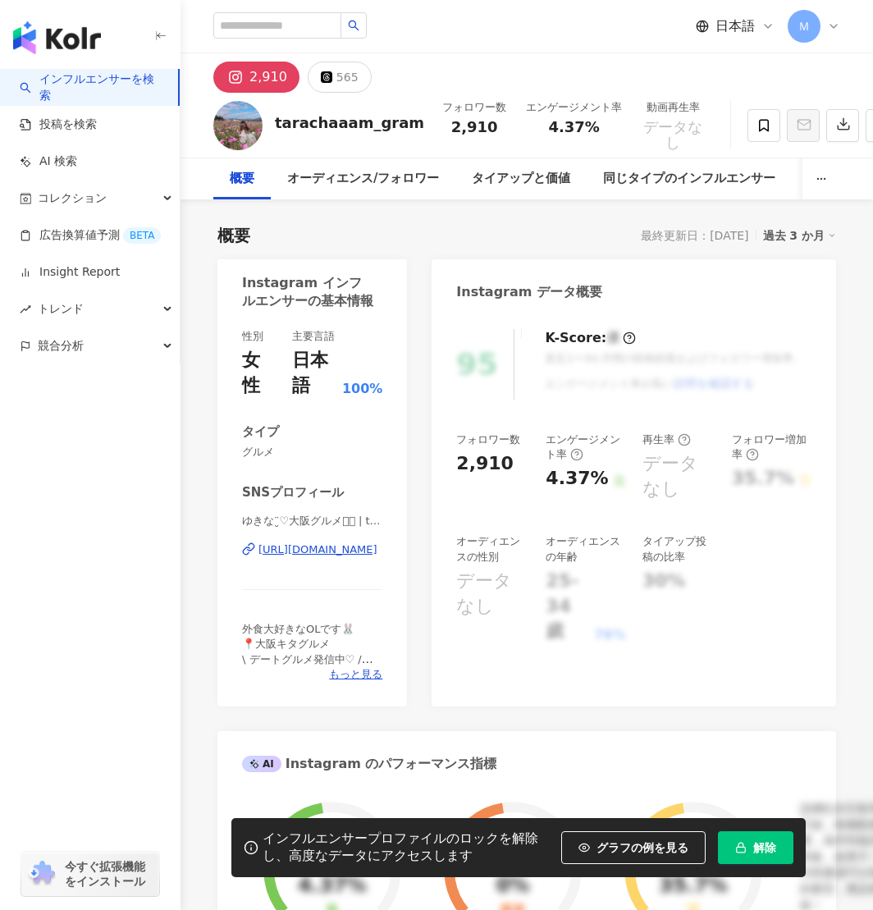
click at [332, 554] on div "https://www.instagram.com/tarachaaam_gram/" at bounding box center [318, 550] width 119 height 15
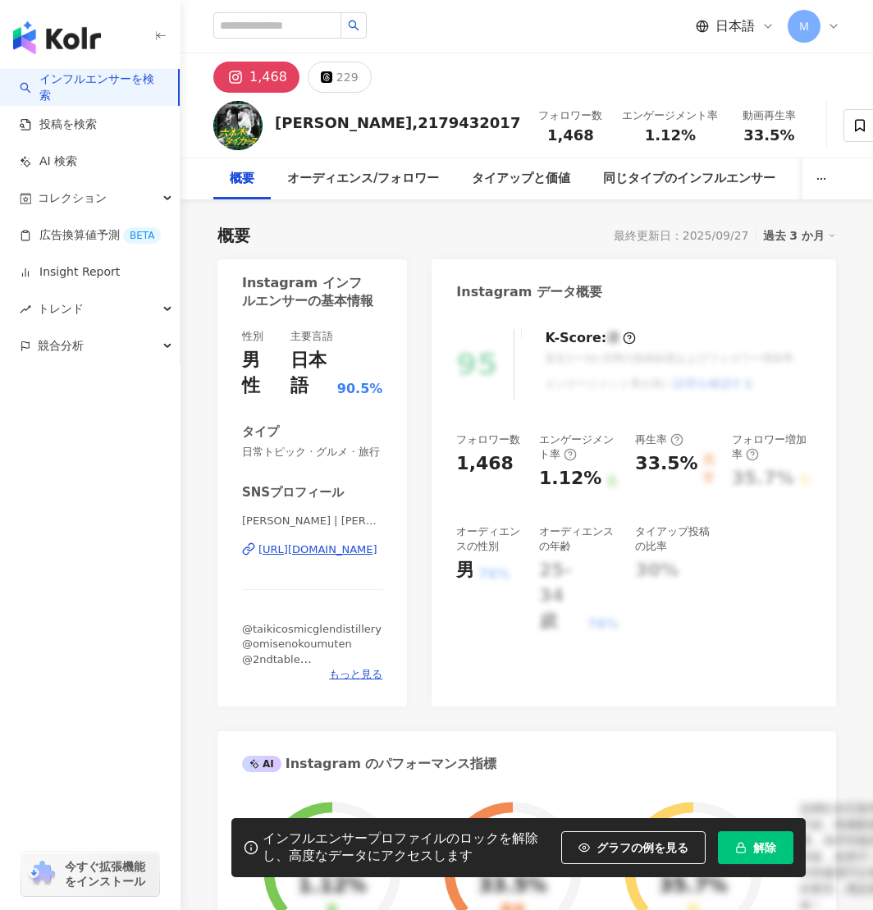
click at [326, 556] on div "https://www.instagram.com/kazuma_mihara31/" at bounding box center [318, 550] width 119 height 15
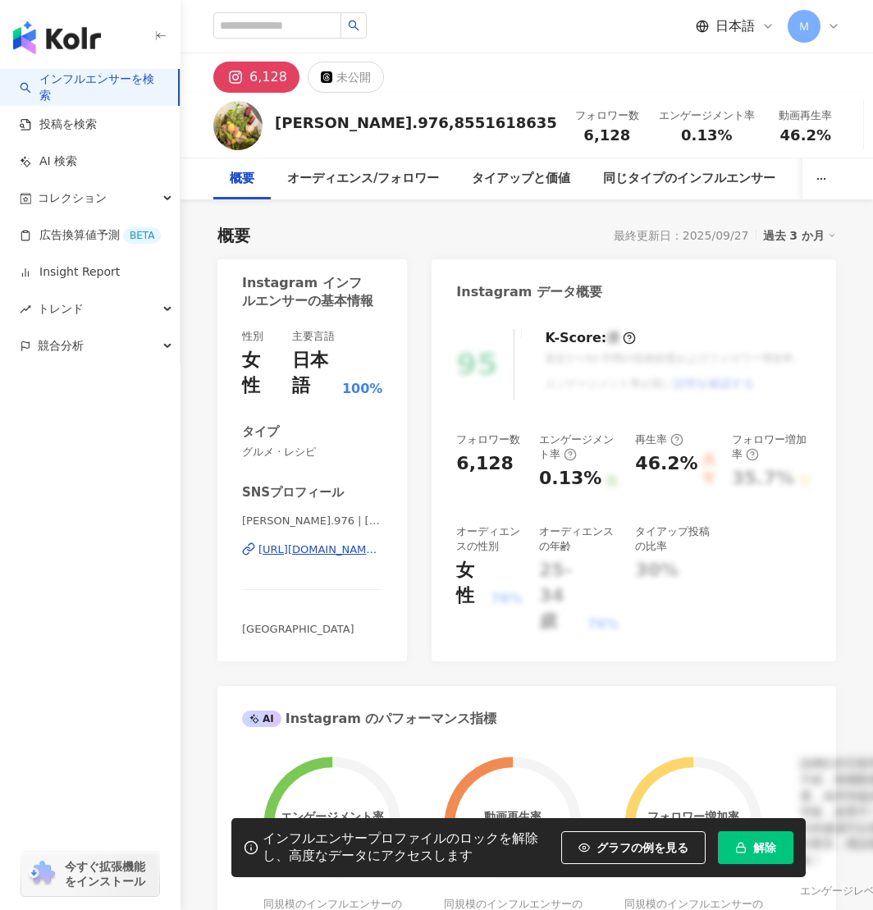
click at [342, 550] on div "https://www.instagram.com/shoko.knr/" at bounding box center [321, 550] width 124 height 15
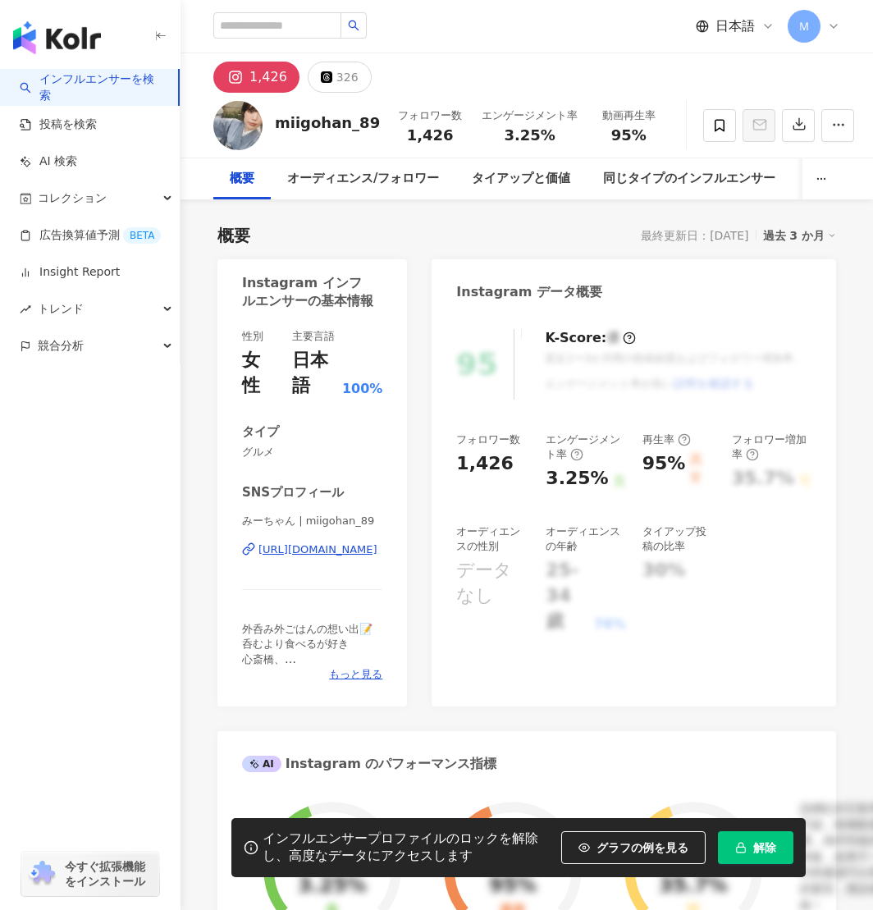
click at [342, 557] on div "[URL][DOMAIN_NAME]" at bounding box center [318, 550] width 119 height 15
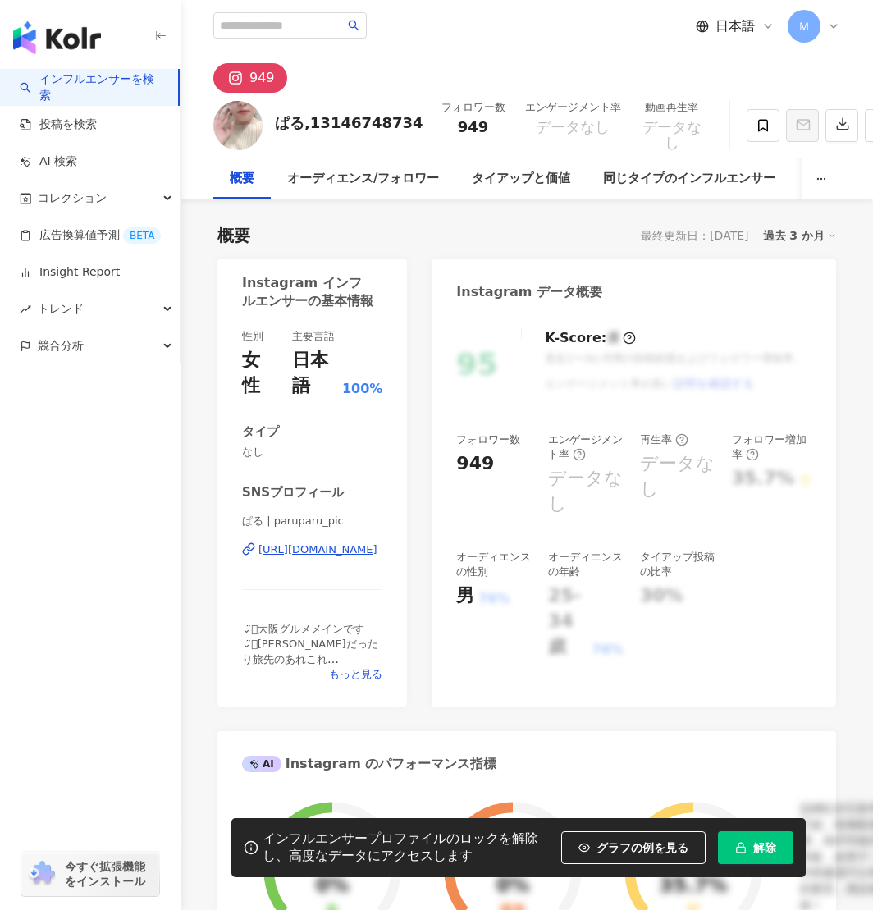
click at [318, 554] on div "https://www.instagram.com/paruparu_pic/" at bounding box center [318, 550] width 119 height 15
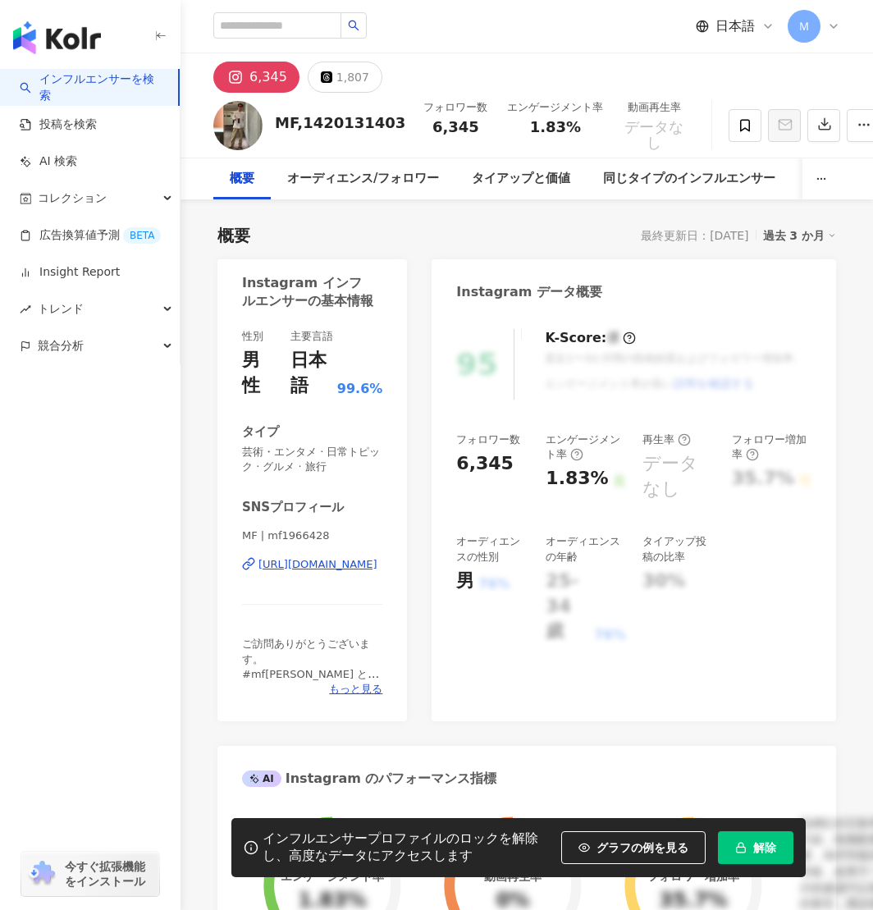
click at [312, 568] on div "[URL][DOMAIN_NAME]" at bounding box center [318, 564] width 119 height 15
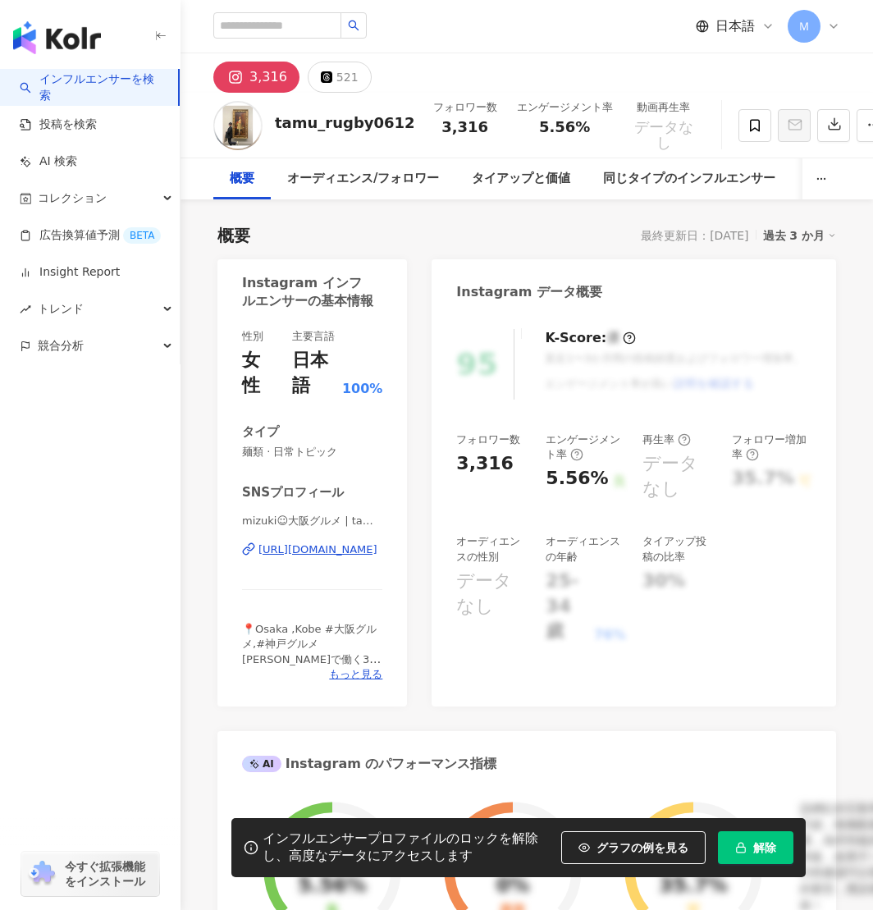
click at [342, 546] on div "https://www.instagram.com/tamu_rugby0612/" at bounding box center [318, 550] width 119 height 15
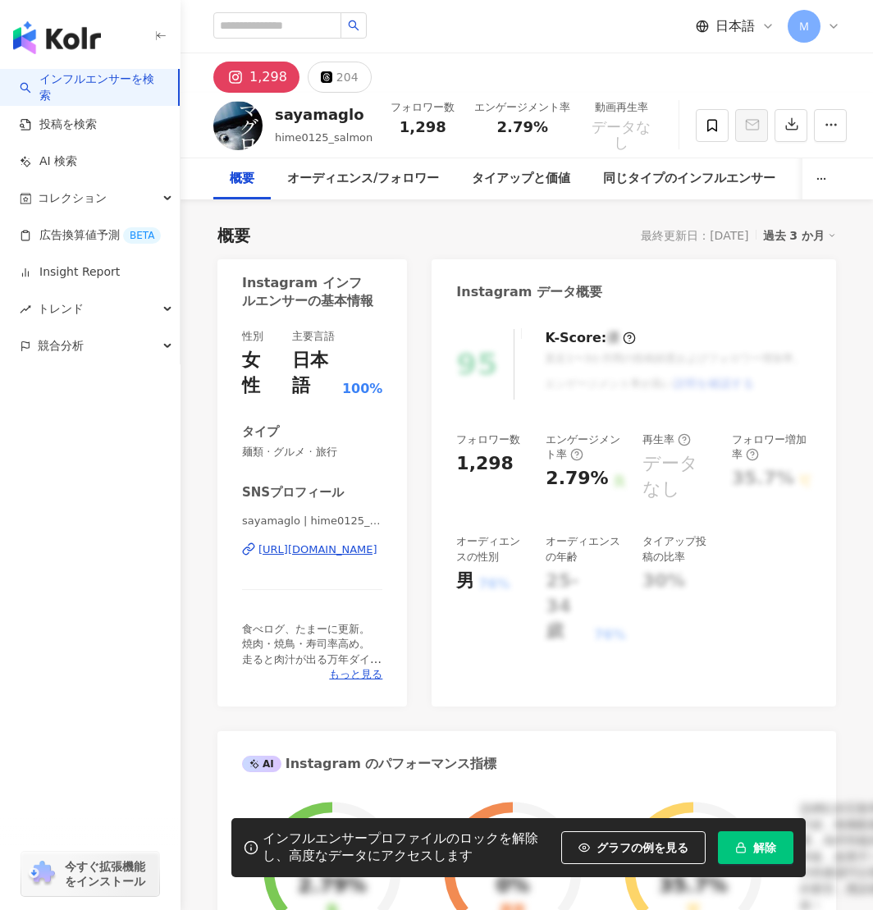
click at [340, 552] on div "[URL][DOMAIN_NAME]" at bounding box center [318, 550] width 119 height 15
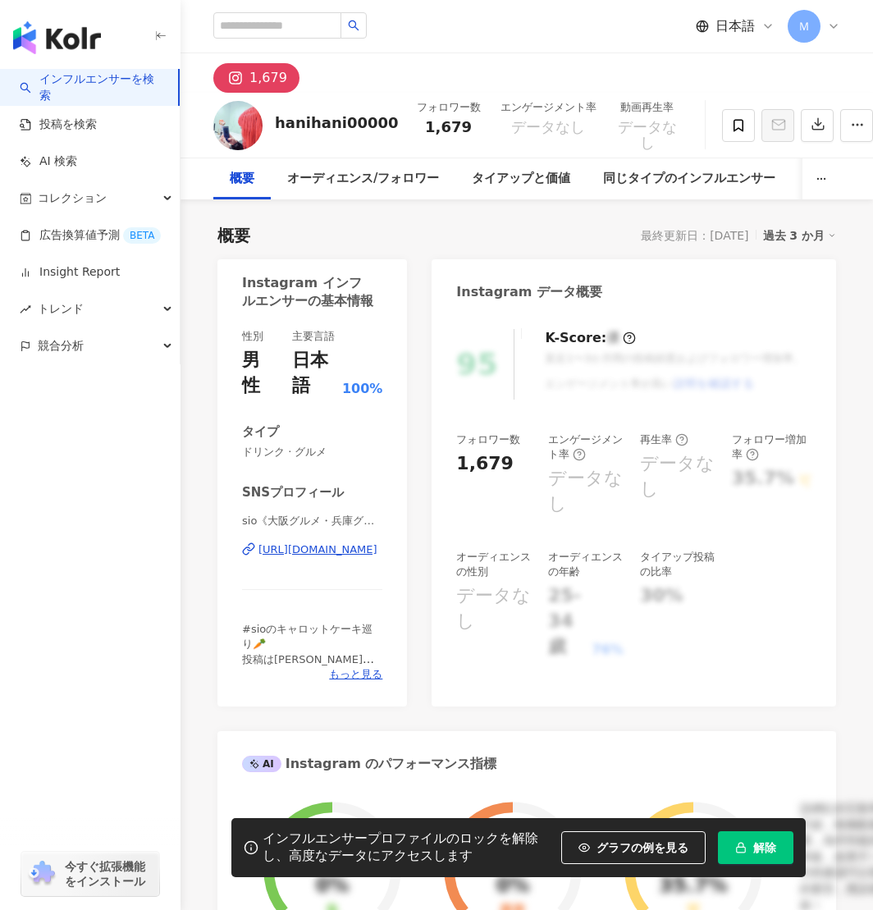
click at [304, 550] on div "https://www.instagram.com/hanihani00000/" at bounding box center [318, 550] width 119 height 15
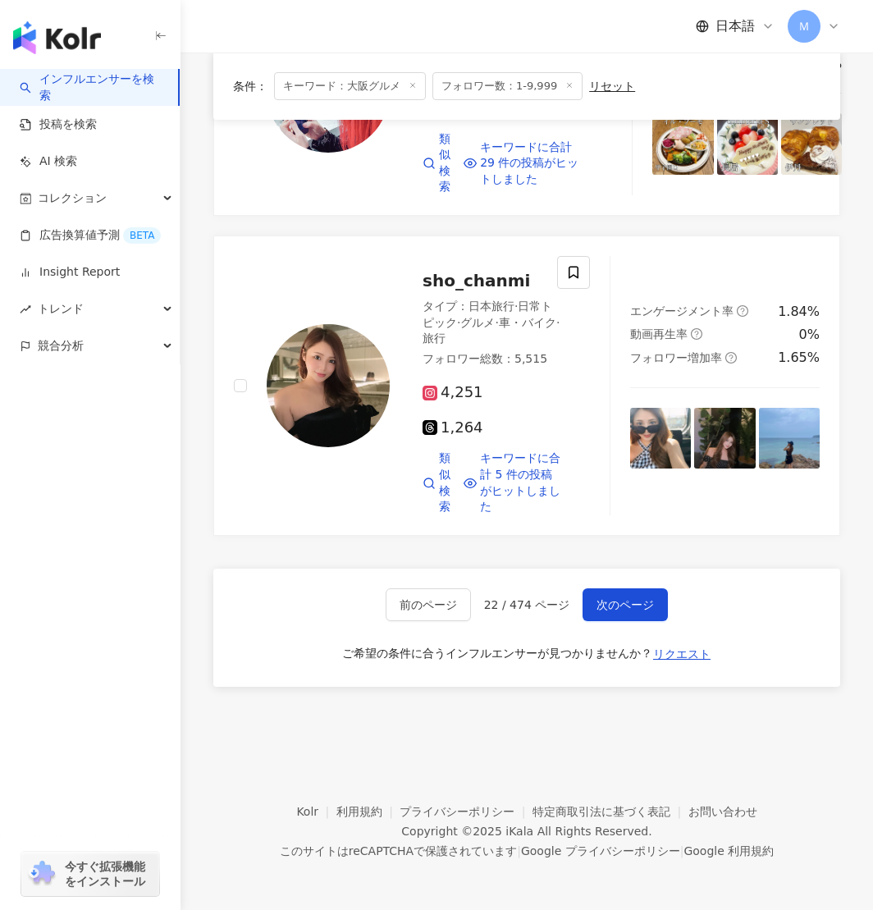
click at [635, 687] on div "前のページ 22 / 474 ページ 次のページ ご希望の条件に合うインフルエンサーが見つかりませんか？ リクエスト" at bounding box center [526, 628] width 627 height 118
click at [635, 621] on button "次のページ" at bounding box center [625, 605] width 85 height 33
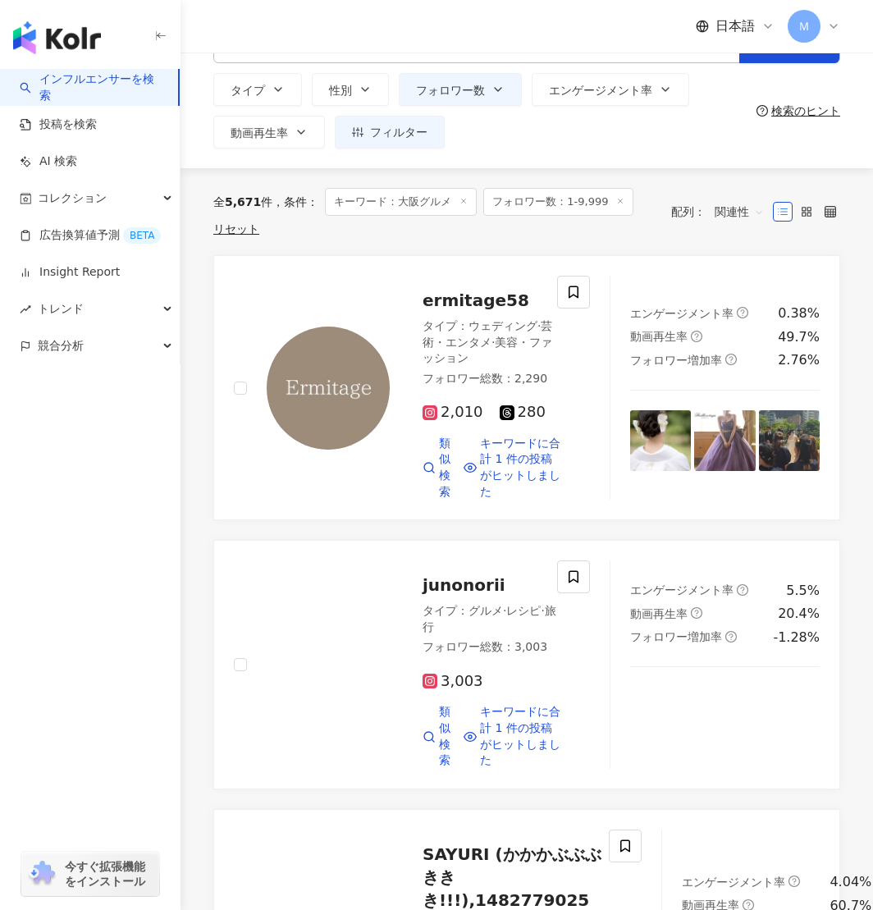
scroll to position [76, 0]
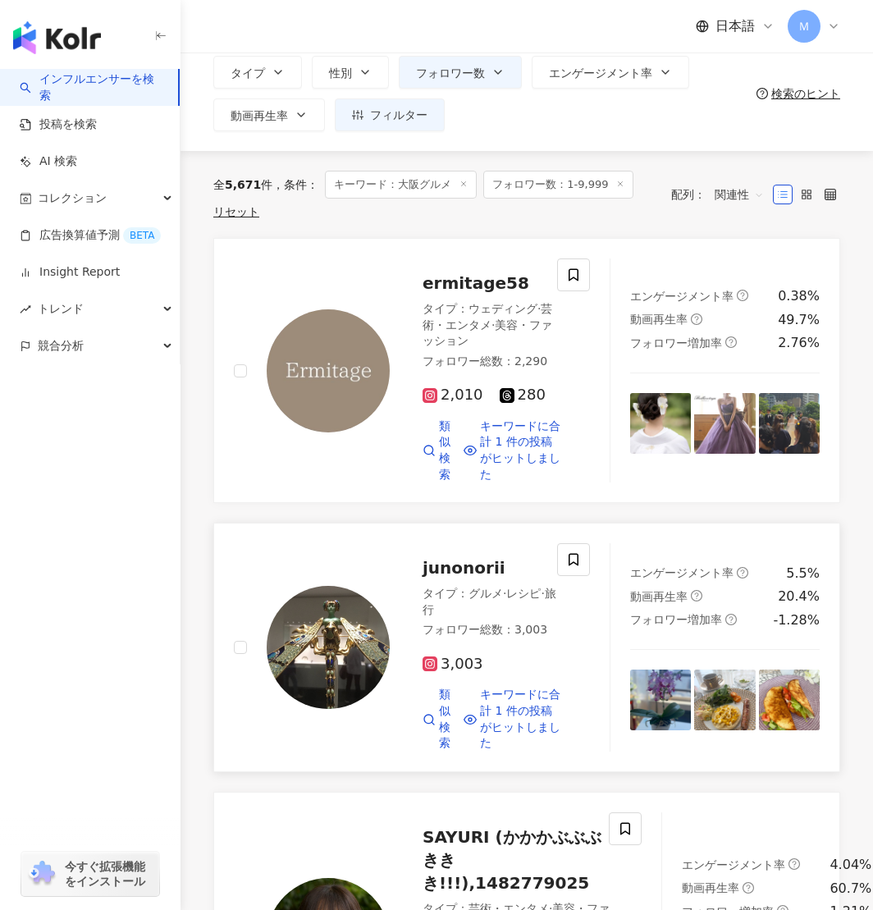
click at [323, 640] on img at bounding box center [328, 647] width 123 height 123
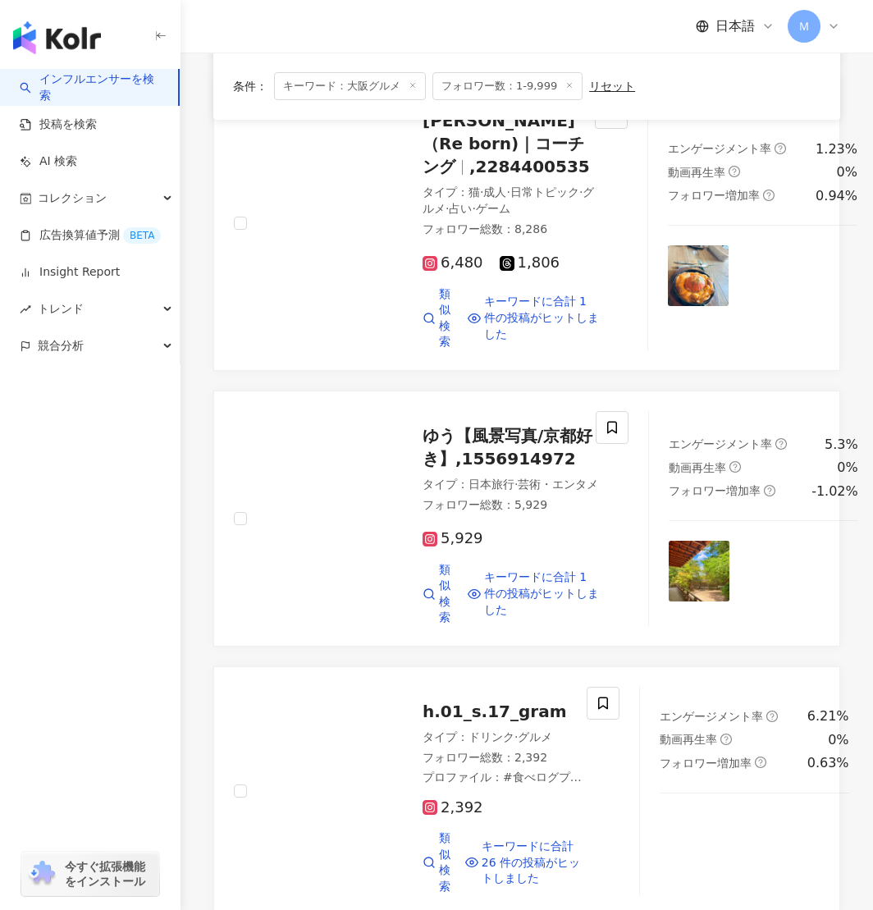
scroll to position [1526, 0]
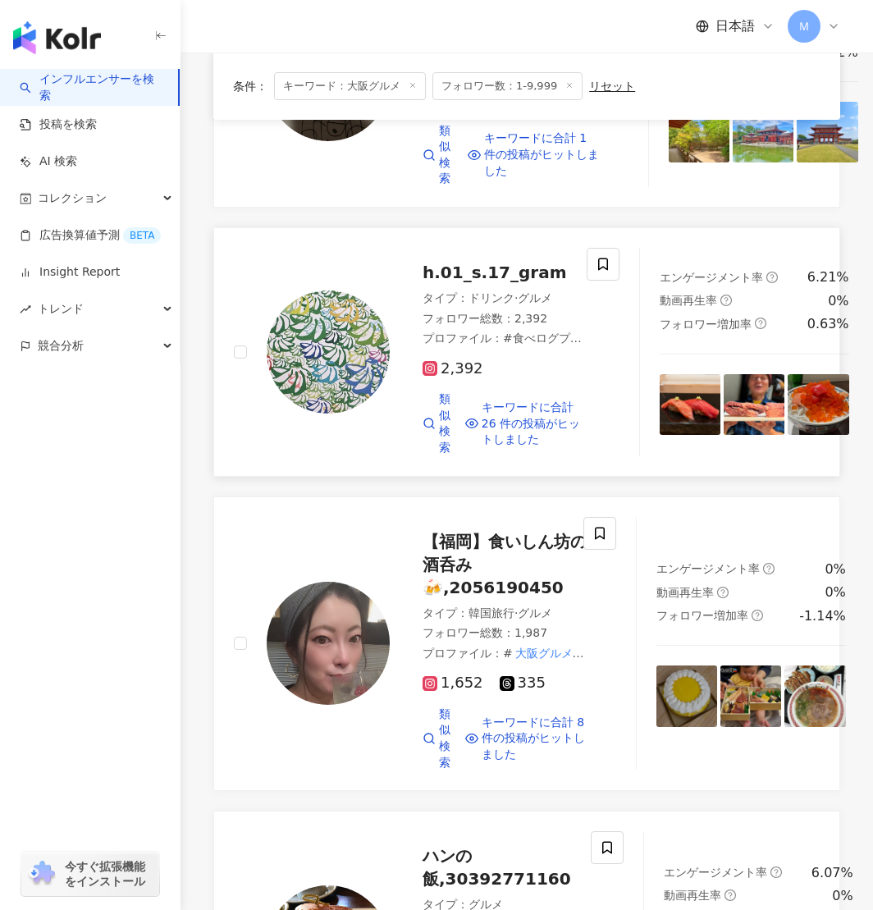
click at [349, 414] on img at bounding box center [328, 352] width 123 height 123
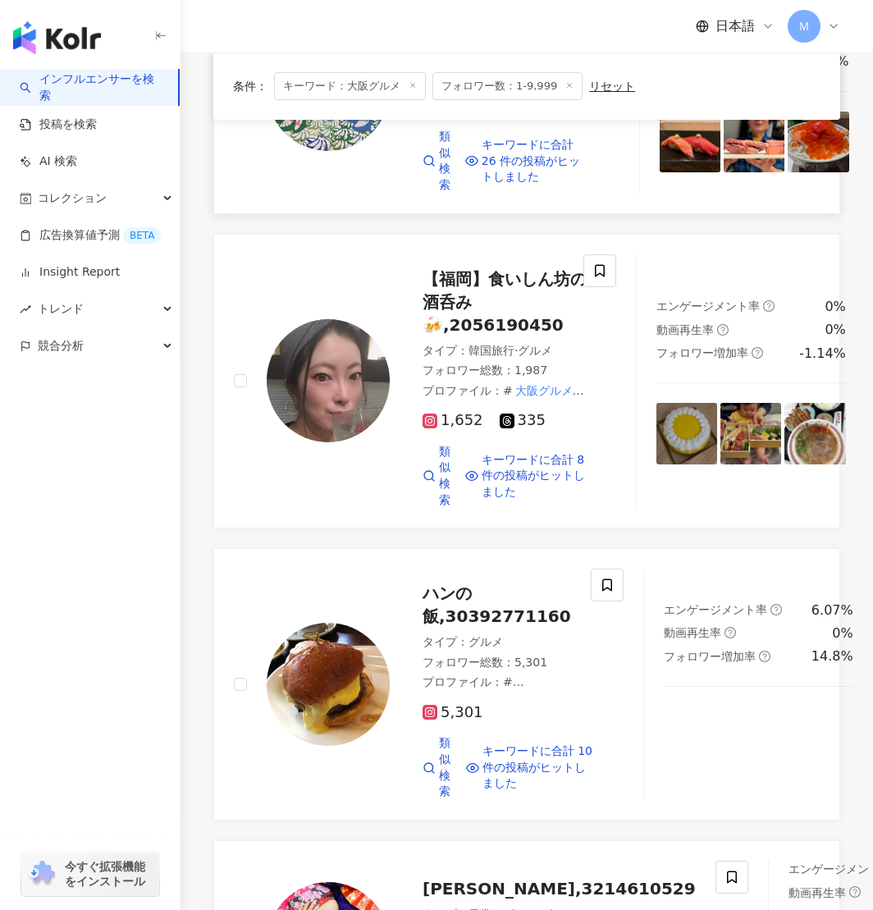
scroll to position [2038, 0]
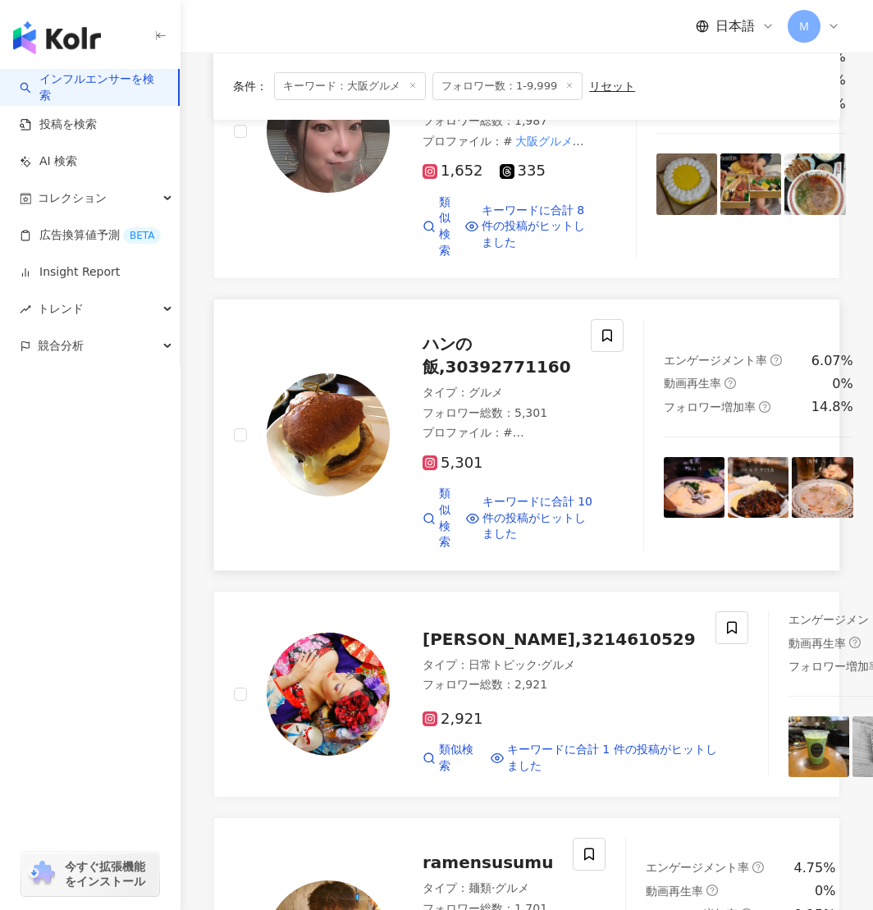
click at [371, 494] on img at bounding box center [328, 435] width 123 height 123
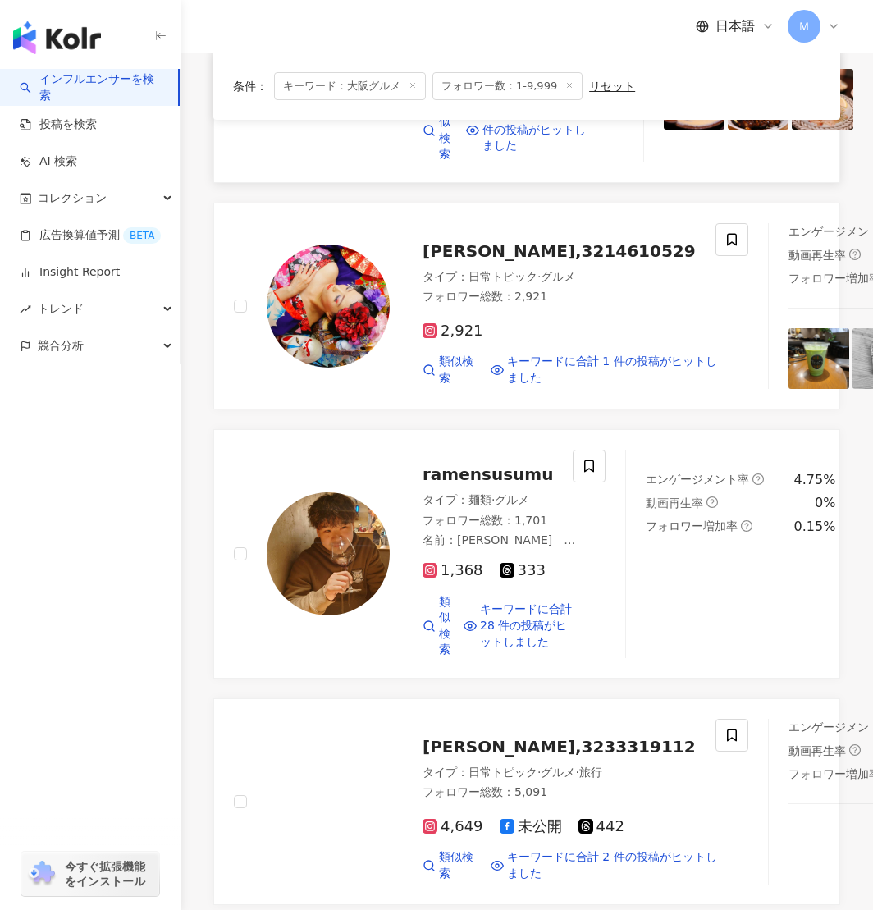
scroll to position [2617, 0]
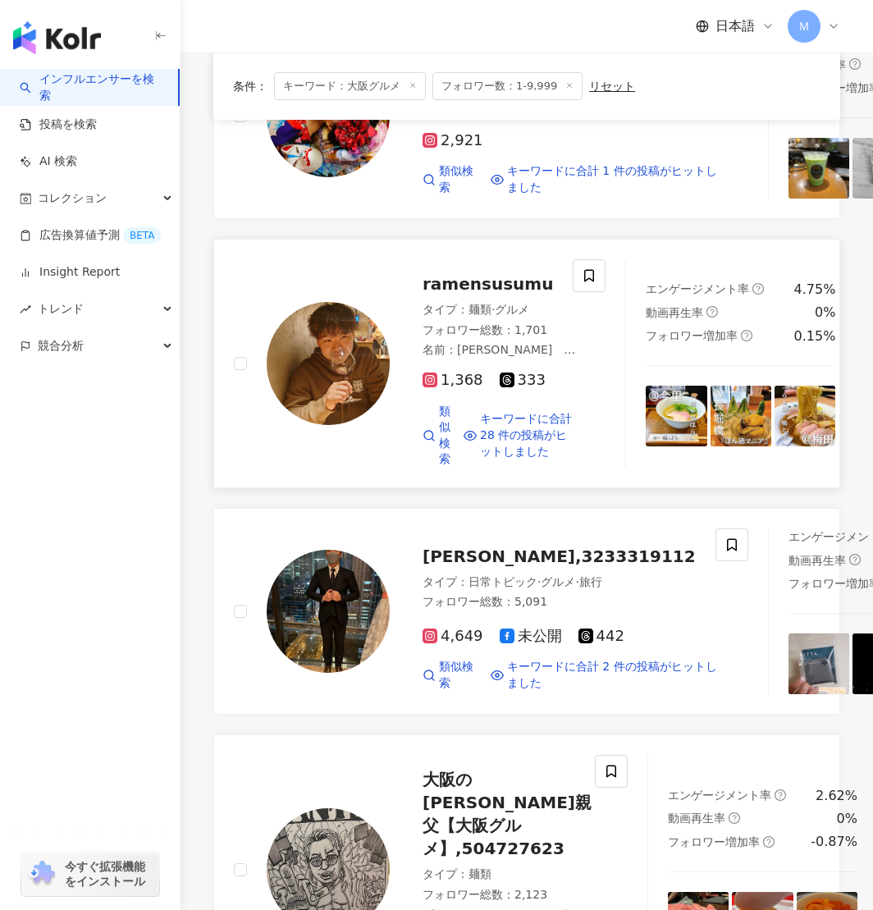
click at [316, 425] on img at bounding box center [328, 363] width 123 height 123
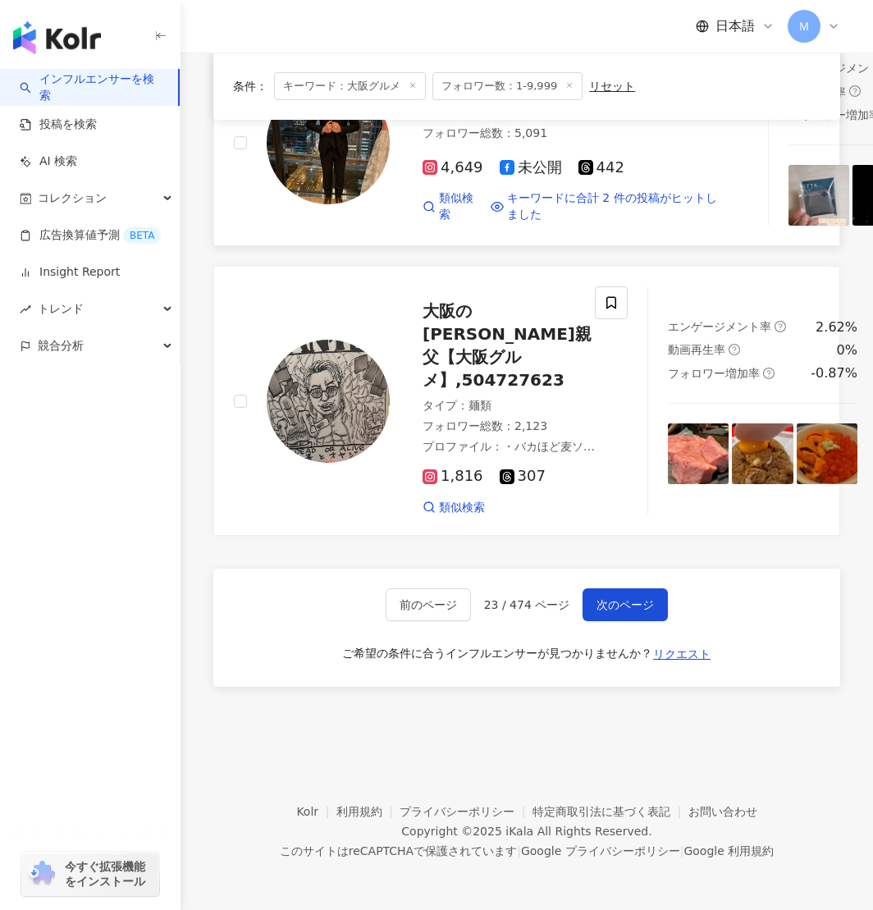
scroll to position [3146, 0]
click at [319, 463] on img at bounding box center [328, 401] width 123 height 123
click at [602, 621] on button "次のページ" at bounding box center [625, 605] width 85 height 33
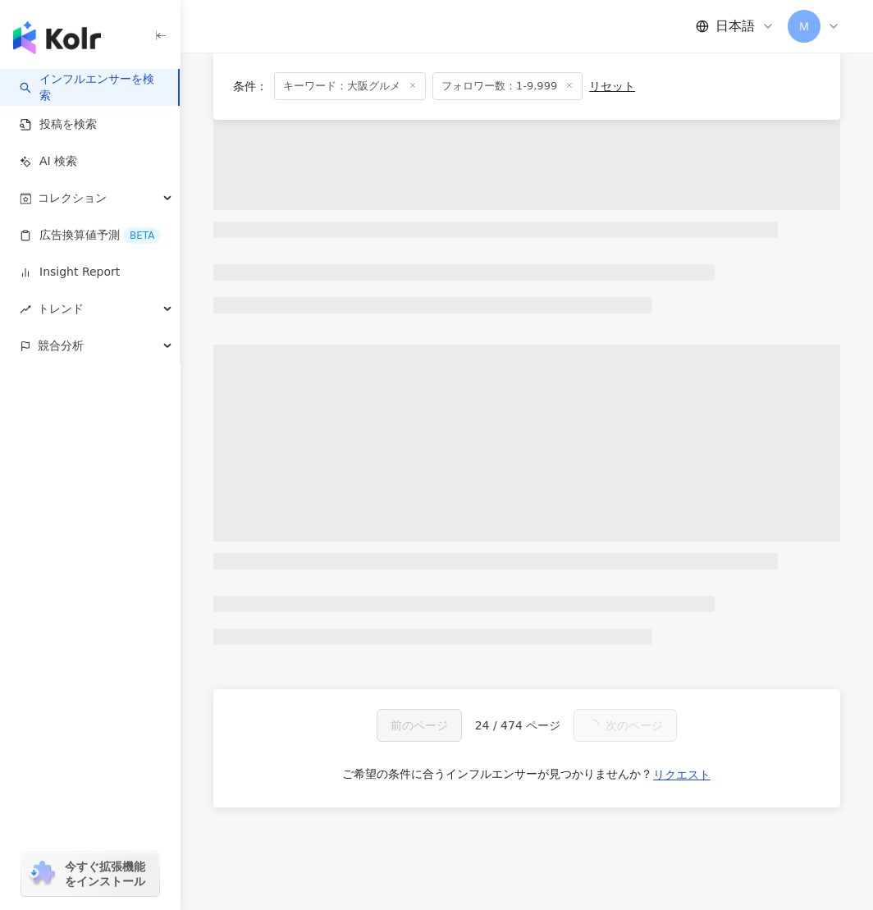
scroll to position [0, 0]
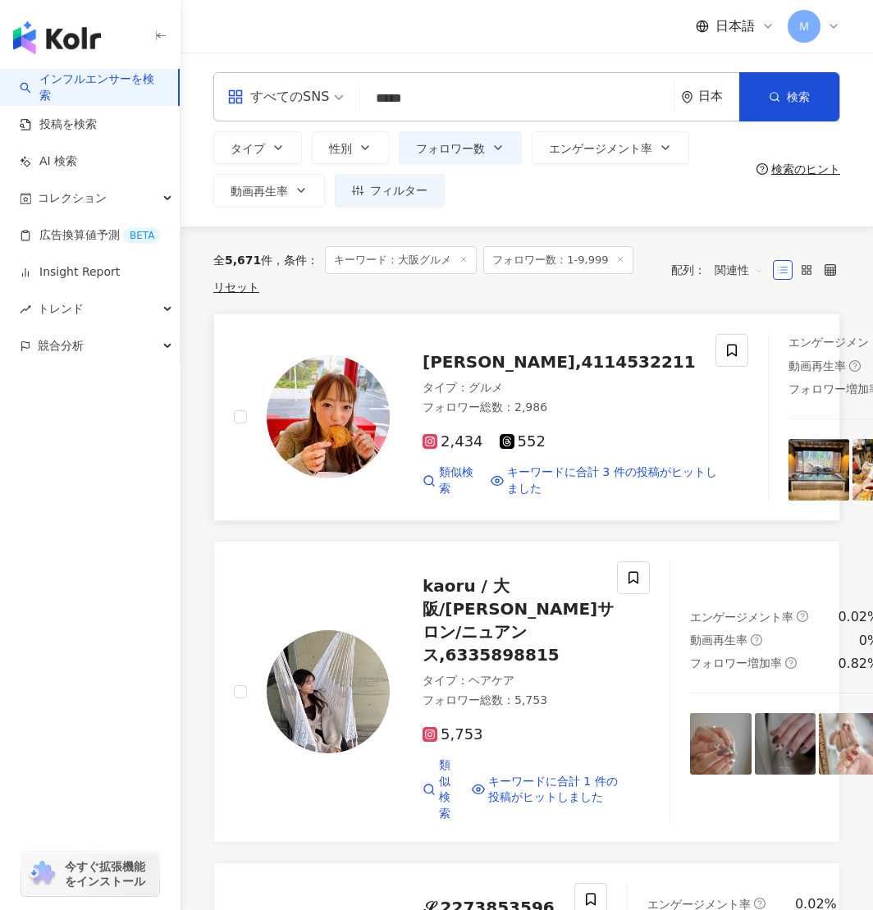
click at [401, 433] on div "Shiori,4114532211 タイプ ： グルメ フォロワー総数 ： 2,986 2,434 552 類似検索 キーワードに合計 3 件の投稿がヒットし…" at bounding box center [555, 417] width 331 height 160
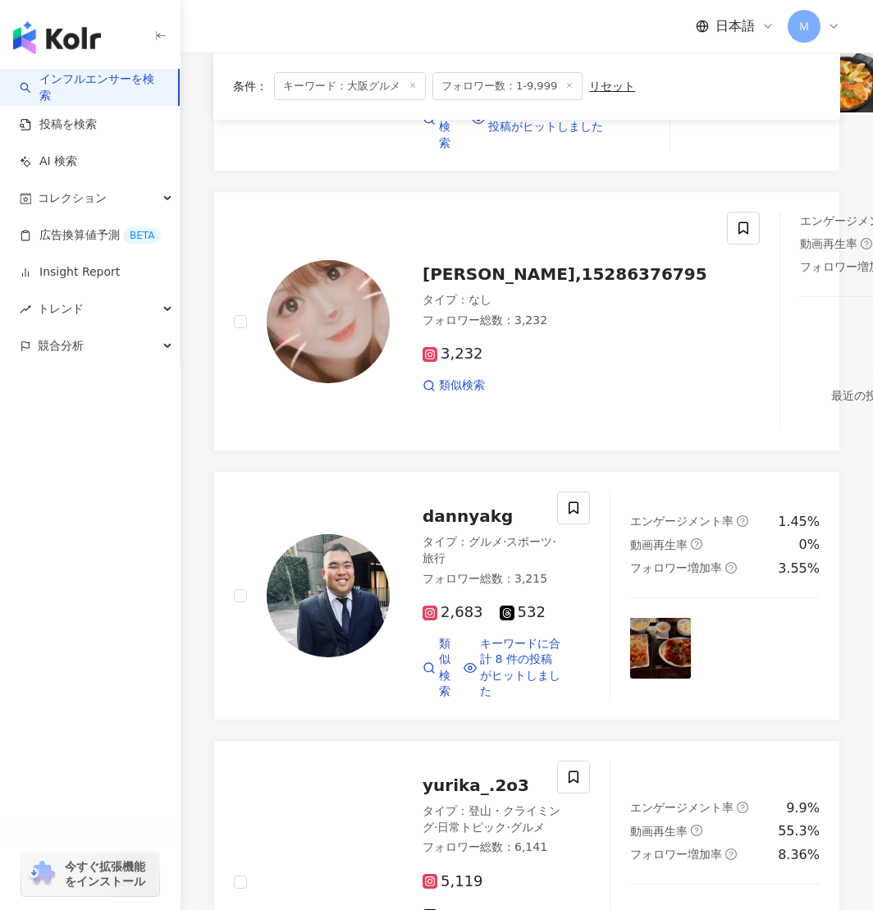
scroll to position [1526, 0]
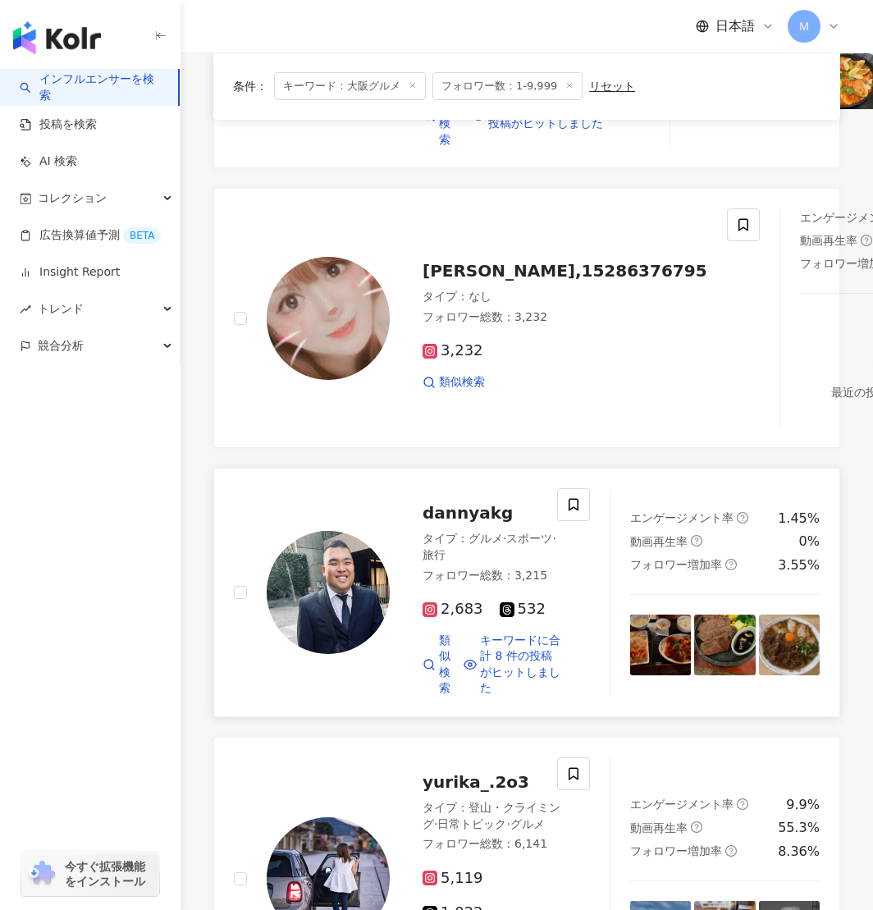
click at [321, 641] on img at bounding box center [328, 592] width 123 height 123
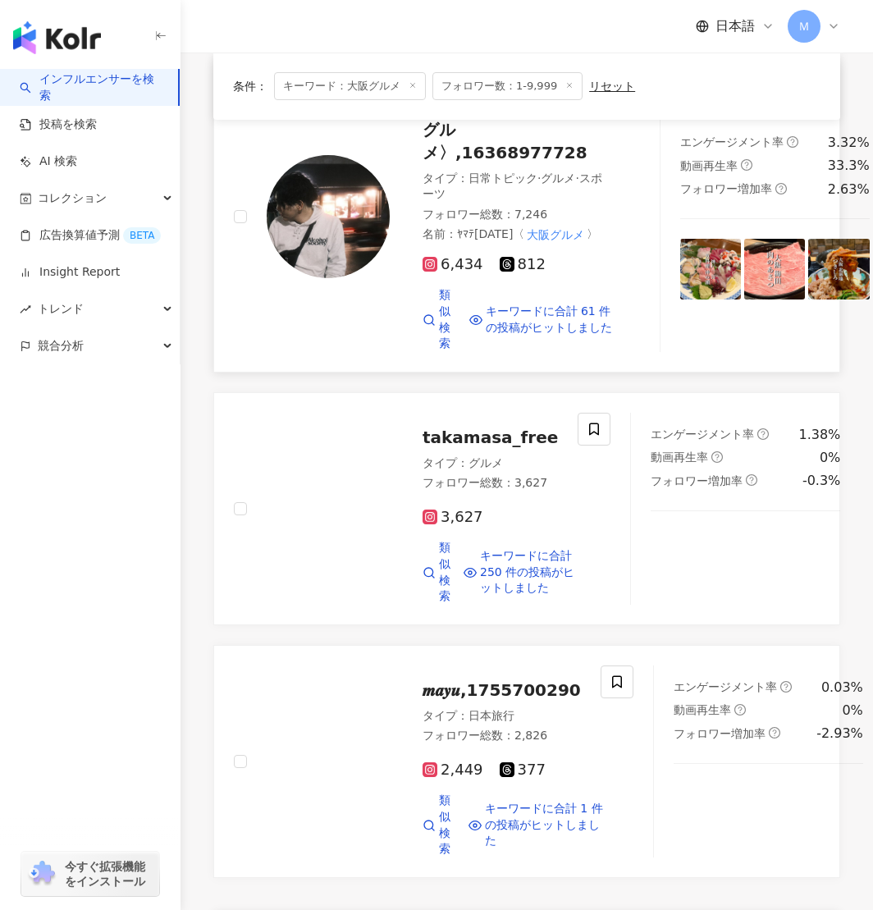
scroll to position [2754, 0]
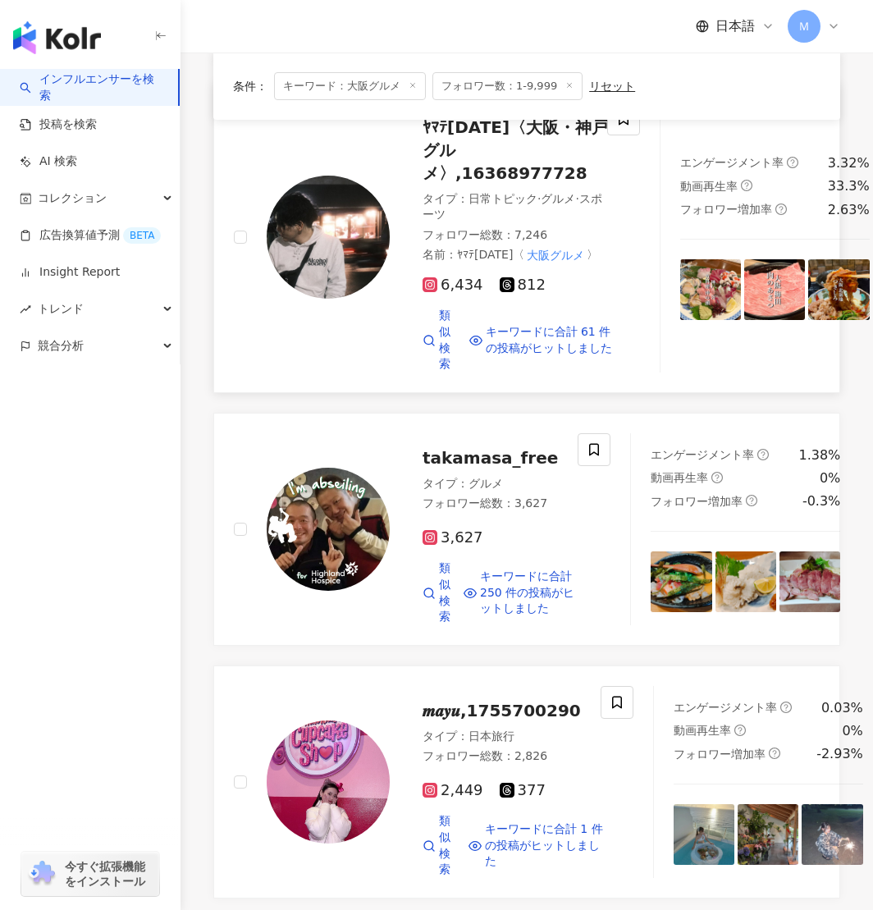
click at [359, 295] on img at bounding box center [328, 237] width 123 height 123
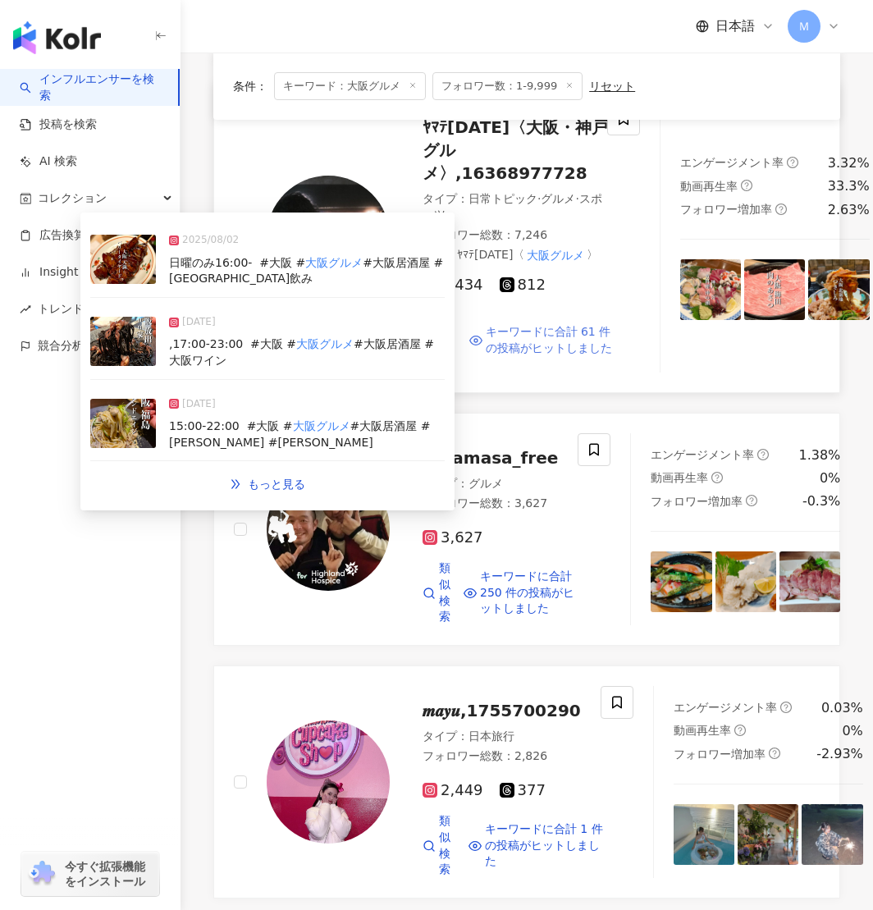
scroll to position [2771, 0]
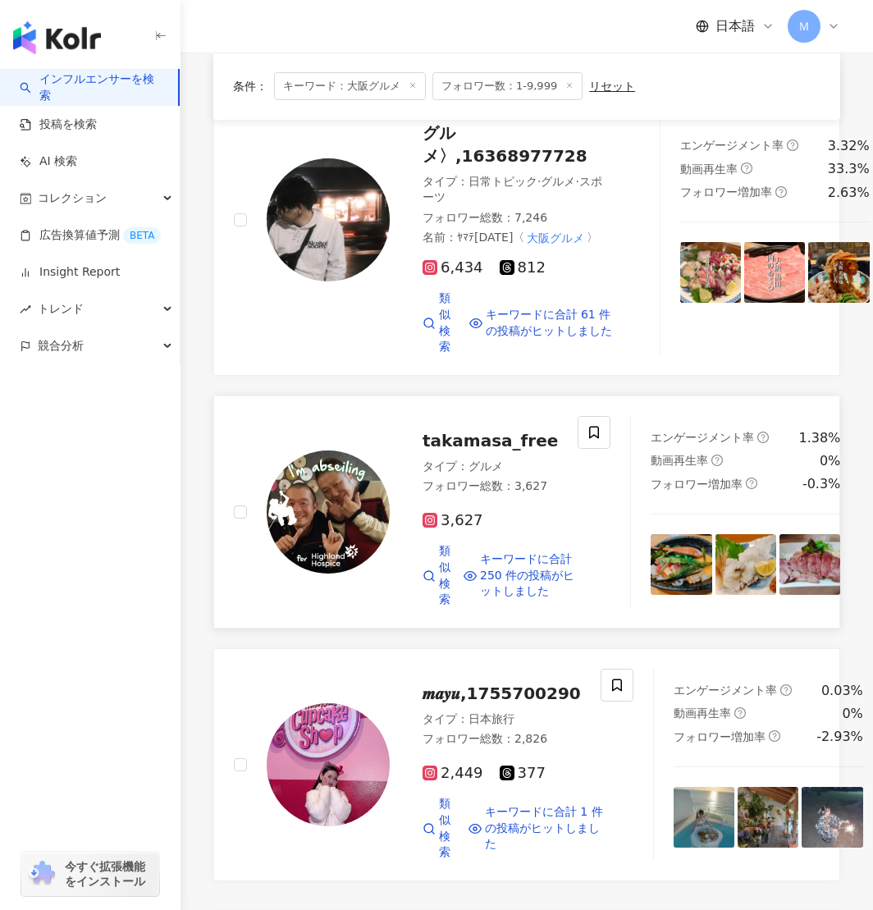
click at [323, 563] on img at bounding box center [328, 512] width 123 height 123
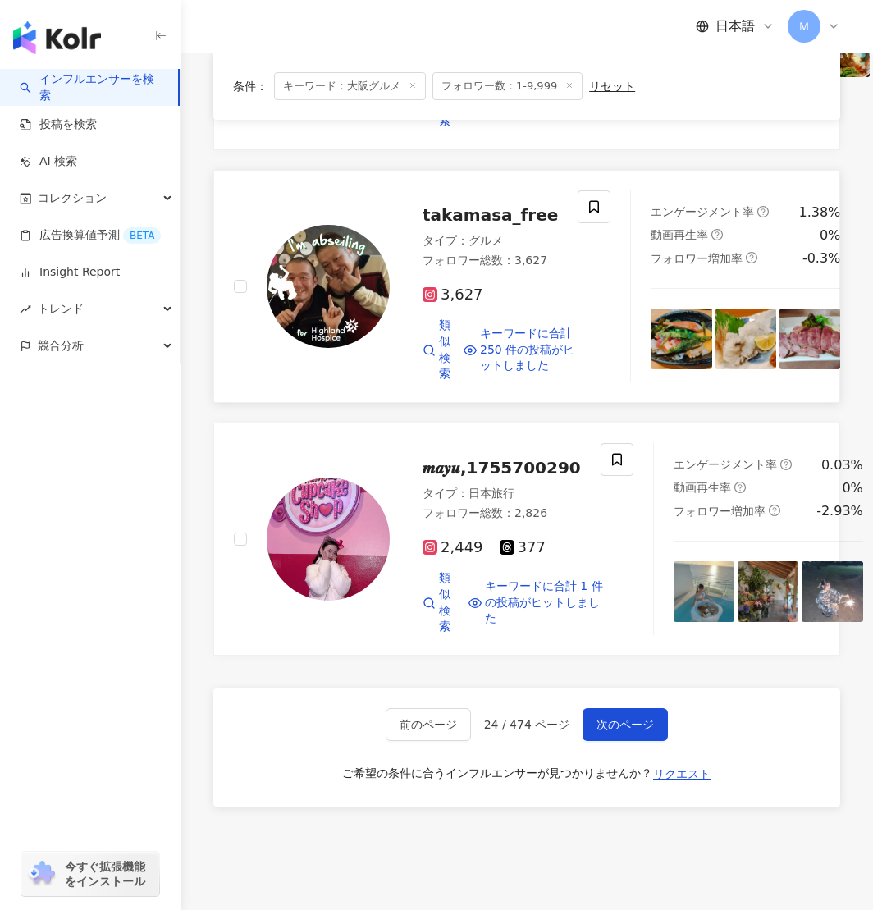
scroll to position [3138, 0]
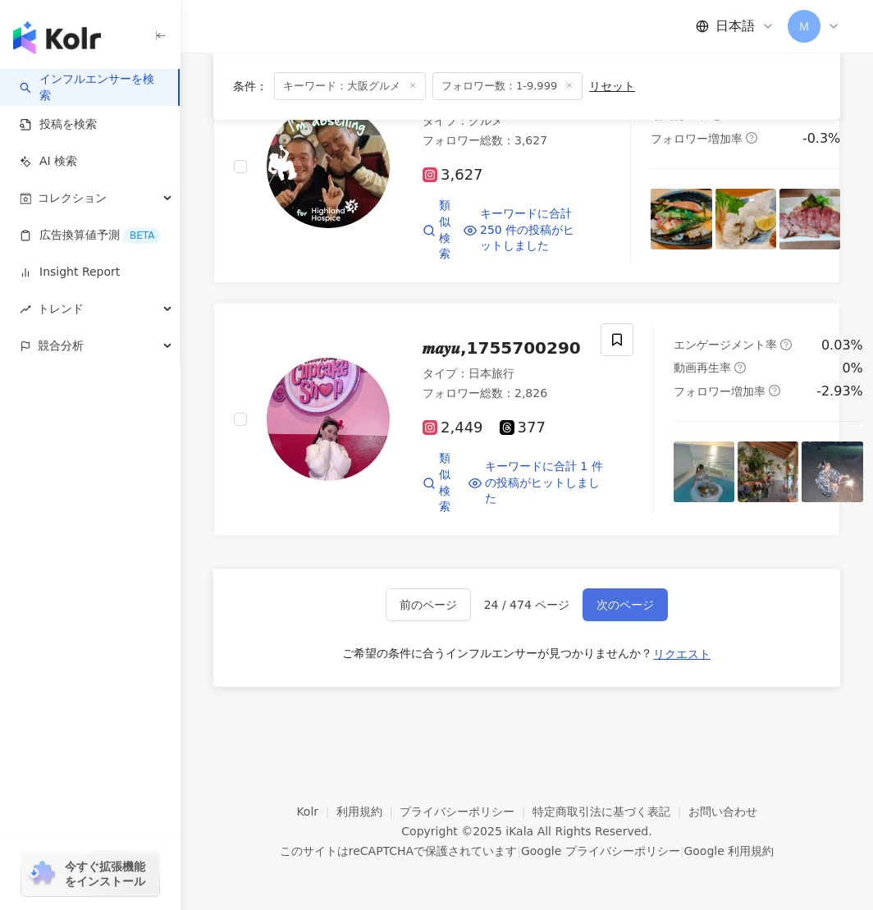
click at [647, 614] on button "次のページ" at bounding box center [625, 605] width 85 height 33
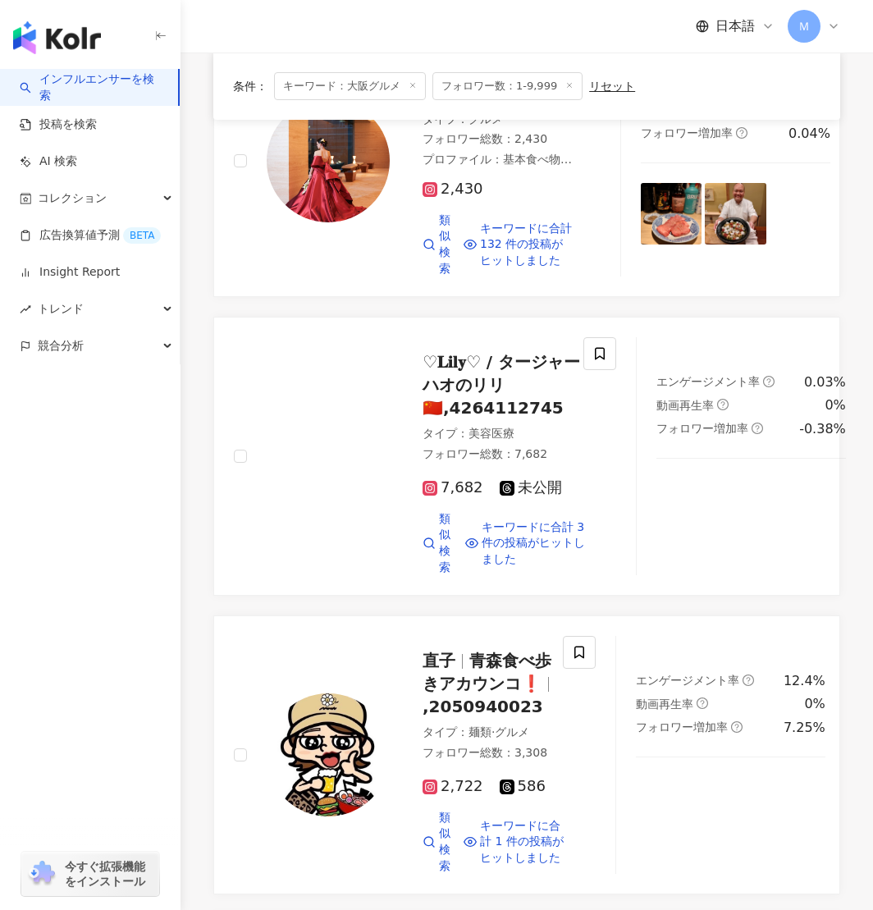
scroll to position [1690, 0]
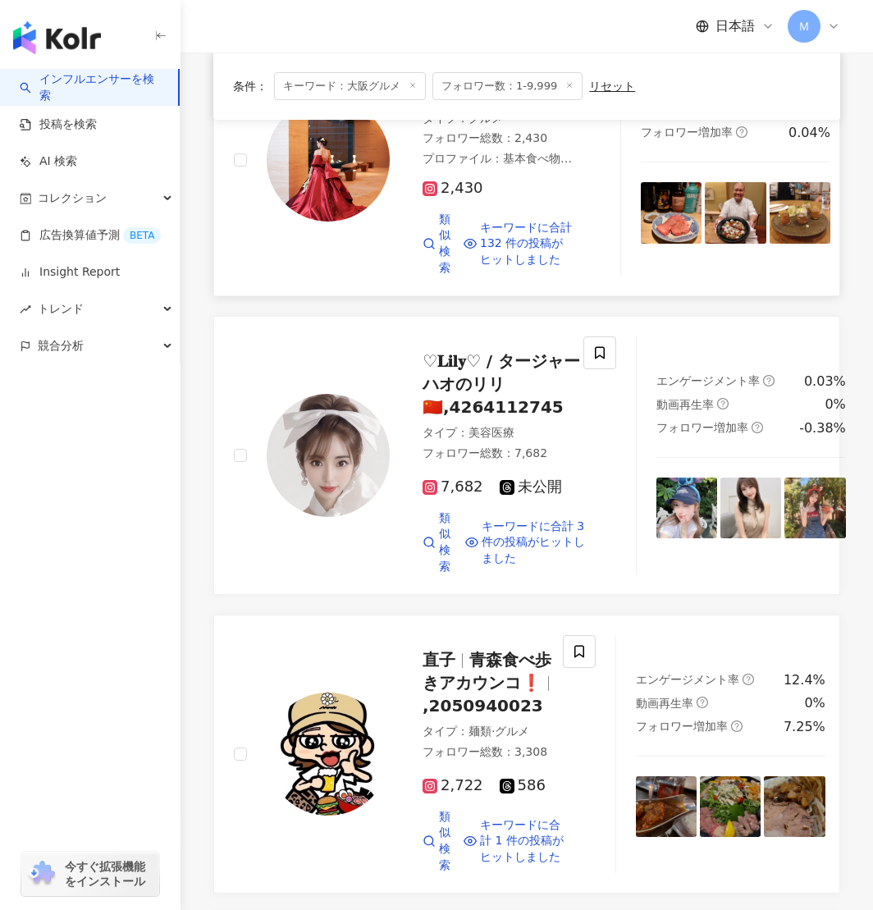
click at [327, 222] on img at bounding box center [328, 160] width 123 height 123
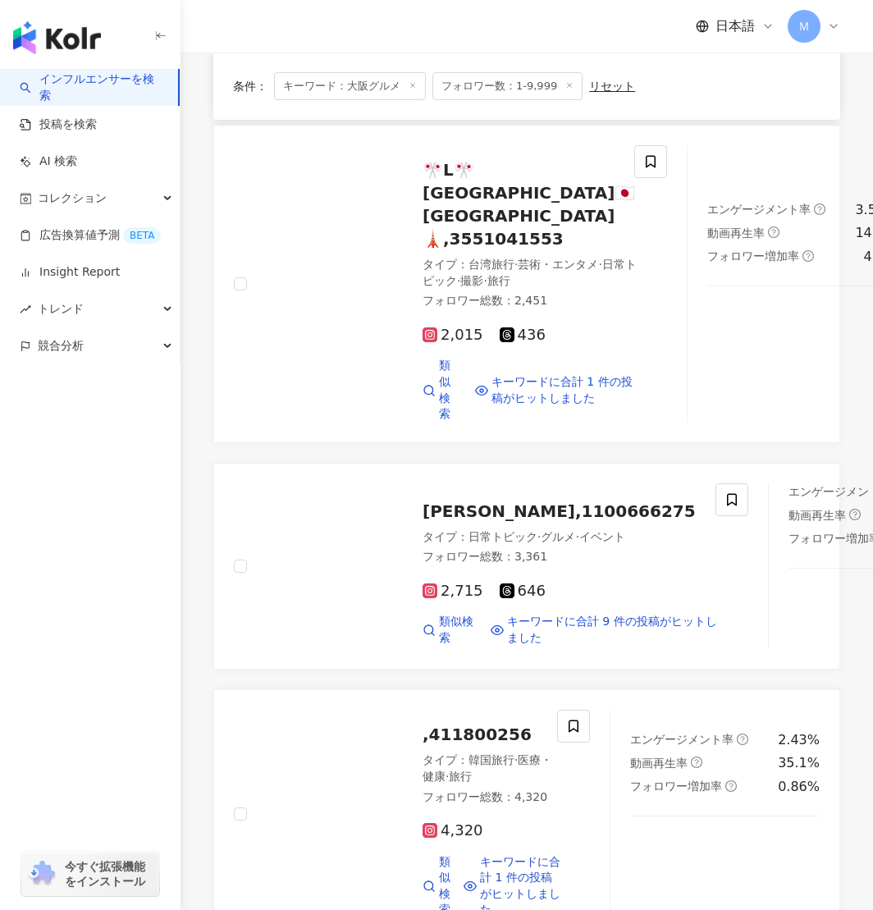
scroll to position [2496, 0]
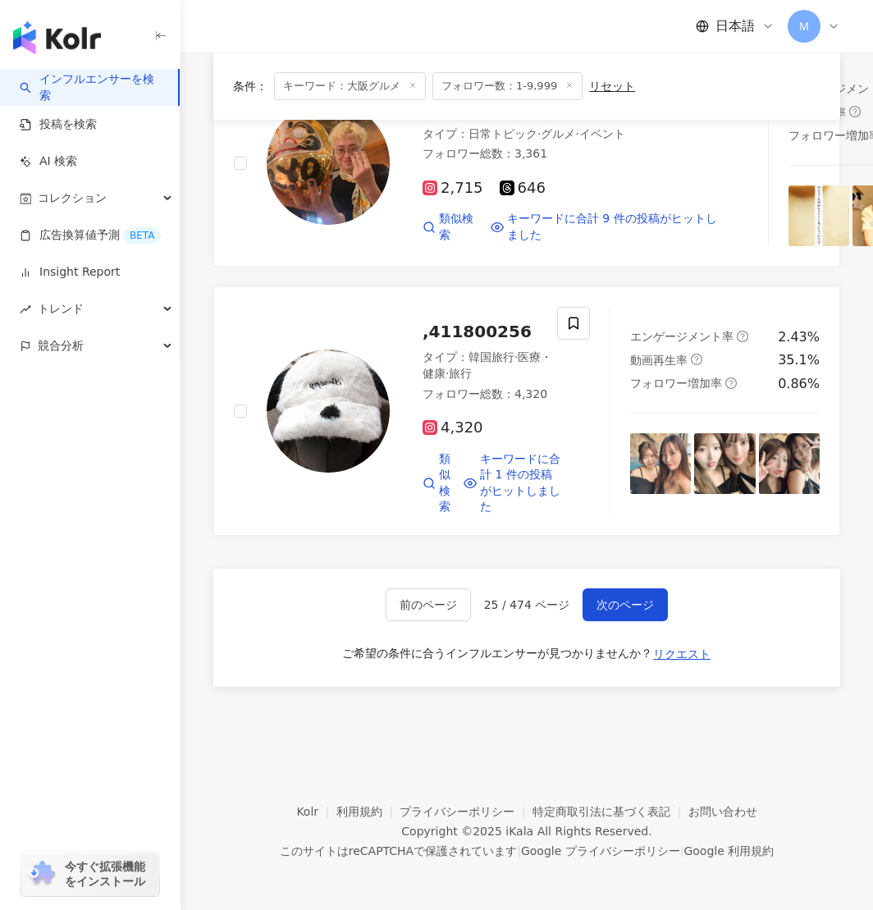
scroll to position [2950, 0]
click at [378, 225] on img at bounding box center [328, 163] width 123 height 123
click at [630, 596] on button "次のページ" at bounding box center [625, 605] width 85 height 33
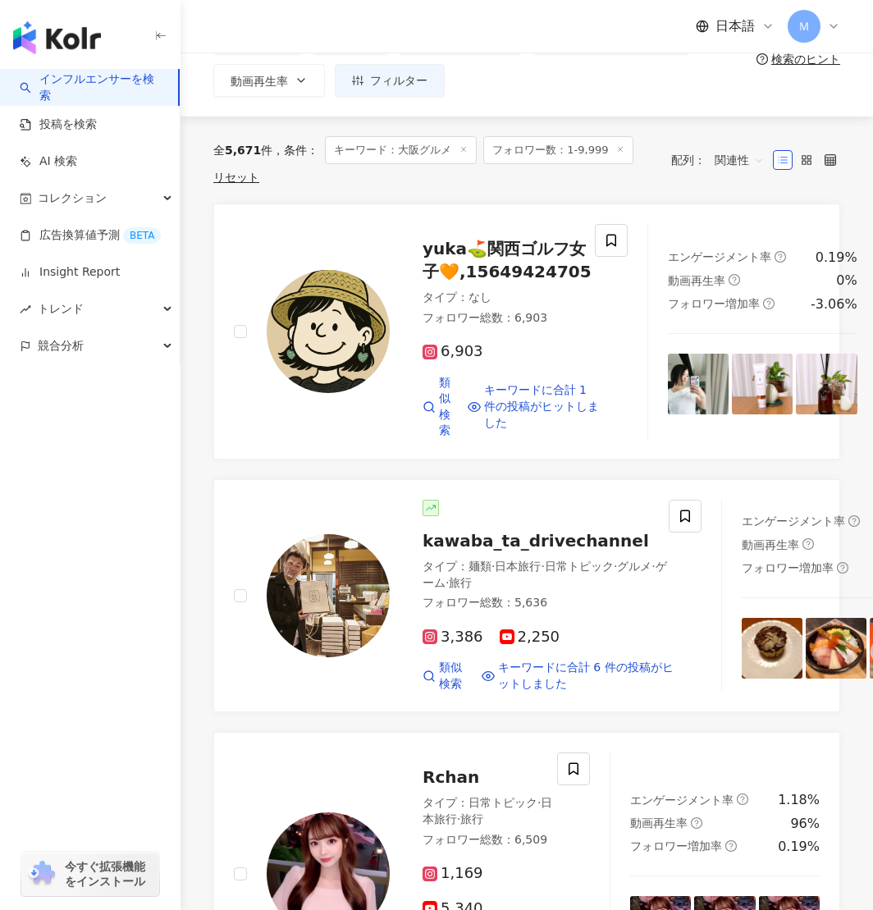
scroll to position [115, 0]
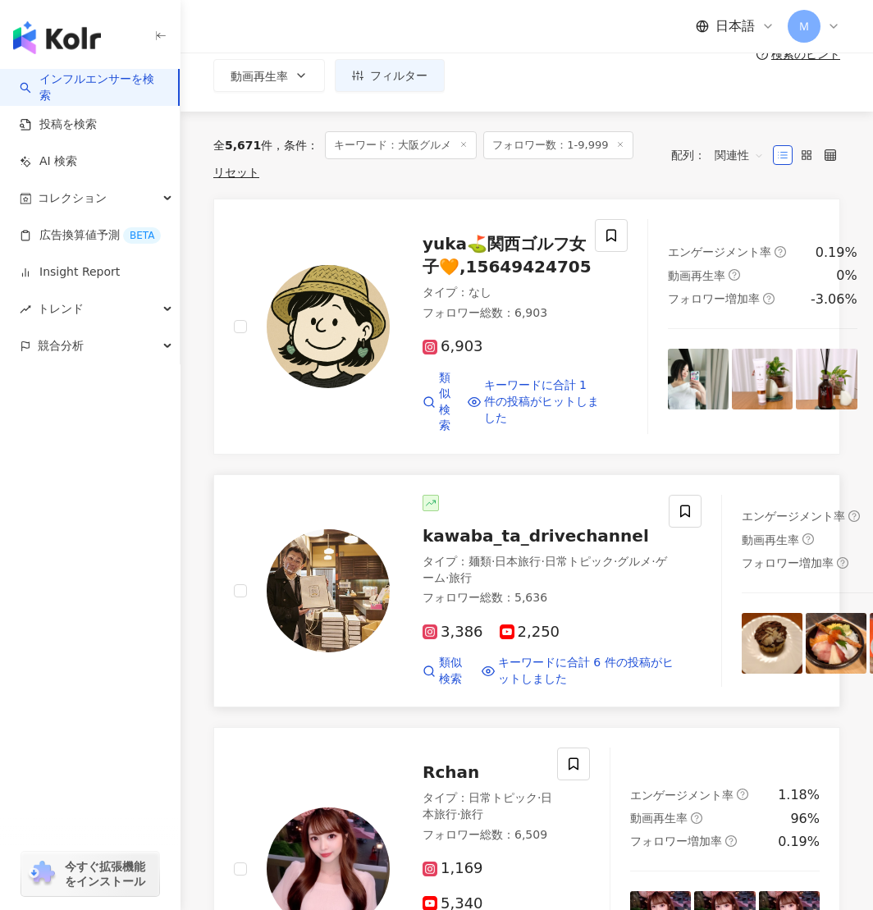
click at [336, 591] on img at bounding box center [328, 591] width 123 height 123
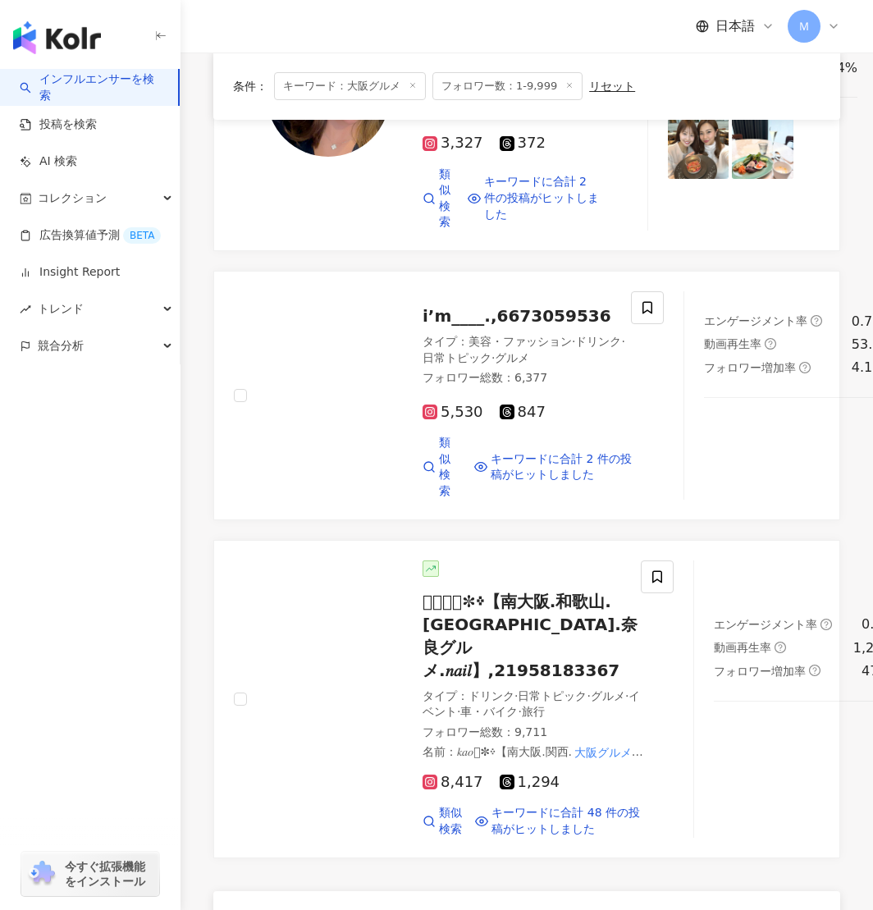
scroll to position [2632, 0]
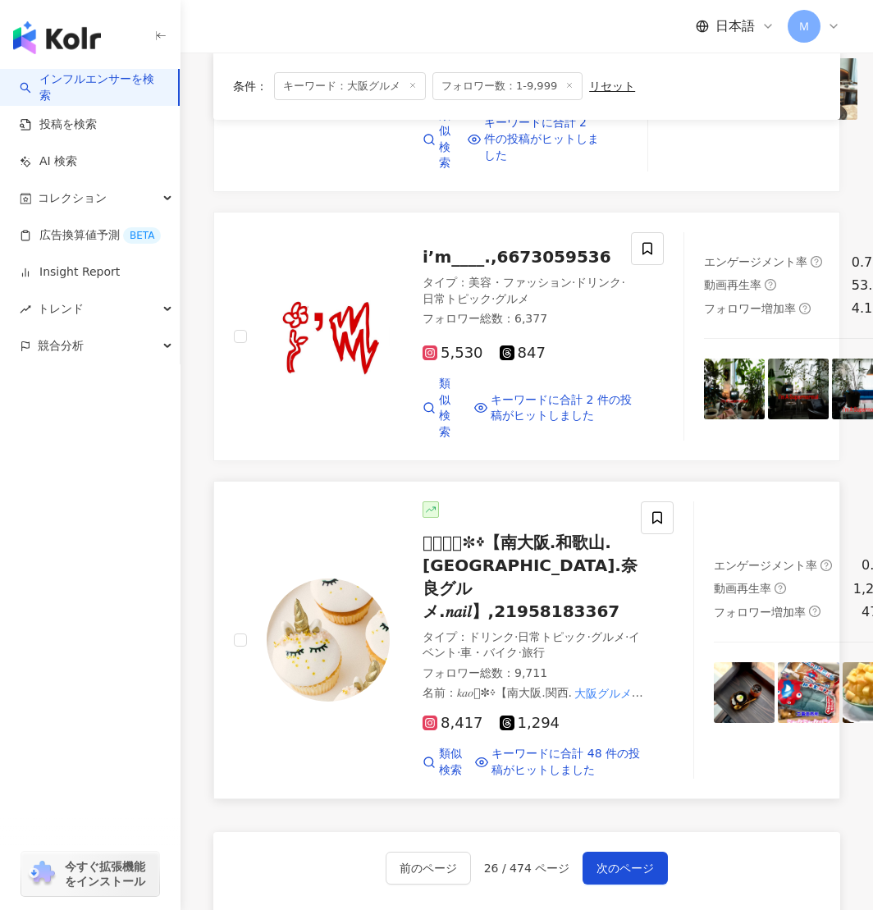
click at [369, 579] on img at bounding box center [328, 640] width 123 height 123
click at [634, 852] on button "次のページ" at bounding box center [625, 868] width 85 height 33
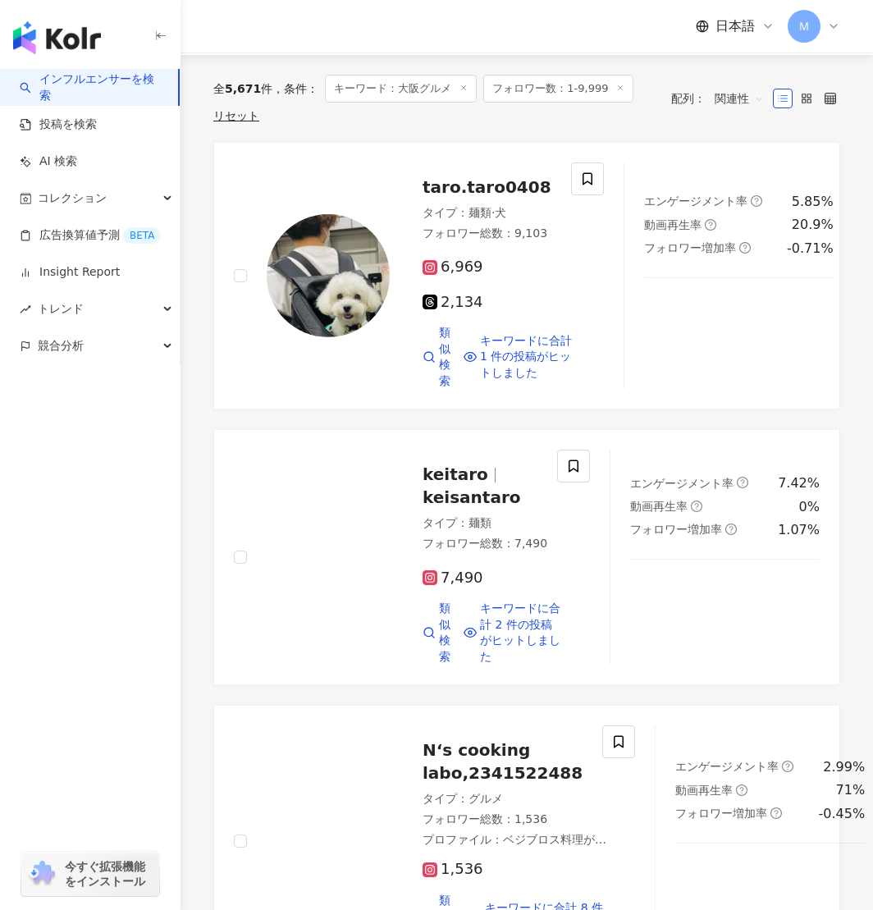
scroll to position [186, 0]
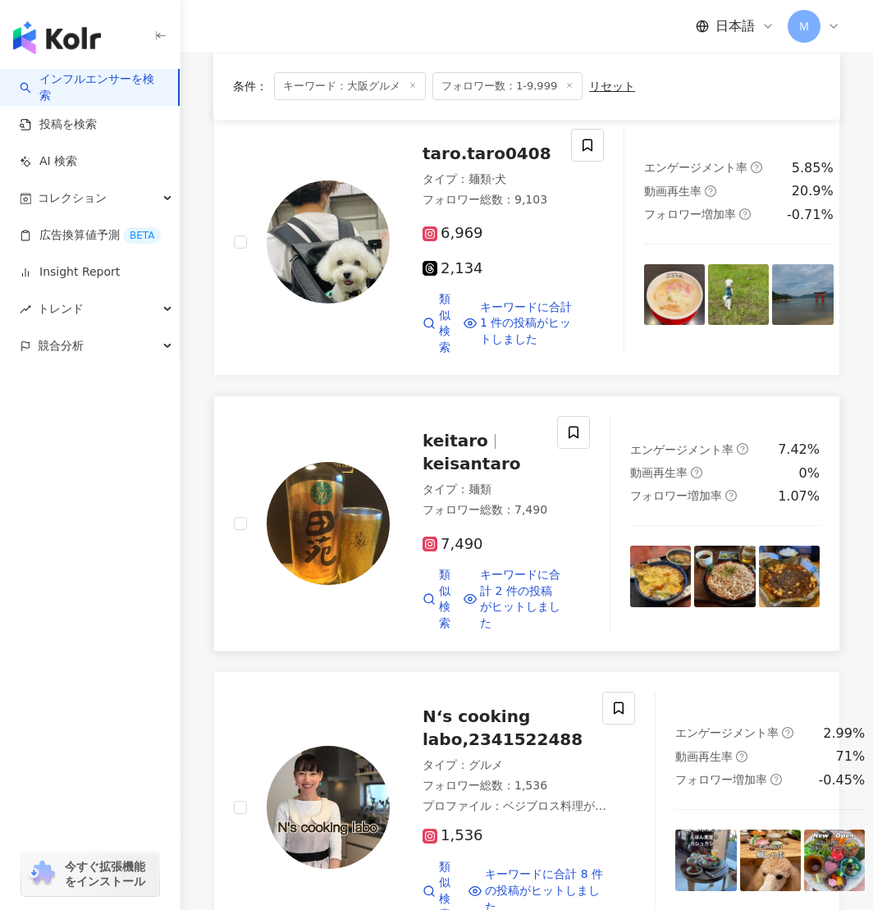
click at [313, 513] on img at bounding box center [328, 523] width 123 height 123
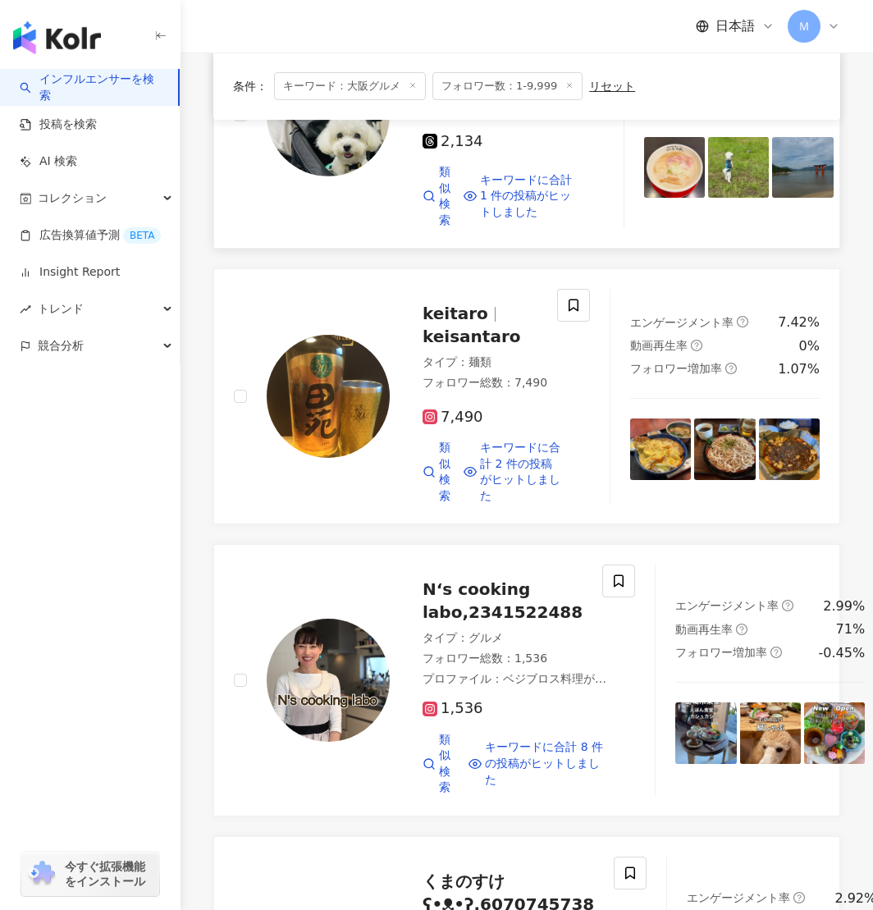
scroll to position [324, 0]
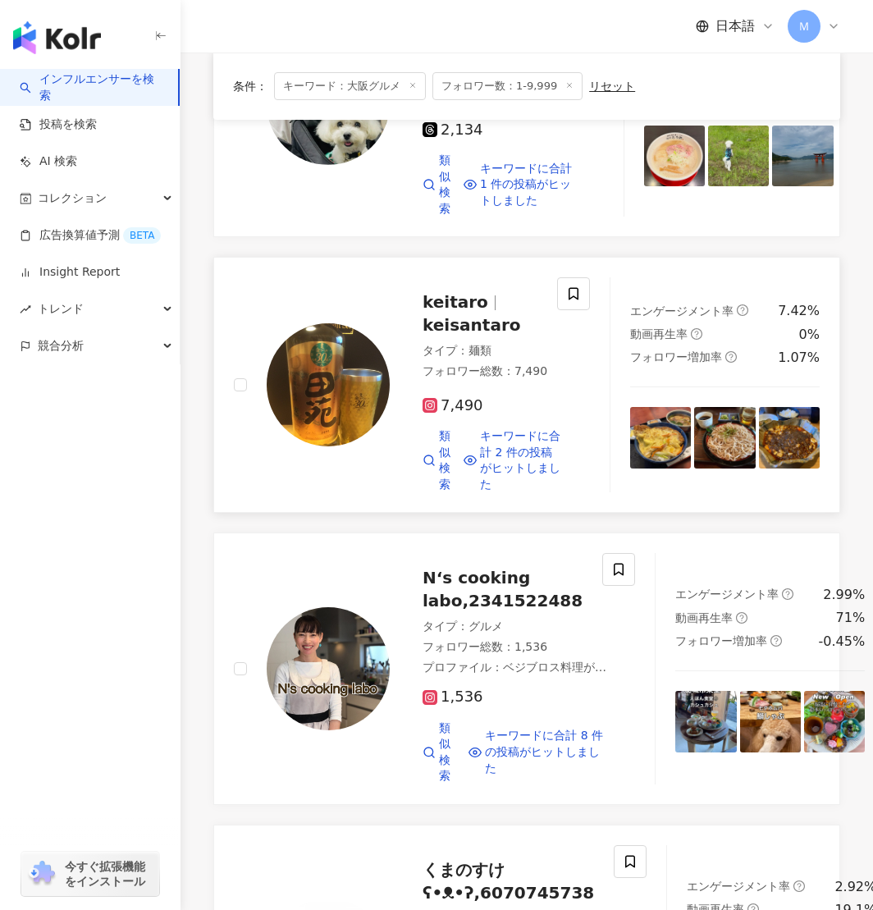
click at [312, 436] on img at bounding box center [328, 384] width 123 height 123
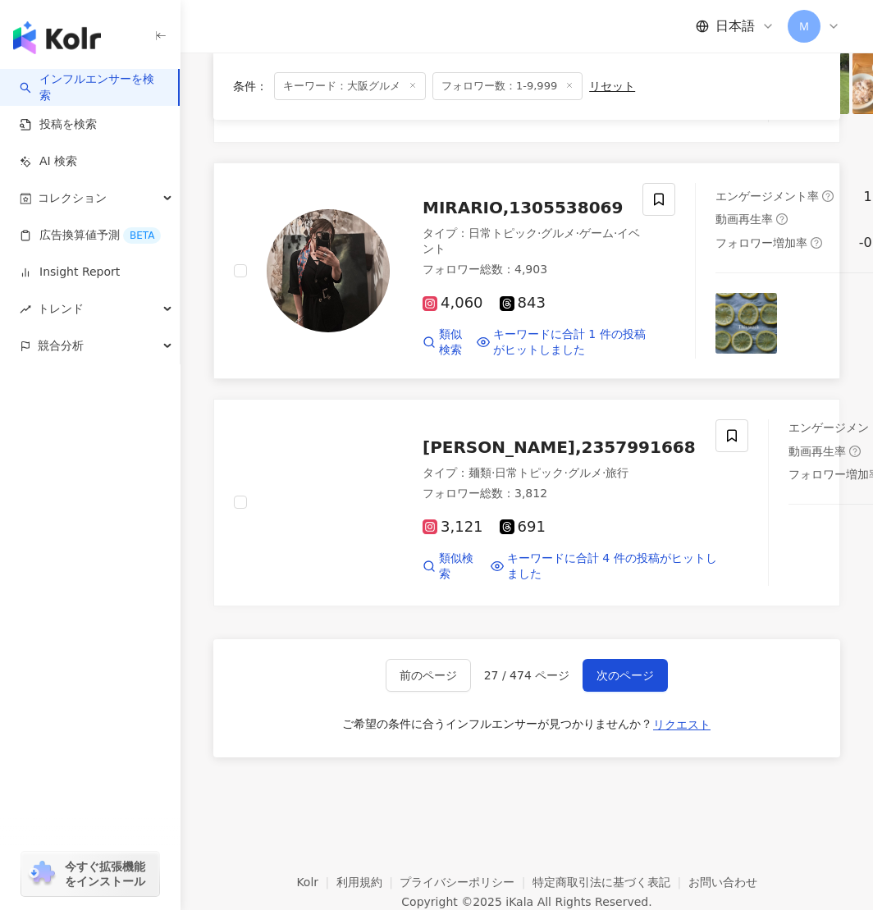
scroll to position [2985, 0]
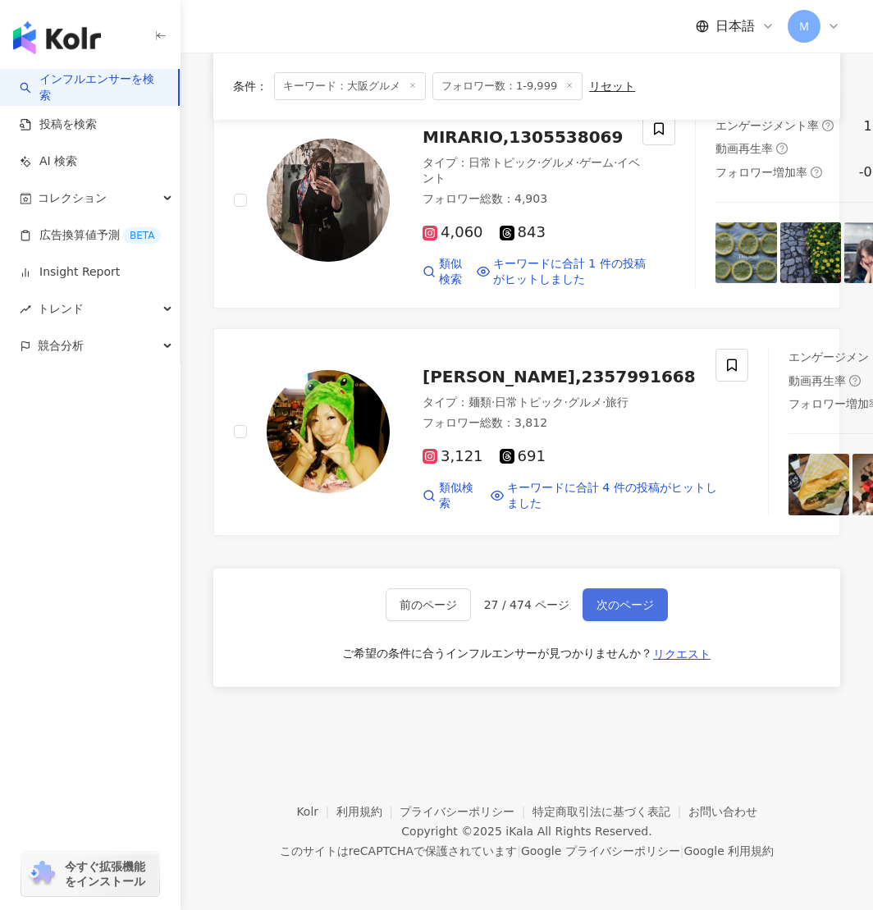
click at [616, 612] on span "次のページ" at bounding box center [625, 604] width 57 height 13
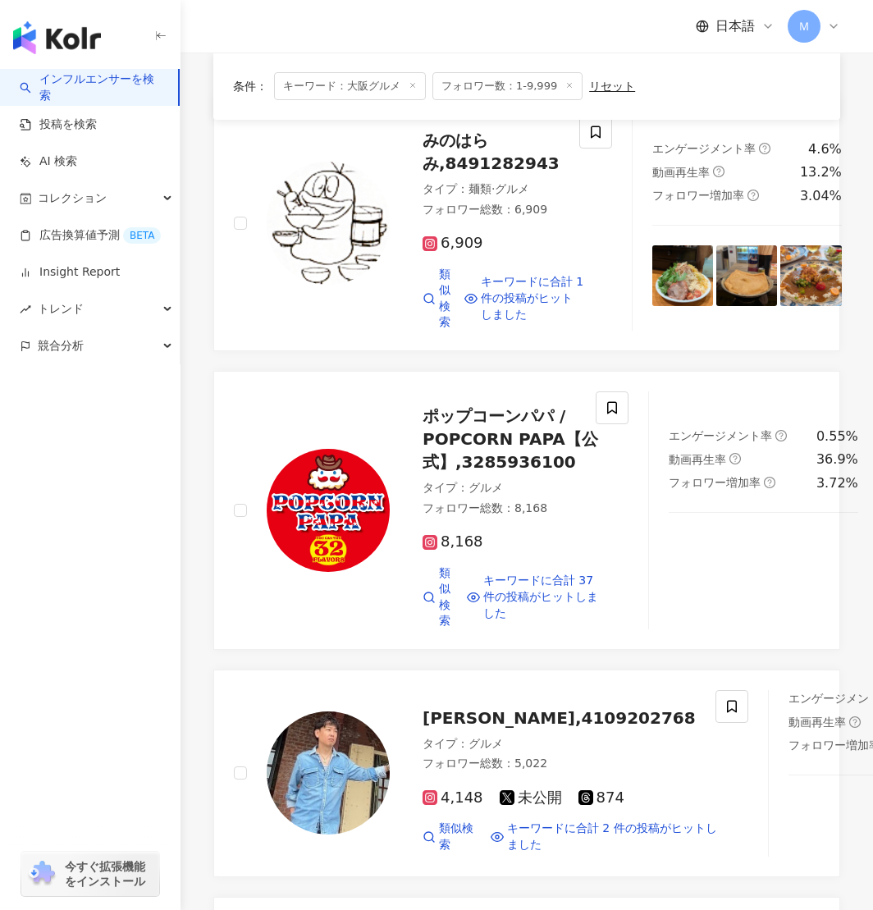
scroll to position [0, 0]
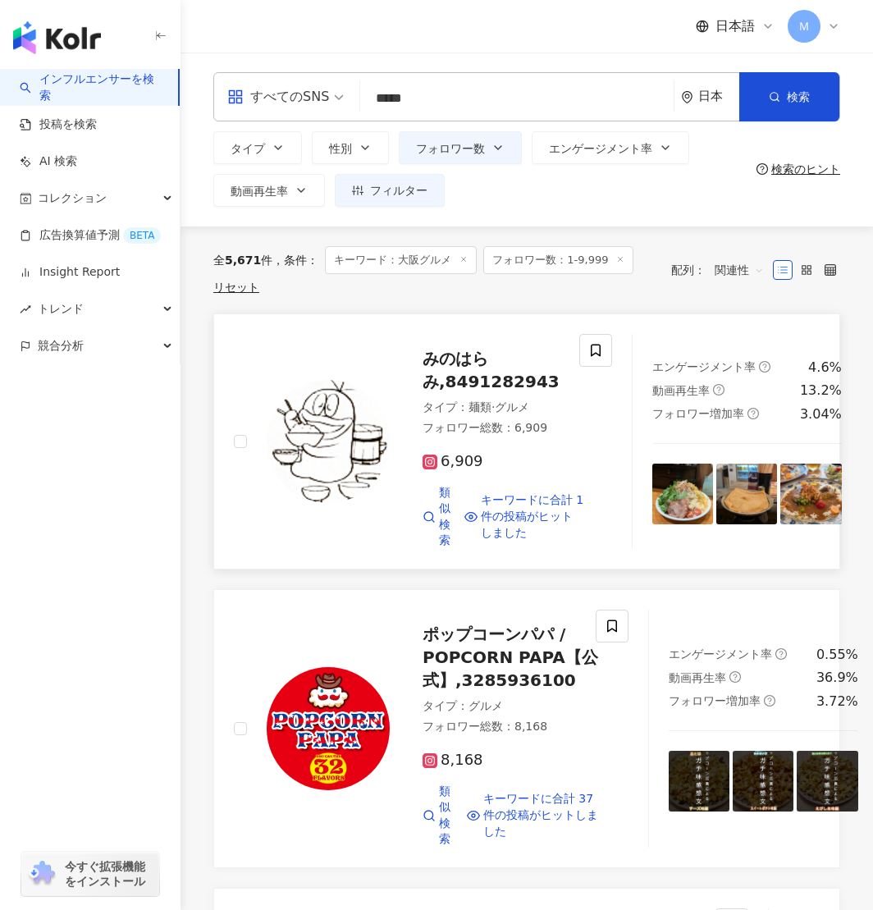
click at [323, 416] on img at bounding box center [328, 441] width 123 height 123
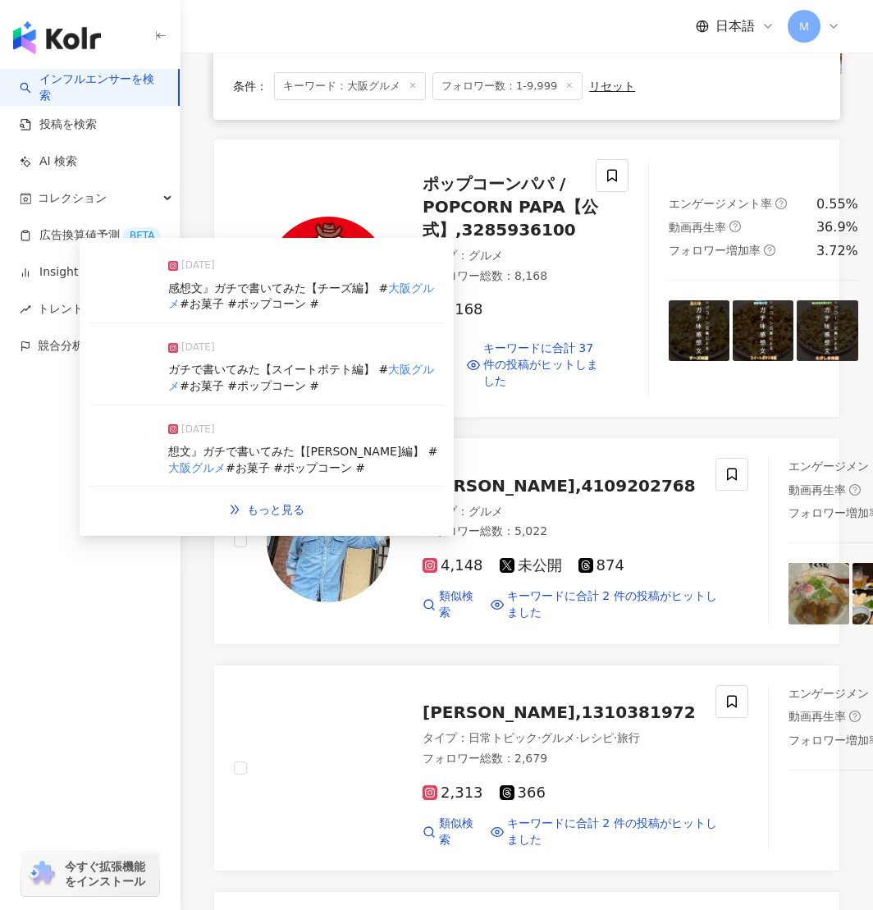
scroll to position [442, 0]
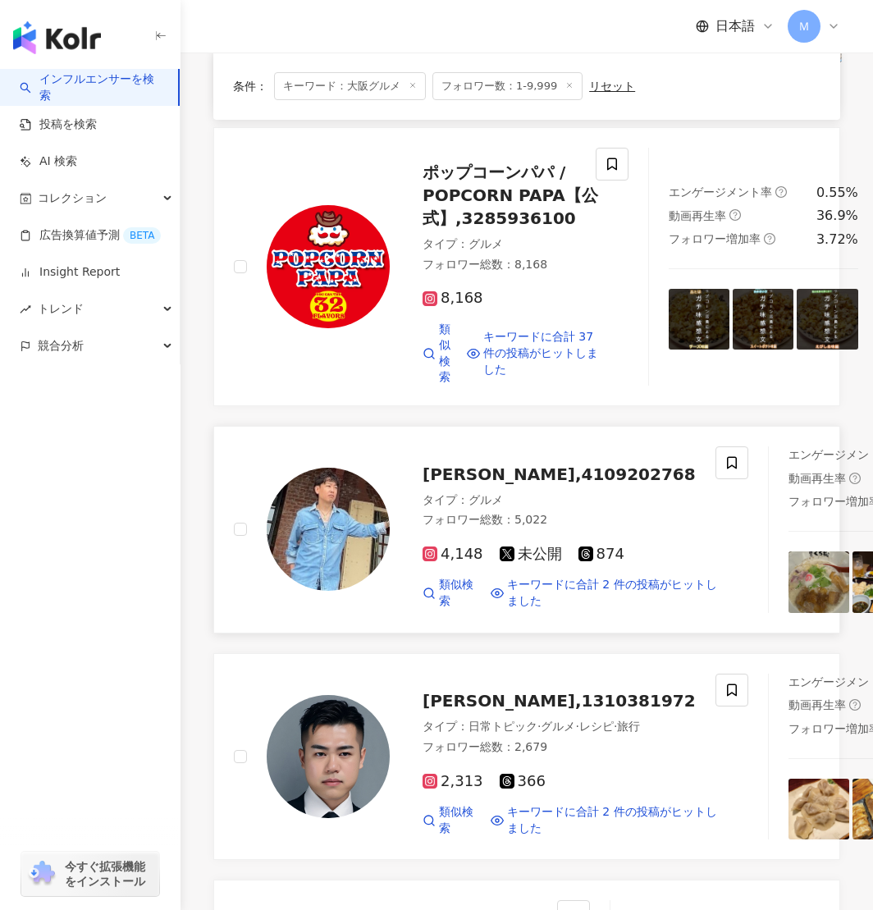
click at [319, 542] on img at bounding box center [328, 529] width 123 height 123
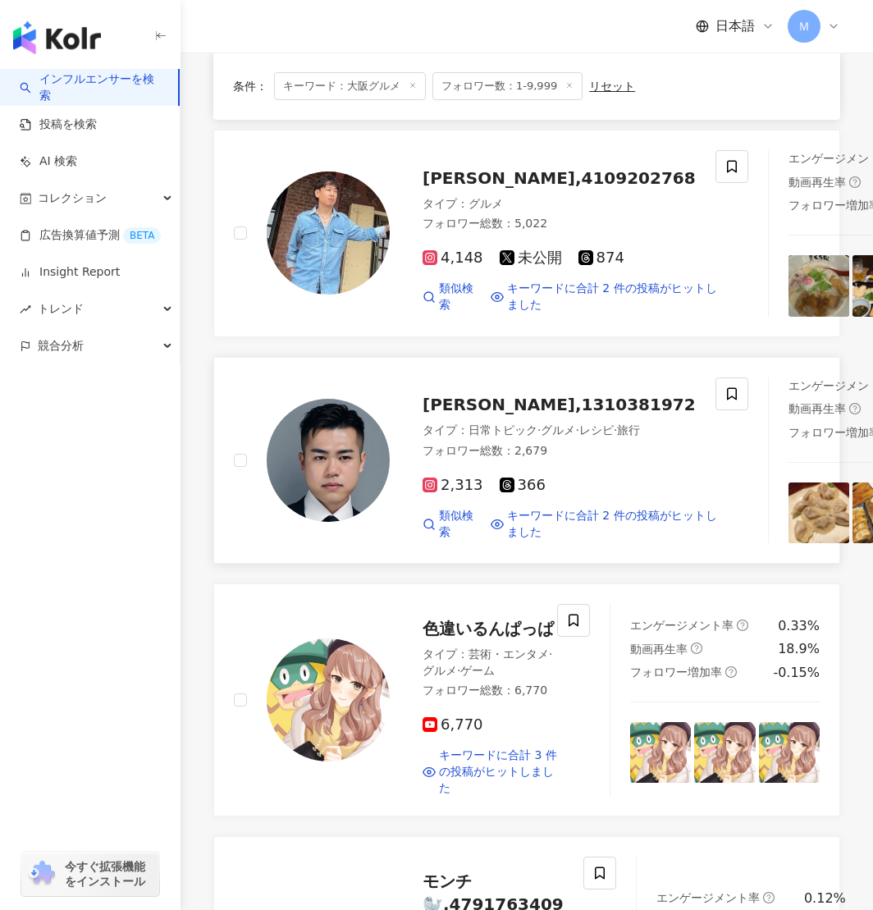
click at [355, 522] on img at bounding box center [328, 460] width 123 height 123
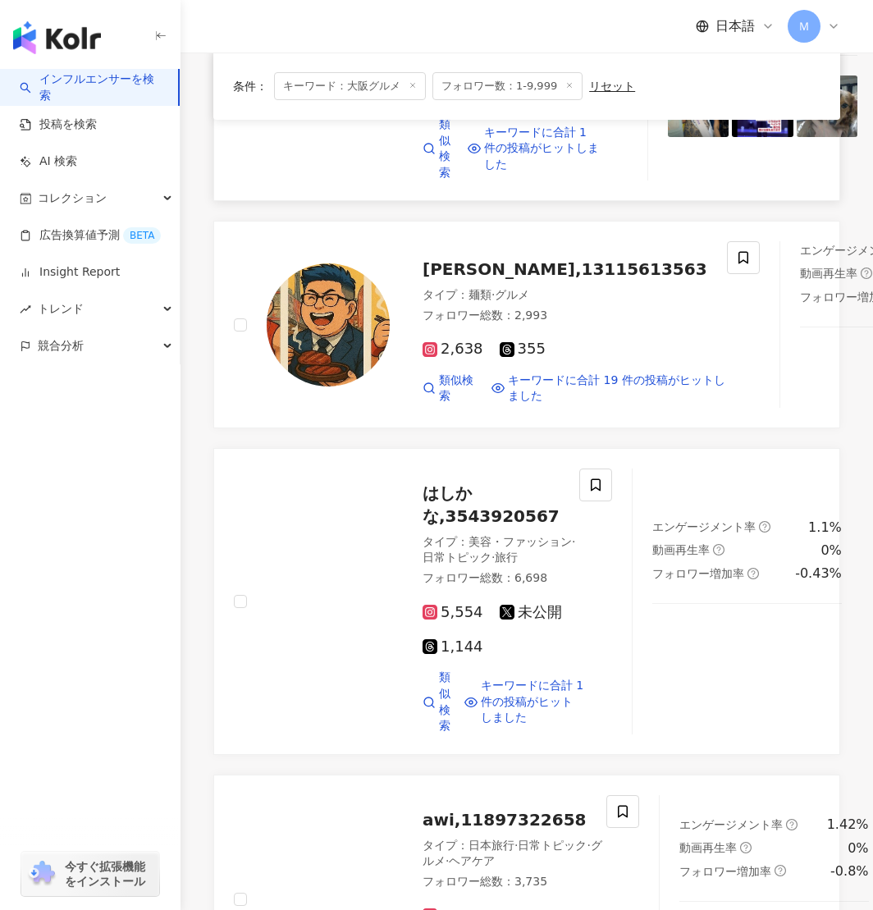
scroll to position [1969, 0]
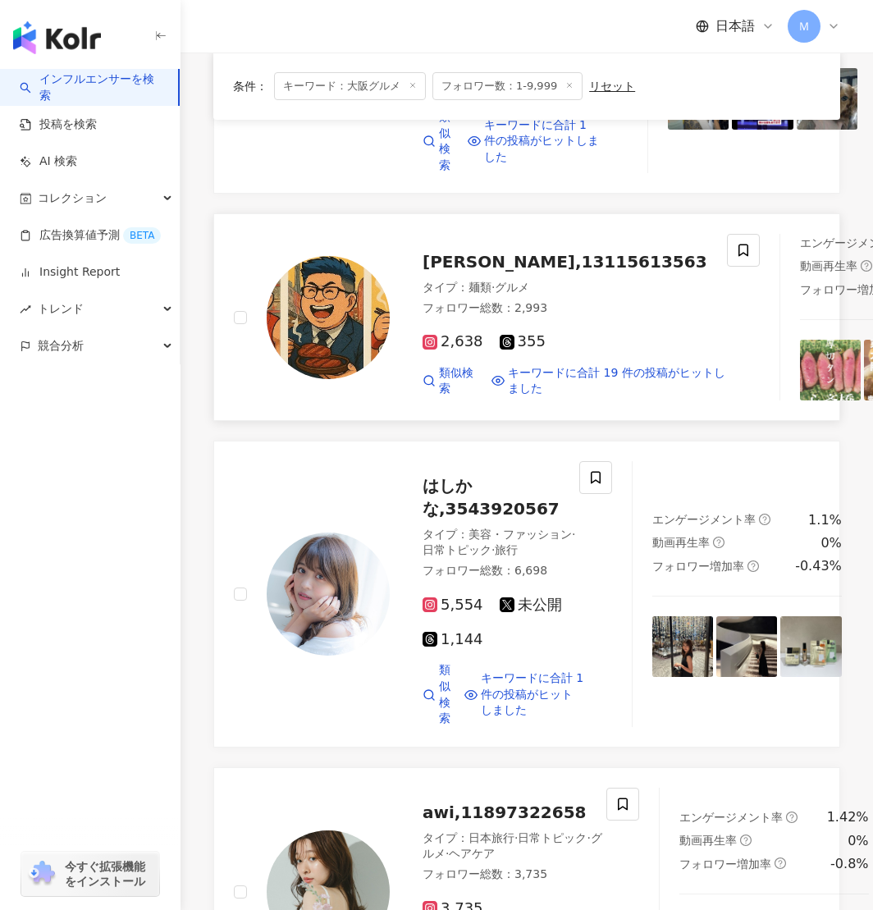
click at [331, 379] on img at bounding box center [328, 317] width 123 height 123
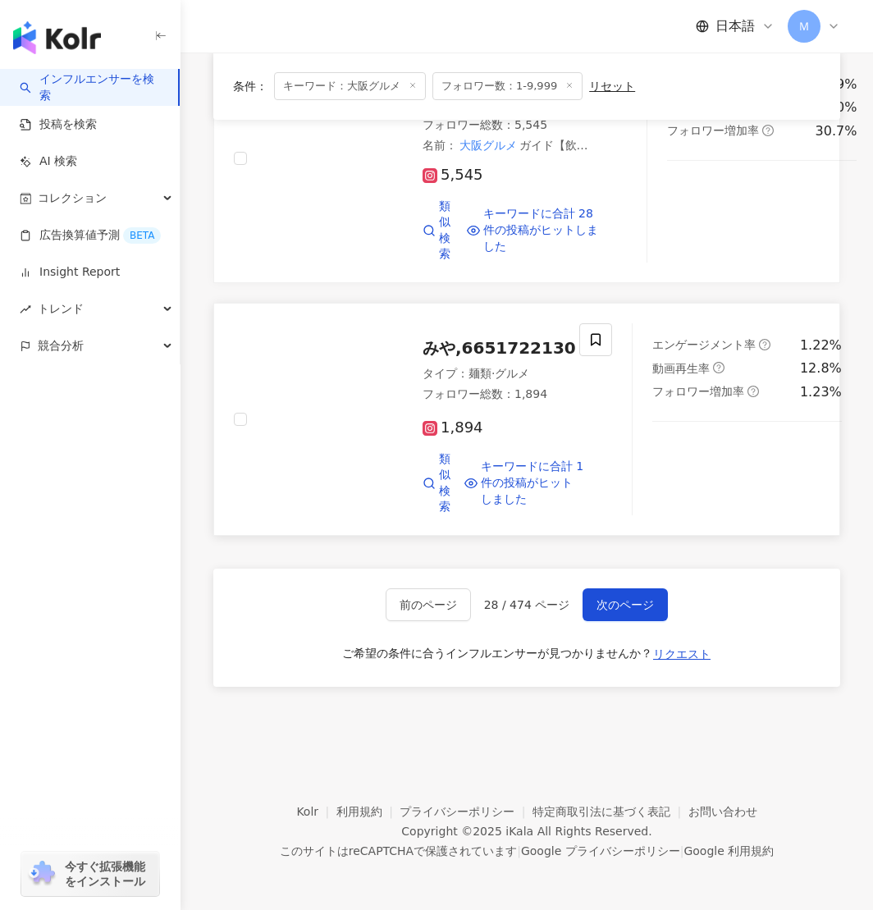
scroll to position [3115, 0]
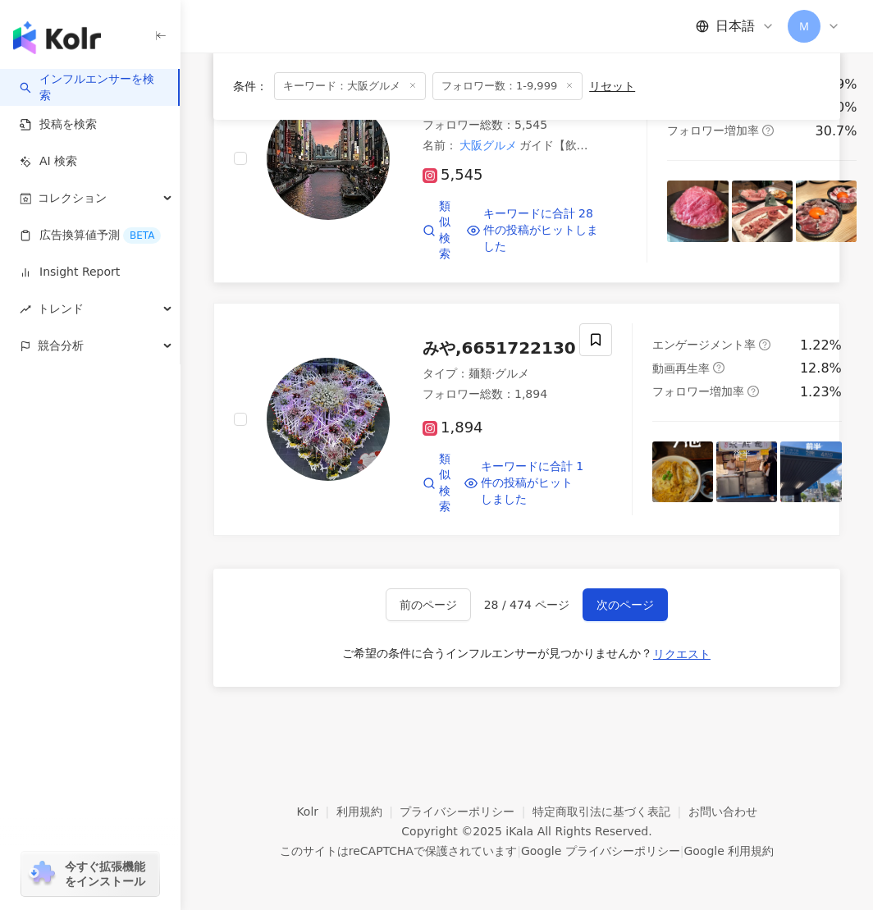
click at [378, 220] on img at bounding box center [328, 158] width 123 height 123
click at [325, 481] on img at bounding box center [328, 419] width 123 height 123
click at [612, 621] on button "次のページ" at bounding box center [625, 605] width 85 height 33
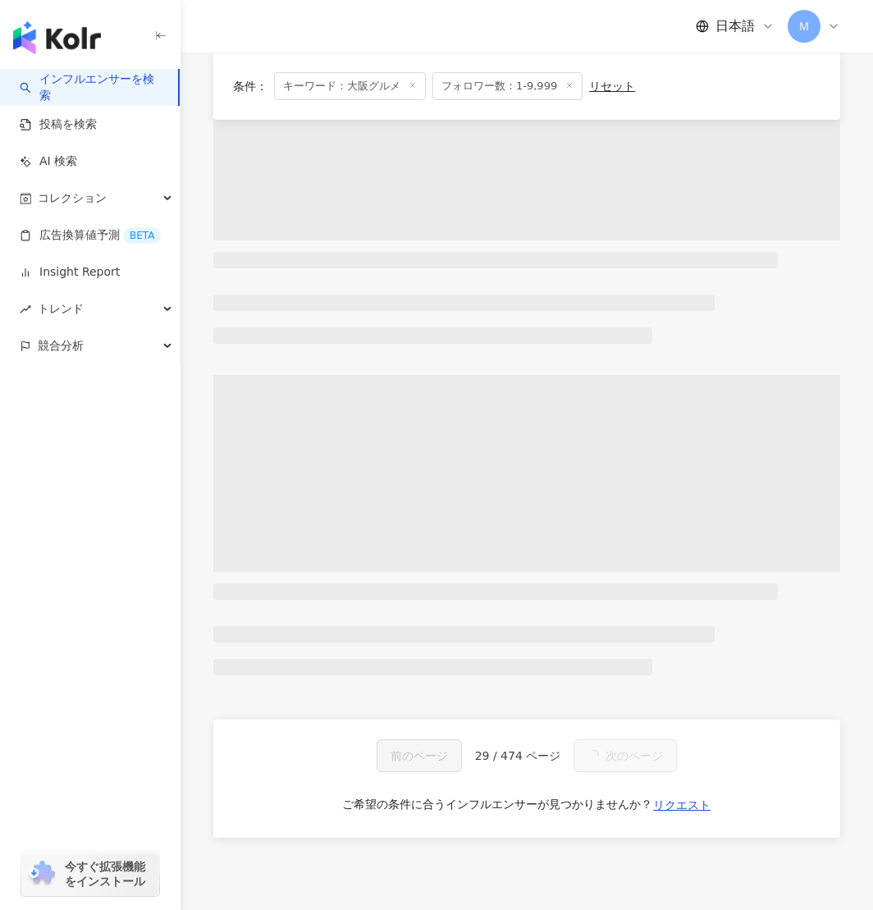
scroll to position [0, 0]
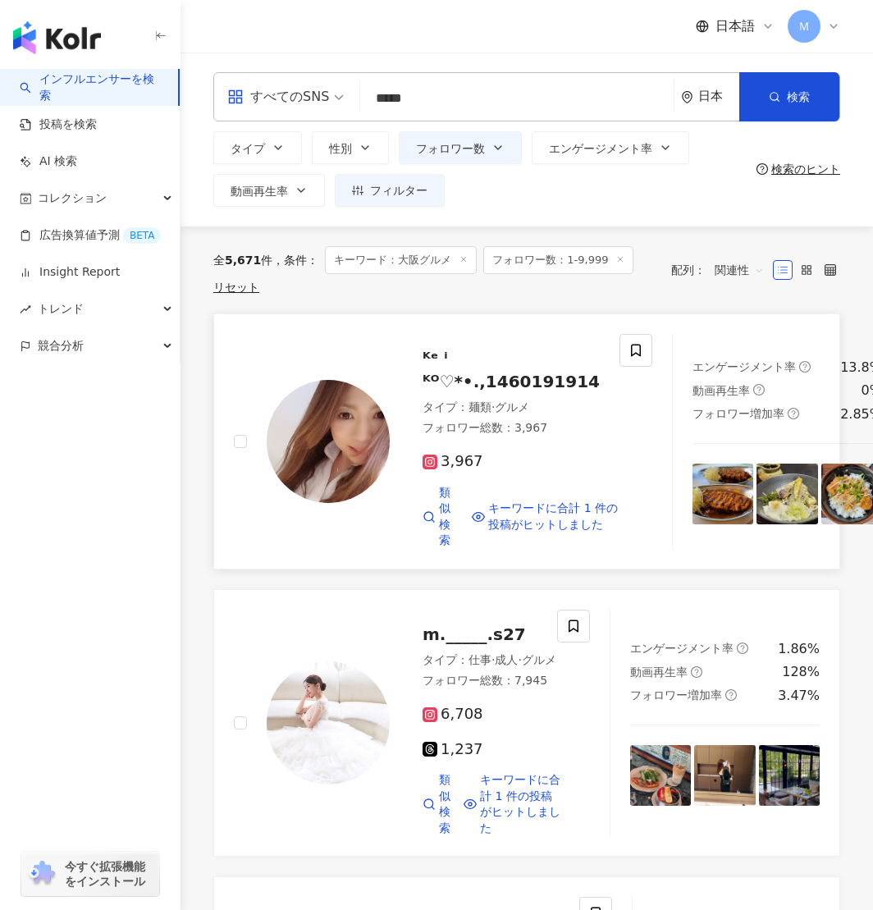
click at [305, 433] on img at bounding box center [328, 441] width 123 height 123
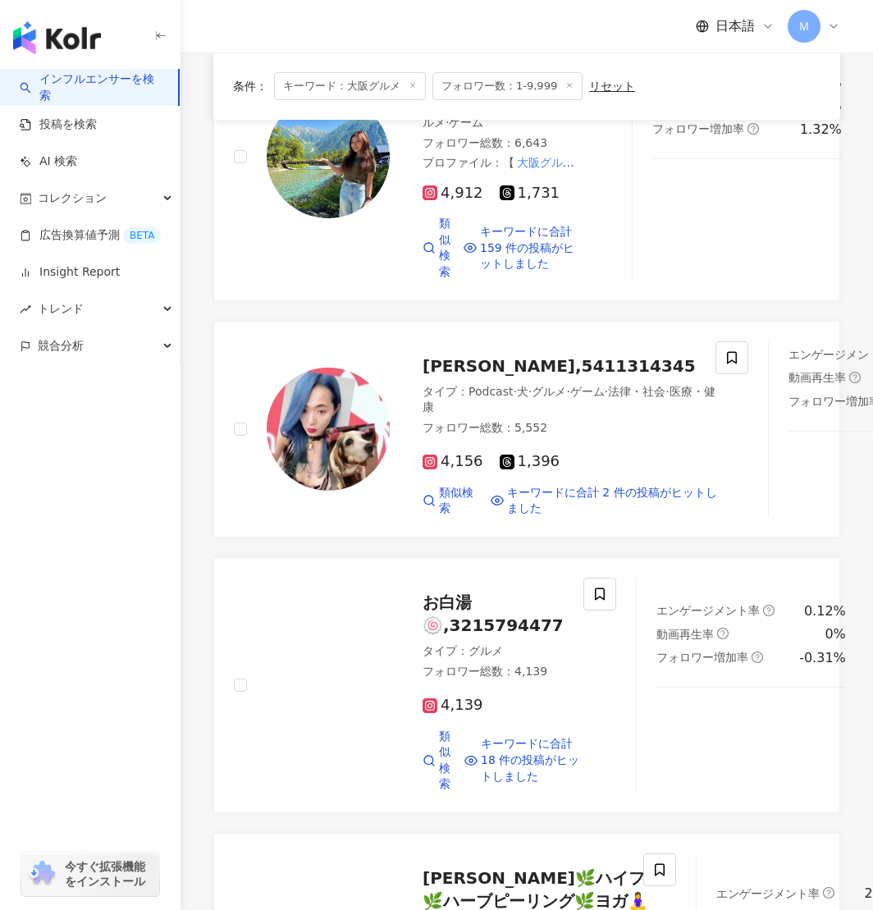
scroll to position [1594, 0]
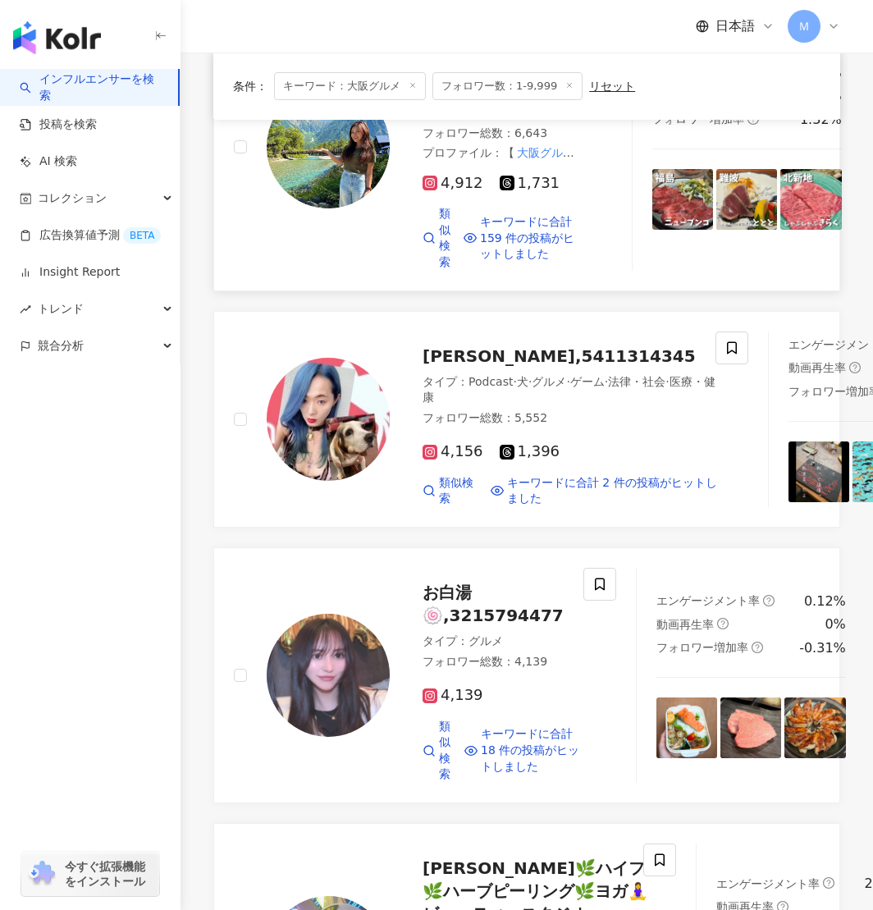
click at [340, 209] on img at bounding box center [328, 146] width 123 height 123
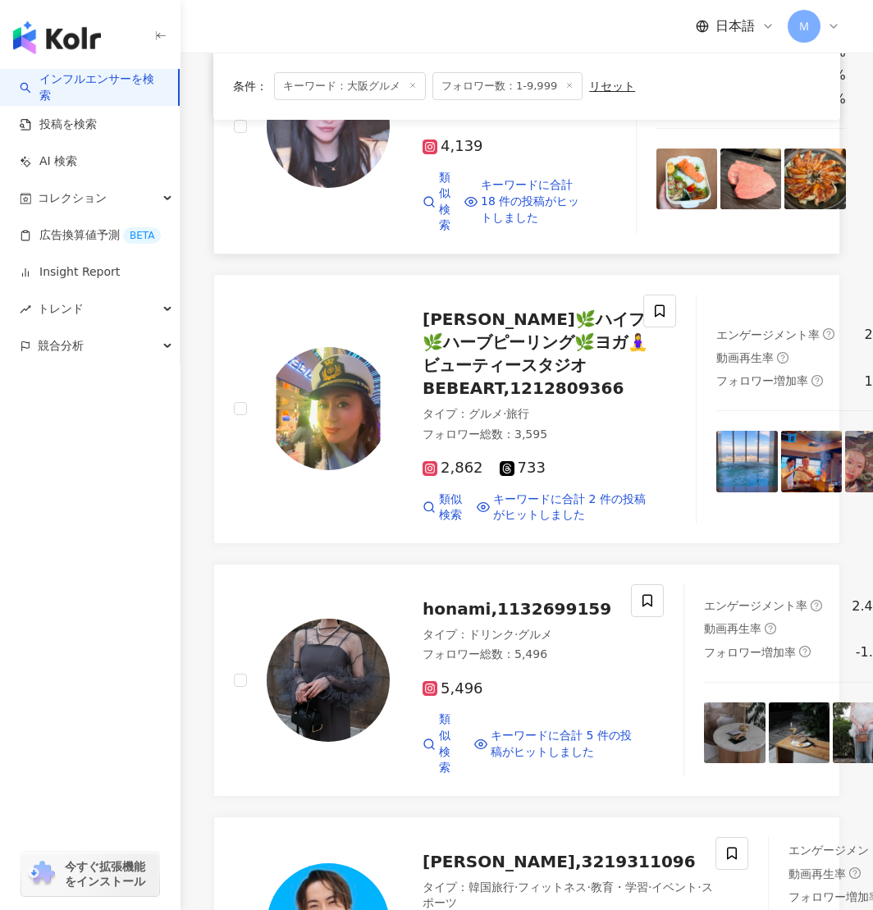
click at [311, 188] on img at bounding box center [328, 126] width 123 height 123
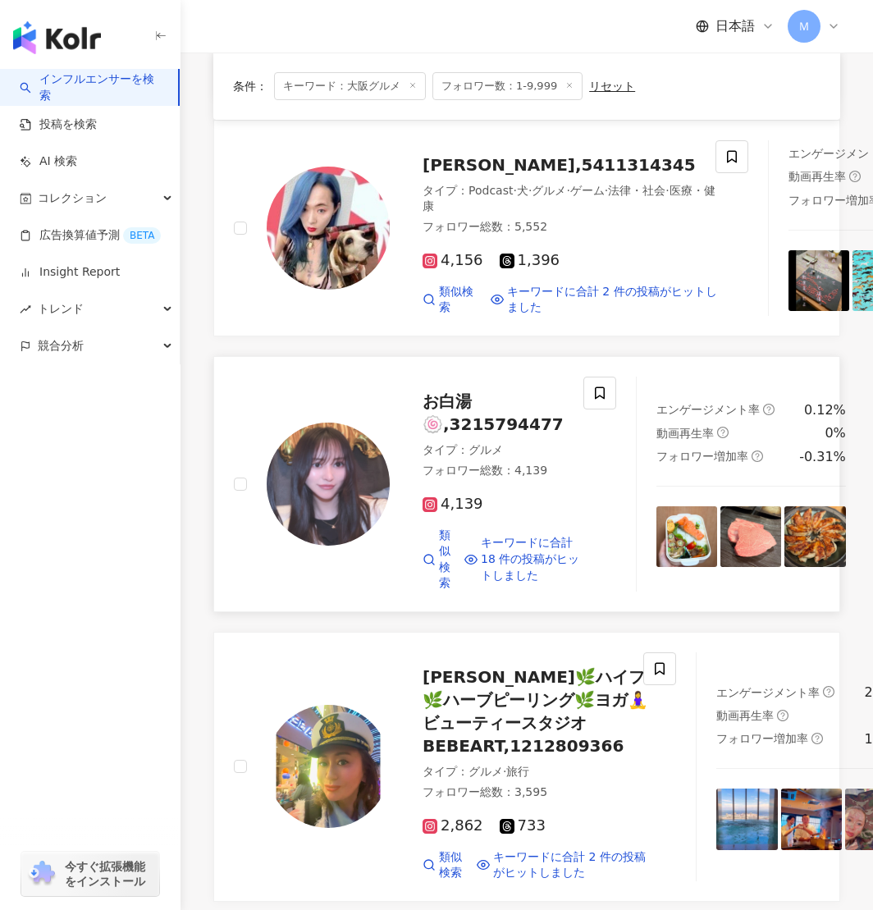
scroll to position [0, 0]
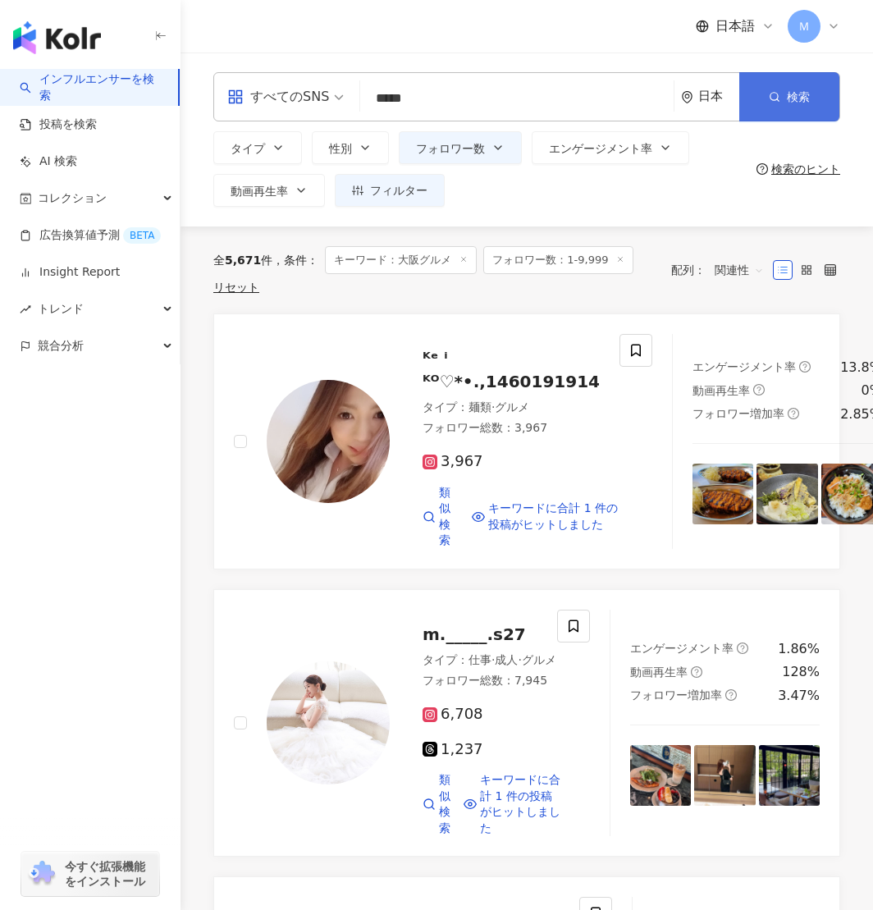
click at [786, 88] on button "検索" at bounding box center [790, 96] width 100 height 49
click at [777, 108] on button "検索" at bounding box center [790, 96] width 100 height 49
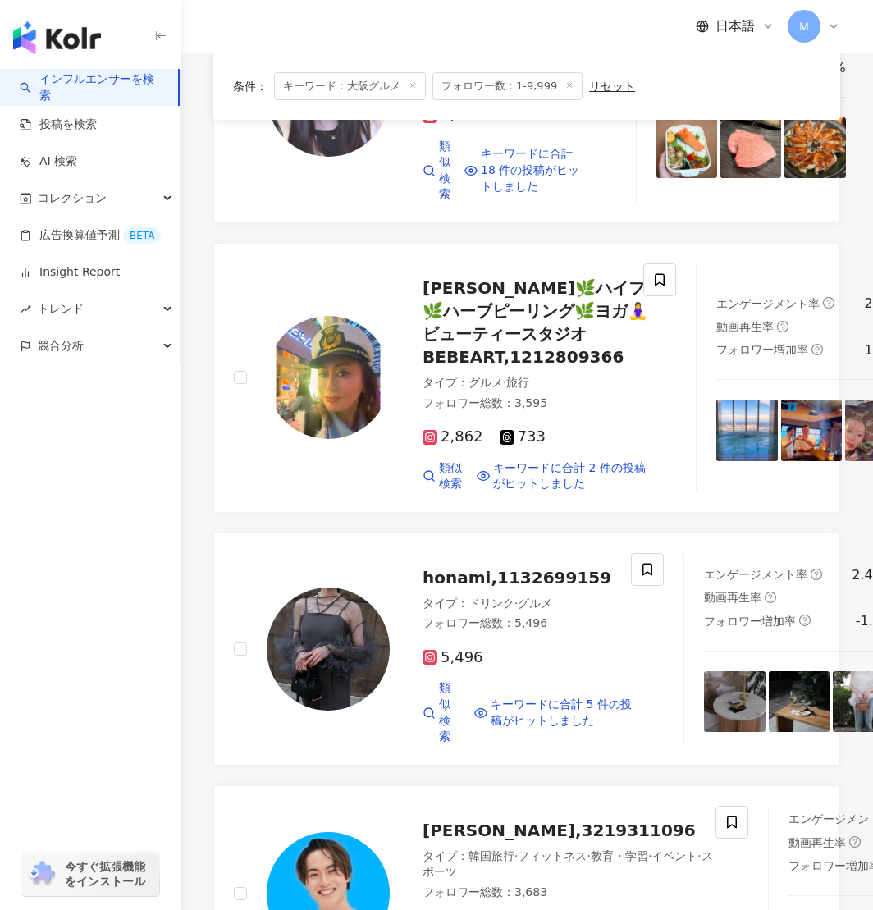
scroll to position [3312, 0]
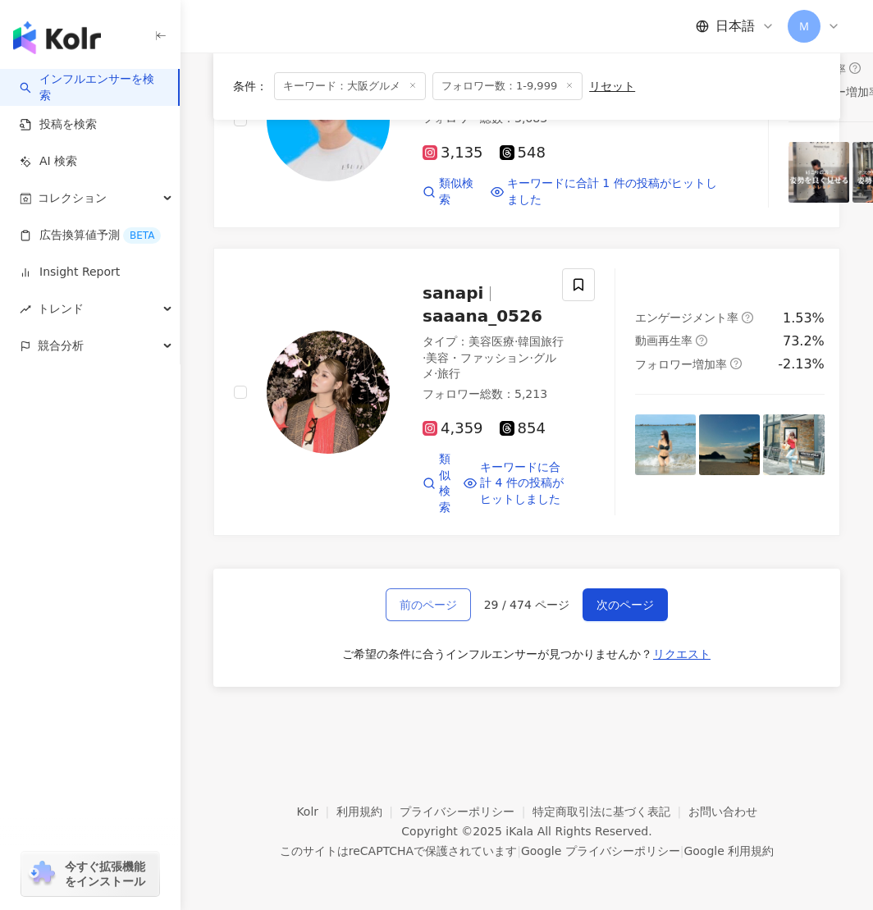
click at [469, 615] on button "前のページ" at bounding box center [428, 605] width 85 height 33
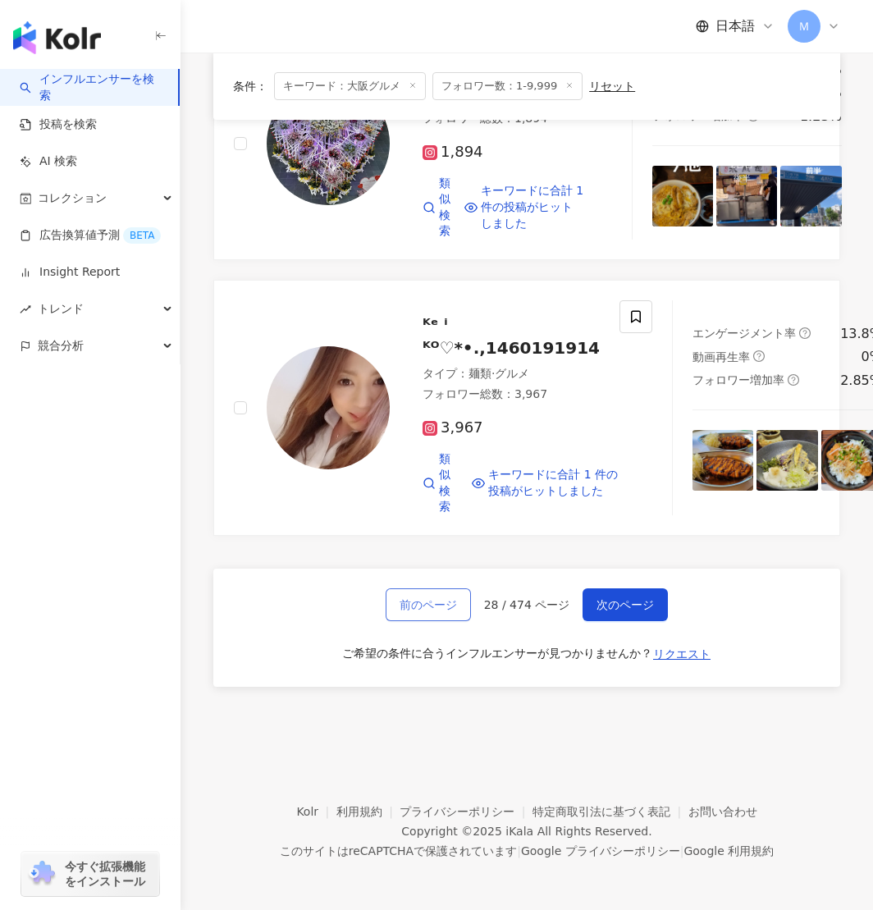
scroll to position [0, 0]
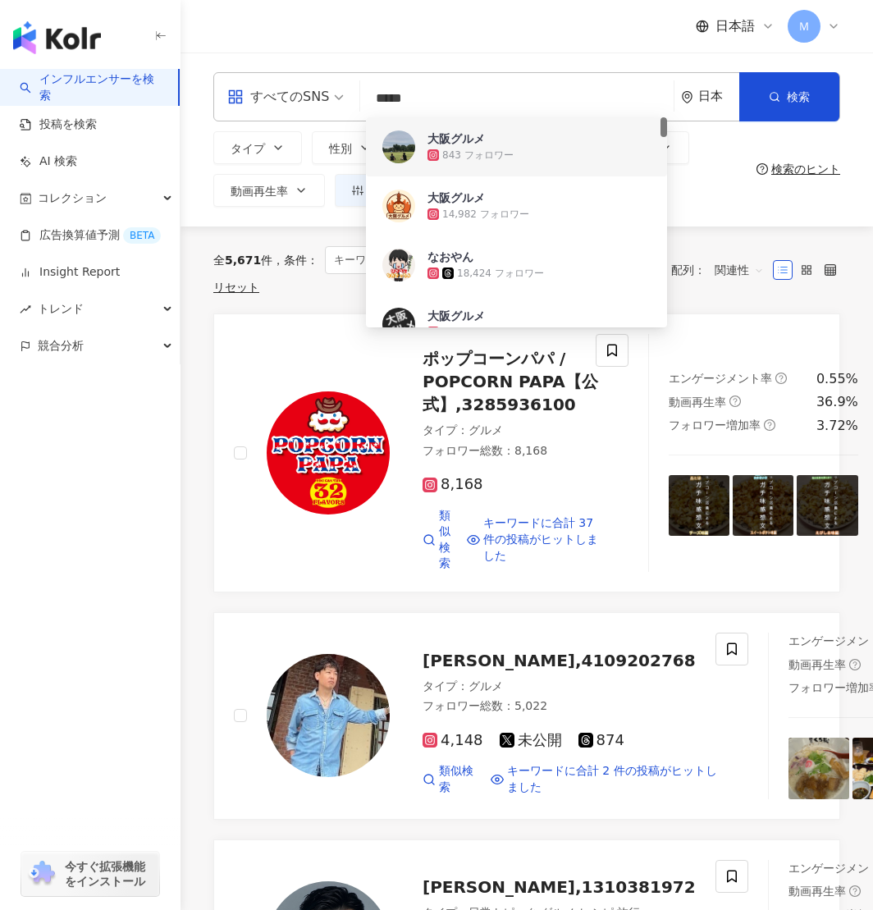
drag, startPoint x: 477, startPoint y: 103, endPoint x: 339, endPoint y: 94, distance: 138.3
click at [339, 94] on div "すべてのSNS ***** 日本 検索 c6b3e0b1-899e-4e1b-8ce5-05444ba4e446 d9c4fee0-6f55-41c8-b6a…" at bounding box center [526, 96] width 627 height 49
click at [102, 25] on div "button" at bounding box center [90, 34] width 181 height 69
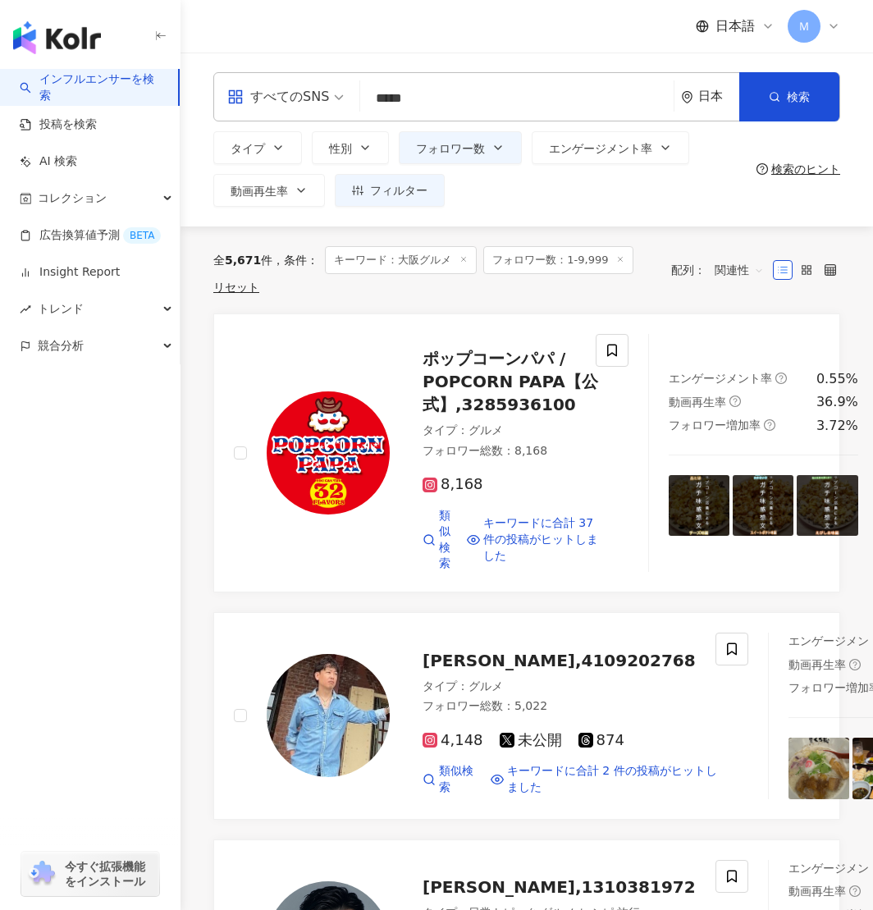
click at [81, 33] on img "button" at bounding box center [57, 37] width 88 height 33
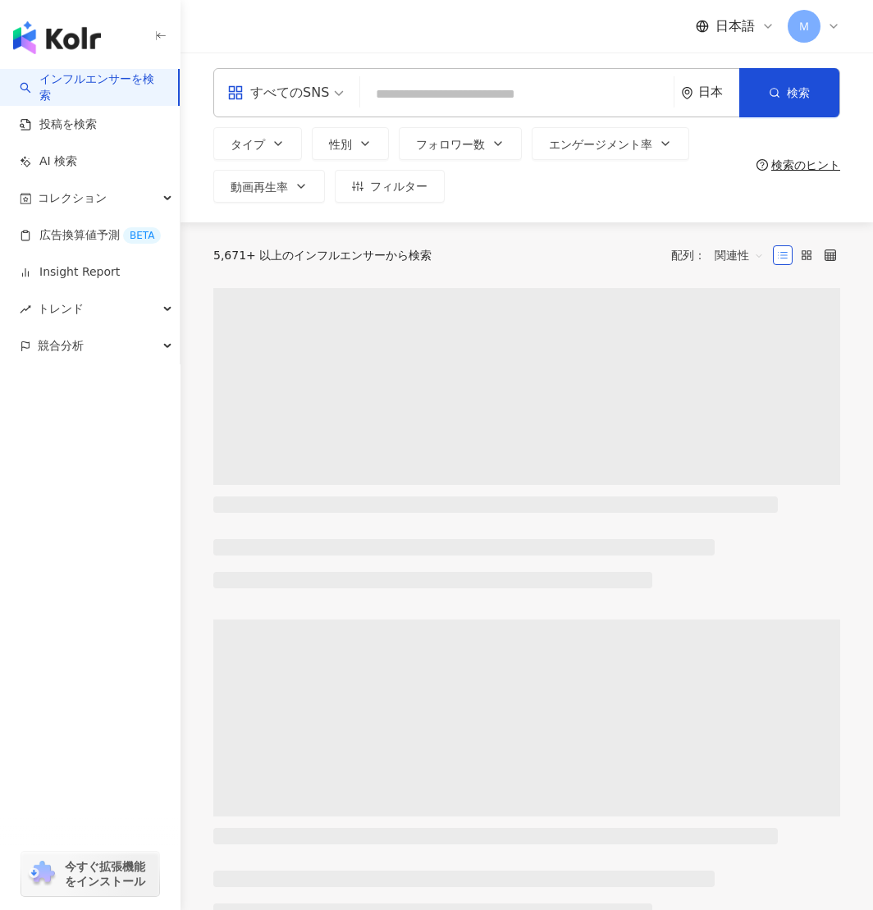
click at [470, 103] on input "search" at bounding box center [517, 94] width 300 height 31
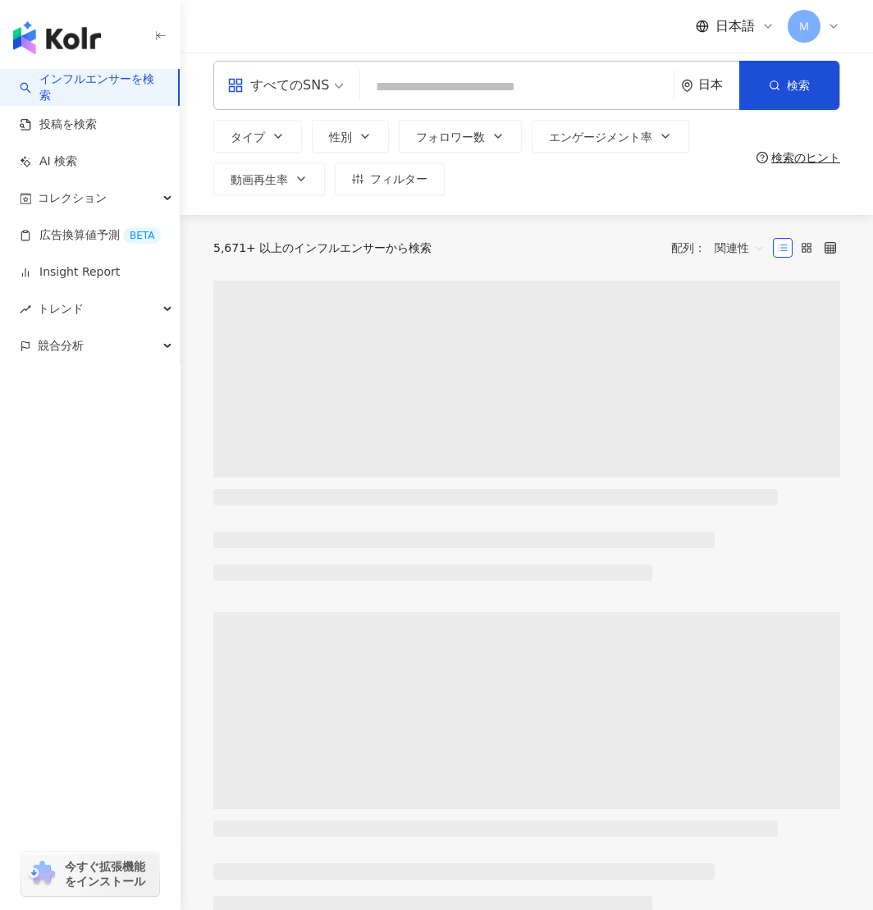
paste input "*****"
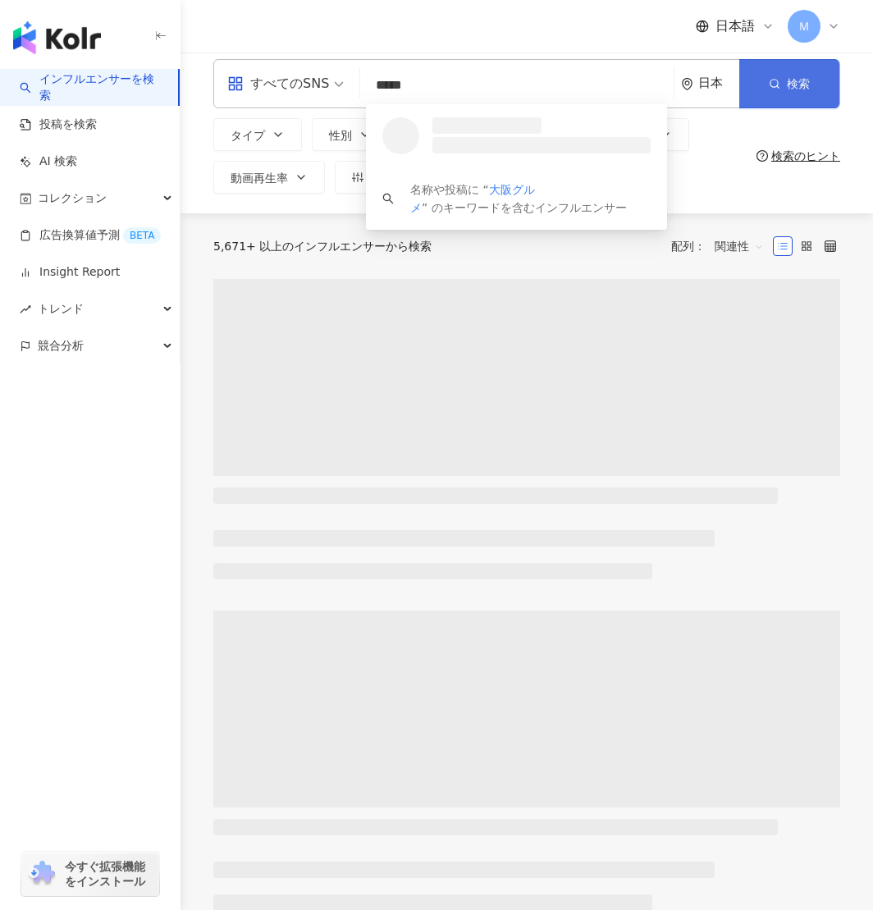
type input "*****"
click at [774, 71] on button "検索" at bounding box center [790, 83] width 100 height 49
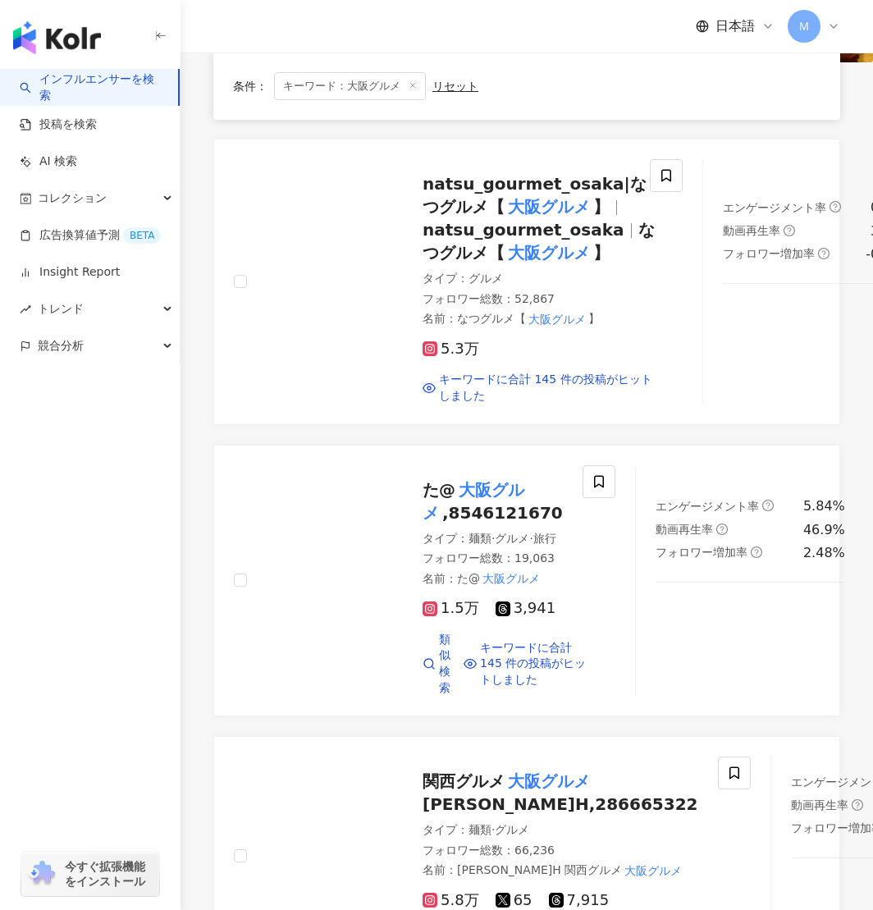
scroll to position [3193, 0]
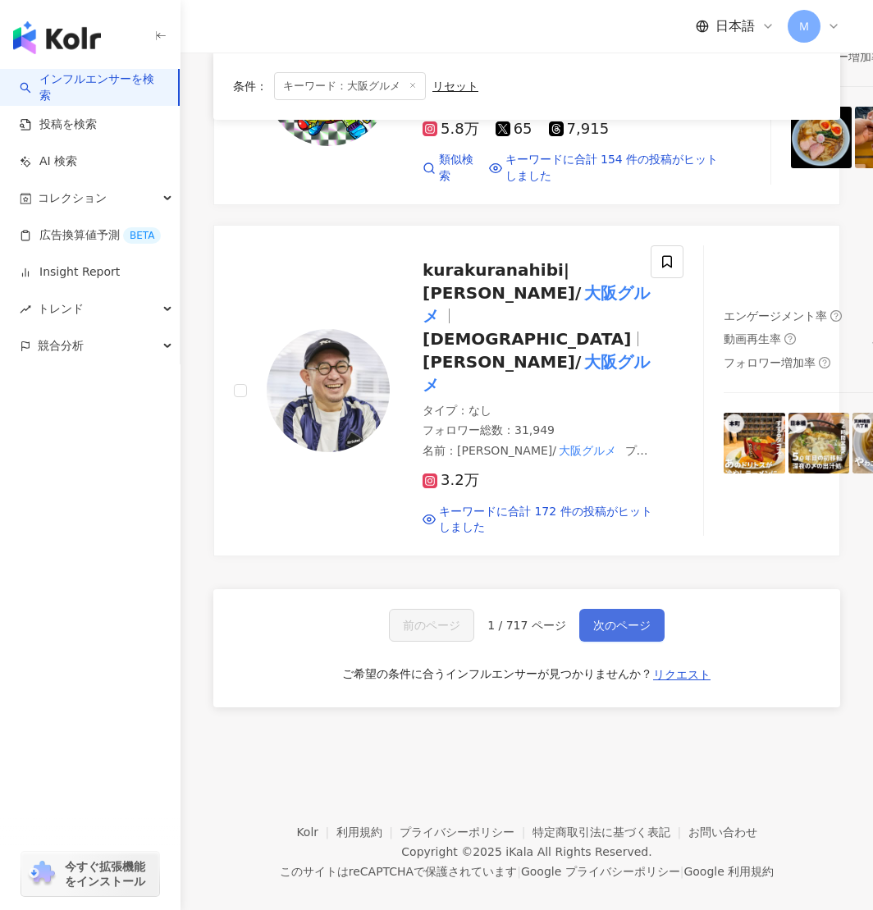
click at [617, 632] on span "次のページ" at bounding box center [622, 625] width 57 height 13
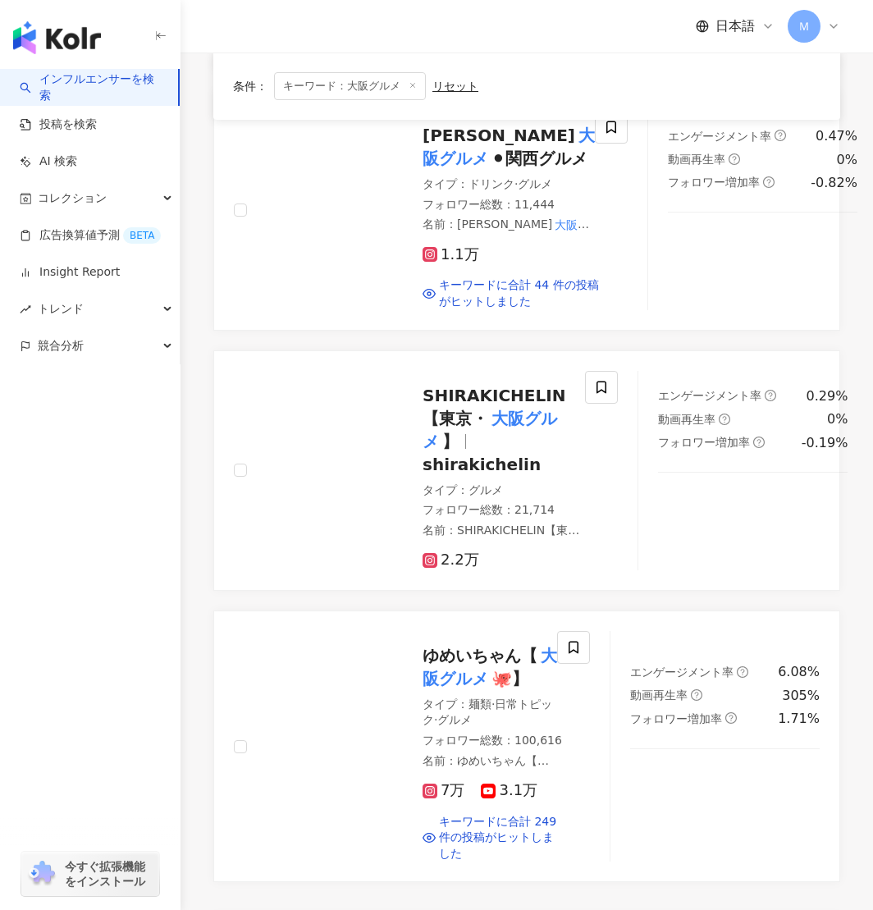
scroll to position [3030, 0]
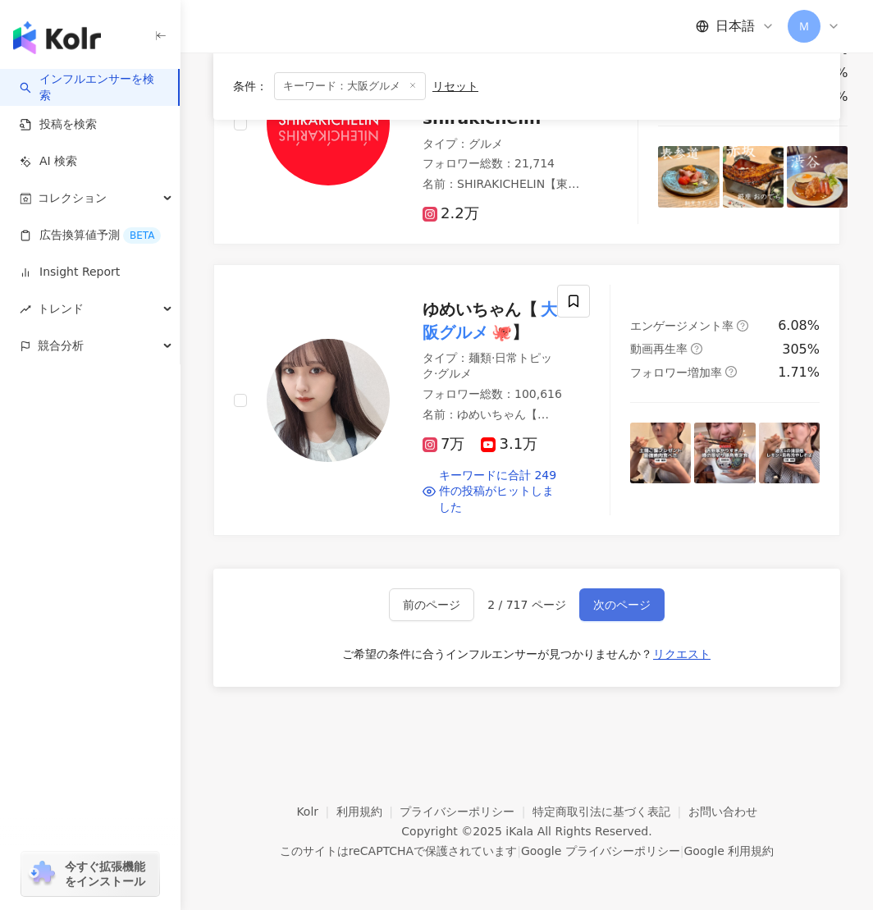
click at [617, 609] on span "次のページ" at bounding box center [622, 604] width 57 height 13
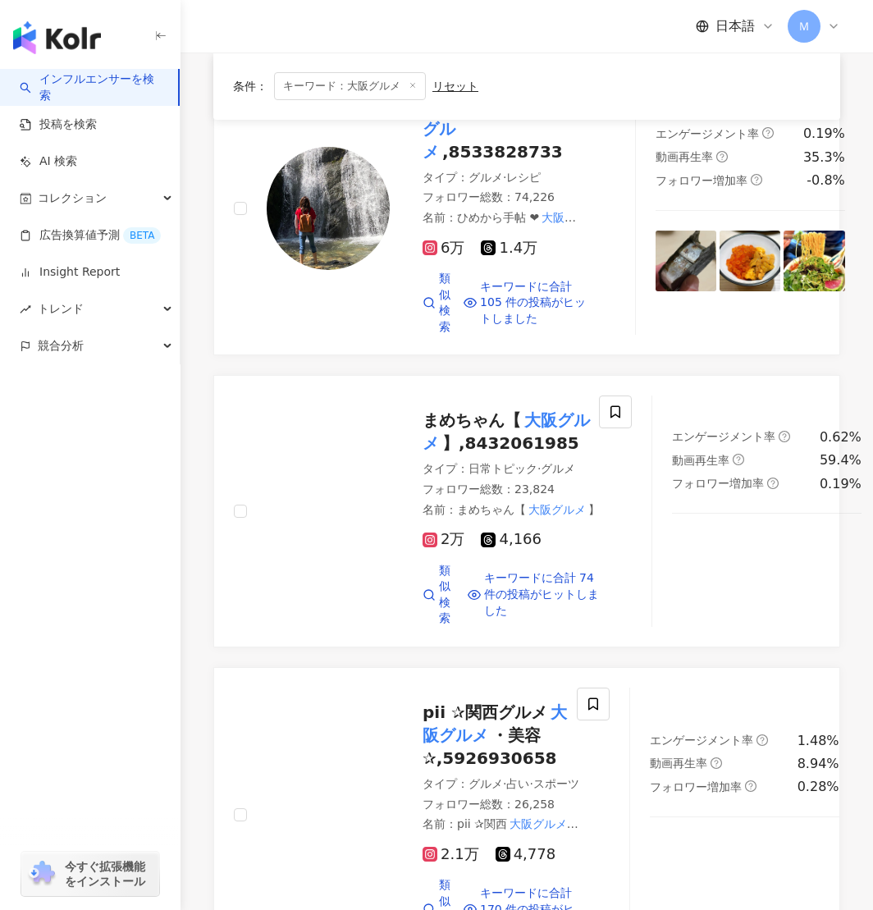
scroll to position [3365, 0]
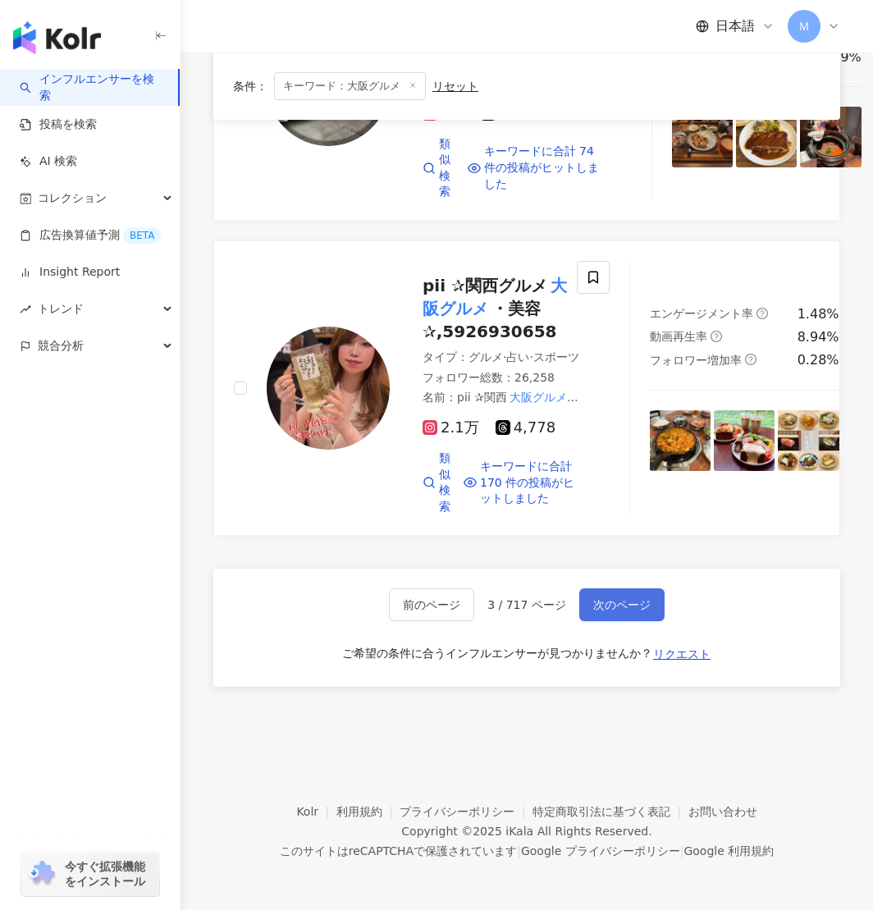
click at [642, 617] on button "次のページ" at bounding box center [622, 605] width 85 height 33
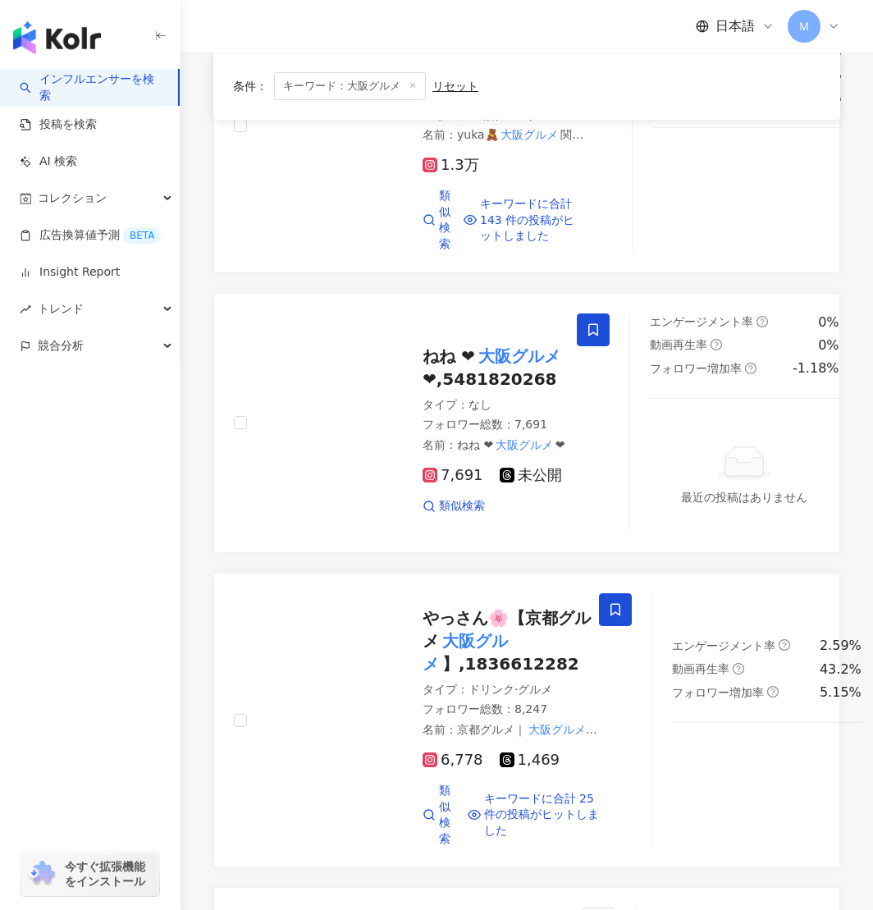
scroll to position [0, 0]
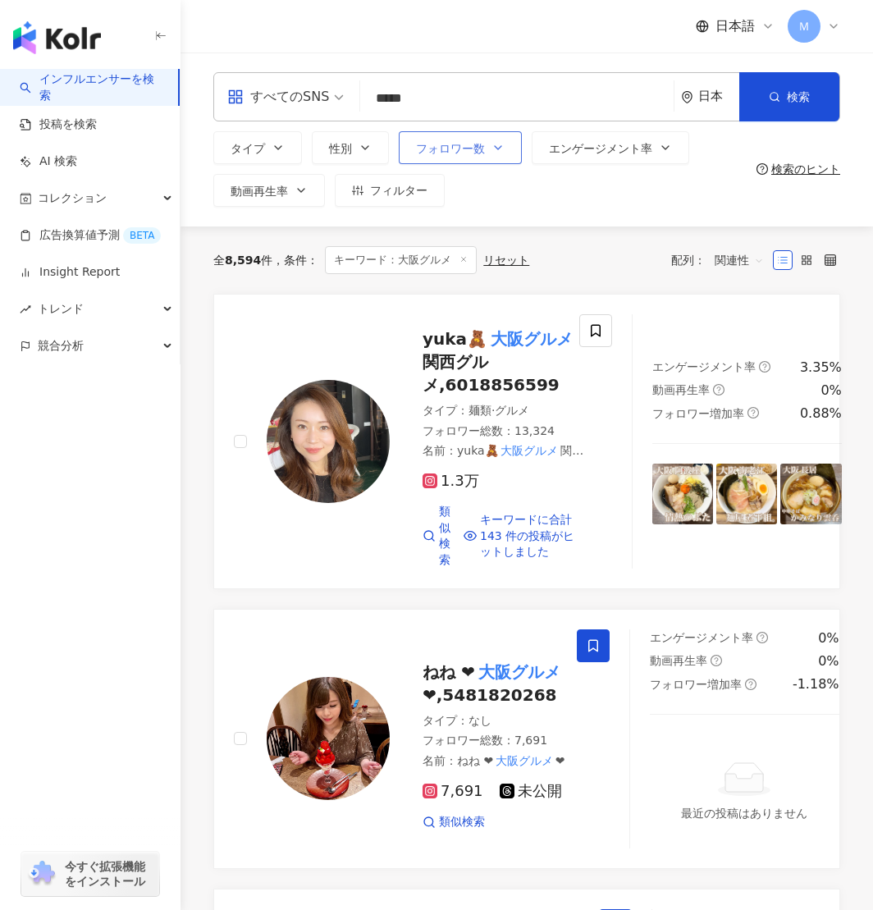
click at [469, 137] on button "フォロワー数" at bounding box center [460, 147] width 123 height 33
type input "*******"
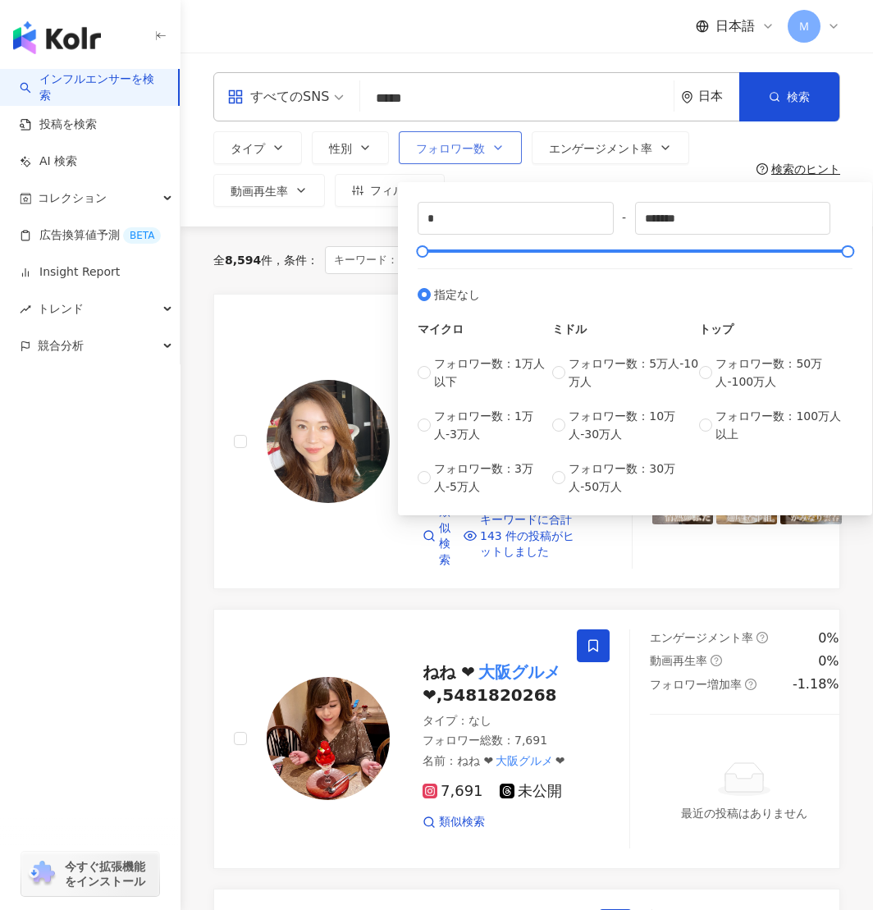
click at [469, 137] on button "フォロワー数" at bounding box center [460, 147] width 123 height 33
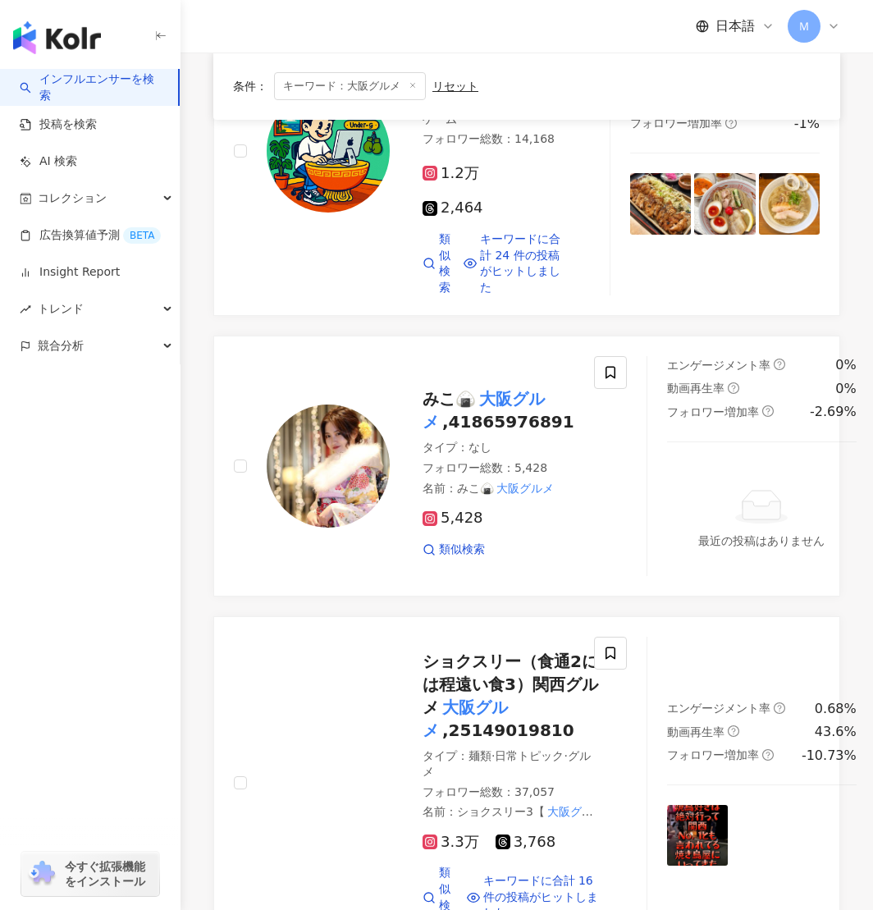
scroll to position [3620, 0]
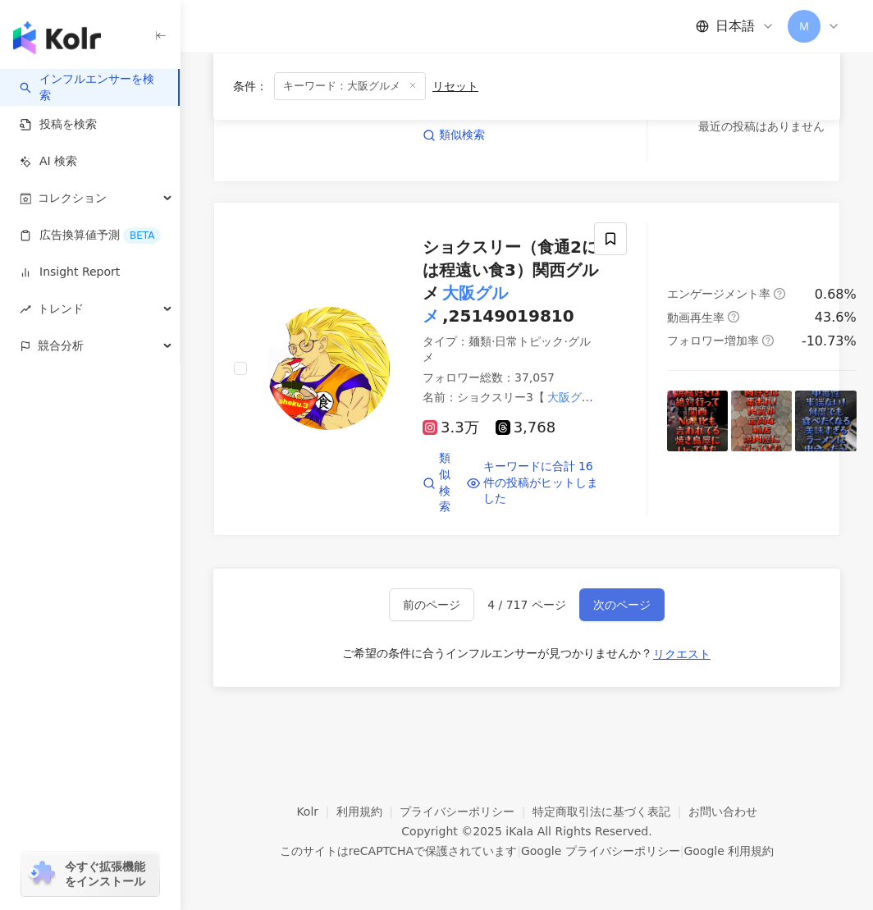
click at [615, 597] on button "次のページ" at bounding box center [622, 605] width 85 height 33
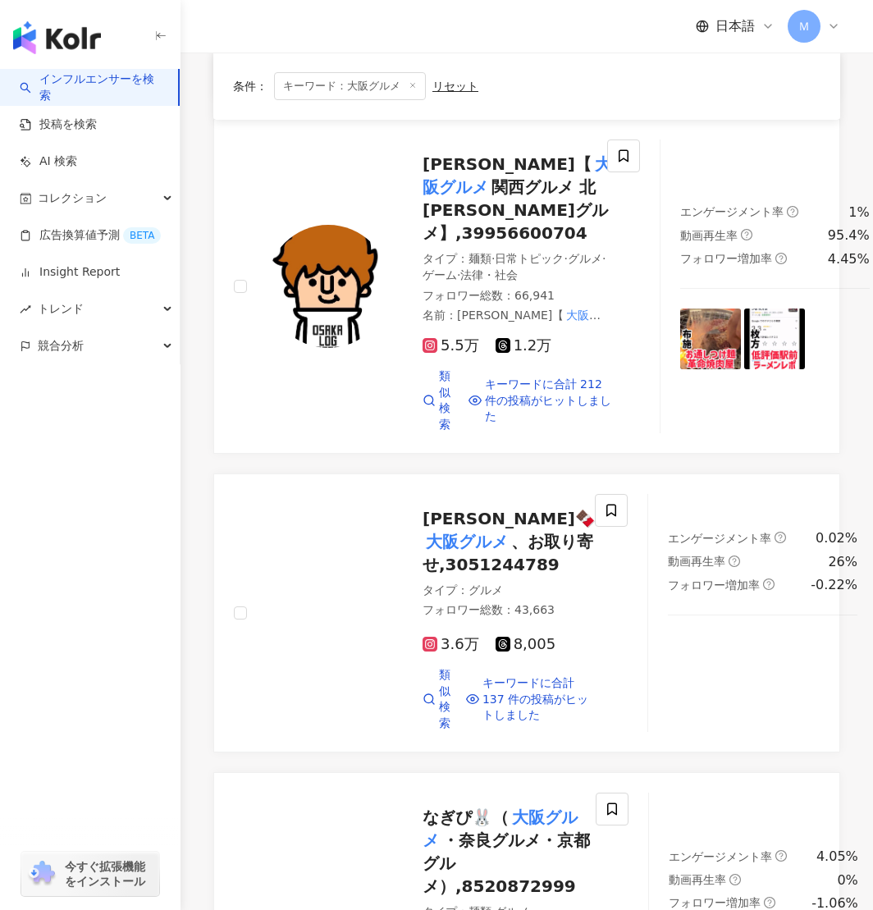
scroll to position [3618, 0]
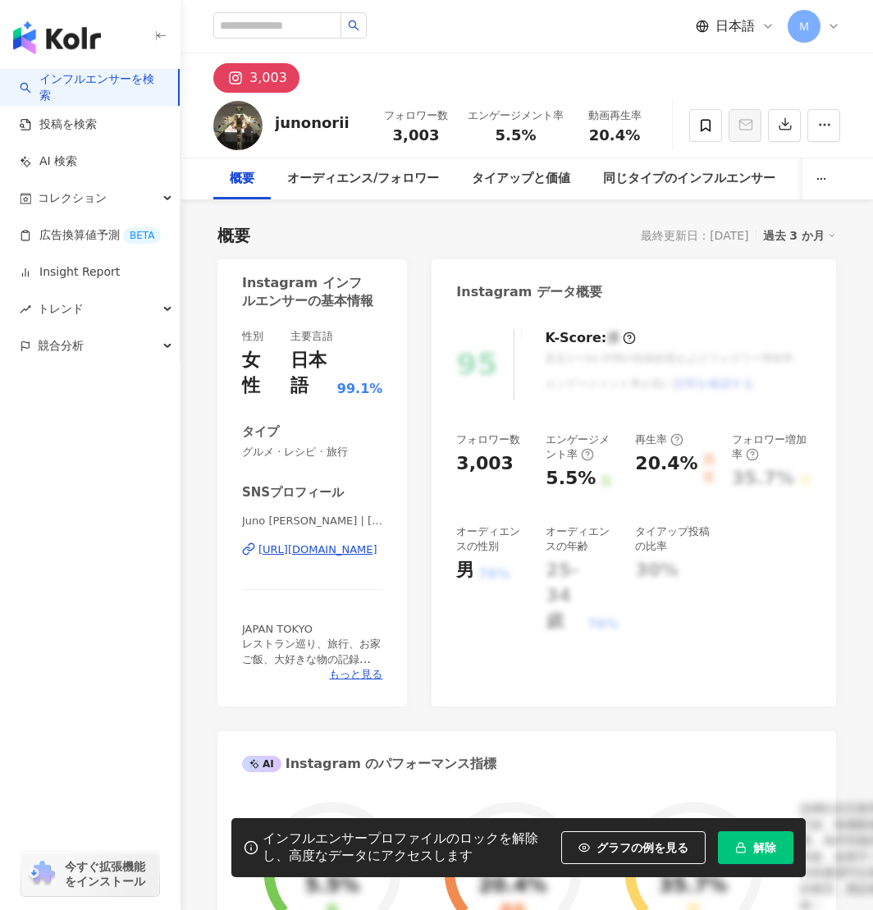
click at [344, 548] on div "https://www.instagram.com/junonorii/" at bounding box center [318, 550] width 119 height 15
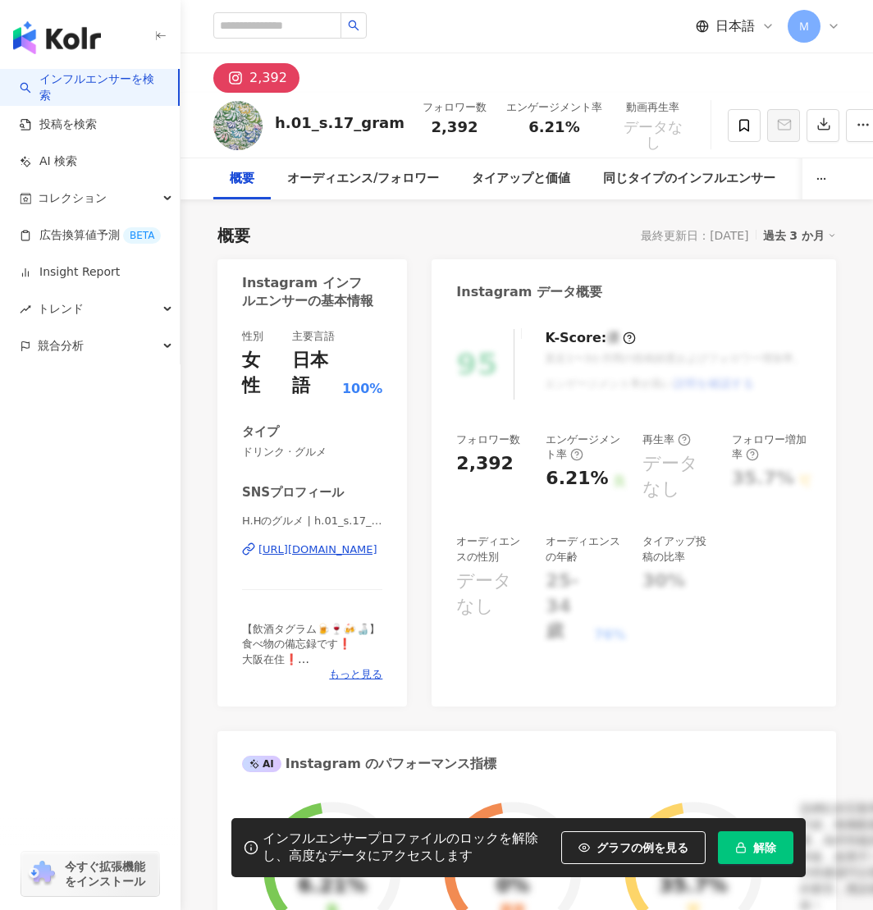
scroll to position [2, 0]
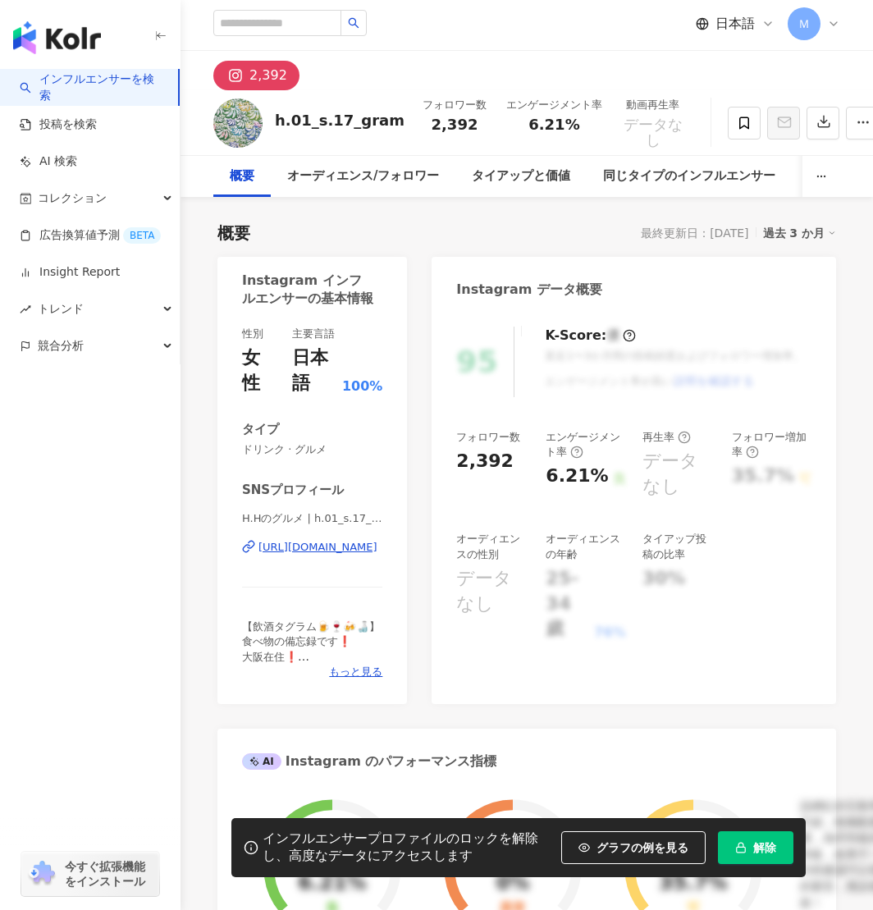
click at [284, 554] on div "[URL][DOMAIN_NAME]" at bounding box center [318, 547] width 119 height 15
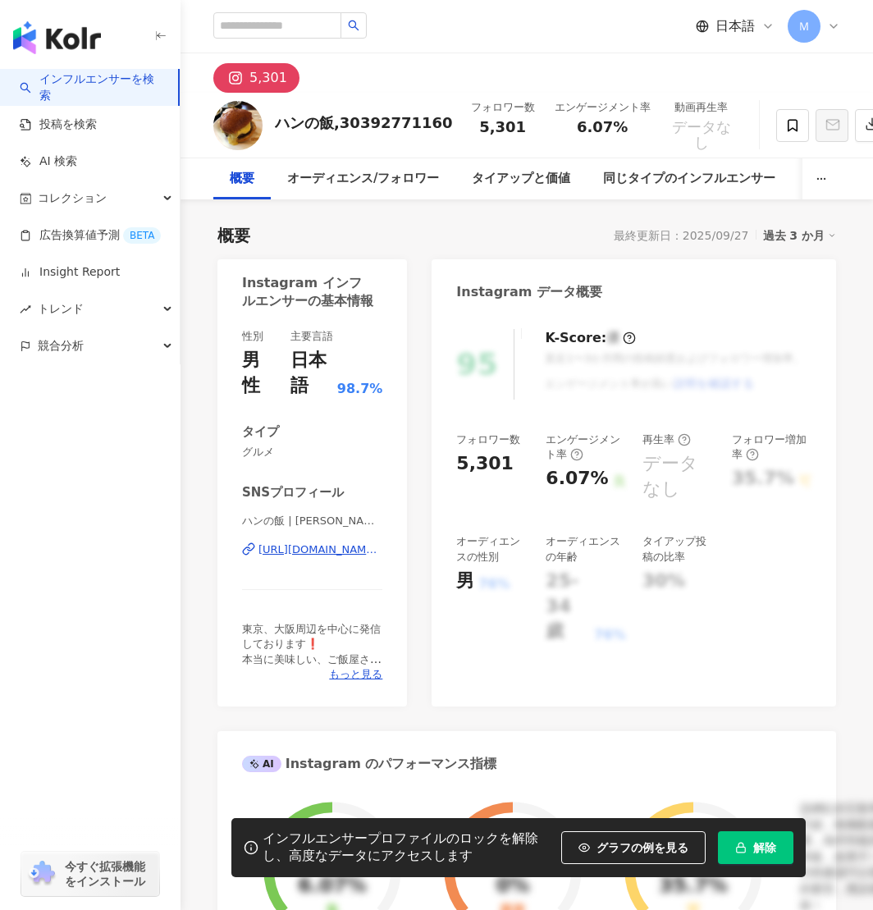
click at [303, 550] on div "https://www.instagram.com/w.hankun/" at bounding box center [321, 550] width 124 height 15
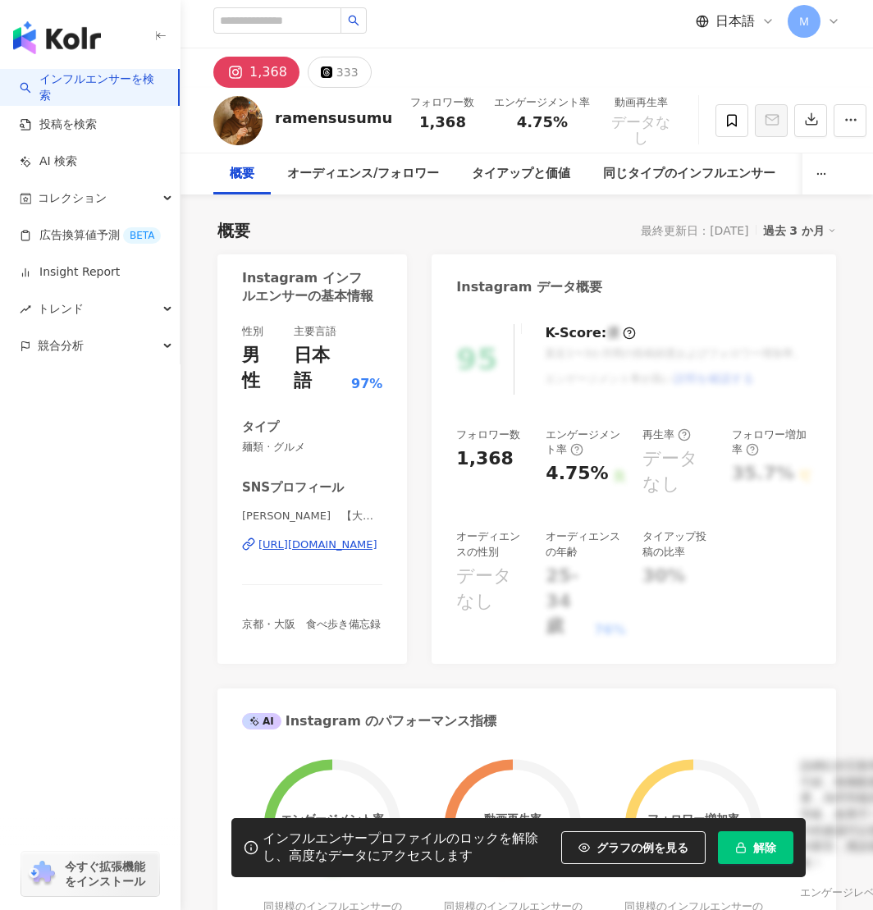
click at [326, 538] on div "[URL][DOMAIN_NAME]" at bounding box center [318, 545] width 119 height 15
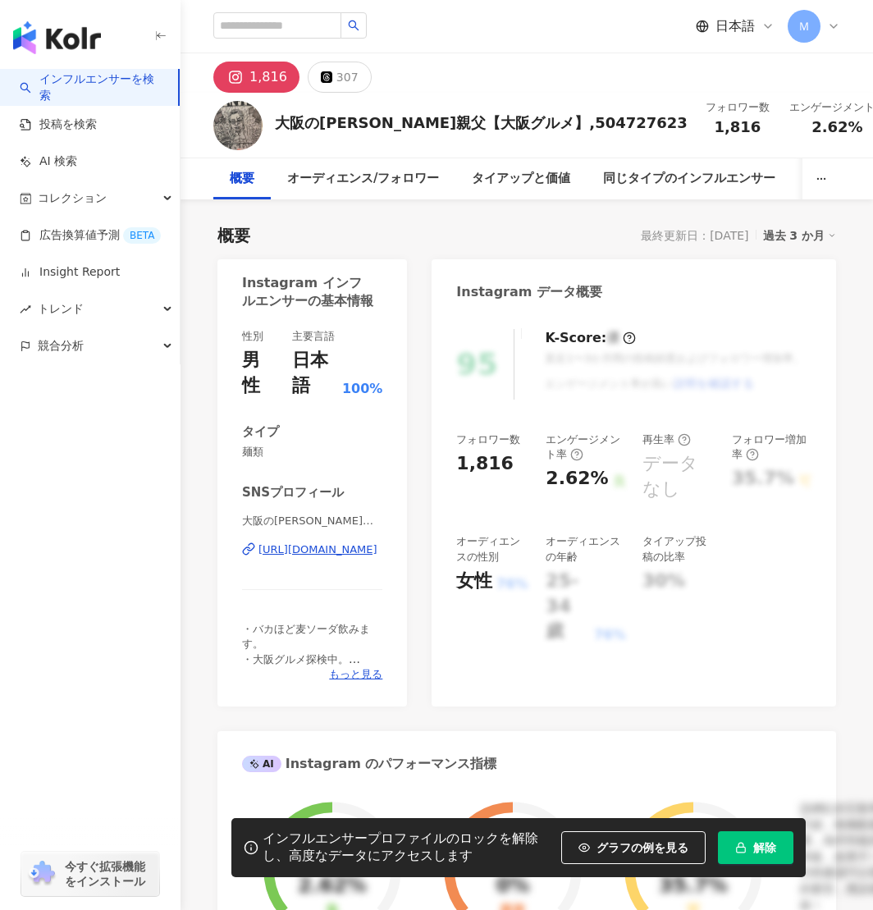
click at [319, 548] on div "https://www.instagram.com/hirokichi1122/" at bounding box center [318, 550] width 119 height 15
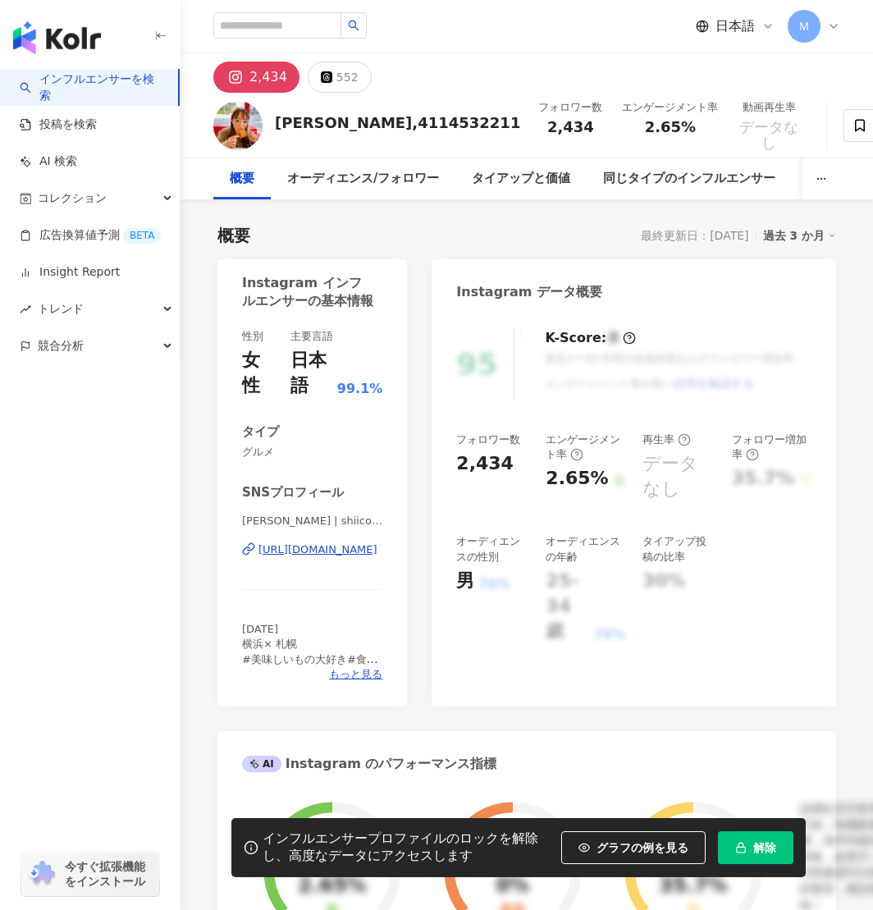
click at [321, 549] on div "https://www.instagram.com/shiico1211/" at bounding box center [318, 550] width 119 height 15
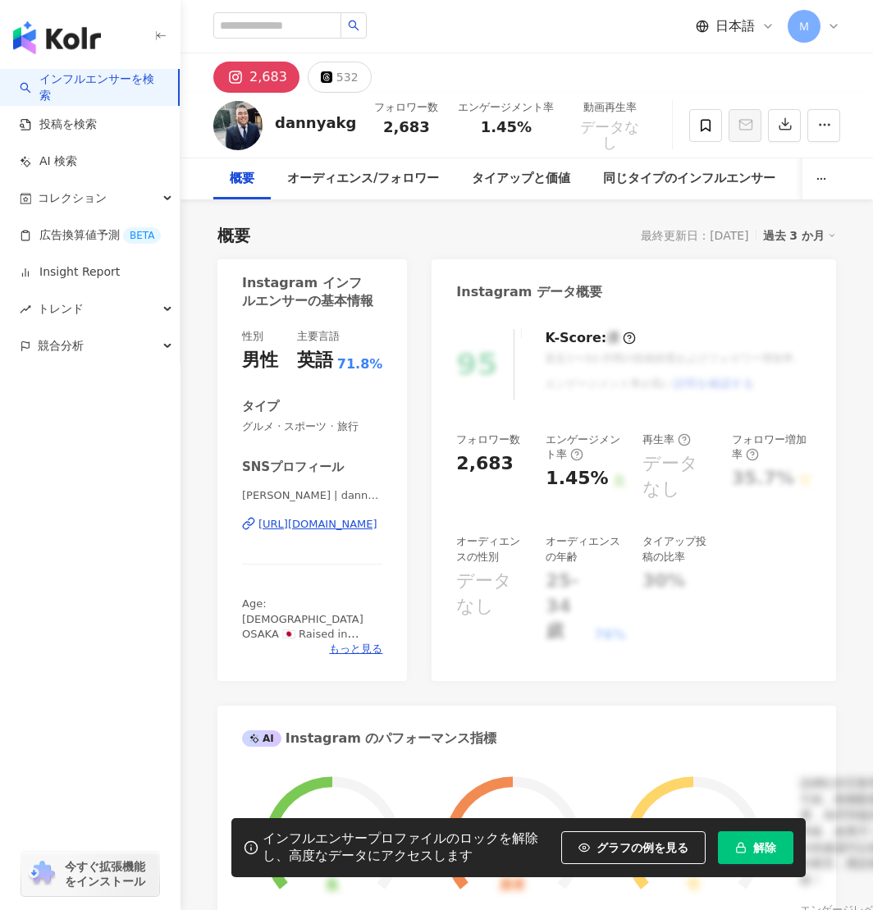
click at [339, 531] on div "[URL][DOMAIN_NAME]" at bounding box center [318, 524] width 119 height 15
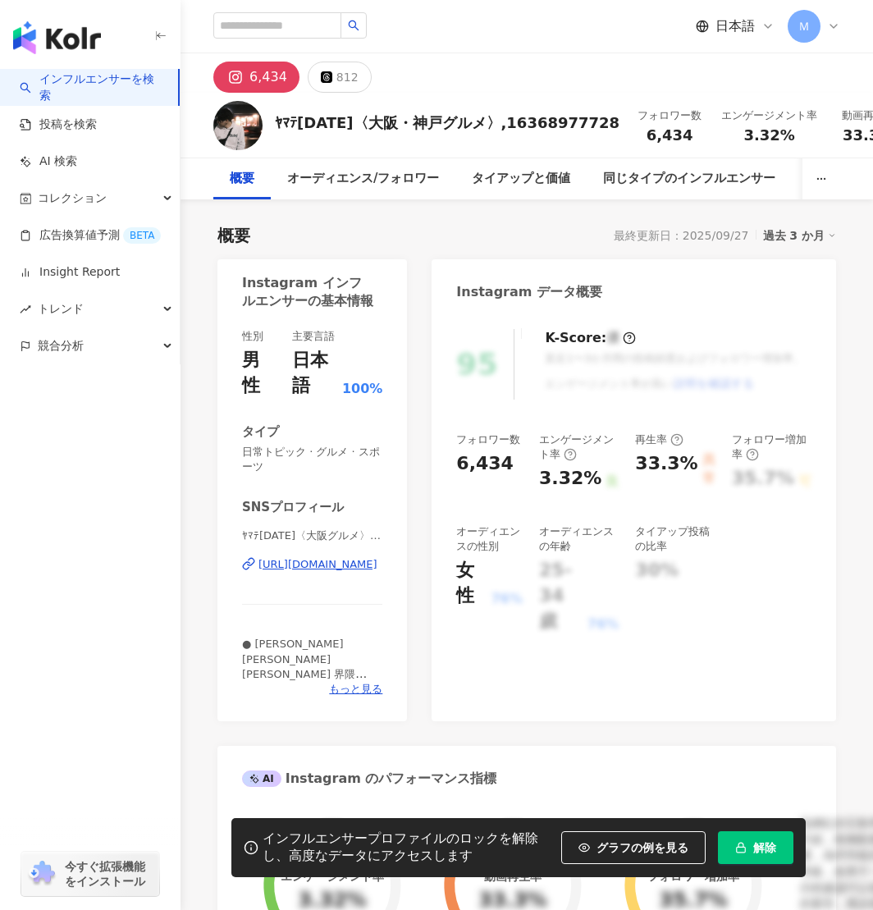
click at [300, 568] on div "https://www.instagram.com/ymt_1325/" at bounding box center [318, 564] width 119 height 15
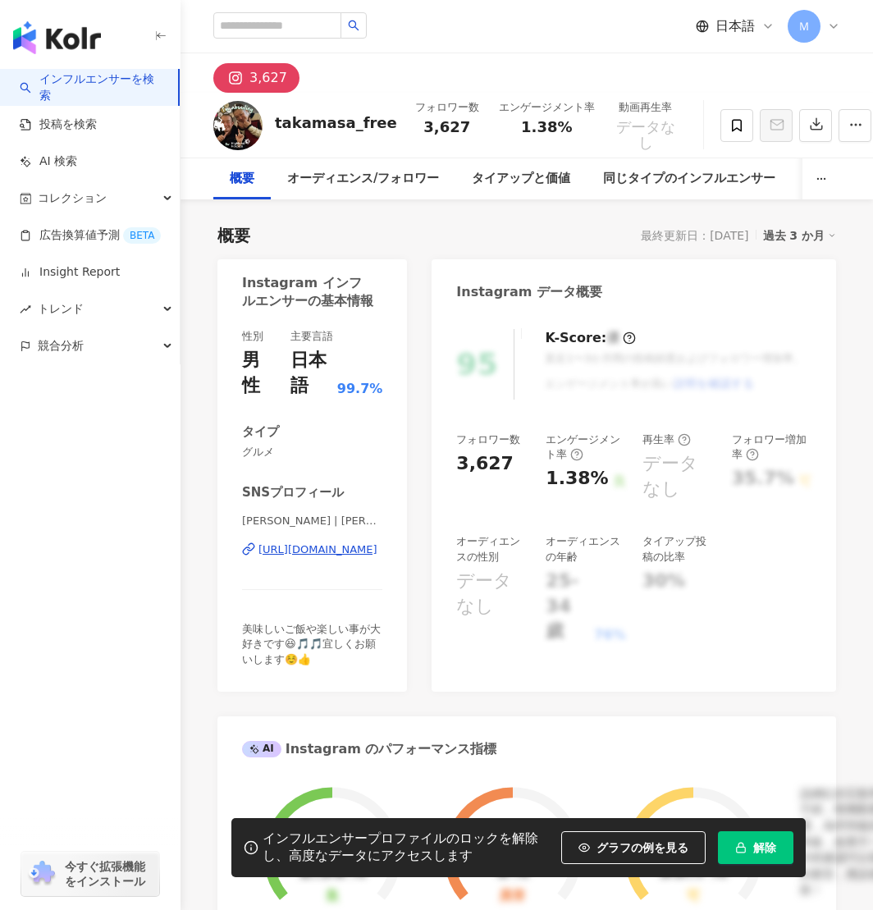
click at [291, 557] on div "坂井 尚優 | takamasa_free https://www.instagram.com/takamasa_free/" at bounding box center [312, 562] width 140 height 96
click at [292, 554] on div "https://www.instagram.com/takamasa_free/" at bounding box center [318, 550] width 119 height 15
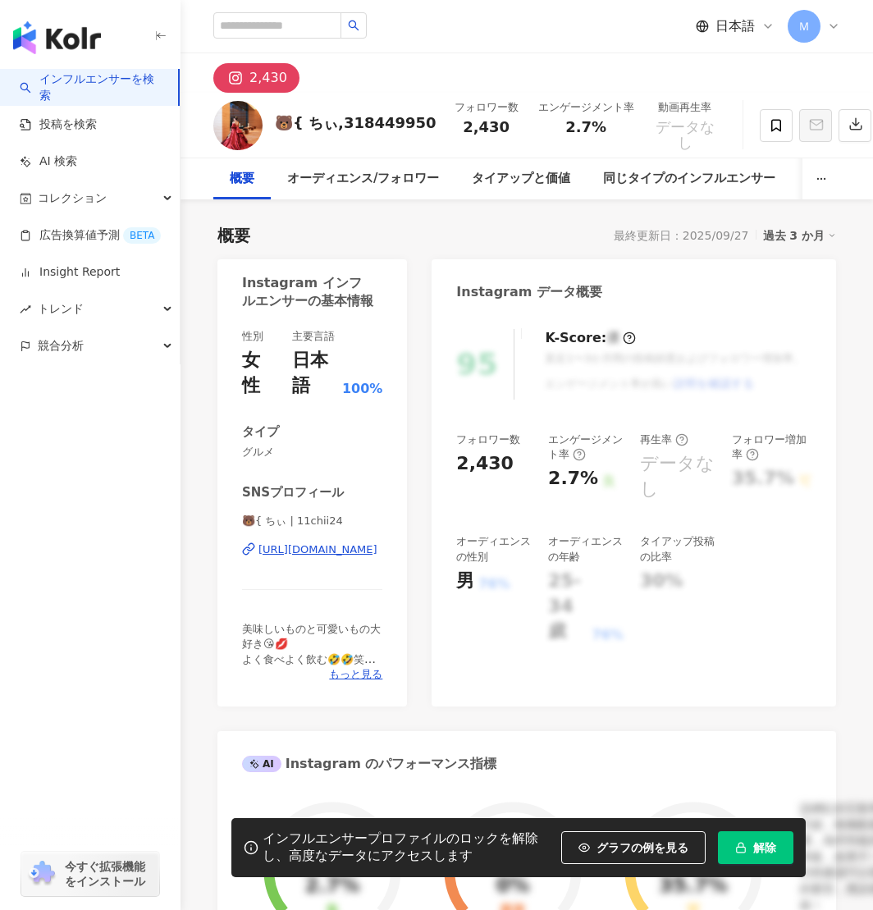
click at [332, 548] on div "[URL][DOMAIN_NAME]" at bounding box center [318, 550] width 119 height 15
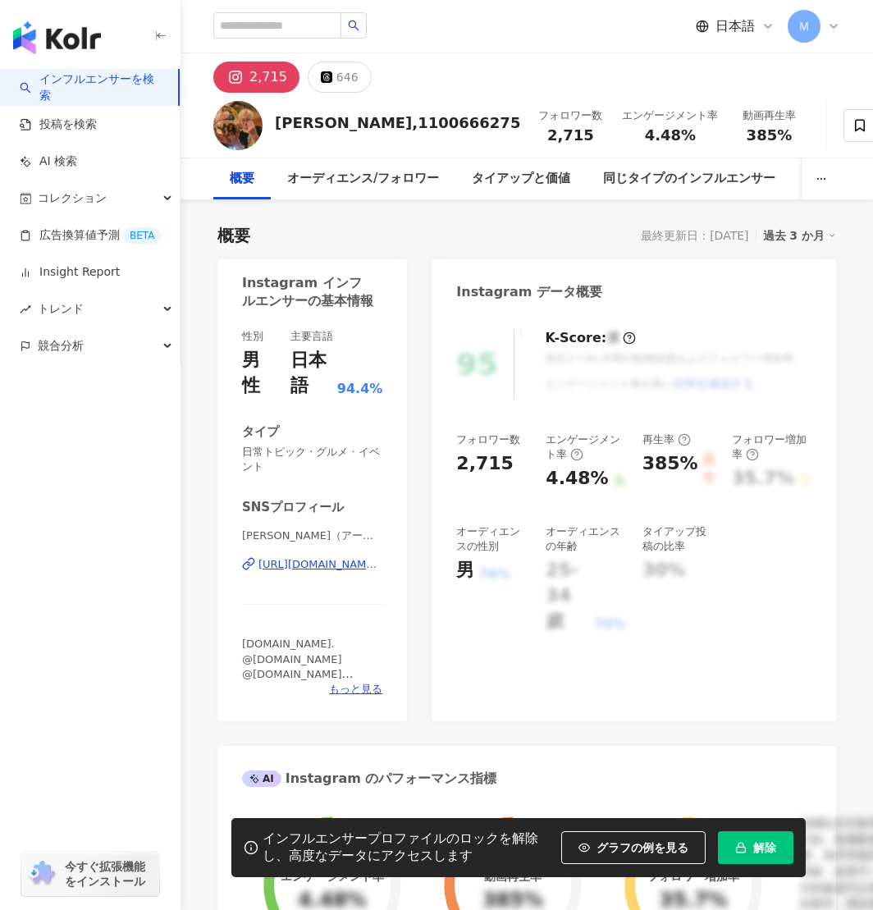
click at [291, 559] on div "https://www.instagram.com/roman.ryoo/" at bounding box center [321, 564] width 124 height 15
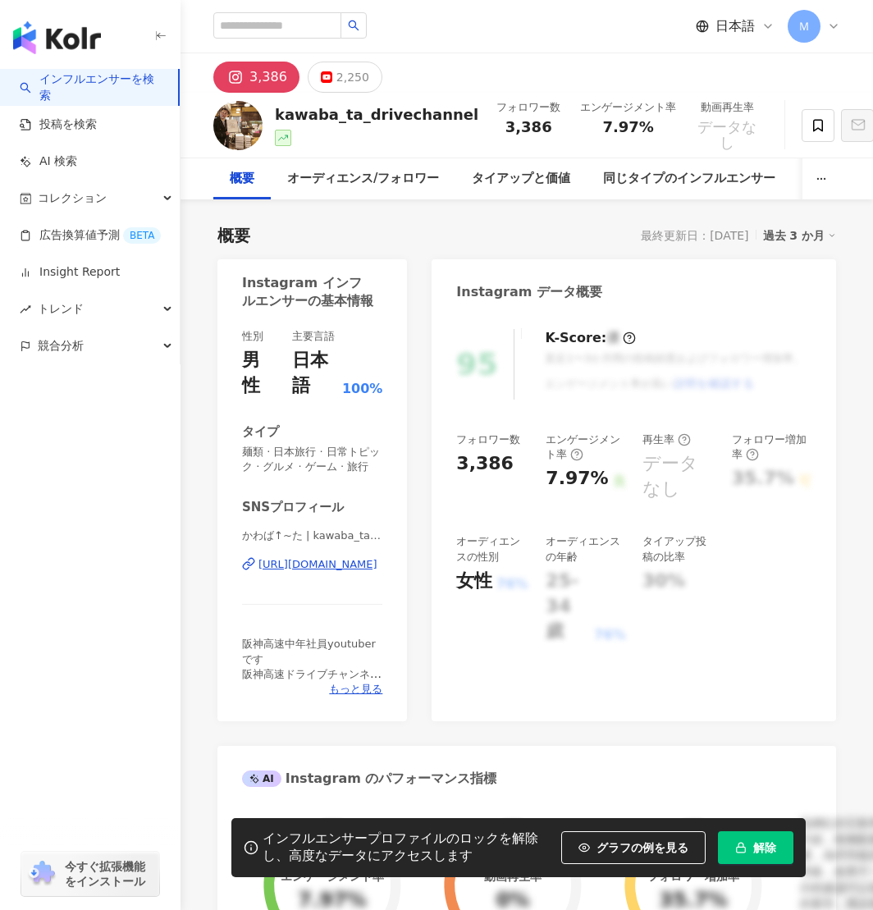
click at [323, 561] on div "https://www.instagram.com/kawaba_ta_drivechannel/" at bounding box center [318, 564] width 119 height 15
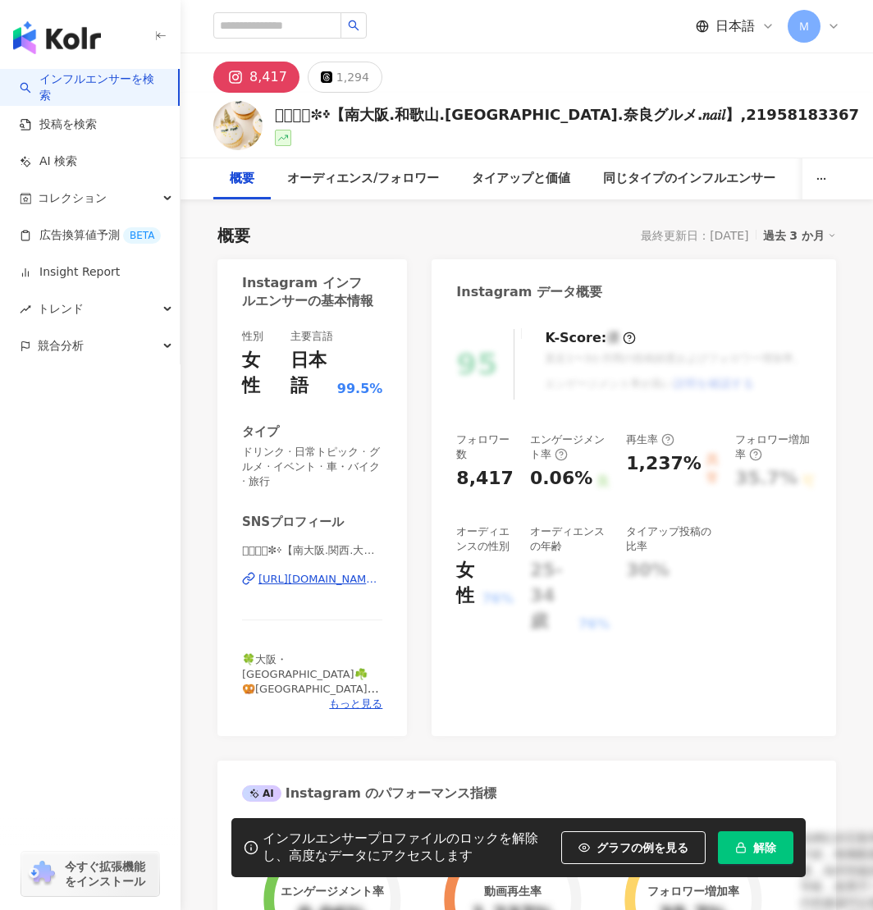
click at [354, 578] on div "https://www.instagram.com/otempura.chan/" at bounding box center [321, 579] width 124 height 15
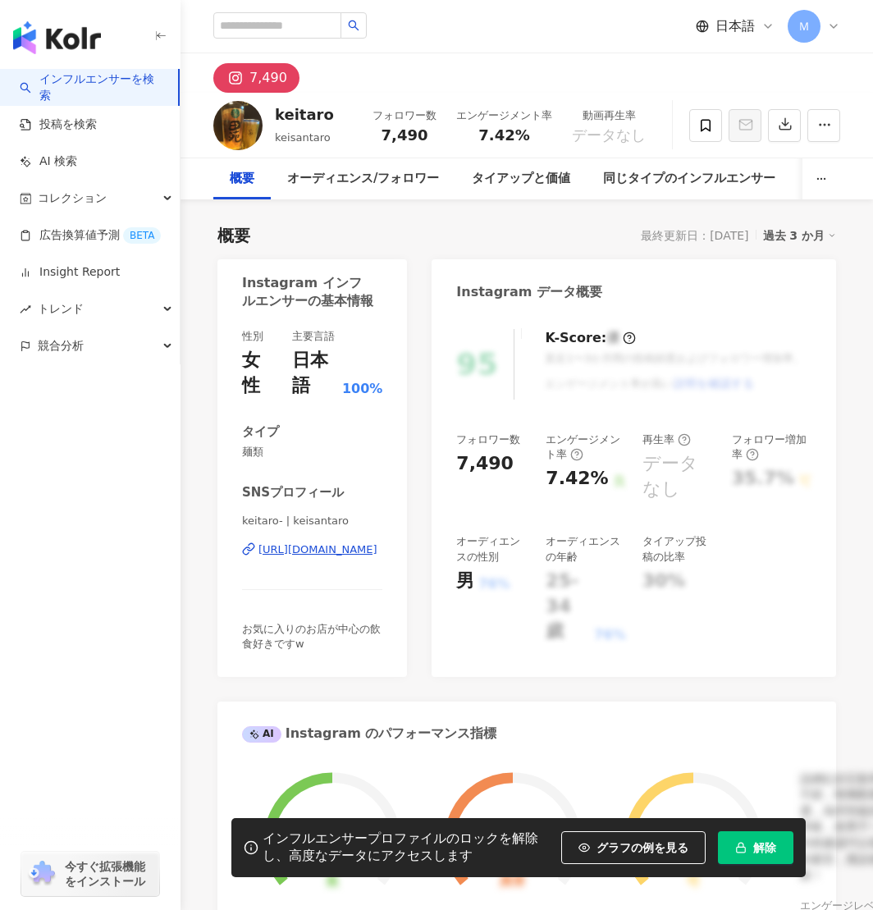
click at [329, 551] on div "[URL][DOMAIN_NAME]" at bounding box center [318, 550] width 119 height 15
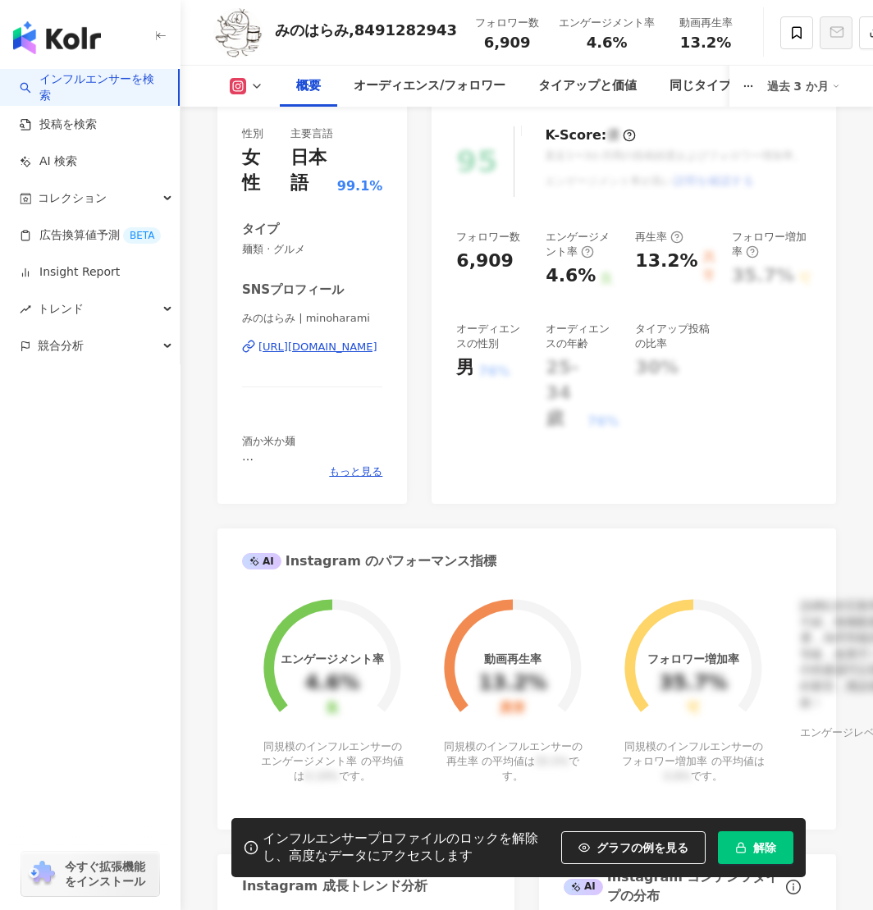
click at [302, 354] on div "https://www.instagram.com/minoharami/" at bounding box center [318, 347] width 119 height 15
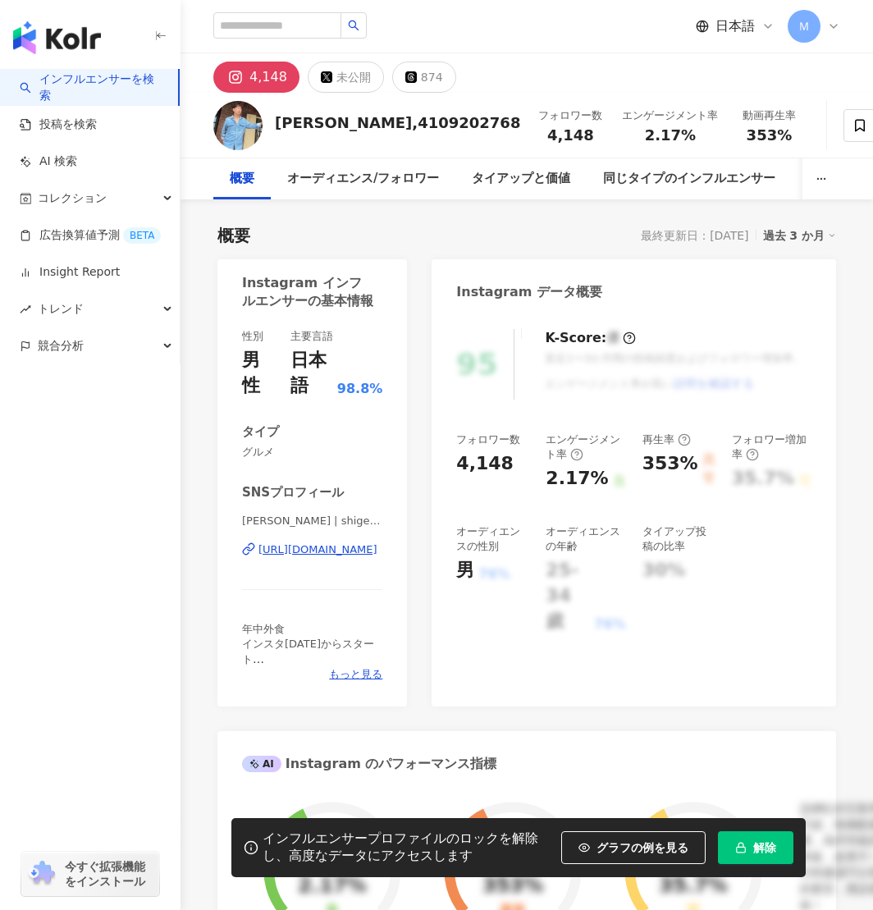
click at [335, 552] on div "https://www.instagram.com/shigenori1001/" at bounding box center [318, 550] width 119 height 15
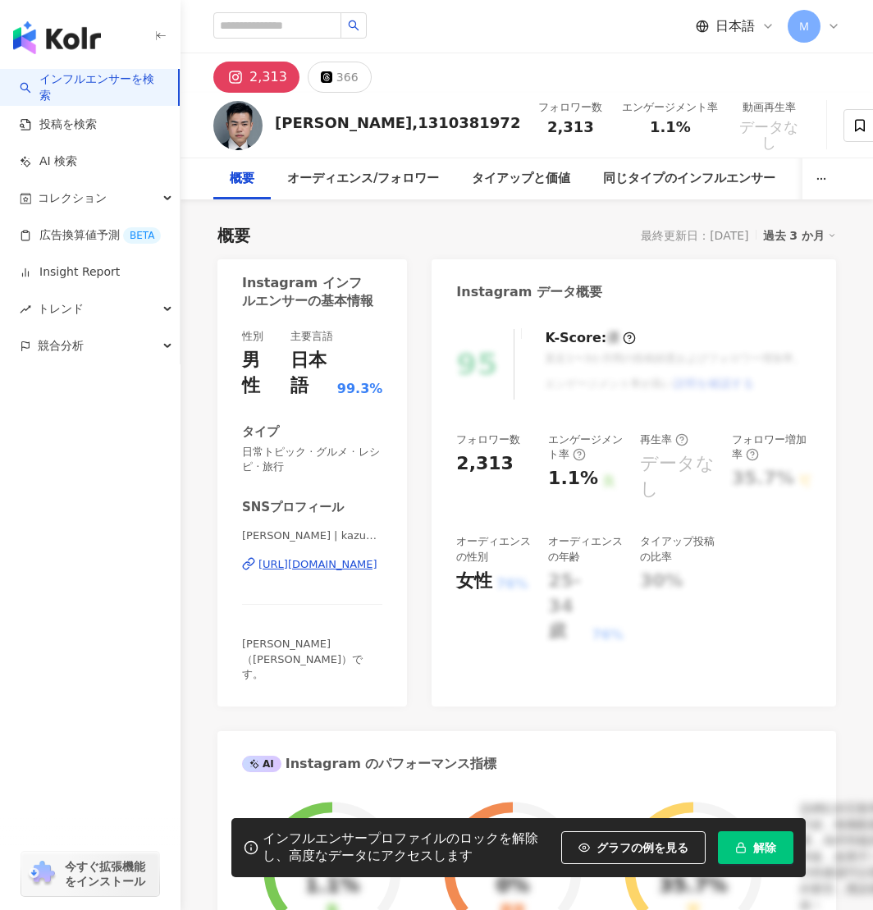
click at [315, 560] on div "[URL][DOMAIN_NAME]" at bounding box center [318, 564] width 119 height 15
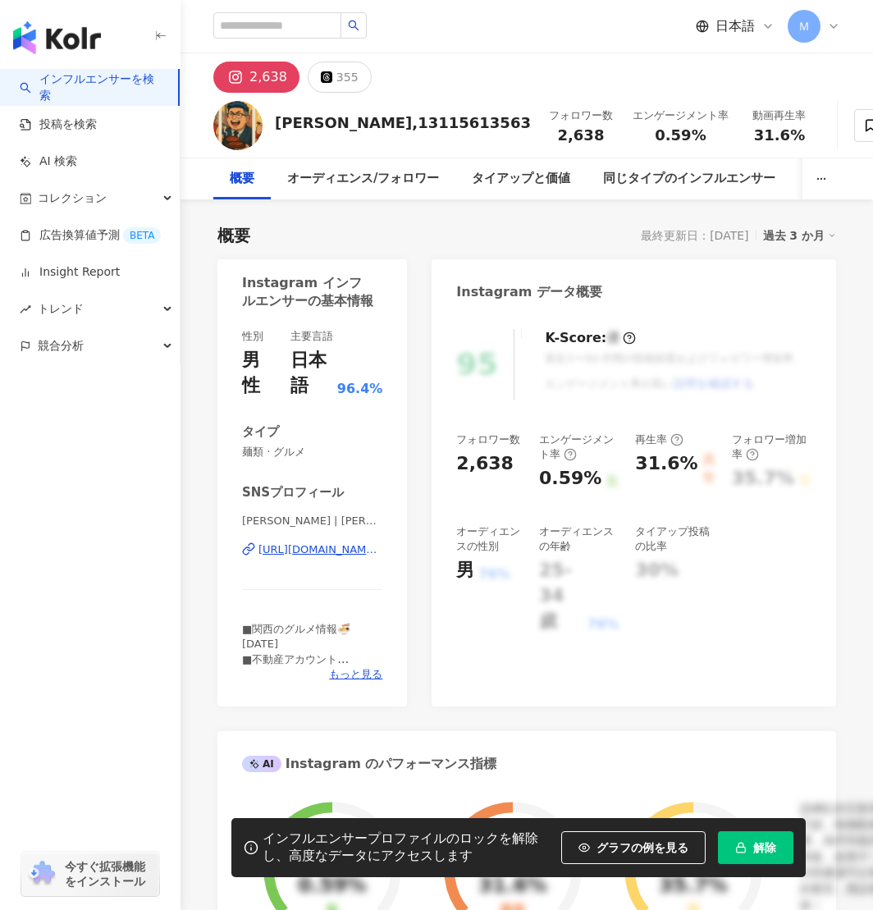
click at [314, 548] on div "https://www.instagram.com/udatsu_yoshiki/" at bounding box center [321, 550] width 124 height 15
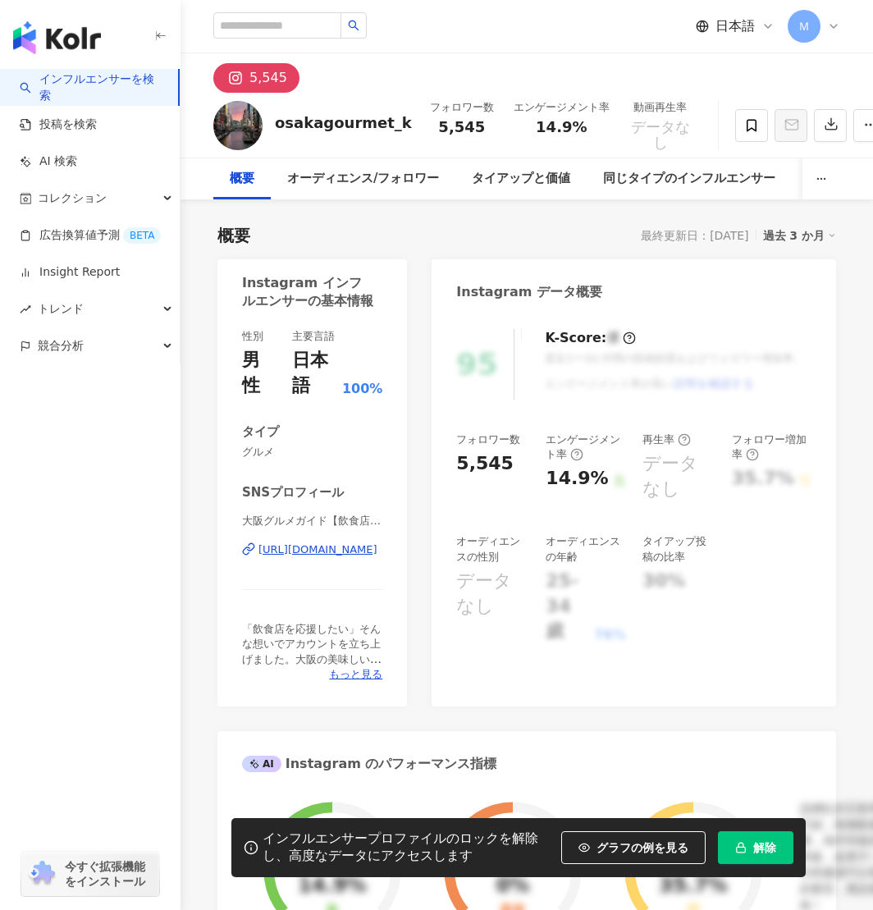
click at [309, 552] on div "https://www.instagram.com/osakagourmet_k/" at bounding box center [318, 550] width 119 height 15
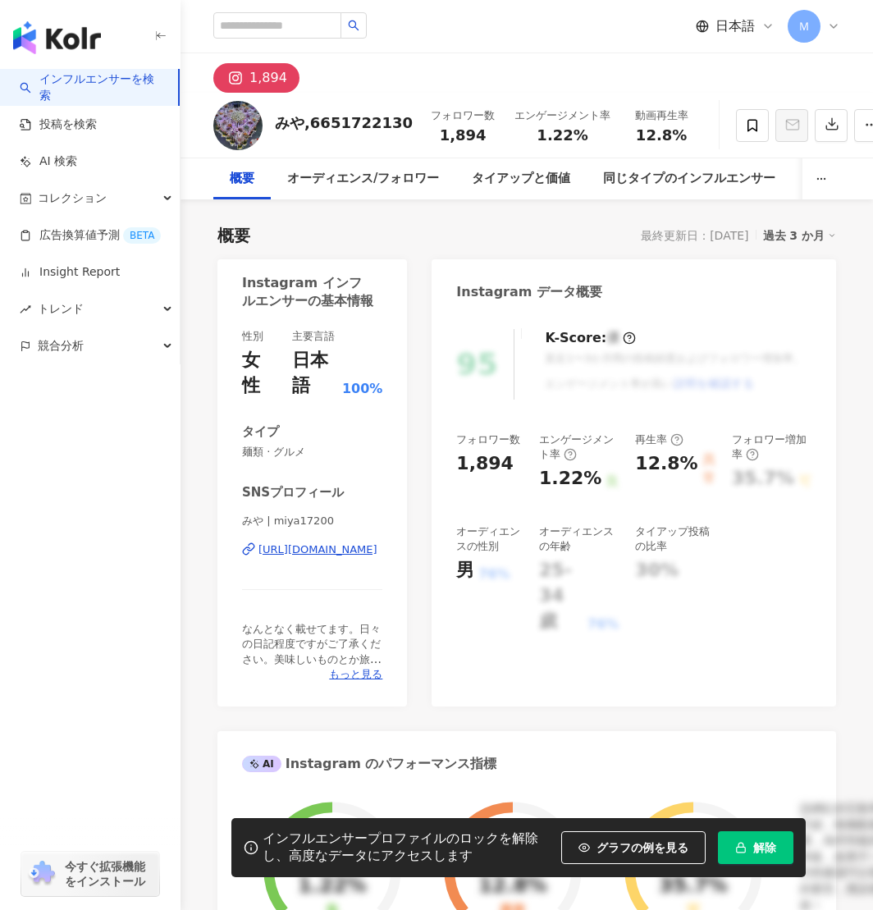
click at [328, 554] on div "[URL][DOMAIN_NAME]" at bounding box center [318, 550] width 119 height 15
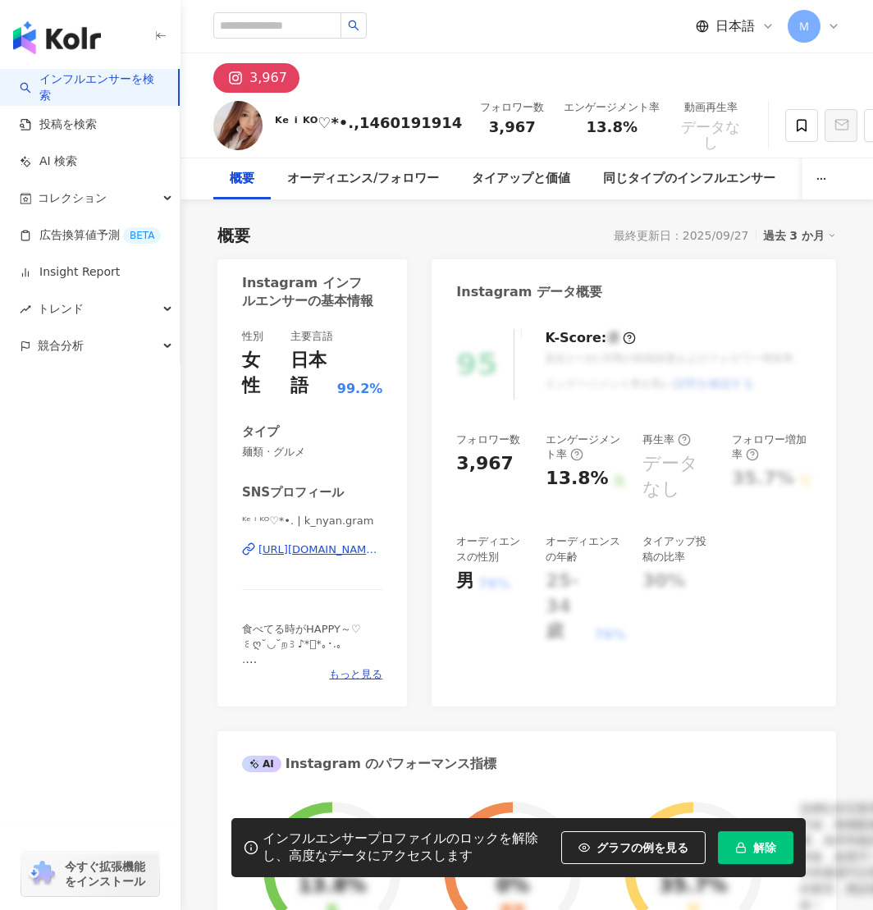
click at [333, 552] on div "https://www.instagram.com/k_nyan.gram/" at bounding box center [321, 550] width 124 height 15
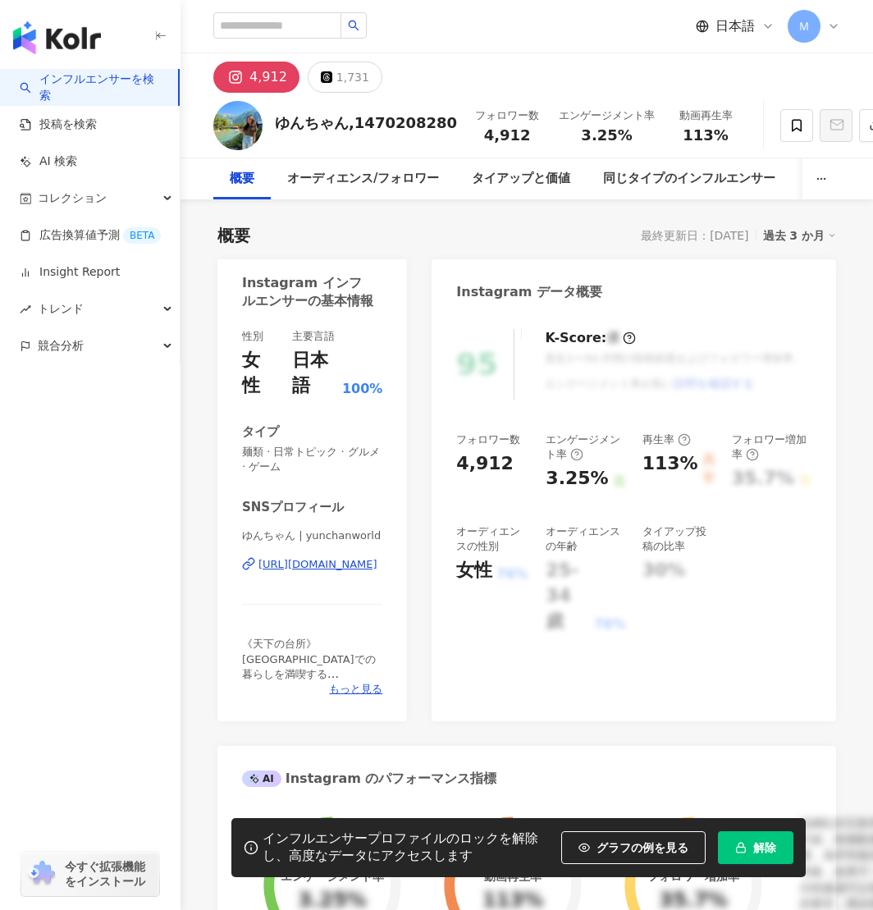
click at [337, 564] on div "[URL][DOMAIN_NAME]" at bounding box center [318, 564] width 119 height 15
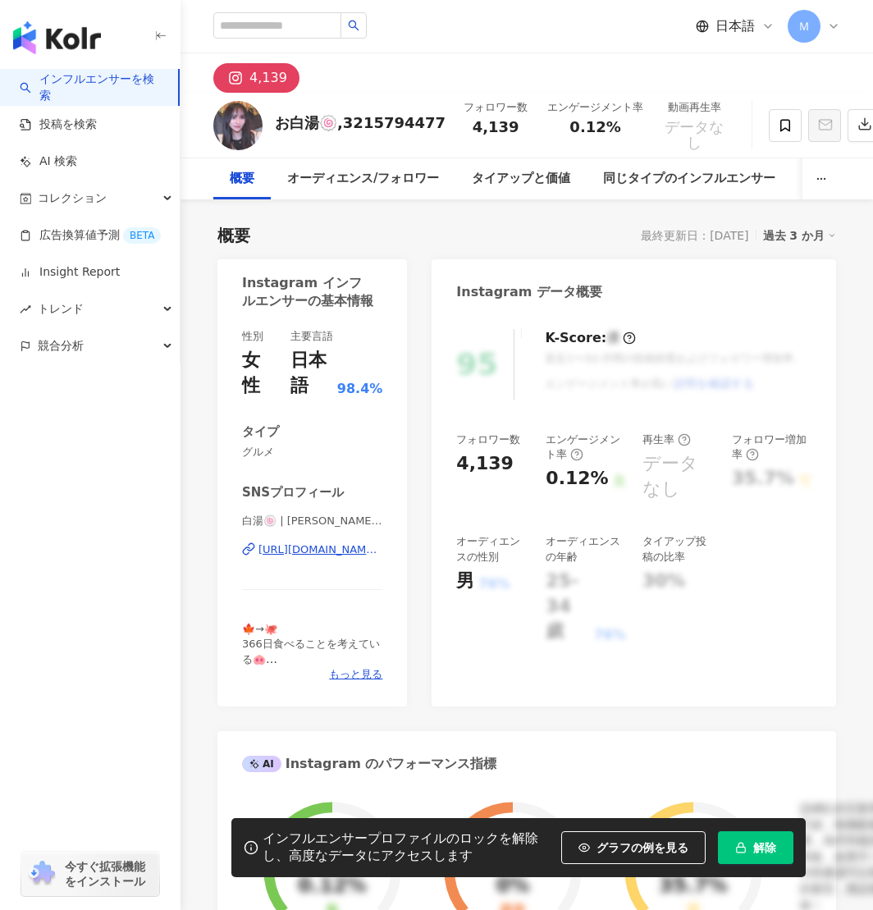
click at [306, 553] on div "https://www.instagram.com/sayu.k3939/" at bounding box center [321, 550] width 124 height 15
